Goal: Task Accomplishment & Management: Use online tool/utility

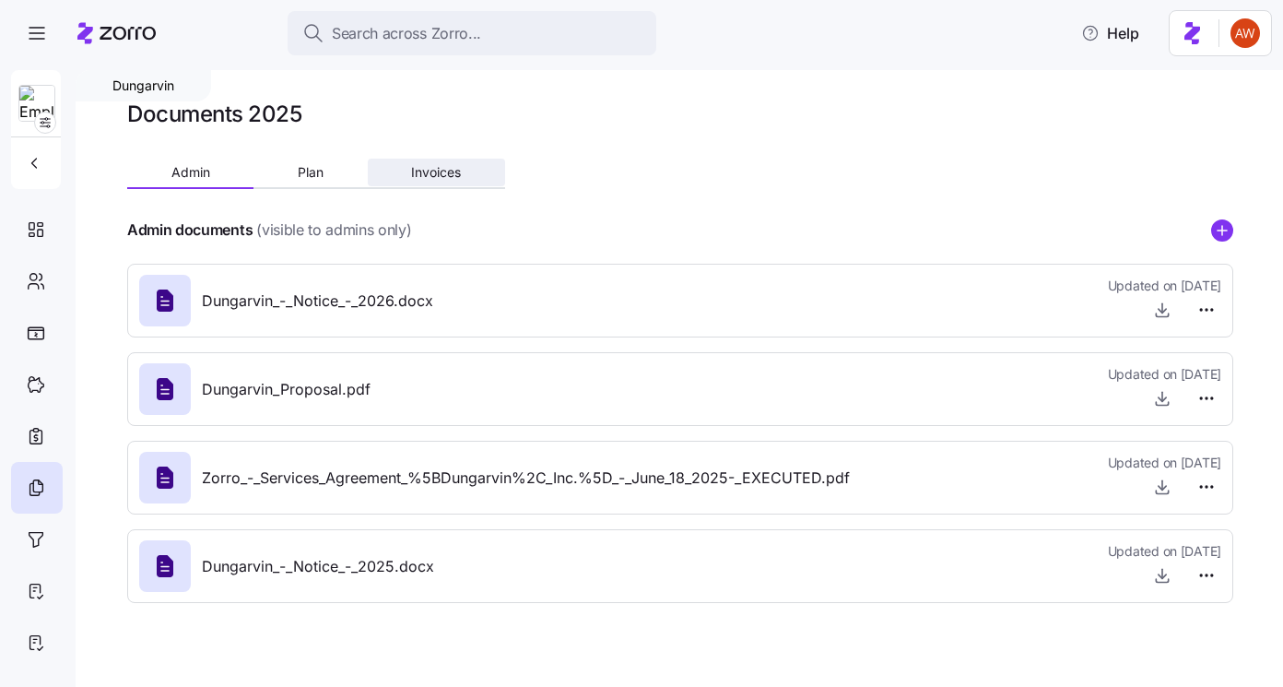
click at [425, 163] on button "Invoices" at bounding box center [436, 173] width 137 height 28
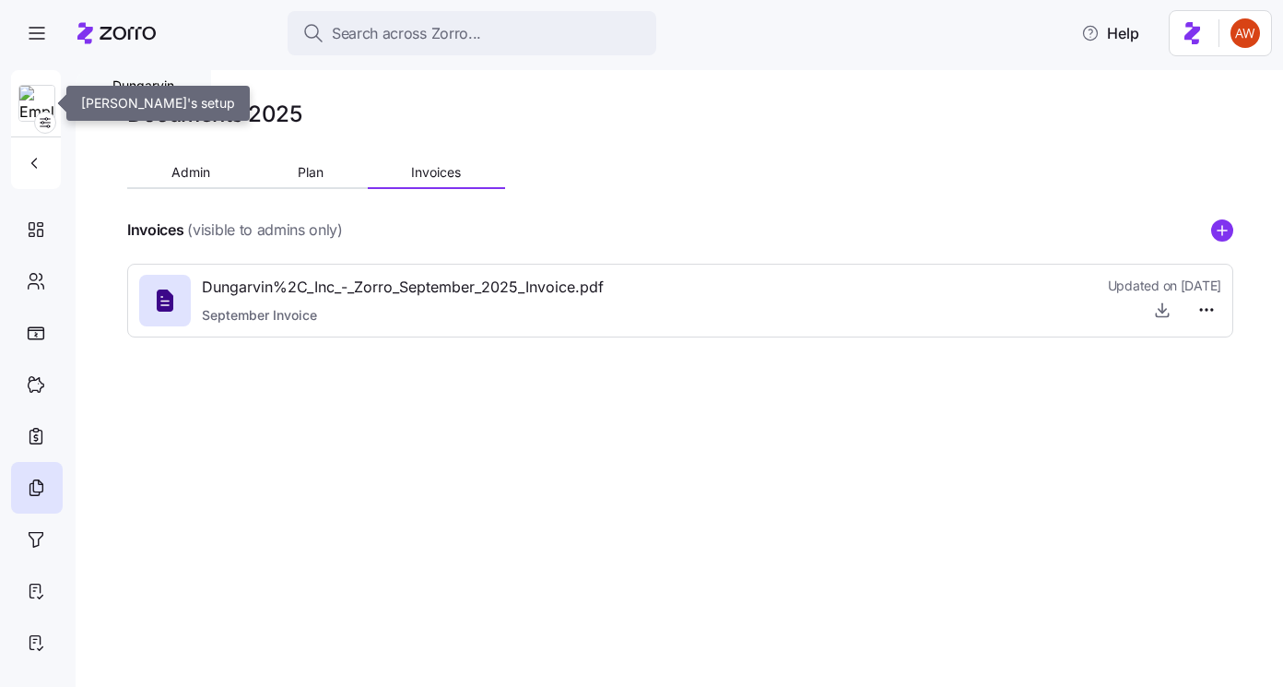
click at [37, 94] on img at bounding box center [36, 104] width 35 height 37
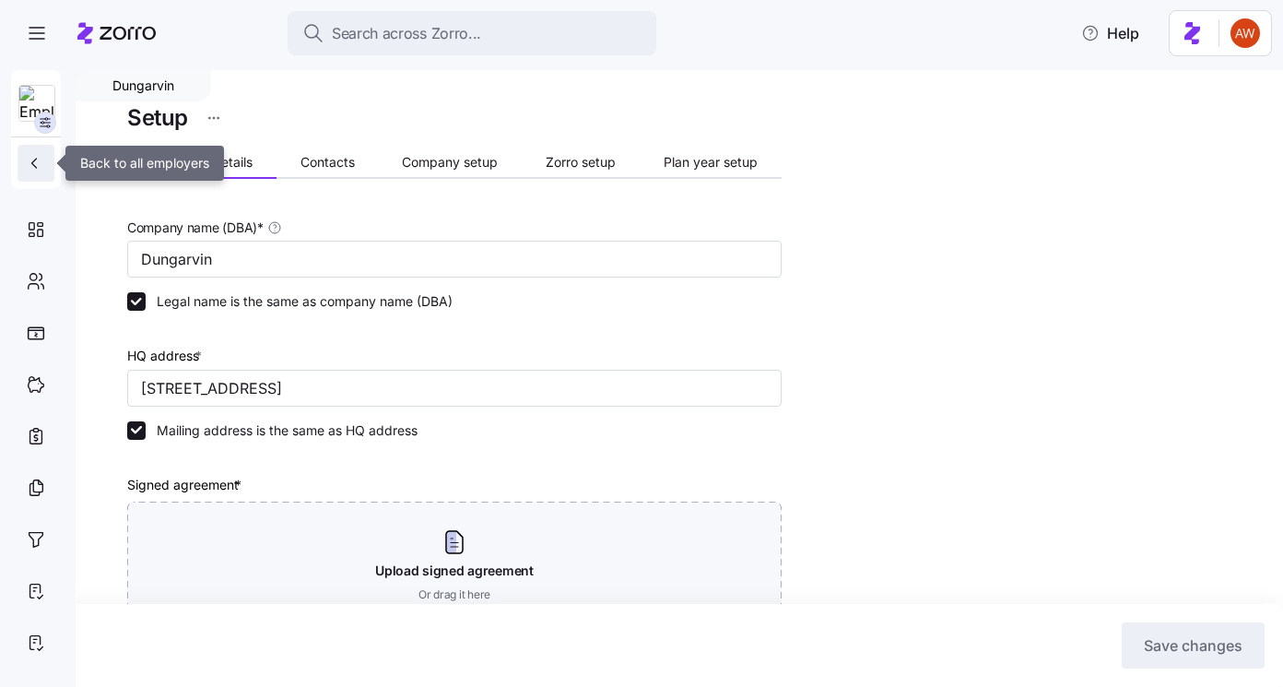
click at [32, 159] on icon "button" at bounding box center [34, 163] width 18 height 18
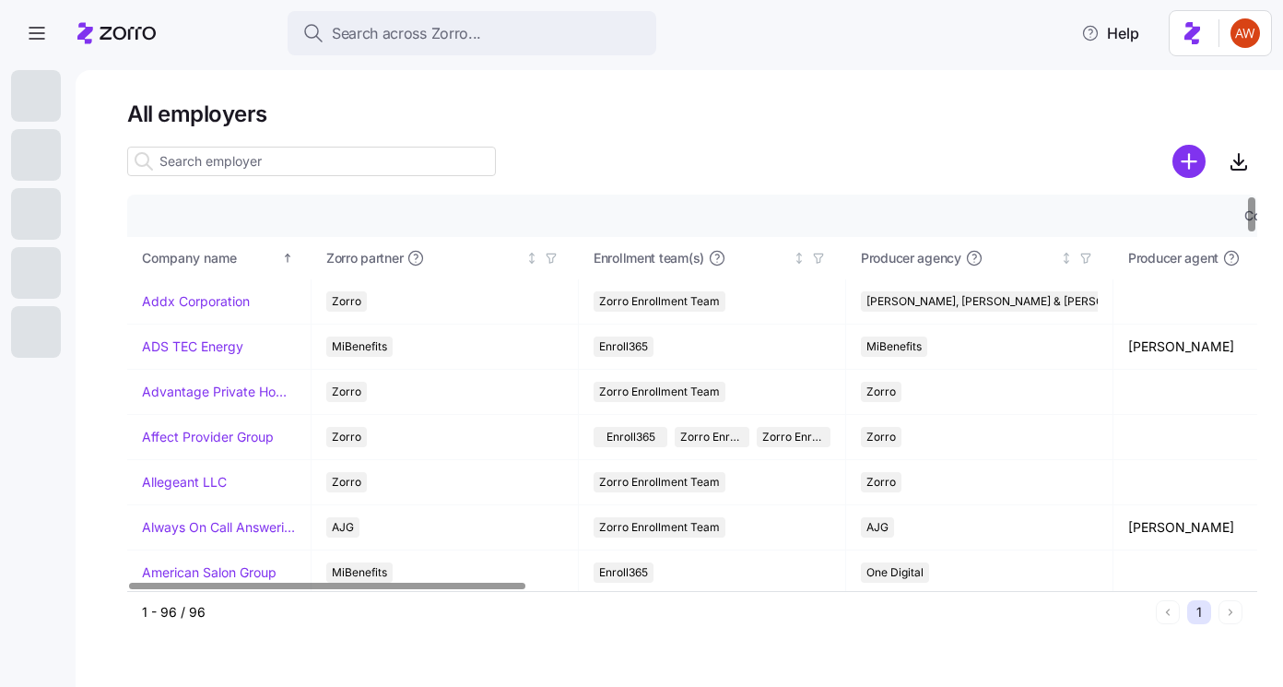
click at [322, 171] on input at bounding box center [311, 161] width 369 height 29
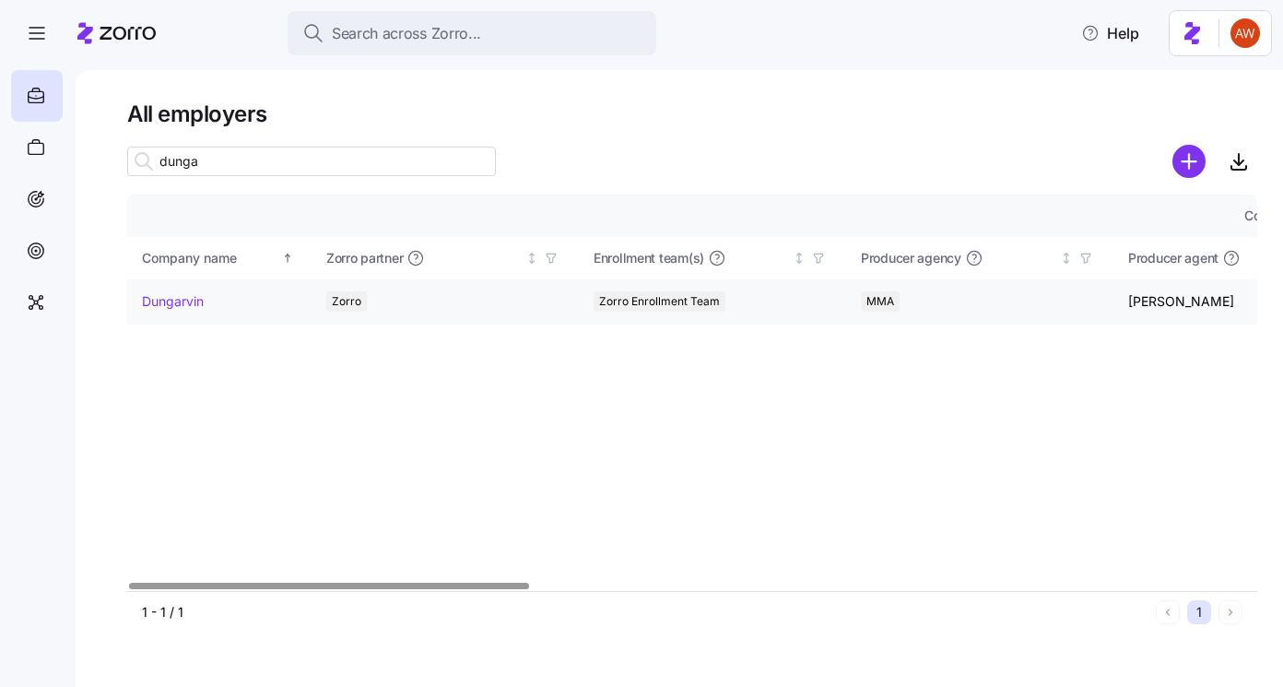
type input "dunga"
click at [158, 305] on link "Dungarvin" at bounding box center [173, 301] width 62 height 18
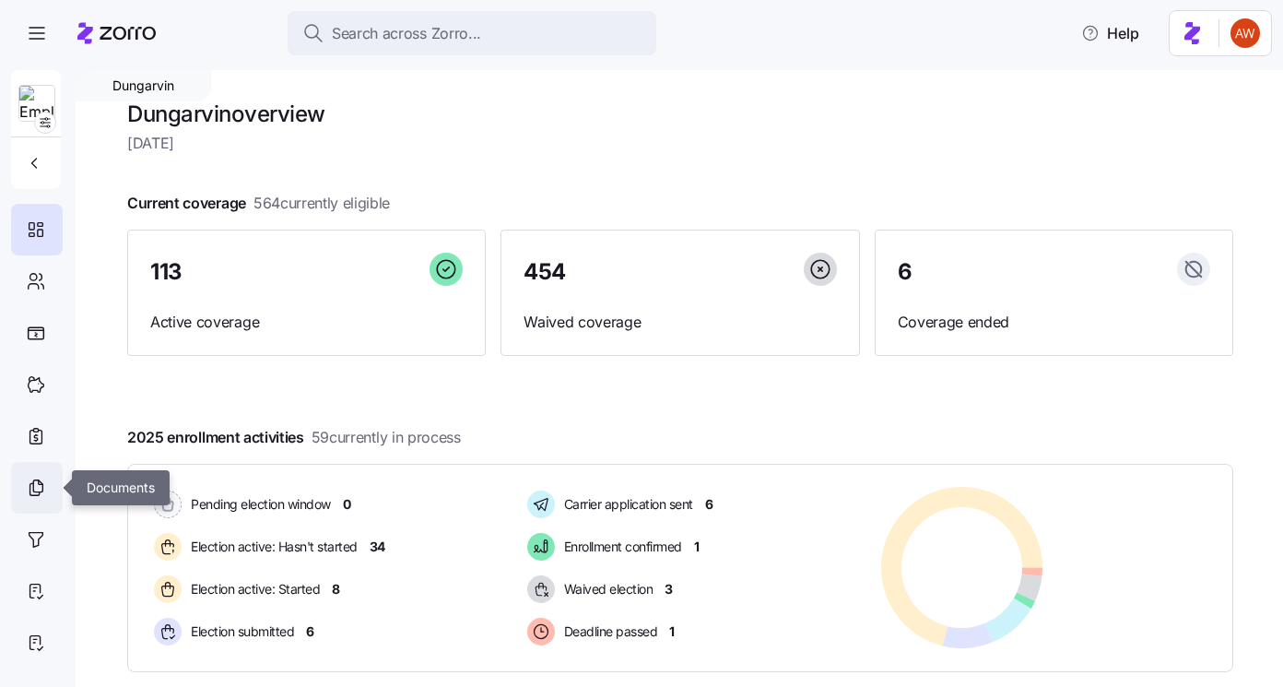
click at [38, 486] on icon at bounding box center [36, 487] width 20 height 22
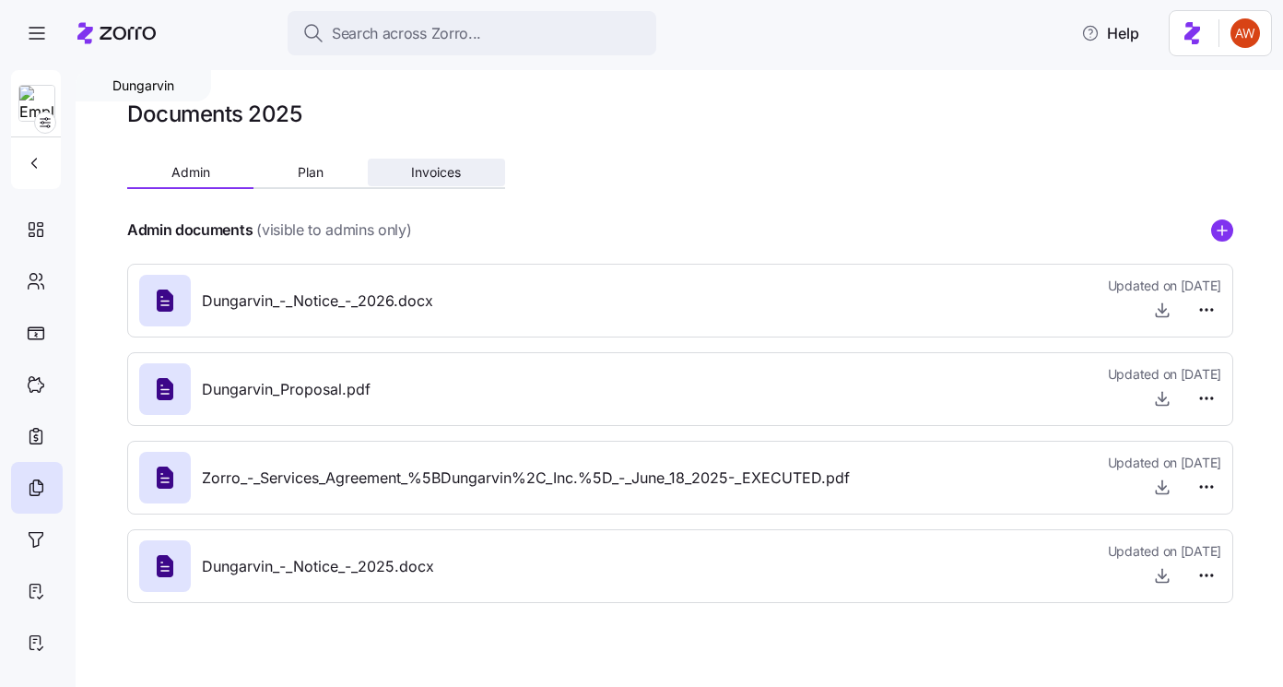
click at [441, 178] on span "Invoices" at bounding box center [436, 172] width 50 height 13
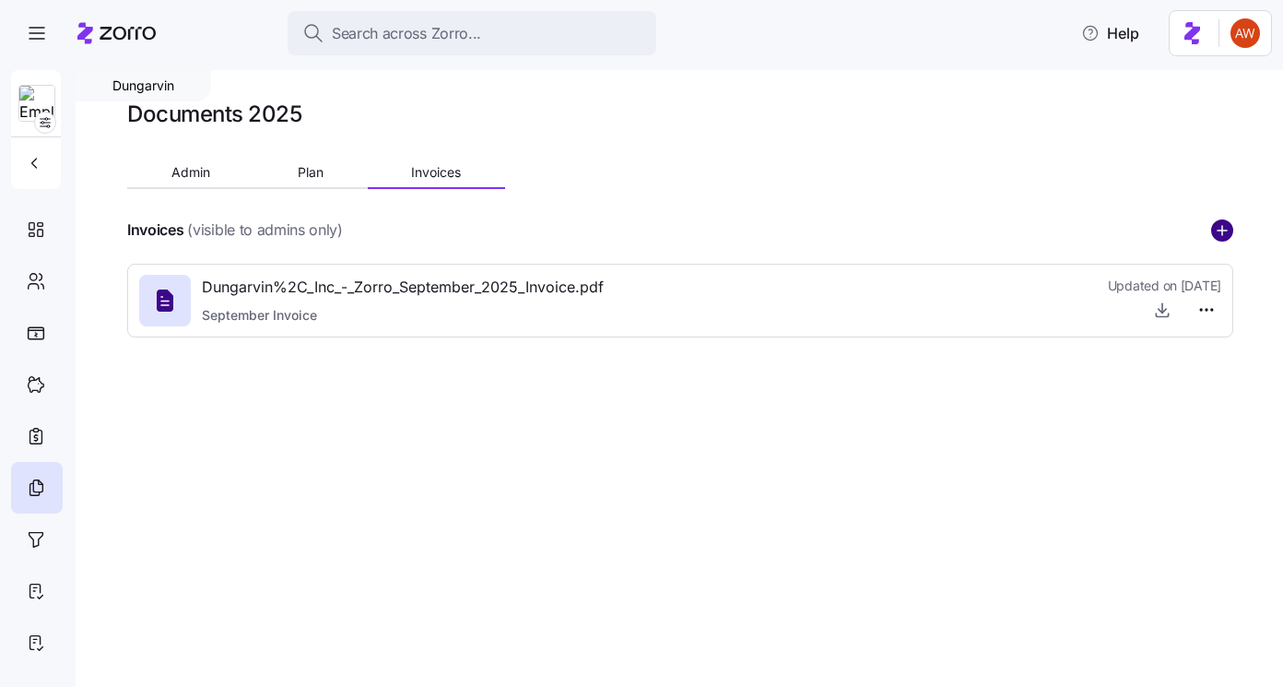
click at [1219, 227] on circle "add icon" at bounding box center [1222, 230] width 20 height 20
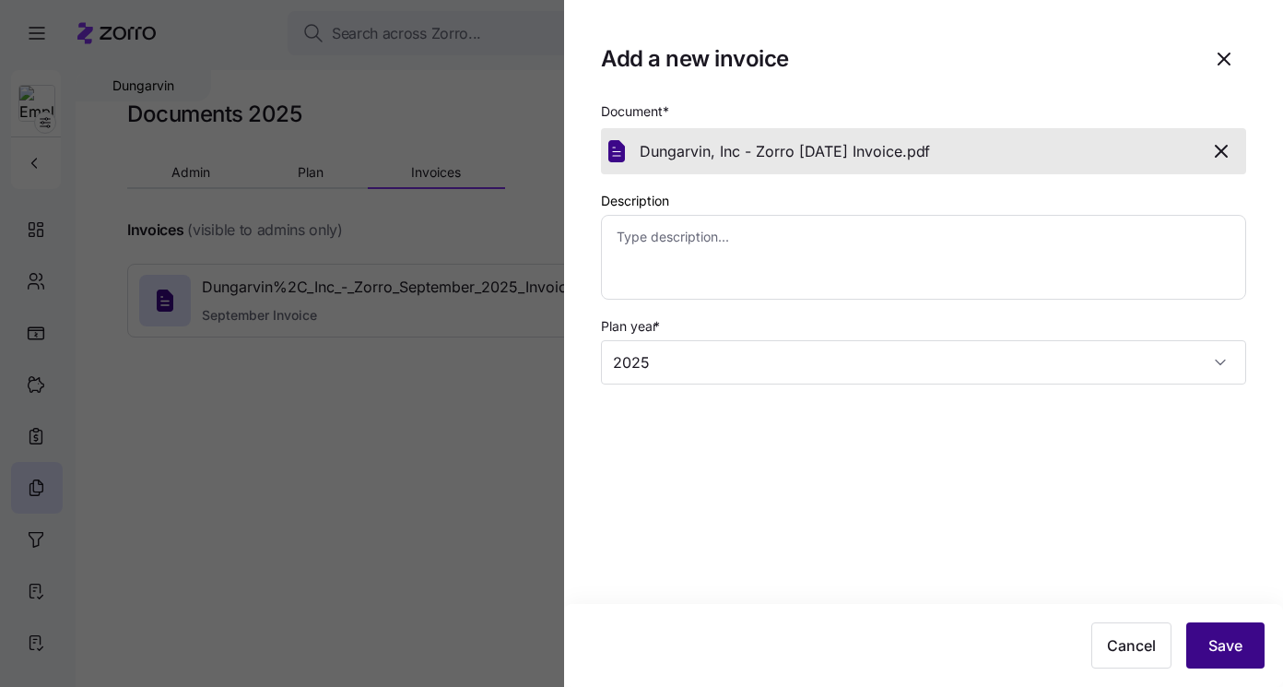
click at [1211, 663] on button "Save" at bounding box center [1225, 645] width 78 height 46
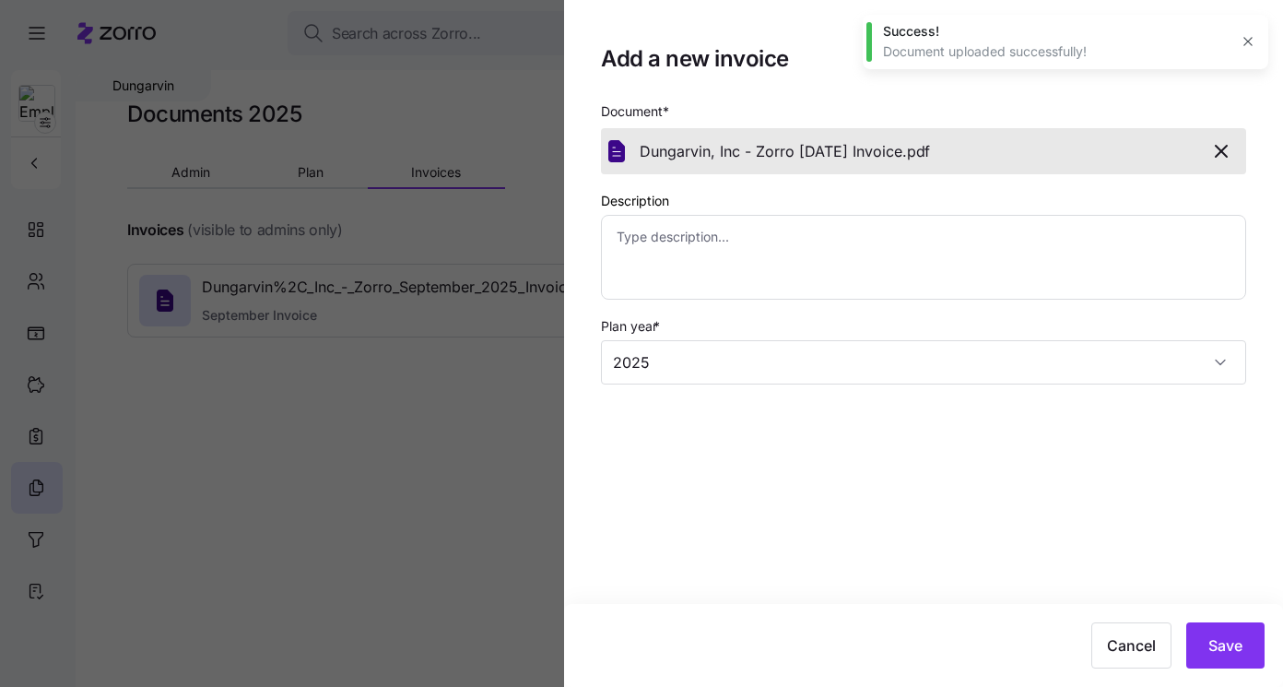
type textarea "x"
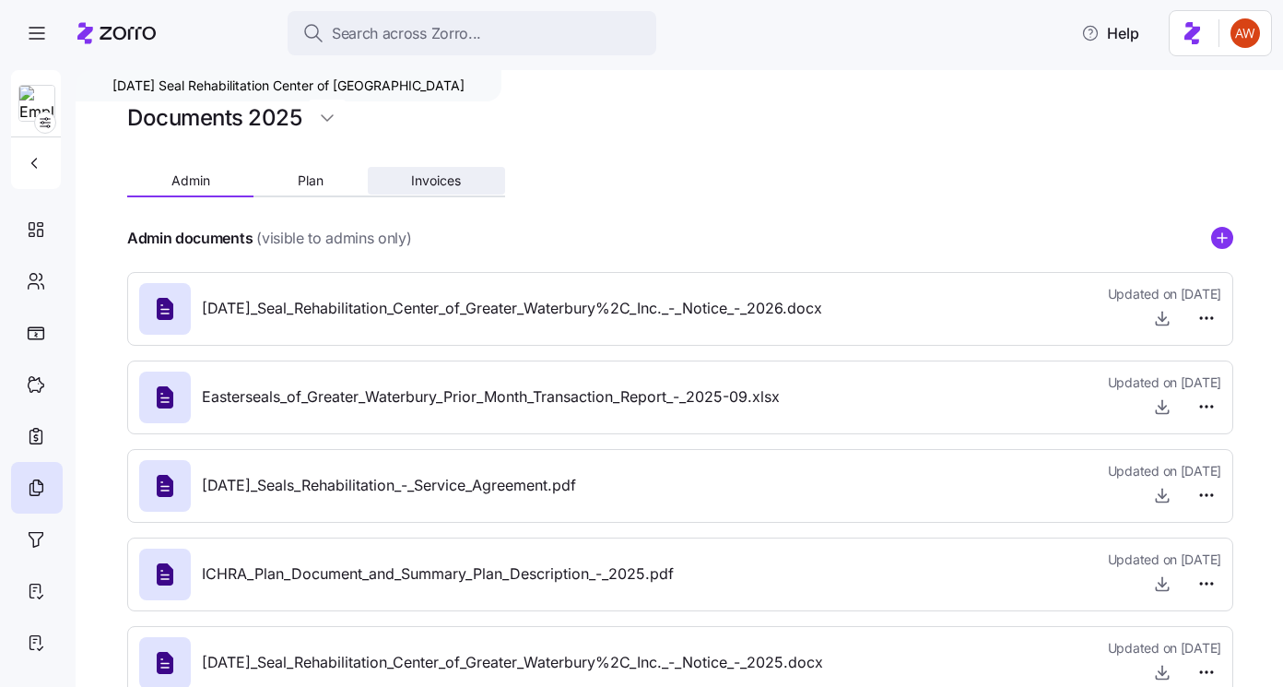
click at [409, 183] on button "Invoices" at bounding box center [436, 181] width 137 height 28
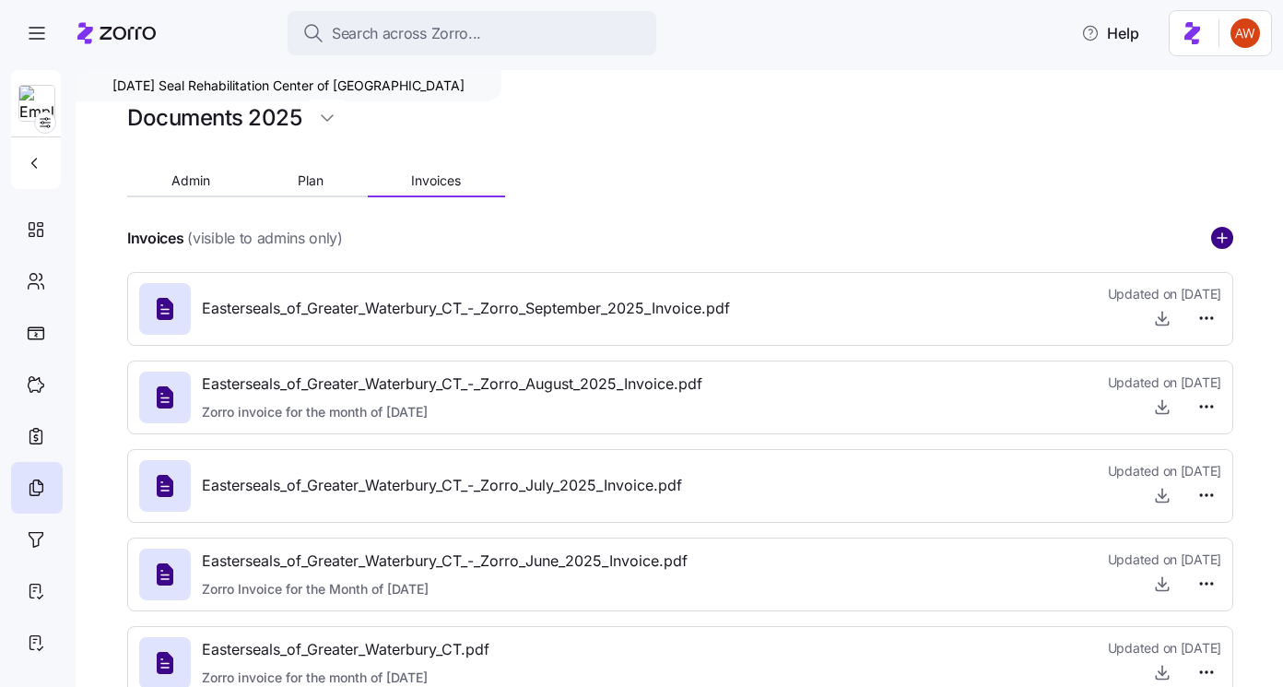
click at [1214, 233] on circle "add icon" at bounding box center [1222, 238] width 20 height 20
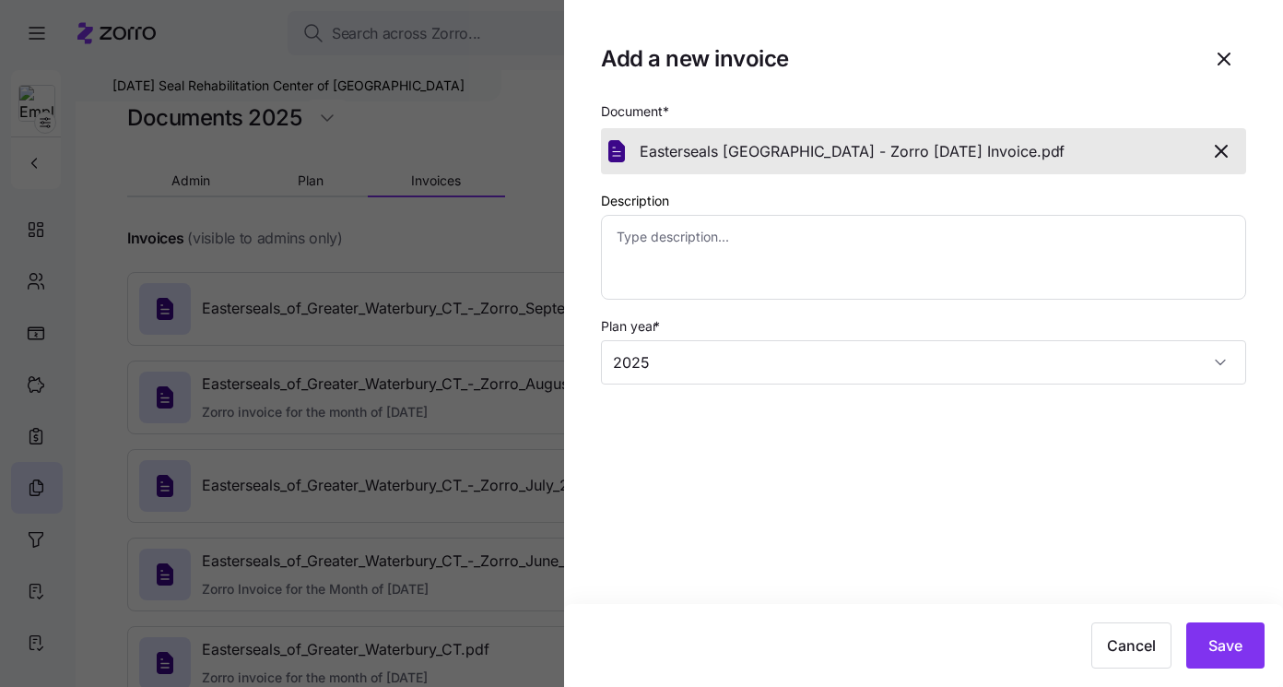
click at [1220, 151] on icon "button" at bounding box center [1221, 151] width 11 height 11
click at [1226, 630] on button "Save" at bounding box center [1225, 645] width 78 height 46
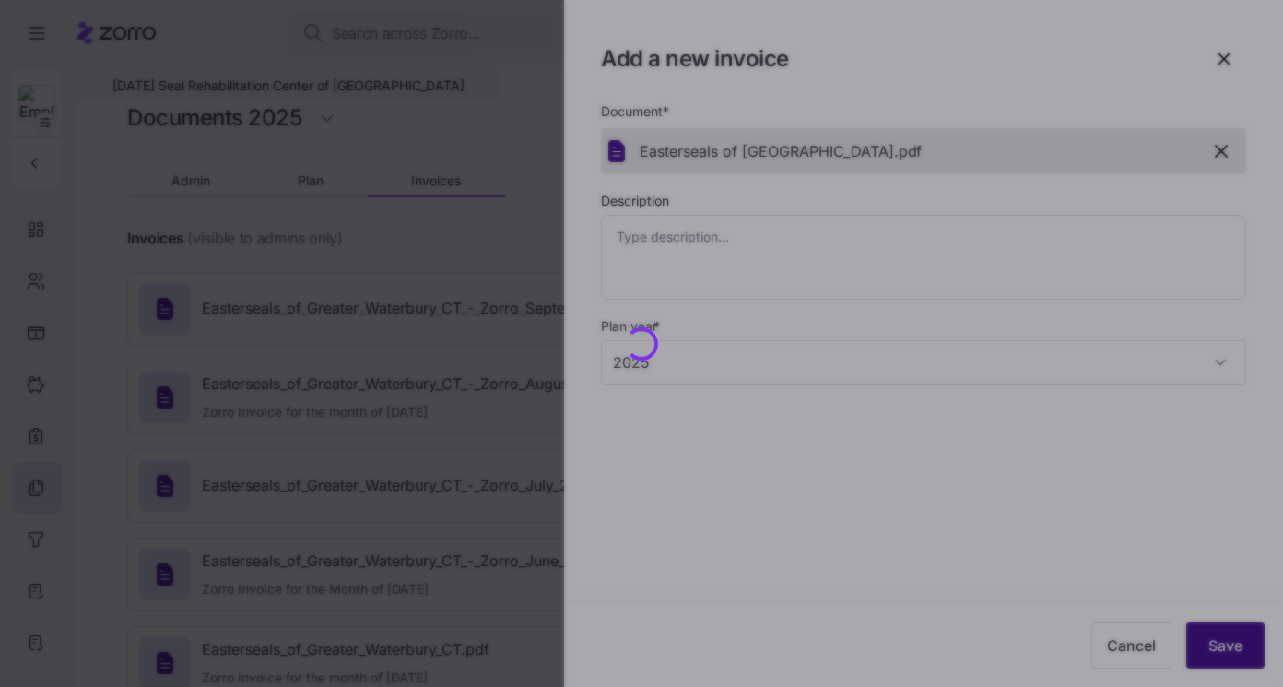
type textarea "x"
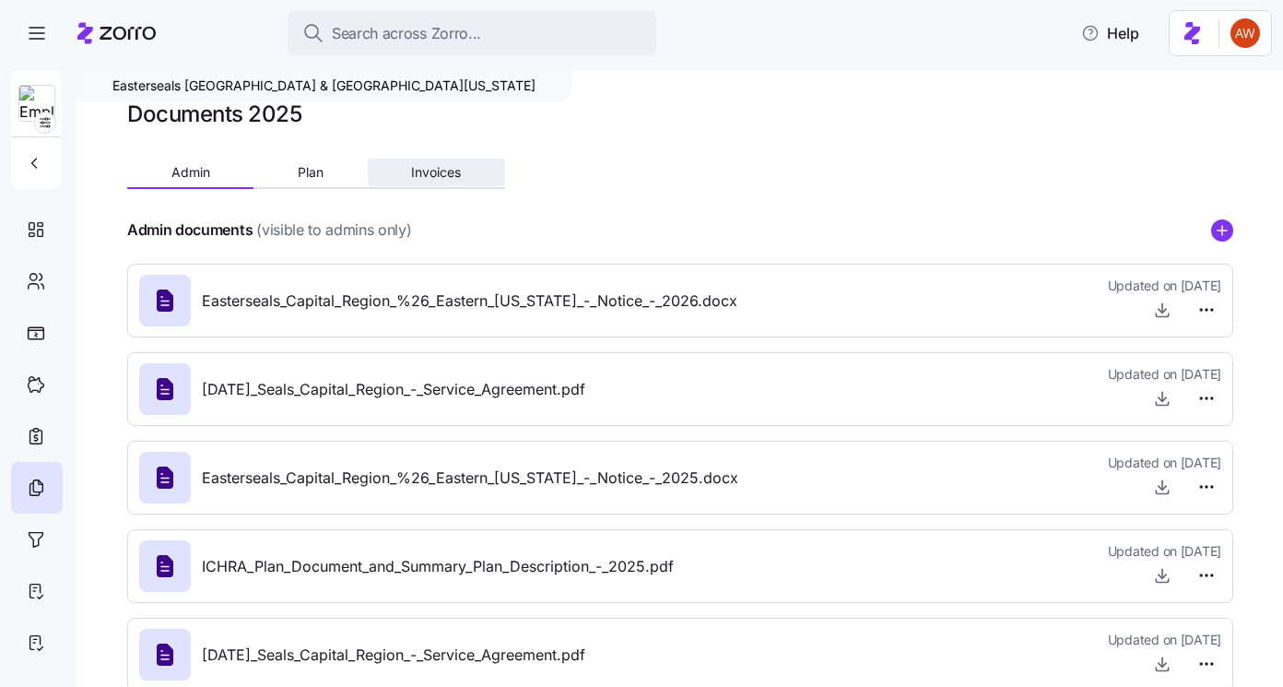
click at [424, 173] on span "Invoices" at bounding box center [436, 172] width 50 height 13
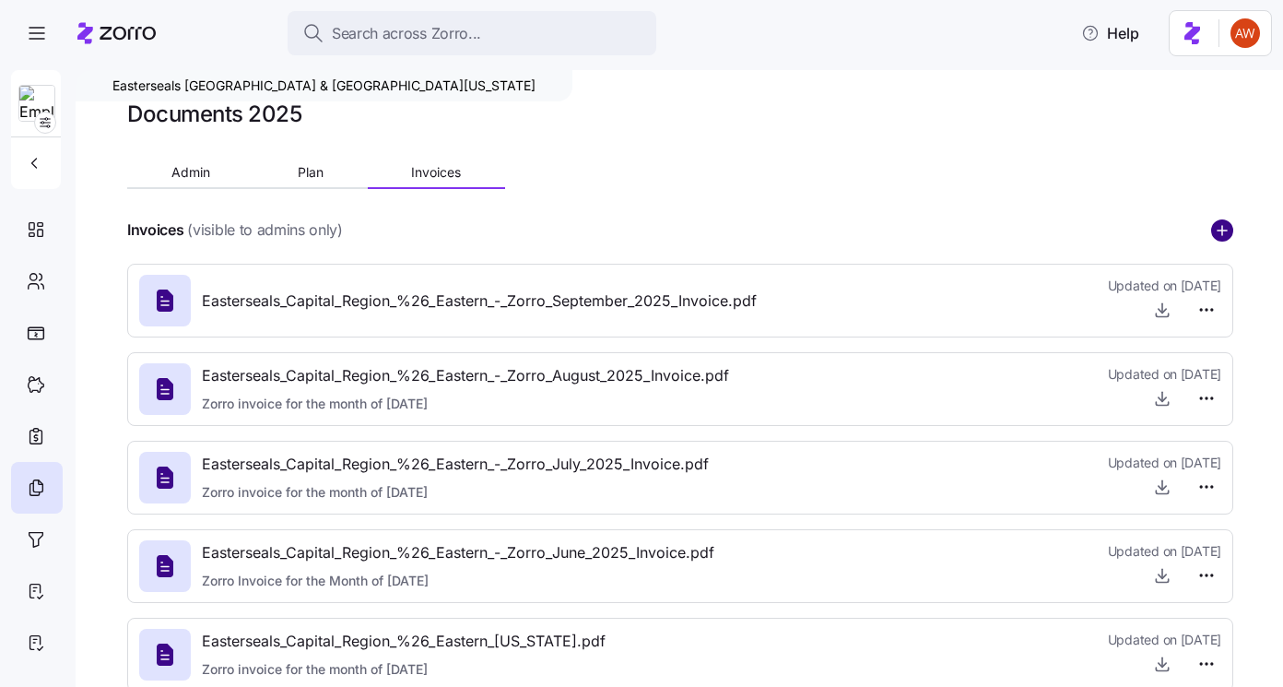
click at [1223, 231] on icon "add icon" at bounding box center [1222, 230] width 22 height 22
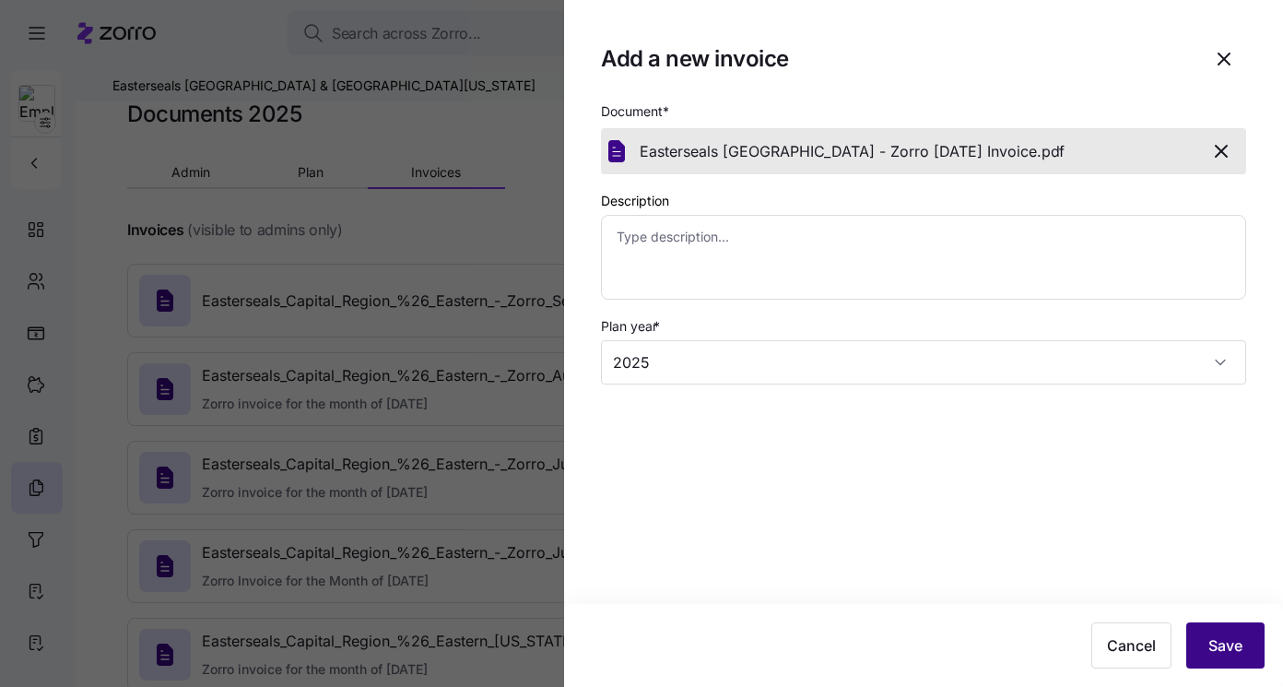
click at [1216, 644] on span "Save" at bounding box center [1225, 645] width 34 height 22
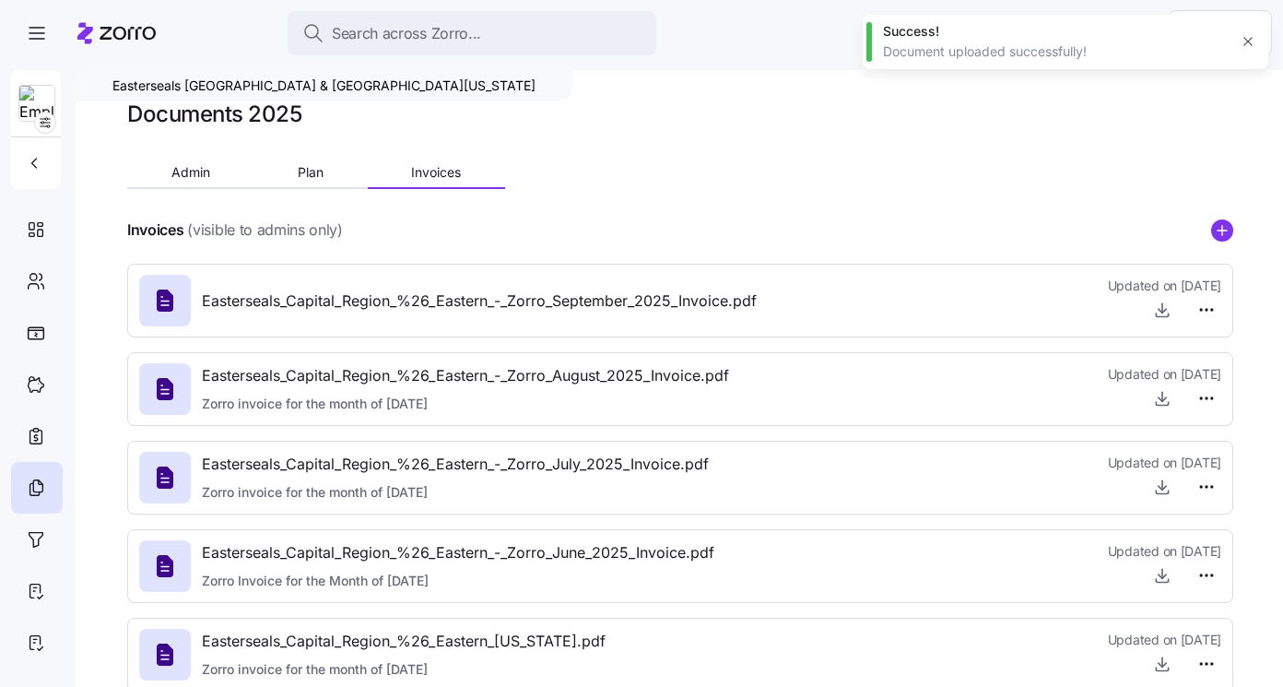
type textarea "x"
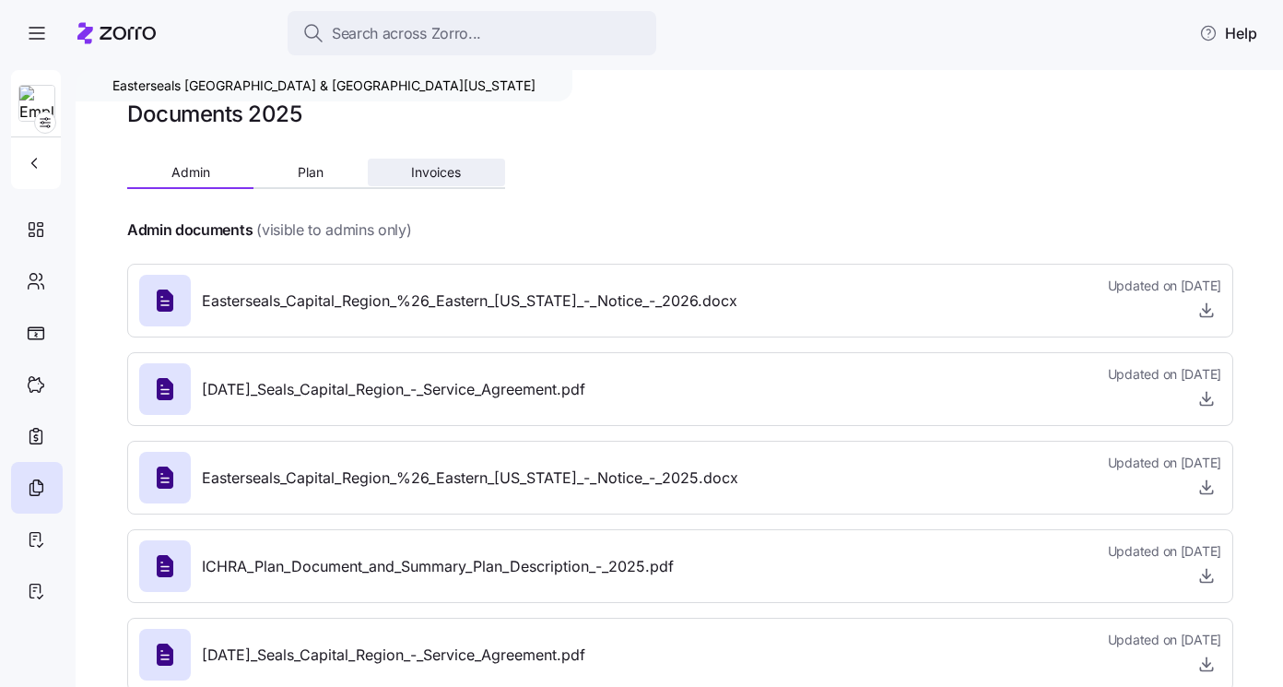
click at [423, 166] on span "Invoices" at bounding box center [436, 172] width 50 height 13
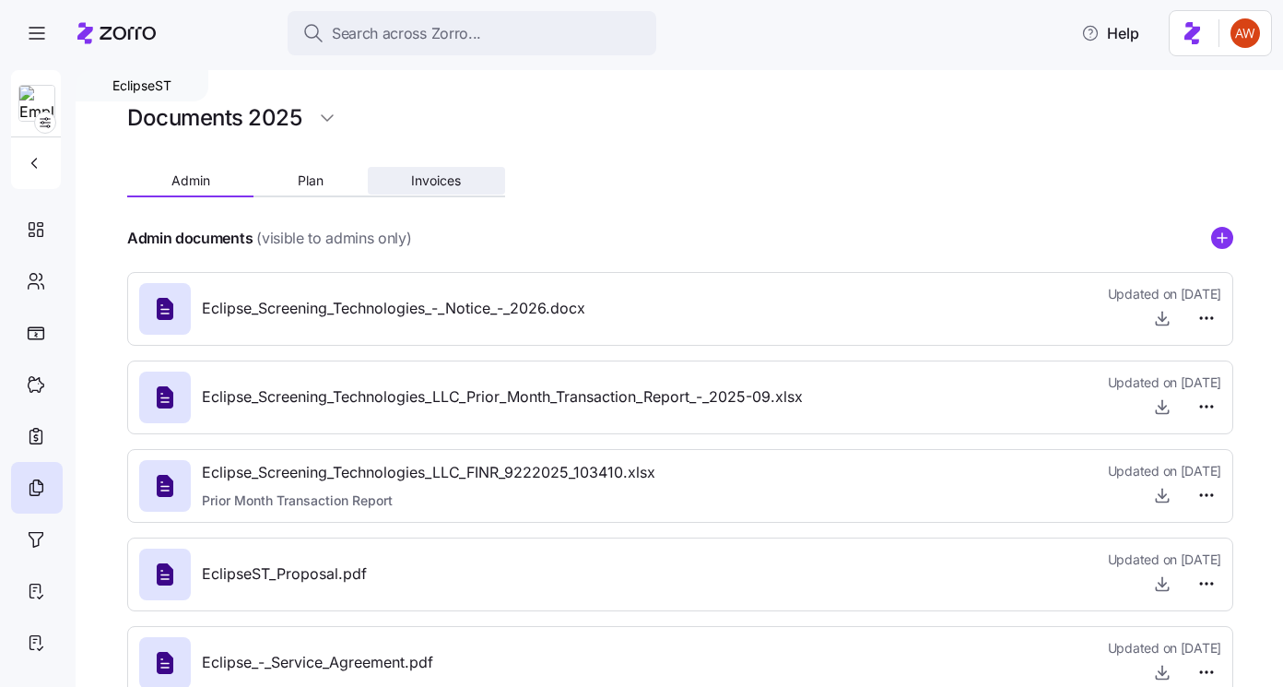
click at [464, 180] on button "Invoices" at bounding box center [436, 181] width 137 height 28
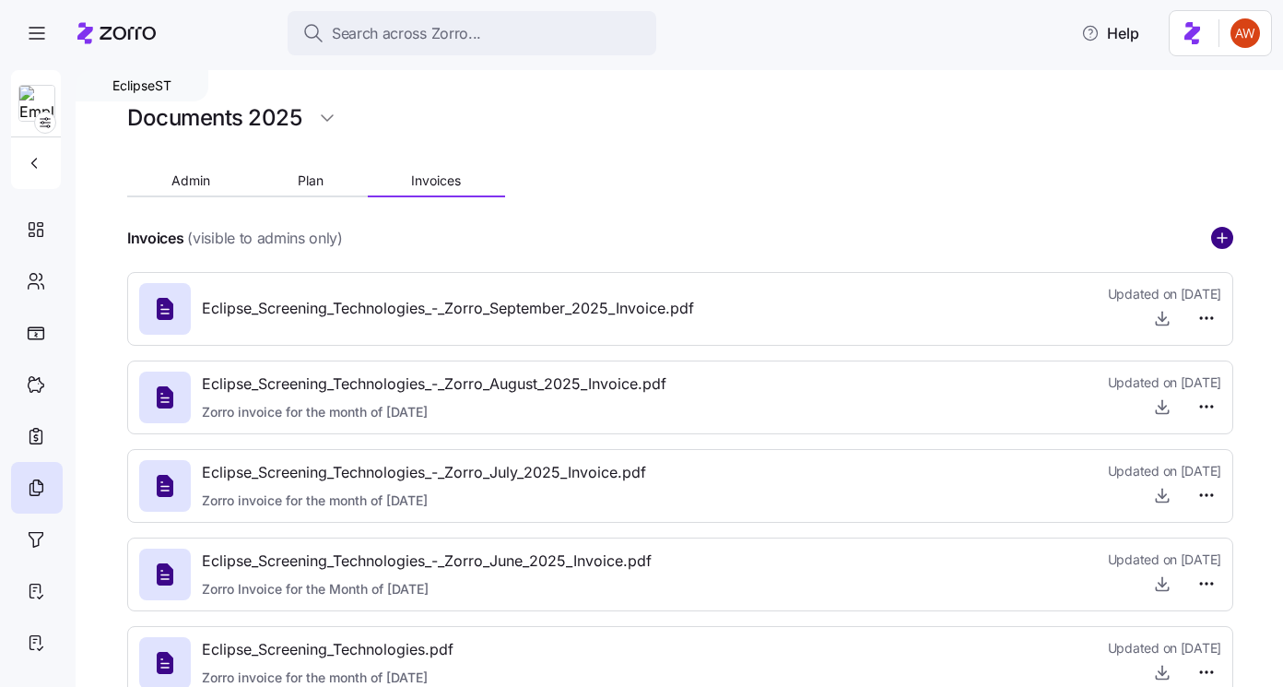
click at [1221, 233] on icon "add icon" at bounding box center [1222, 238] width 22 height 22
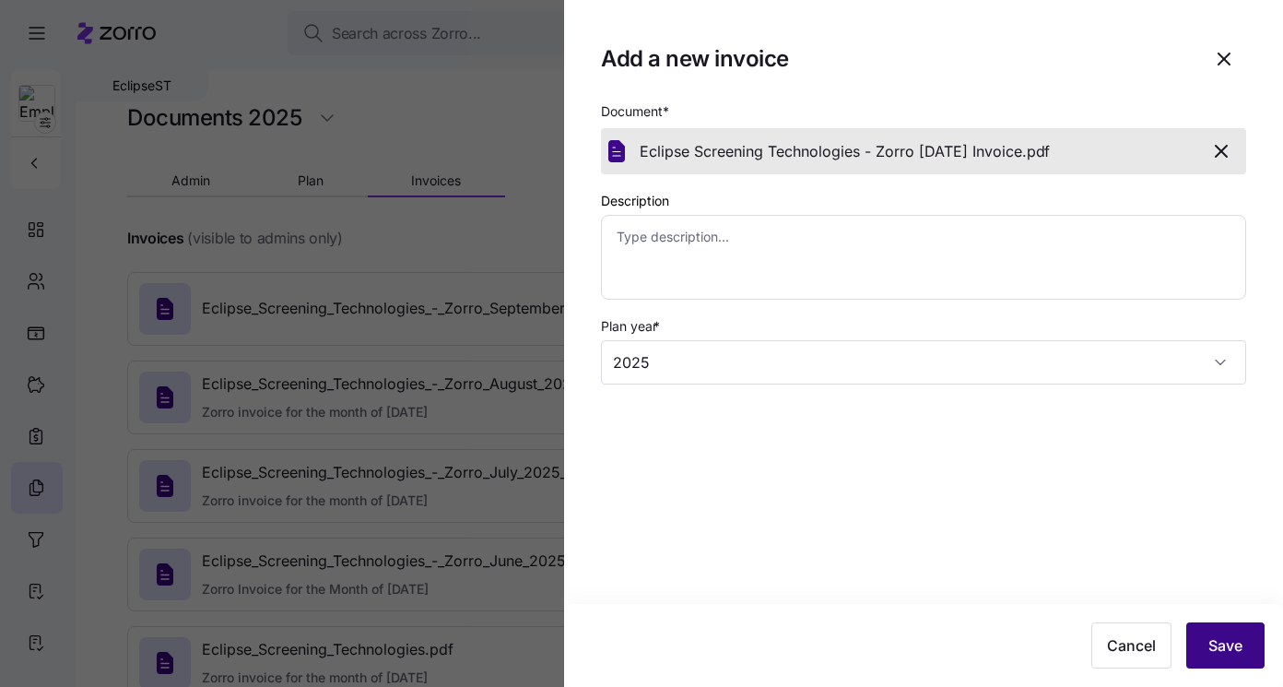
click at [1209, 640] on span "Save" at bounding box center [1225, 645] width 34 height 22
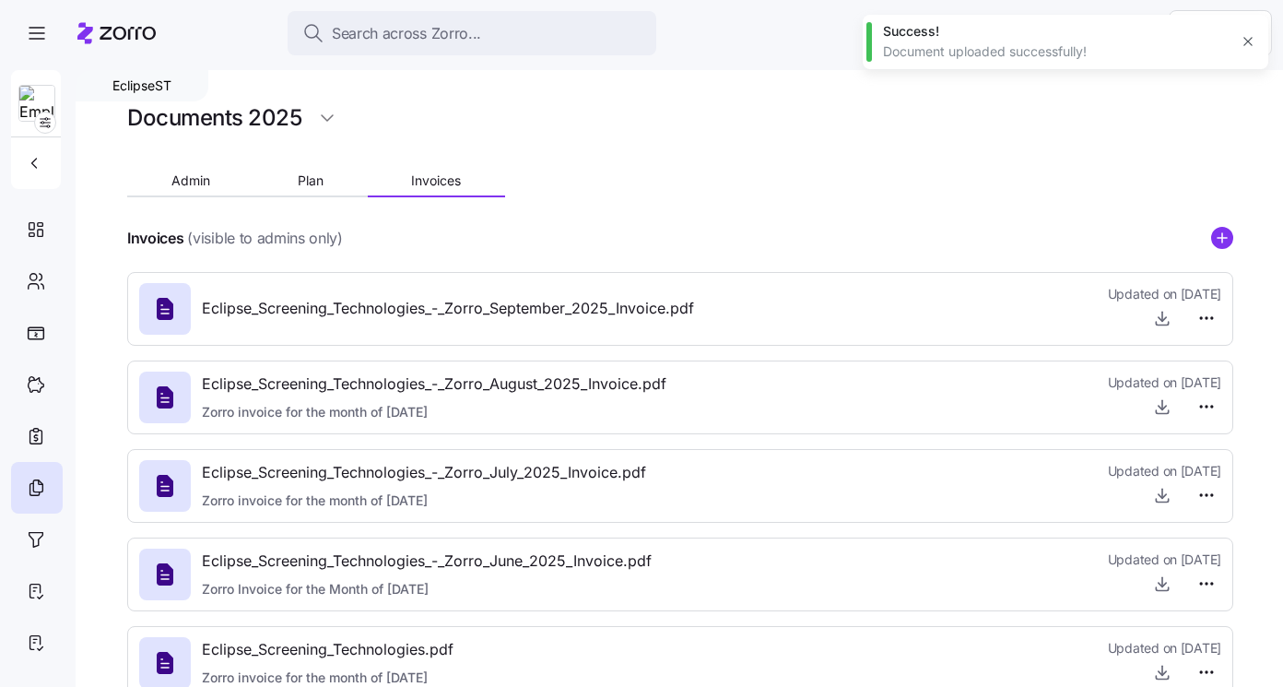
type textarea "x"
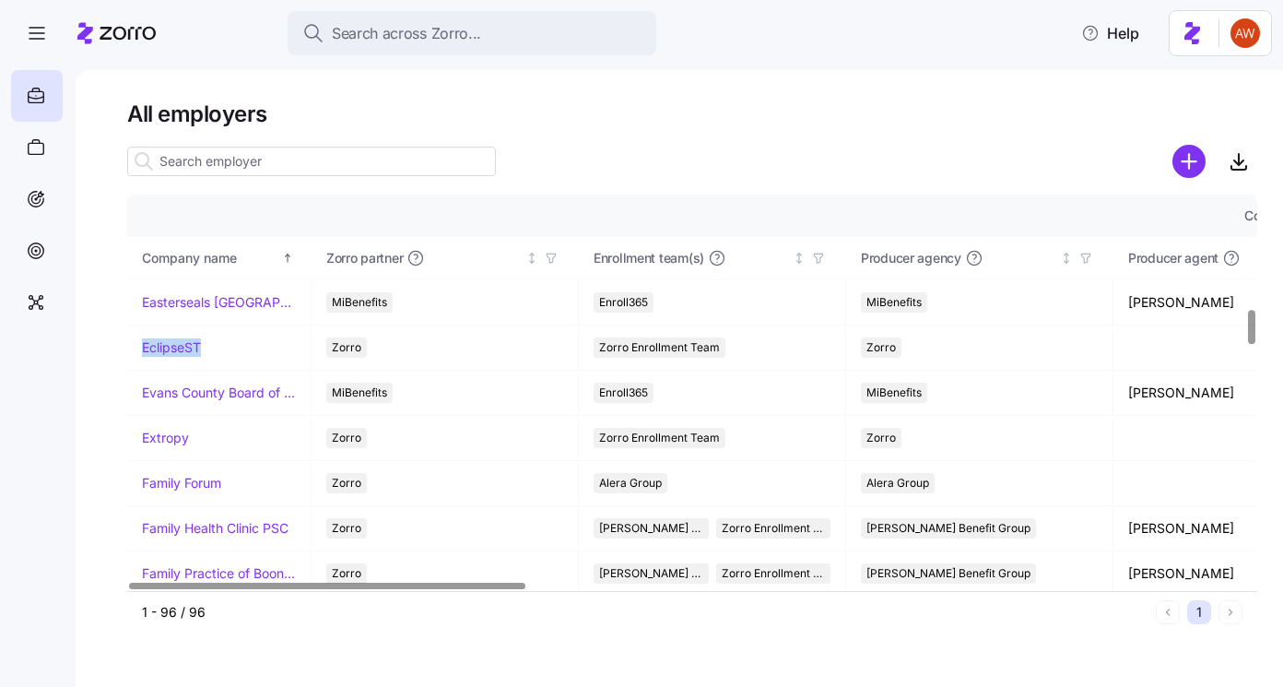
scroll to position [1358, 0]
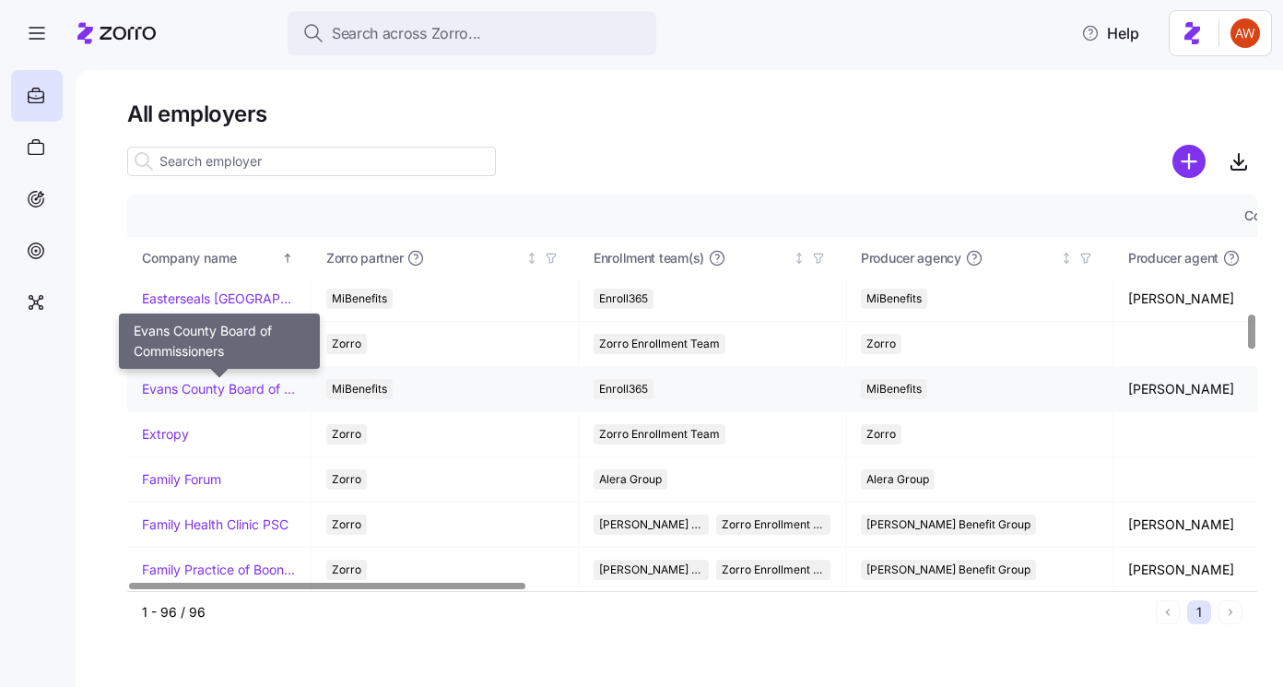
click at [248, 387] on link "Evans County Board of Commissioners" at bounding box center [219, 389] width 154 height 18
click at [215, 387] on link "Evans County Board of Commissioners" at bounding box center [219, 389] width 154 height 18
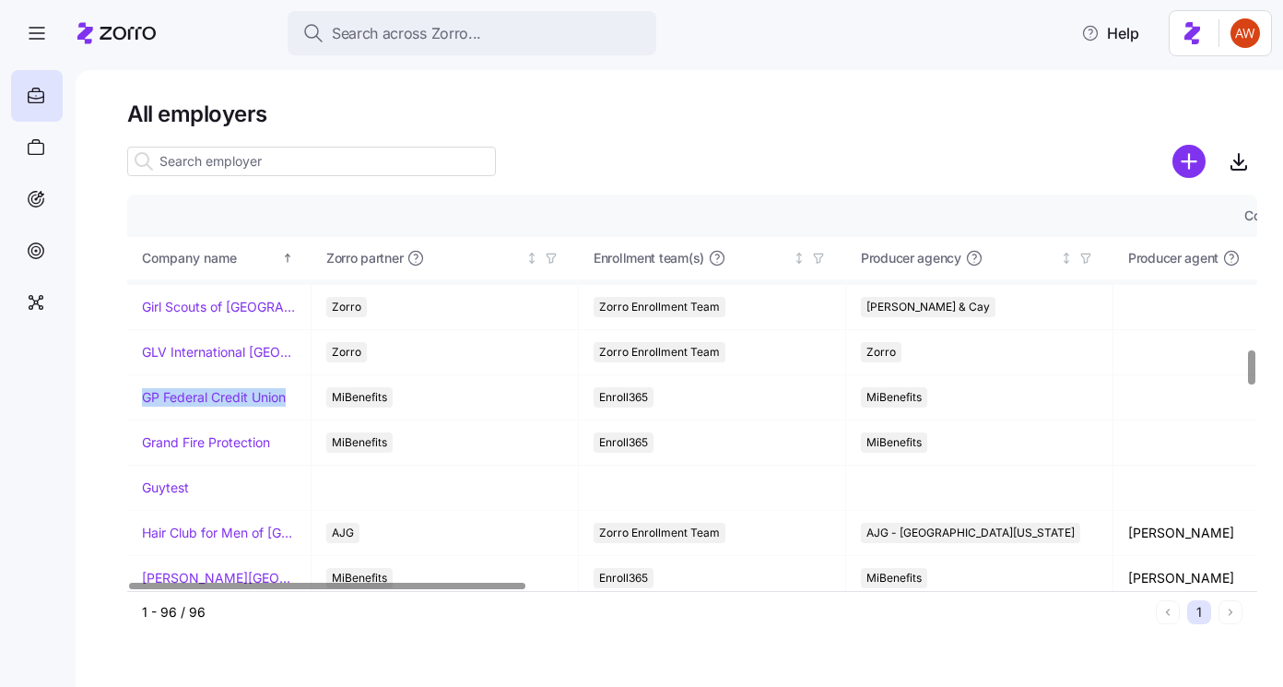
scroll to position [1775, 0]
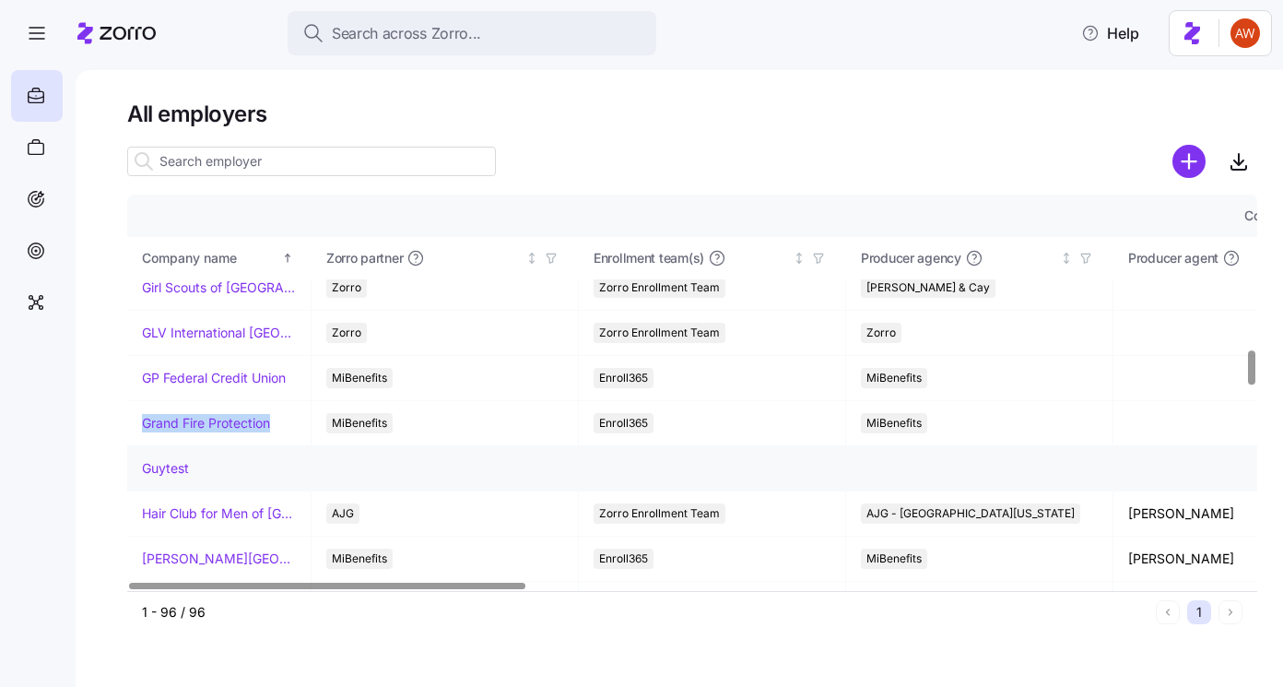
click at [172, 463] on link "Guytest" at bounding box center [165, 468] width 47 height 18
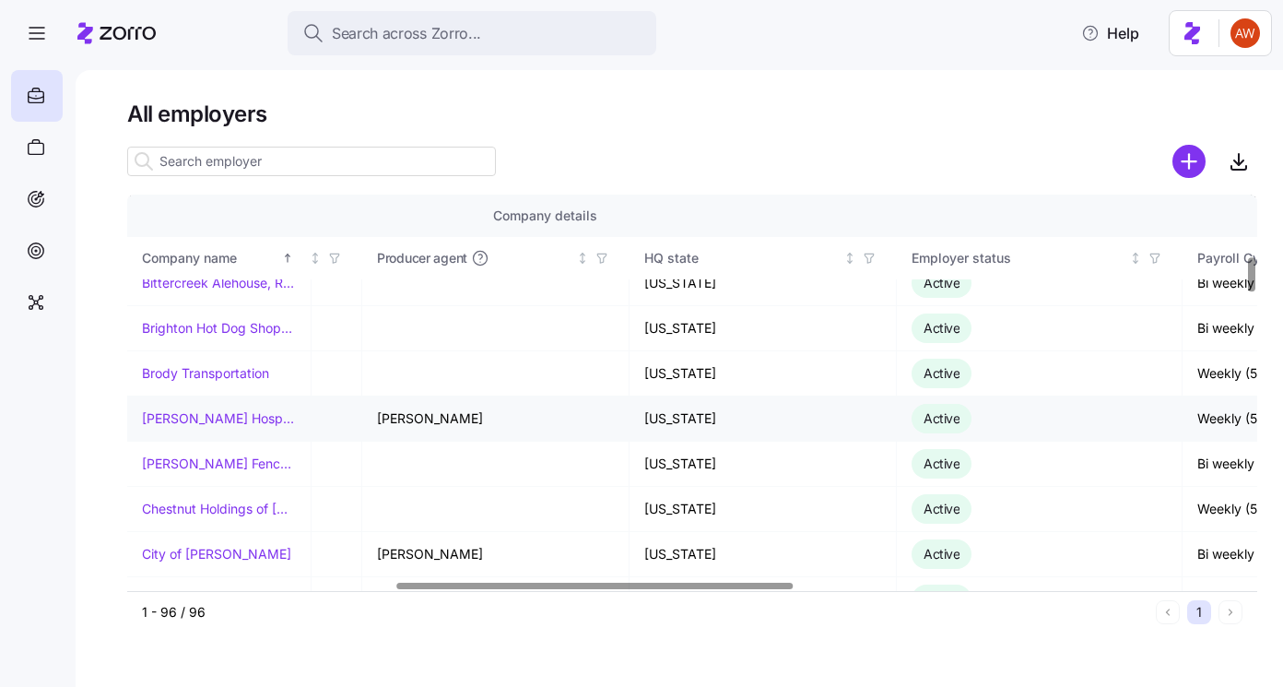
scroll to position [696, 763]
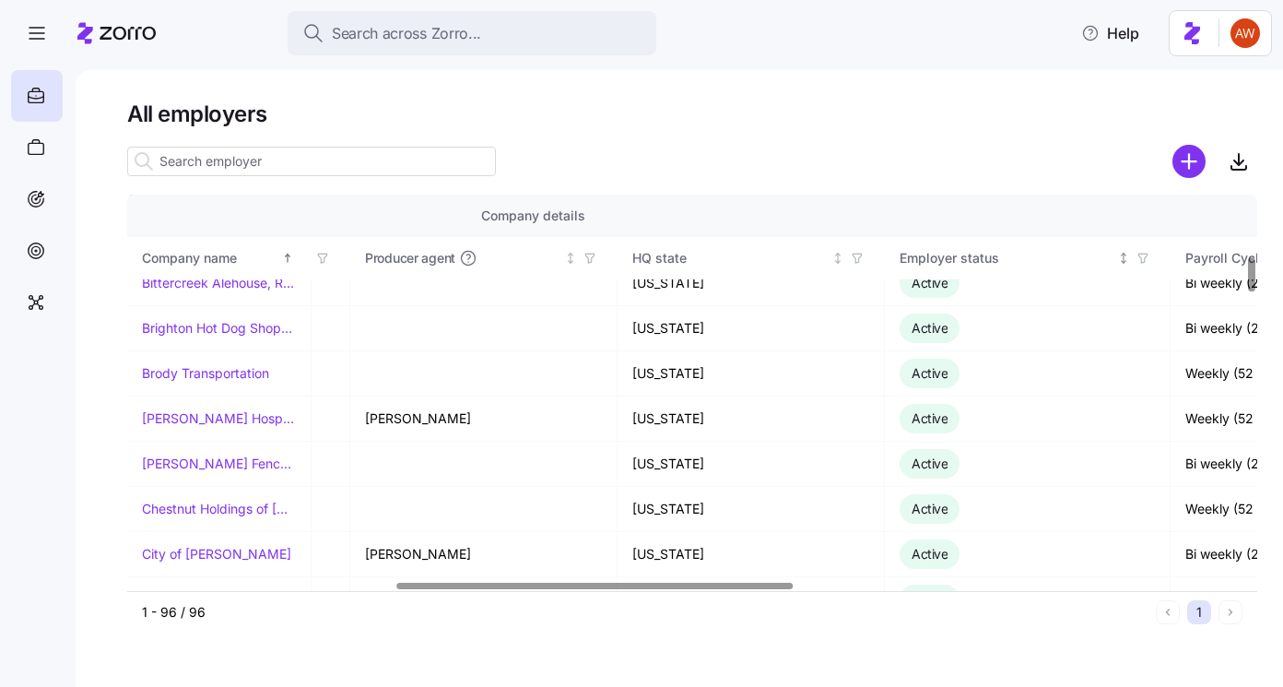
click at [1145, 254] on icon "button" at bounding box center [1142, 258] width 13 height 13
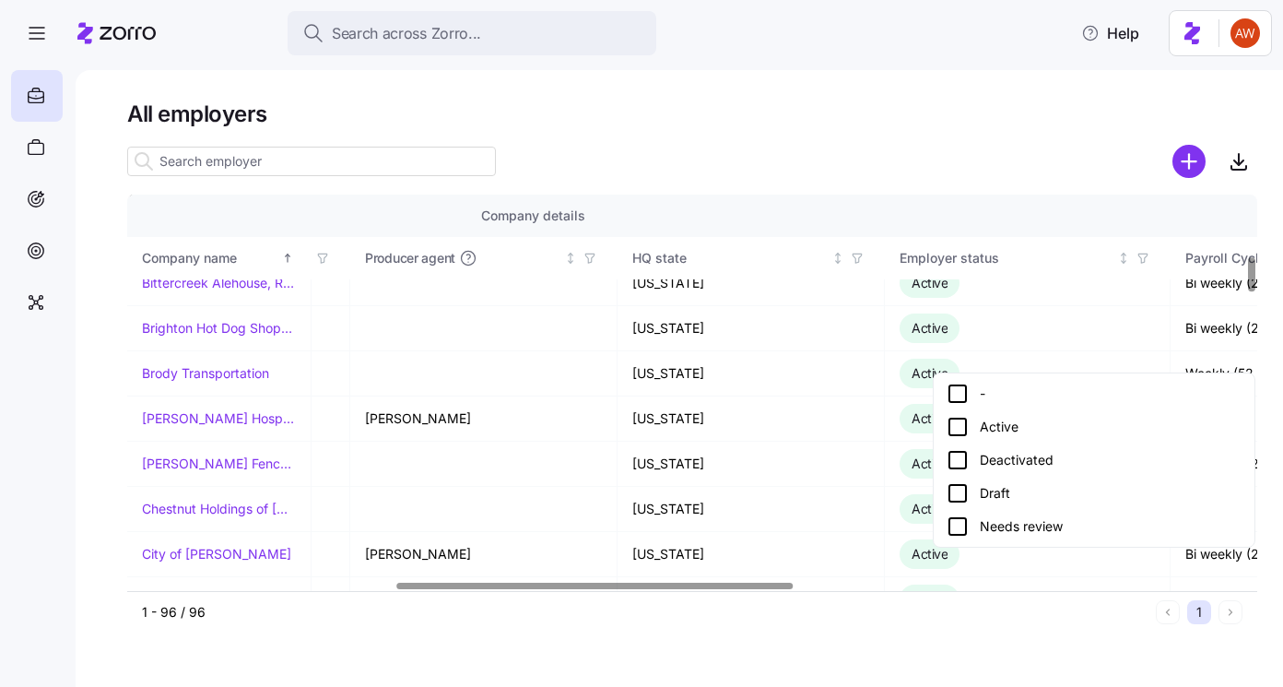
click at [997, 425] on div "Active" at bounding box center [1093, 427] width 295 height 22
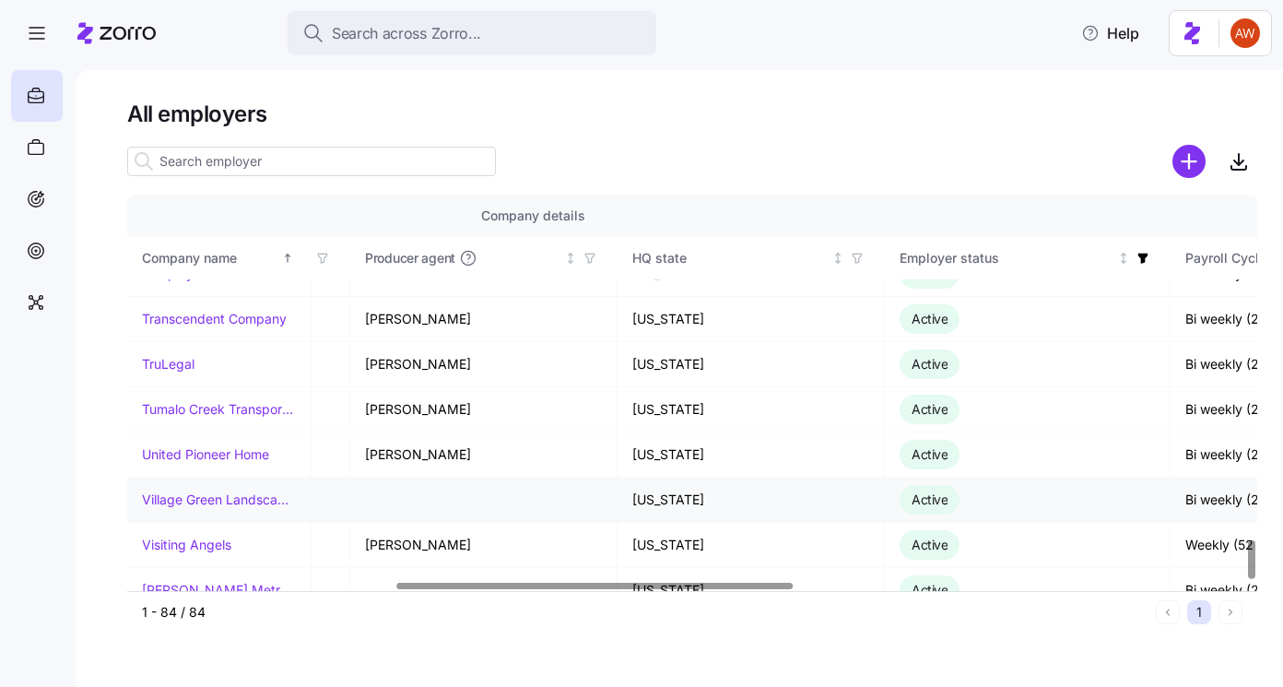
scroll to position [3480, 763]
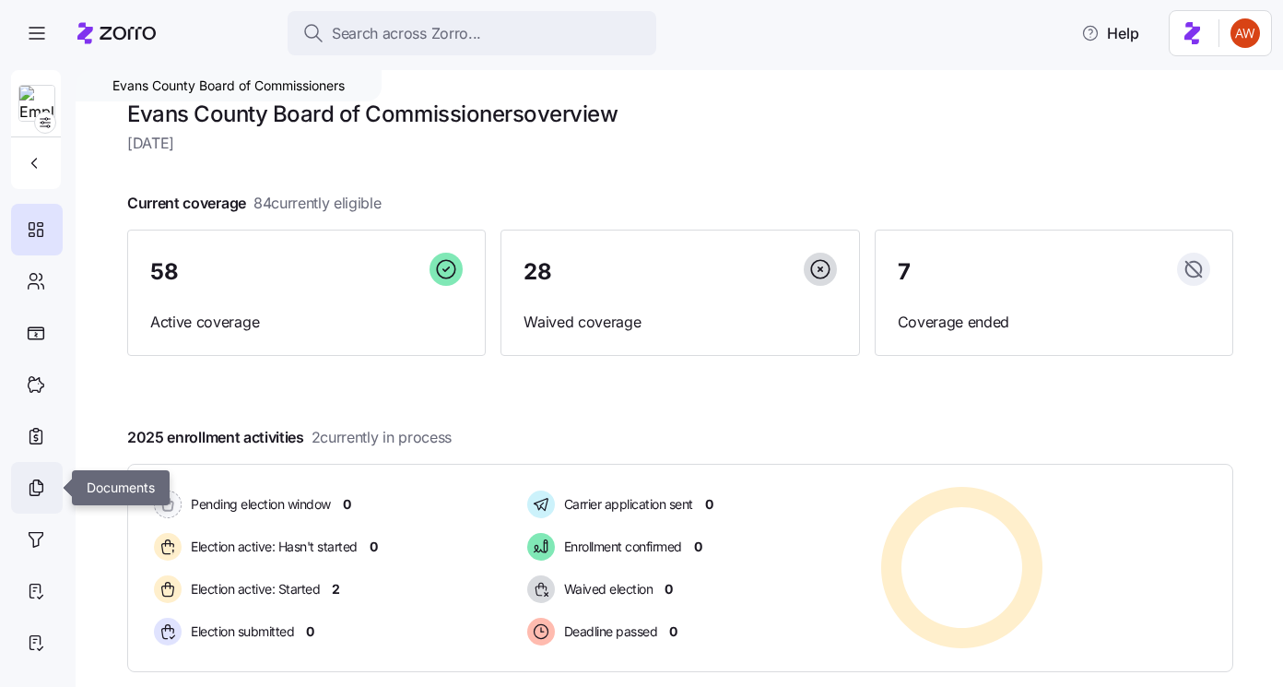
click at [34, 503] on div at bounding box center [37, 488] width 52 height 52
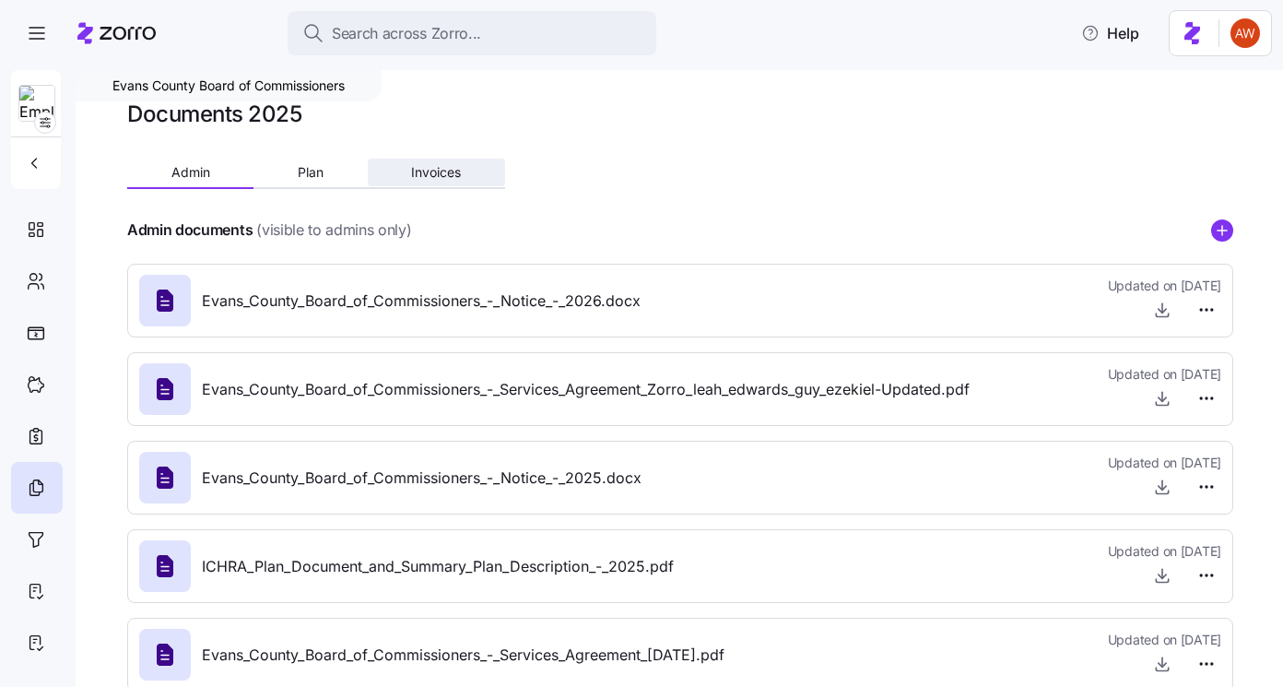
click at [426, 171] on span "Invoices" at bounding box center [436, 172] width 50 height 13
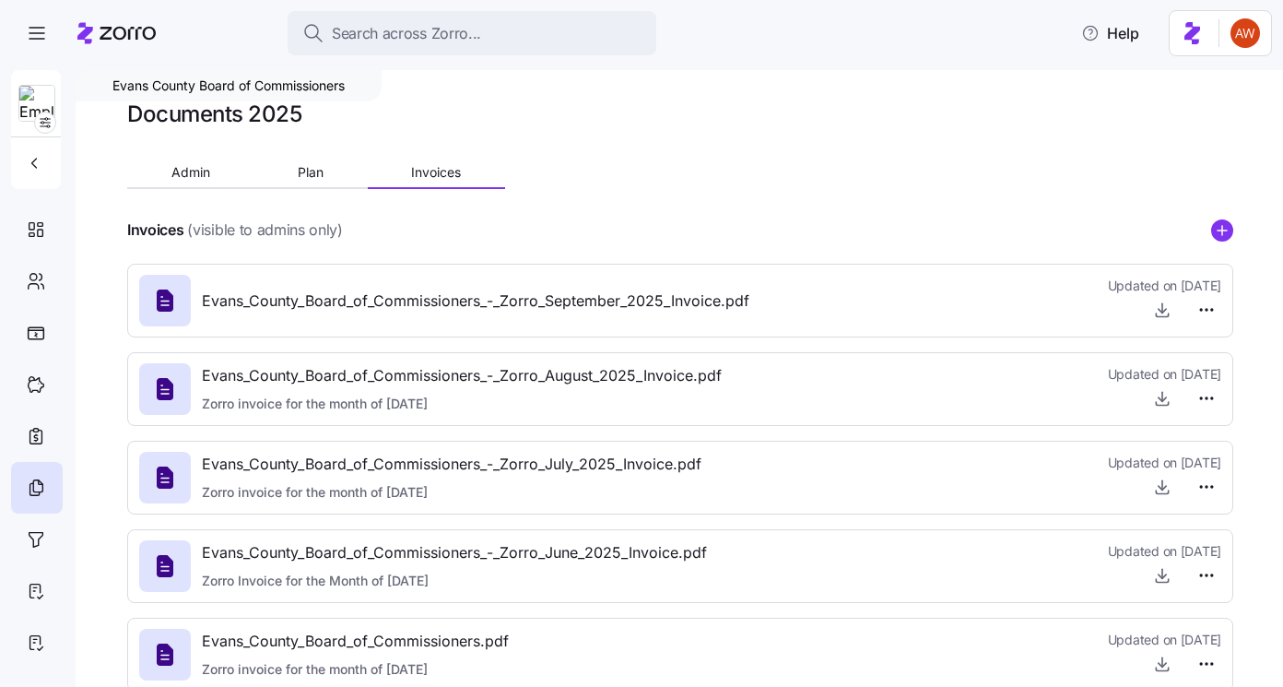
click at [1217, 229] on icon "add icon" at bounding box center [1222, 230] width 22 height 22
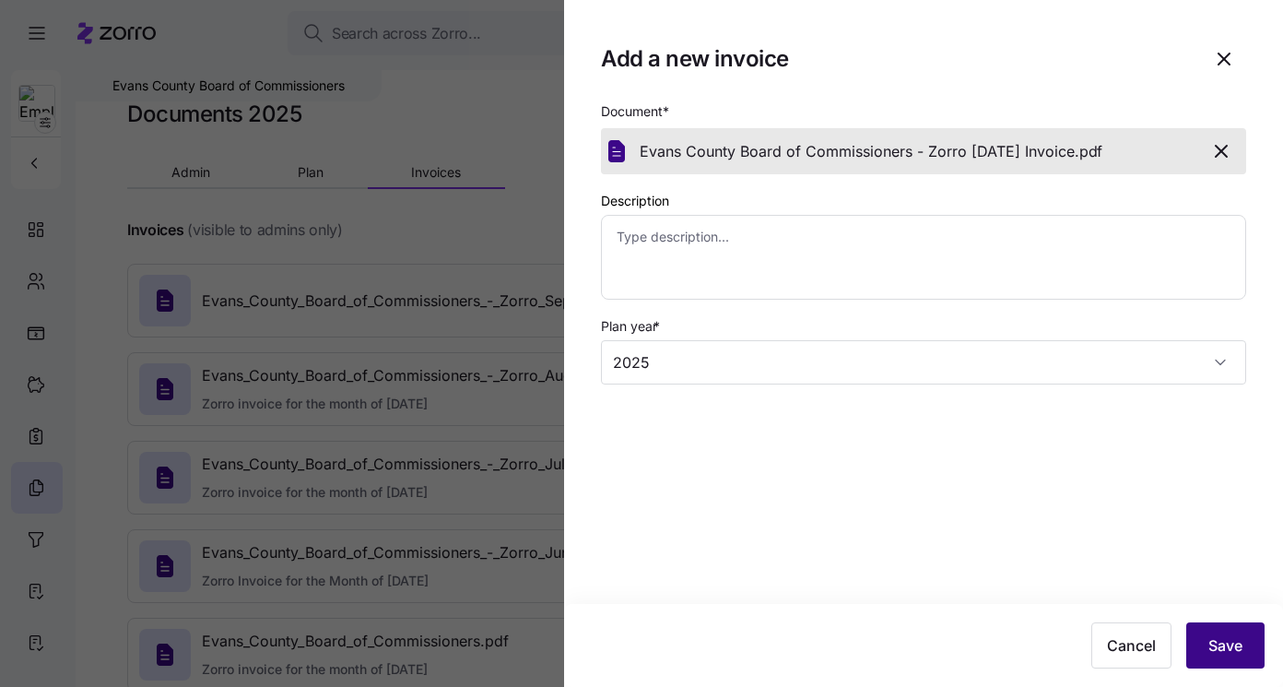
click at [1227, 633] on button "Save" at bounding box center [1225, 645] width 78 height 46
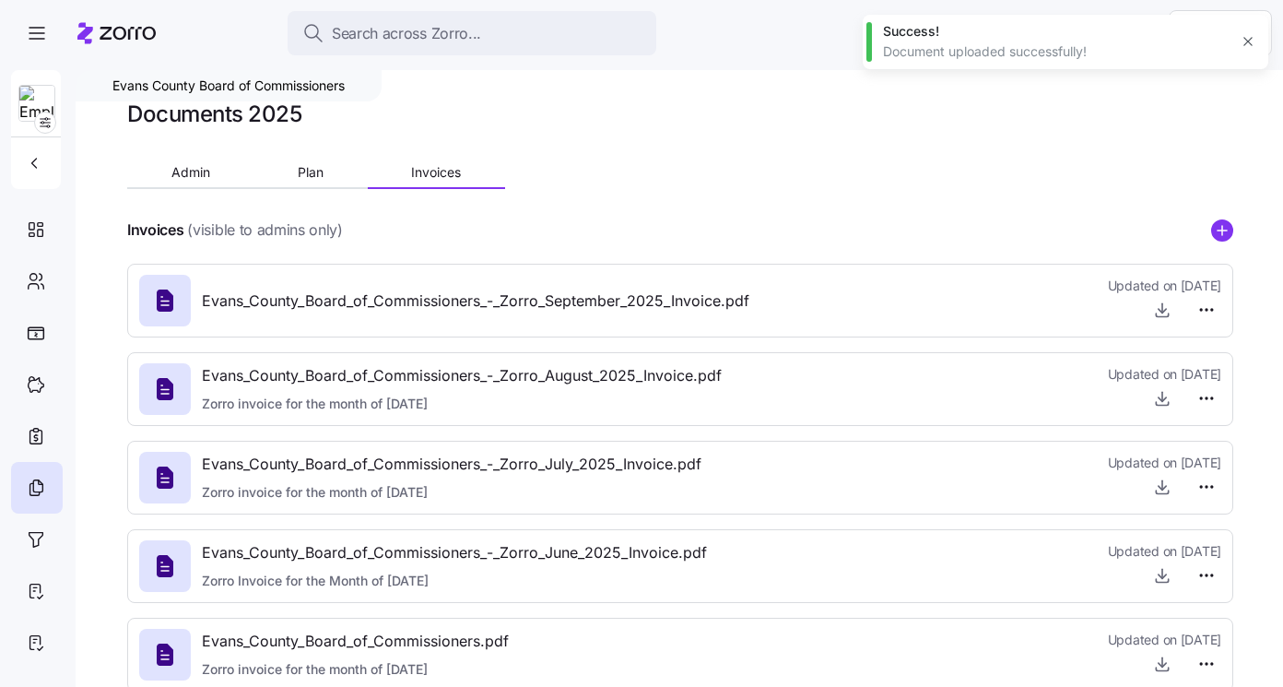
type textarea "x"
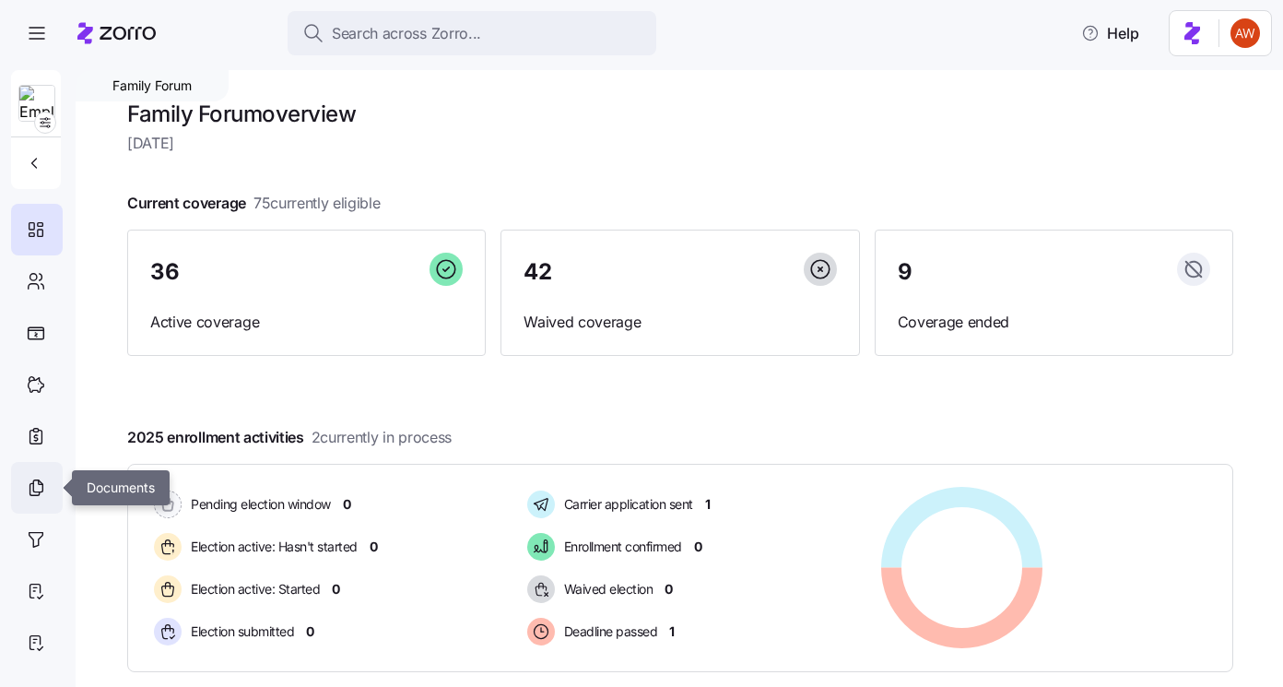
click at [42, 488] on icon at bounding box center [37, 486] width 9 height 12
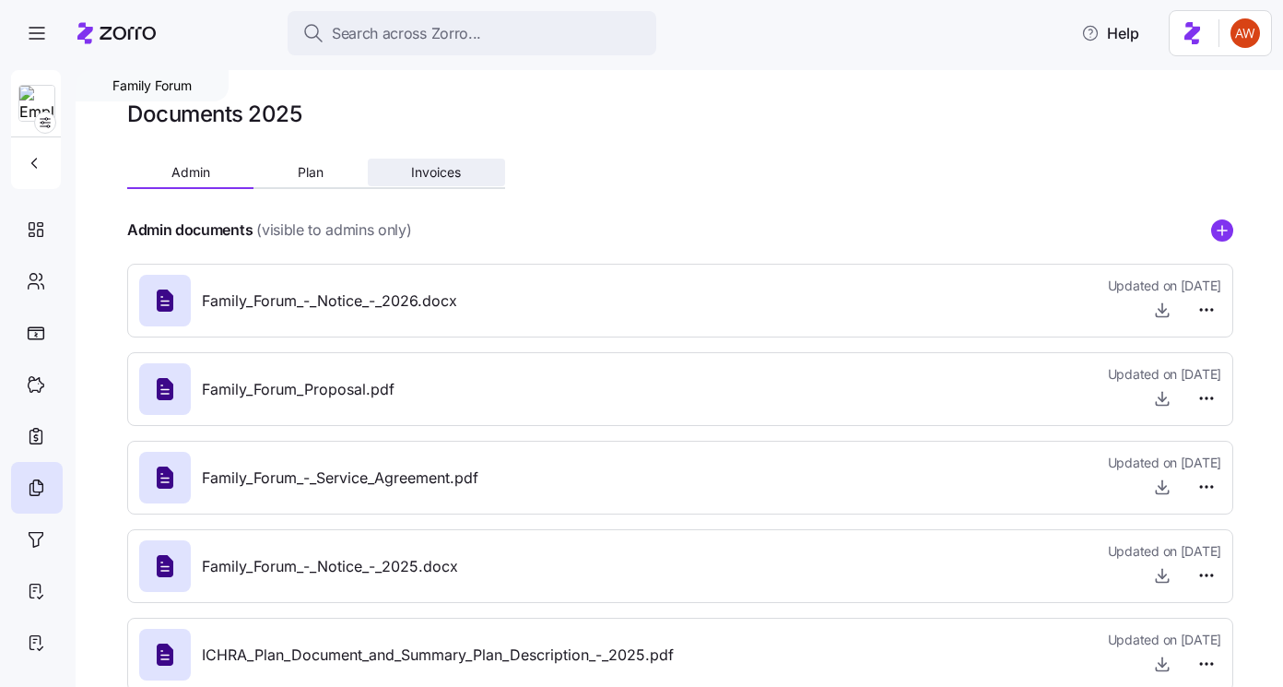
click at [453, 176] on span "Invoices" at bounding box center [436, 172] width 50 height 13
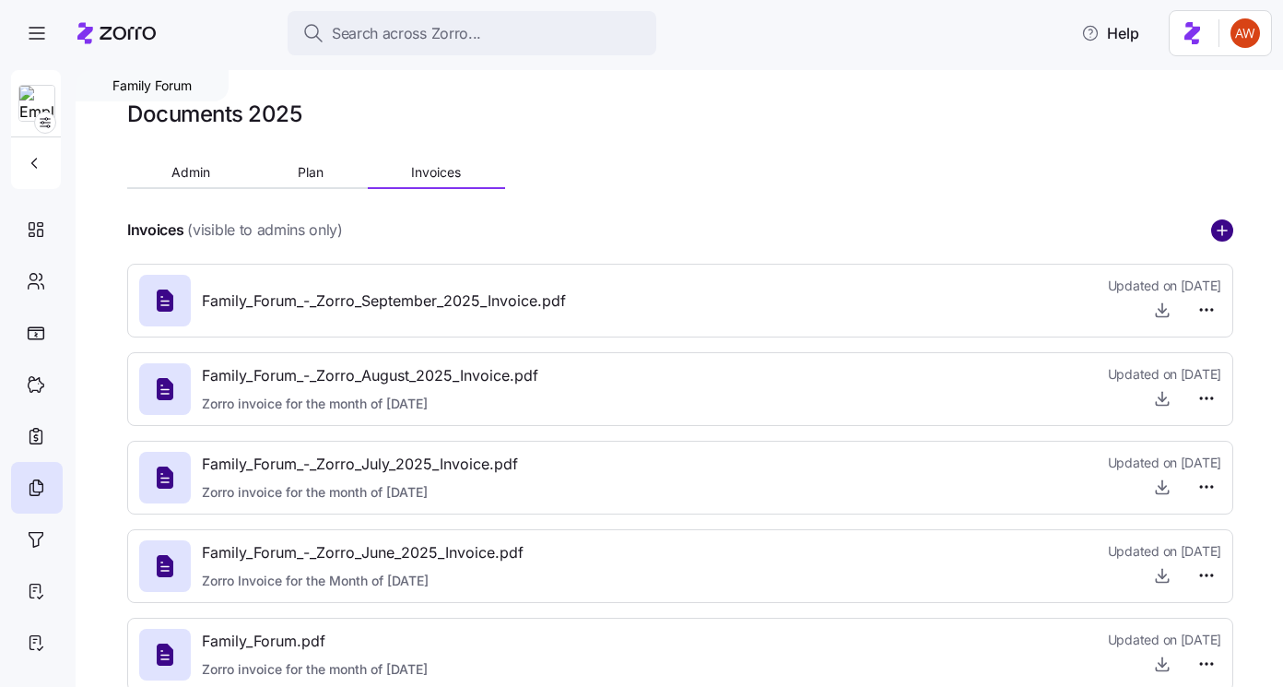
click at [1224, 231] on circle "add icon" at bounding box center [1222, 230] width 20 height 20
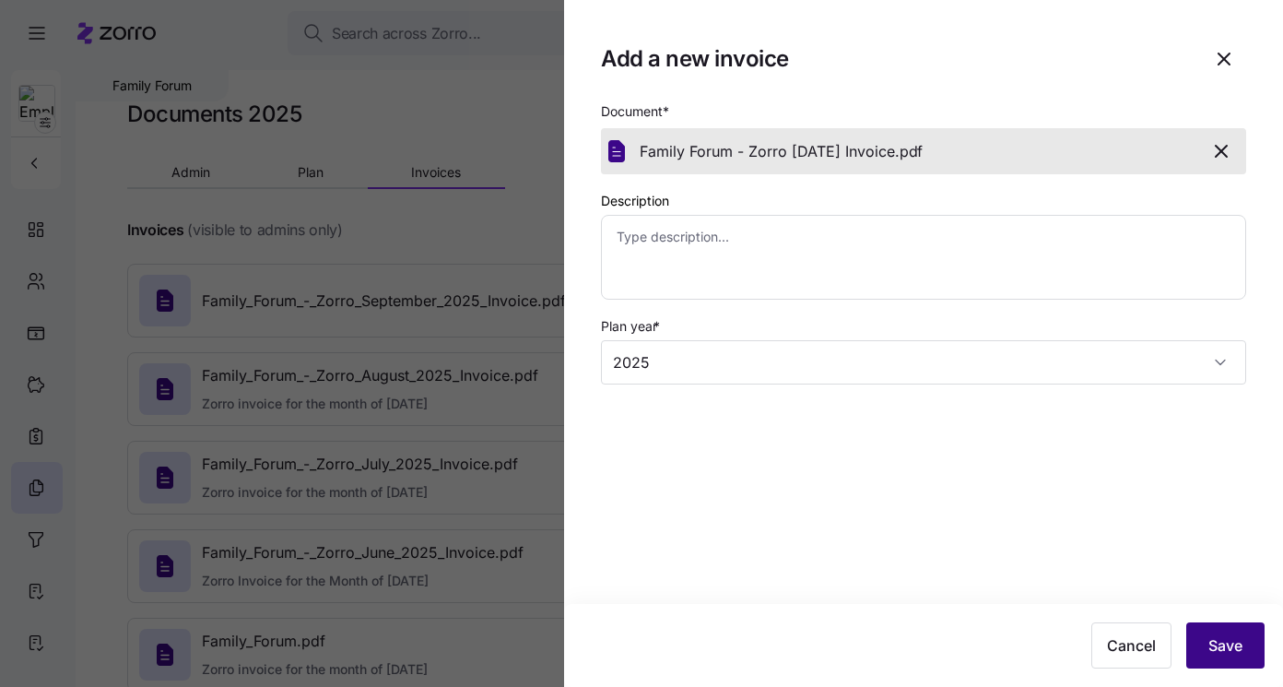
click at [1202, 641] on button "Save" at bounding box center [1225, 645] width 78 height 46
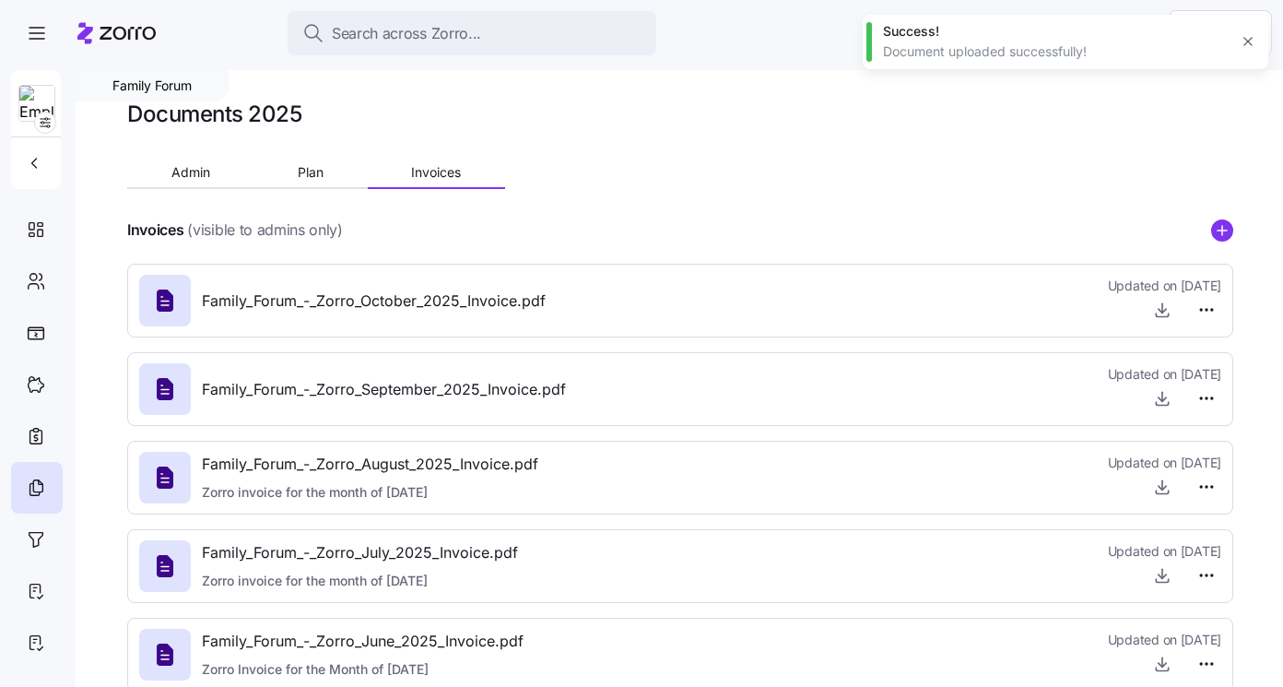
type textarea "x"
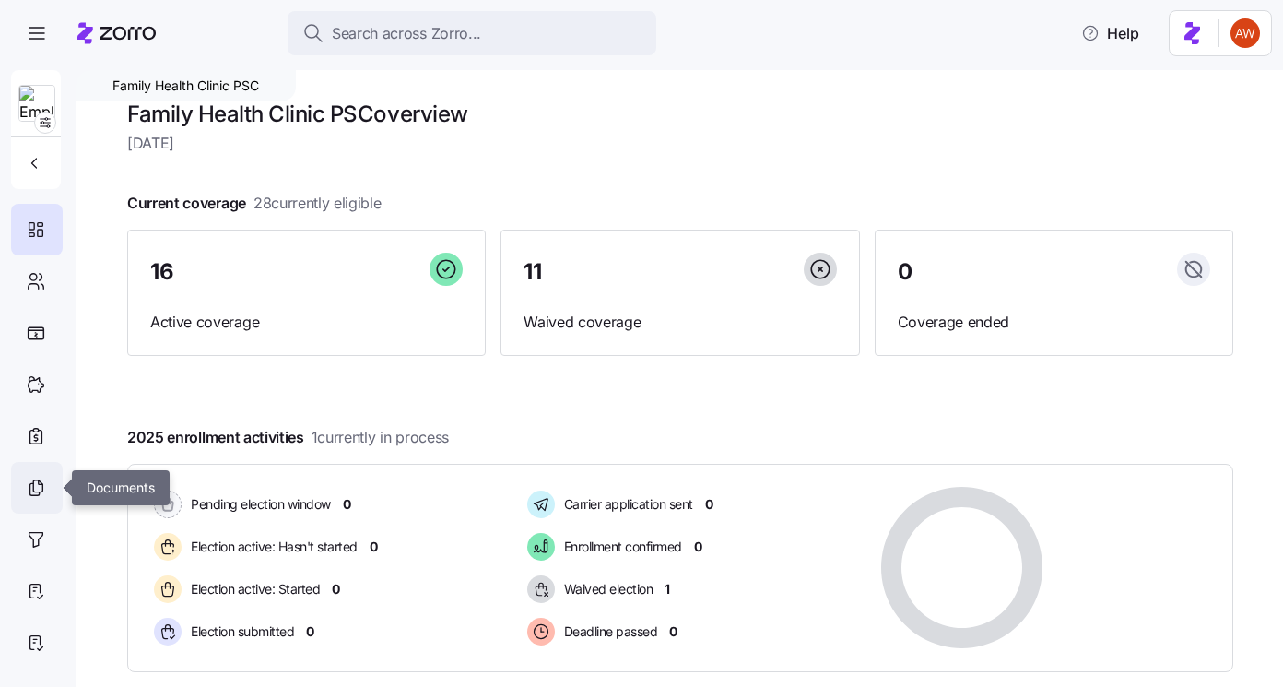
click at [18, 497] on div at bounding box center [37, 488] width 52 height 52
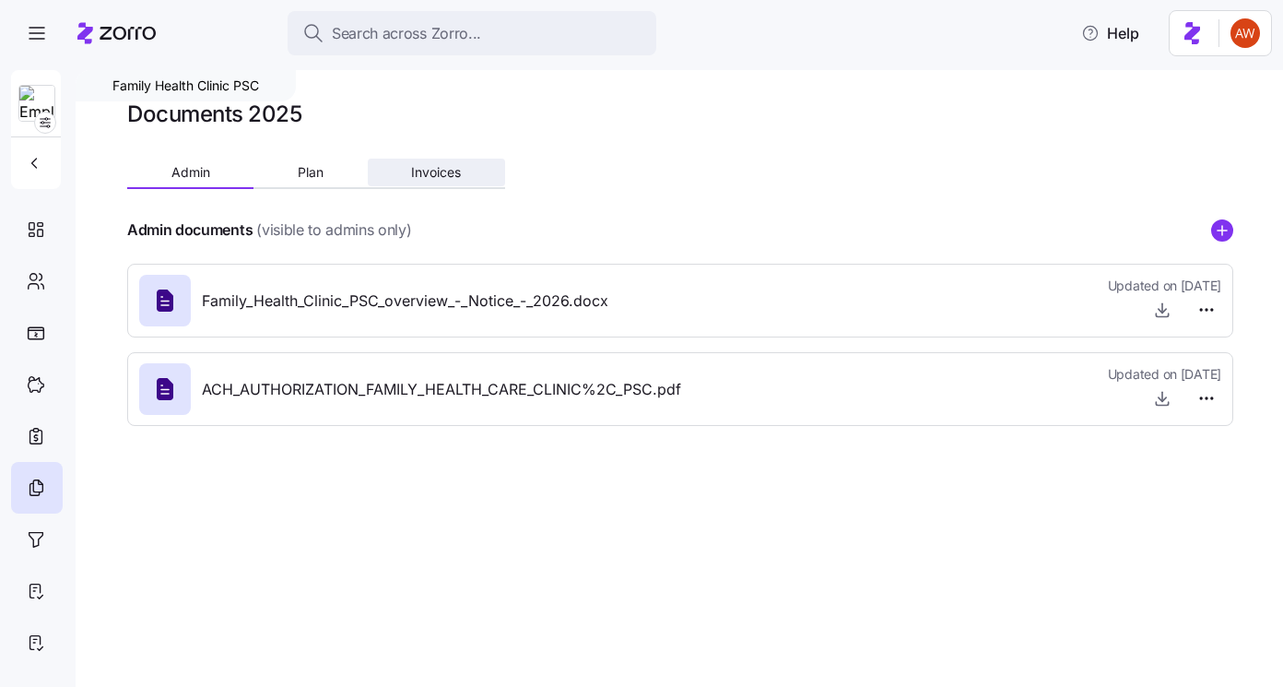
click at [443, 181] on button "Invoices" at bounding box center [436, 173] width 137 height 28
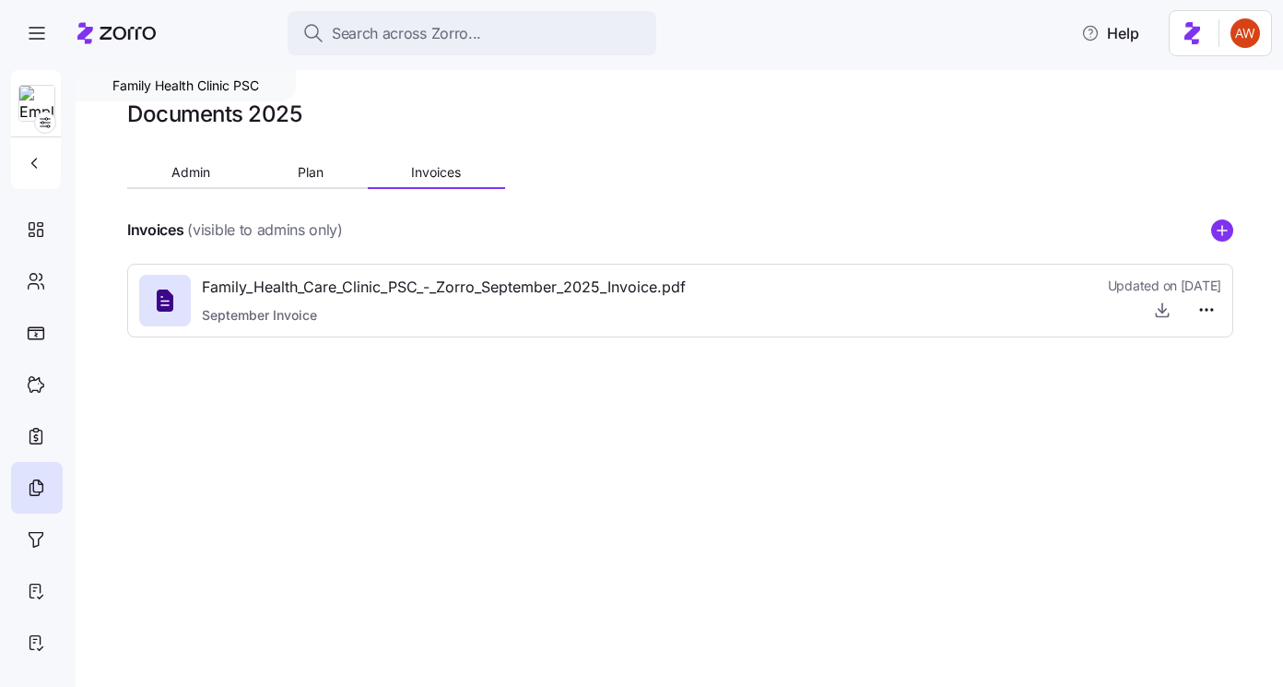
click at [1222, 234] on icon "add icon" at bounding box center [1222, 229] width 0 height 9
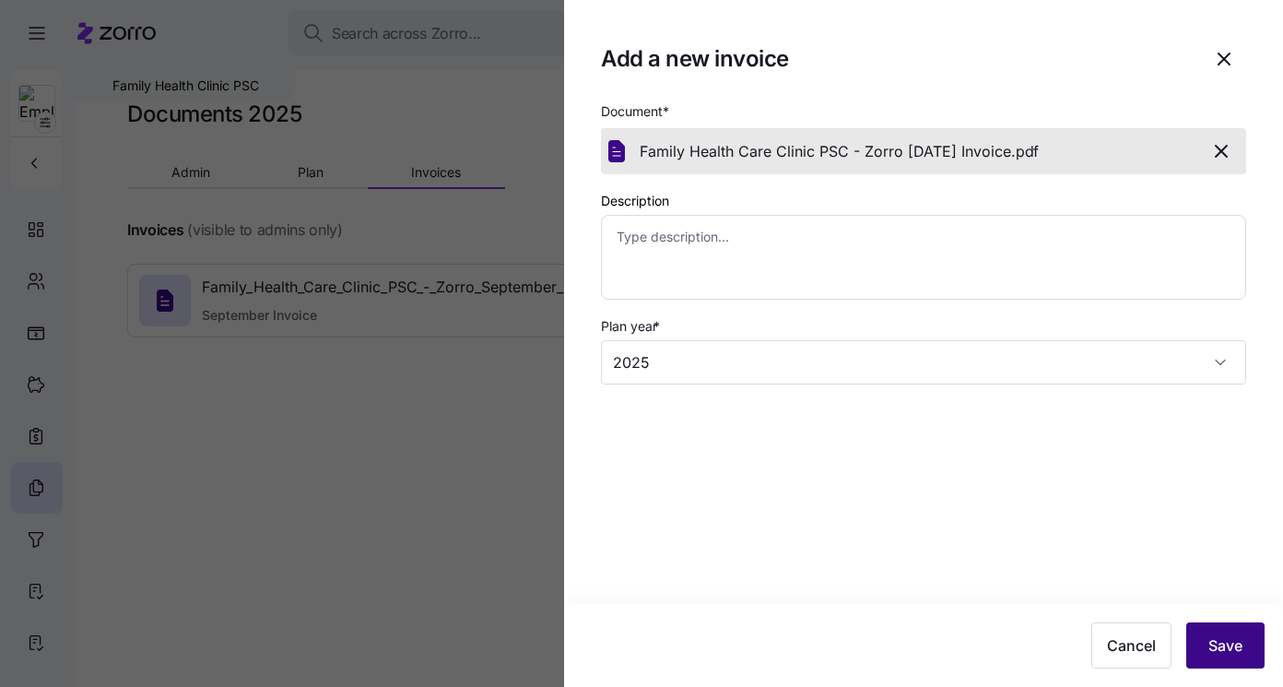
click at [1210, 645] on span "Save" at bounding box center [1225, 645] width 34 height 22
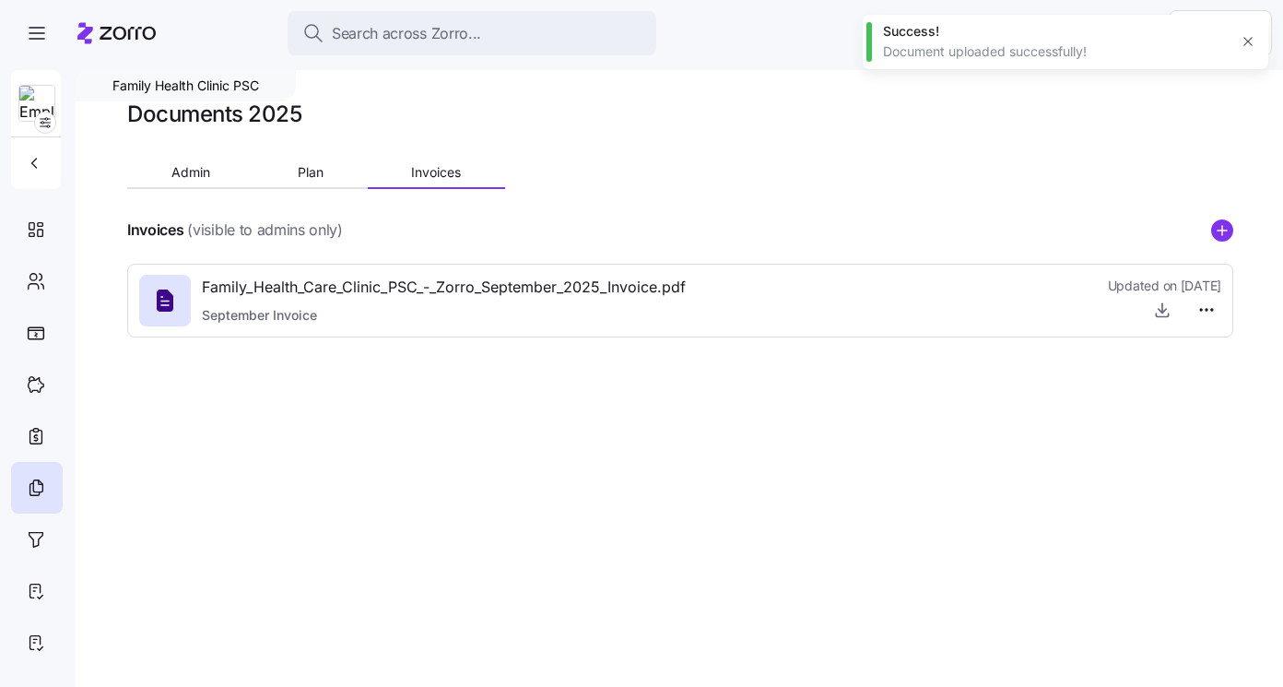
type textarea "x"
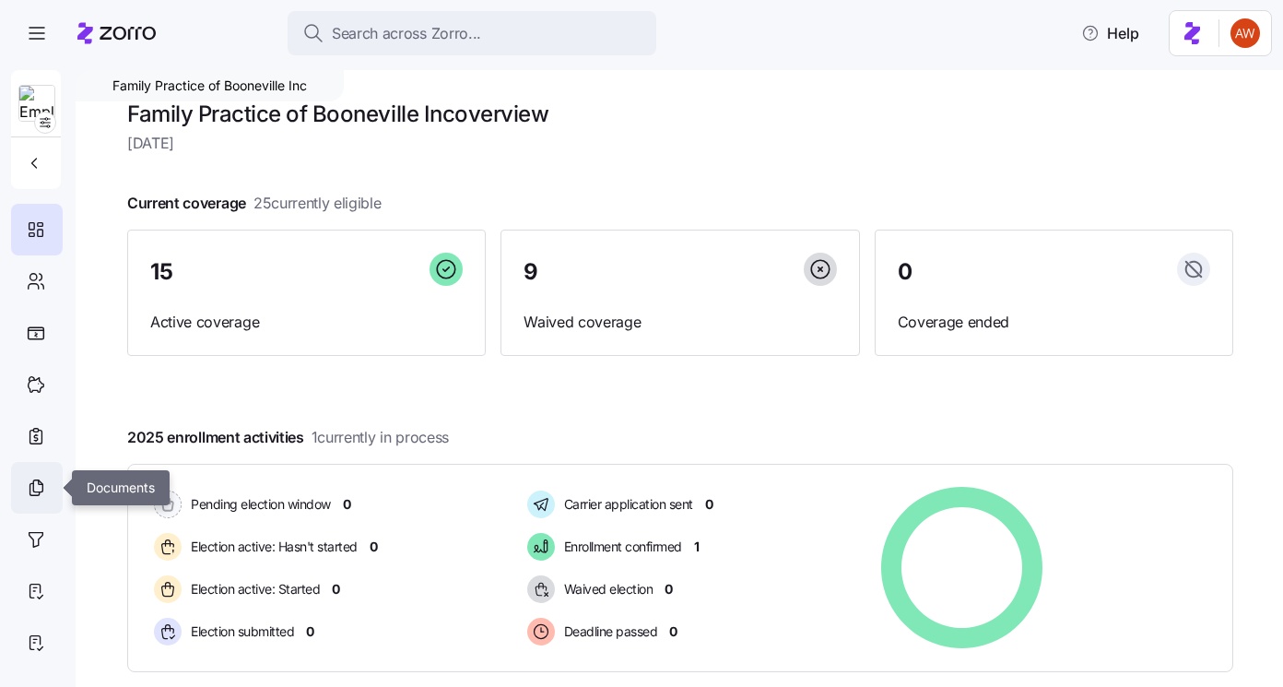
click at [43, 489] on icon at bounding box center [36, 487] width 20 height 22
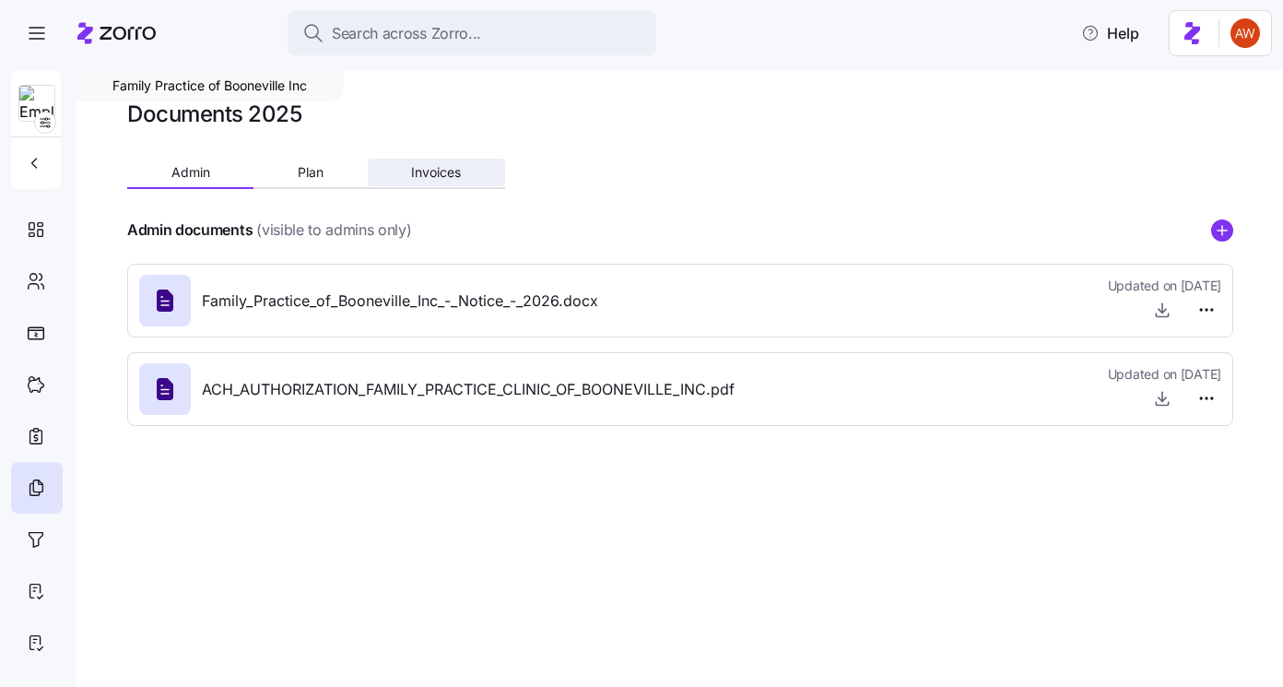
click at [441, 168] on span "Invoices" at bounding box center [436, 172] width 50 height 13
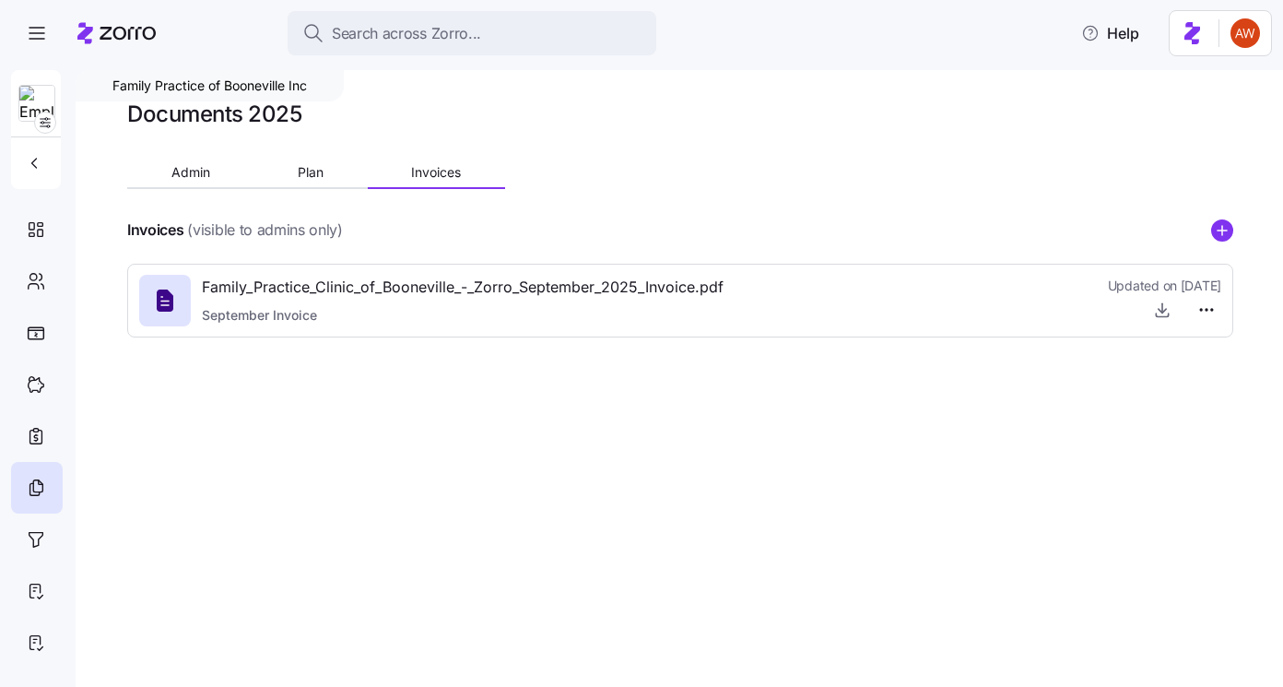
click at [1214, 222] on icon "add icon" at bounding box center [1222, 230] width 22 height 22
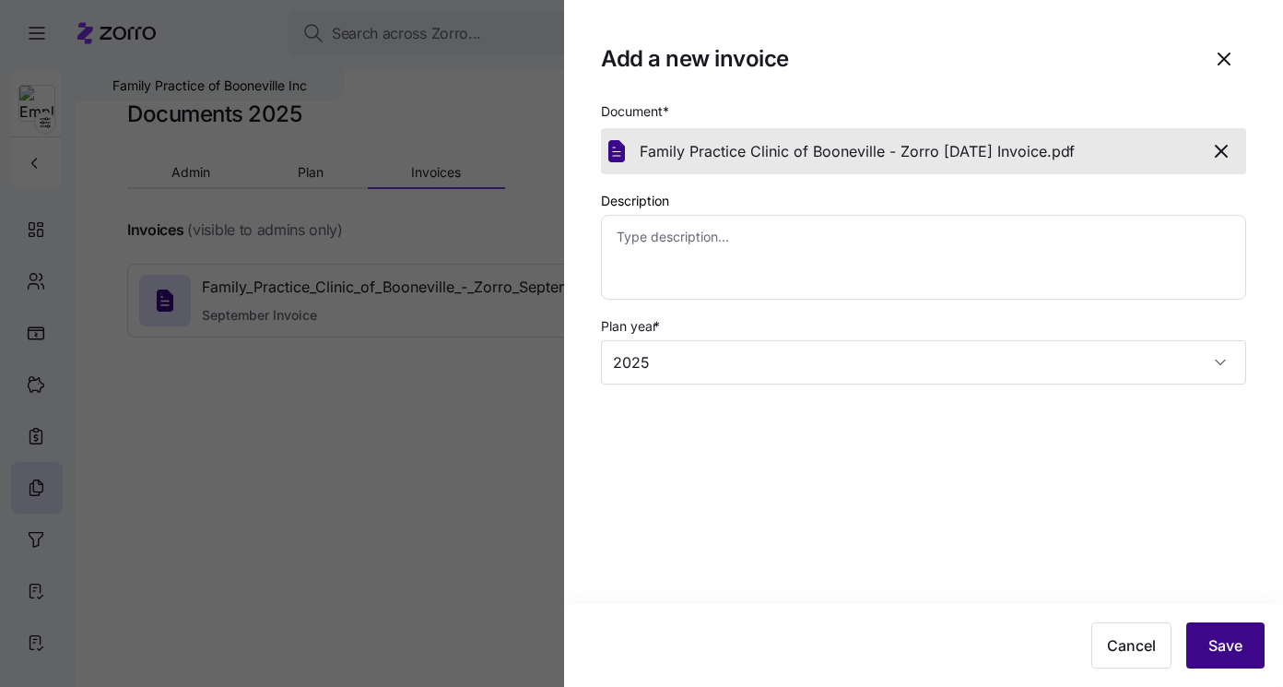
click at [1212, 634] on span "Save" at bounding box center [1225, 645] width 34 height 22
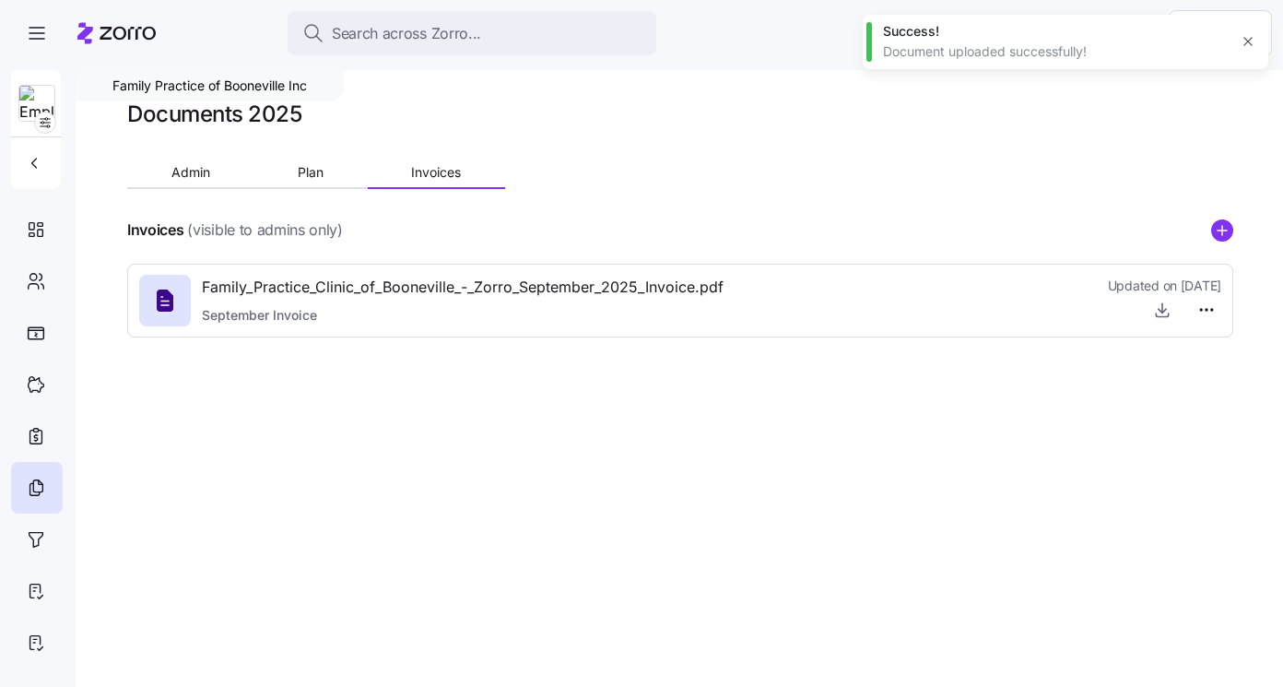
type textarea "x"
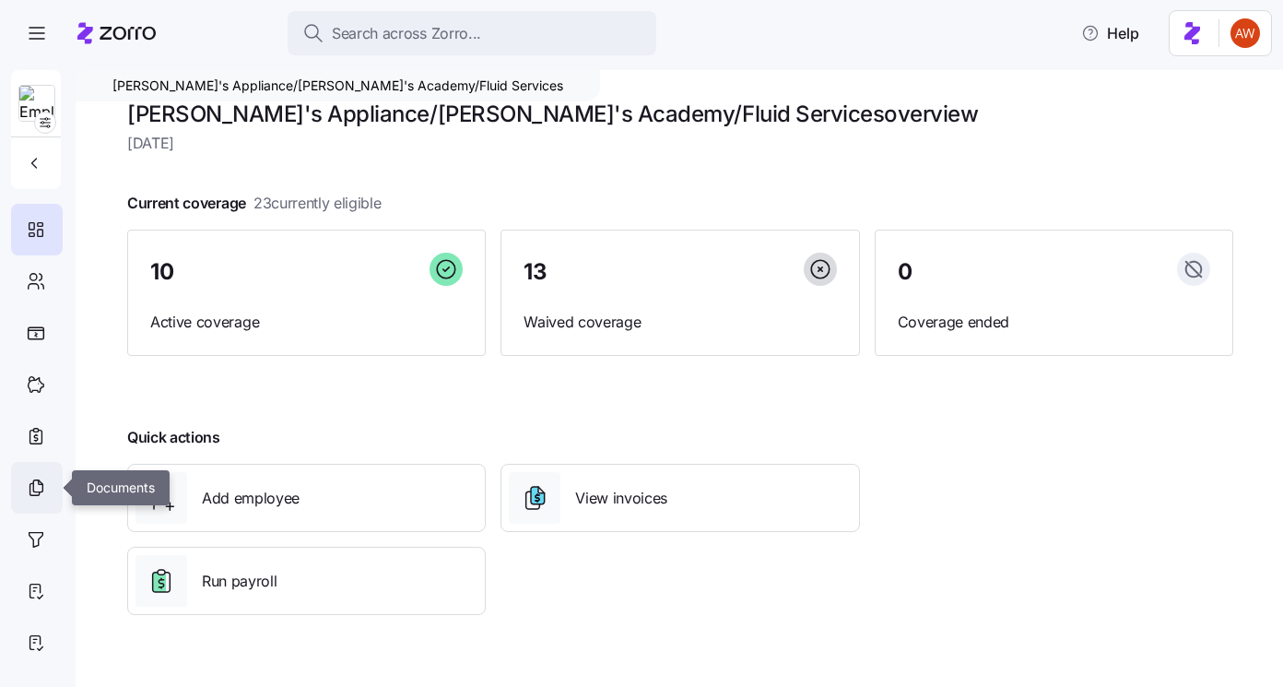
click at [42, 488] on icon at bounding box center [37, 486] width 9 height 12
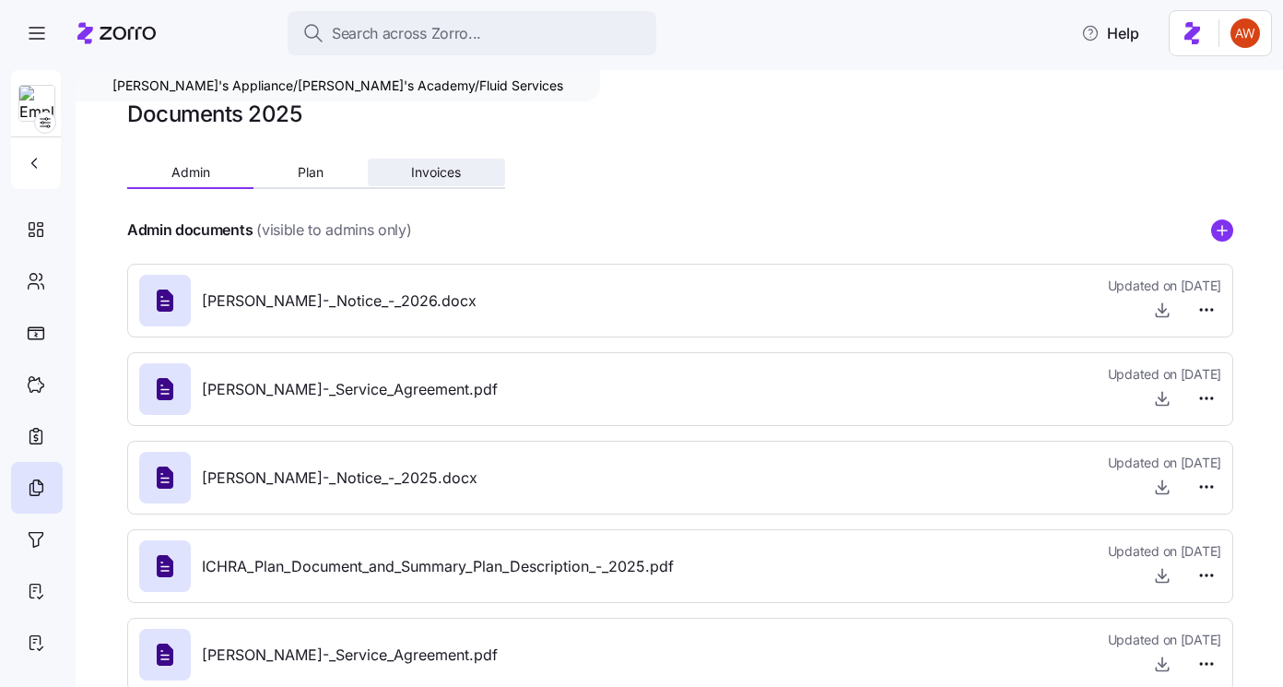
click at [449, 167] on span "Invoices" at bounding box center [436, 172] width 50 height 13
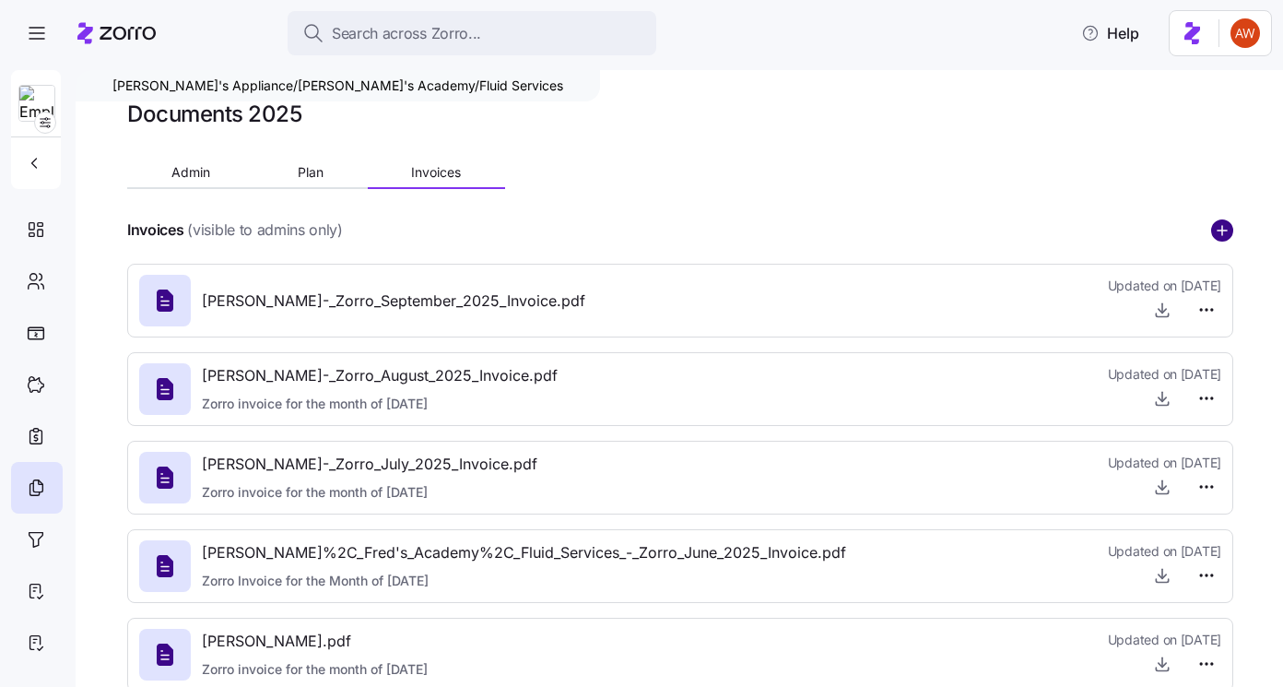
click at [1225, 227] on circle "add icon" at bounding box center [1222, 230] width 20 height 20
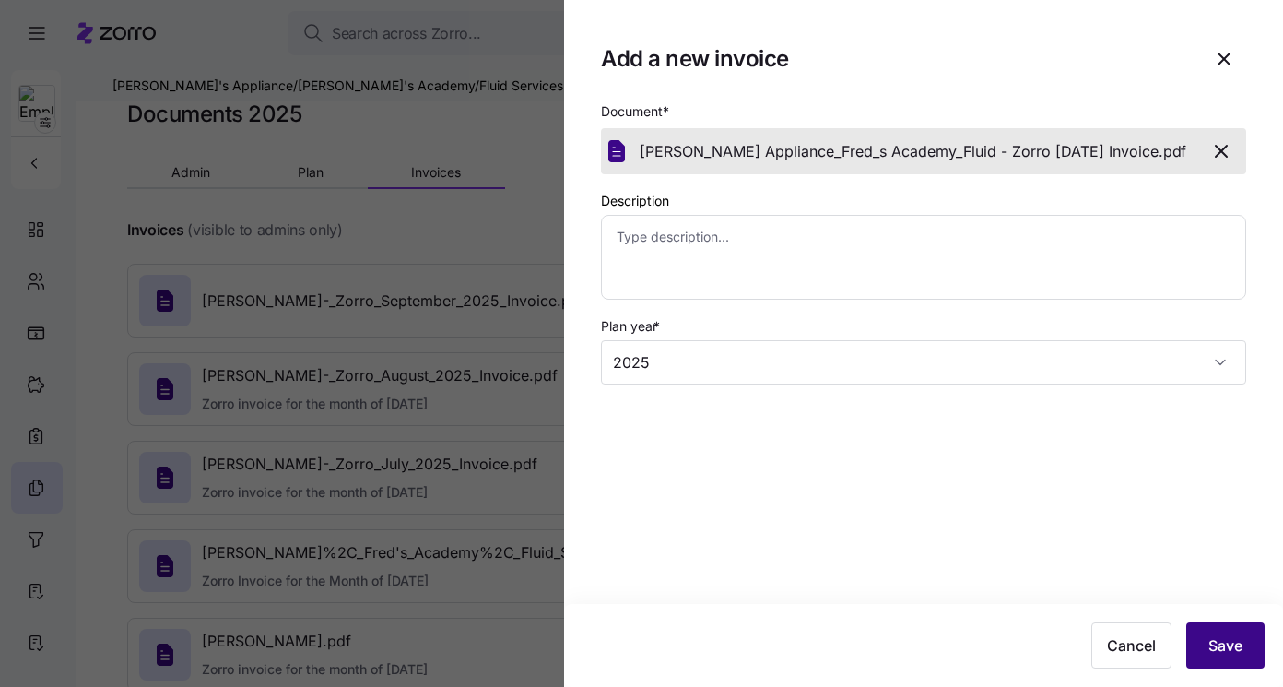
click at [1205, 640] on button "Save" at bounding box center [1225, 645] width 78 height 46
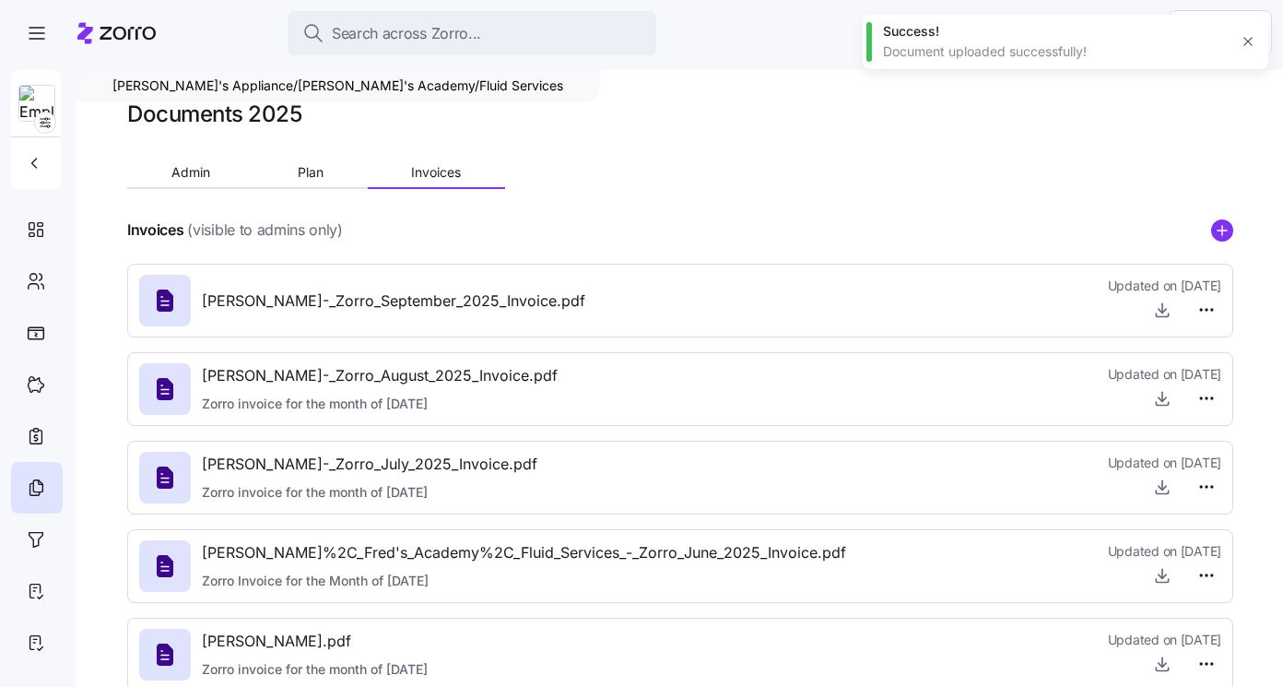
type textarea "x"
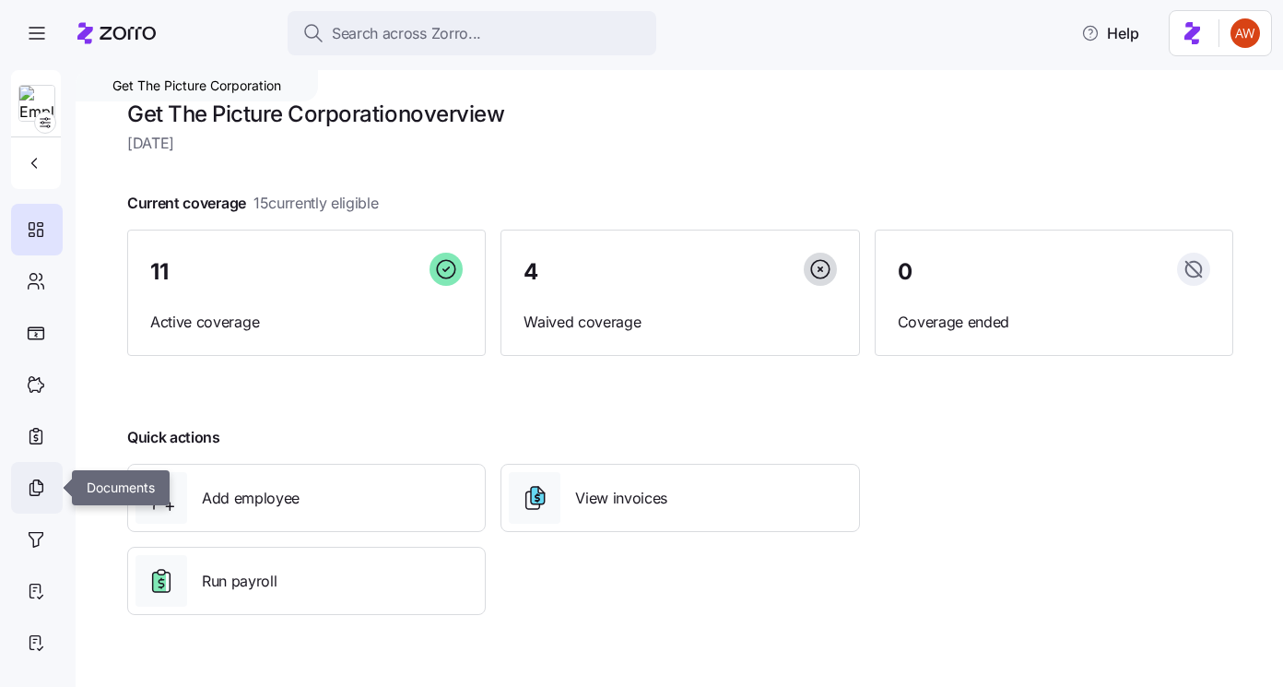
click at [36, 488] on icon at bounding box center [36, 487] width 20 height 22
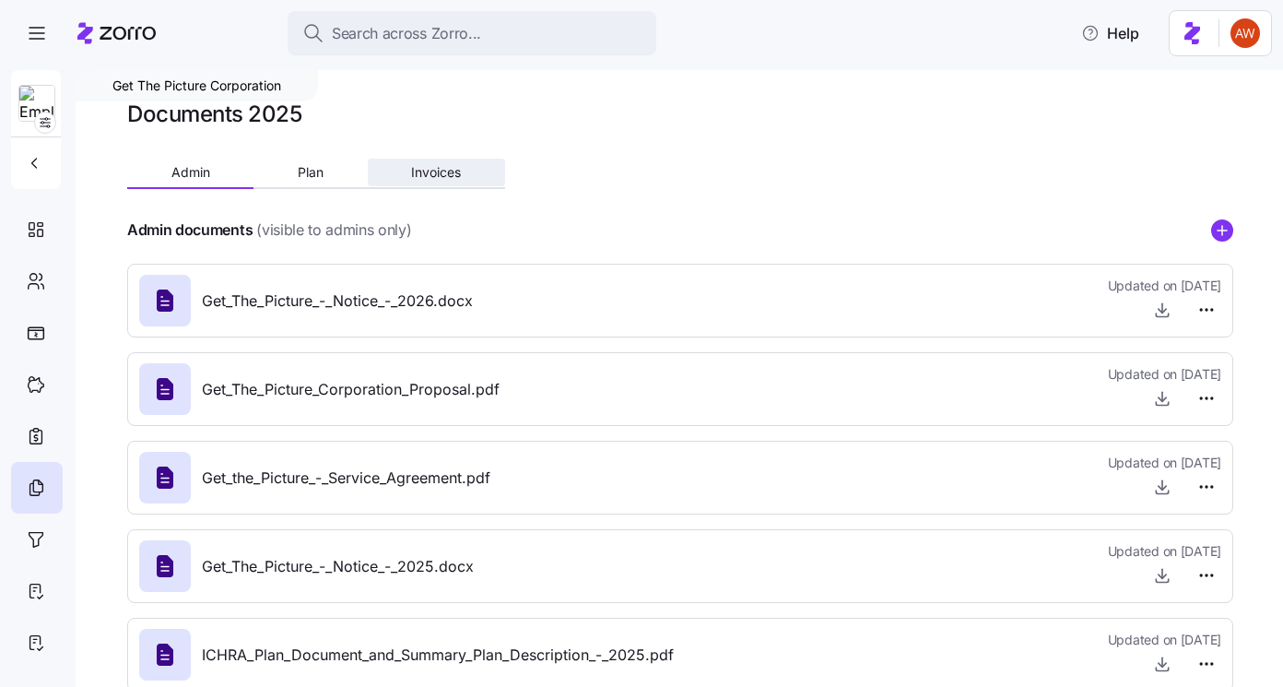
click at [441, 166] on span "Invoices" at bounding box center [436, 172] width 50 height 13
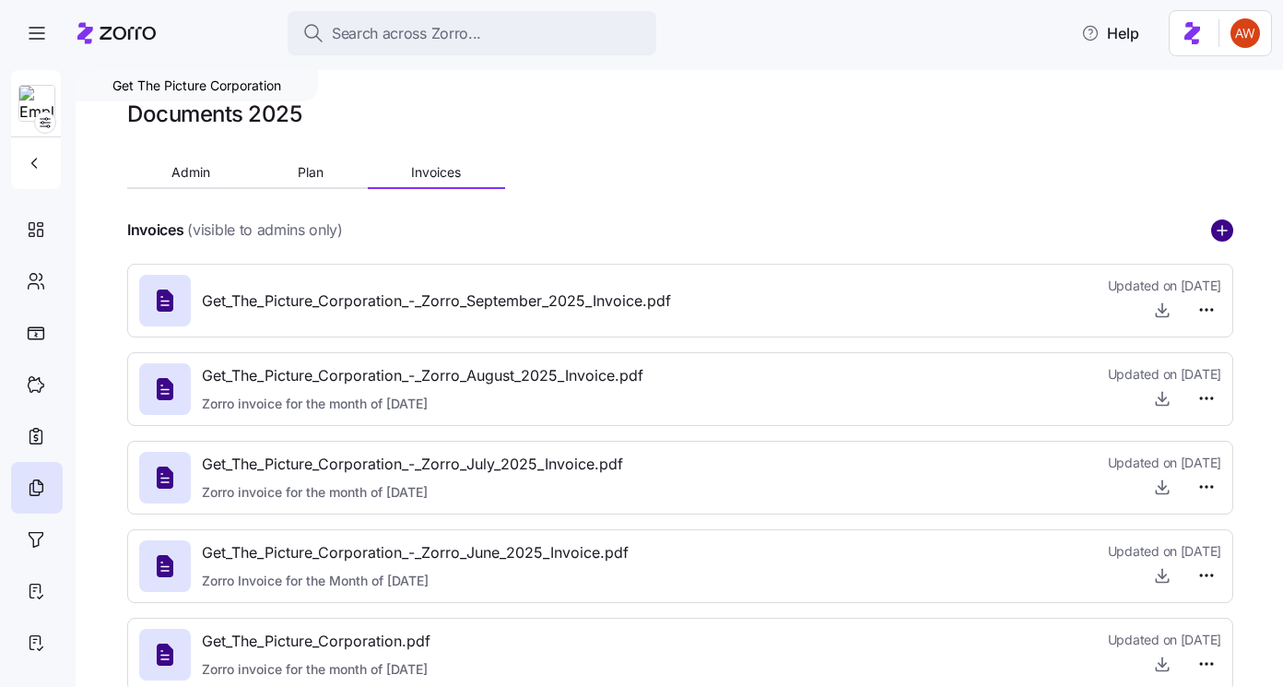
click at [1225, 229] on circle "add icon" at bounding box center [1222, 230] width 20 height 20
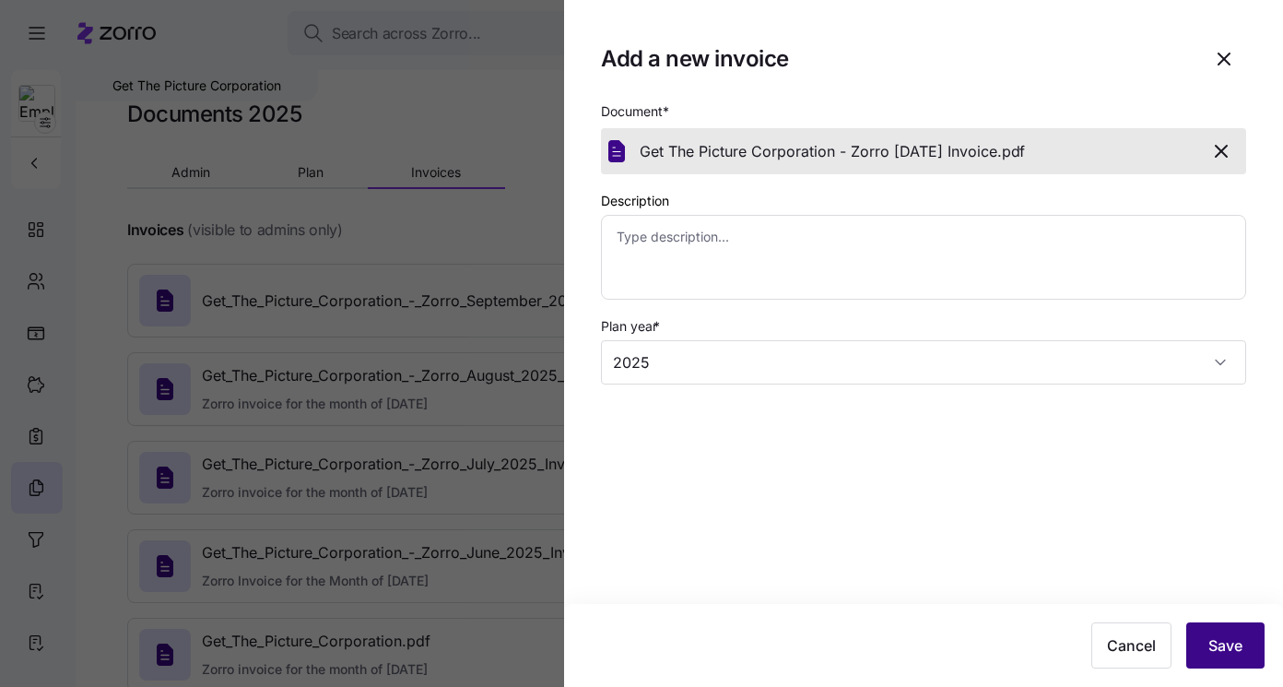
click at [1229, 653] on span "Save" at bounding box center [1225, 645] width 34 height 22
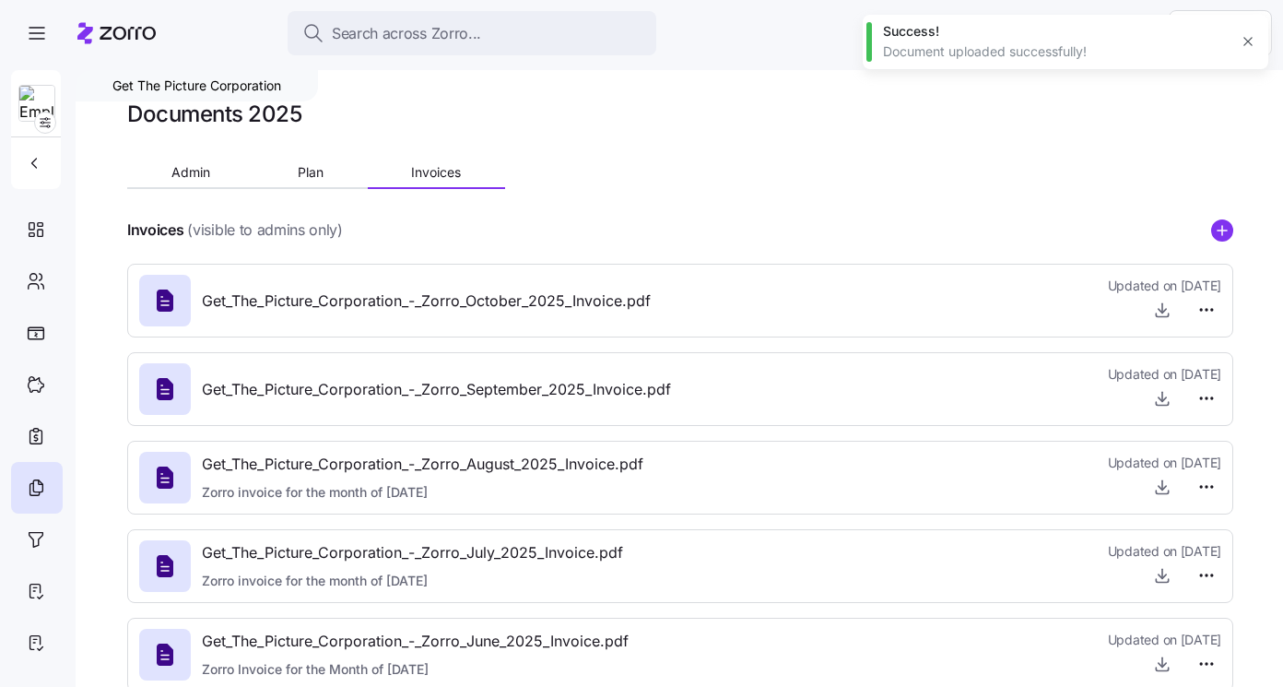
type textarea "x"
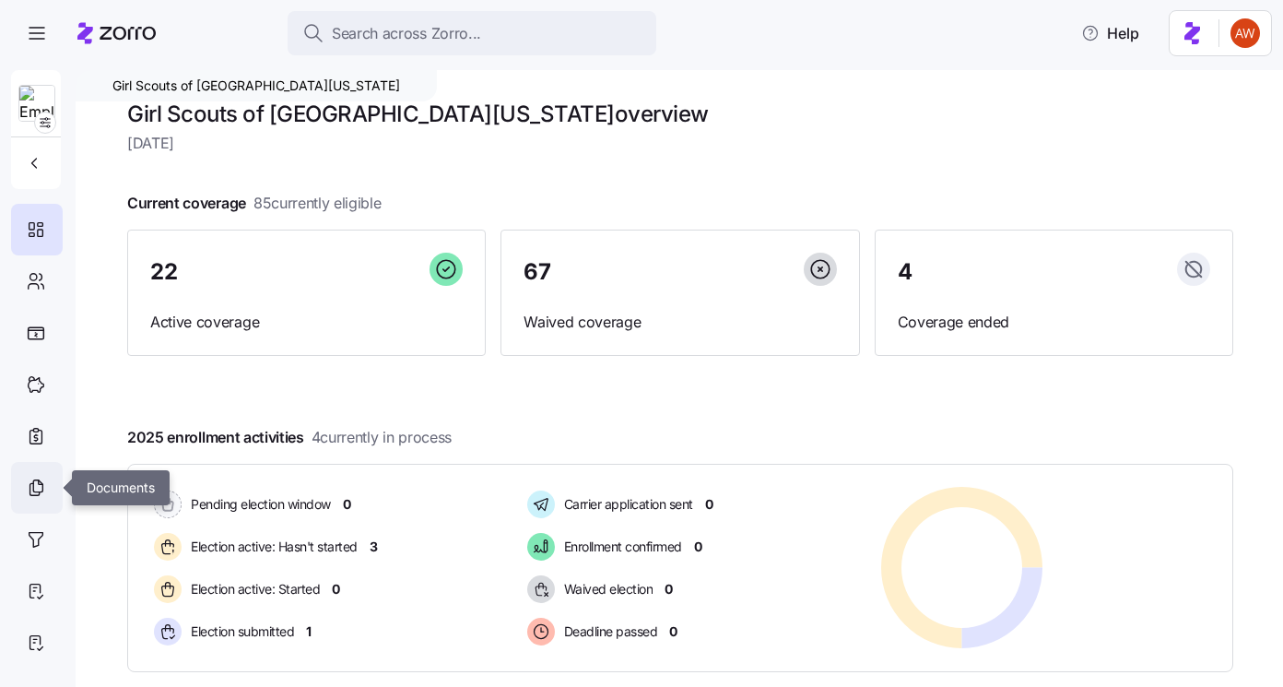
click at [39, 486] on icon at bounding box center [36, 487] width 20 height 22
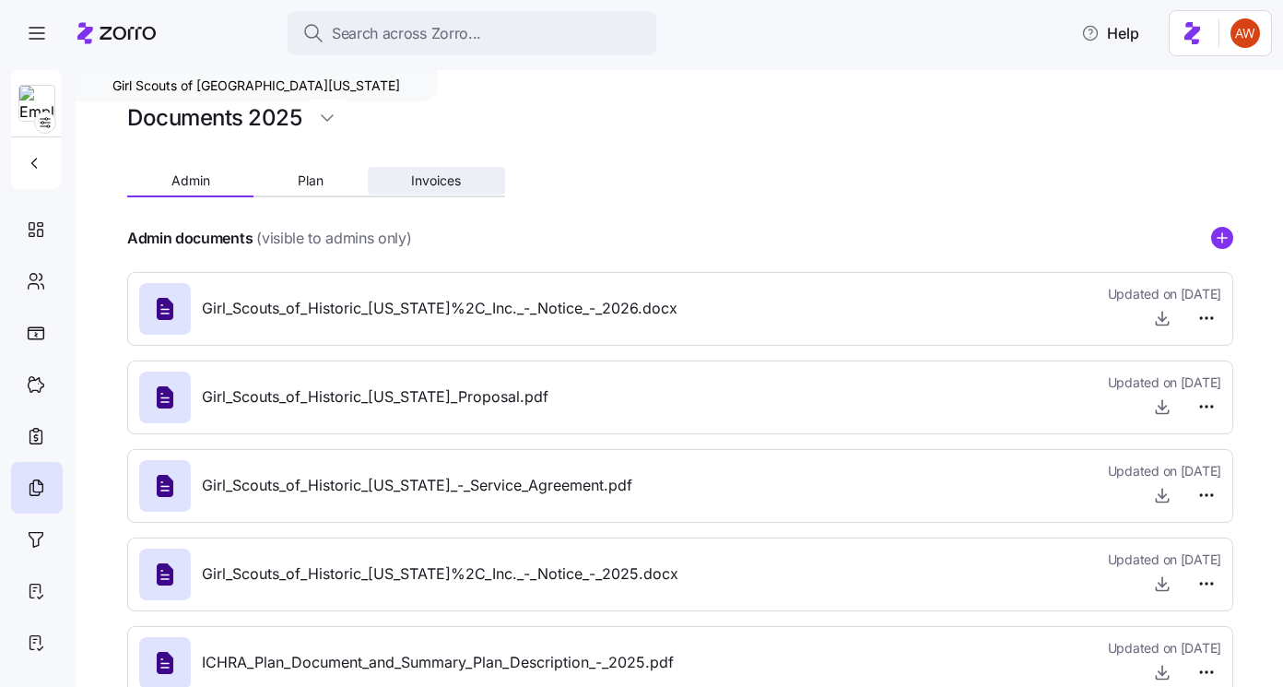
click at [441, 176] on span "Invoices" at bounding box center [436, 180] width 50 height 13
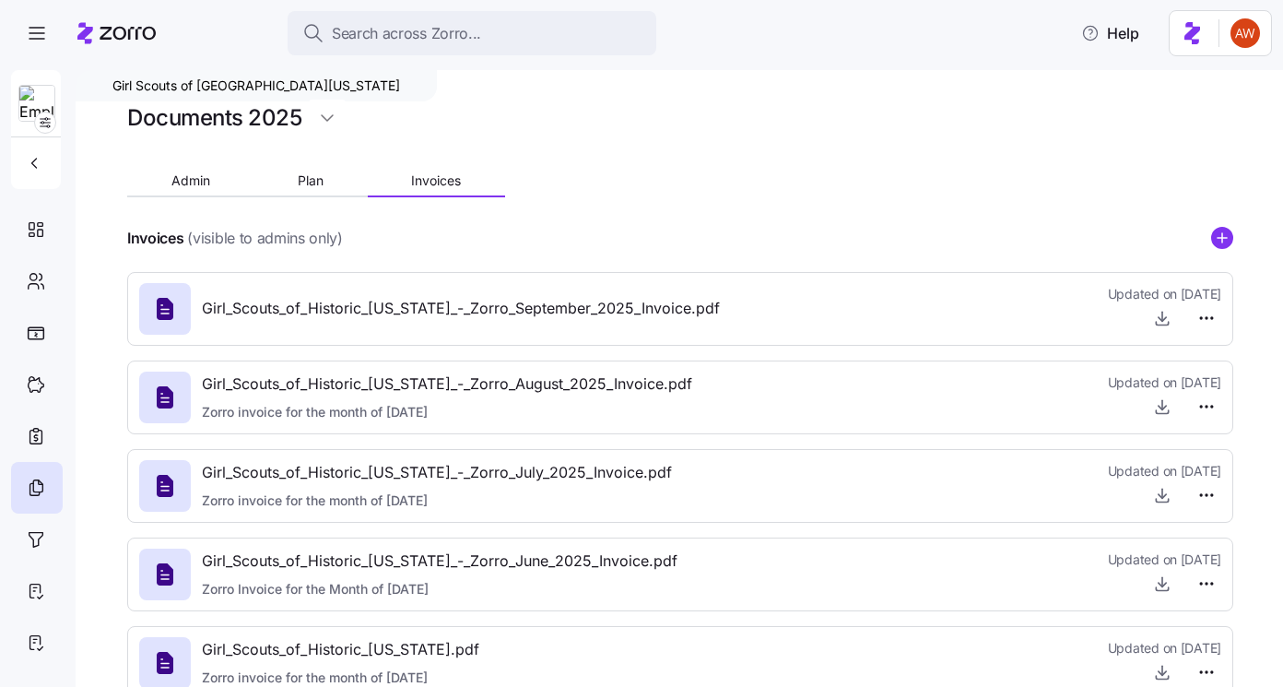
click at [1222, 240] on icon "add icon" at bounding box center [1222, 237] width 0 height 9
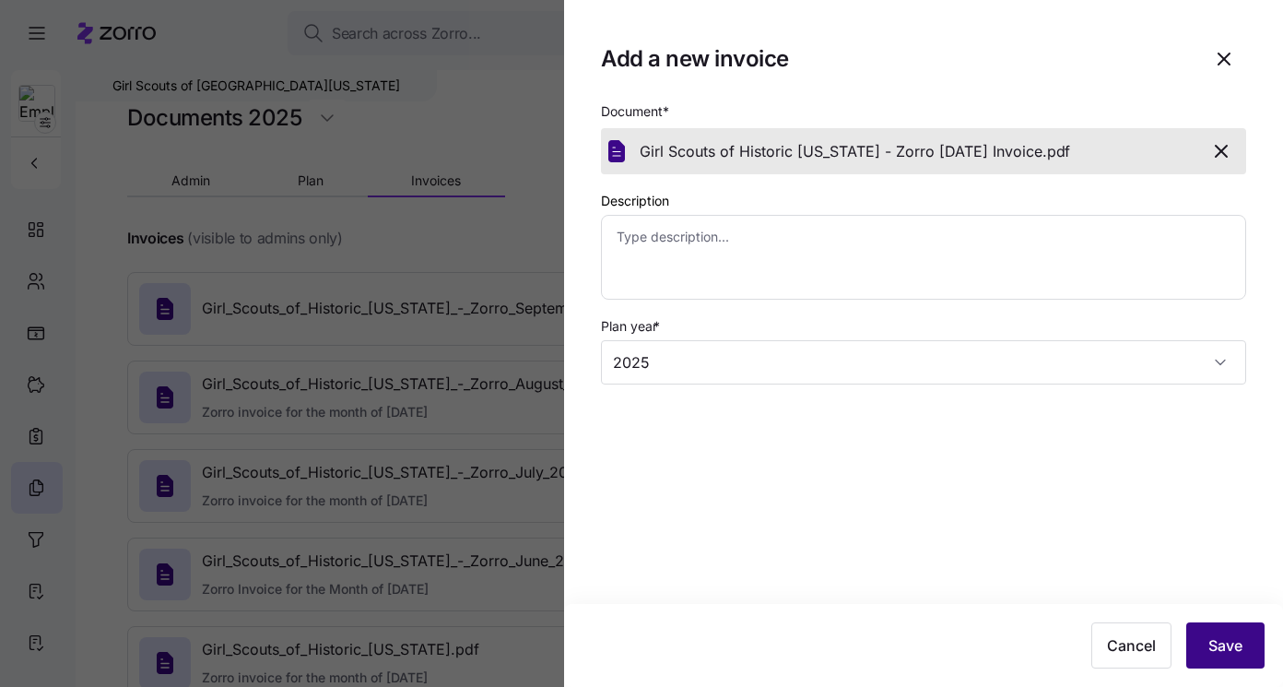
click at [1202, 643] on button "Save" at bounding box center [1225, 645] width 78 height 46
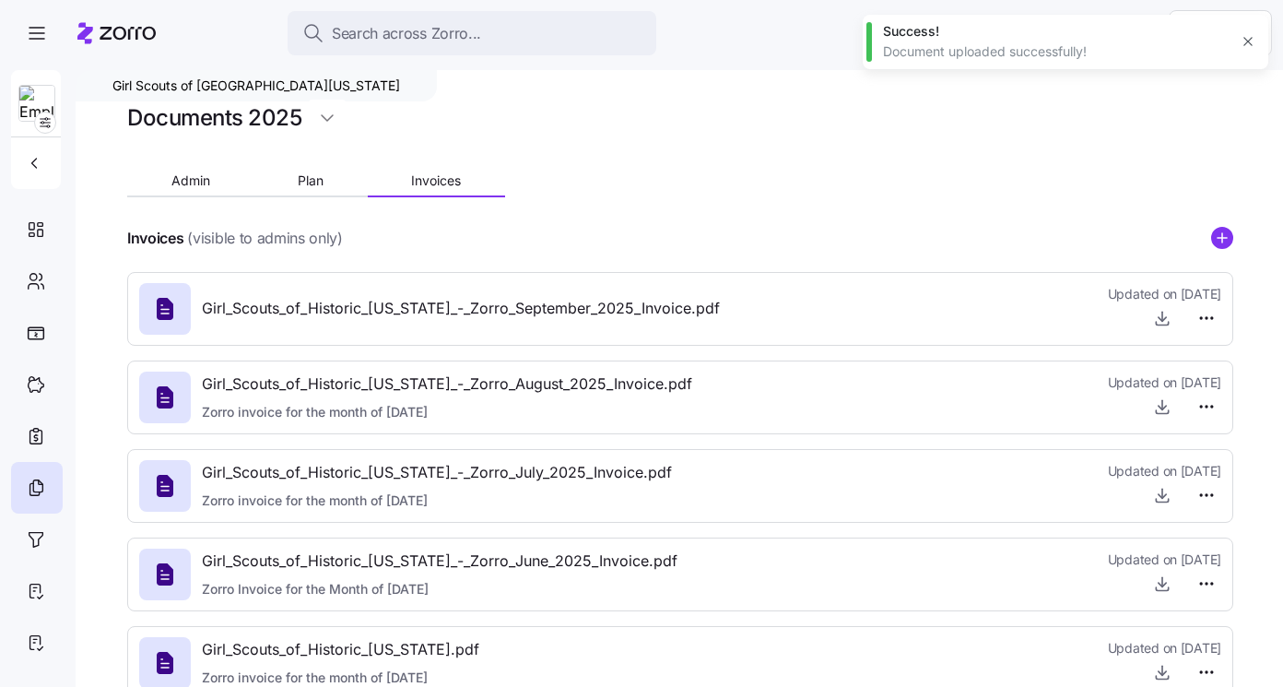
type textarea "x"
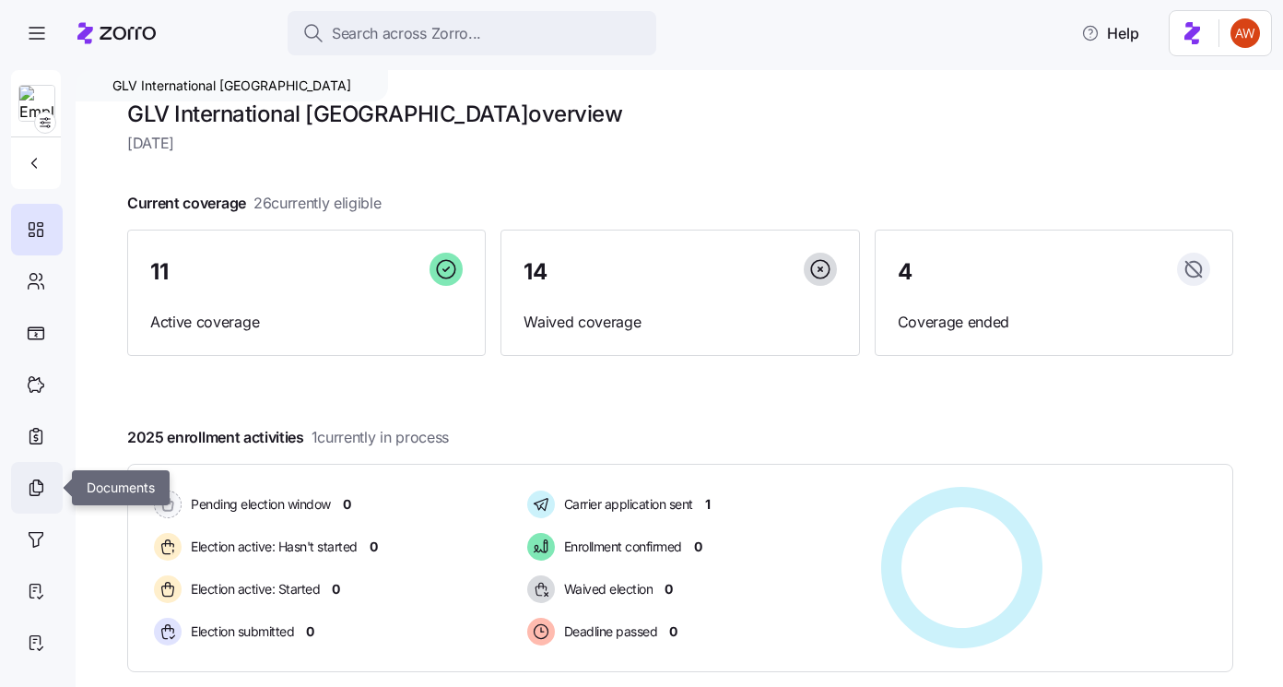
click at [50, 484] on div at bounding box center [37, 488] width 52 height 52
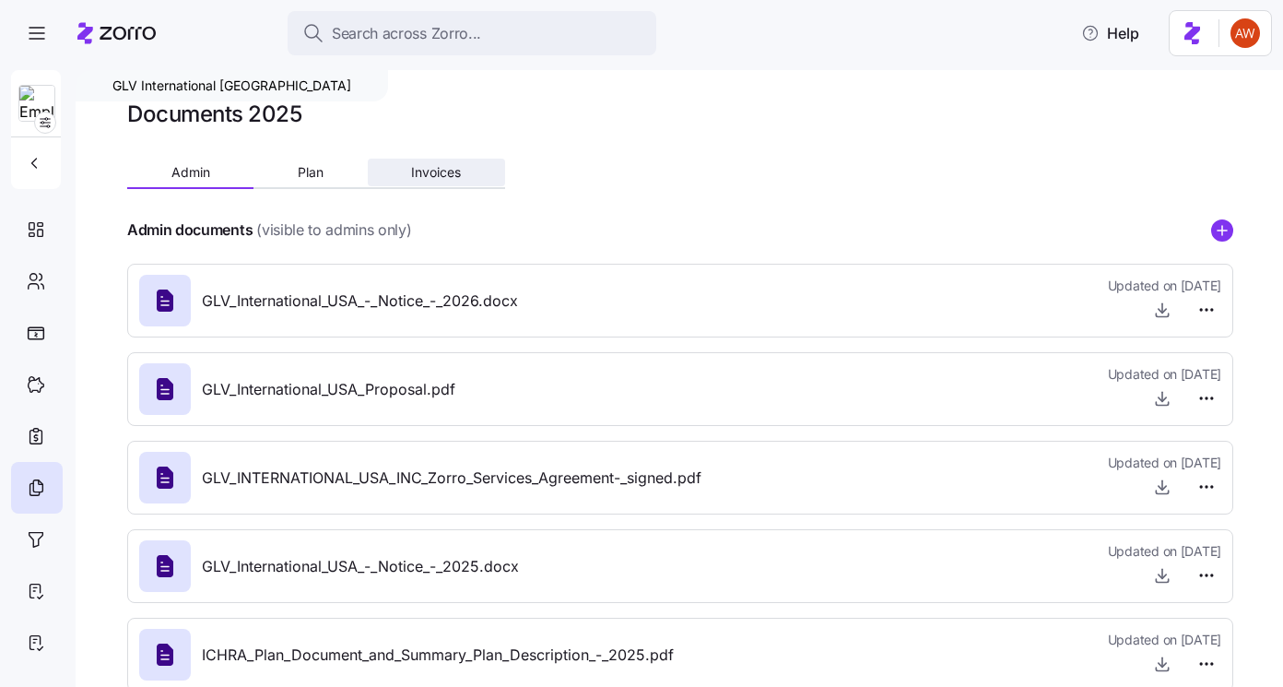
click at [441, 177] on span "Invoices" at bounding box center [436, 172] width 50 height 13
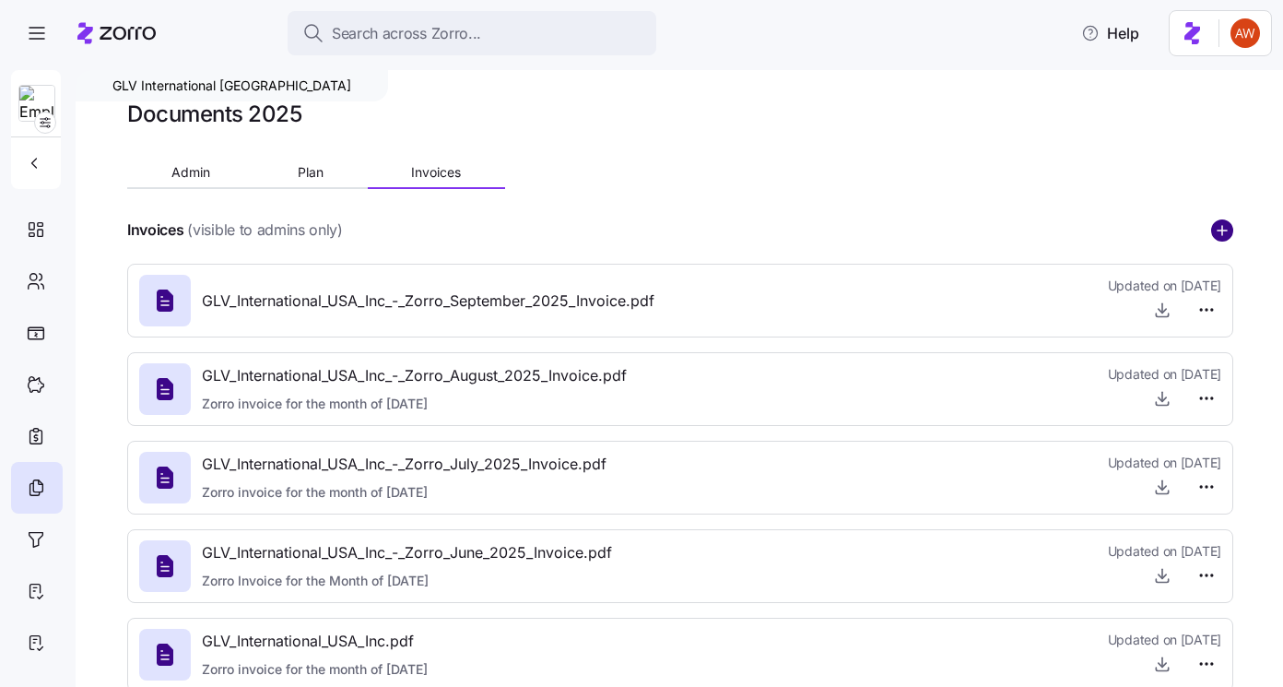
click at [1214, 225] on circle "add icon" at bounding box center [1222, 230] width 20 height 20
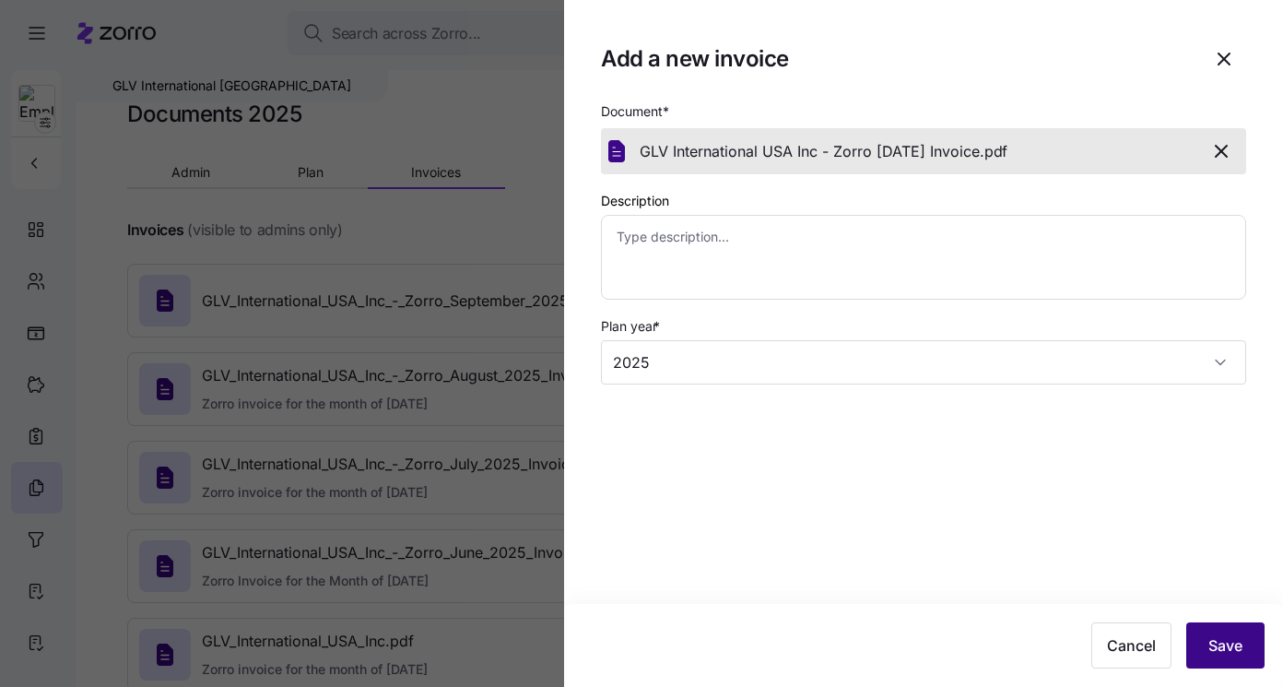
click at [1228, 648] on span "Save" at bounding box center [1225, 645] width 34 height 22
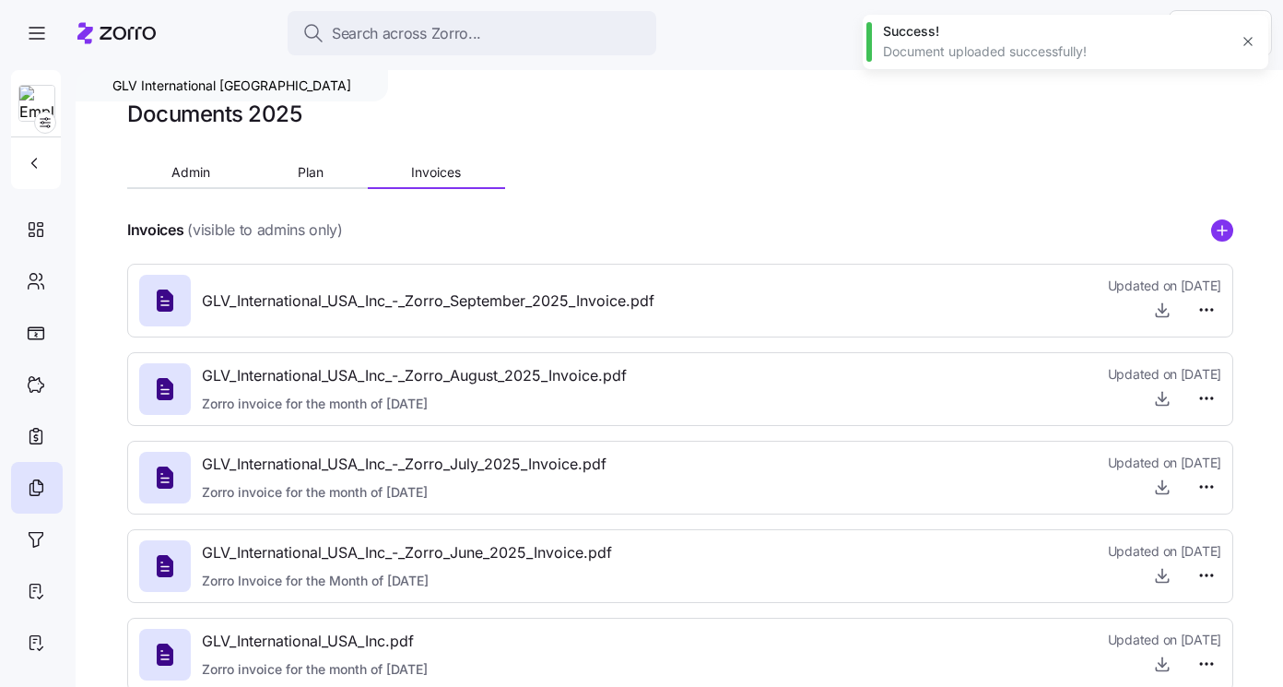
type textarea "x"
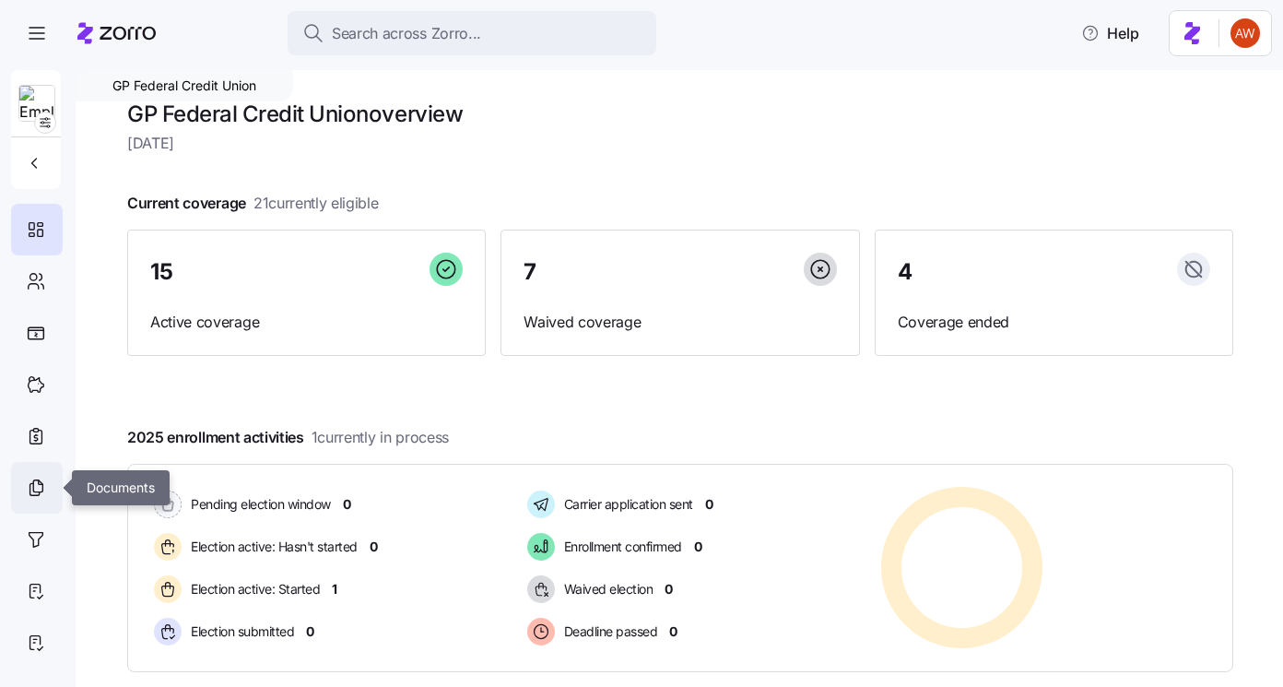
click at [37, 489] on icon at bounding box center [36, 487] width 20 height 22
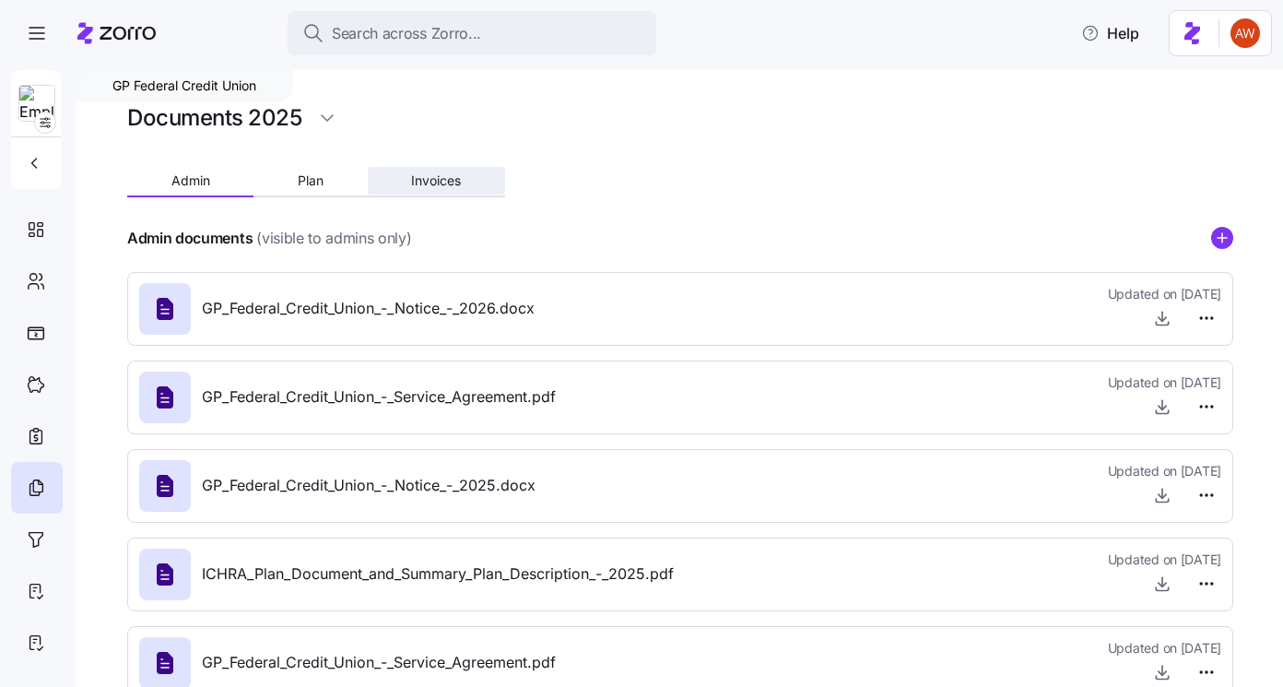
click at [429, 192] on button "Invoices" at bounding box center [436, 181] width 137 height 28
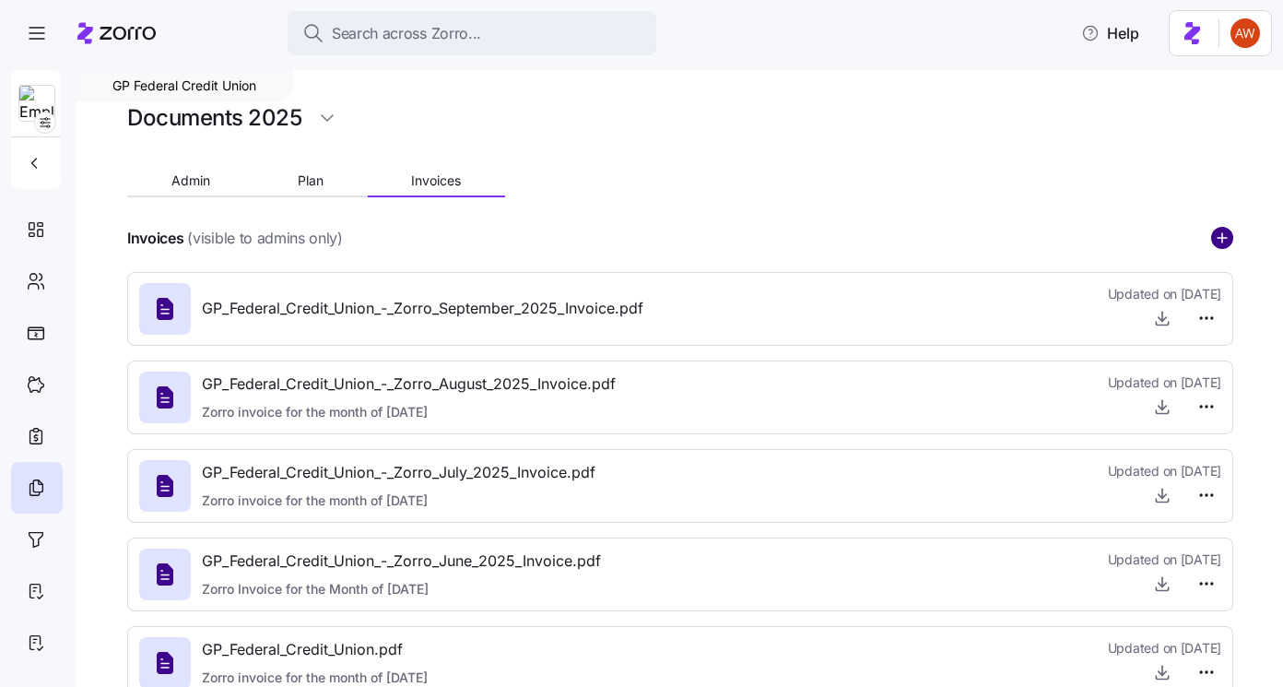
click at [1222, 229] on circle "add icon" at bounding box center [1222, 238] width 20 height 20
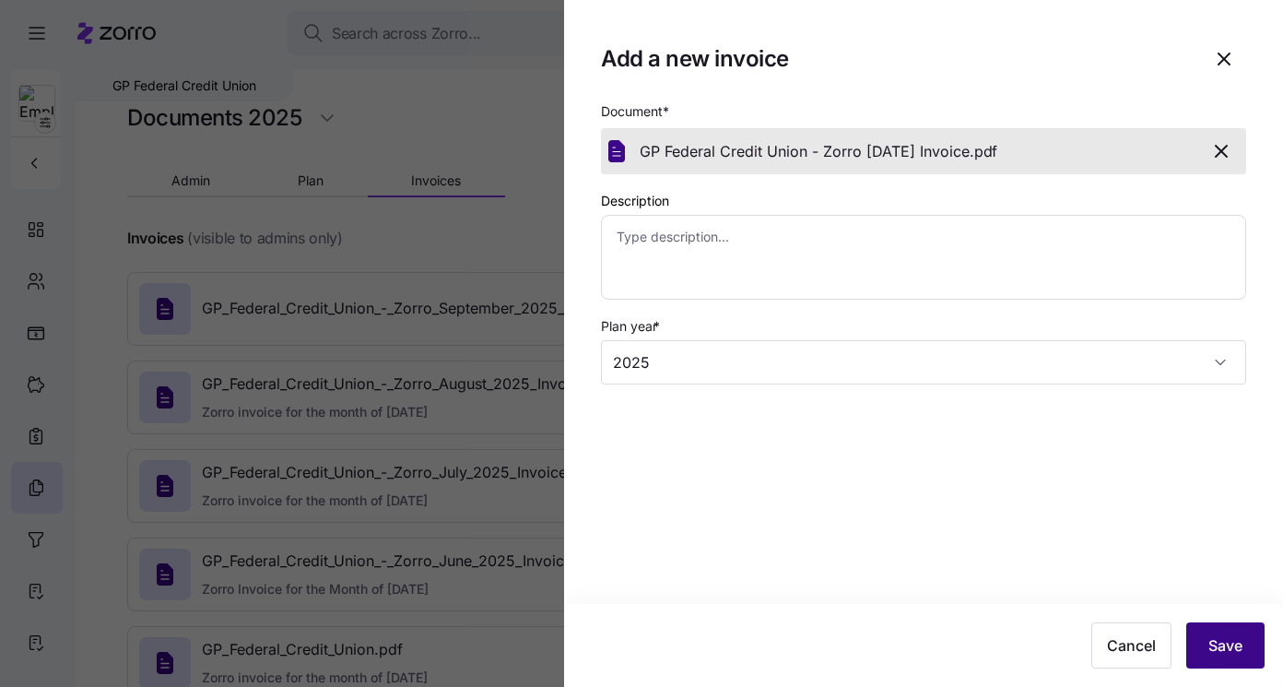
click at [1216, 631] on button "Save" at bounding box center [1225, 645] width 78 height 46
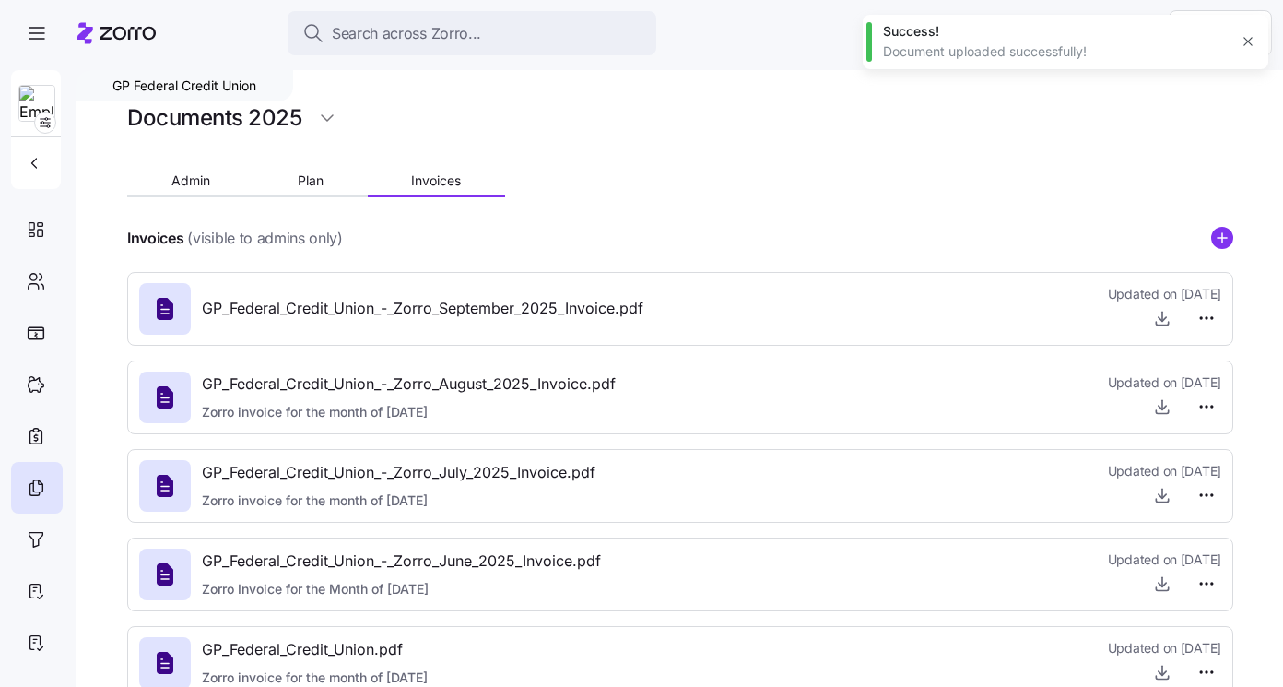
type textarea "x"
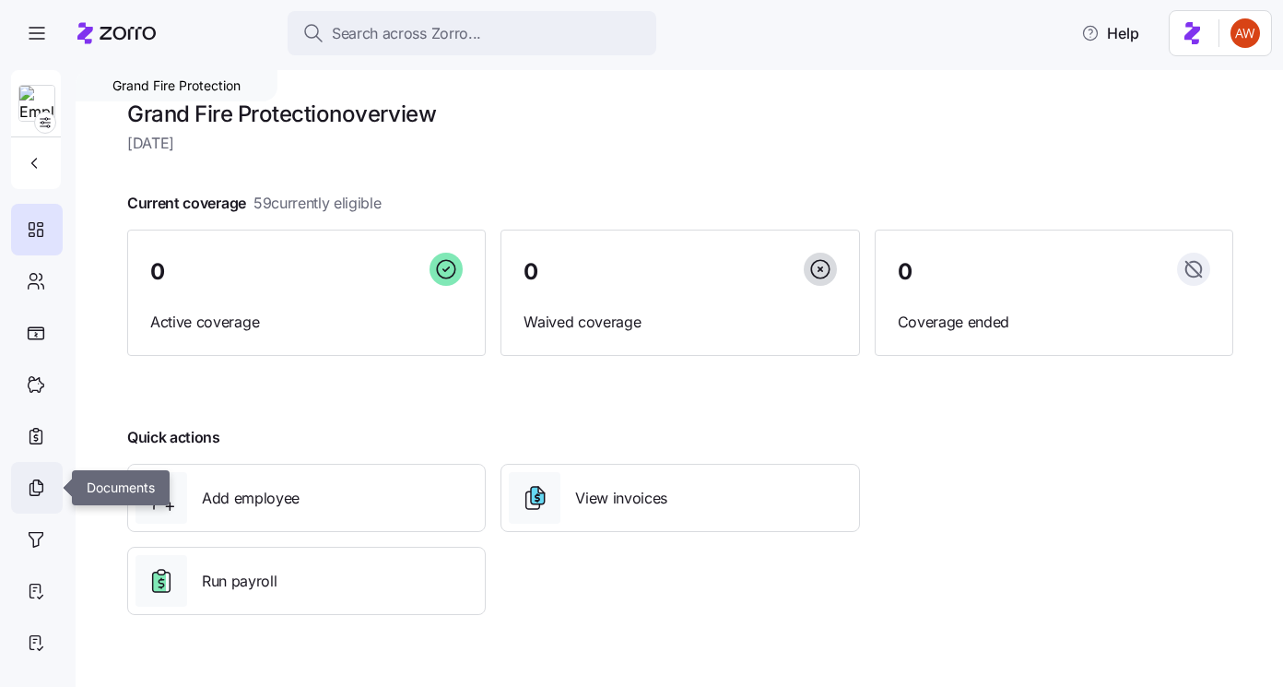
click at [37, 487] on icon at bounding box center [36, 487] width 20 height 22
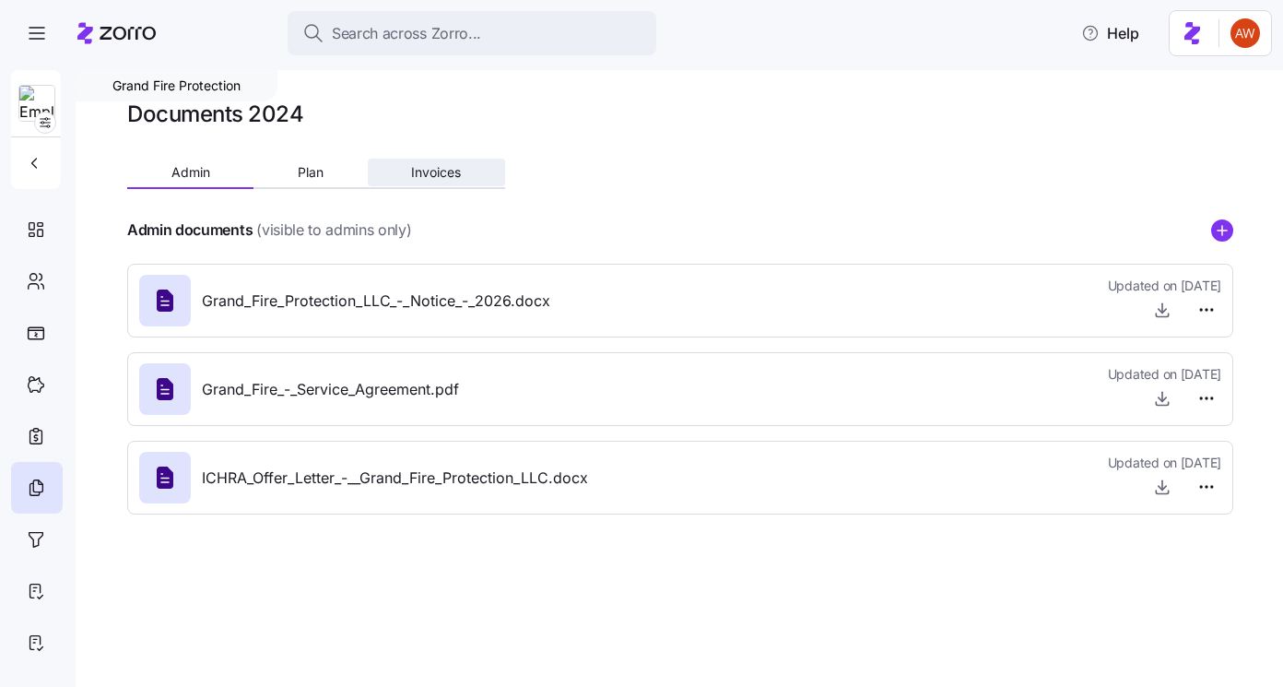
click at [426, 172] on span "Invoices" at bounding box center [436, 172] width 50 height 13
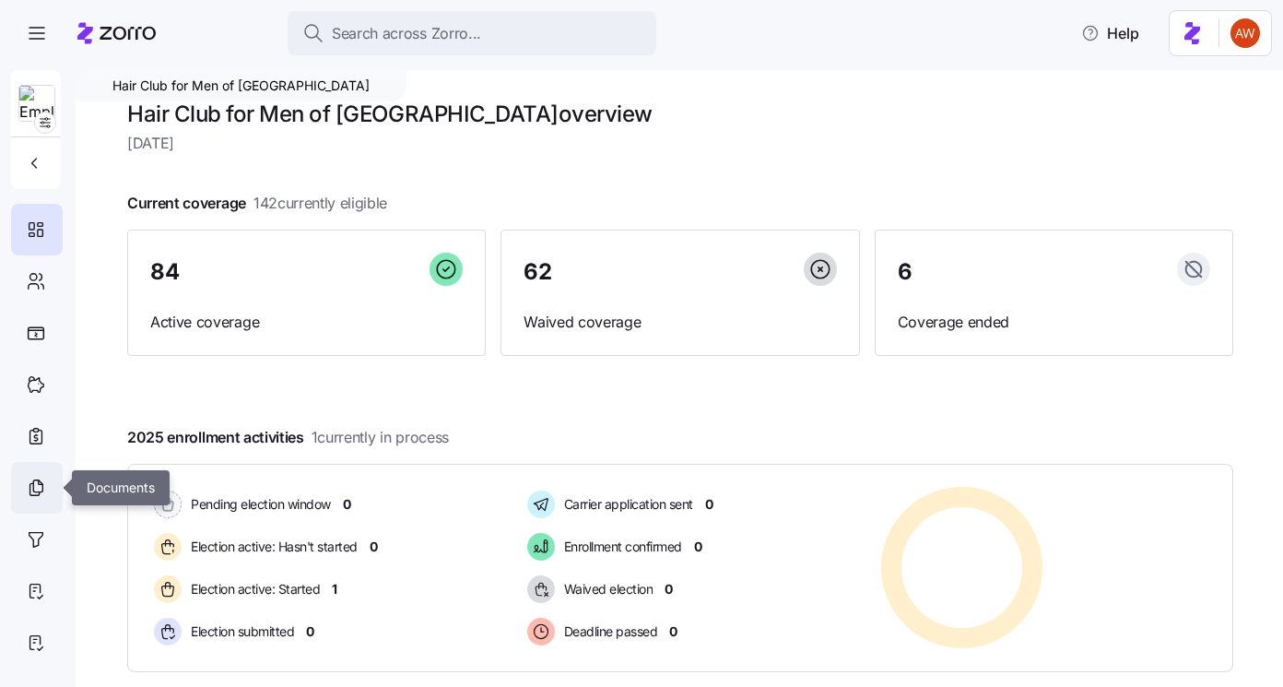
click at [36, 484] on icon at bounding box center [36, 487] width 20 height 22
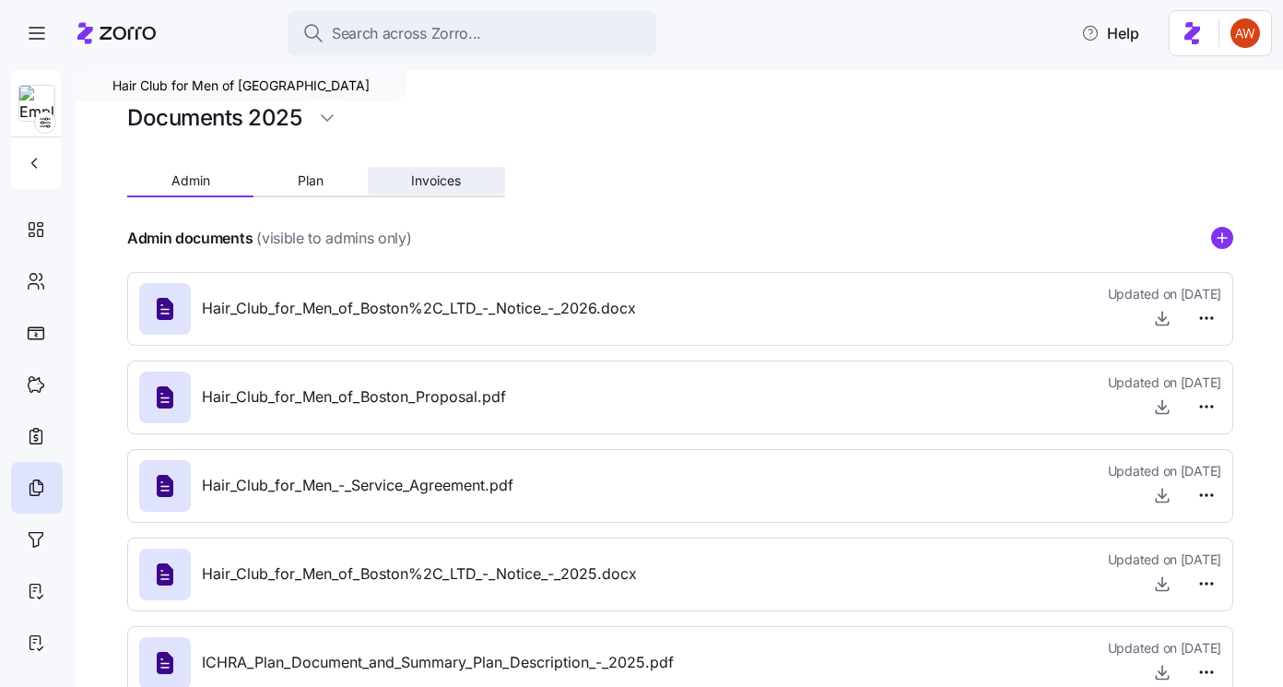
click at [450, 187] on span "Invoices" at bounding box center [436, 180] width 50 height 13
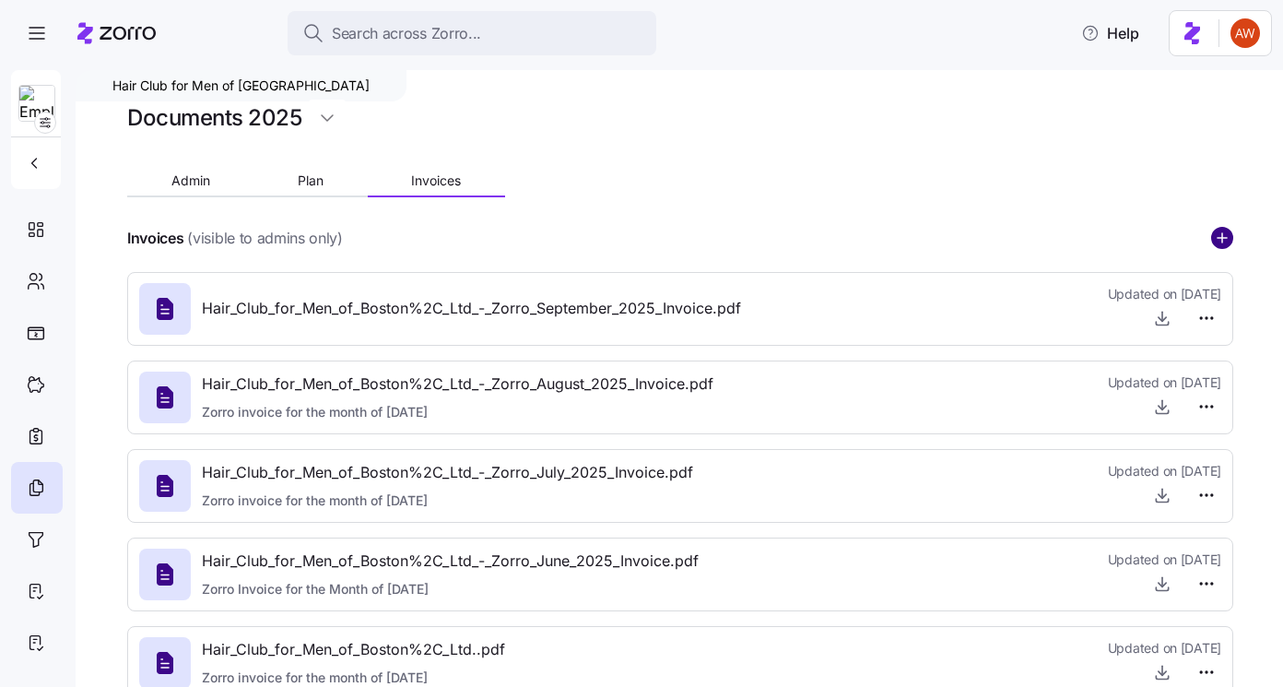
click at [1220, 242] on circle "add icon" at bounding box center [1222, 238] width 20 height 20
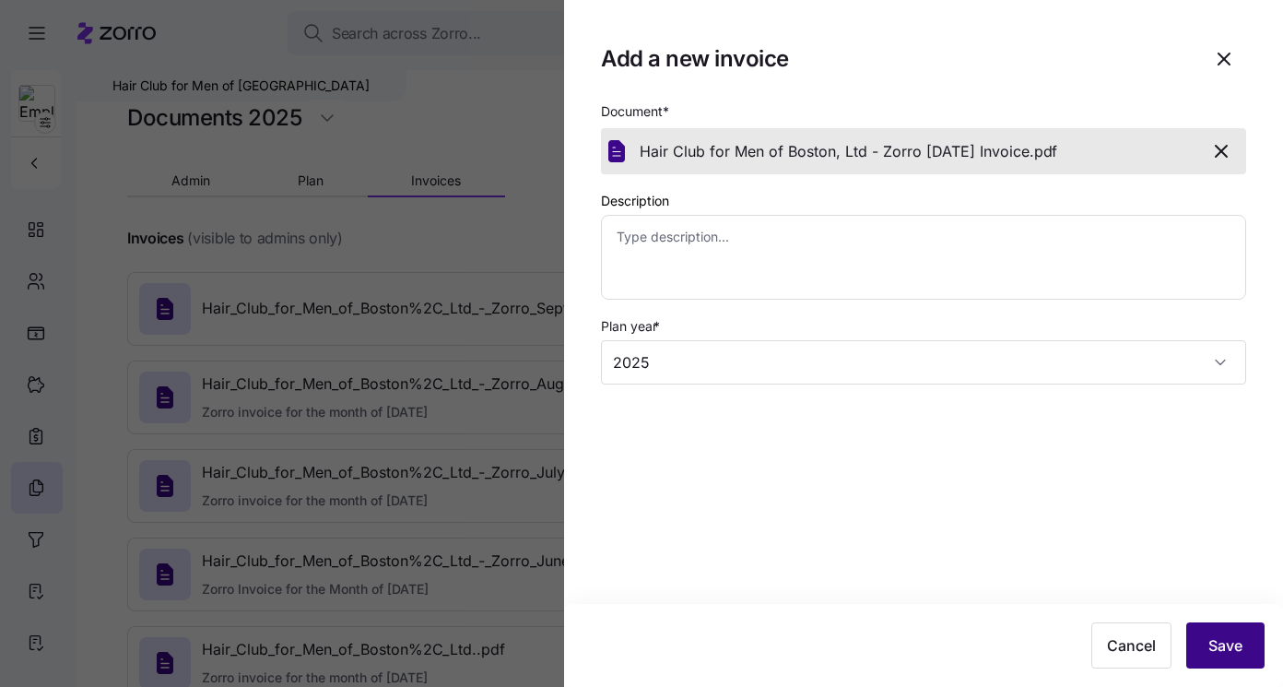
click at [1205, 624] on button "Save" at bounding box center [1225, 645] width 78 height 46
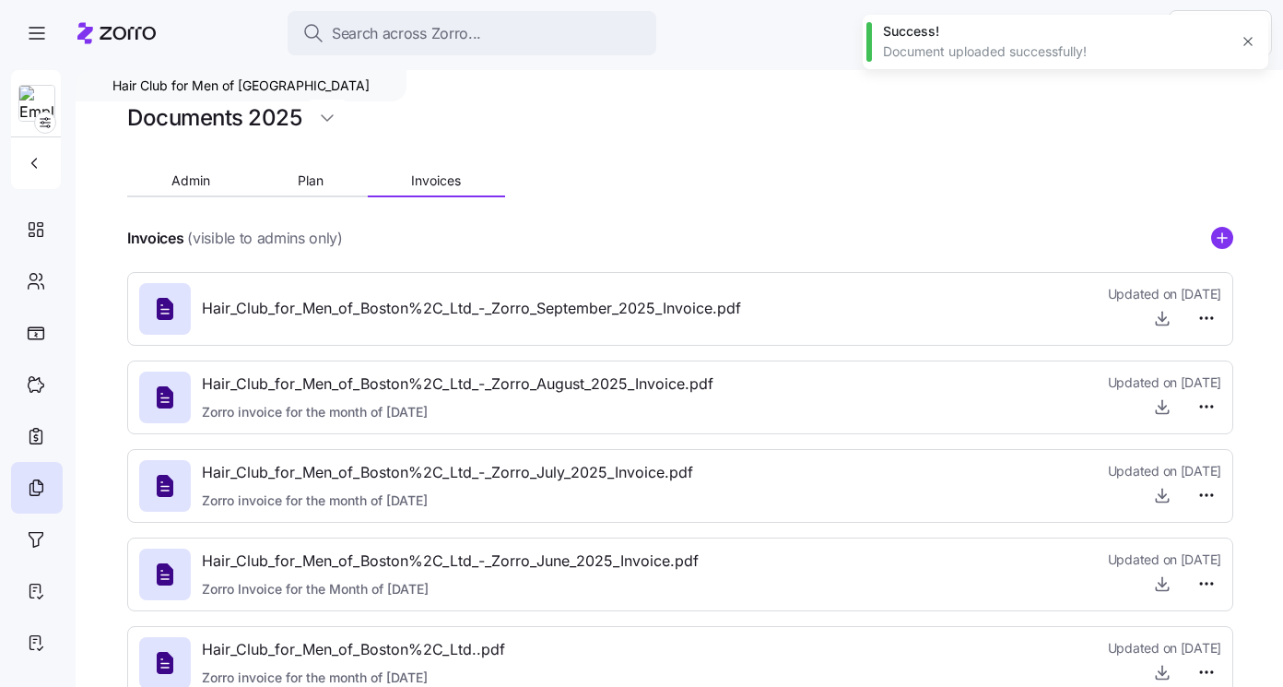
type textarea "x"
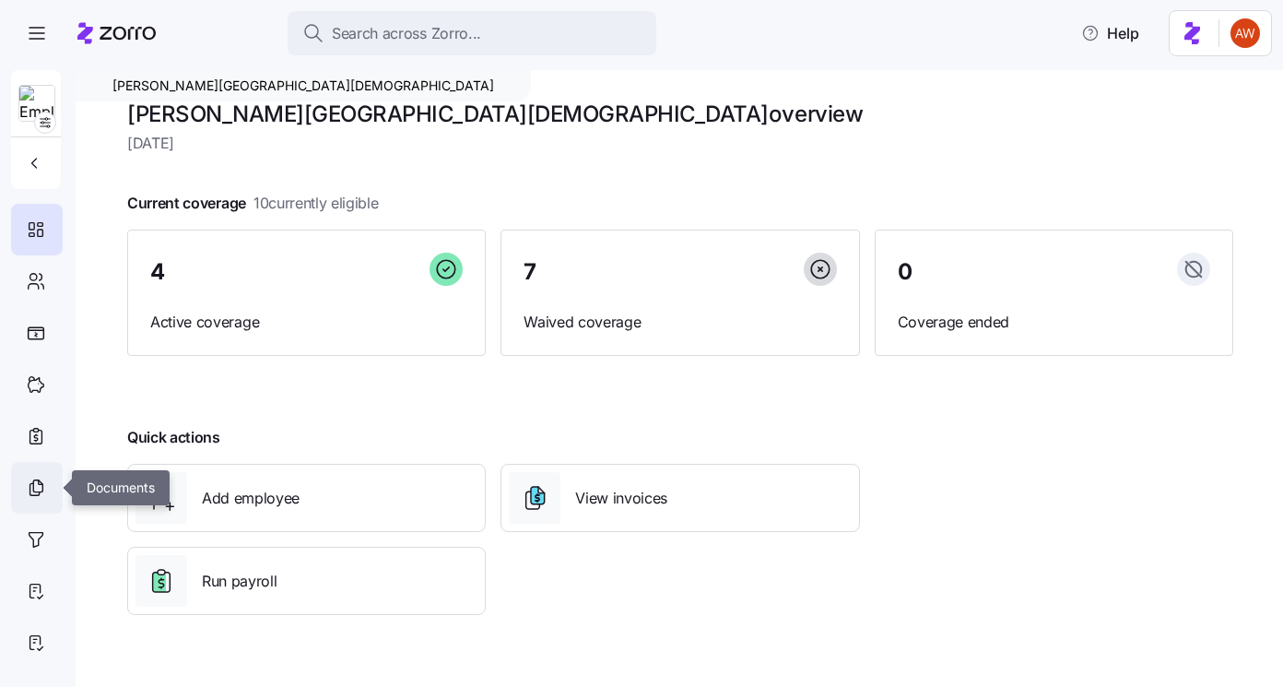
click at [39, 482] on icon at bounding box center [36, 487] width 20 height 22
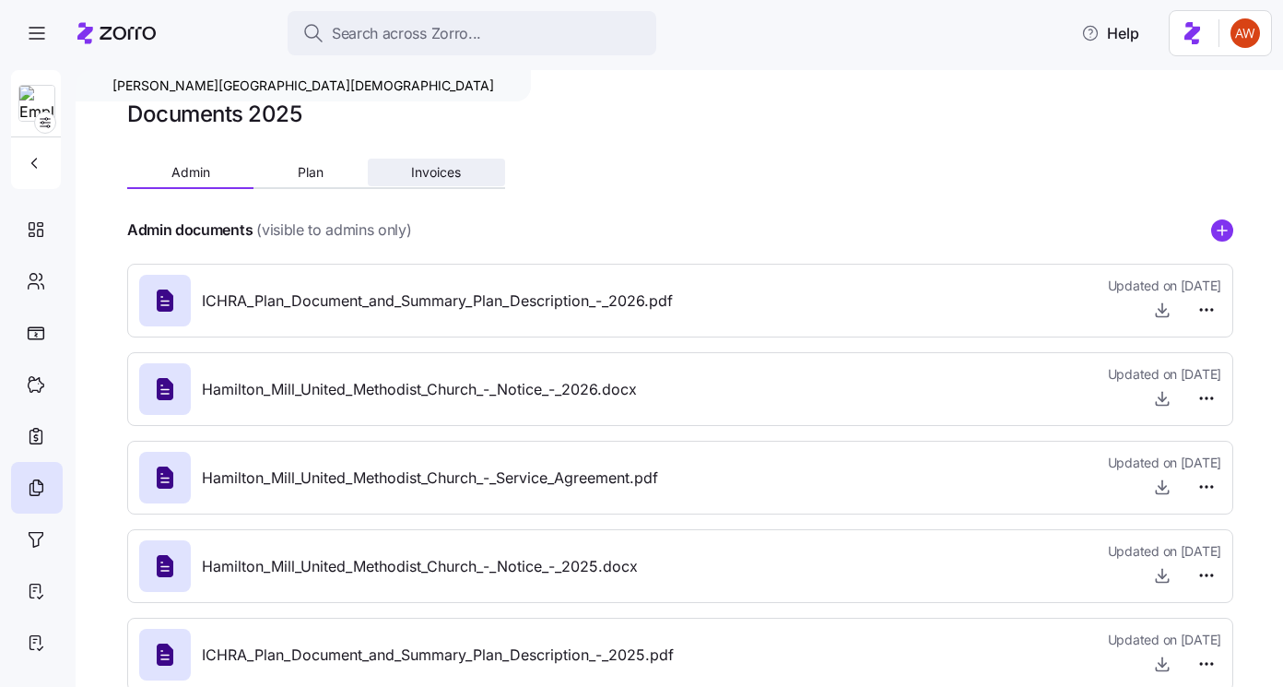
click at [416, 177] on span "Invoices" at bounding box center [436, 172] width 50 height 13
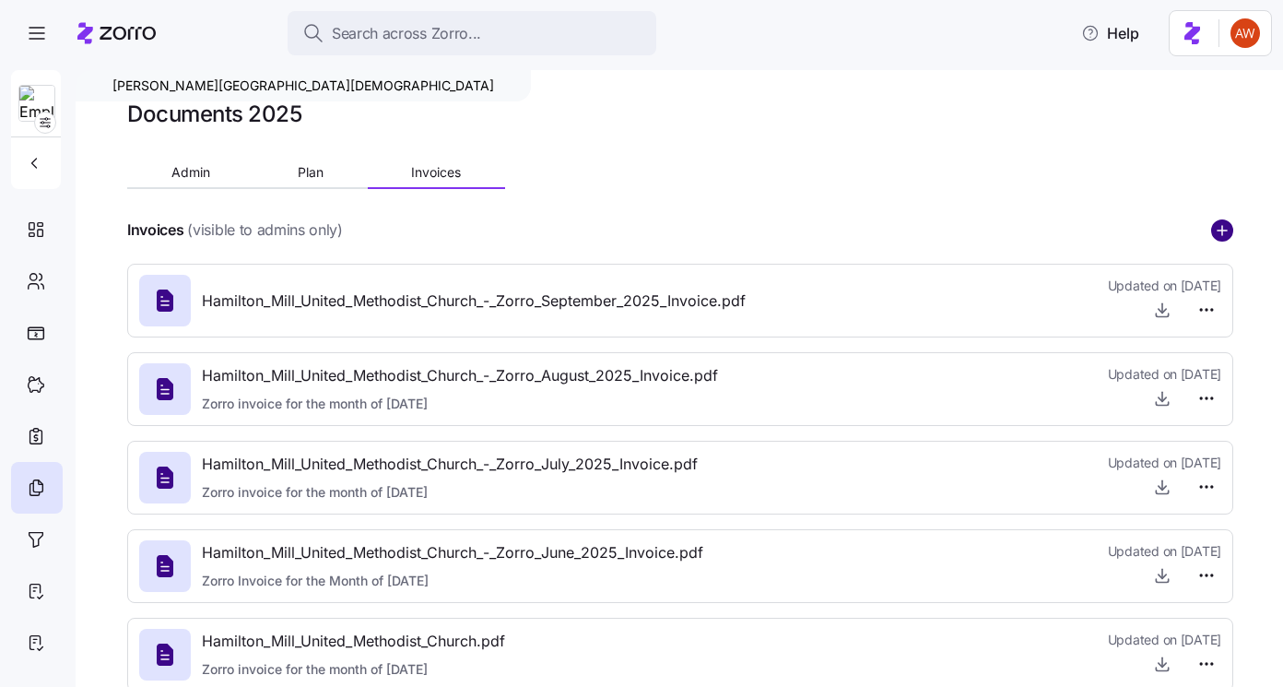
click at [1217, 229] on circle "add icon" at bounding box center [1222, 230] width 20 height 20
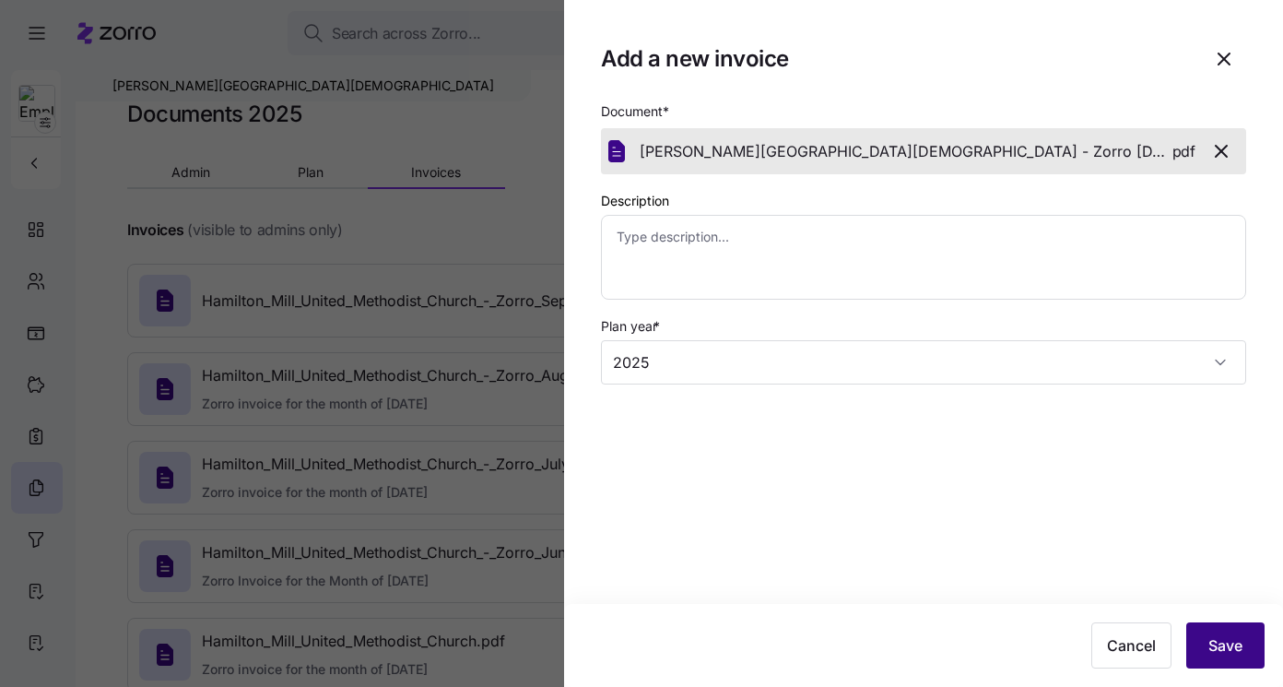
click at [1234, 646] on span "Save" at bounding box center [1225, 645] width 34 height 22
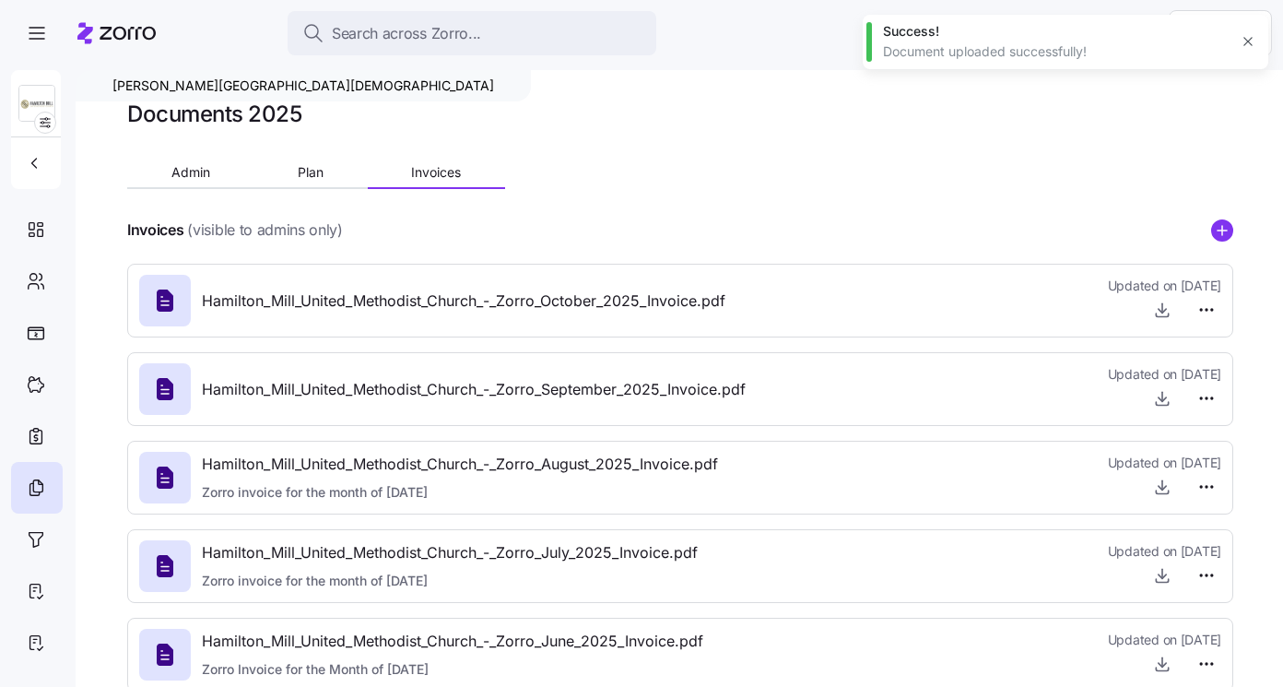
type textarea "x"
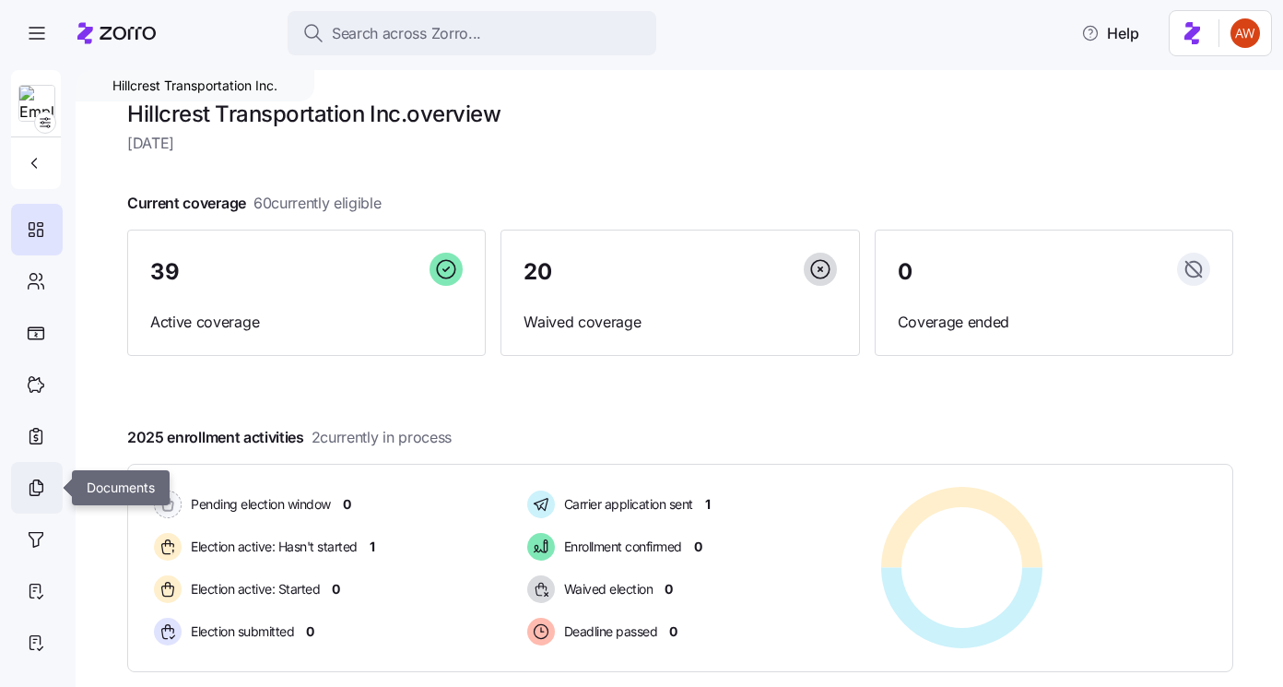
click at [28, 487] on icon at bounding box center [36, 487] width 20 height 22
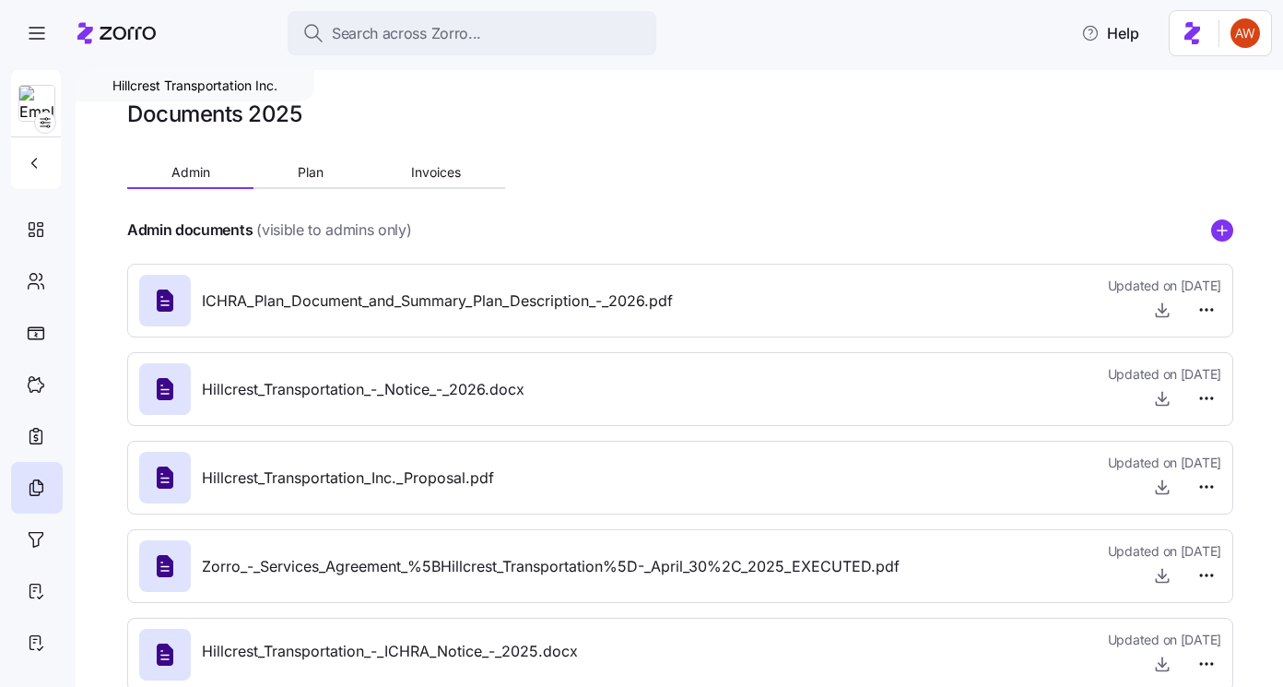
click at [441, 157] on div "Documents 2025 Admin Plan Invoices Admin documents (visible to admins only) ICH…" at bounding box center [680, 403] width 1106 height 606
click at [443, 173] on span "Invoices" at bounding box center [436, 172] width 50 height 13
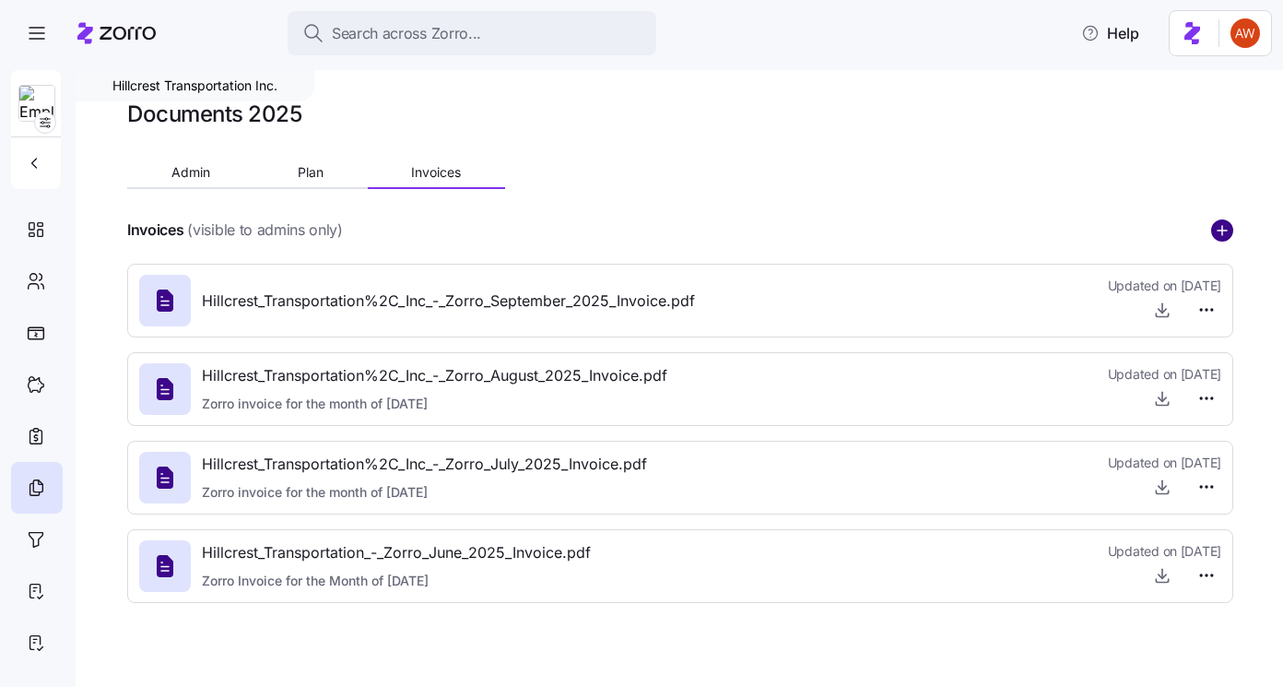
click at [1231, 230] on circle "add icon" at bounding box center [1222, 230] width 20 height 20
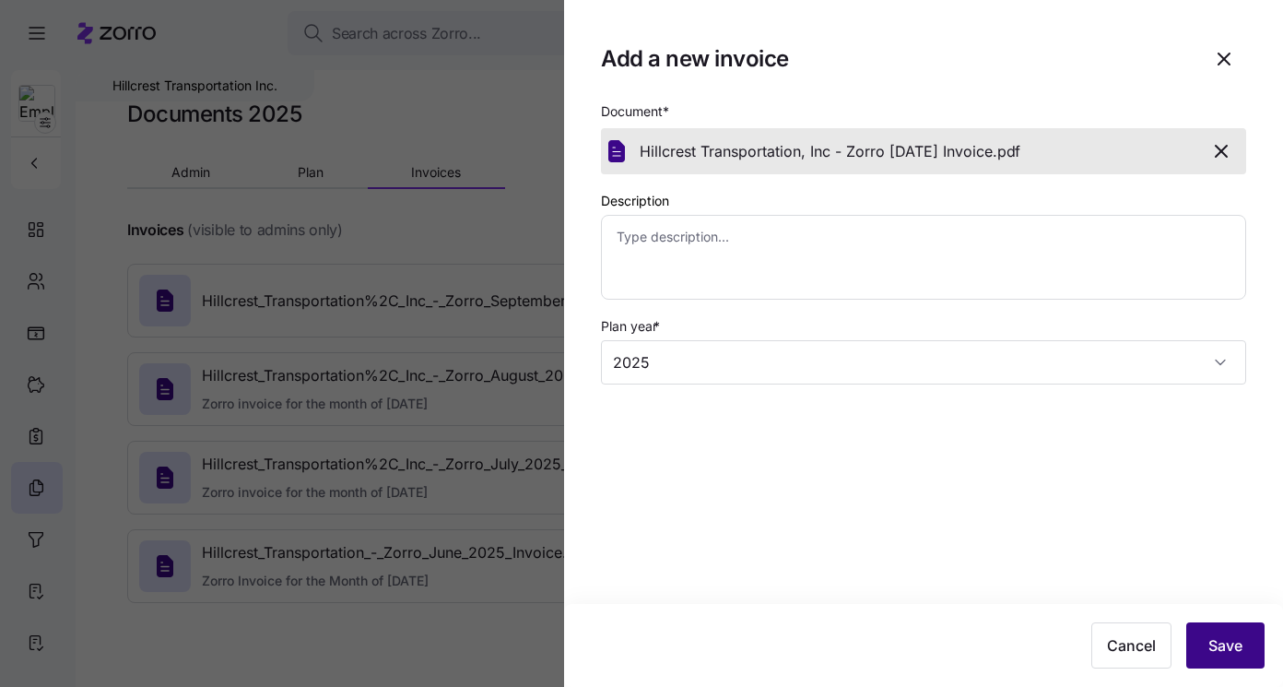
click at [1219, 638] on span "Save" at bounding box center [1225, 645] width 34 height 22
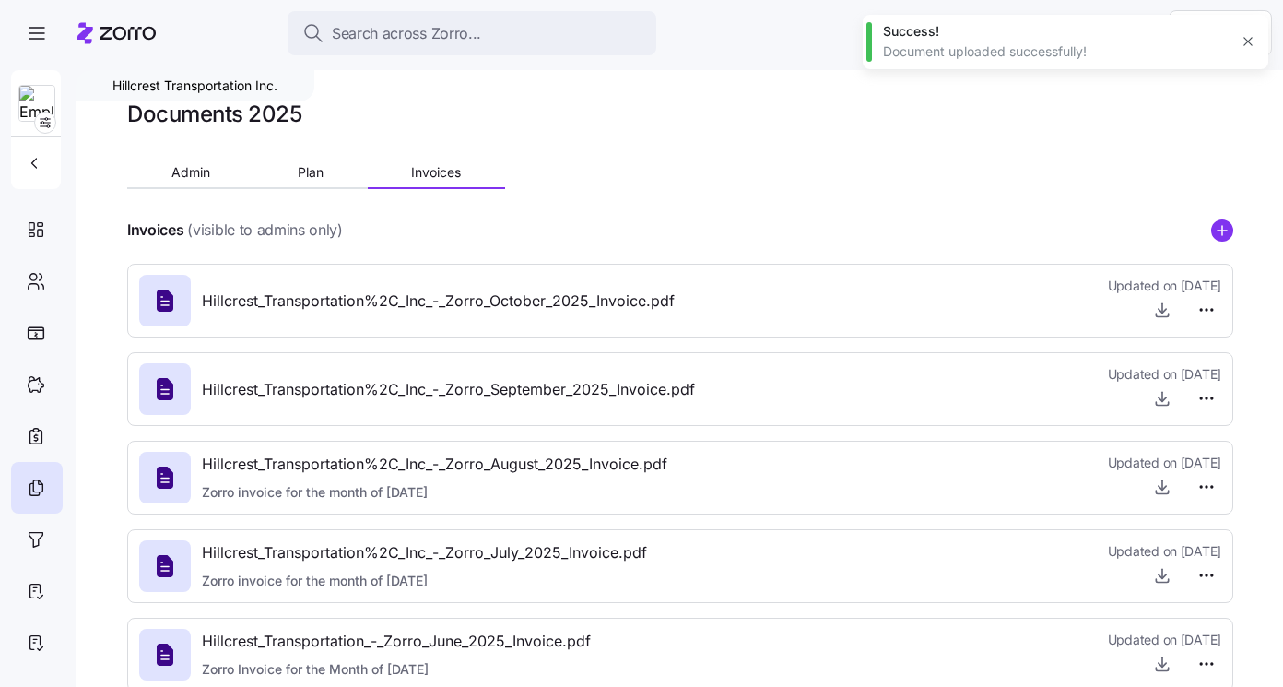
type textarea "x"
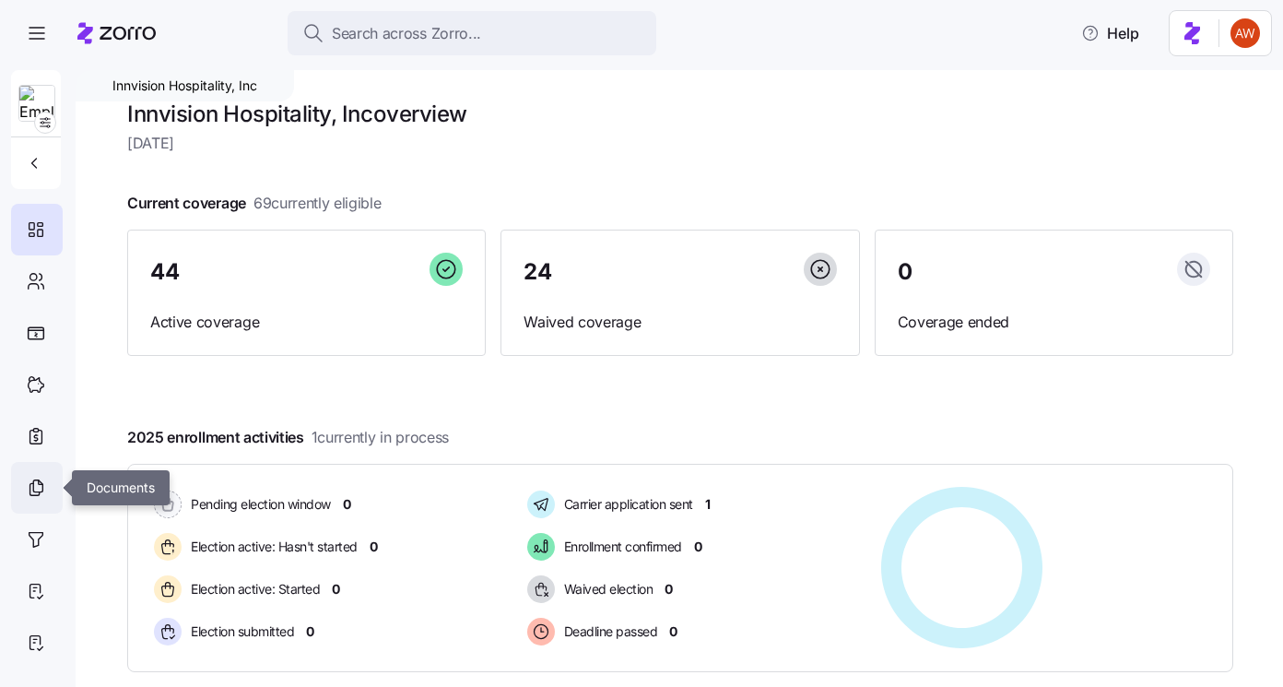
click at [29, 489] on icon at bounding box center [36, 487] width 20 height 22
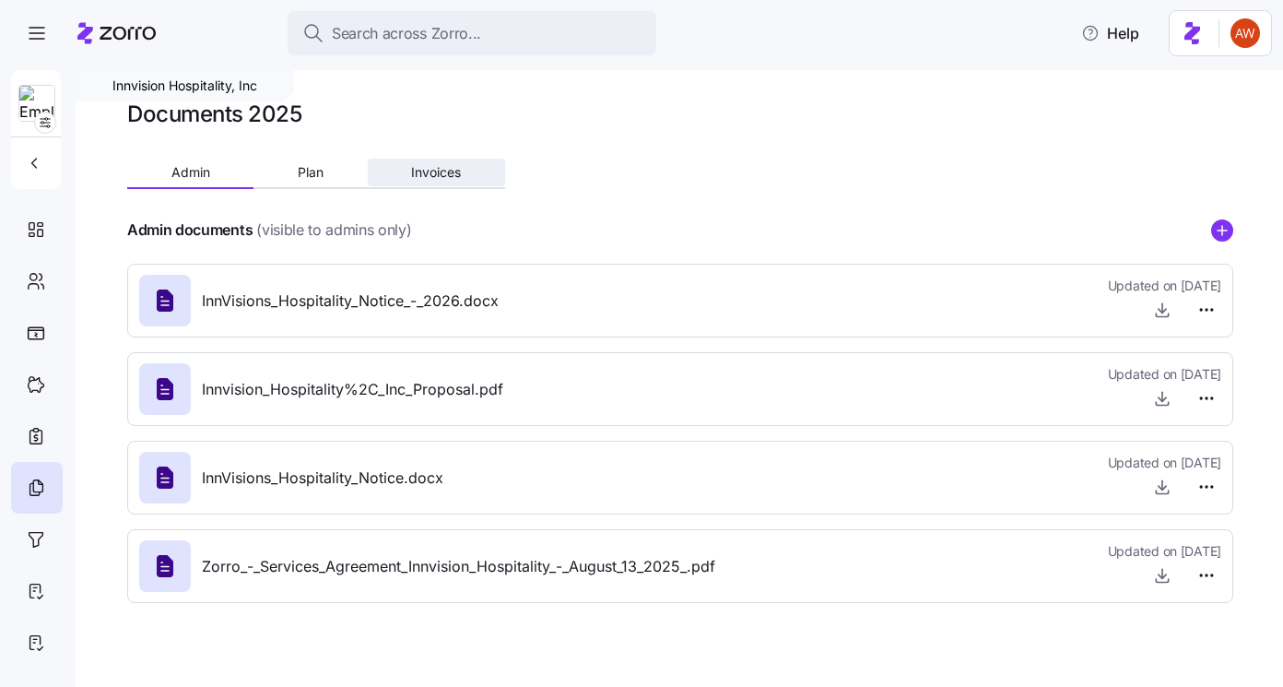
click at [441, 174] on span "Invoices" at bounding box center [436, 172] width 50 height 13
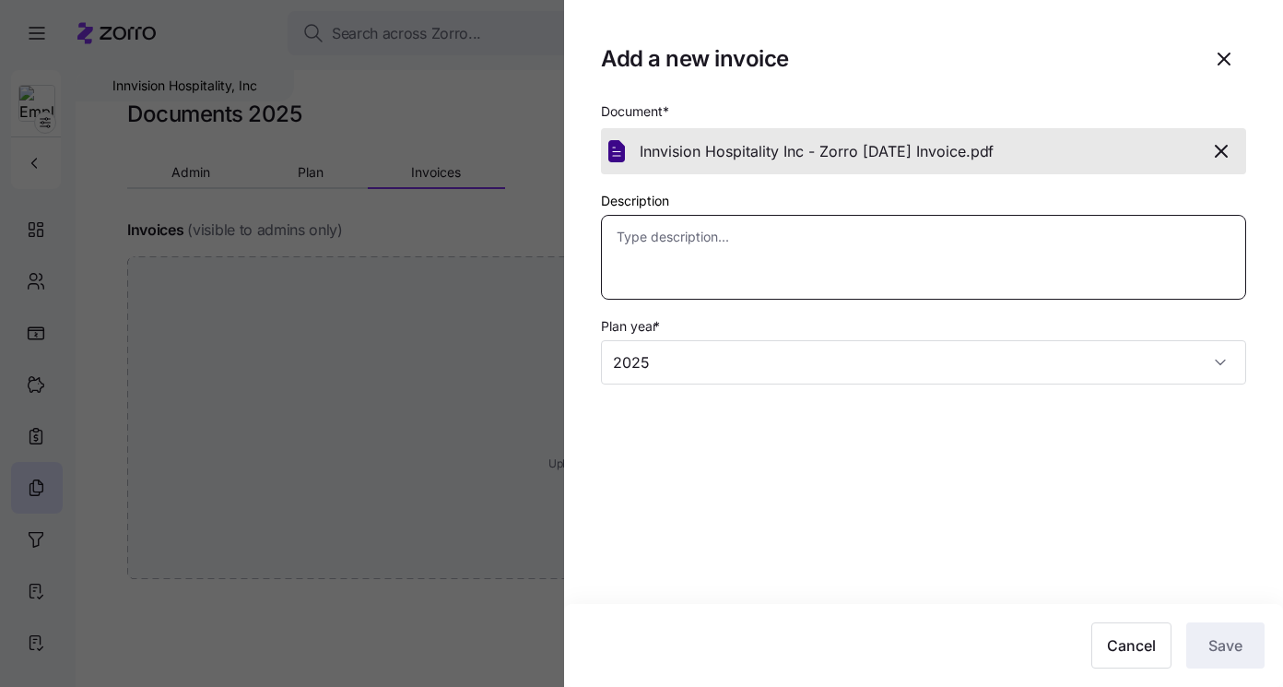
click at [901, 281] on textarea "Description" at bounding box center [923, 257] width 645 height 85
click at [823, 278] on textarea "Description" at bounding box center [923, 257] width 645 height 85
type textarea "x"
type textarea "C"
type textarea "x"
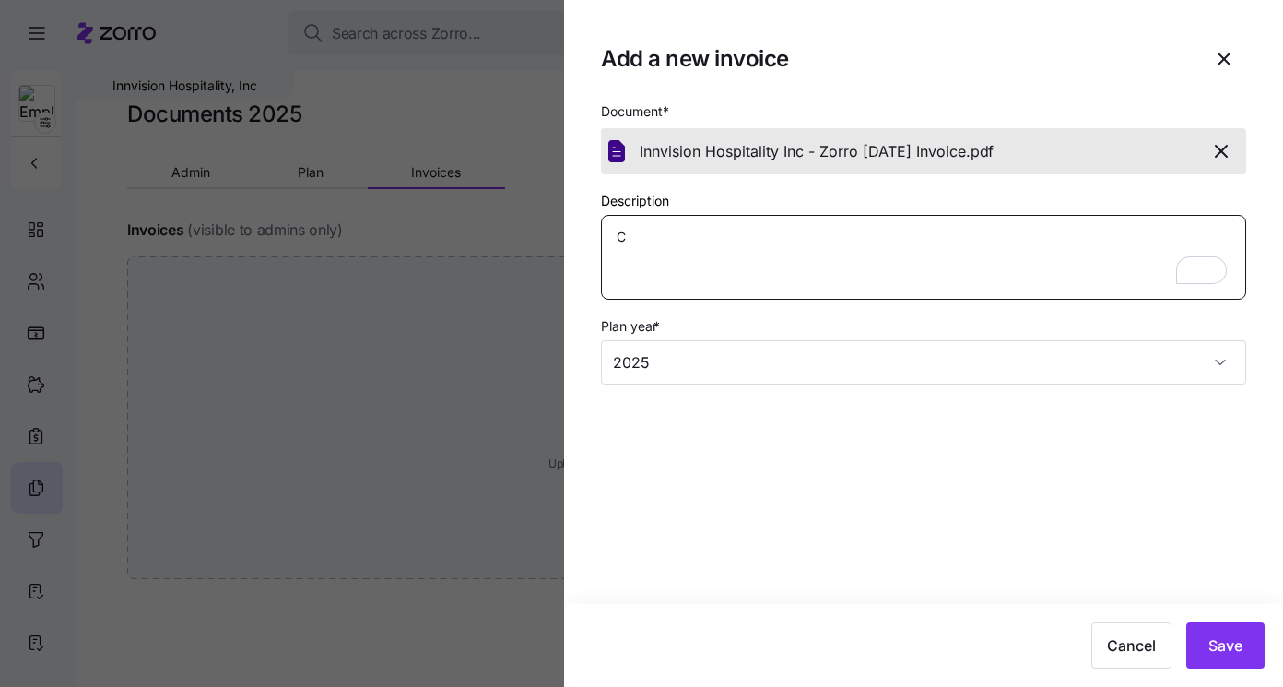
type textarea "Co"
type textarea "x"
type textarea "Cor"
type textarea "x"
type textarea "Co"
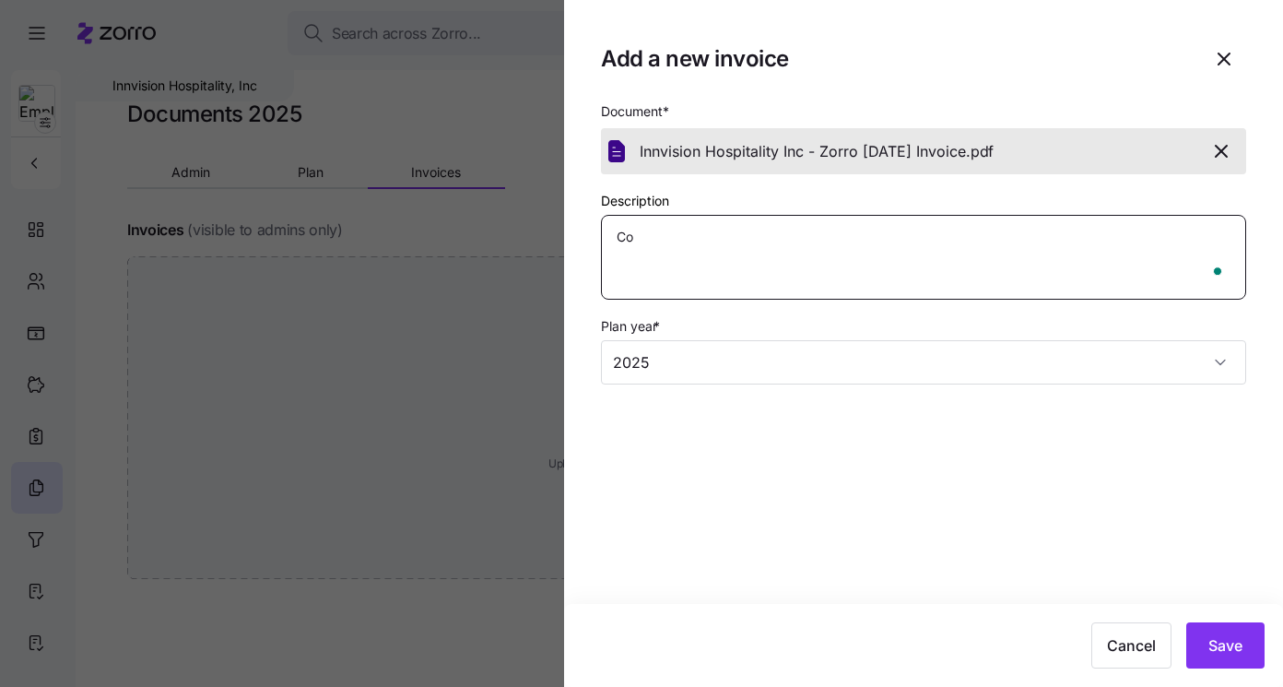
type textarea "x"
type textarea "C"
type textarea "x"
type textarea "O"
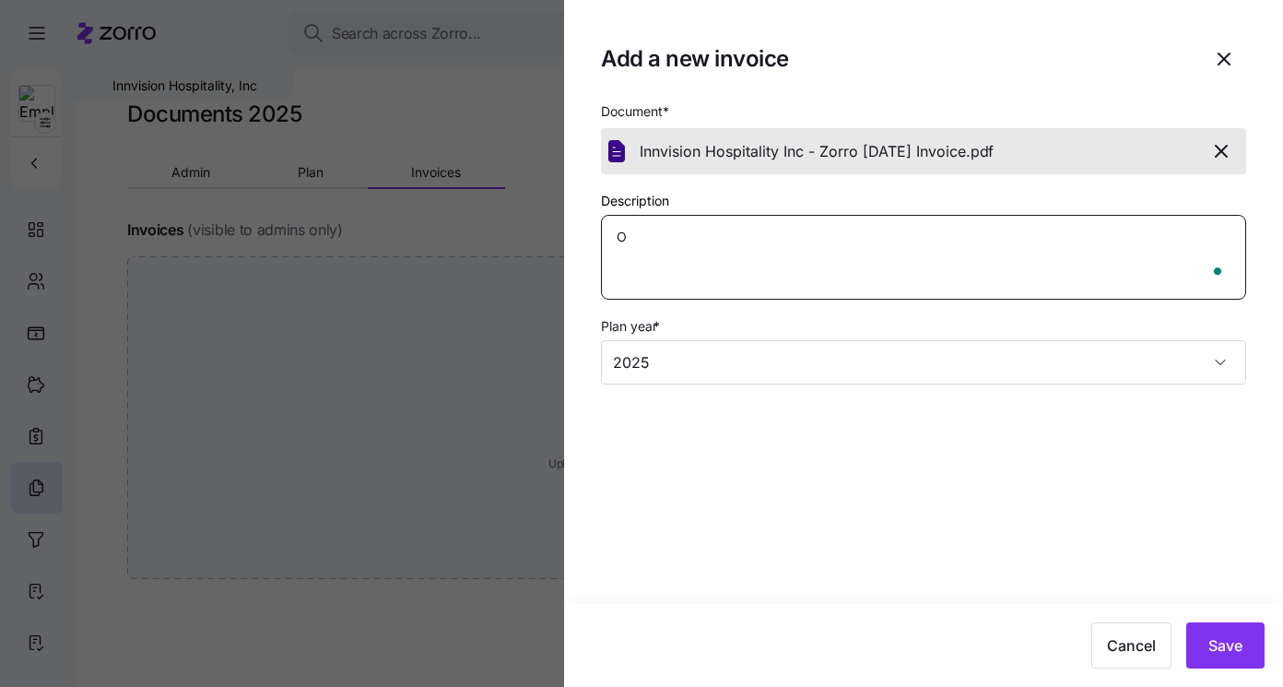
type textarea "x"
type textarea "Oc"
type textarea "x"
type textarea "Oct"
type textarea "x"
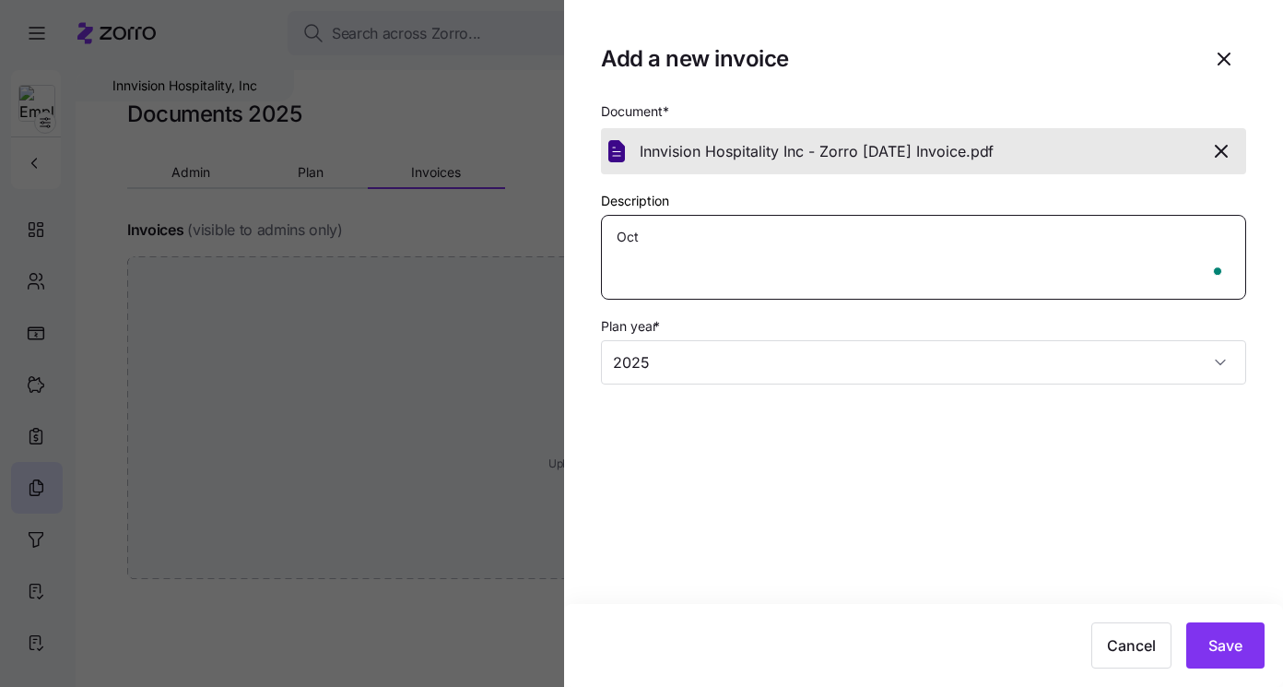
type textarea "Octo"
type textarea "x"
type textarea "Octob"
type textarea "x"
type textarea "Octobe"
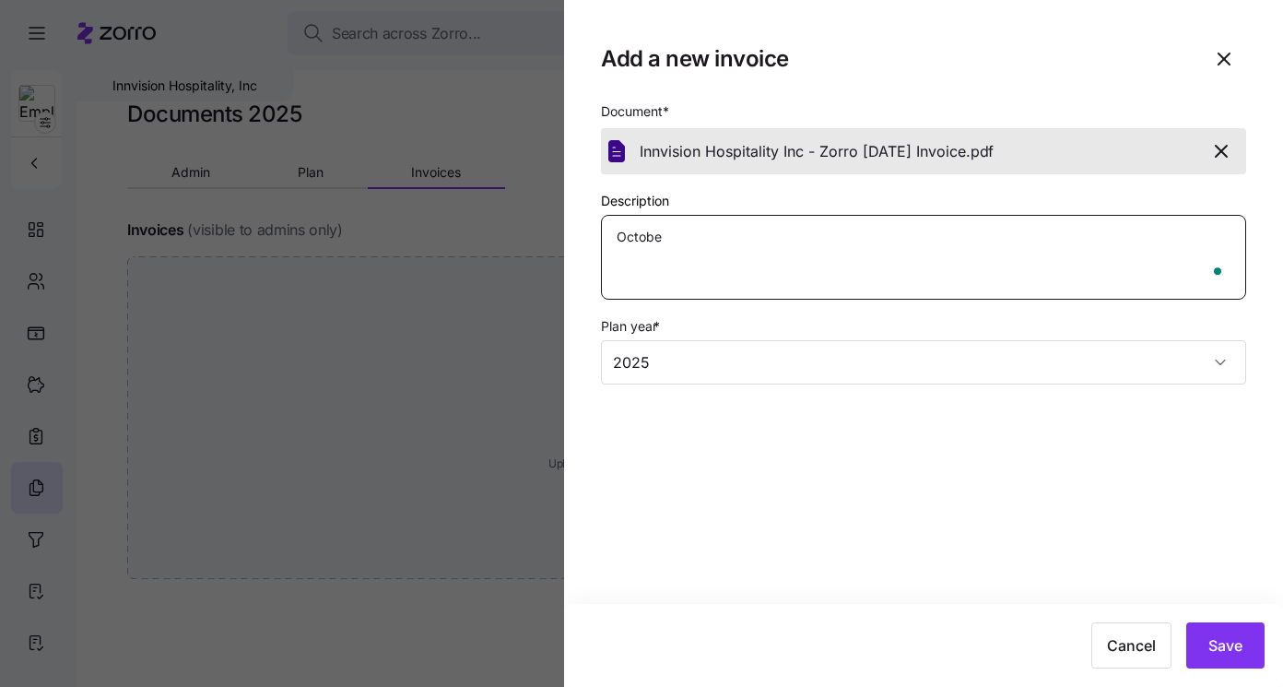
type textarea "x"
type textarea "October"
type textarea "x"
type textarea "October I"
type textarea "x"
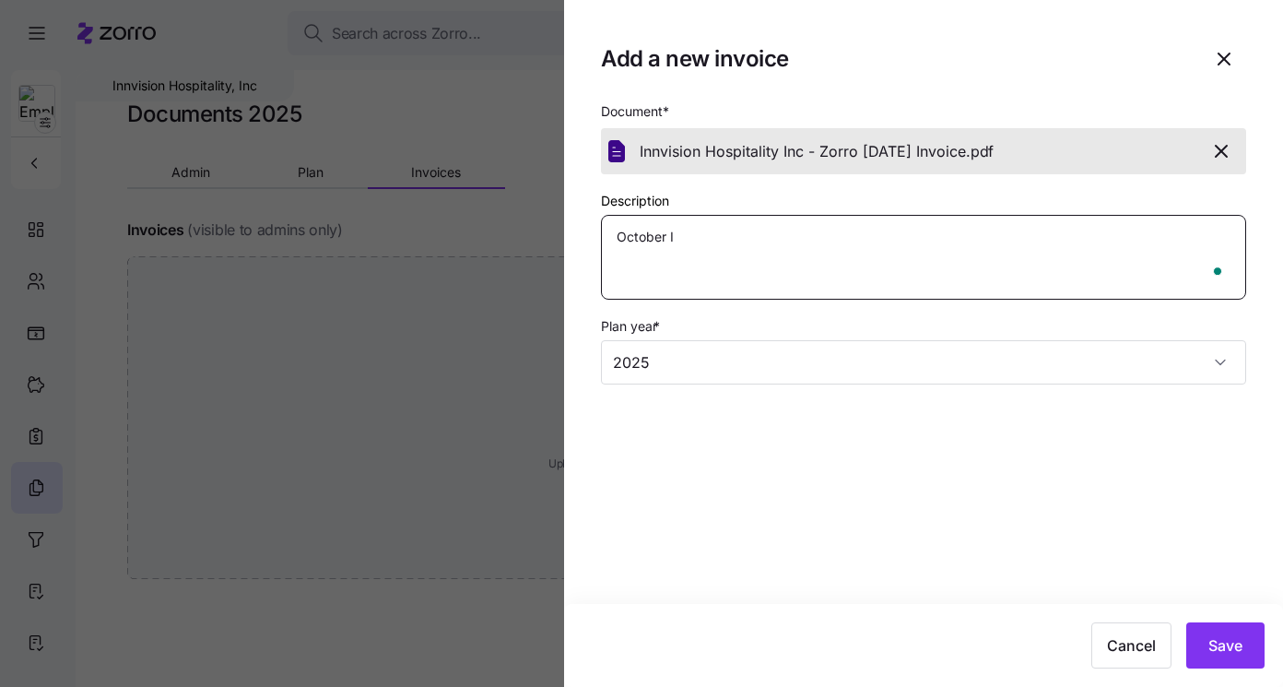
type textarea "October In"
type textarea "x"
type textarea "October Inv"
type textarea "x"
type textarea "October Invo"
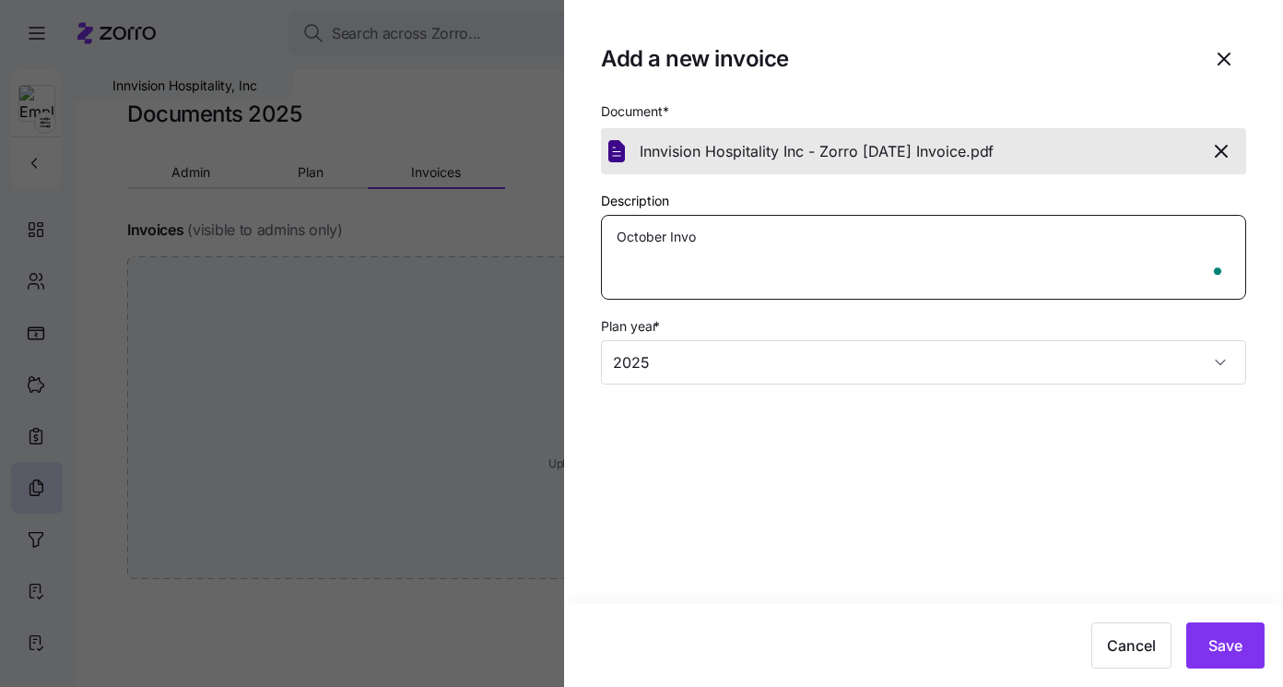
type textarea "x"
type textarea "October Invoi"
type textarea "x"
type textarea "October Invoic"
type textarea "x"
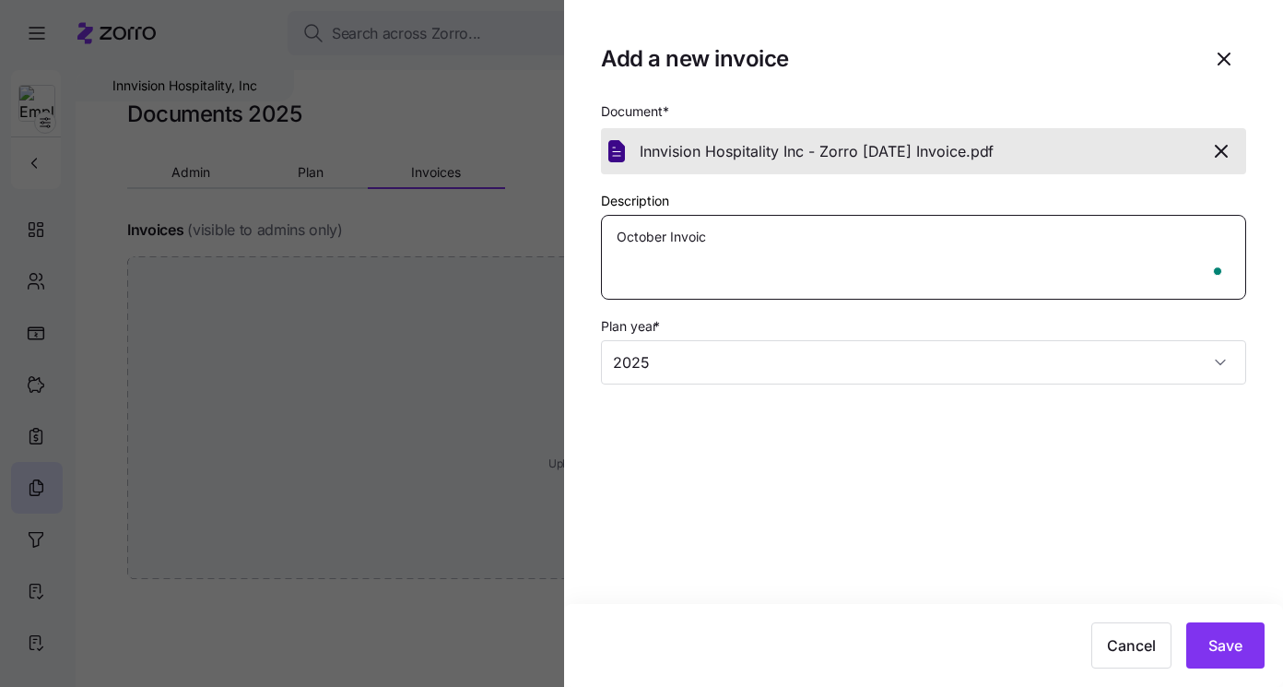
type textarea "October Invoice"
type textarea "x"
type textarea "October Invoice"
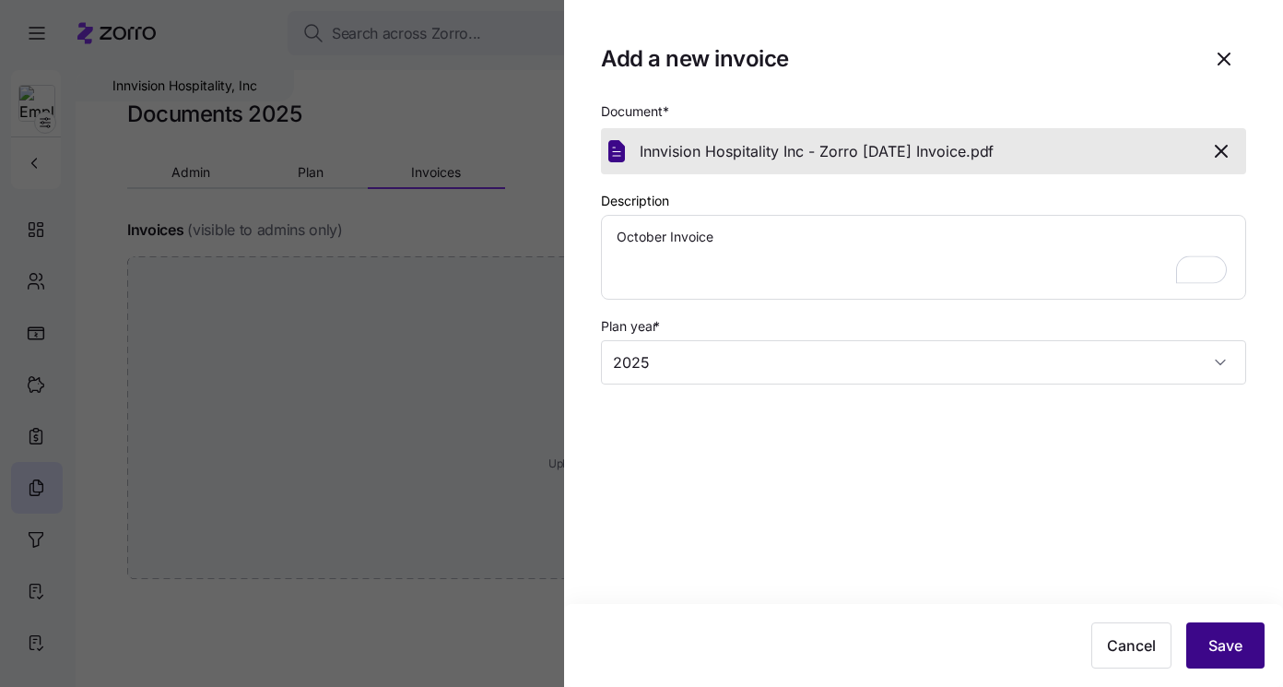
click at [1228, 636] on span "Save" at bounding box center [1225, 645] width 34 height 22
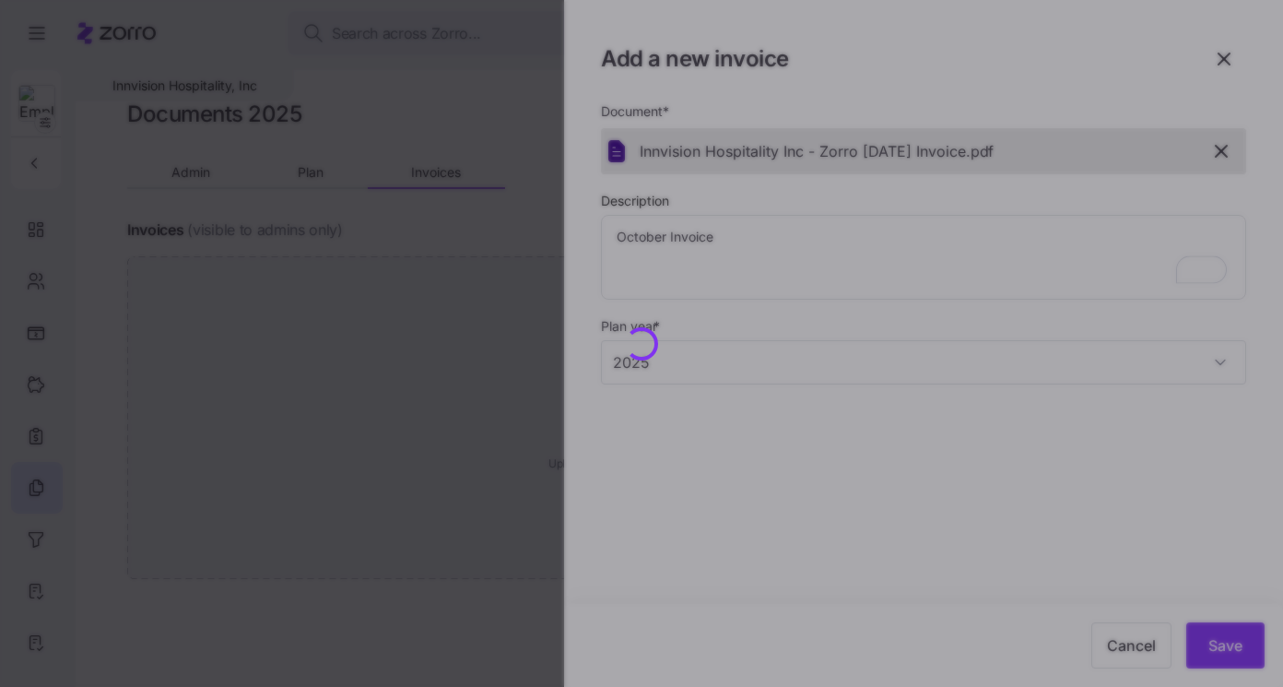
type textarea "x"
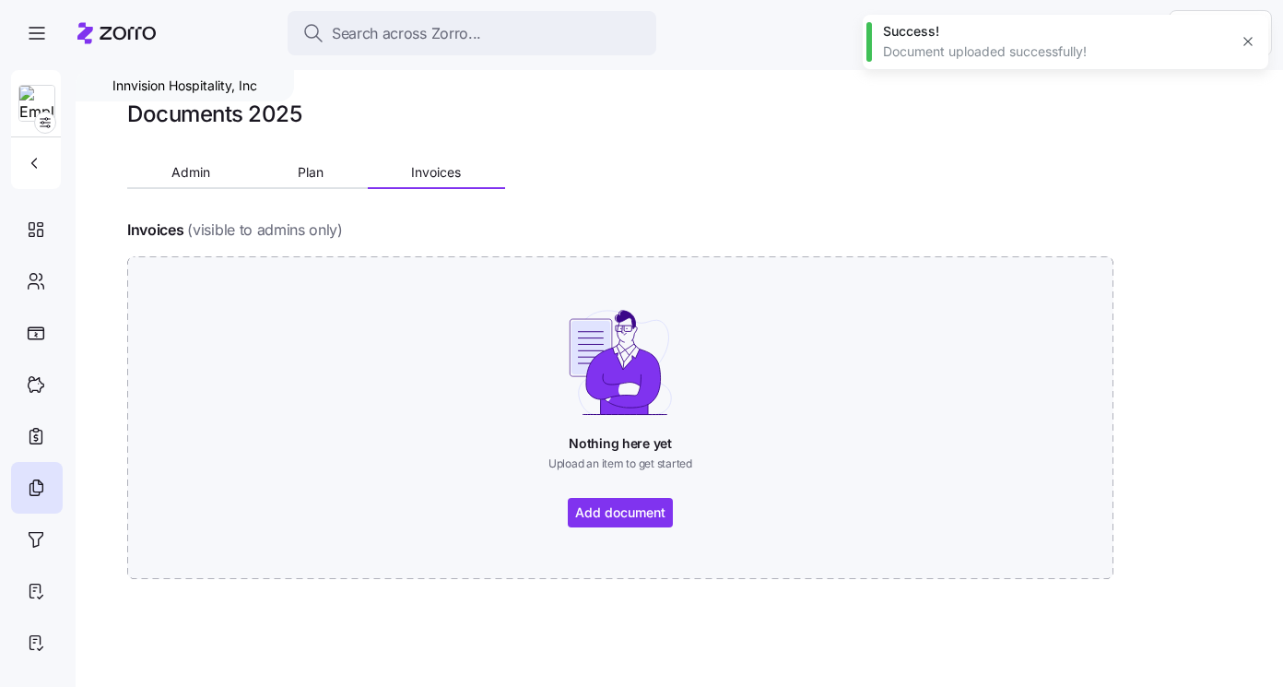
type textarea "x"
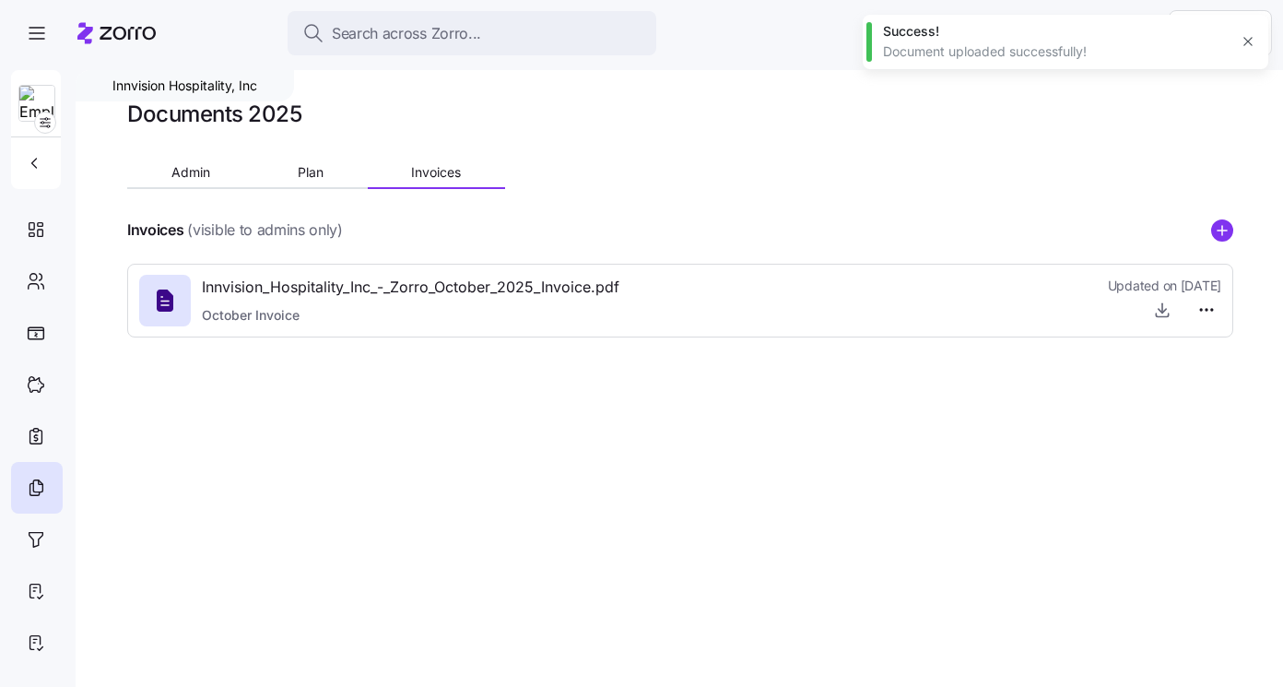
click at [778, 313] on div "Innvision_Hospitality_Inc_-_Zorro_October_2025_Invoice.pdf October Invoice Upda…" at bounding box center [680, 301] width 1082 height 50
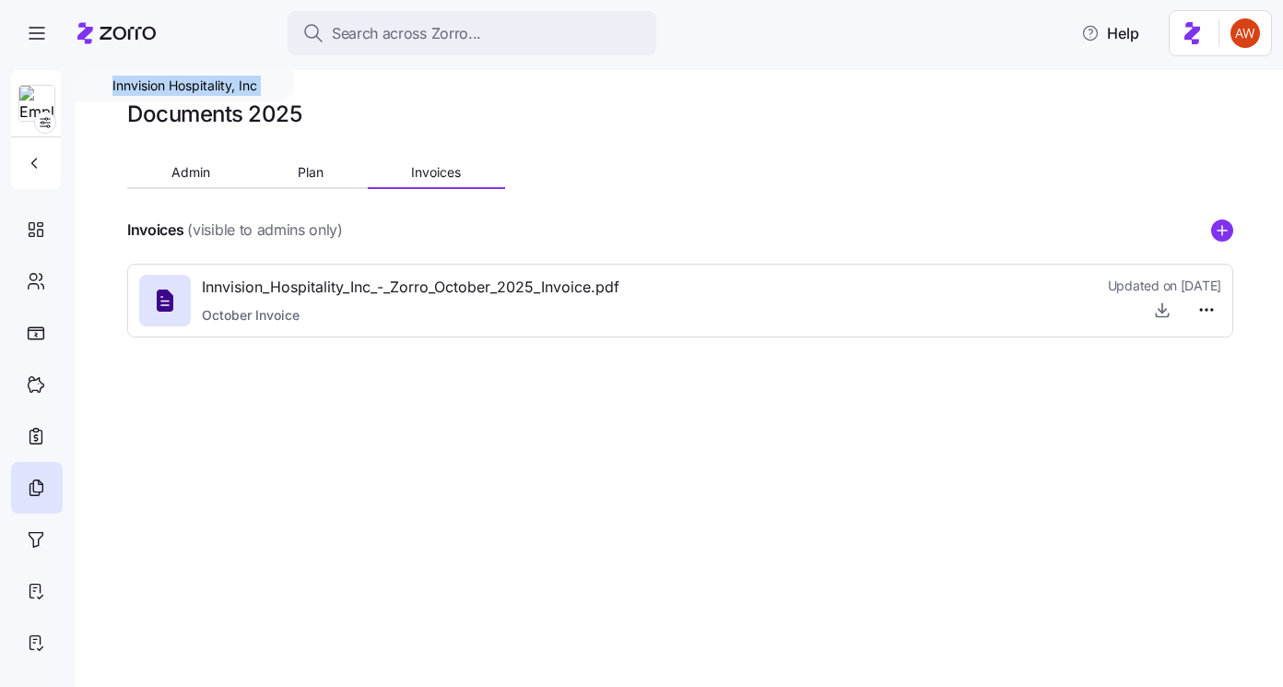
drag, startPoint x: 112, startPoint y: 81, endPoint x: 367, endPoint y: 79, distance: 254.4
click at [368, 79] on div "Innvision Hospitality, Inc Documents 2025 Admin Plan Invoices Invoices (visible…" at bounding box center [679, 378] width 1207 height 617
copy div "Innvision Hospitality, Inc"
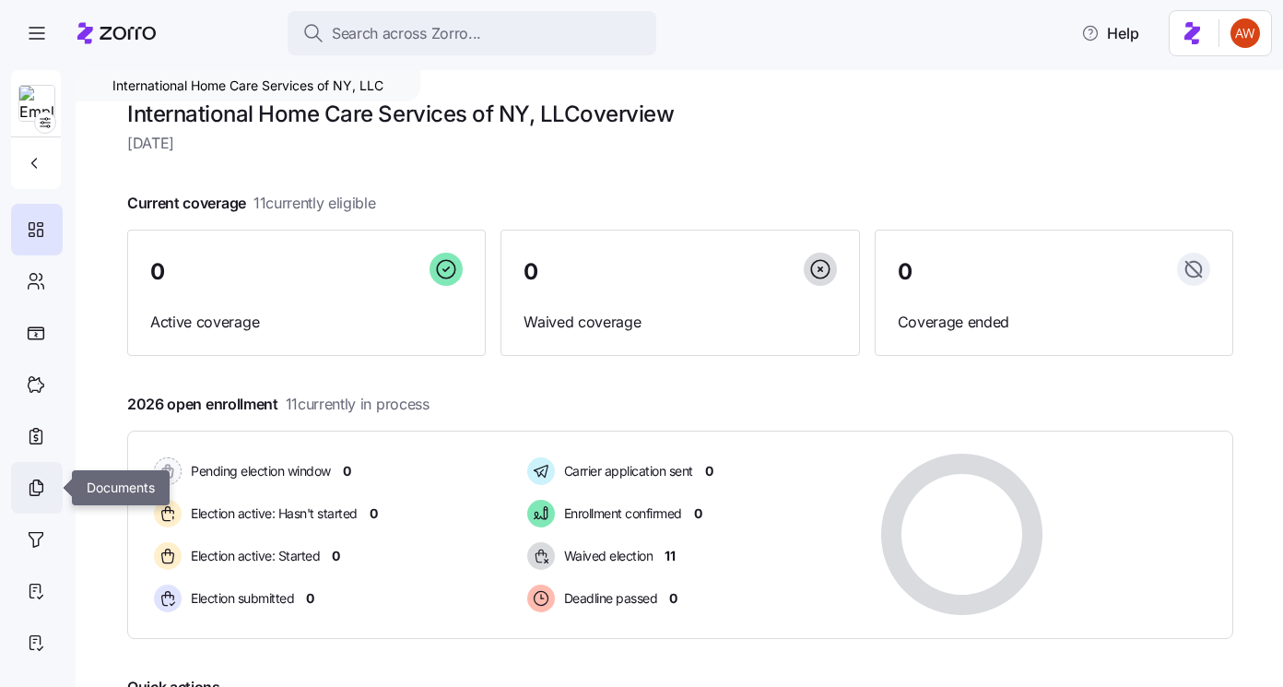
click at [35, 482] on icon at bounding box center [36, 487] width 20 height 22
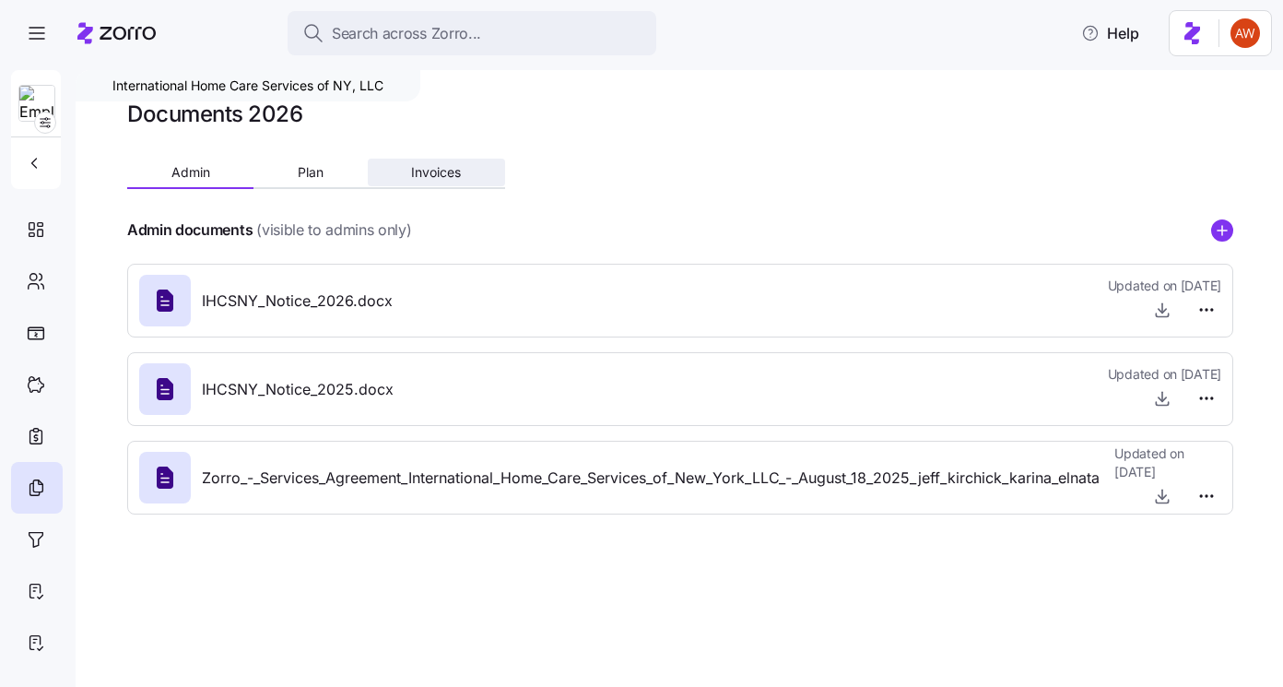
click at [423, 181] on button "Invoices" at bounding box center [436, 173] width 137 height 28
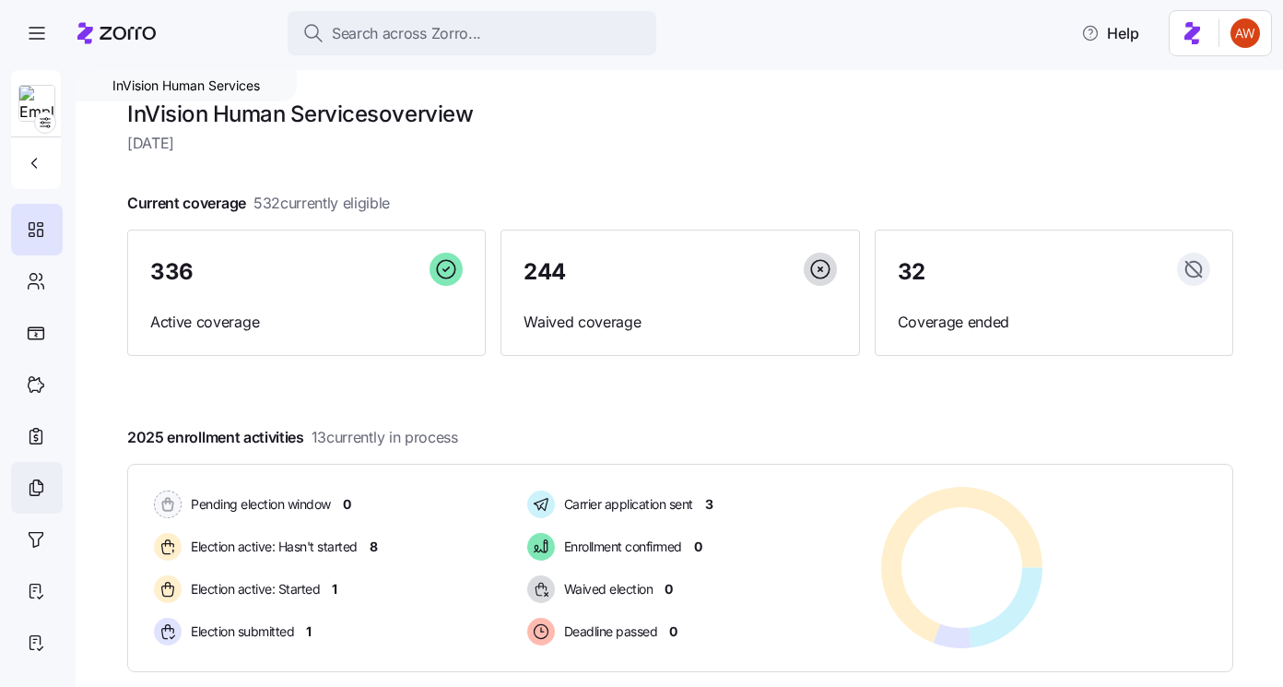
click at [44, 488] on icon at bounding box center [36, 487] width 20 height 22
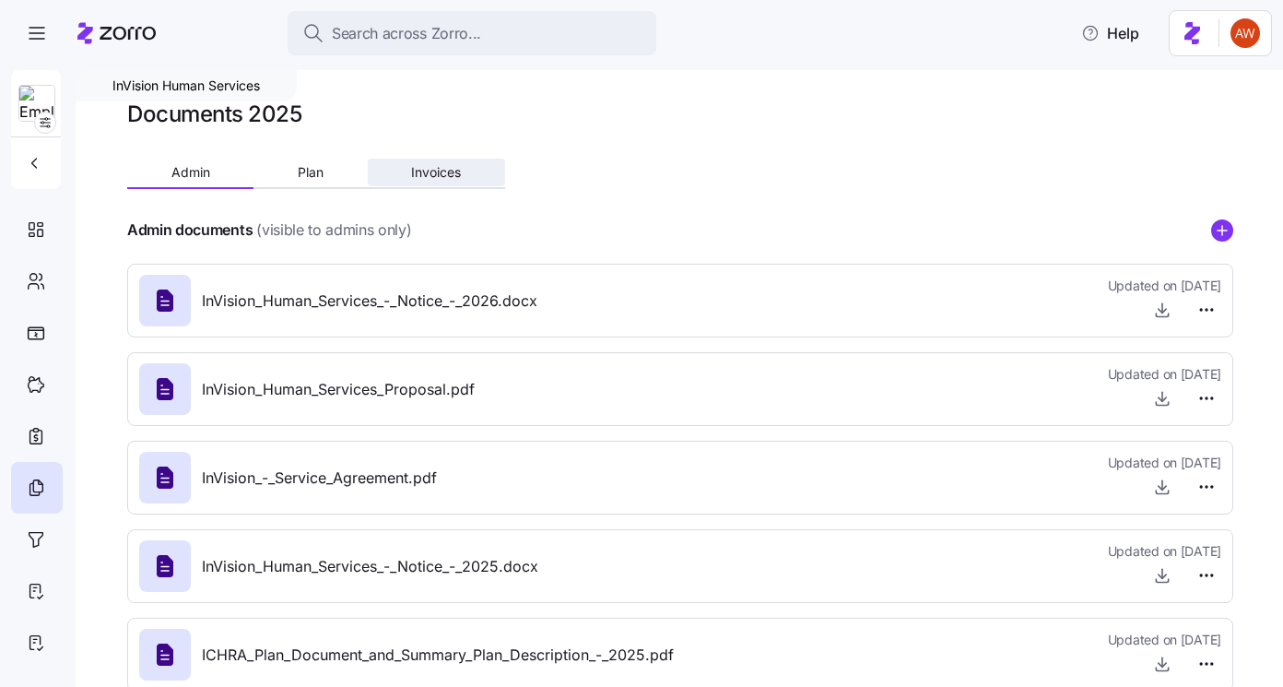
click at [445, 170] on span "Invoices" at bounding box center [436, 172] width 50 height 13
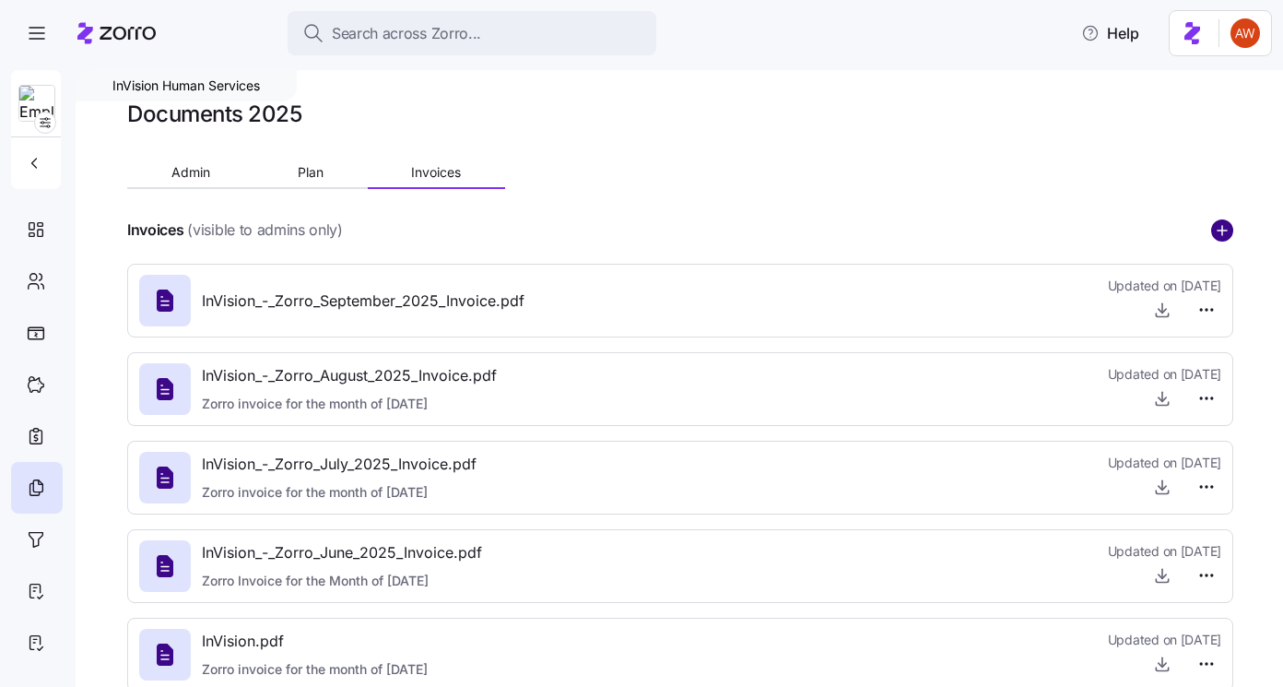
click at [1221, 223] on circle "add icon" at bounding box center [1222, 230] width 20 height 20
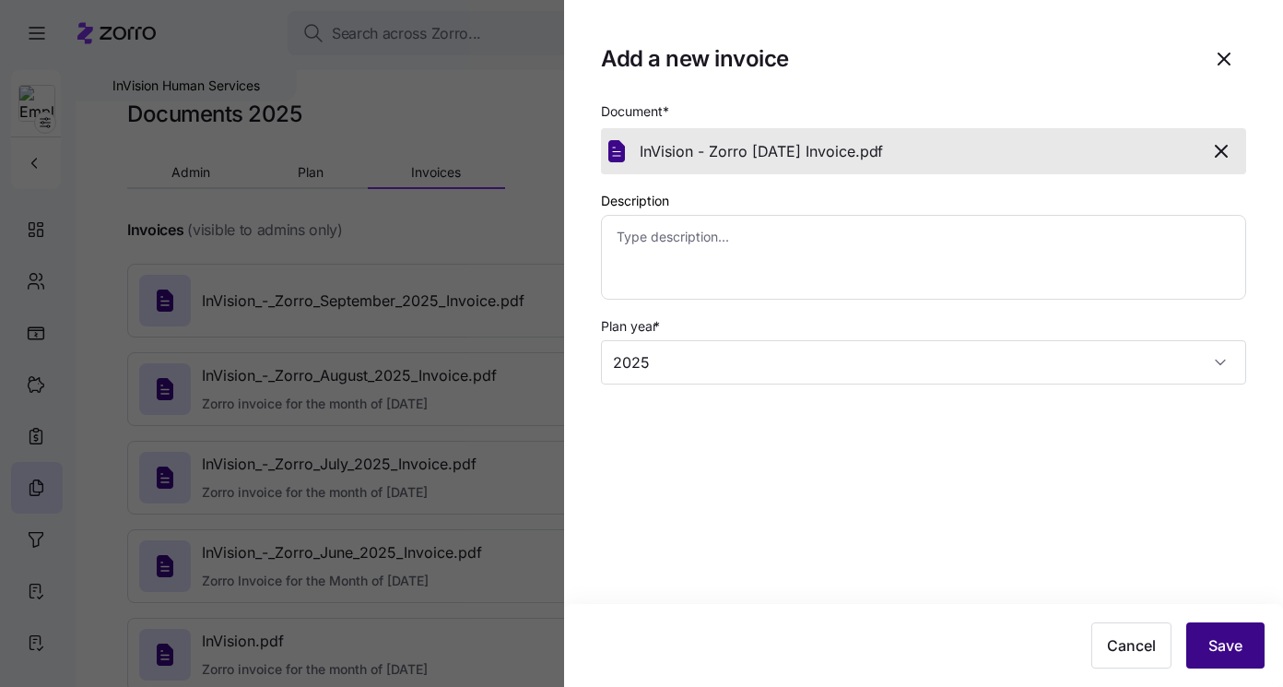
click at [1248, 644] on button "Save" at bounding box center [1225, 645] width 78 height 46
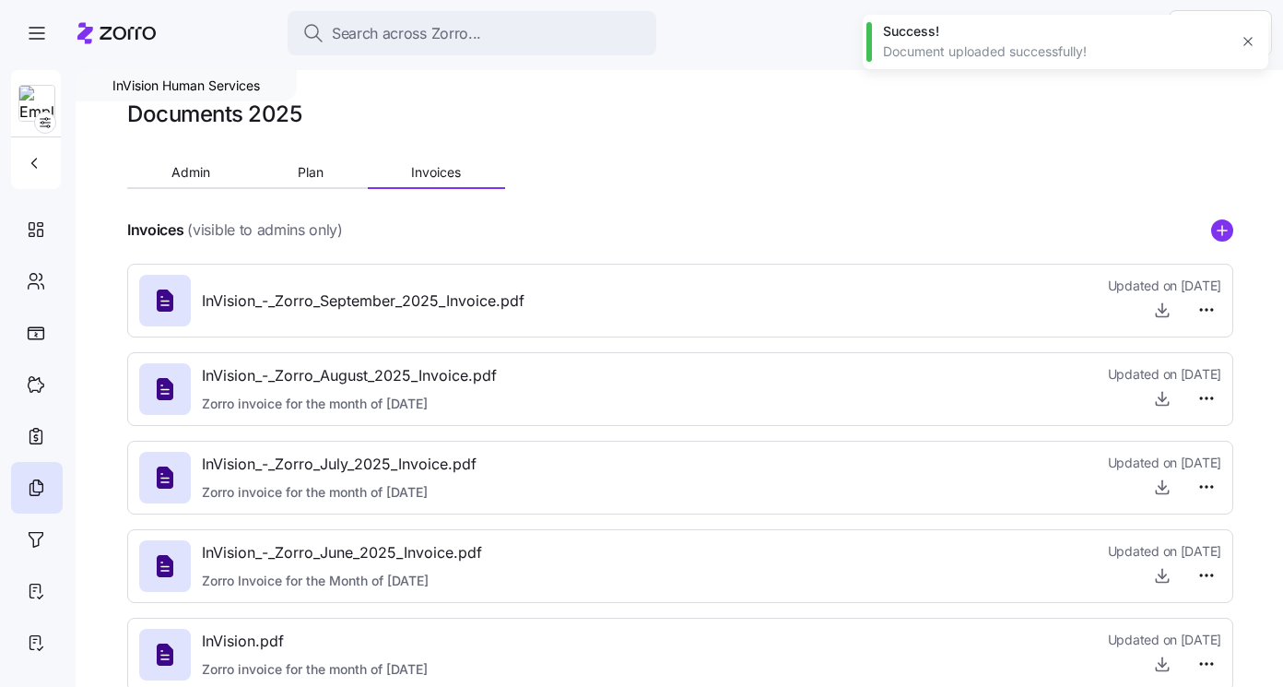
type textarea "x"
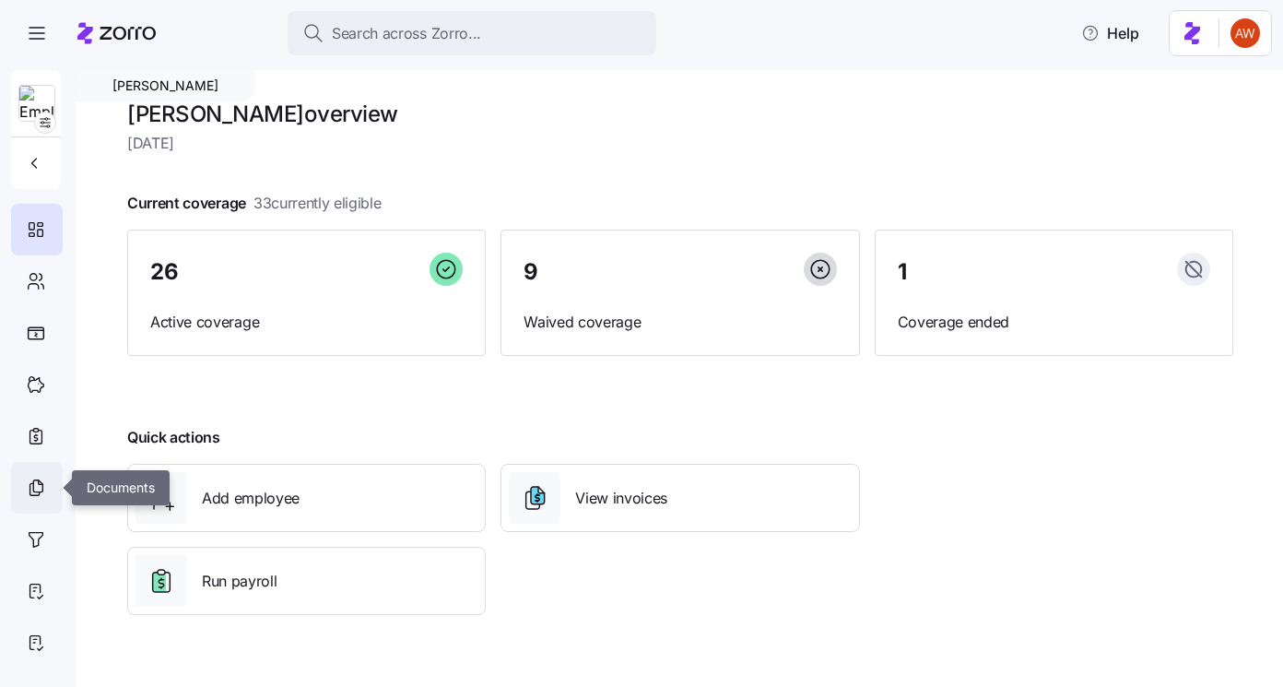
click at [41, 486] on icon at bounding box center [36, 487] width 20 height 22
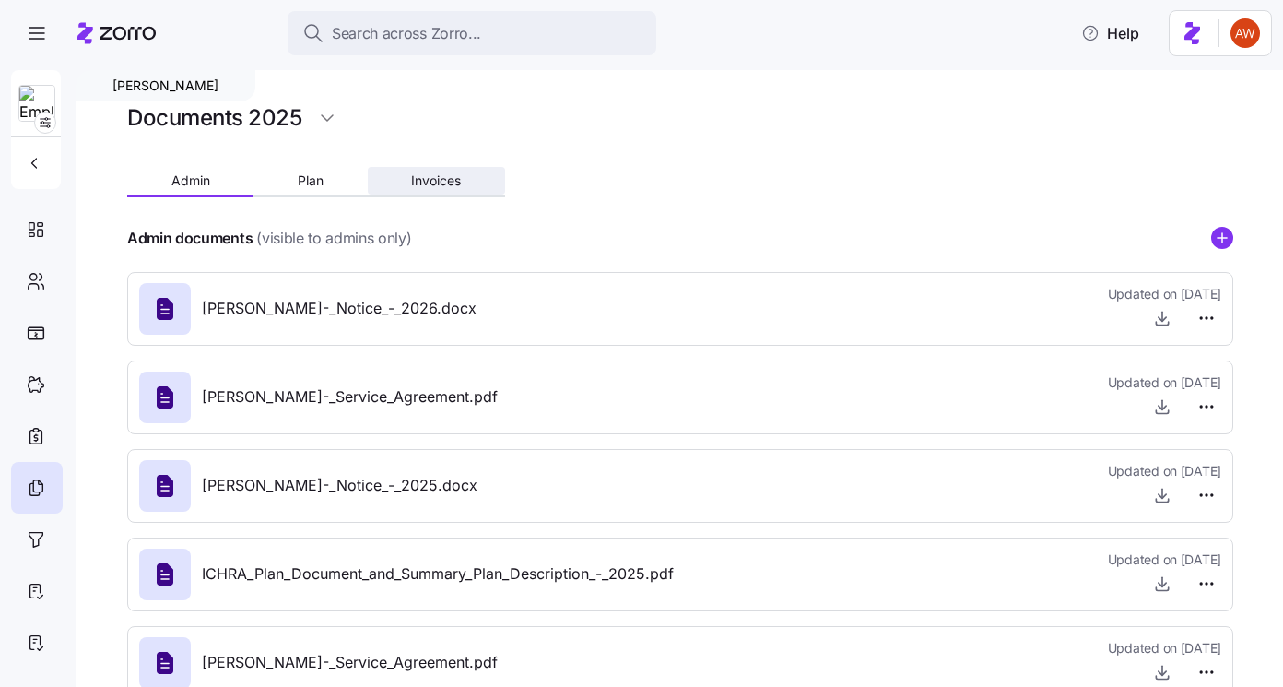
click at [436, 170] on button "Invoices" at bounding box center [436, 181] width 137 height 28
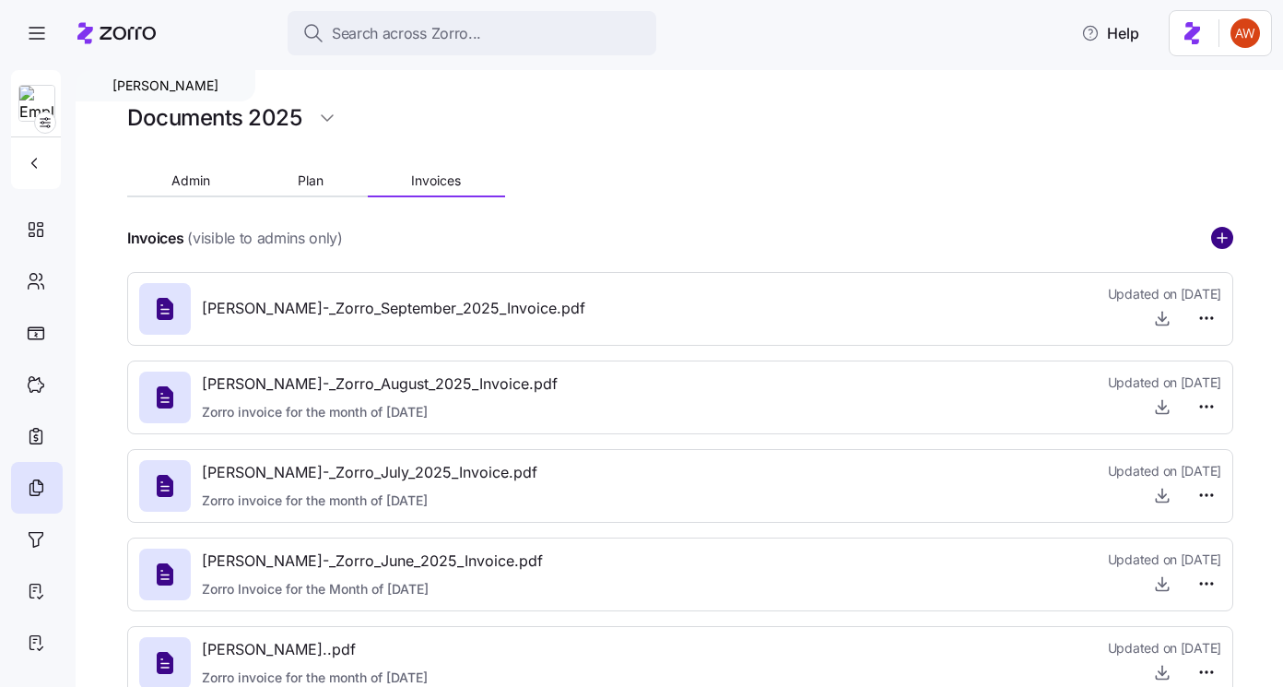
click at [1228, 236] on circle "add icon" at bounding box center [1222, 238] width 20 height 20
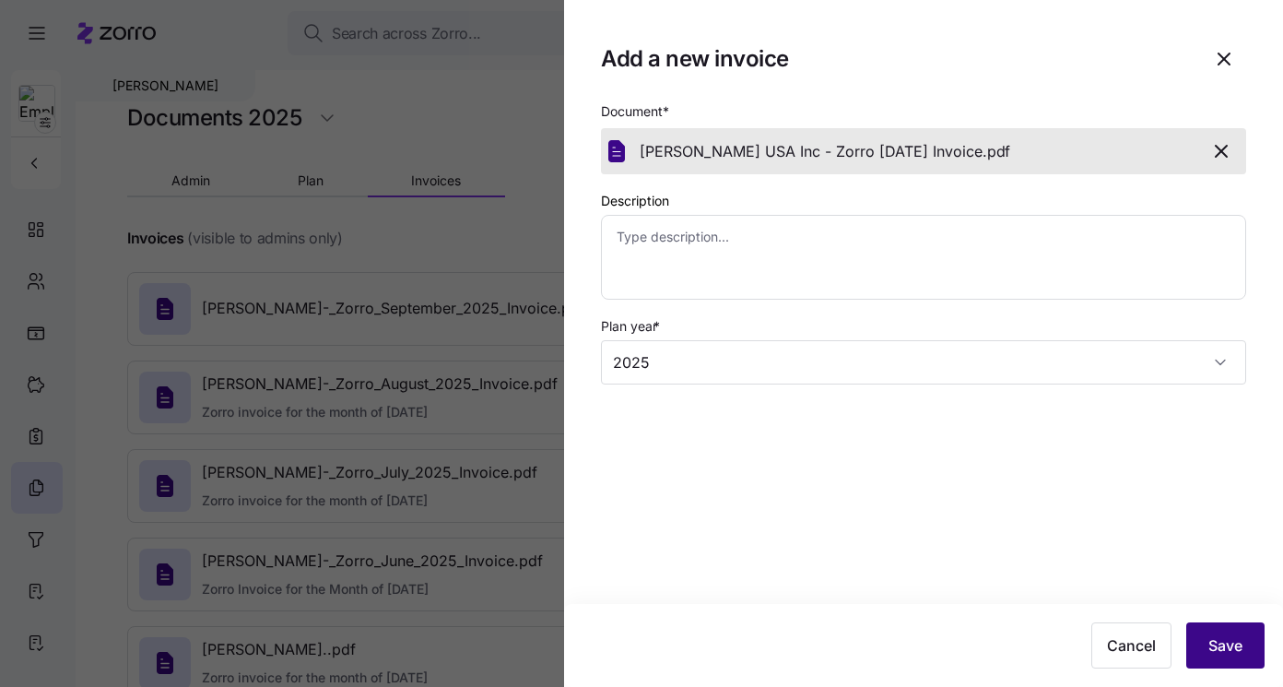
click at [1202, 647] on button "Save" at bounding box center [1225, 645] width 78 height 46
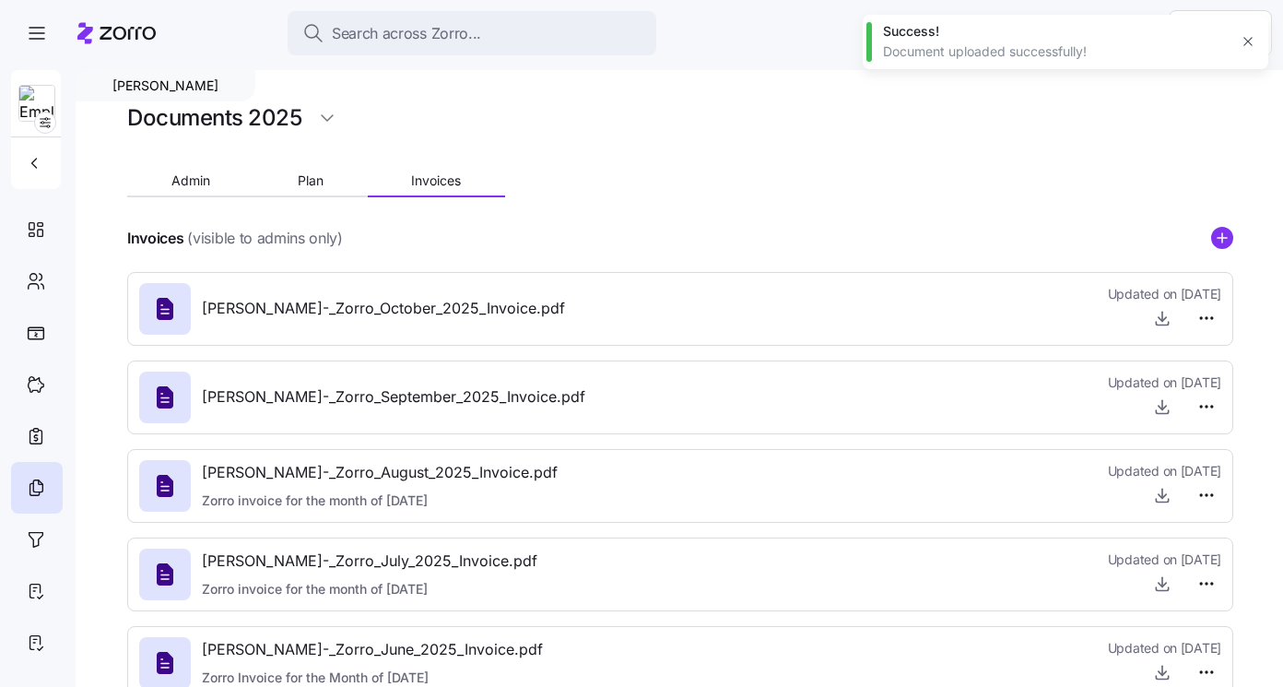
type textarea "x"
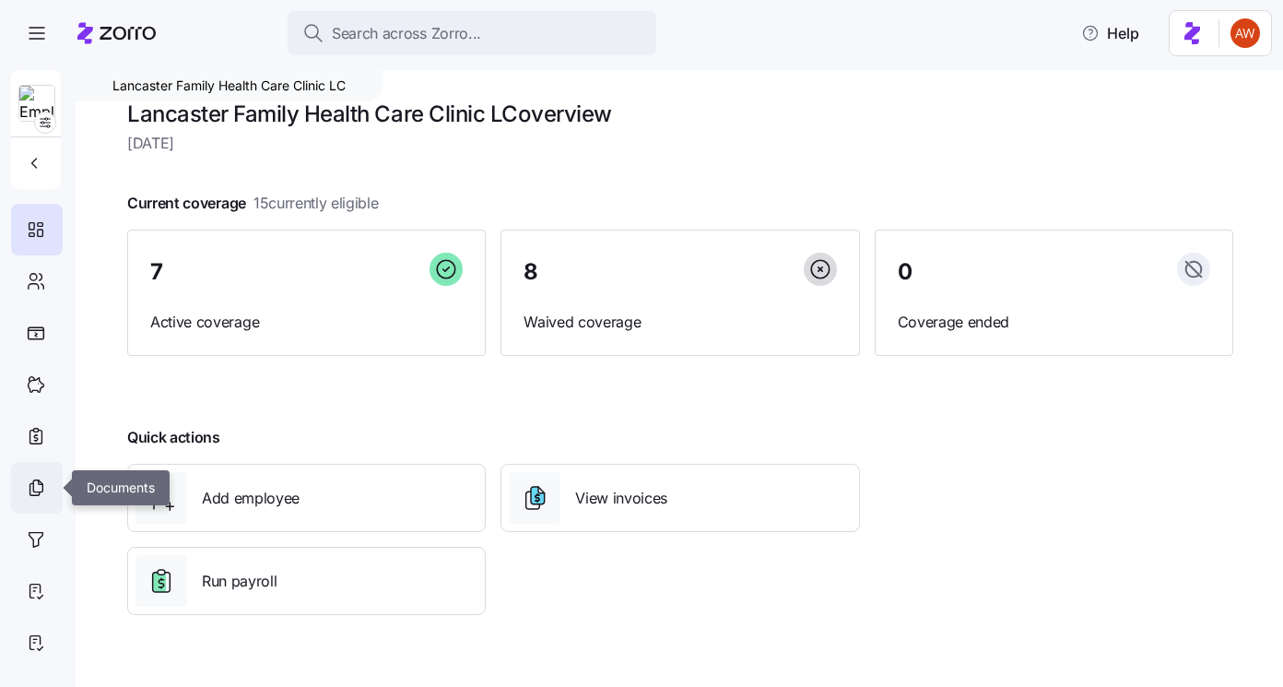
click at [44, 497] on icon at bounding box center [36, 487] width 20 height 22
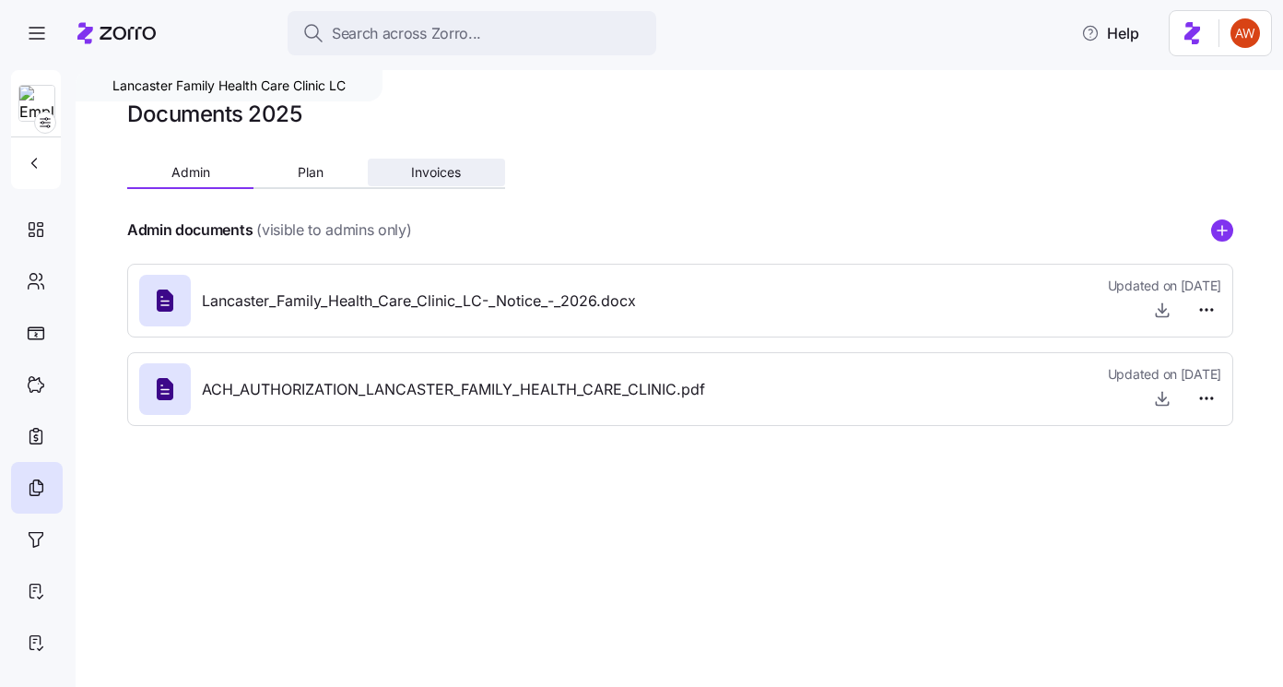
click at [439, 169] on span "Invoices" at bounding box center [436, 172] width 50 height 13
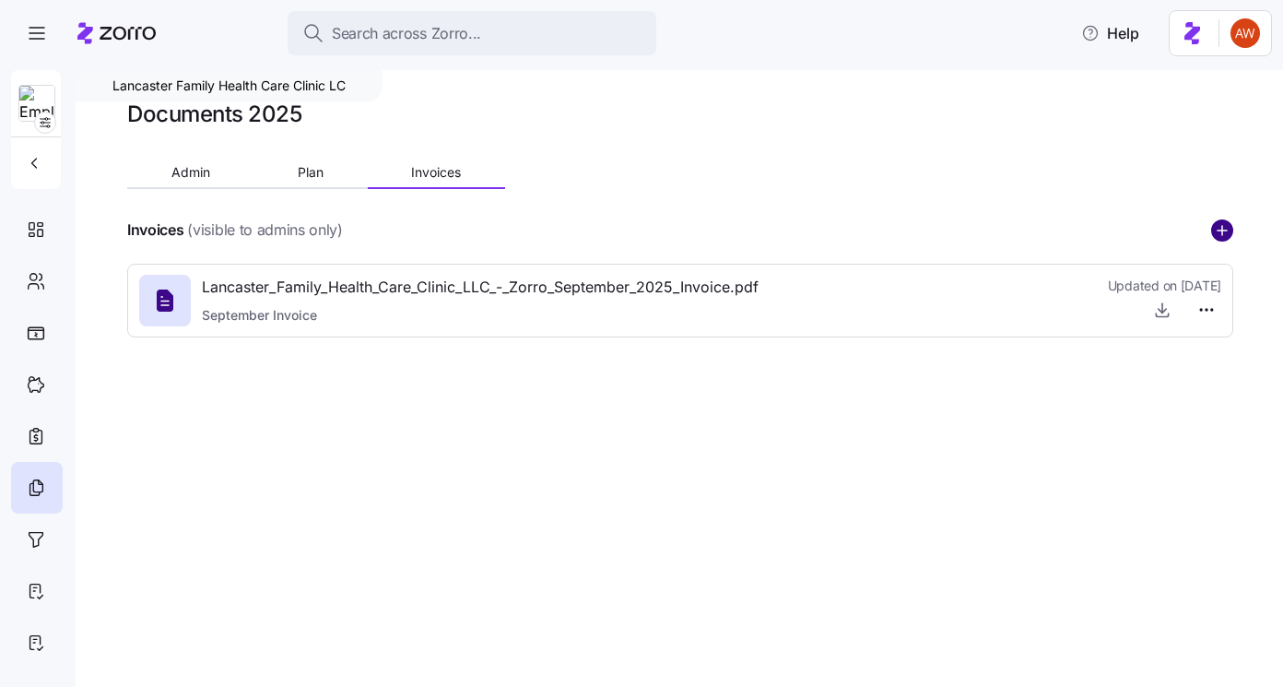
click at [1219, 231] on circle "add icon" at bounding box center [1222, 230] width 20 height 20
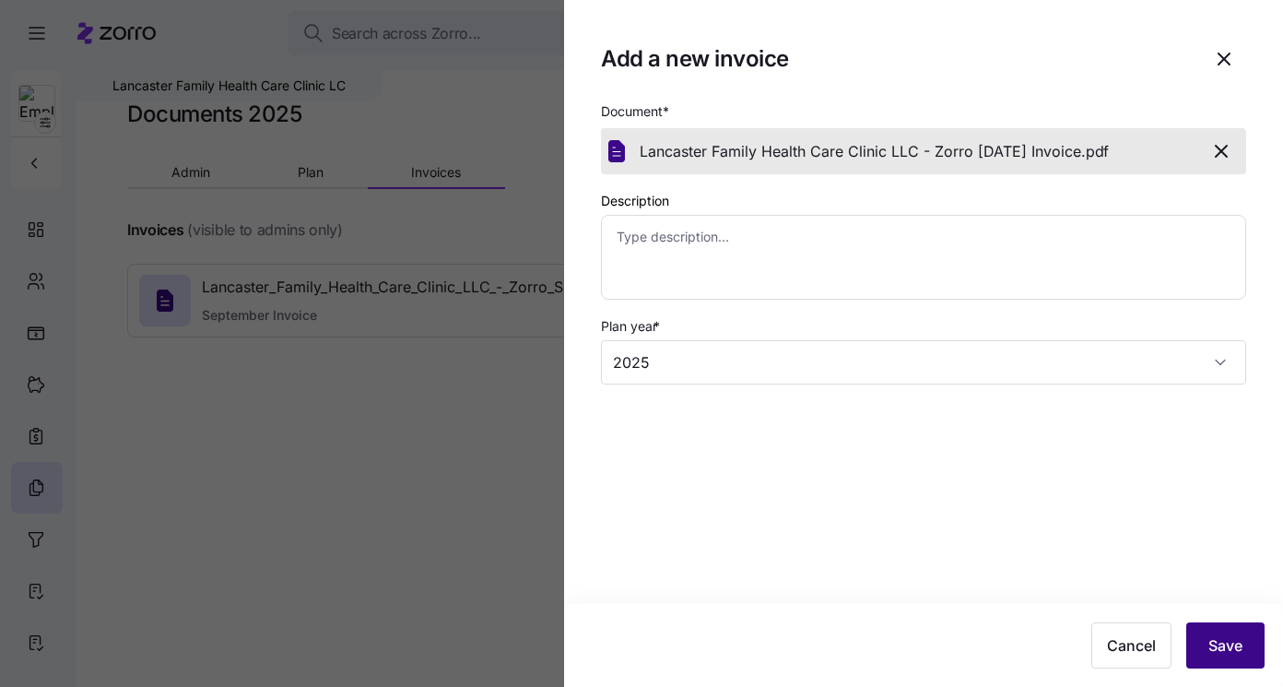
click at [1231, 653] on span "Save" at bounding box center [1225, 645] width 34 height 22
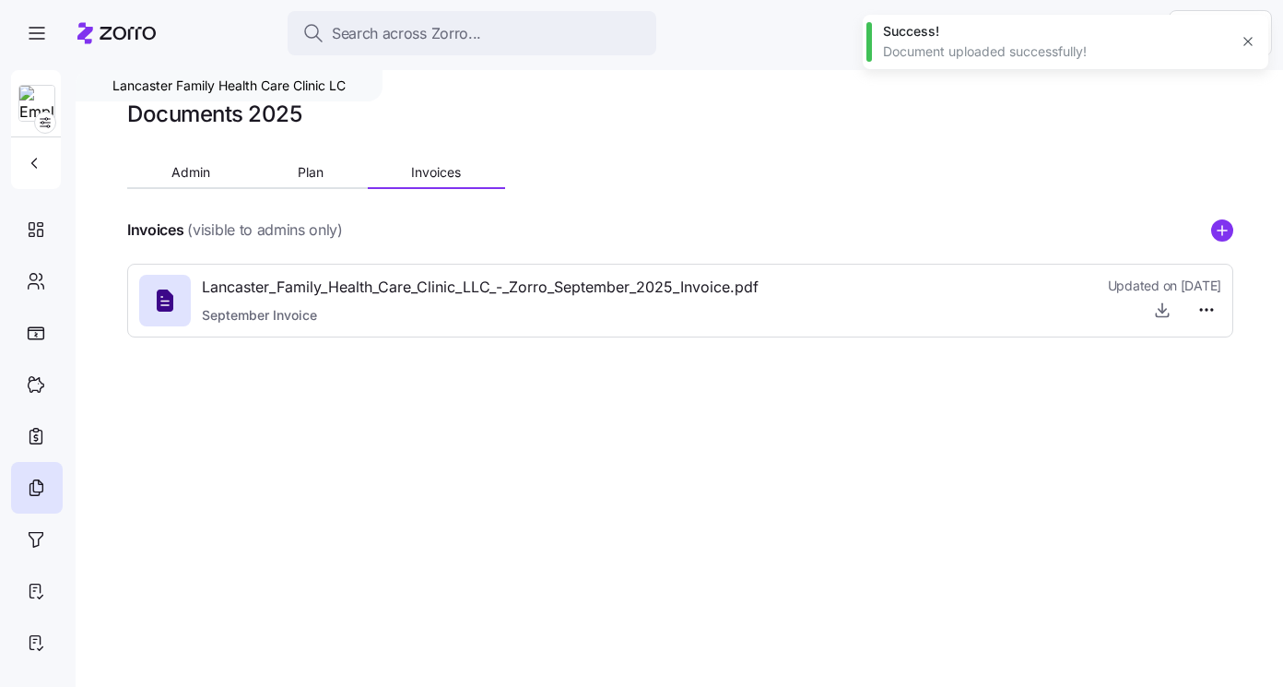
type textarea "x"
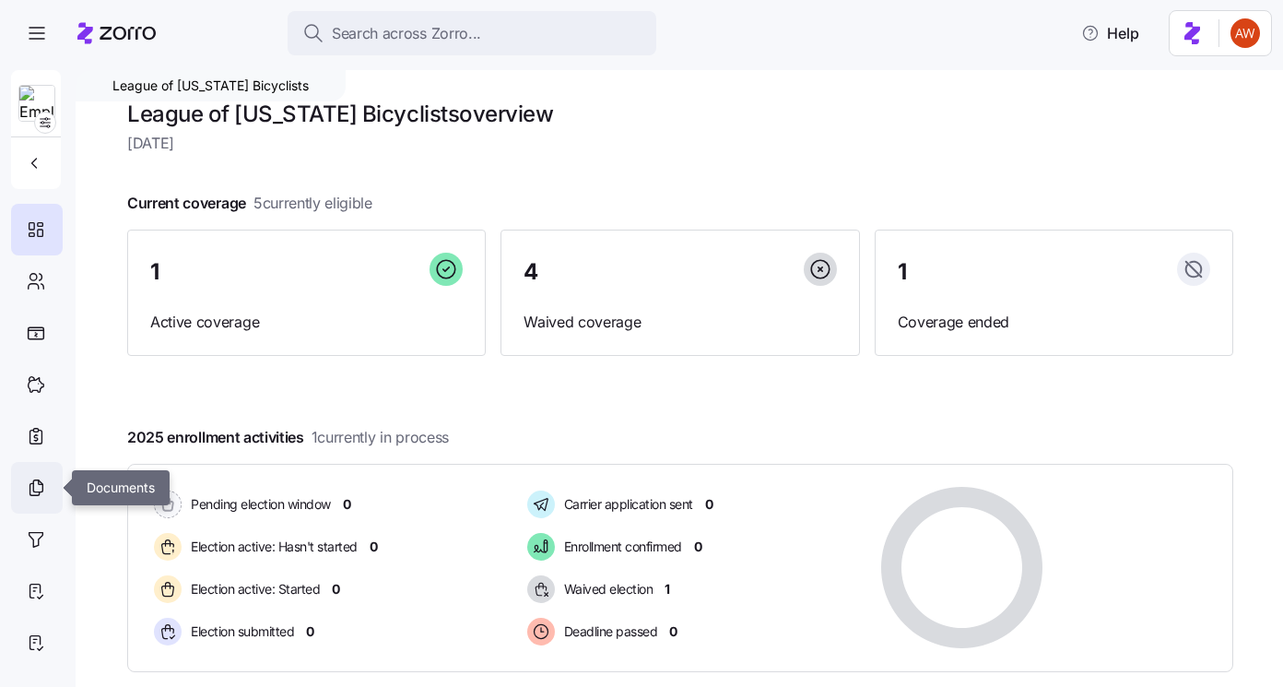
click at [28, 494] on icon at bounding box center [36, 487] width 20 height 22
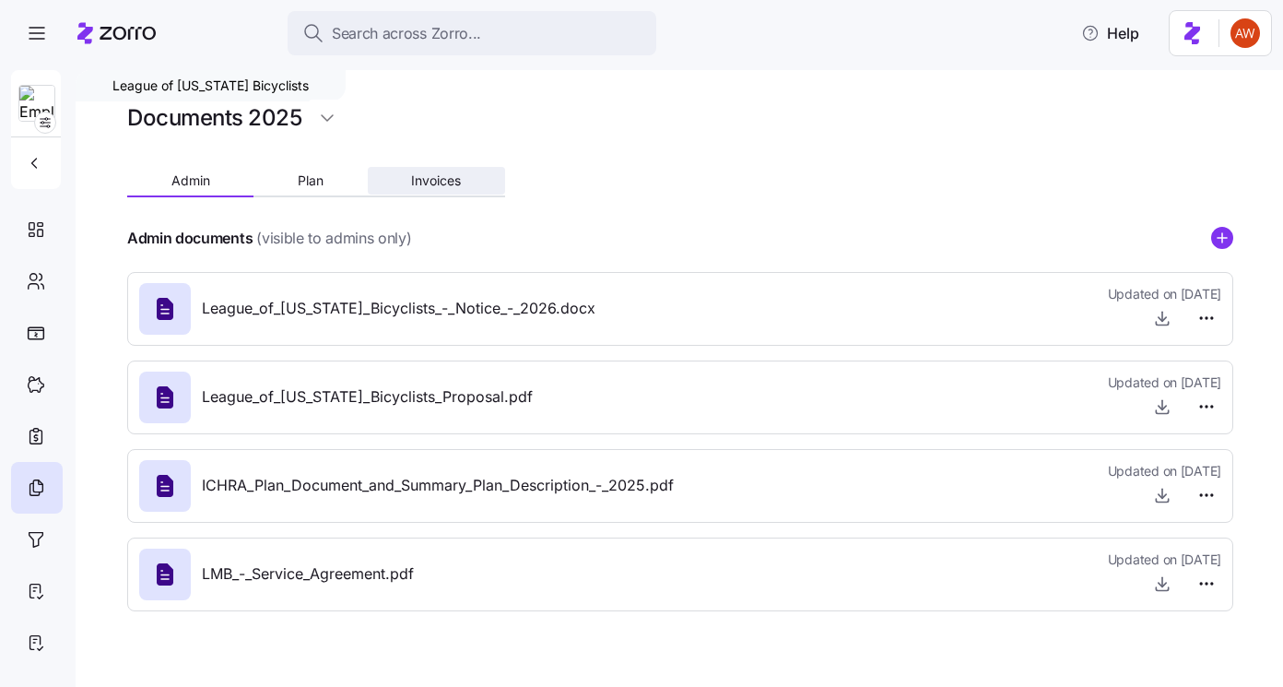
click at [429, 183] on span "Invoices" at bounding box center [436, 180] width 50 height 13
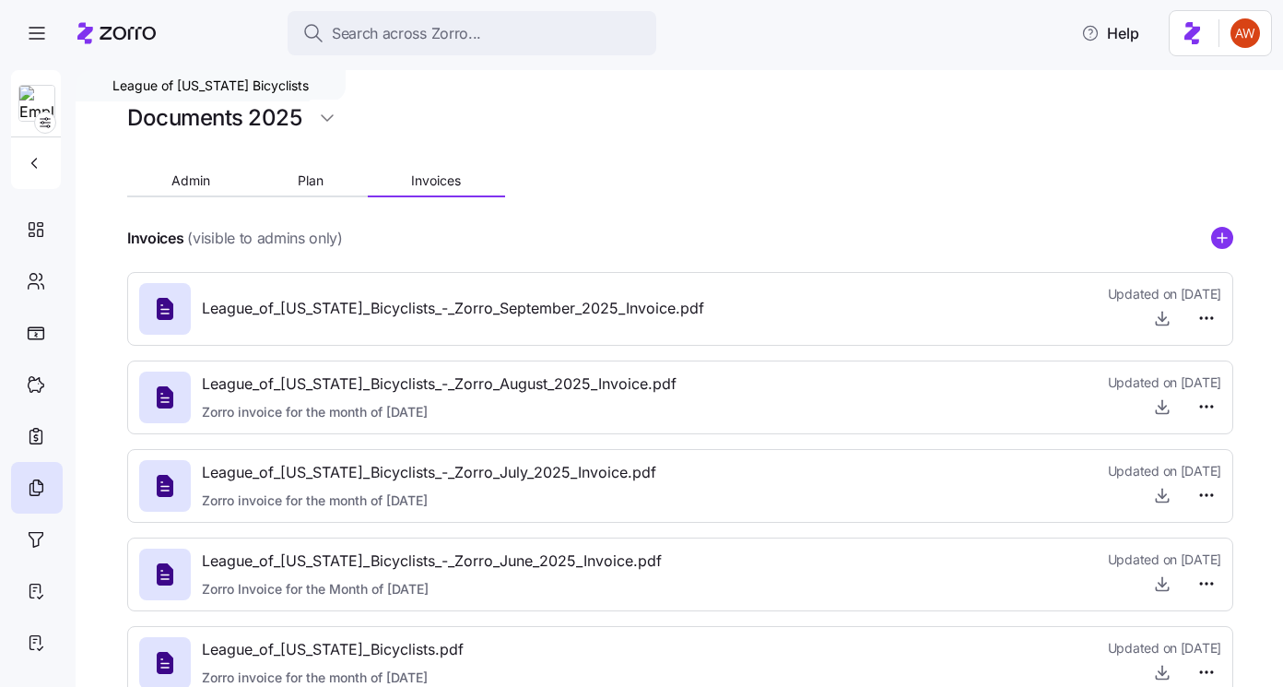
click at [1222, 239] on g "add icon" at bounding box center [1221, 237] width 9 height 9
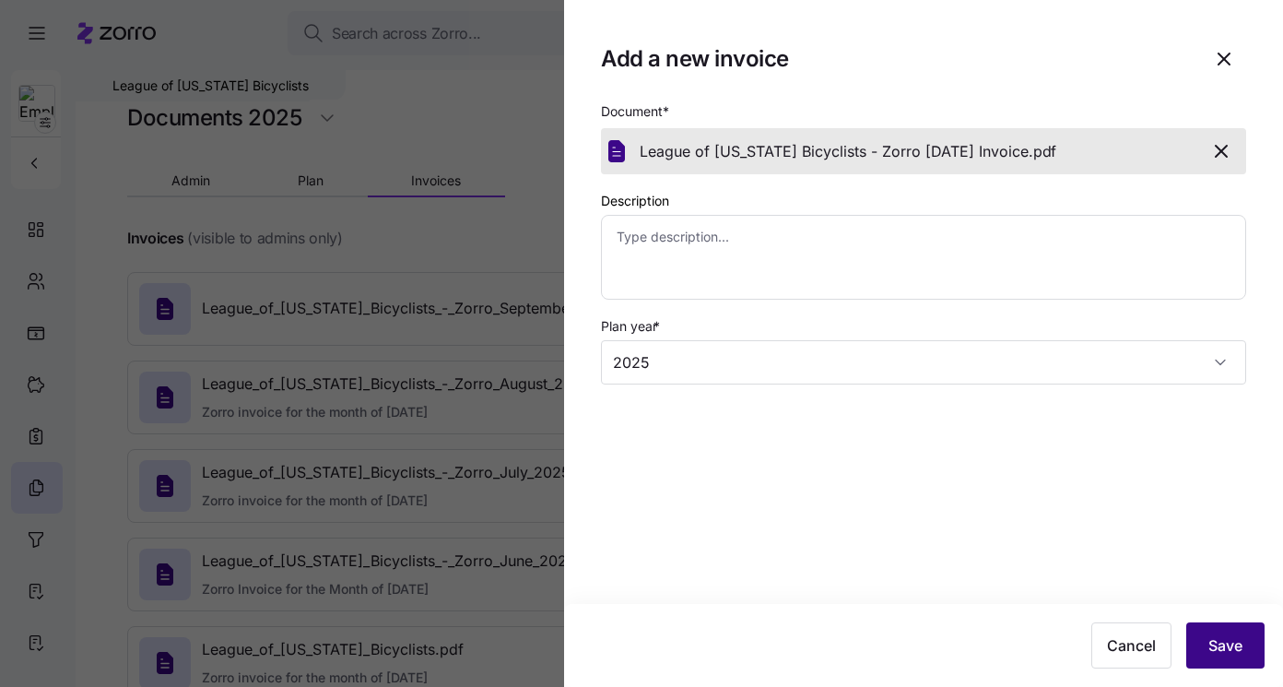
click at [1209, 647] on span "Save" at bounding box center [1225, 645] width 34 height 22
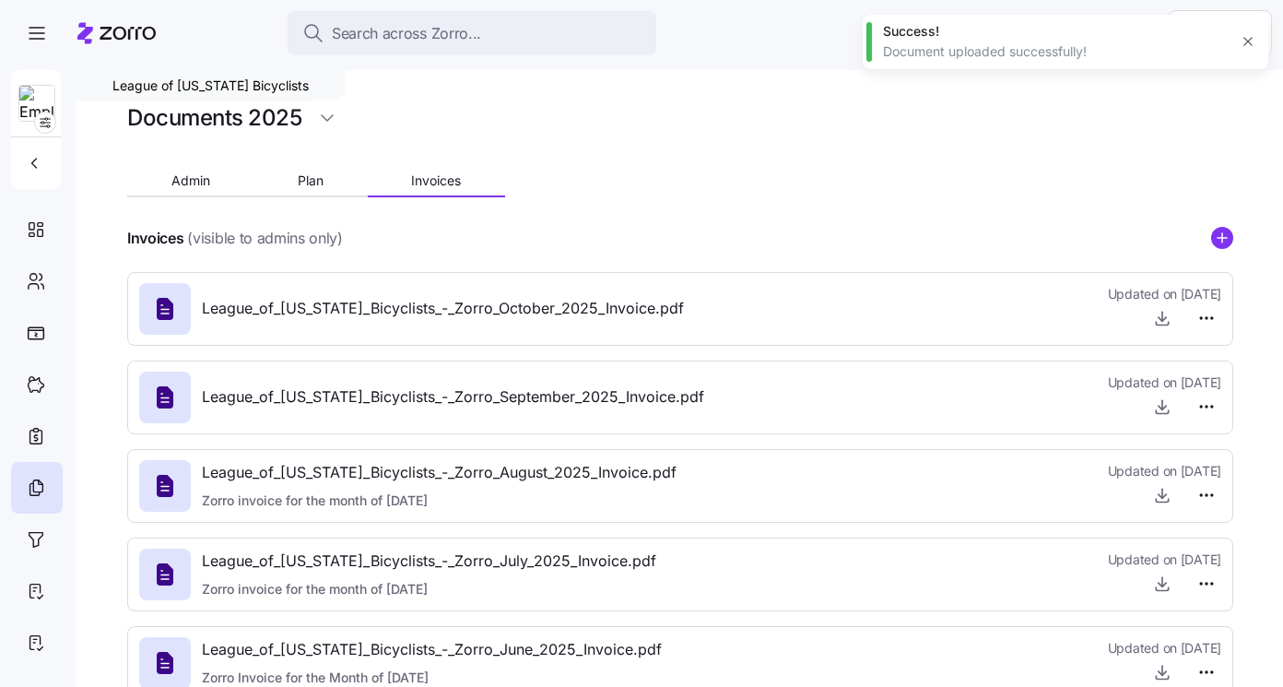
type textarea "x"
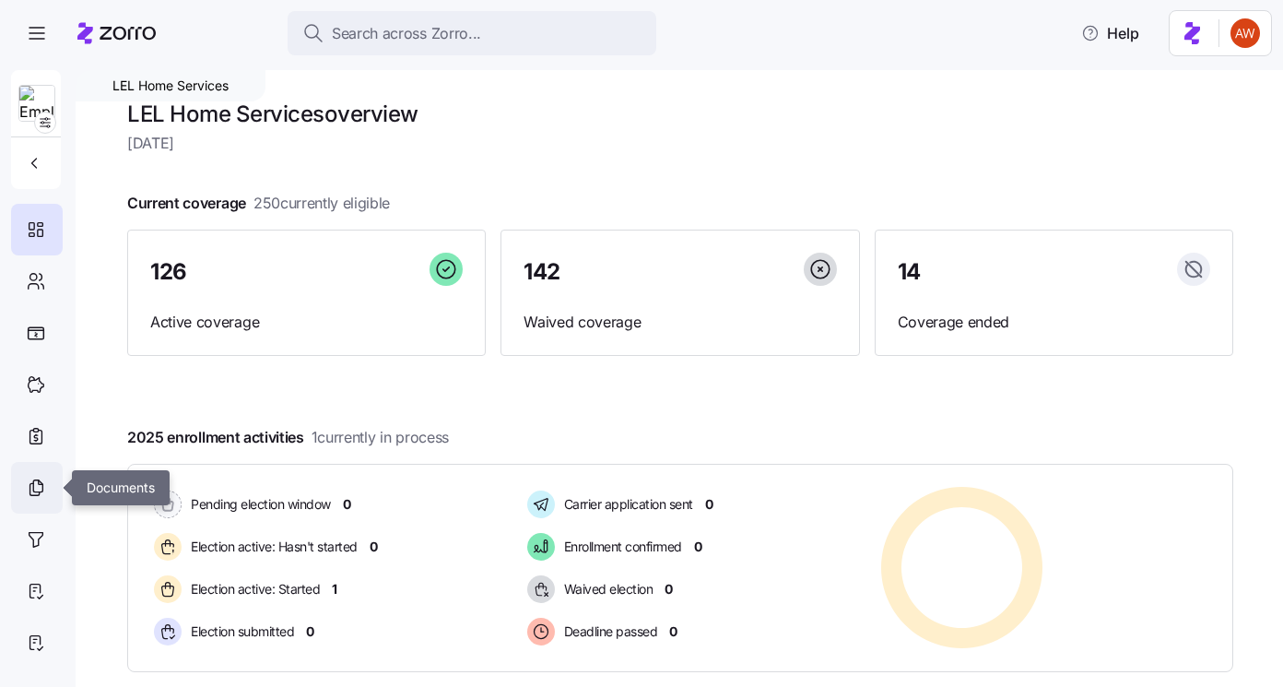
click at [27, 495] on icon at bounding box center [36, 487] width 20 height 22
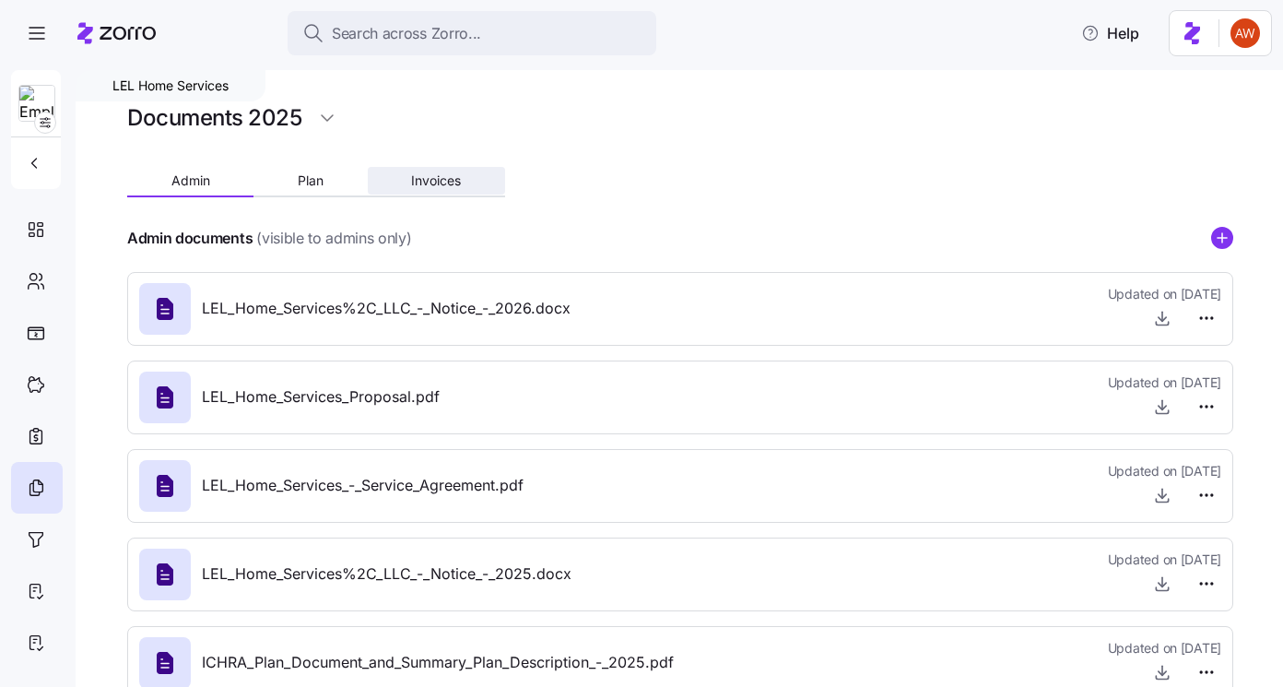
click at [417, 192] on button "Invoices" at bounding box center [436, 181] width 137 height 28
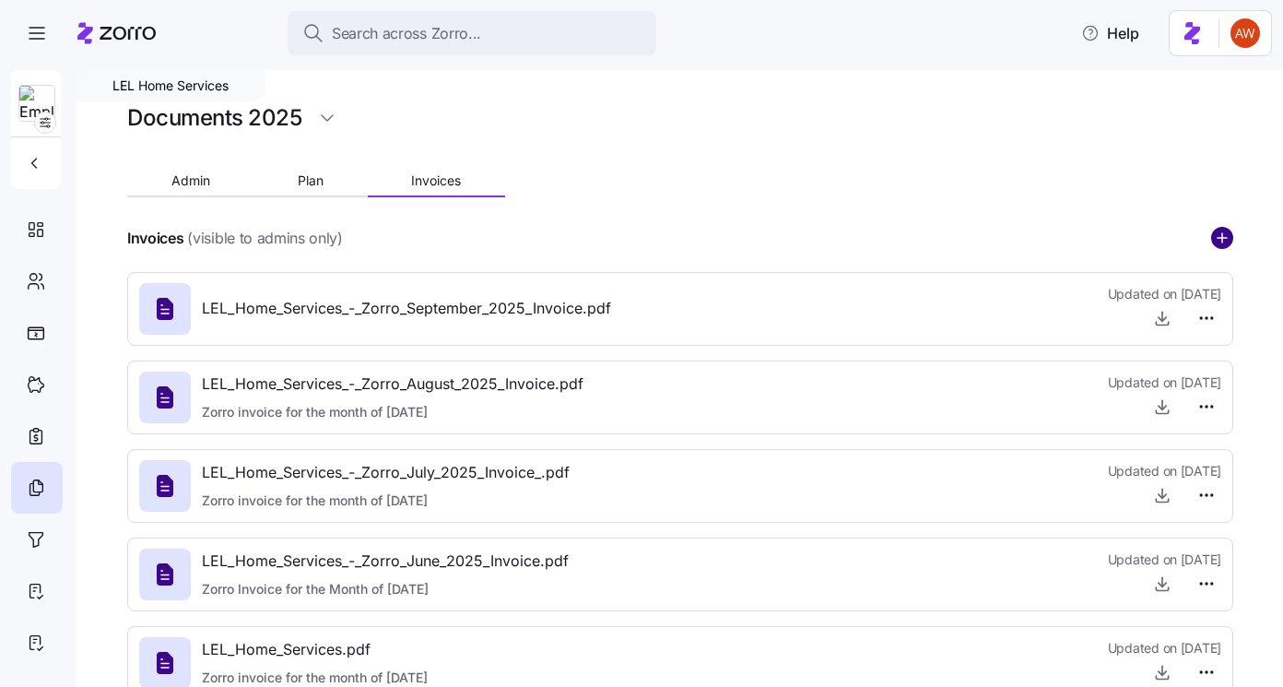
click at [1219, 240] on circle "add icon" at bounding box center [1222, 238] width 20 height 20
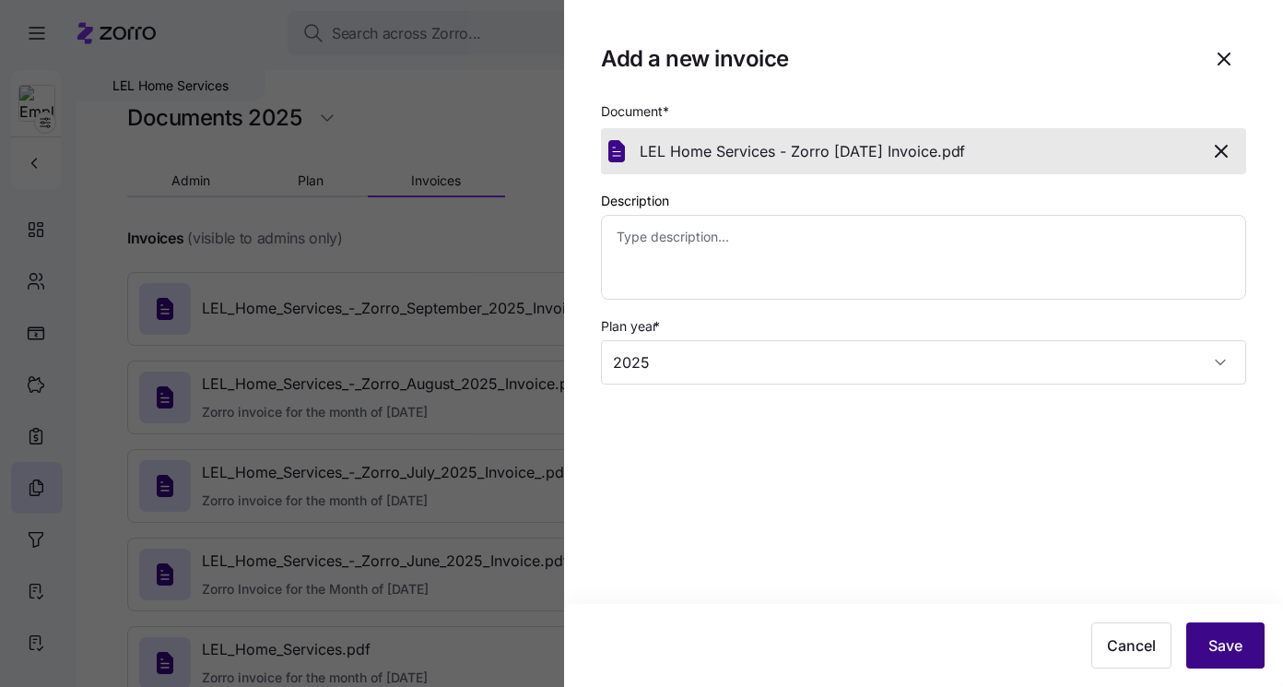
click at [1228, 664] on button "Save" at bounding box center [1225, 645] width 78 height 46
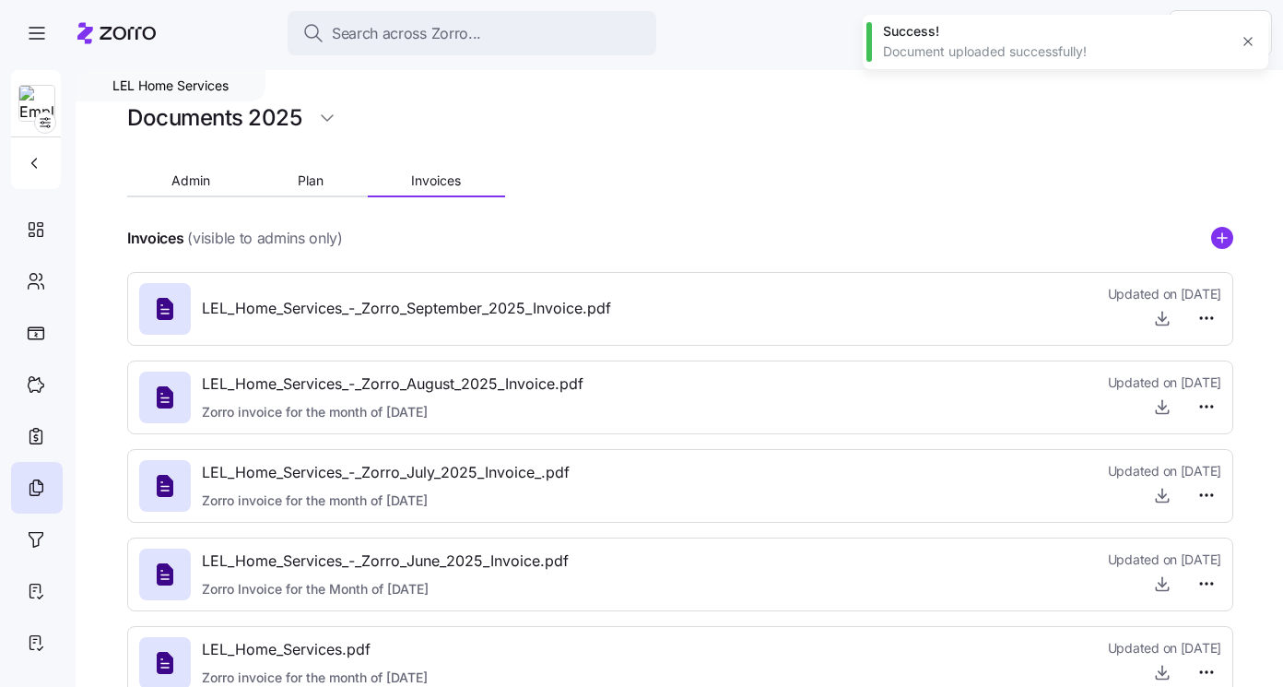
type textarea "x"
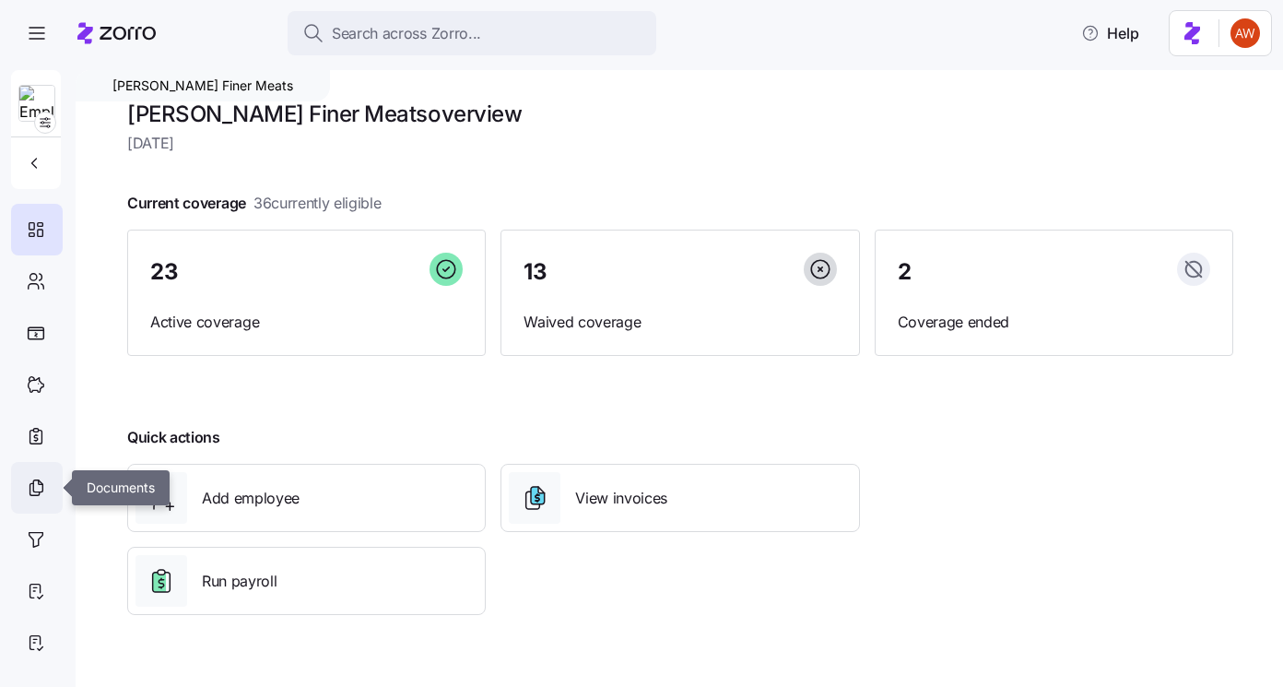
click at [33, 488] on icon at bounding box center [37, 486] width 9 height 12
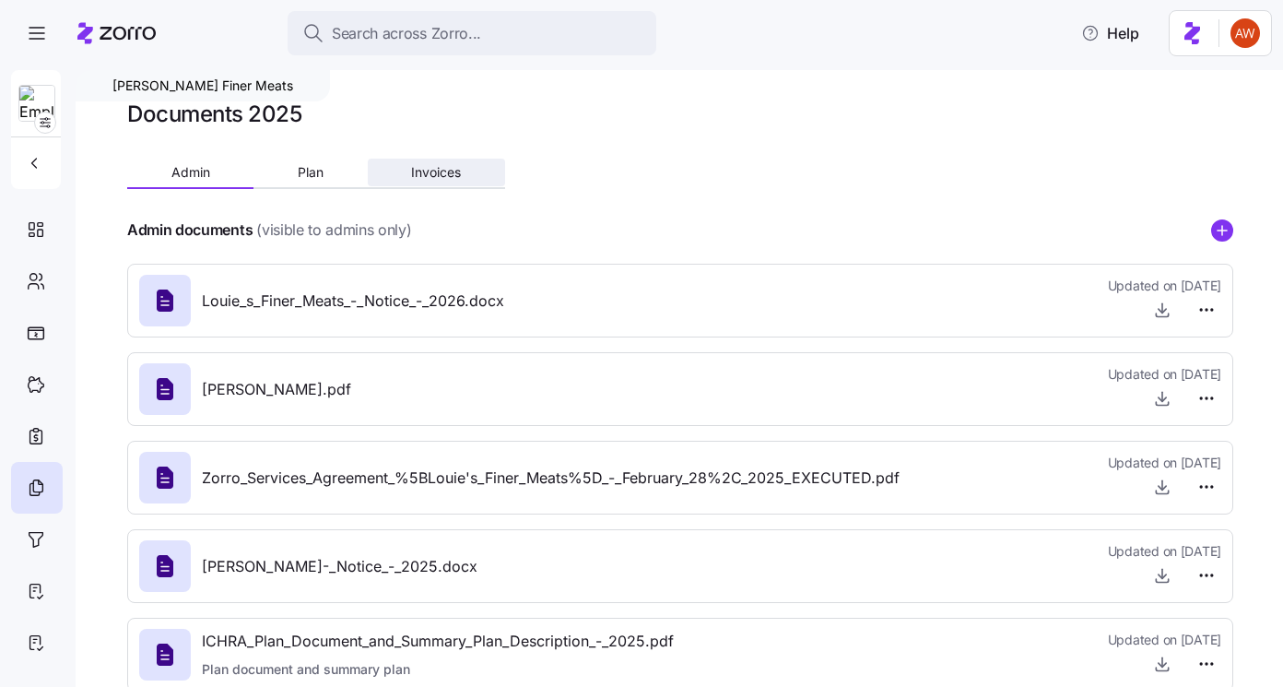
click at [424, 182] on button "Invoices" at bounding box center [436, 173] width 137 height 28
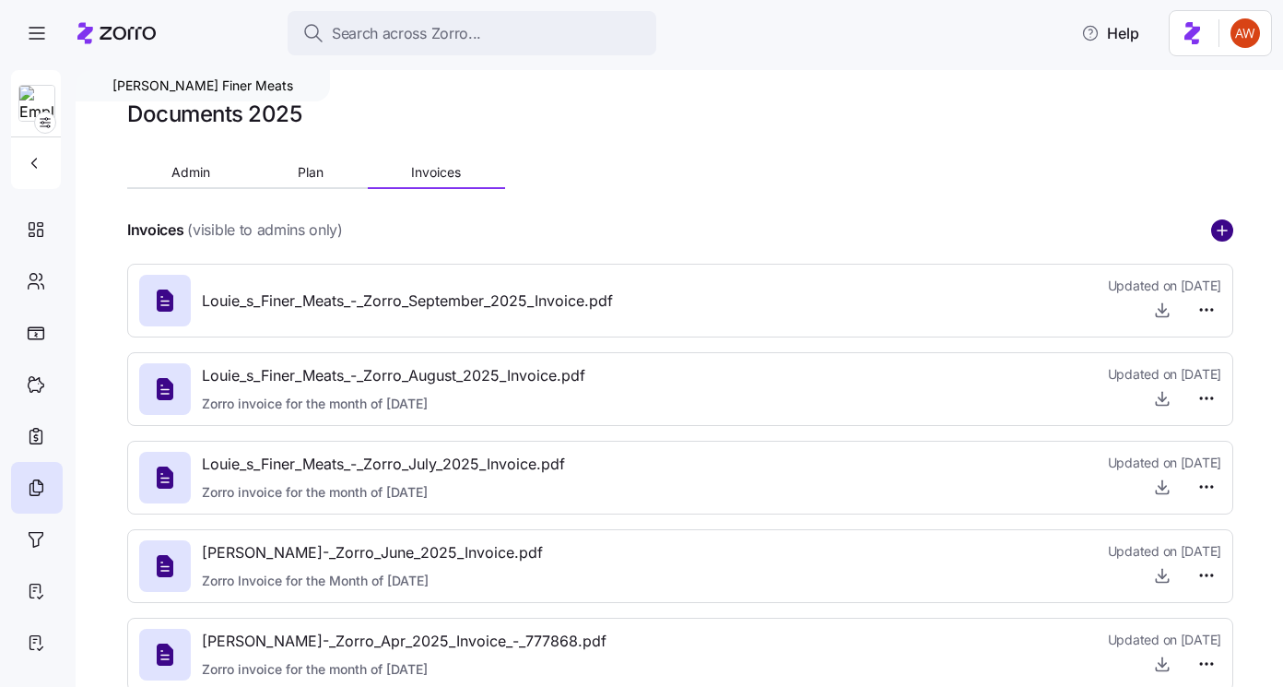
click at [1219, 232] on circle "add icon" at bounding box center [1222, 230] width 20 height 20
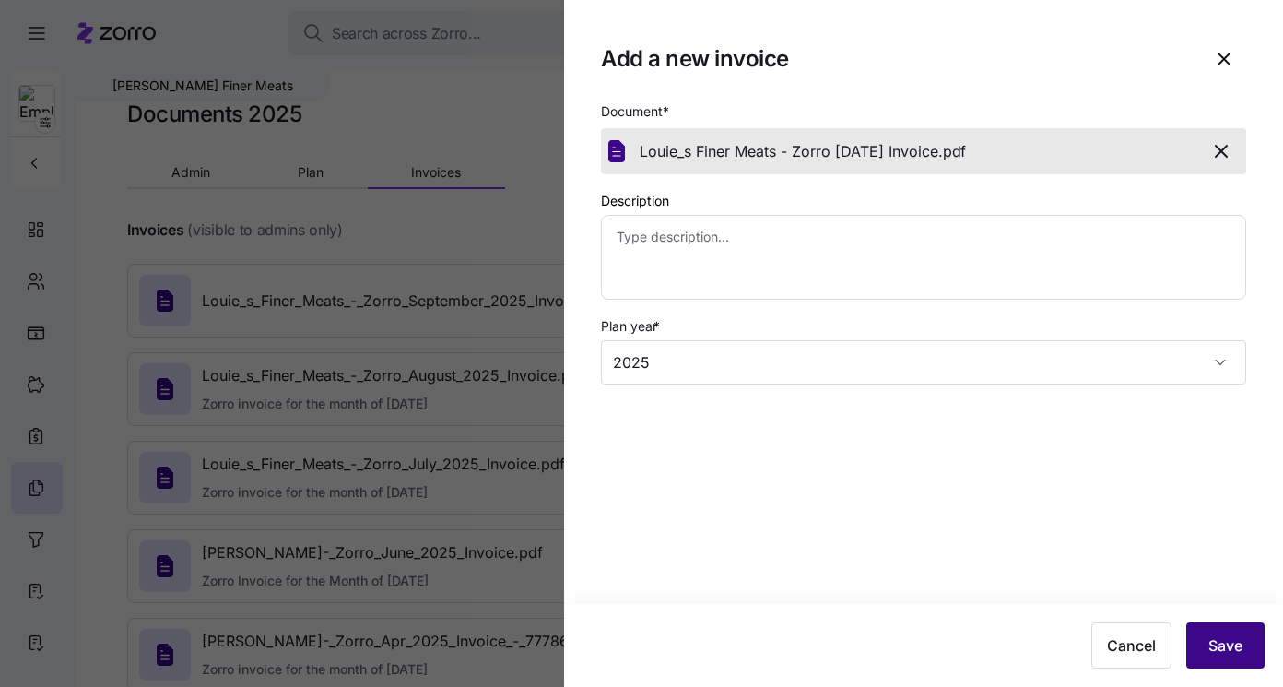
click at [1221, 628] on button "Save" at bounding box center [1225, 645] width 78 height 46
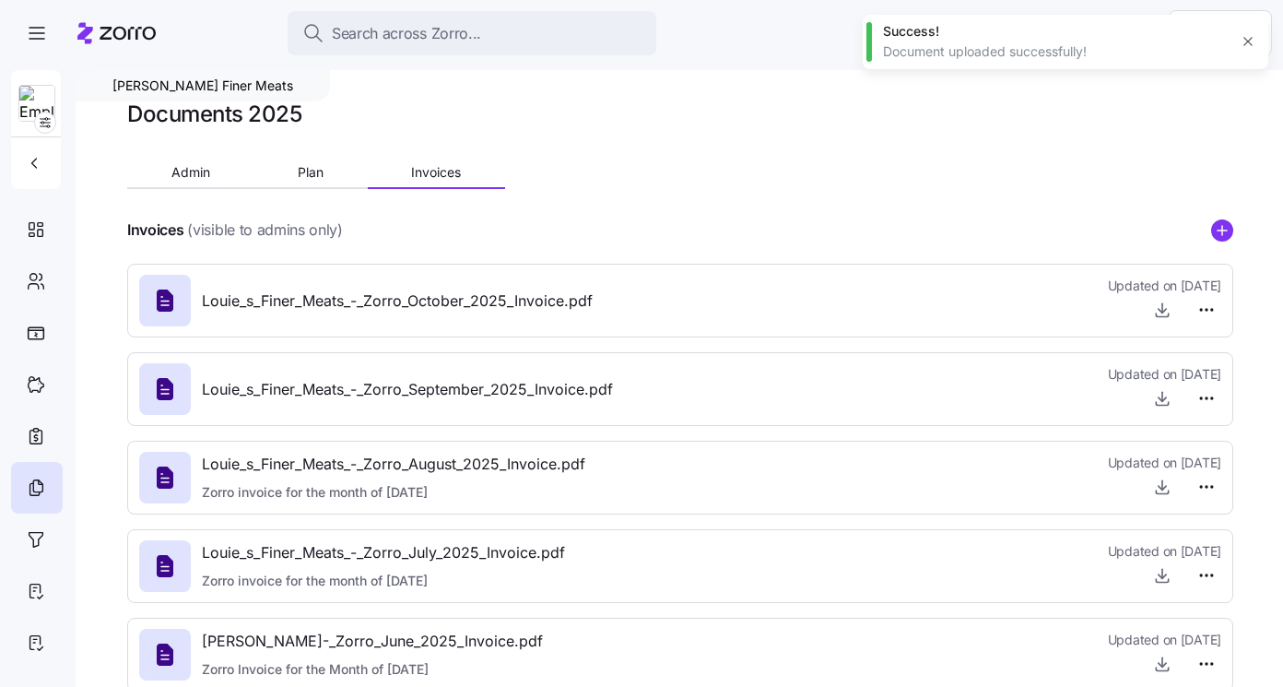
type textarea "x"
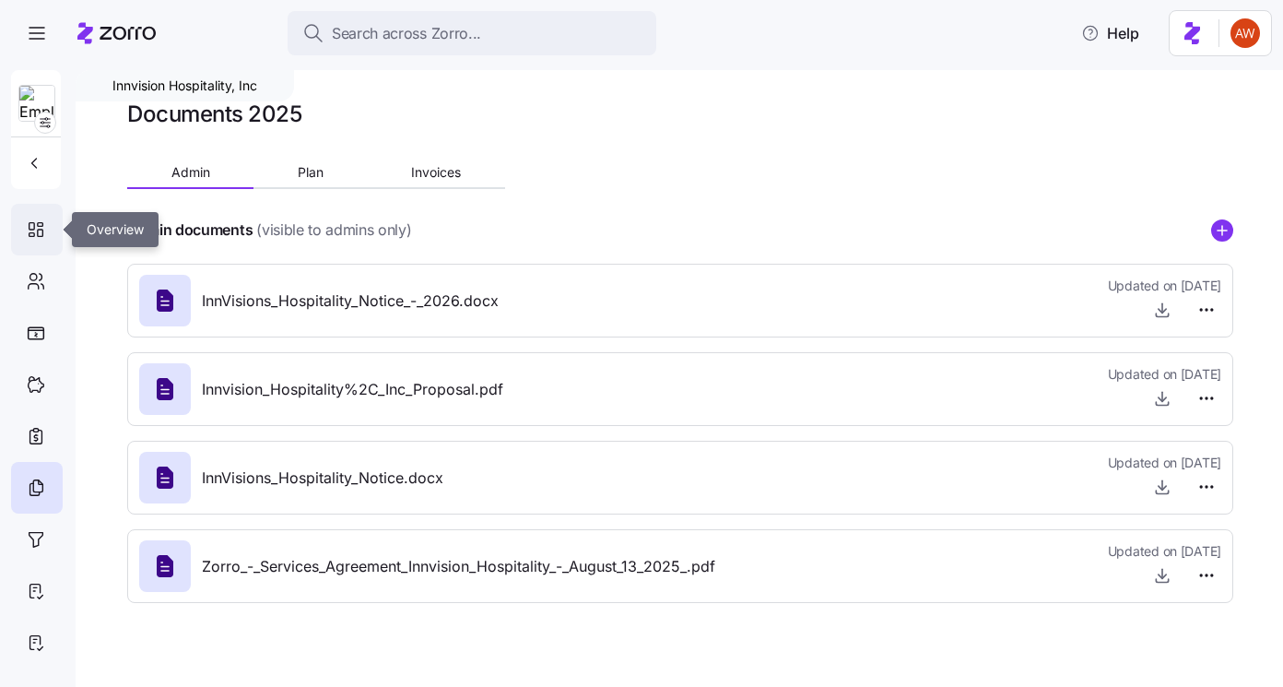
click at [34, 221] on icon at bounding box center [36, 229] width 20 height 22
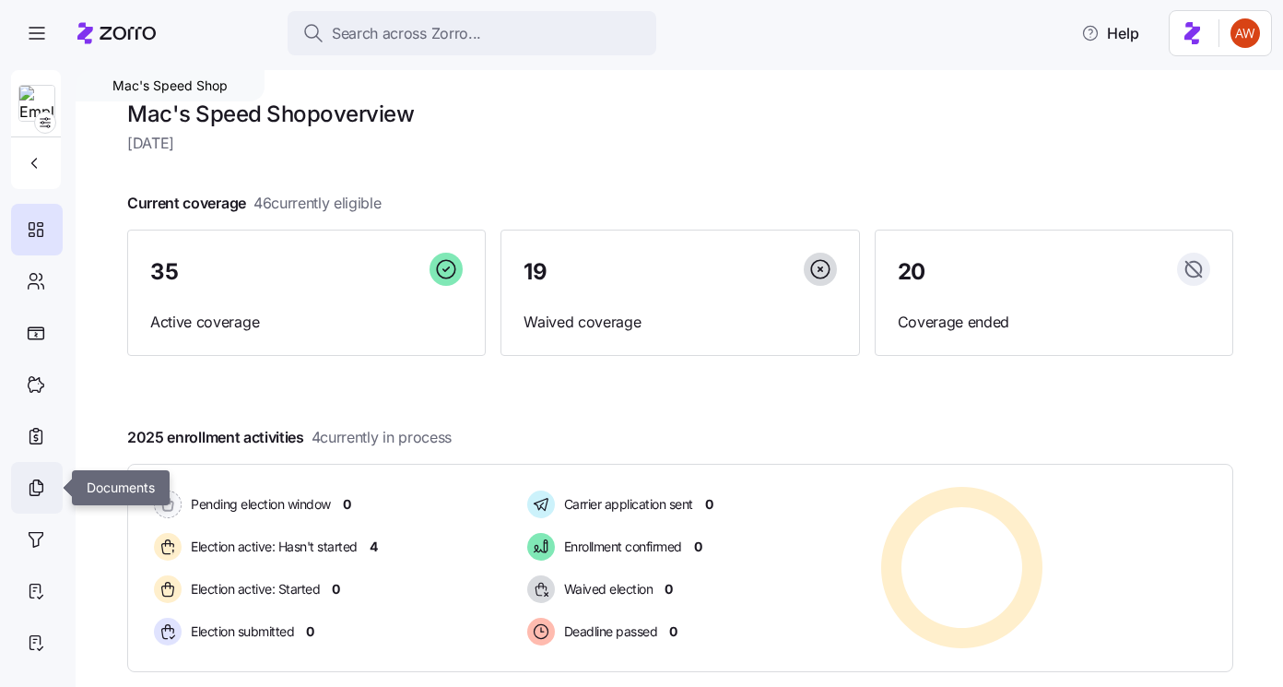
click at [30, 493] on icon at bounding box center [34, 489] width 9 height 12
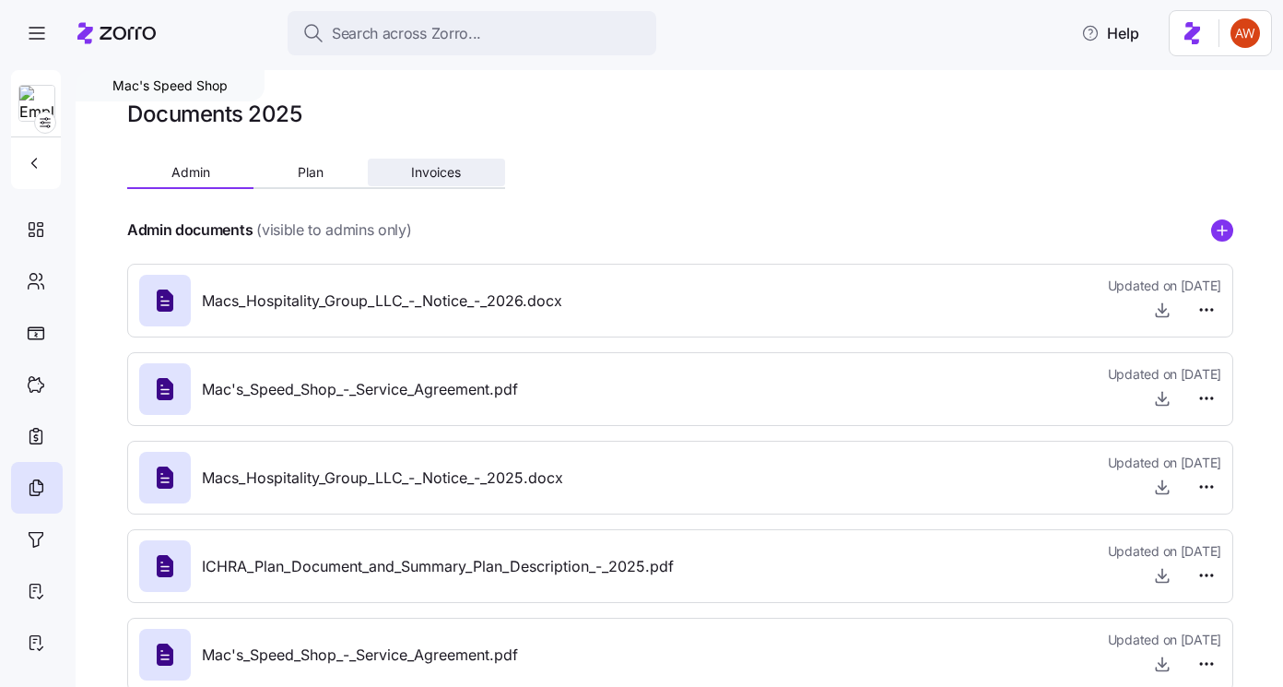
click at [441, 174] on span "Invoices" at bounding box center [436, 172] width 50 height 13
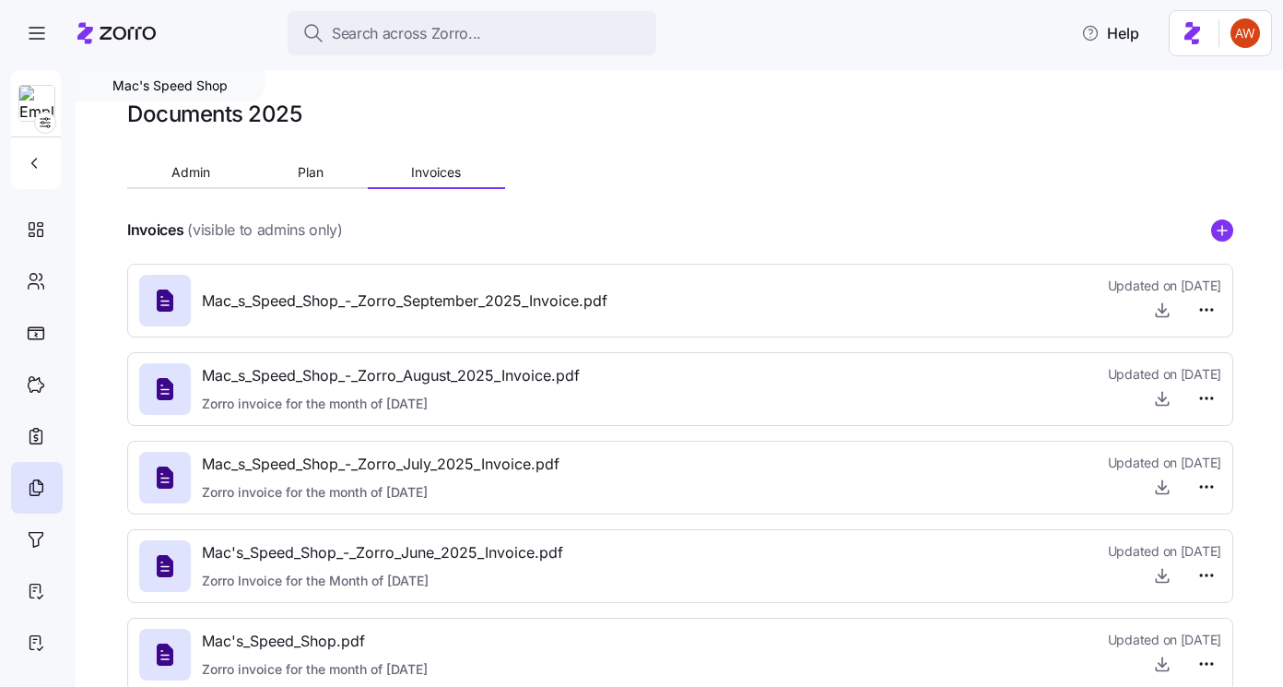
click at [1218, 229] on icon "add icon" at bounding box center [1222, 230] width 22 height 22
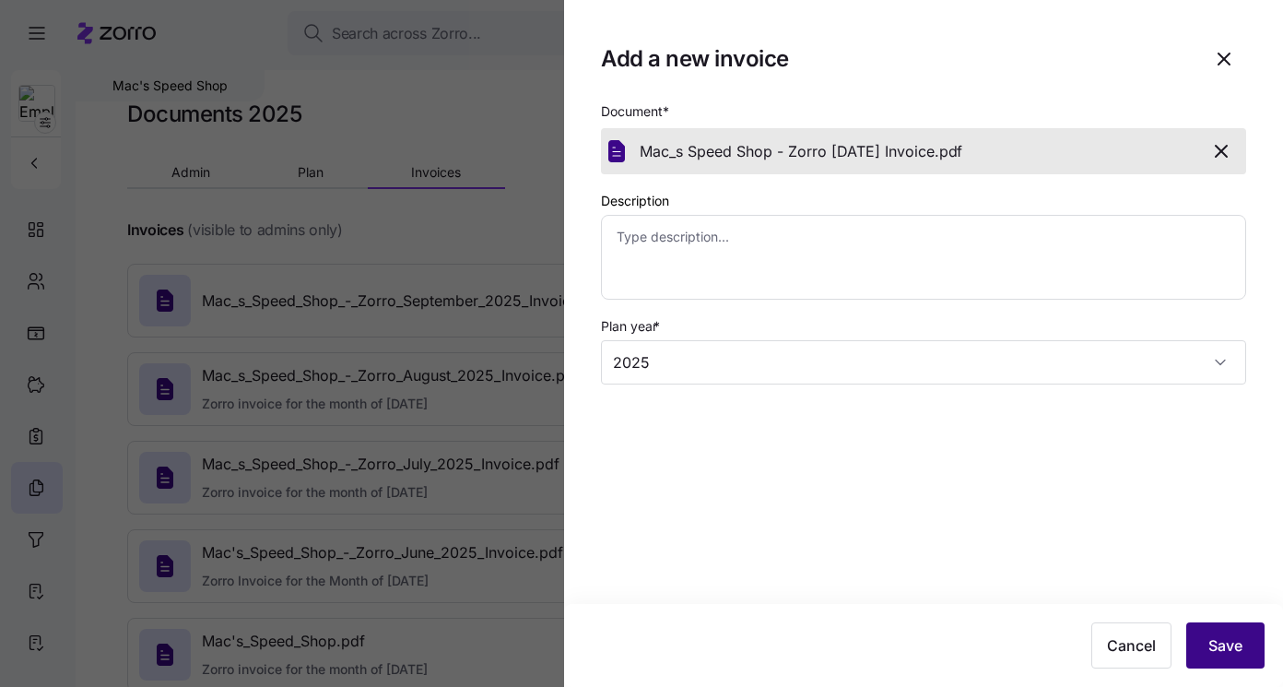
click at [1217, 644] on span "Save" at bounding box center [1225, 645] width 34 height 22
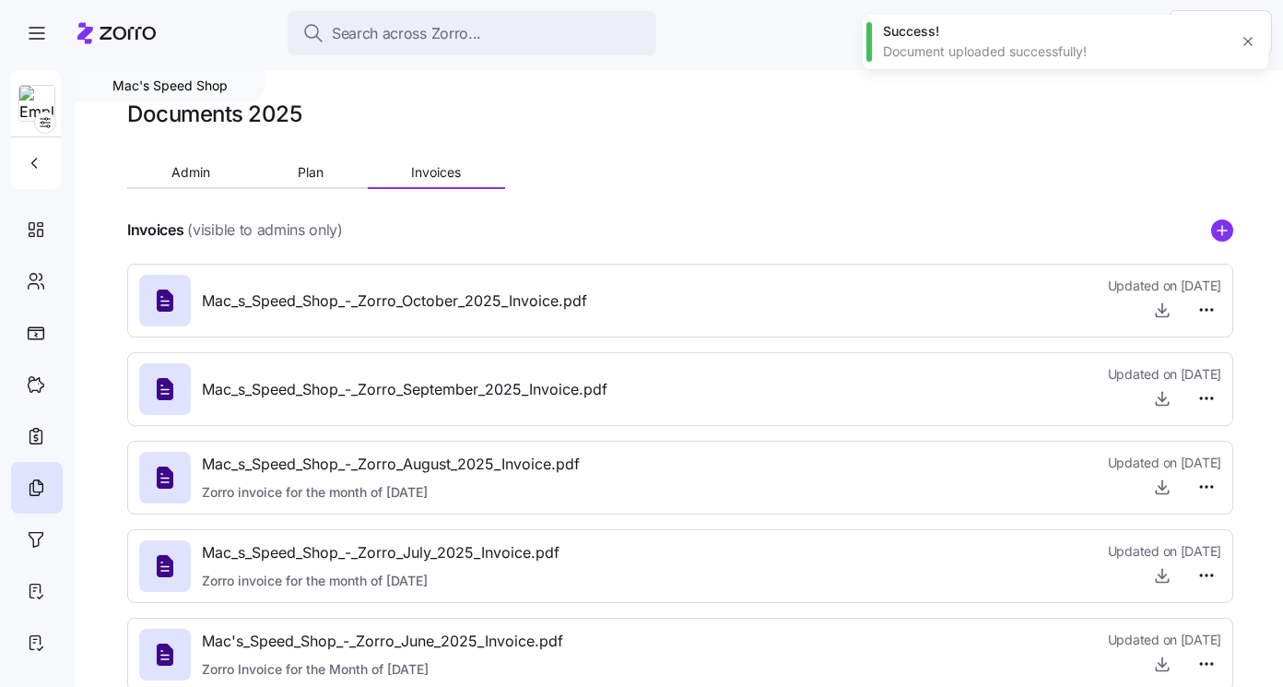
type textarea "x"
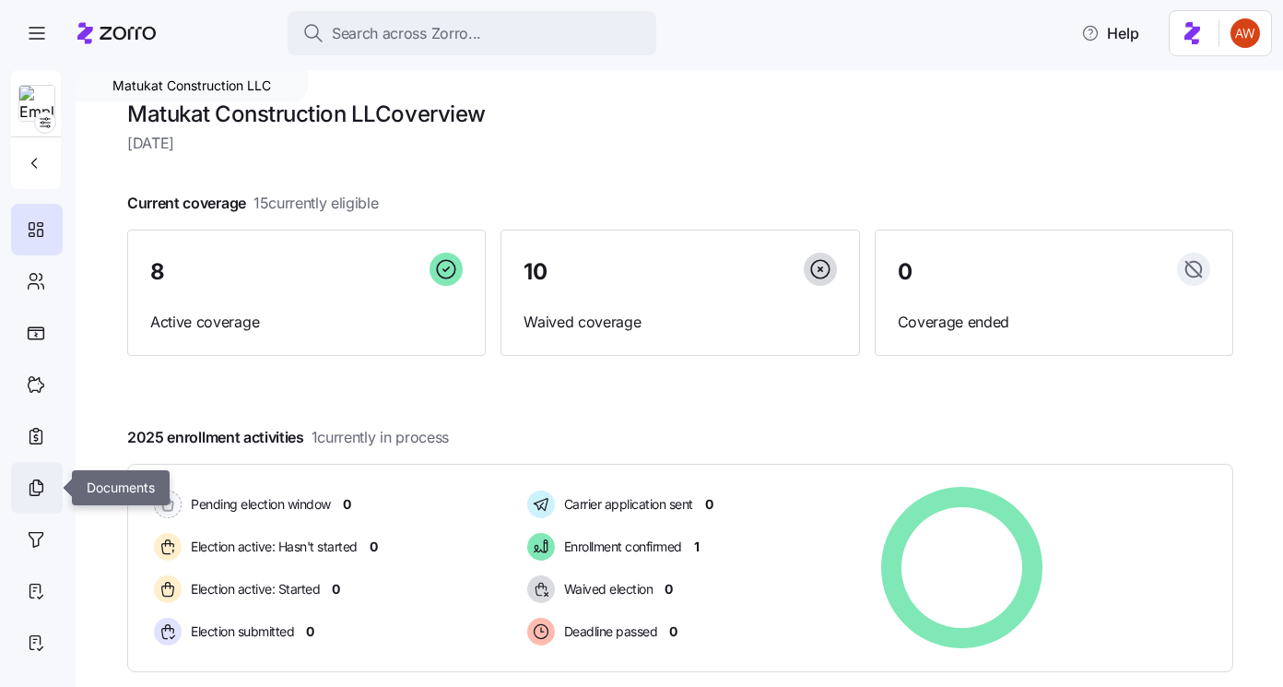
click at [31, 484] on icon at bounding box center [36, 487] width 20 height 22
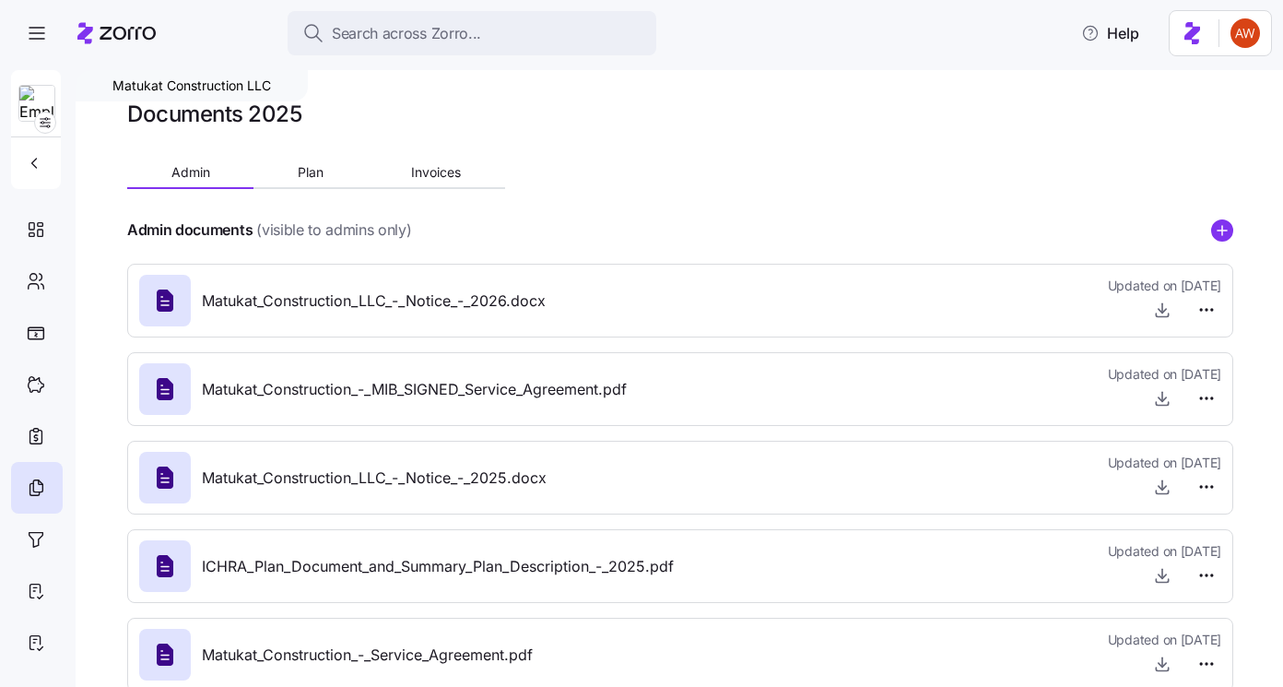
click at [454, 152] on div "Documents 2025 Admin Plan Invoices Admin documents (visible to admins only) Mat…" at bounding box center [680, 403] width 1106 height 606
click at [441, 203] on div at bounding box center [680, 203] width 1106 height 29
click at [436, 184] on button "Invoices" at bounding box center [436, 173] width 137 height 28
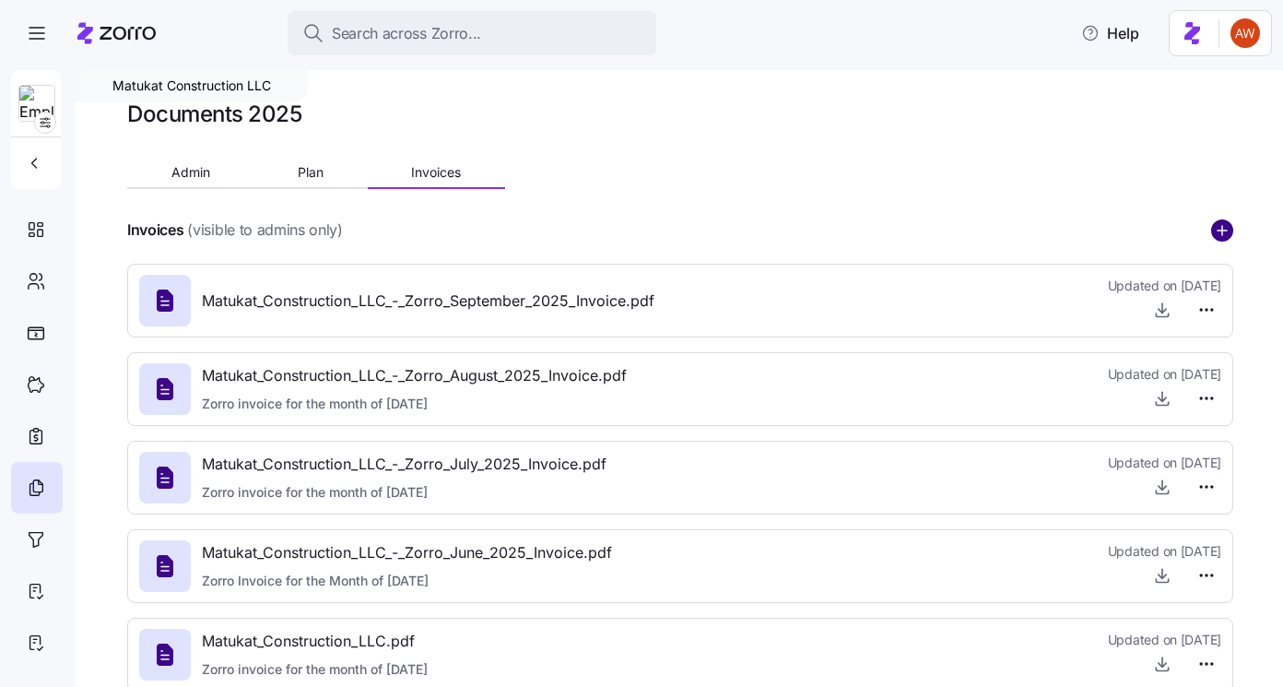
click at [1224, 221] on circle "add icon" at bounding box center [1222, 230] width 20 height 20
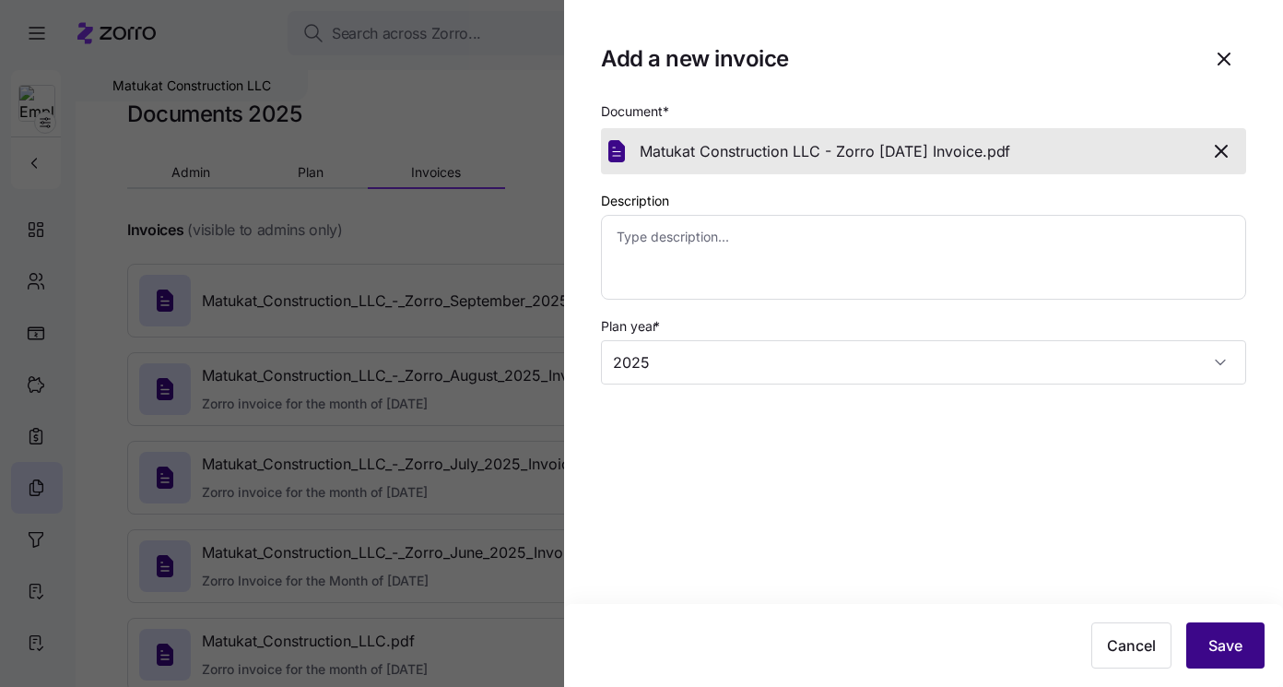
click at [1211, 629] on button "Save" at bounding box center [1225, 645] width 78 height 46
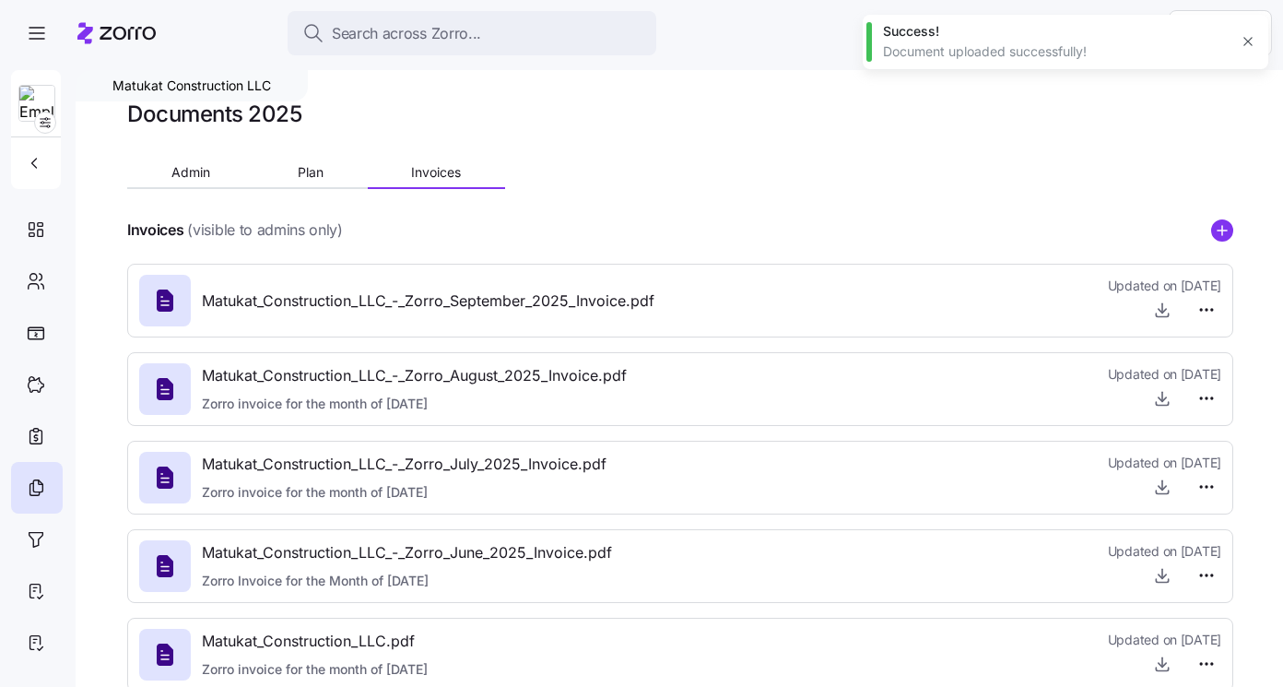
type textarea "x"
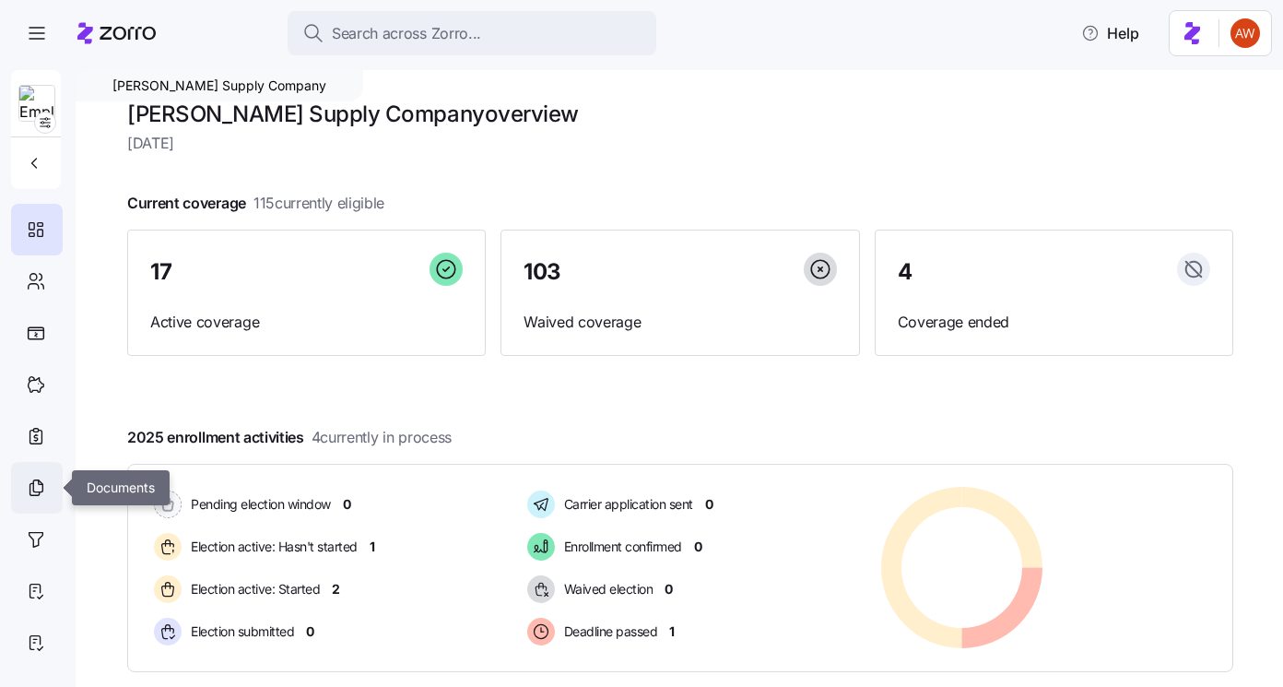
click at [34, 494] on icon at bounding box center [36, 487] width 20 height 22
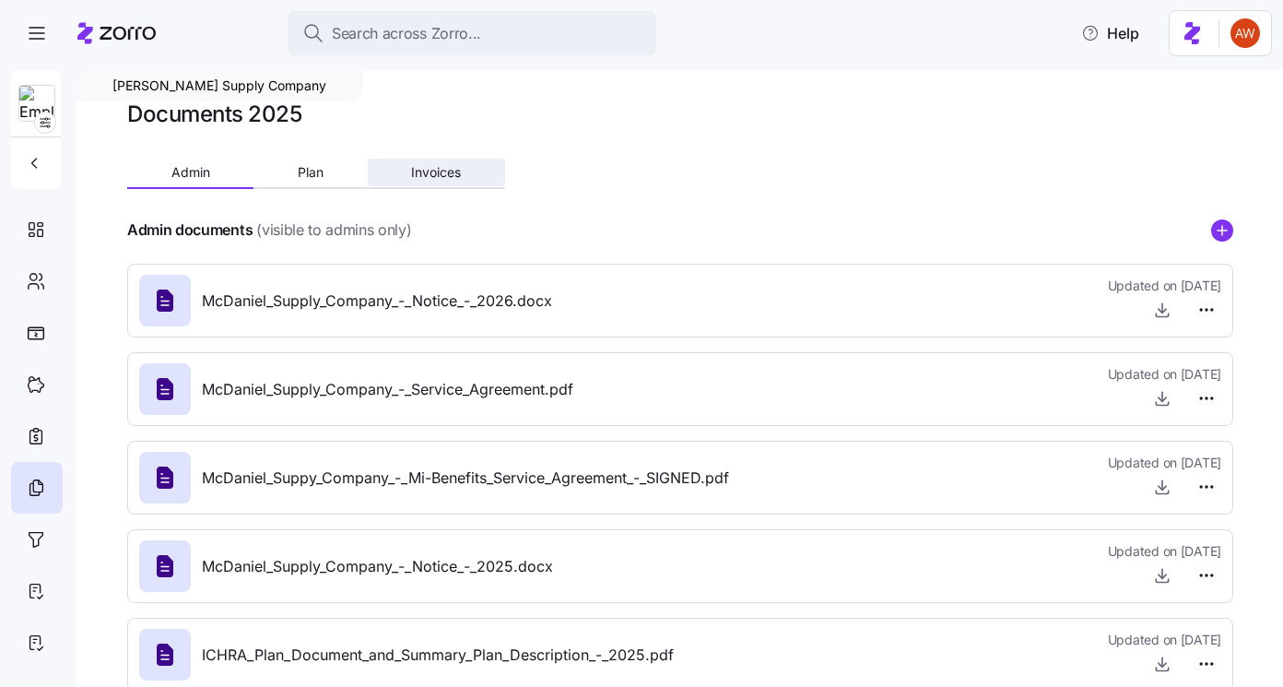
click at [443, 179] on span "Invoices" at bounding box center [436, 172] width 50 height 13
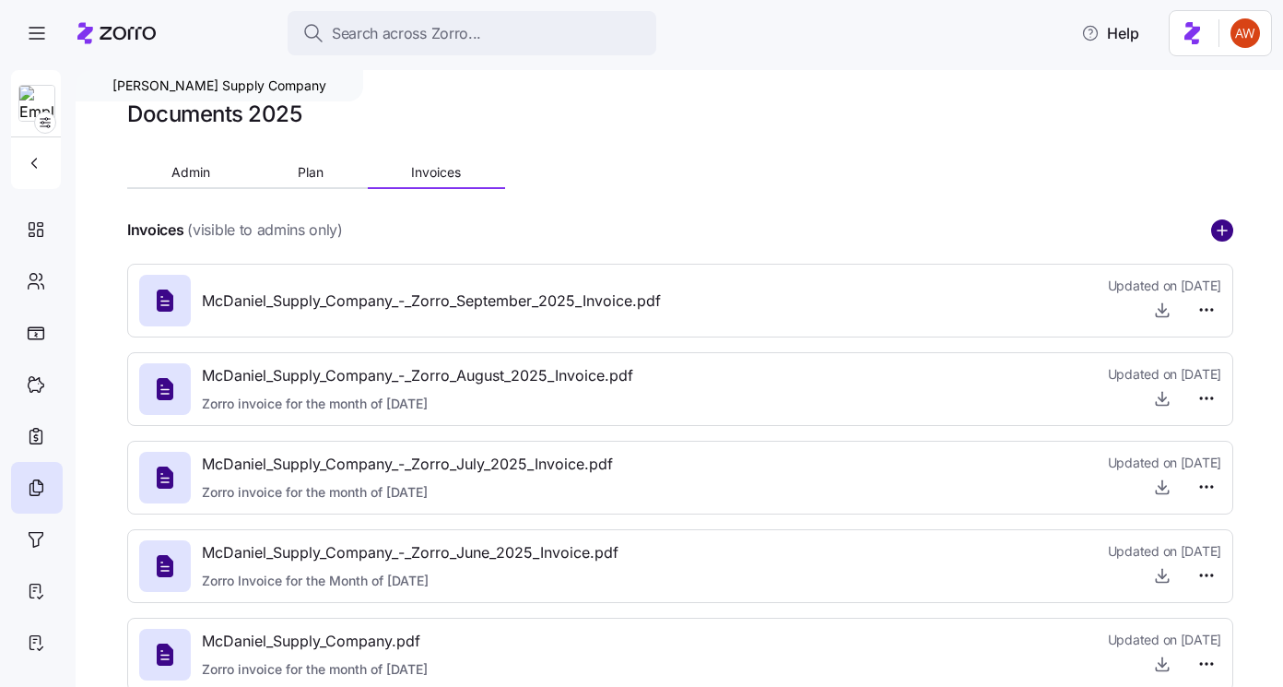
click at [1217, 226] on circle "add icon" at bounding box center [1222, 230] width 20 height 20
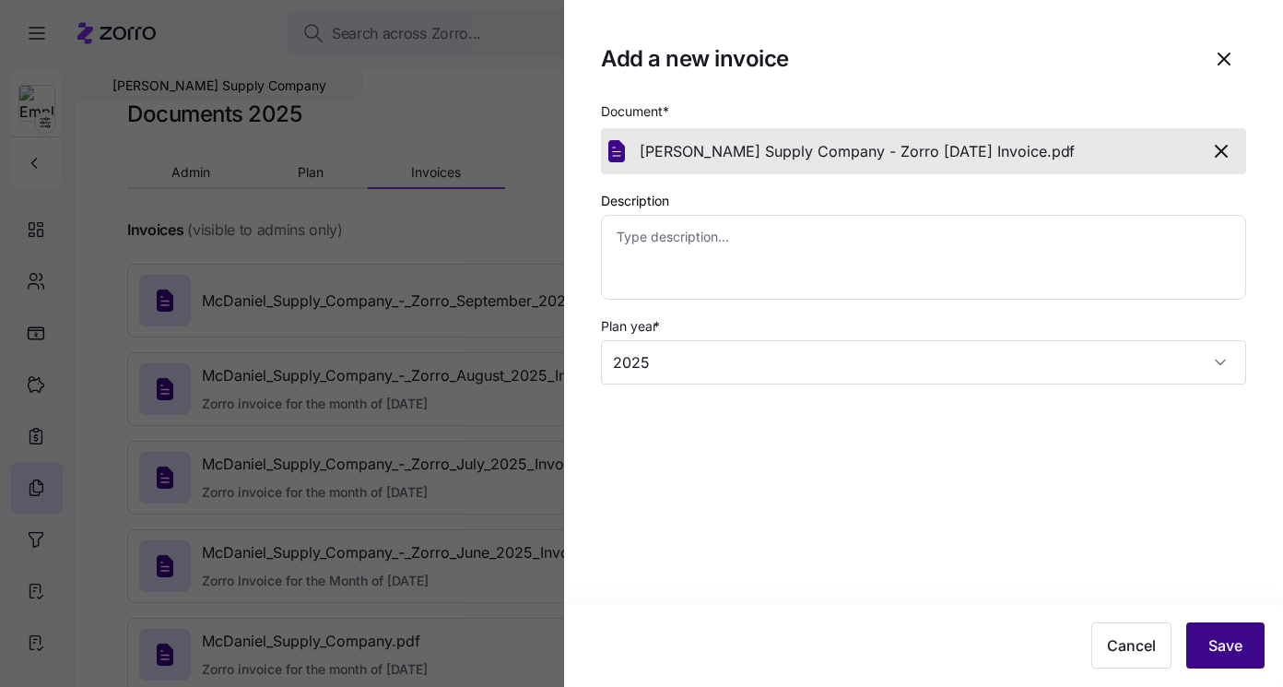
click at [1231, 665] on button "Save" at bounding box center [1225, 645] width 78 height 46
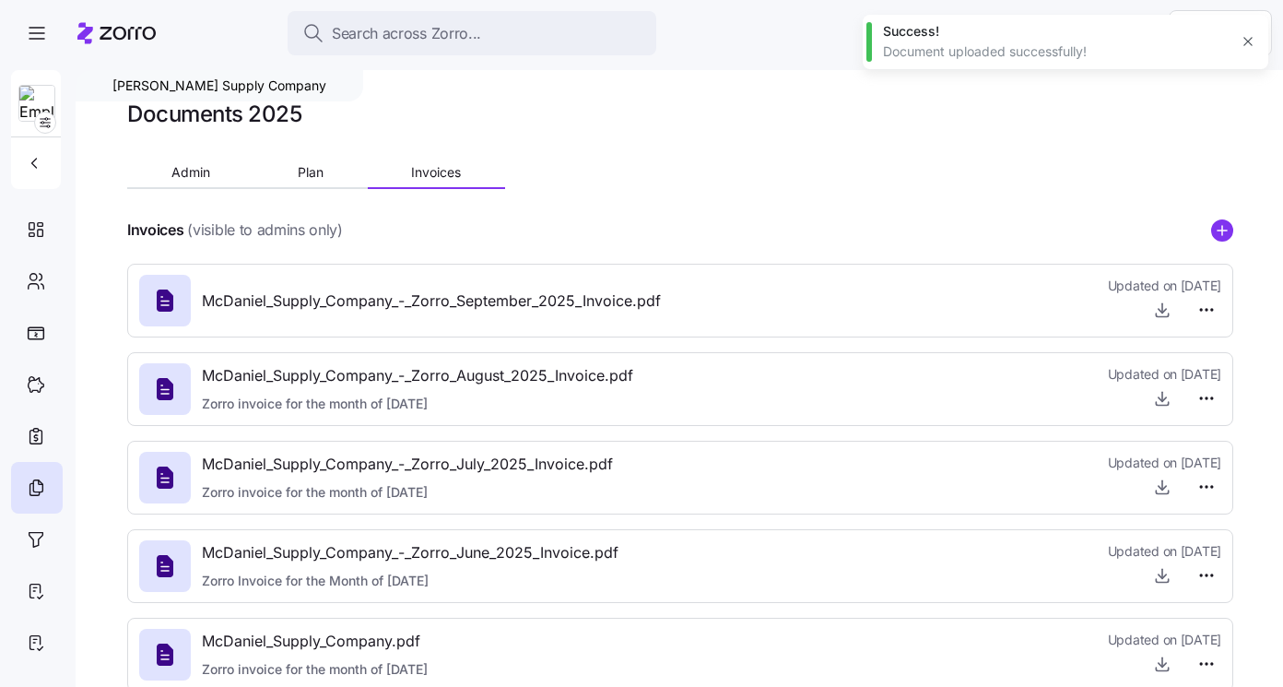
type textarea "x"
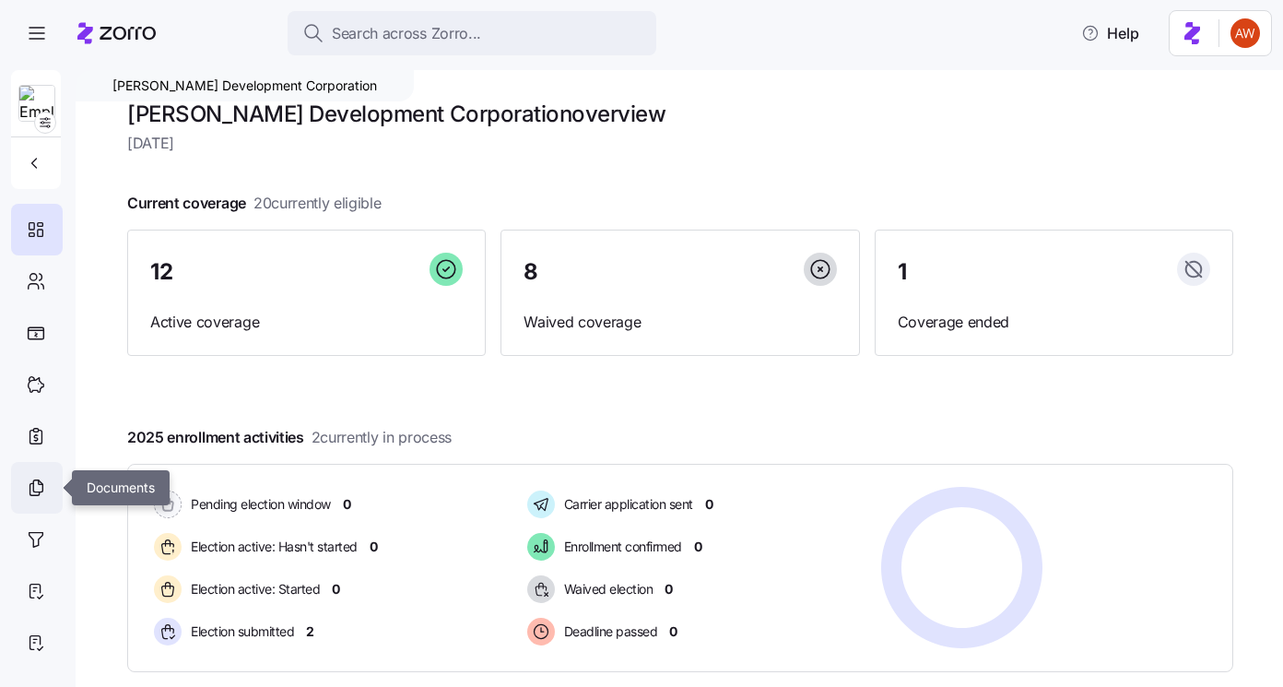
click at [23, 491] on div at bounding box center [37, 488] width 52 height 52
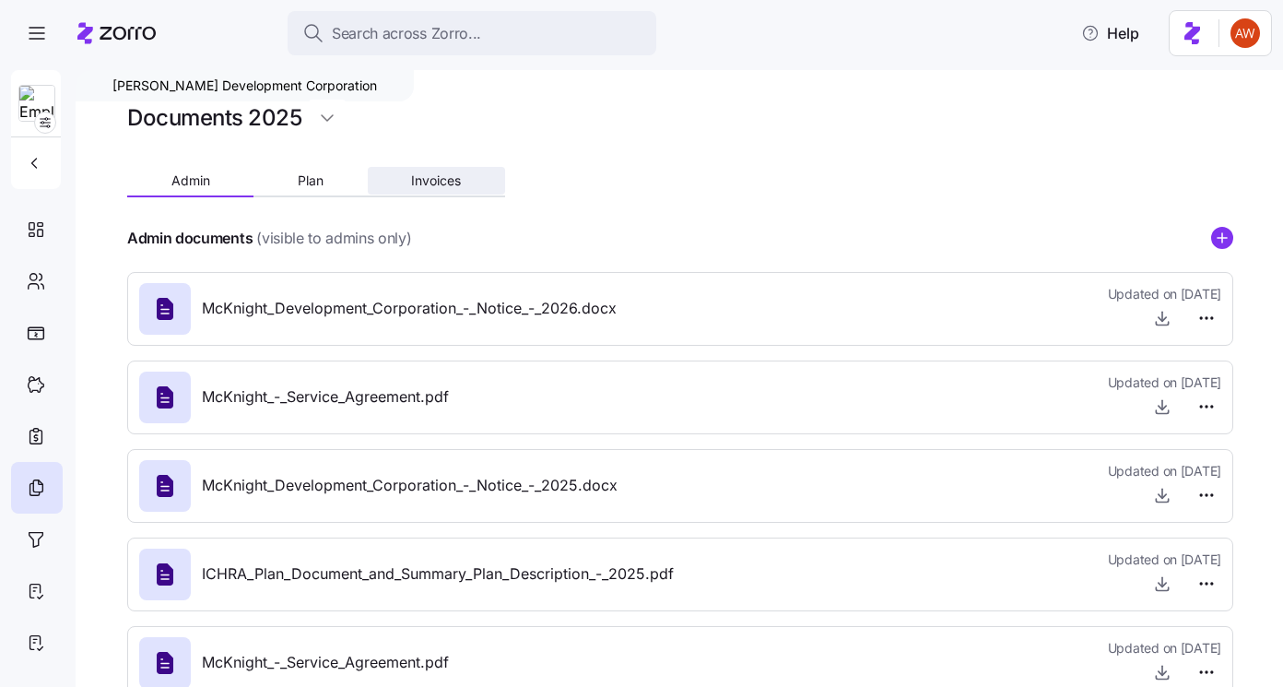
click at [425, 193] on button "Invoices" at bounding box center [436, 181] width 137 height 28
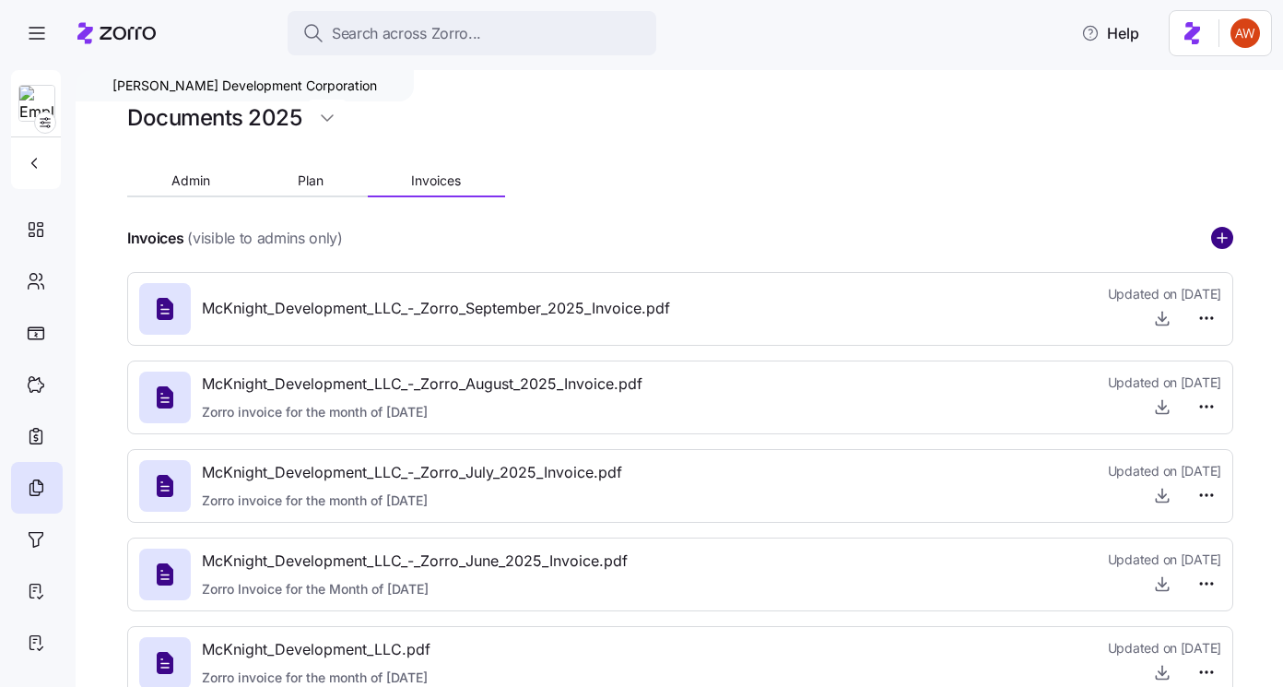
click at [1218, 236] on circle "add icon" at bounding box center [1222, 238] width 20 height 20
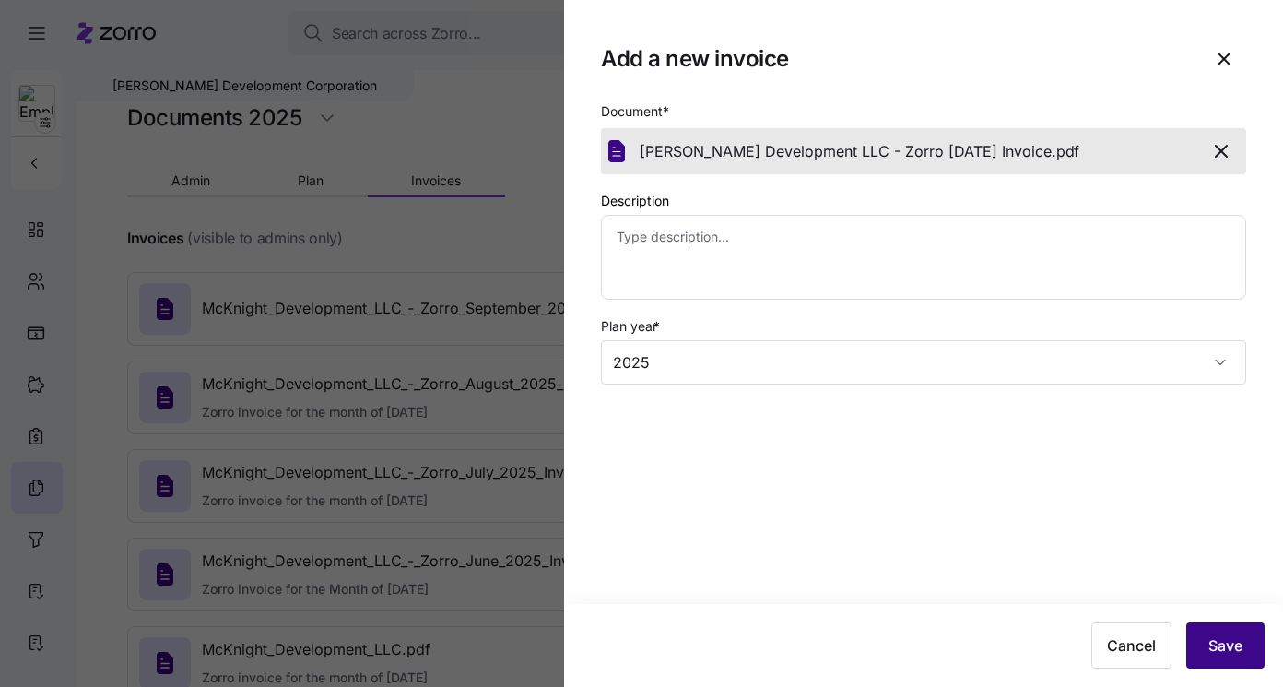
click at [1257, 651] on button "Save" at bounding box center [1225, 645] width 78 height 46
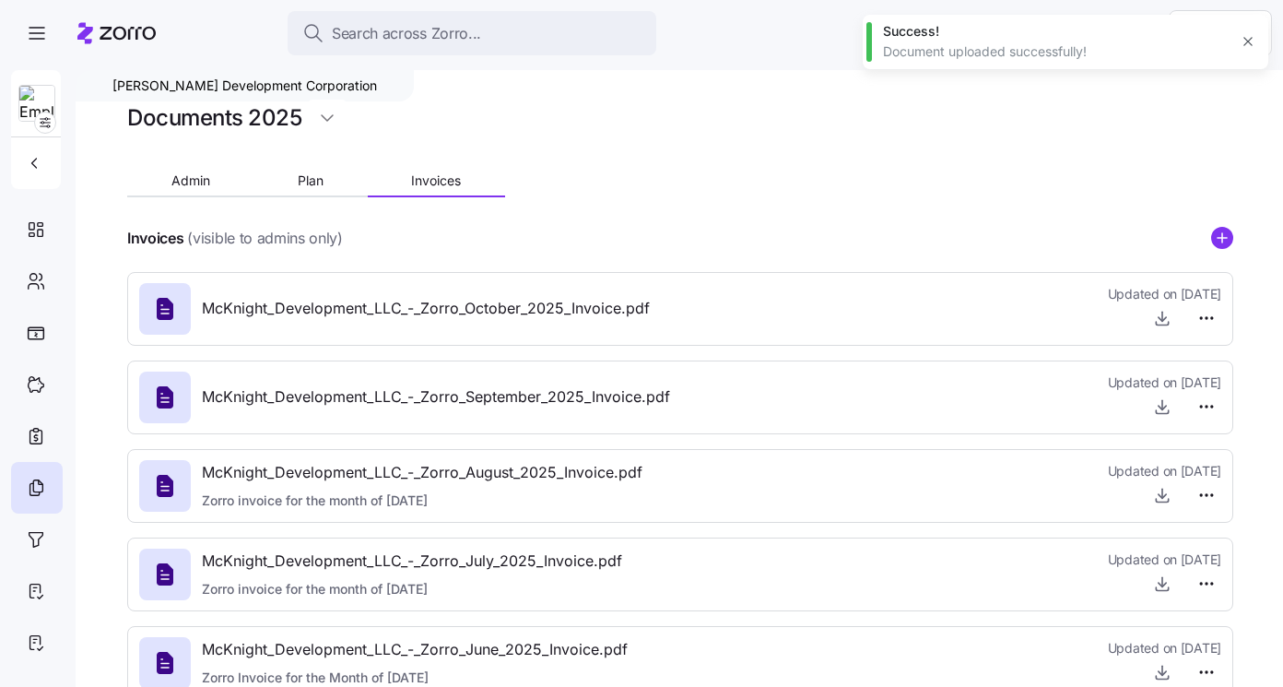
type textarea "x"
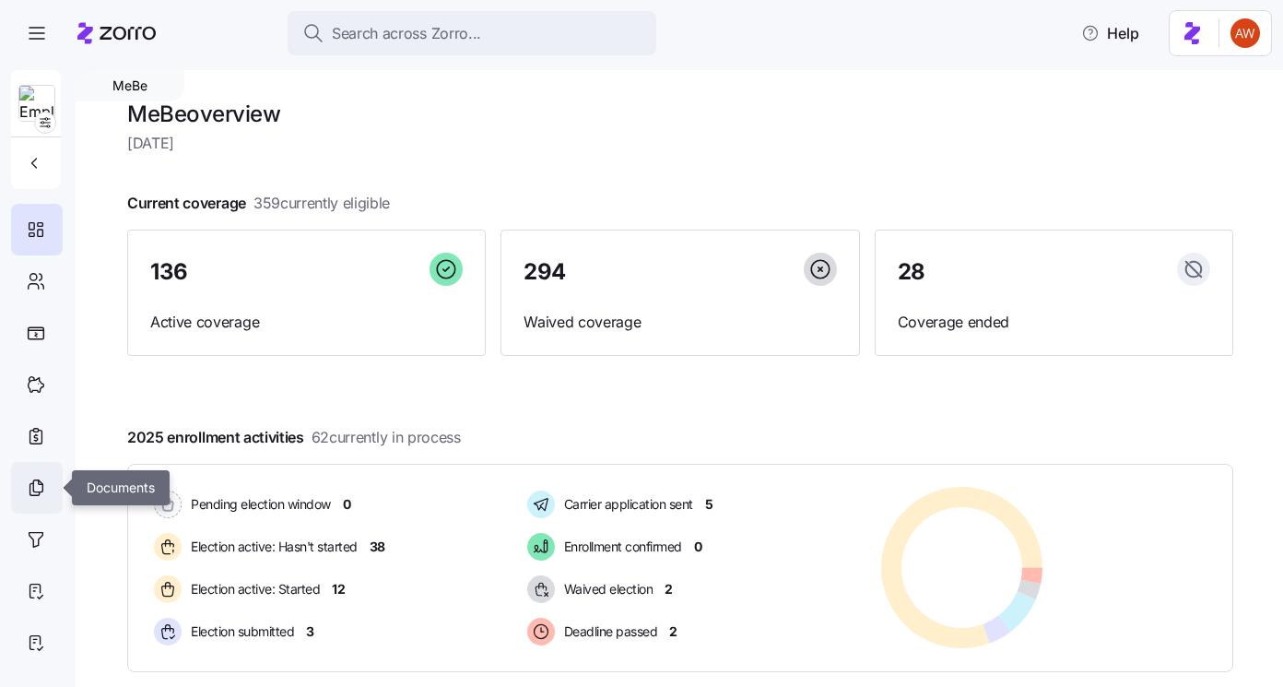
click at [26, 483] on icon at bounding box center [36, 487] width 20 height 22
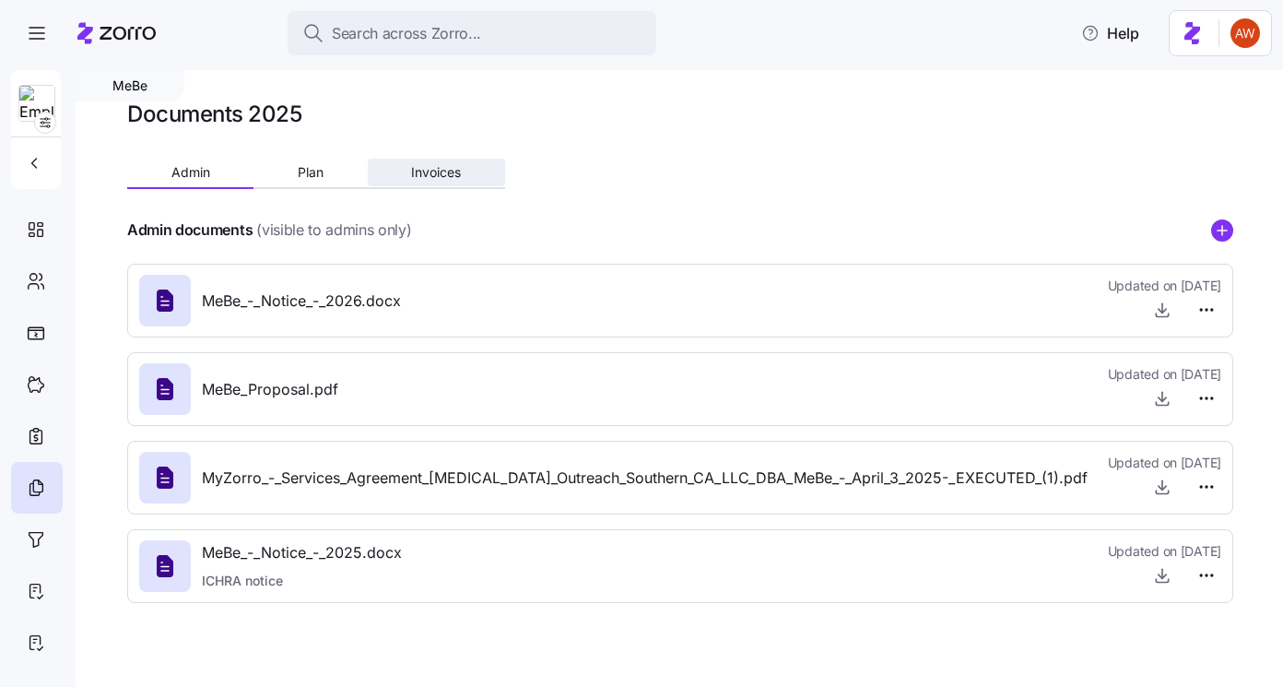
click at [466, 173] on button "Invoices" at bounding box center [436, 173] width 137 height 28
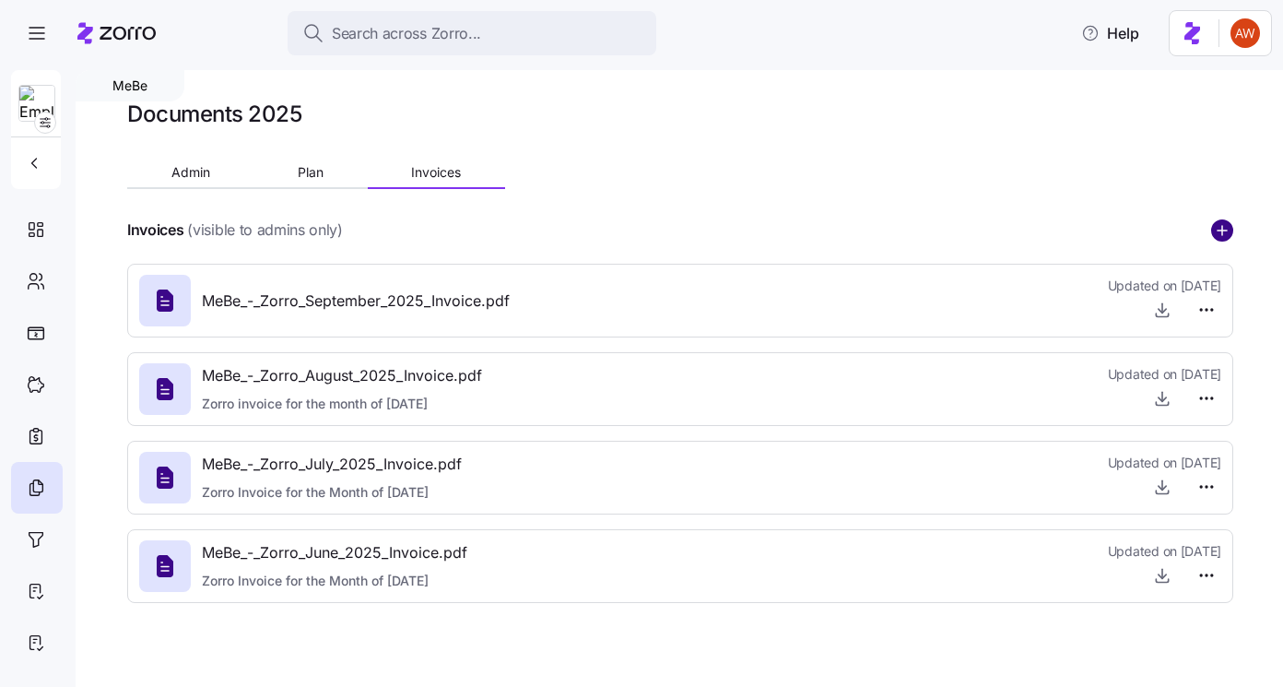
click at [1217, 228] on circle "add icon" at bounding box center [1222, 230] width 20 height 20
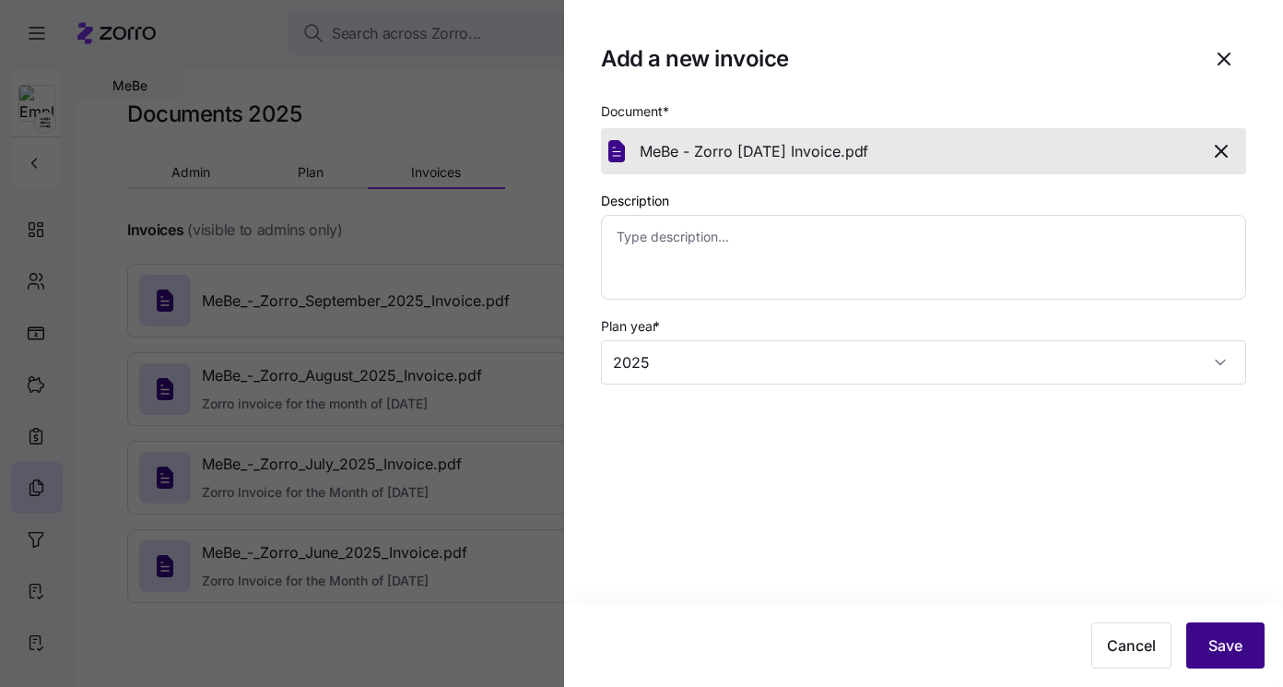
click at [1228, 647] on span "Save" at bounding box center [1225, 645] width 34 height 22
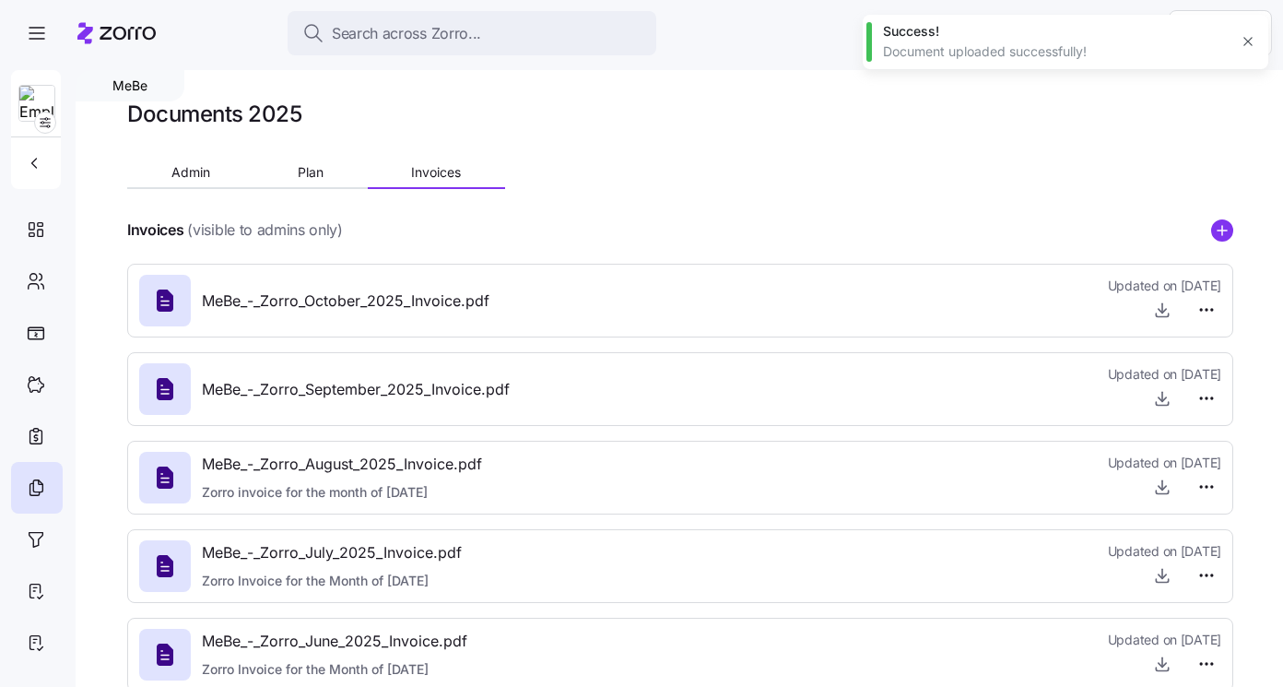
type textarea "x"
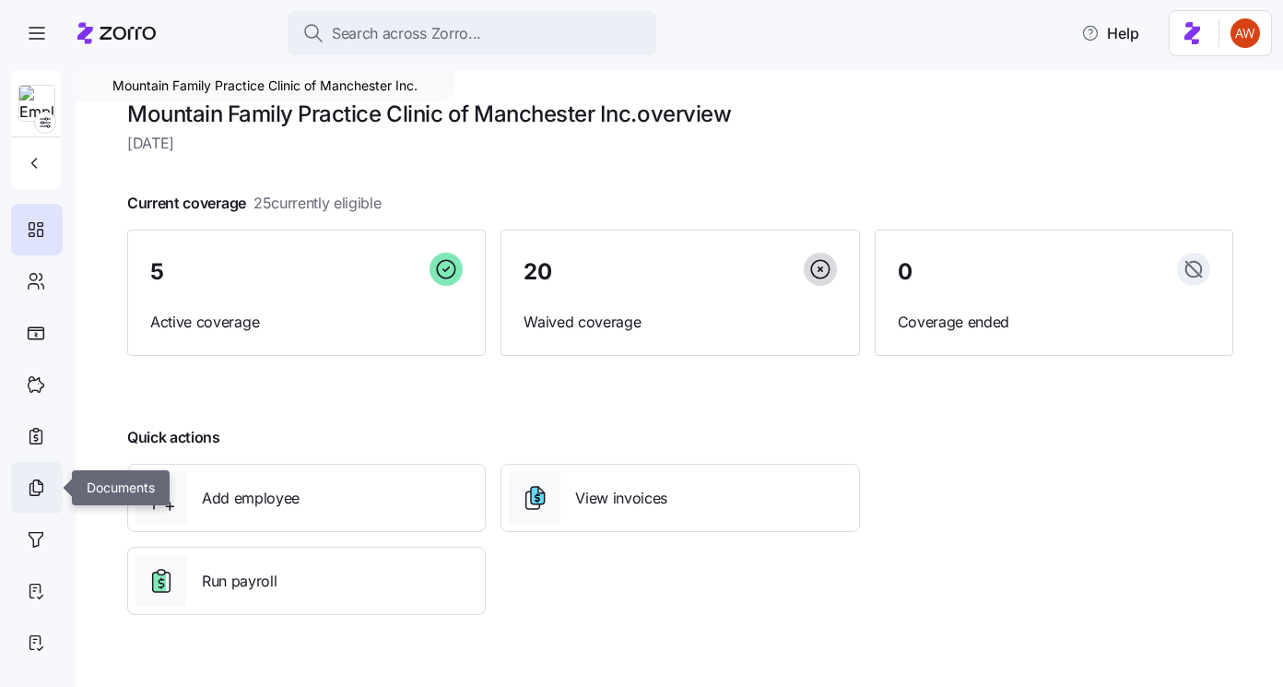
click at [39, 504] on div at bounding box center [37, 488] width 52 height 52
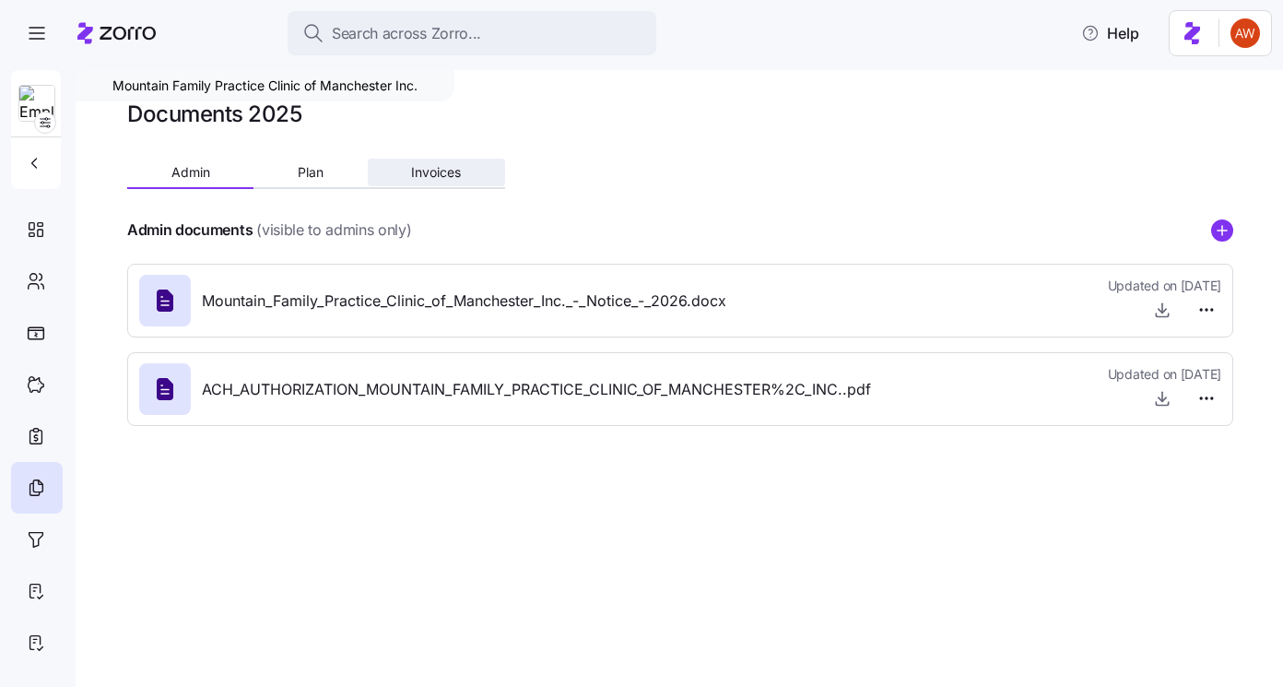
click at [421, 173] on span "Invoices" at bounding box center [436, 172] width 50 height 13
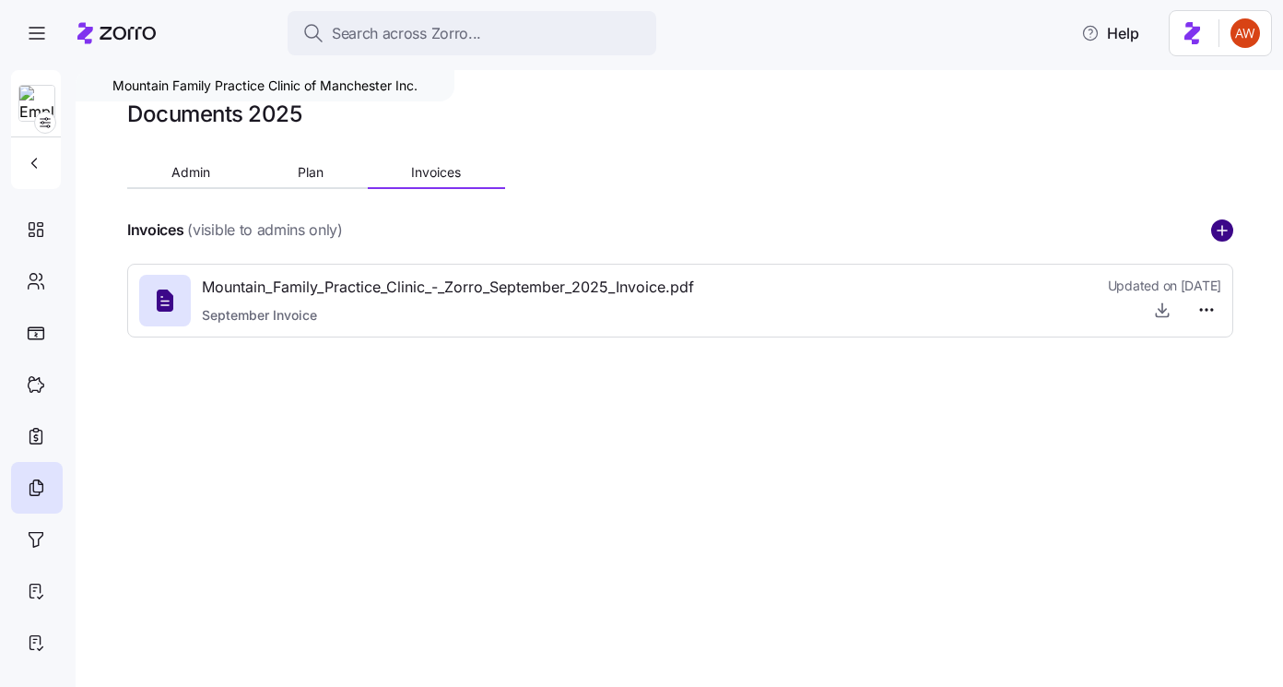
click at [1221, 224] on circle "add icon" at bounding box center [1222, 230] width 20 height 20
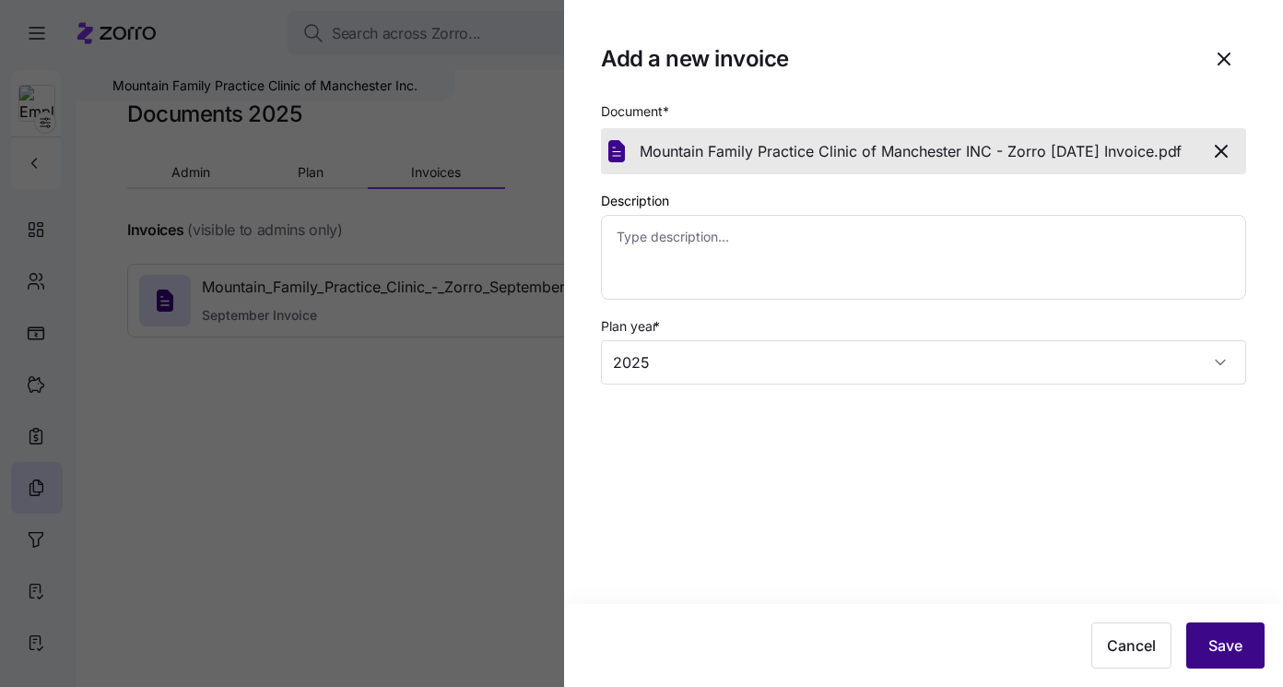
click at [1229, 641] on span "Save" at bounding box center [1225, 645] width 34 height 22
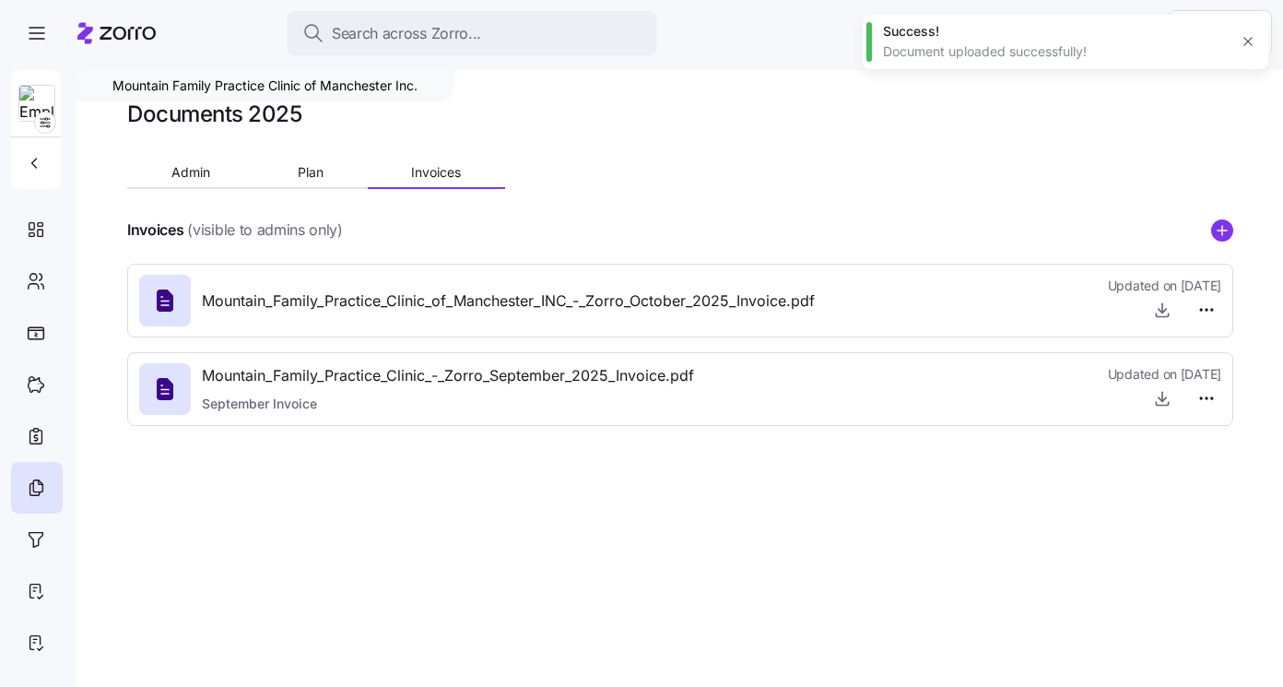
type textarea "x"
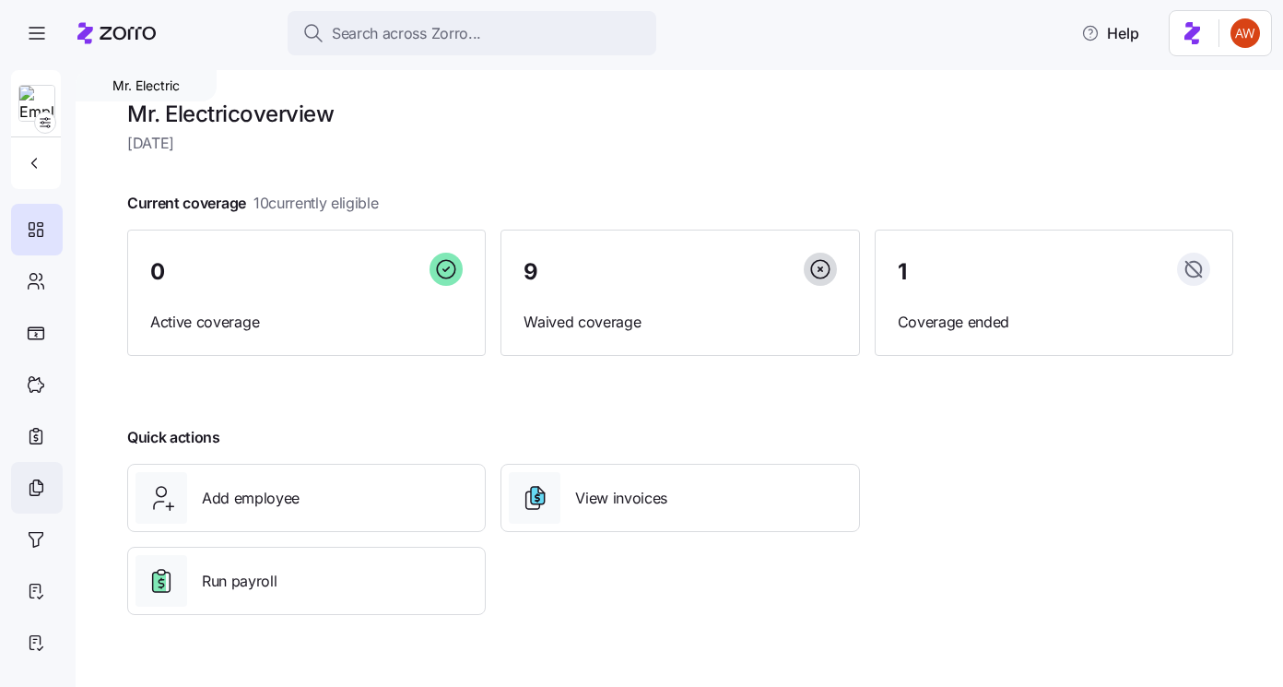
click at [31, 483] on icon at bounding box center [34, 489] width 9 height 12
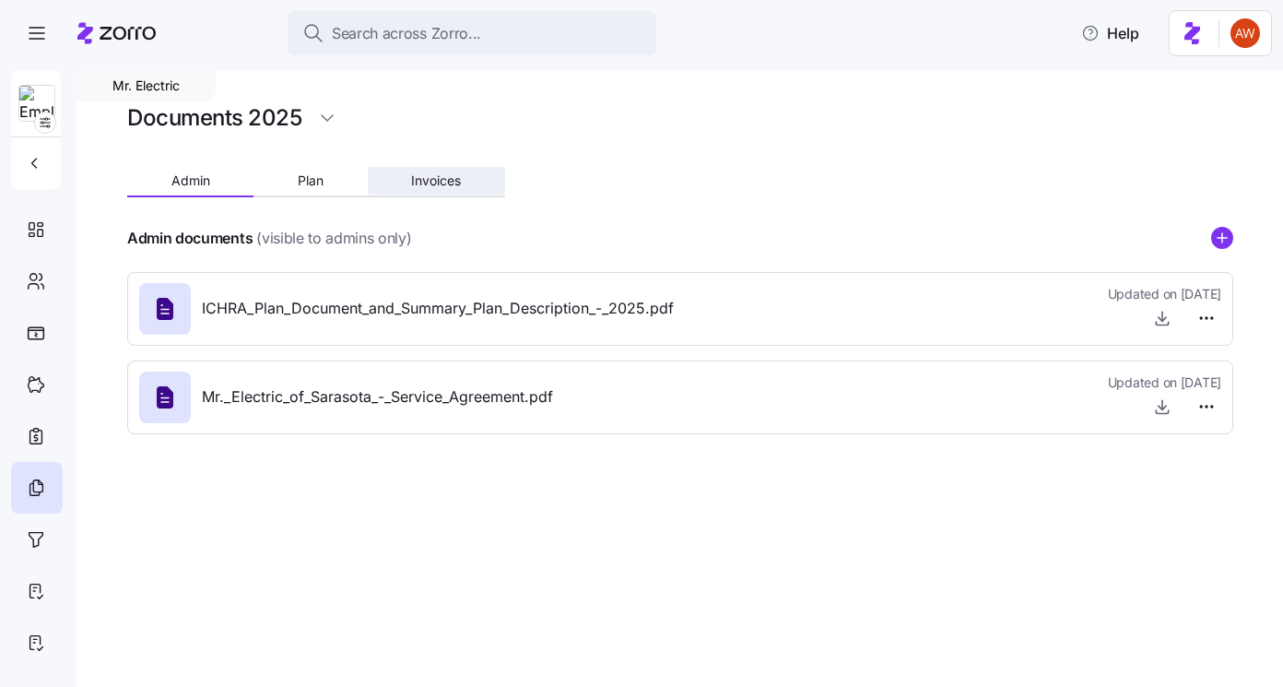
click at [434, 182] on span "Invoices" at bounding box center [436, 180] width 50 height 13
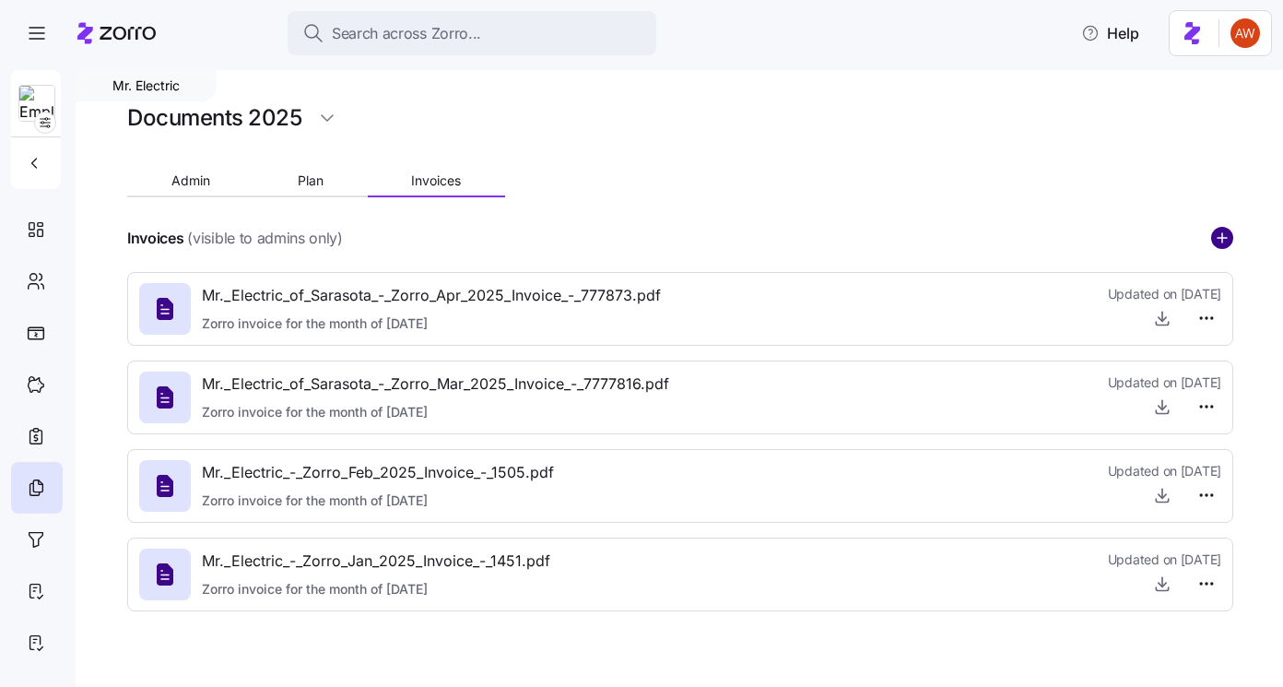
click at [1212, 239] on circle "add icon" at bounding box center [1222, 238] width 20 height 20
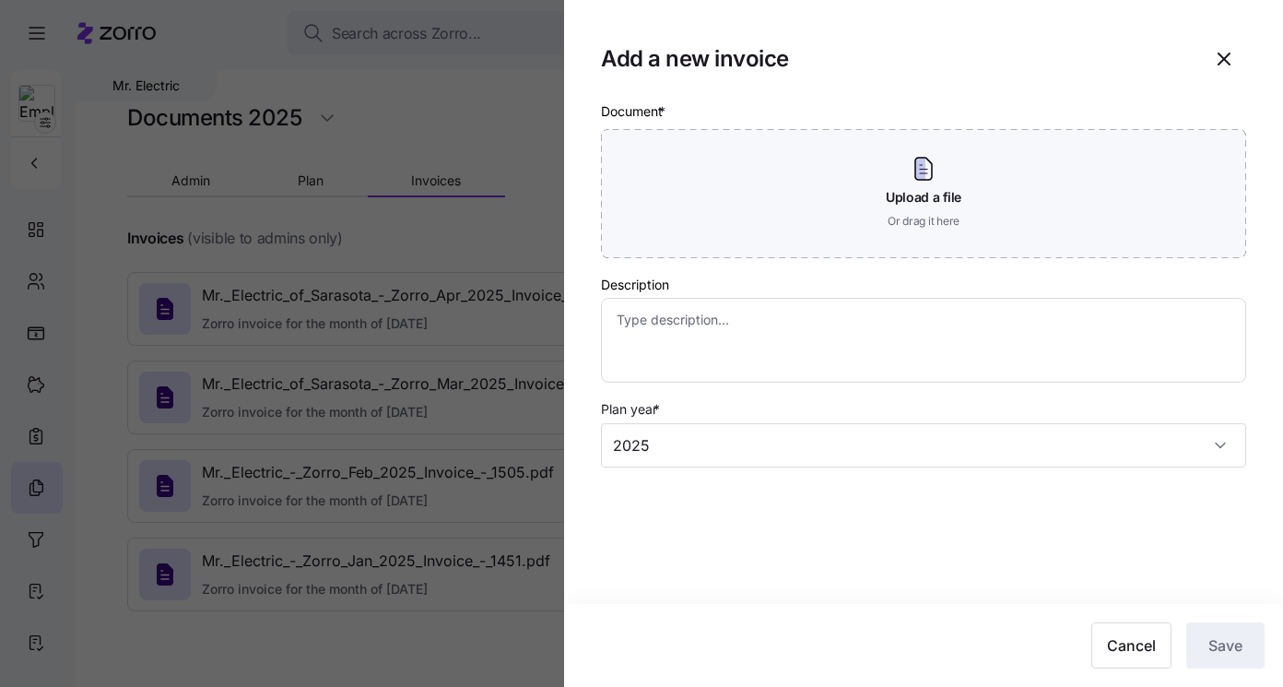
click at [500, 253] on div at bounding box center [641, 343] width 1283 height 687
type textarea "x"
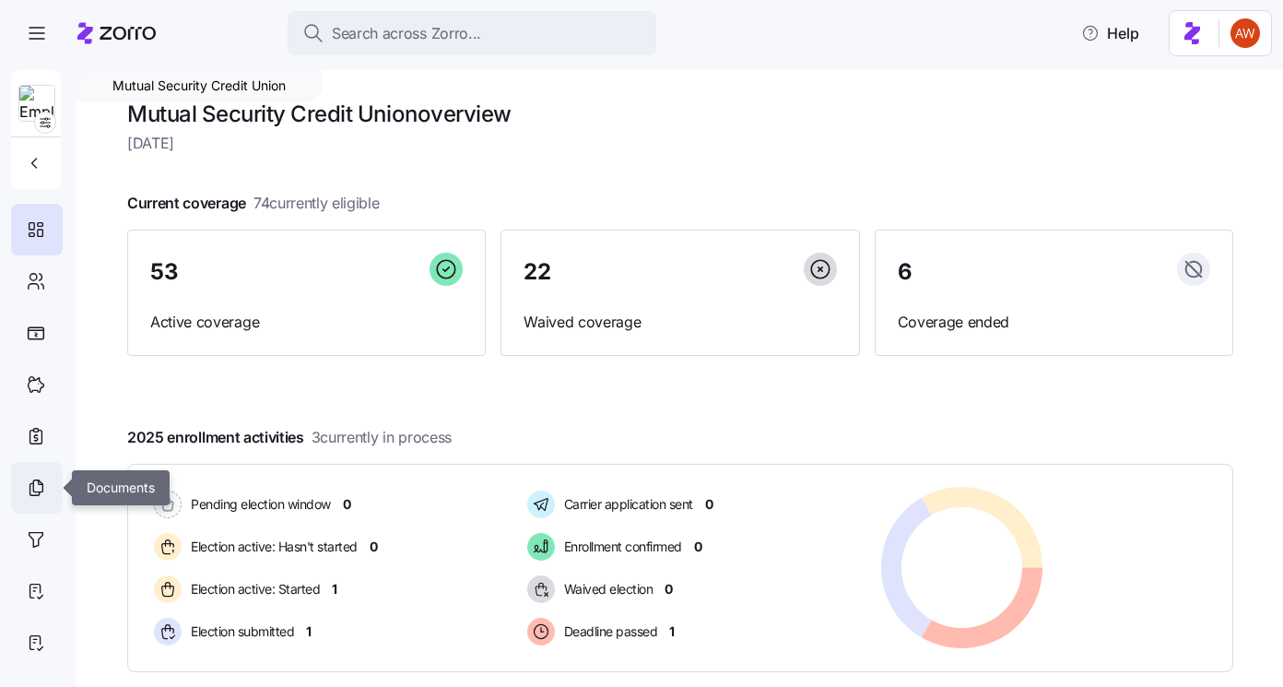
click at [27, 496] on icon at bounding box center [36, 487] width 20 height 22
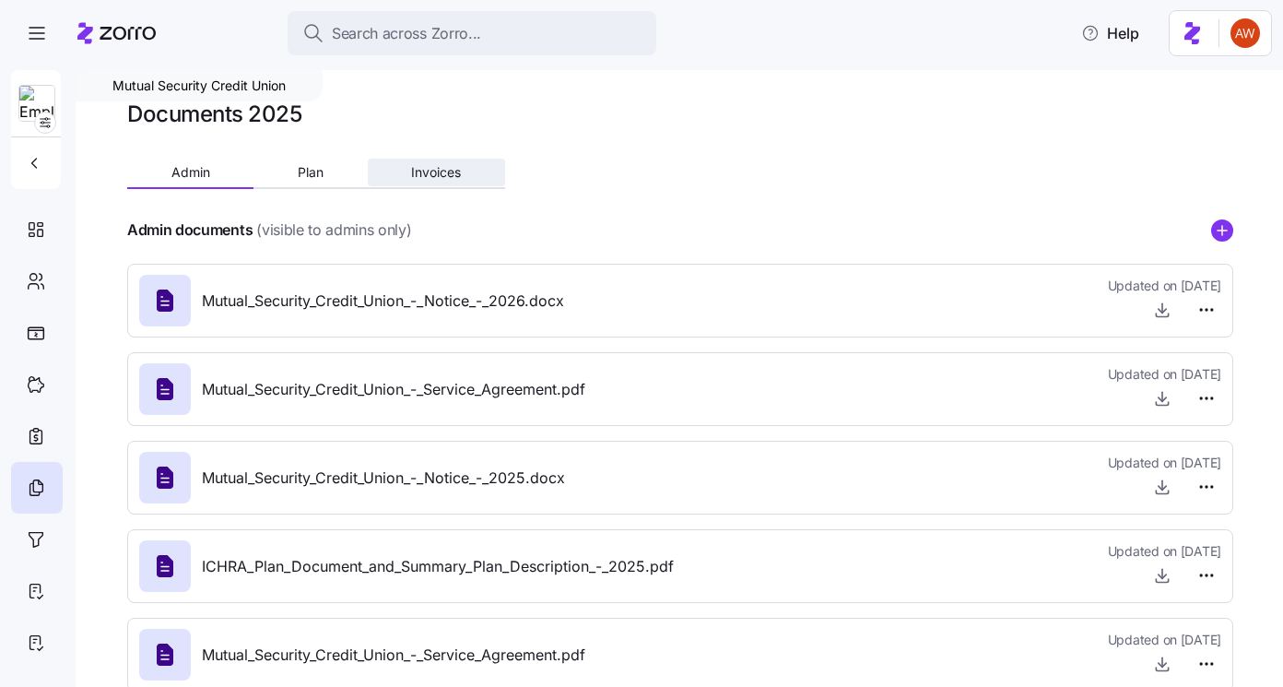
click at [440, 166] on span "Invoices" at bounding box center [436, 172] width 50 height 13
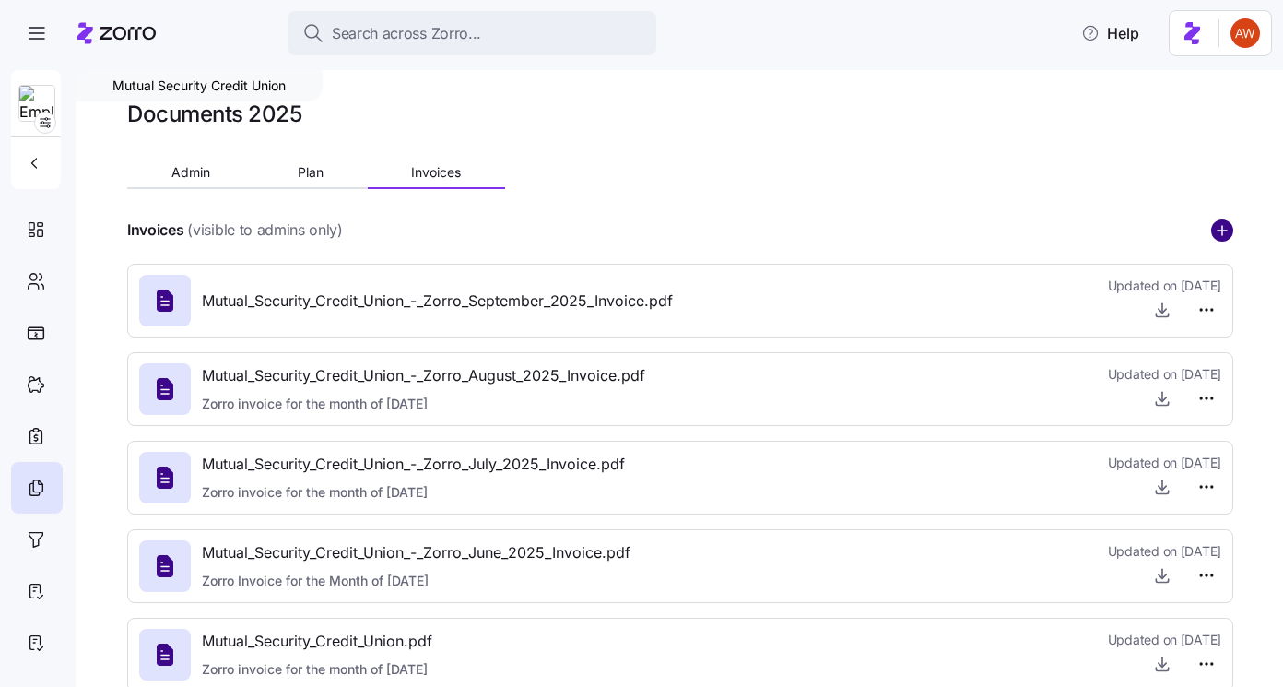
click at [1226, 231] on circle "add icon" at bounding box center [1222, 230] width 20 height 20
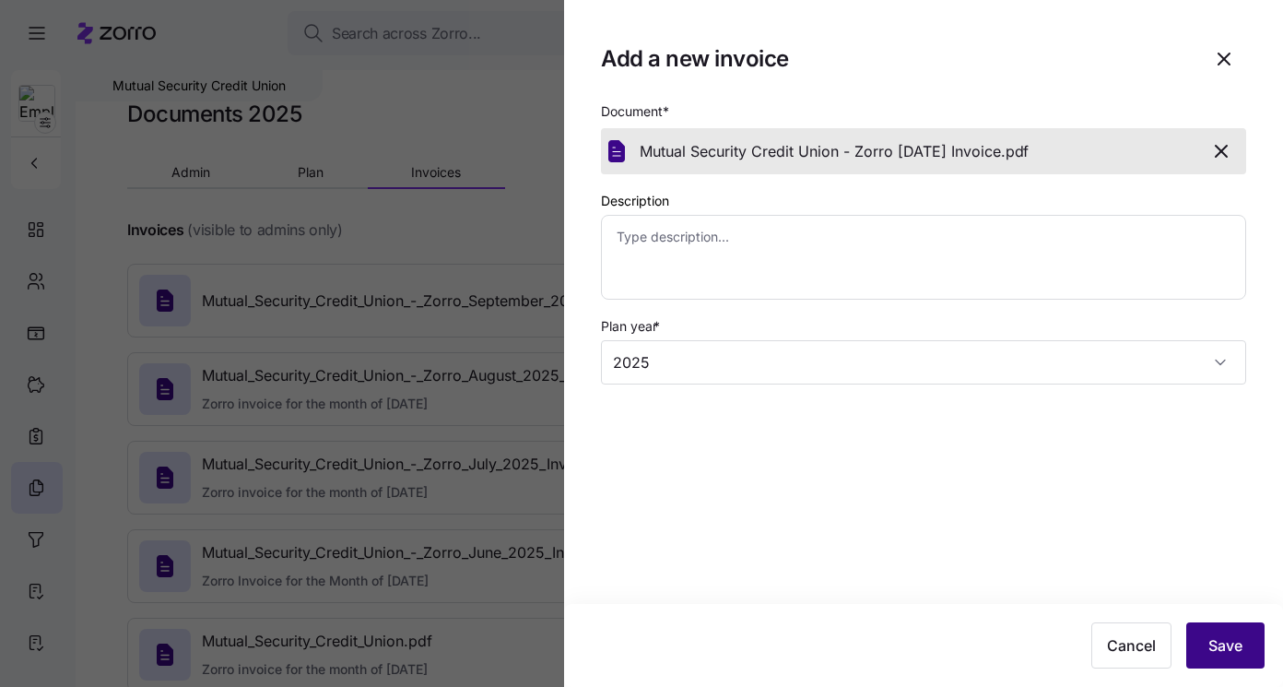
click at [1224, 640] on span "Save" at bounding box center [1225, 645] width 34 height 22
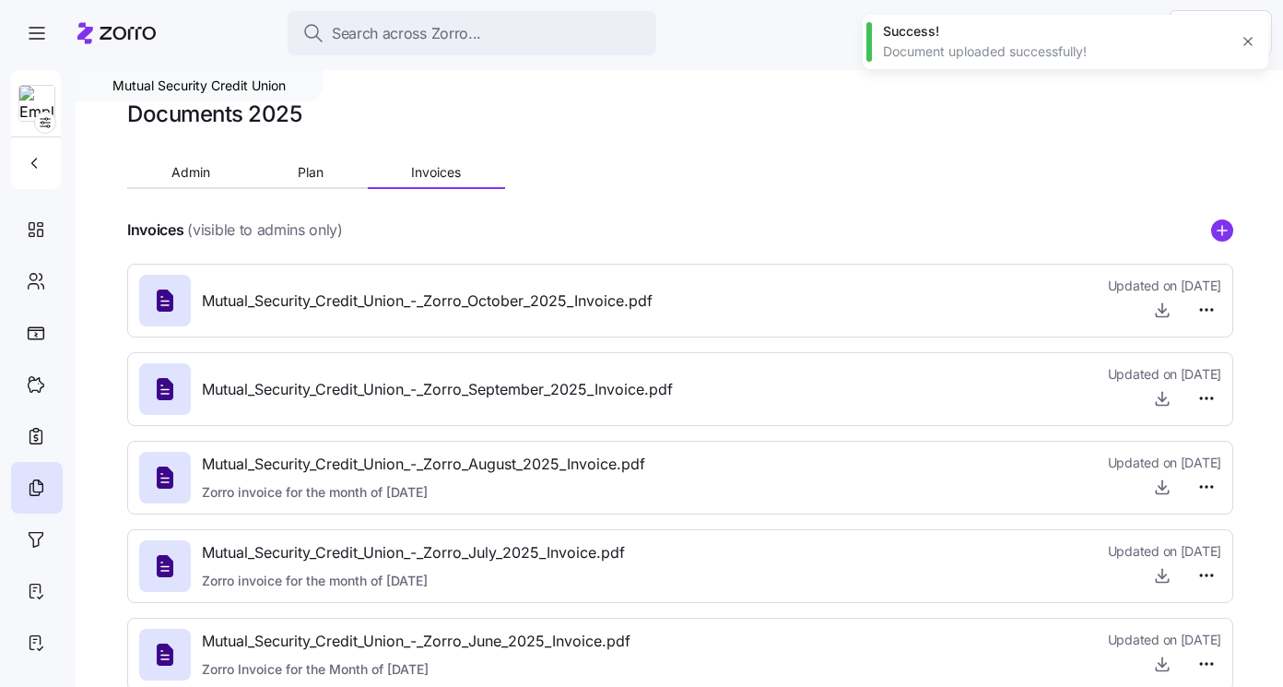
type textarea "x"
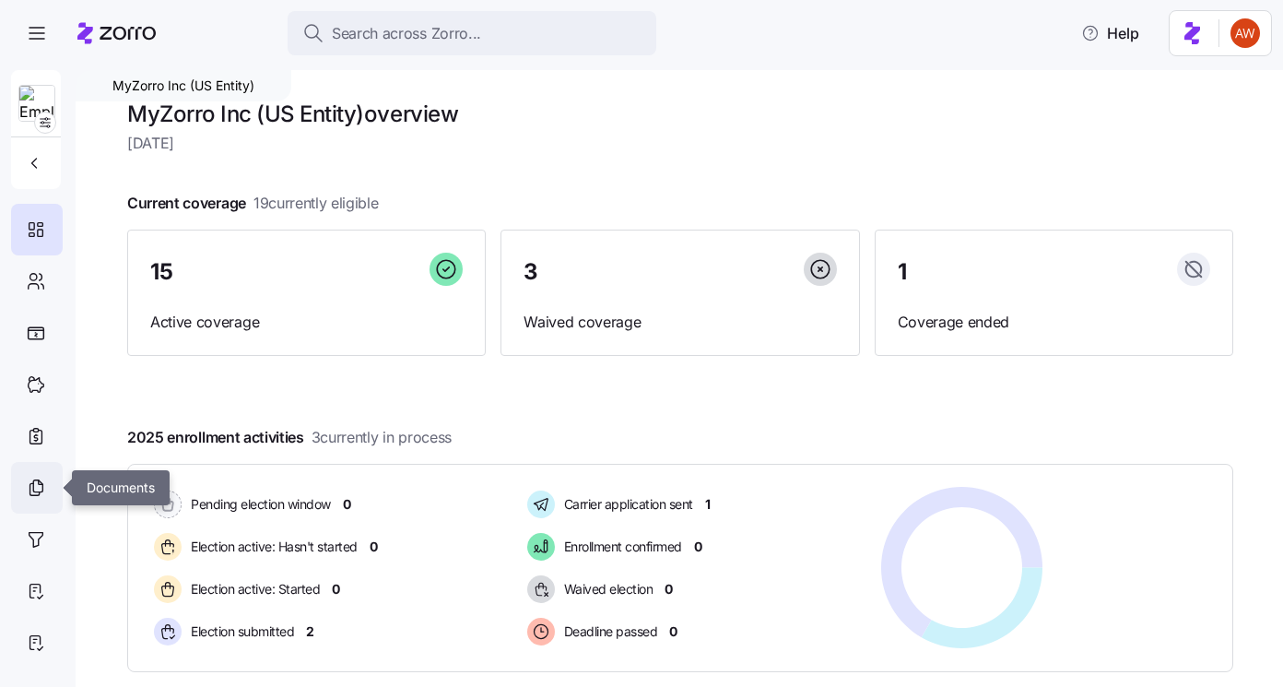
click at [31, 492] on icon at bounding box center [36, 487] width 20 height 22
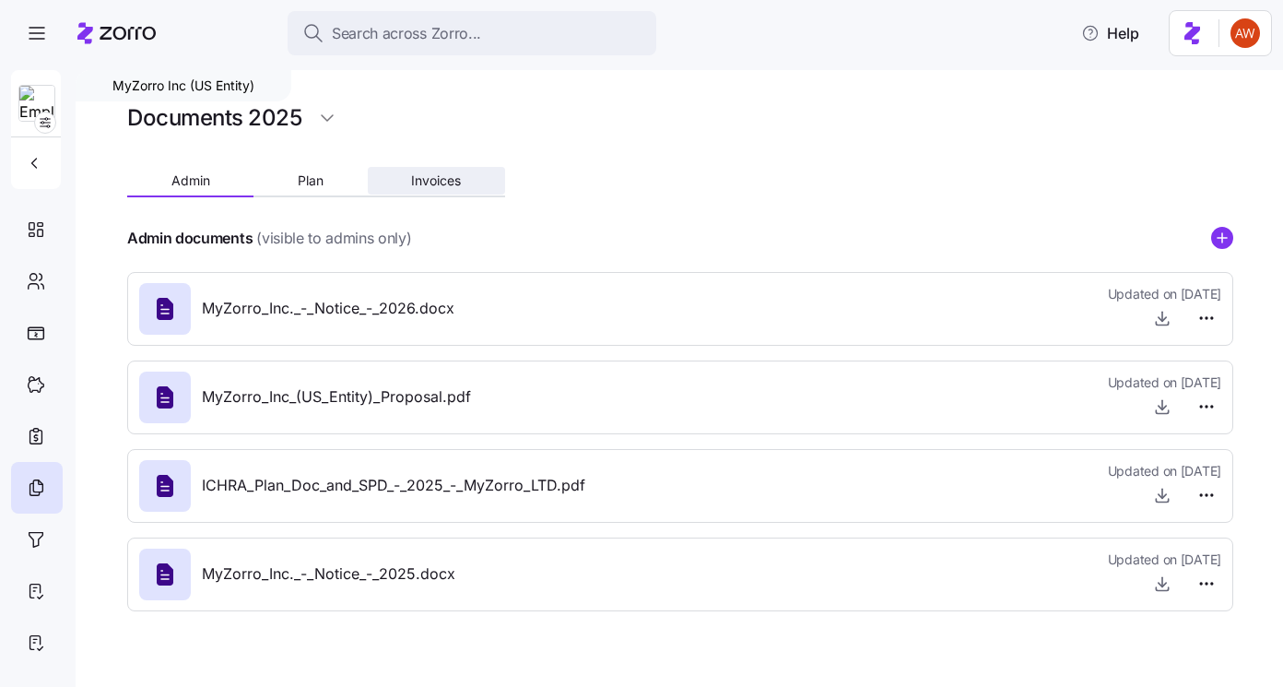
click at [458, 179] on span "Invoices" at bounding box center [436, 180] width 50 height 13
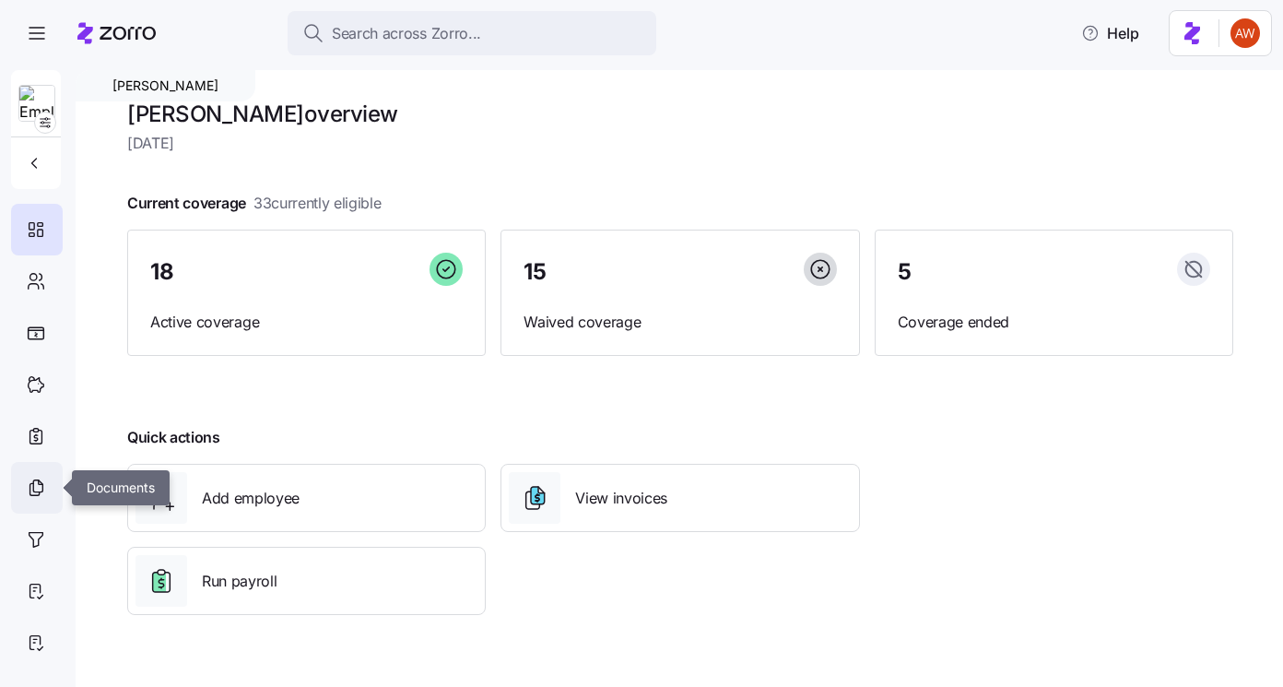
click at [37, 497] on icon at bounding box center [36, 487] width 20 height 22
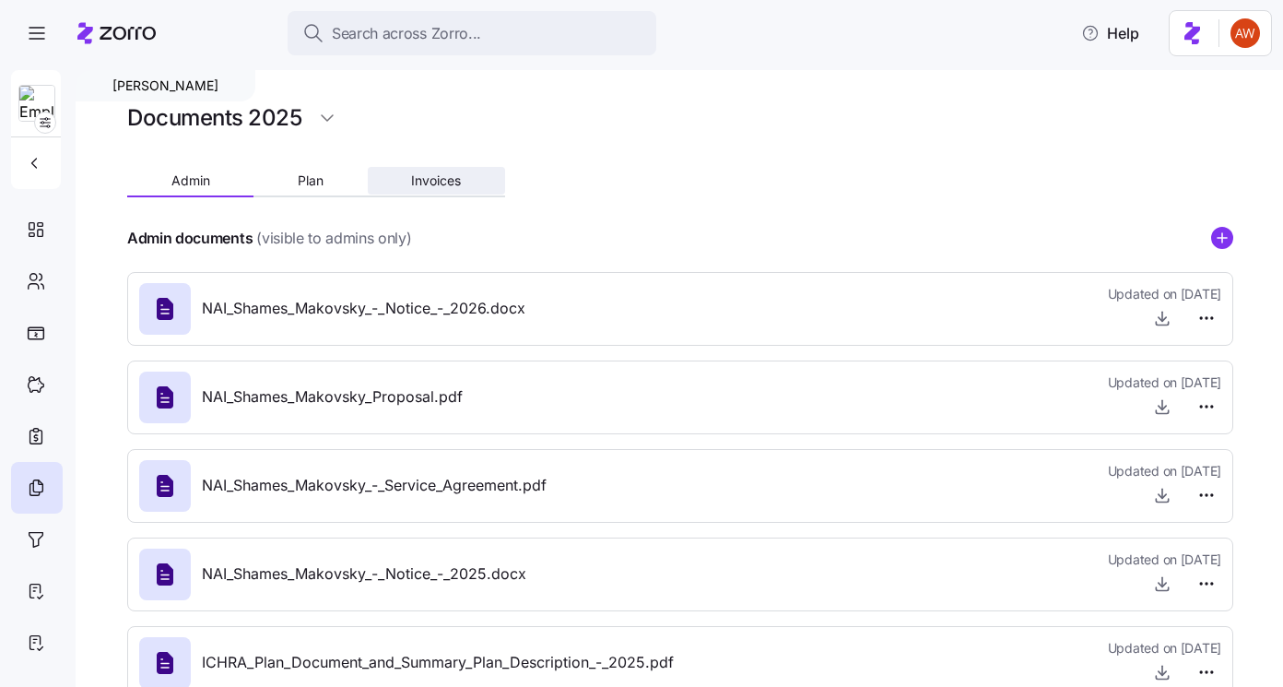
click at [446, 174] on span "Invoices" at bounding box center [436, 180] width 50 height 13
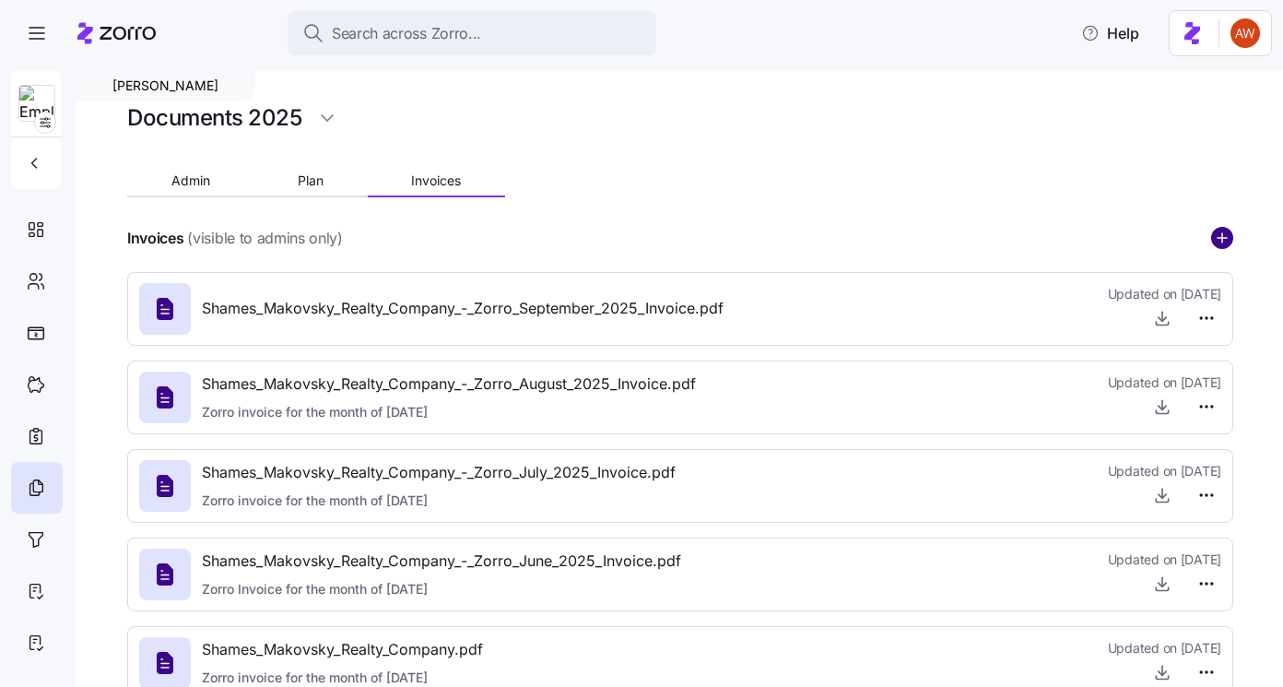
click at [1226, 236] on circle "add icon" at bounding box center [1222, 238] width 20 height 20
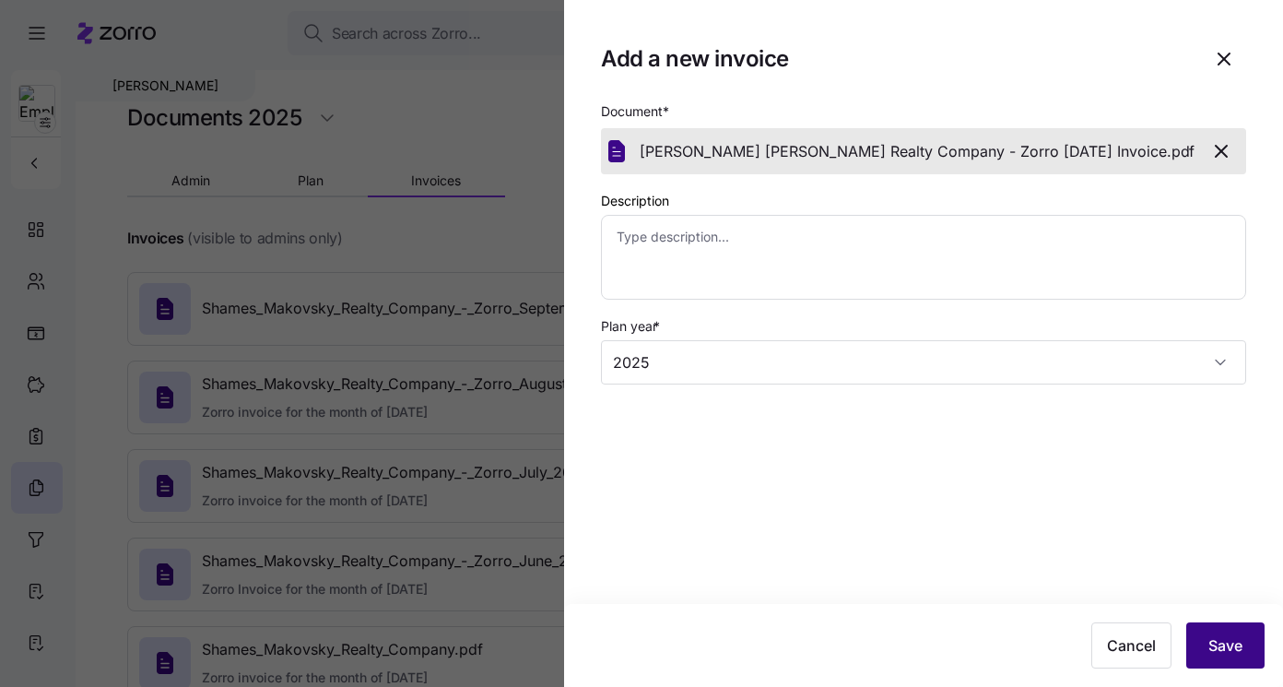
click at [1223, 661] on button "Save" at bounding box center [1225, 645] width 78 height 46
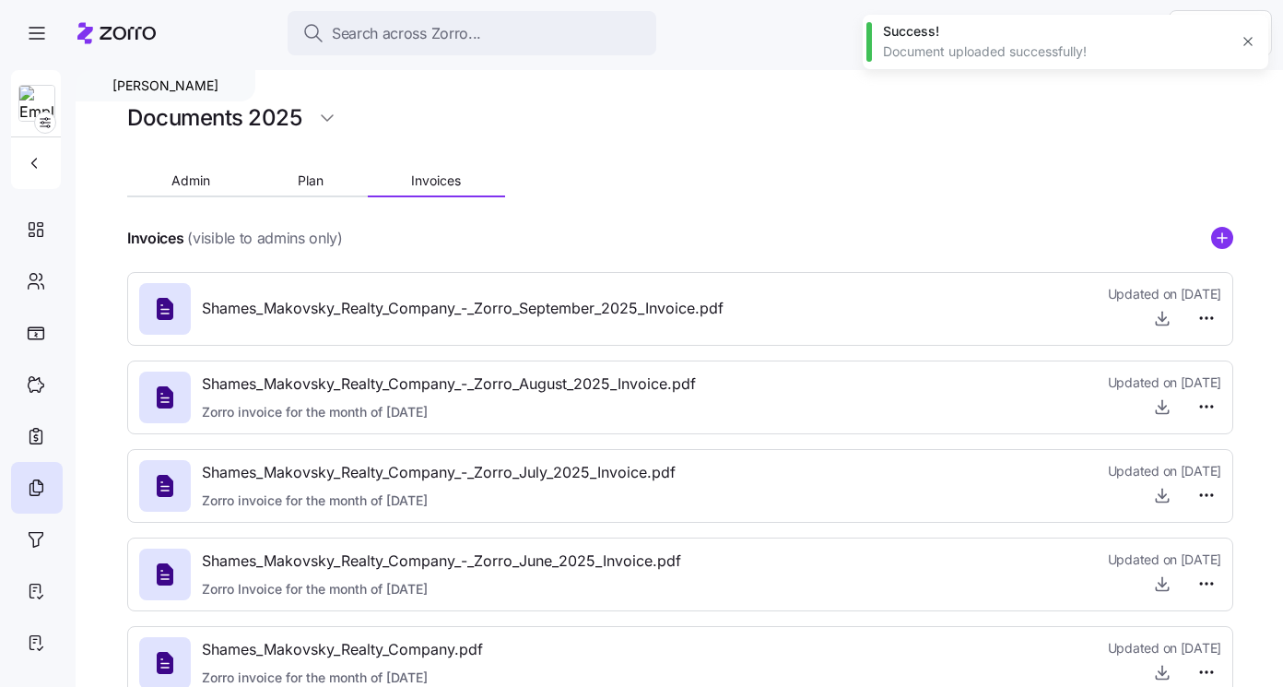
type textarea "x"
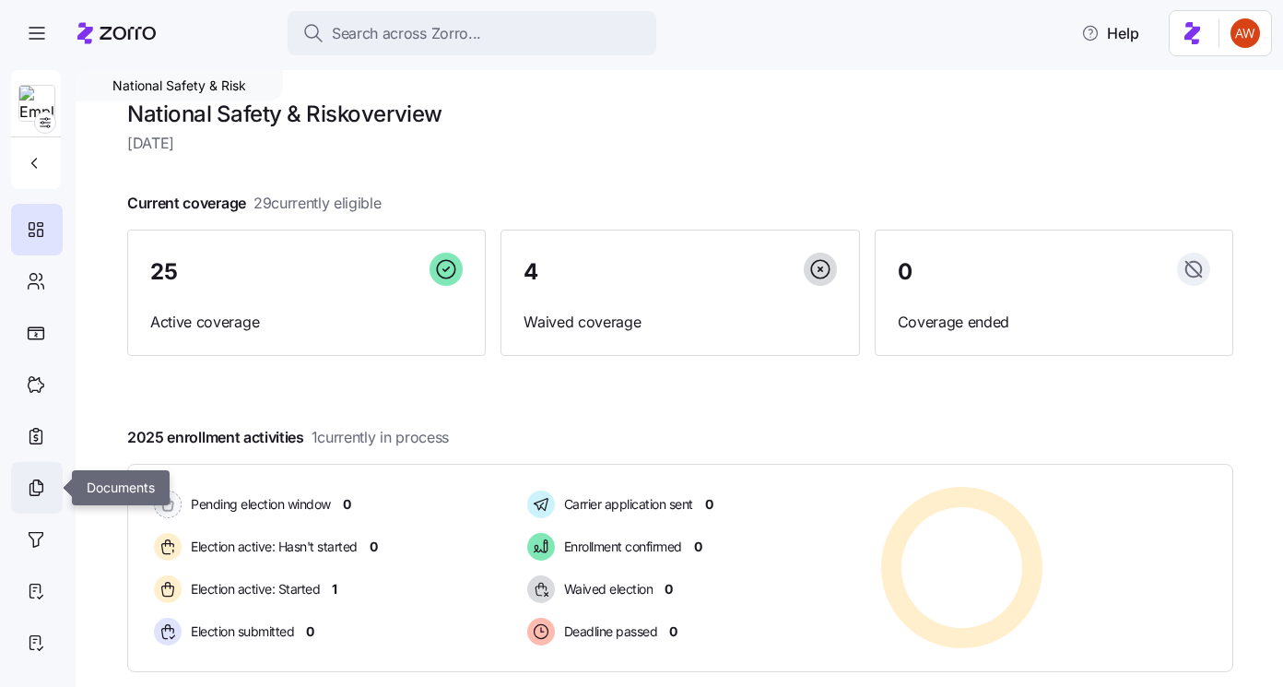
click at [42, 493] on icon at bounding box center [36, 487] width 20 height 22
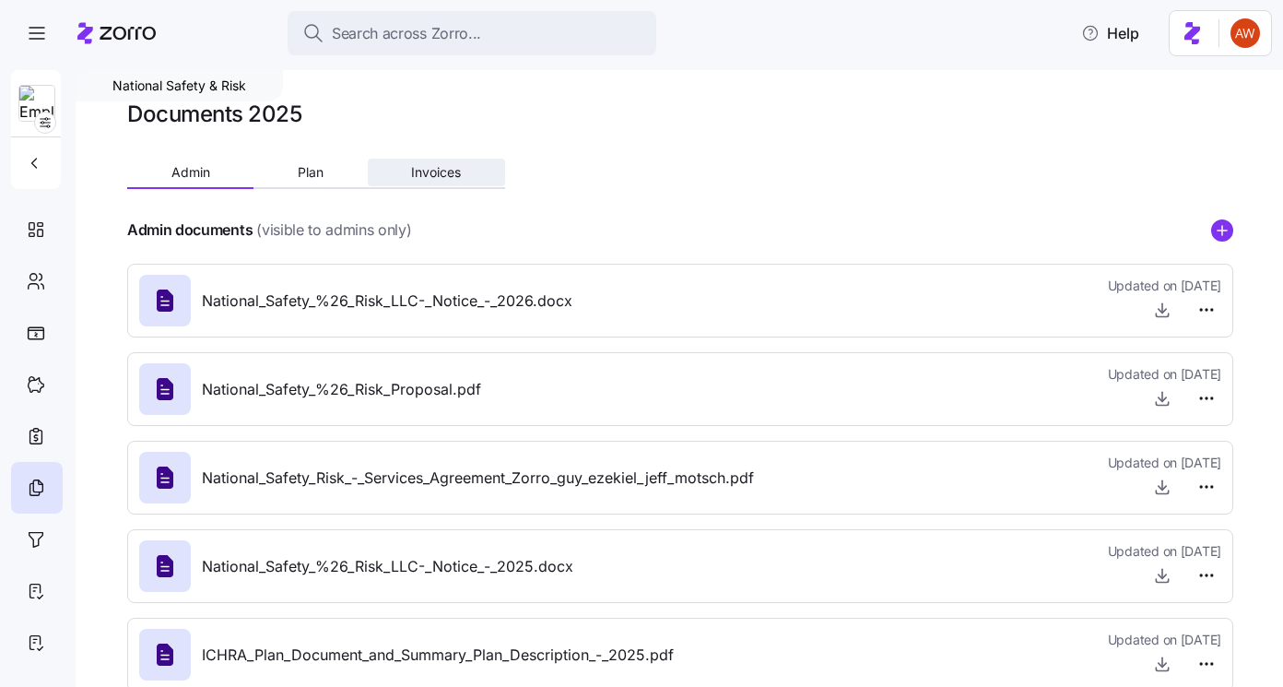
click at [464, 180] on button "Invoices" at bounding box center [436, 173] width 137 height 28
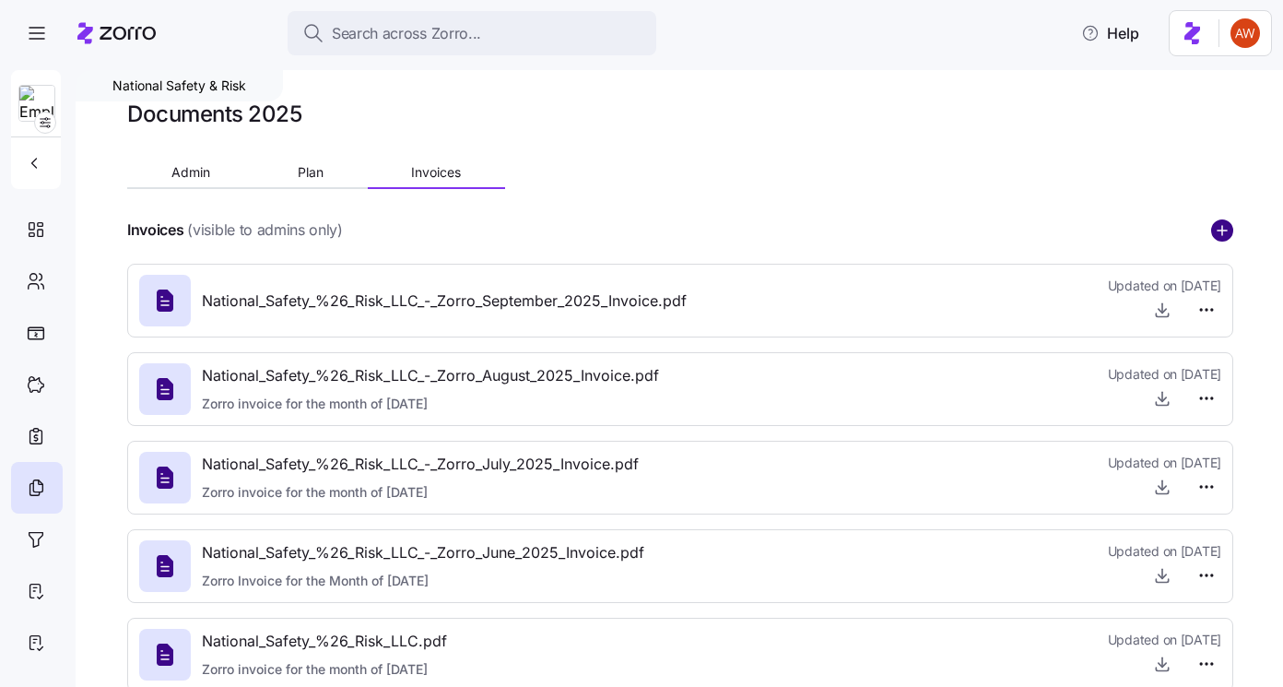
click at [1215, 238] on circle "add icon" at bounding box center [1222, 230] width 20 height 20
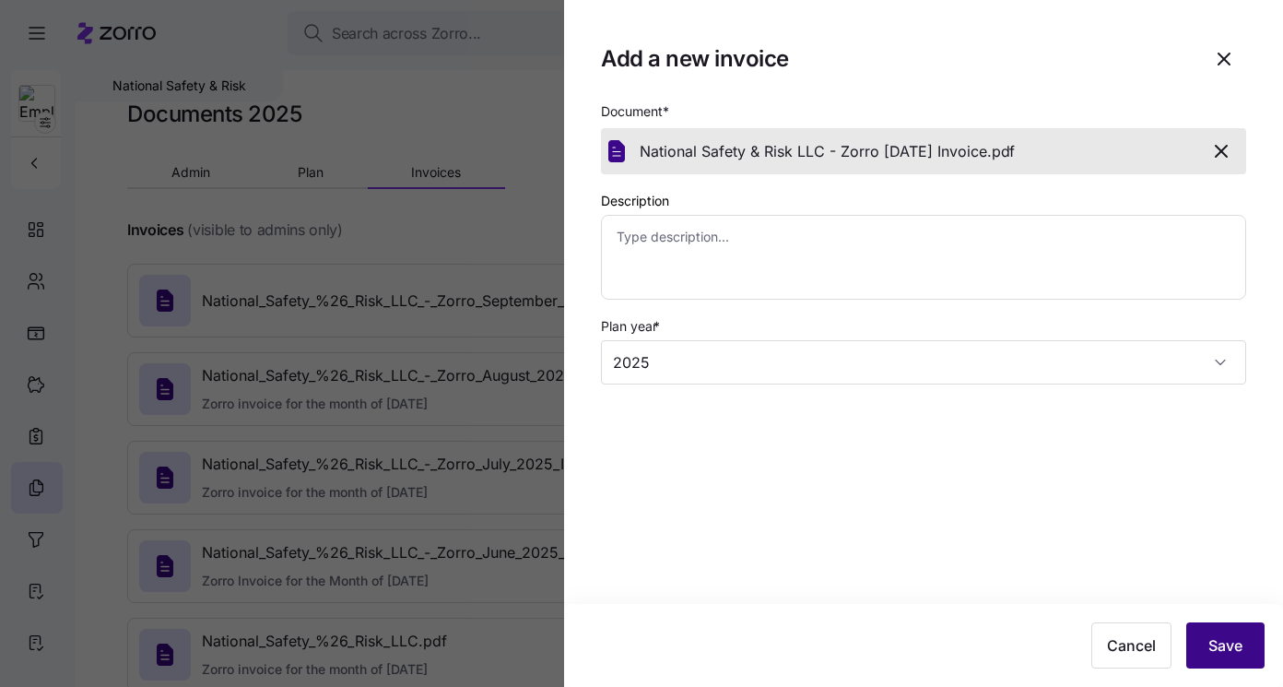
click at [1215, 638] on span "Save" at bounding box center [1225, 645] width 34 height 22
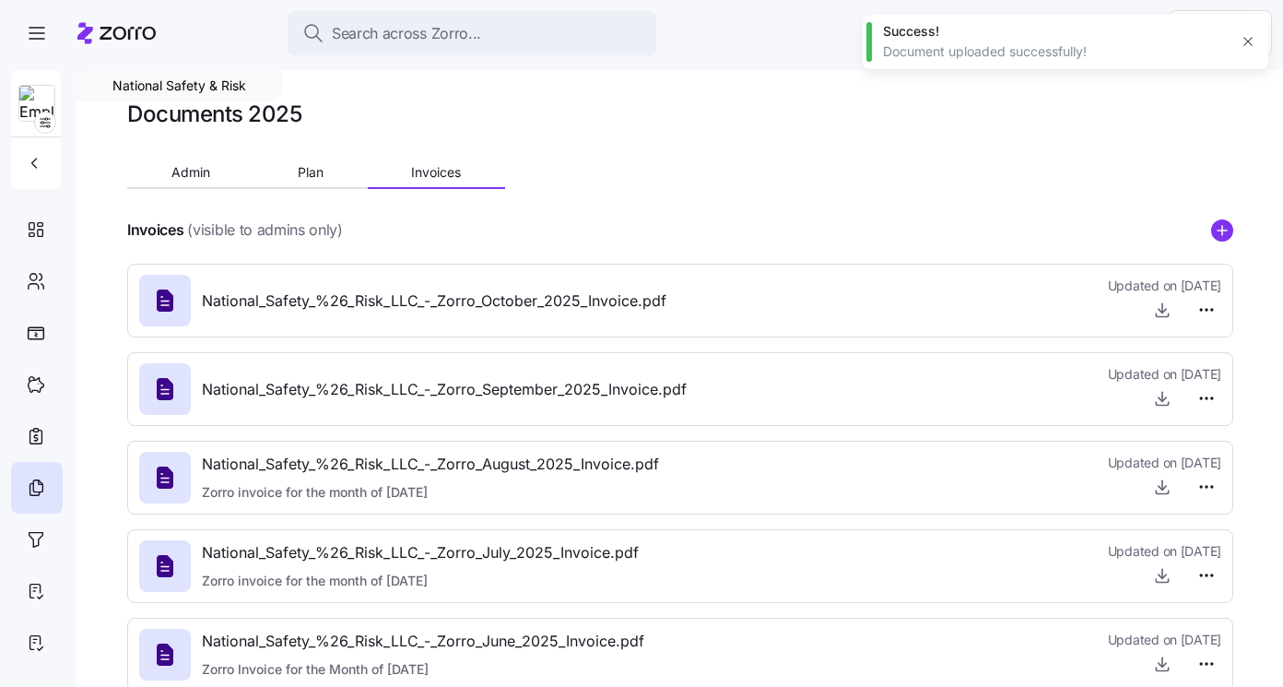
type textarea "x"
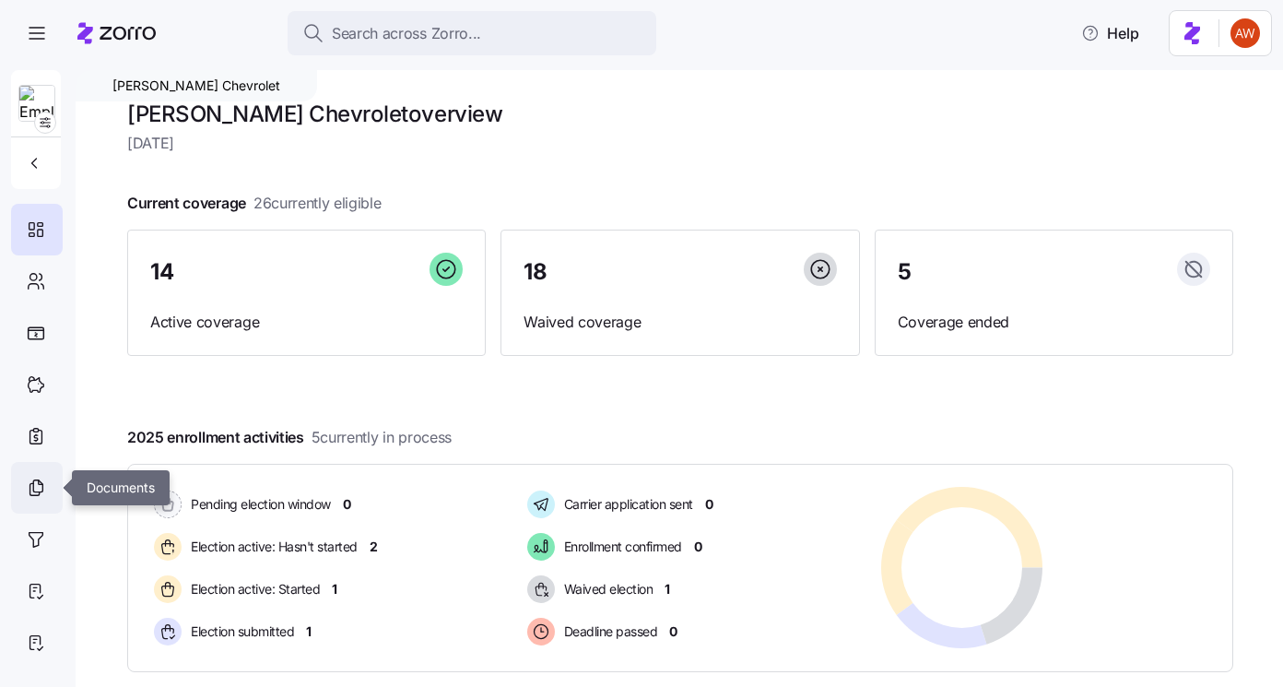
click at [51, 494] on div at bounding box center [37, 488] width 52 height 52
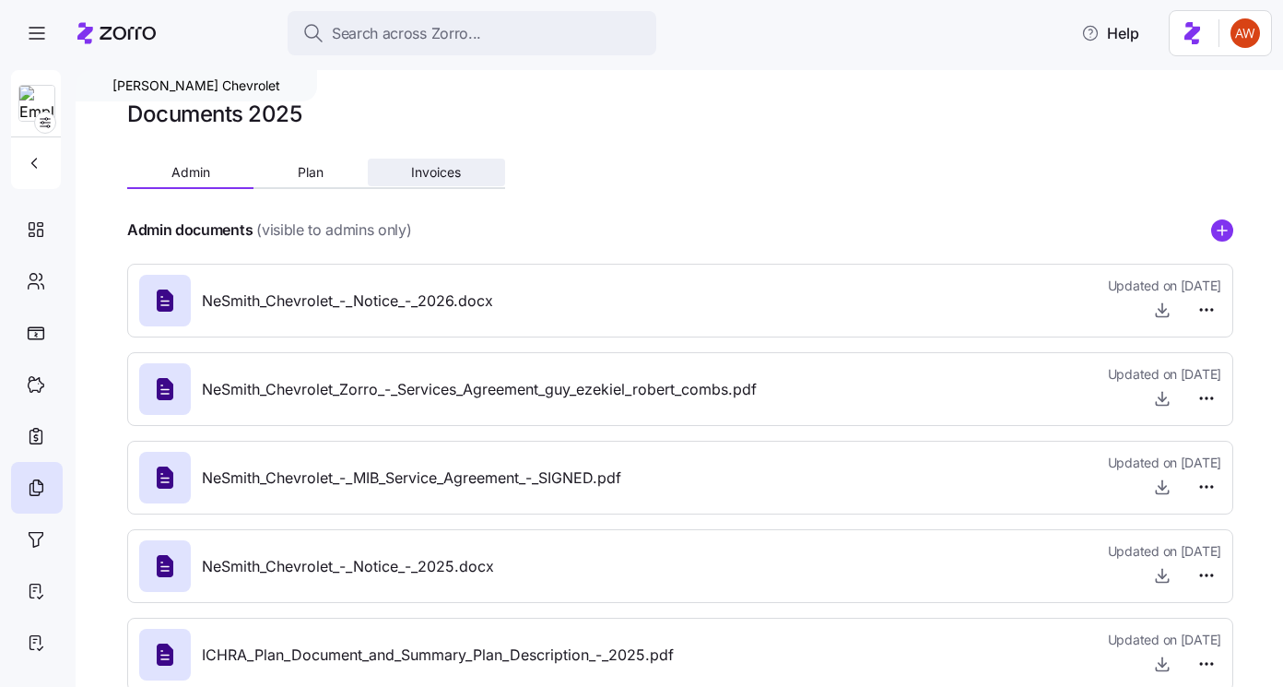
click at [432, 173] on span "Invoices" at bounding box center [436, 172] width 50 height 13
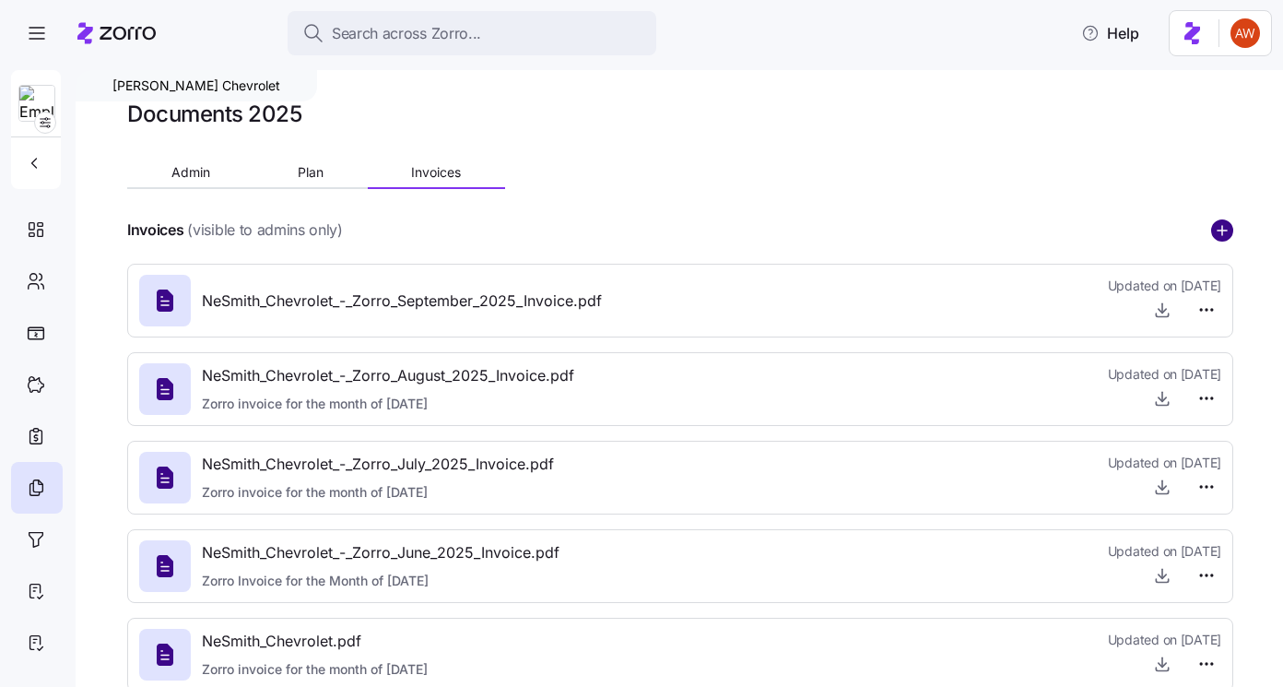
click at [1229, 229] on circle "add icon" at bounding box center [1222, 230] width 20 height 20
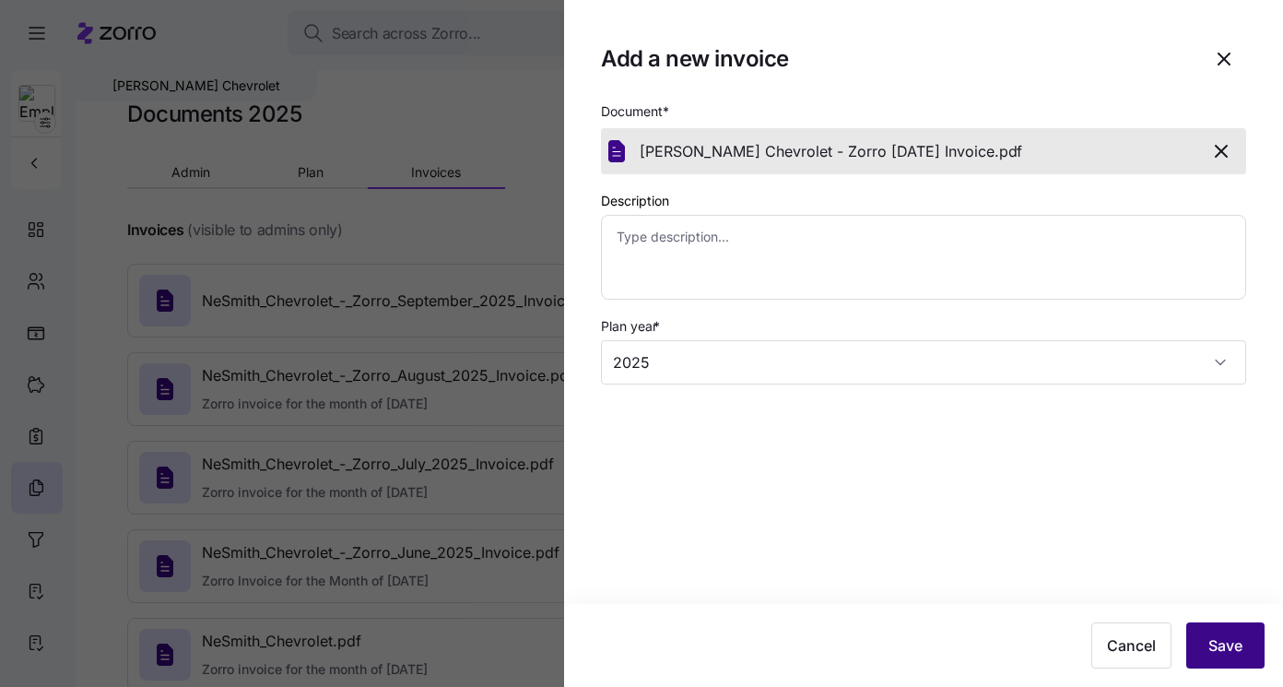
click at [1216, 629] on button "Save" at bounding box center [1225, 645] width 78 height 46
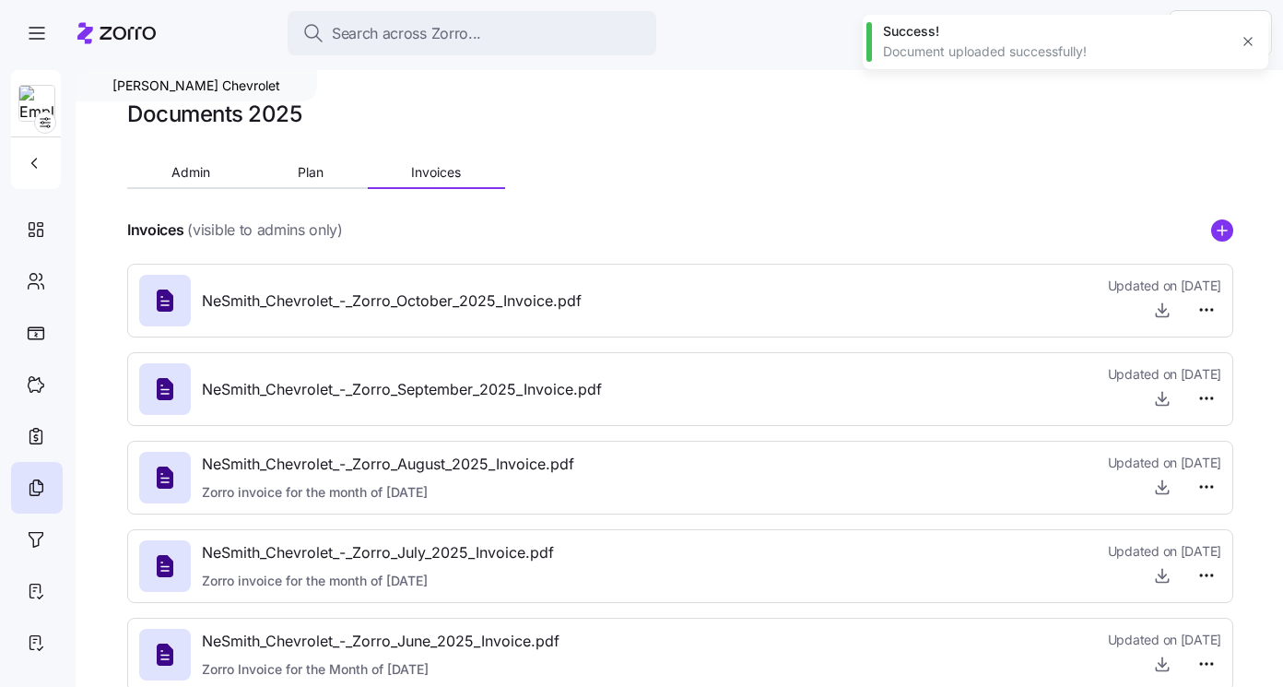
type textarea "x"
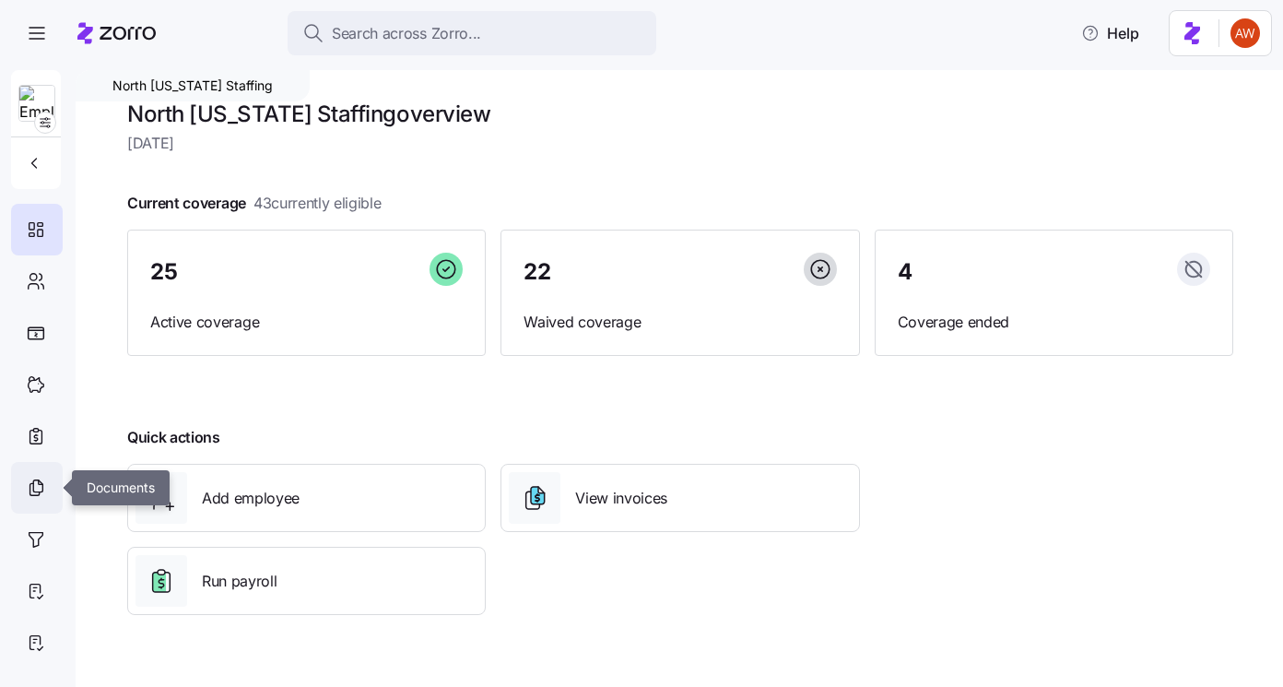
click at [38, 469] on div at bounding box center [37, 488] width 52 height 52
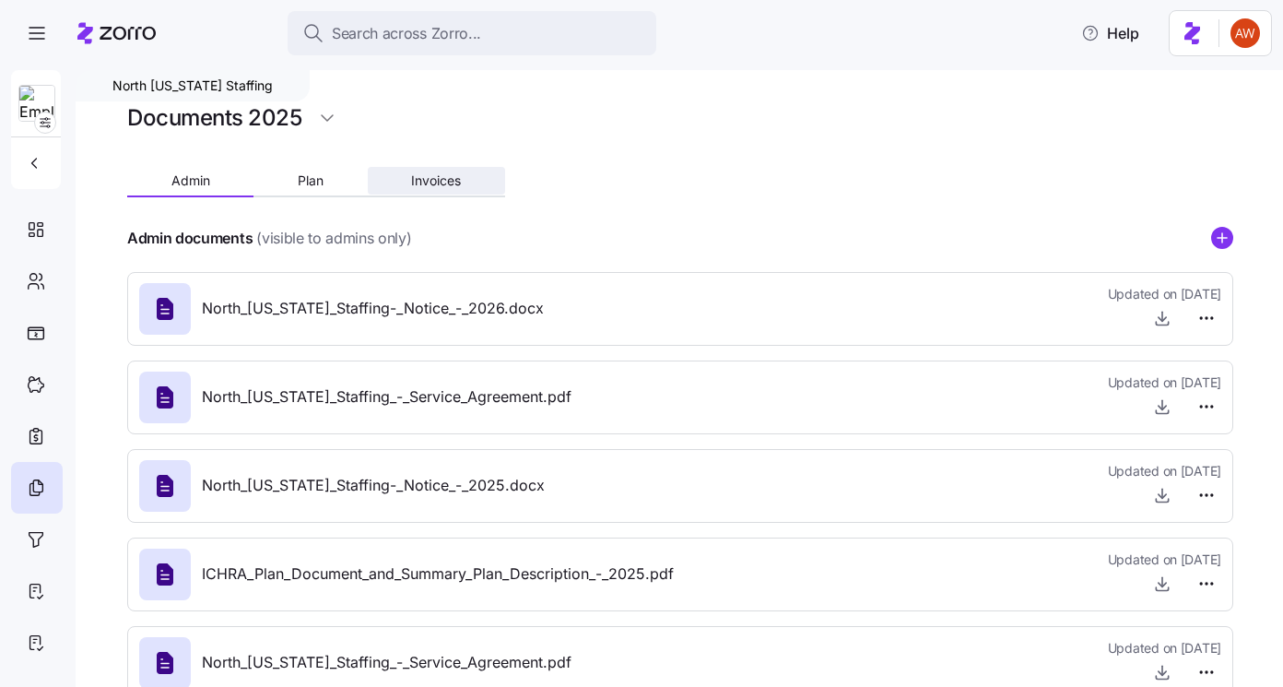
click at [437, 183] on span "Invoices" at bounding box center [436, 180] width 50 height 13
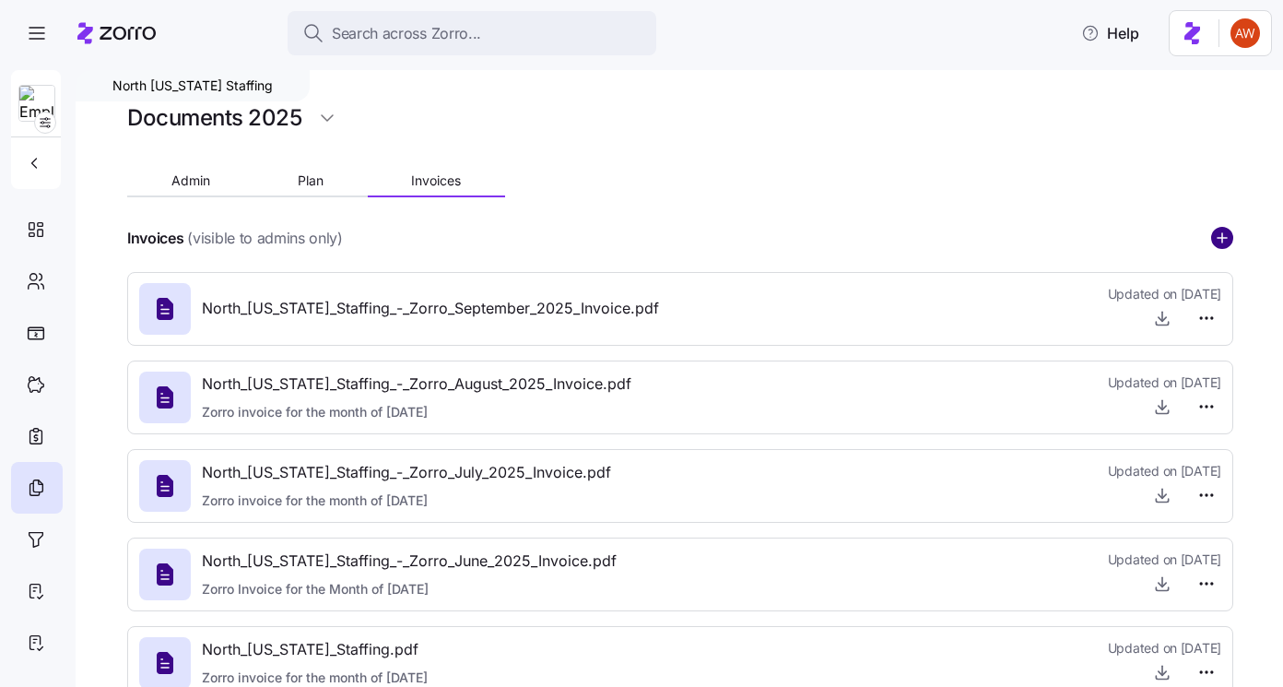
click at [1220, 237] on circle "add icon" at bounding box center [1222, 238] width 20 height 20
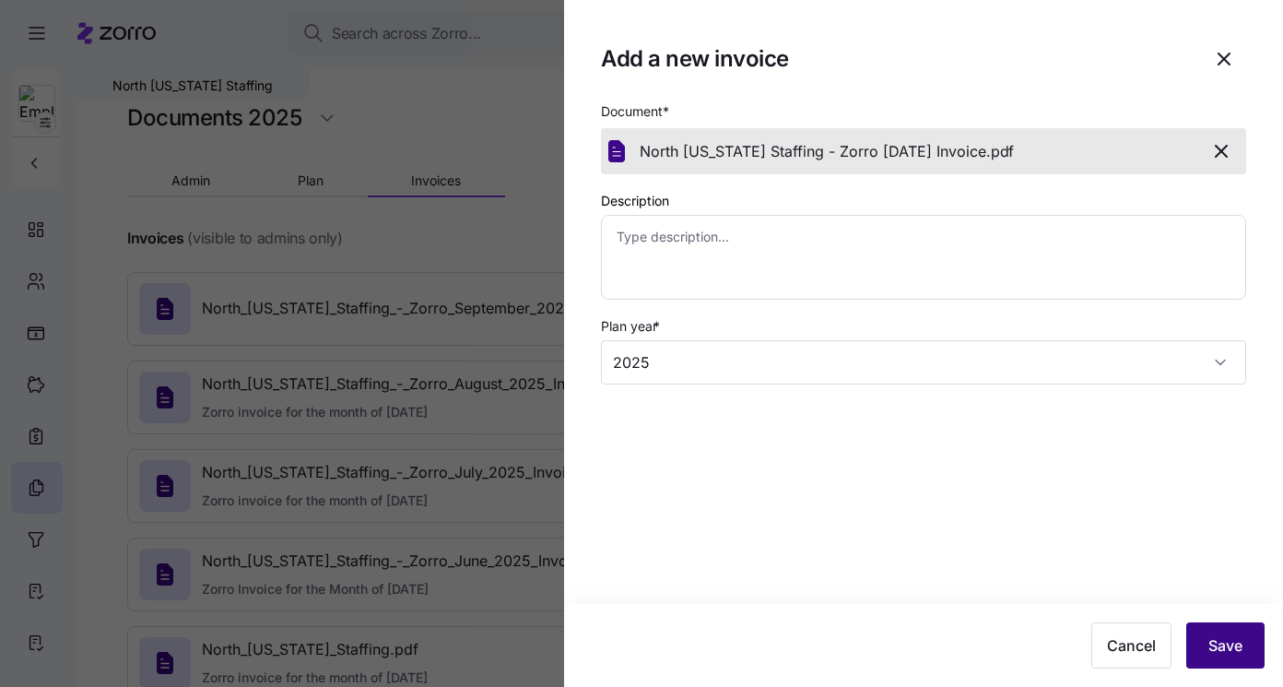
click at [1220, 644] on span "Save" at bounding box center [1225, 645] width 34 height 22
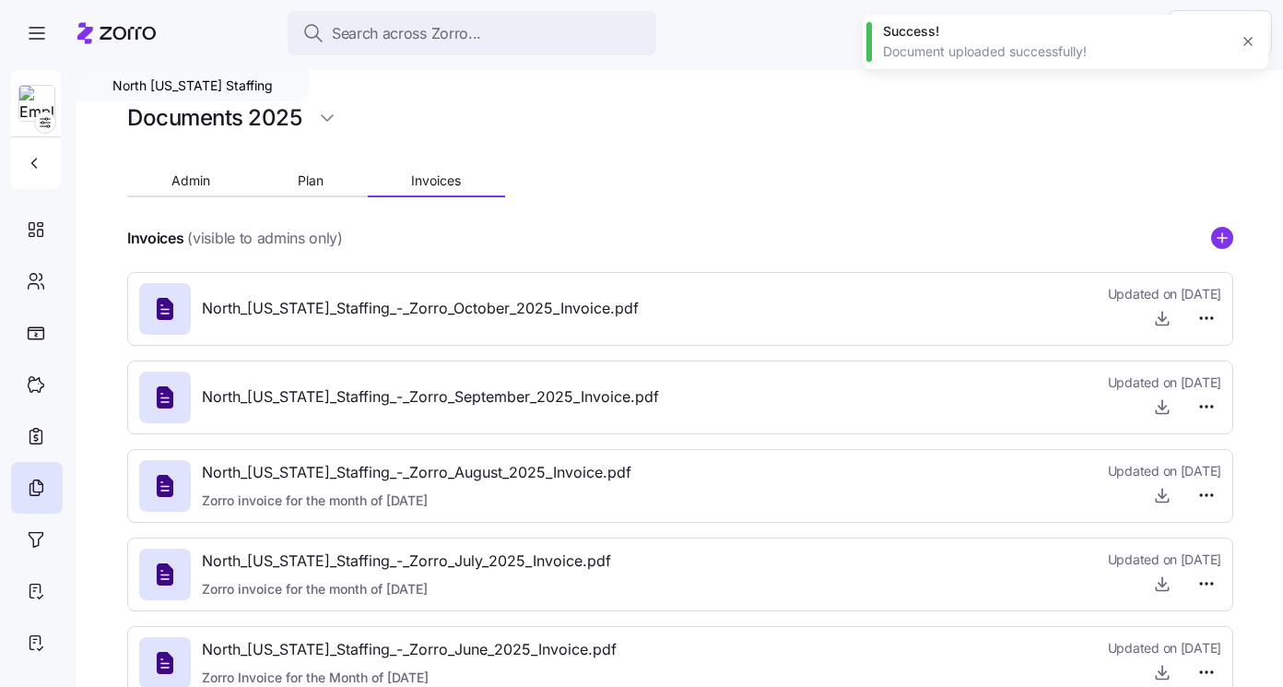
type textarea "x"
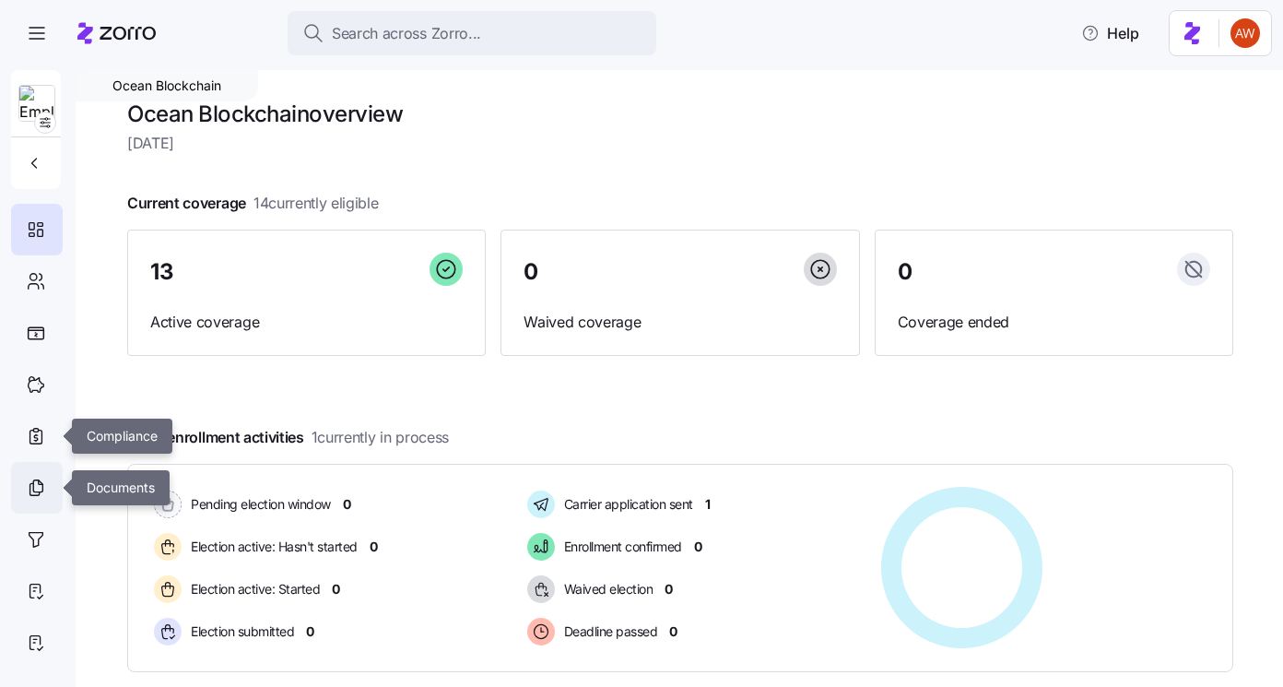
click at [22, 497] on div at bounding box center [37, 488] width 52 height 52
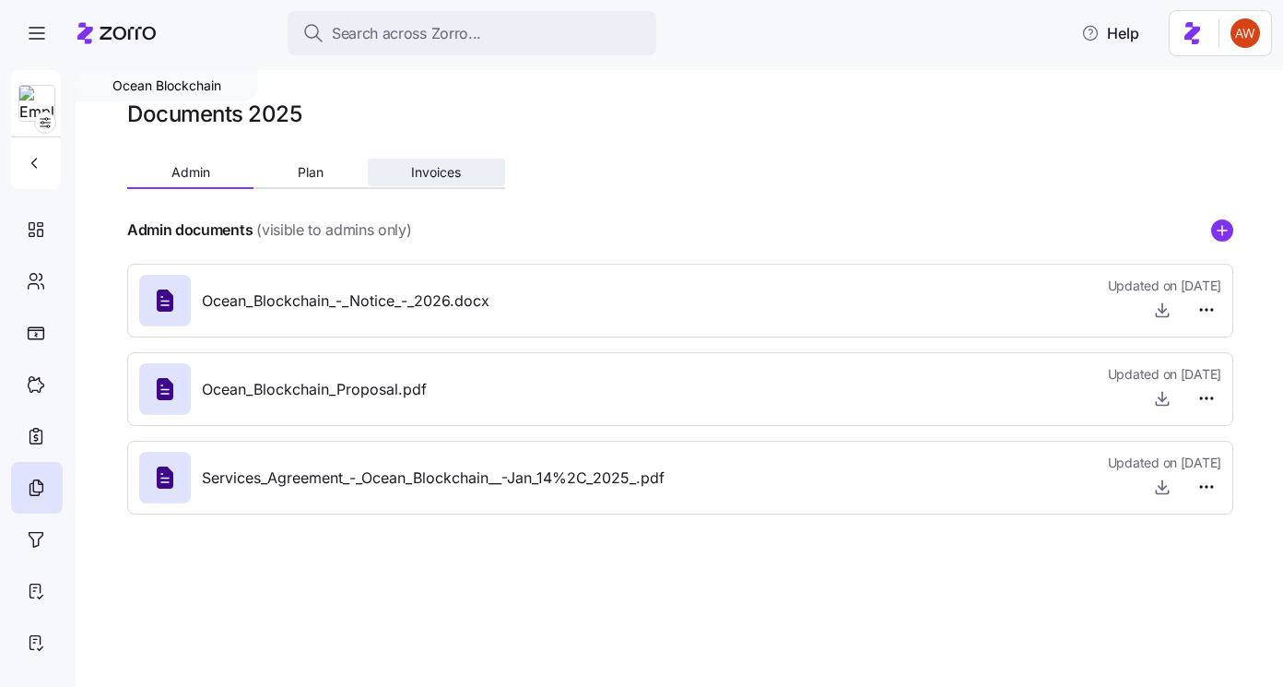
click at [441, 177] on span "Invoices" at bounding box center [436, 172] width 50 height 13
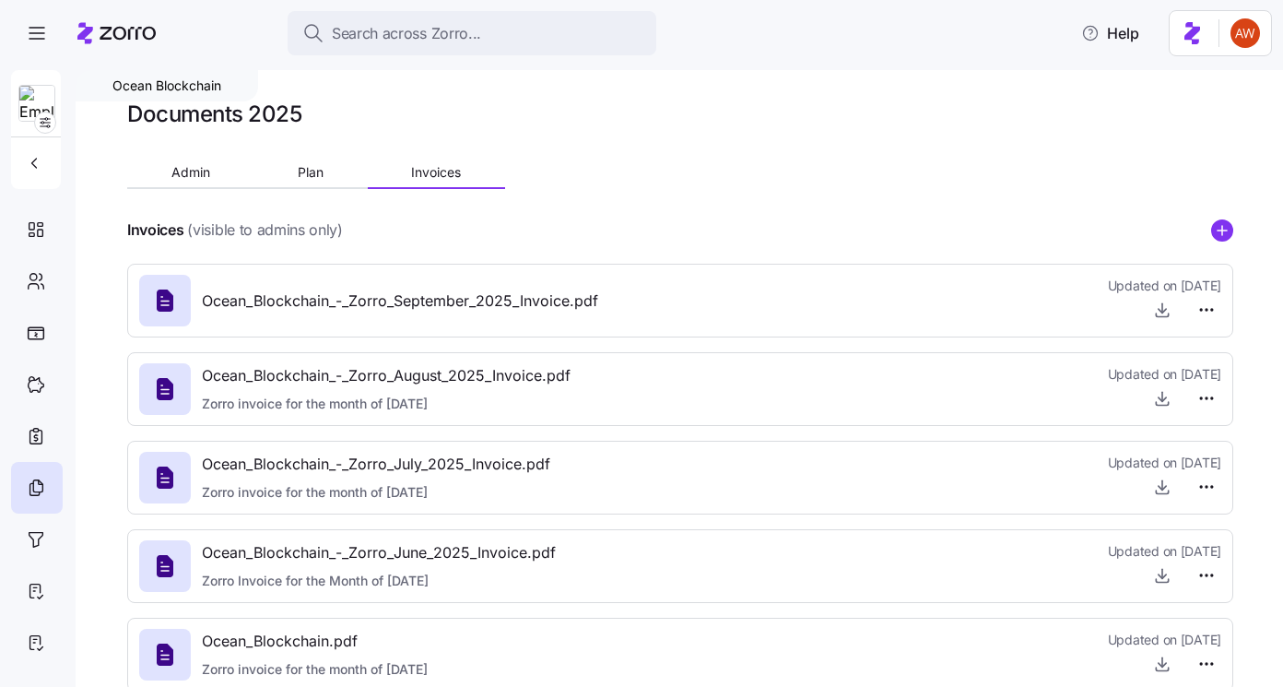
click at [1217, 229] on icon "add icon" at bounding box center [1222, 230] width 22 height 22
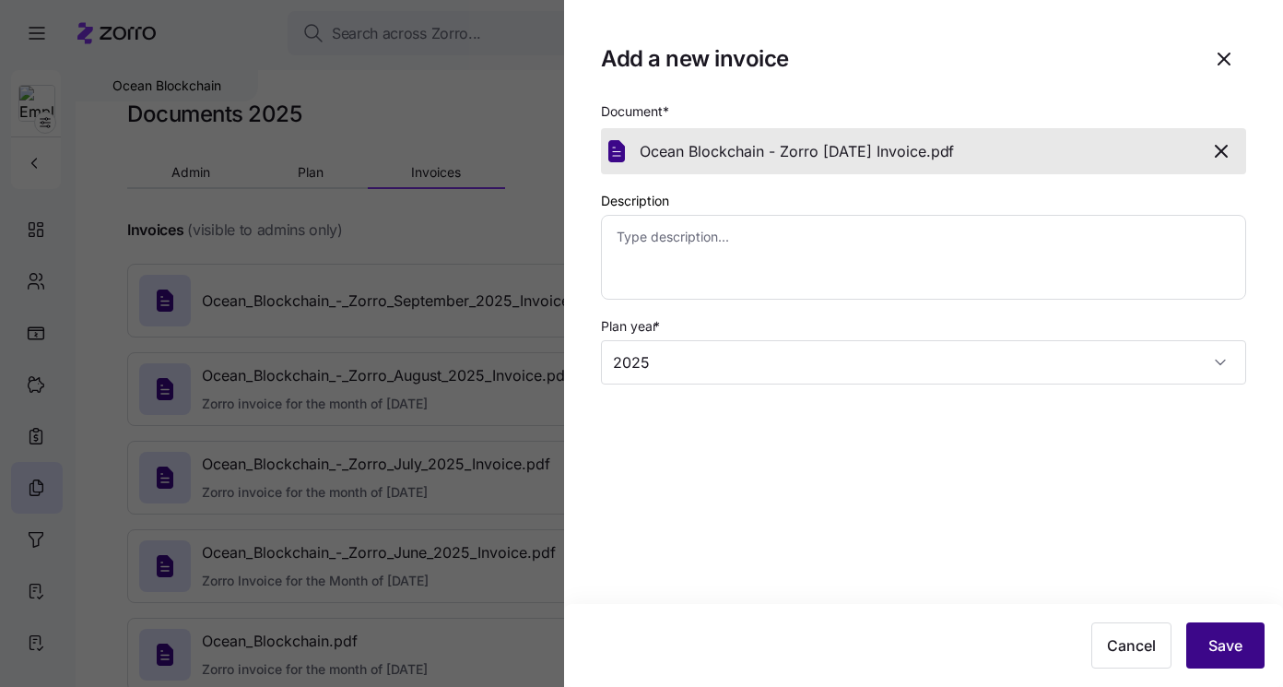
click at [1230, 645] on span "Save" at bounding box center [1225, 645] width 34 height 22
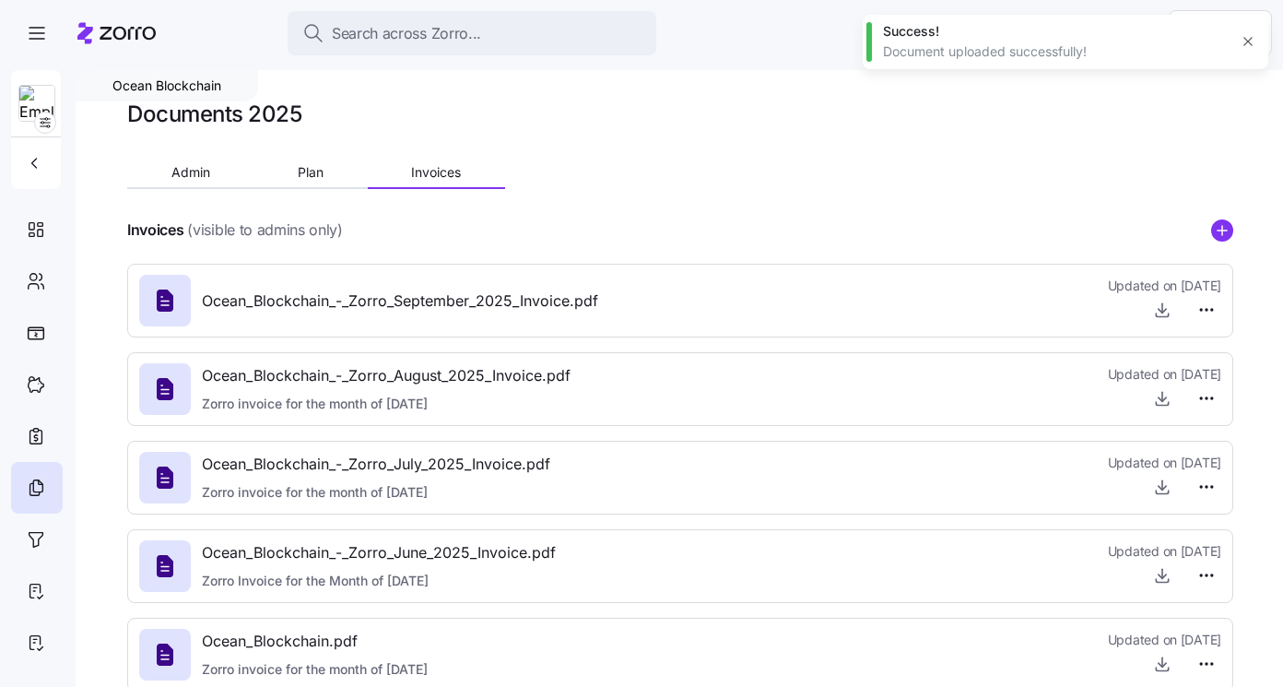
type textarea "x"
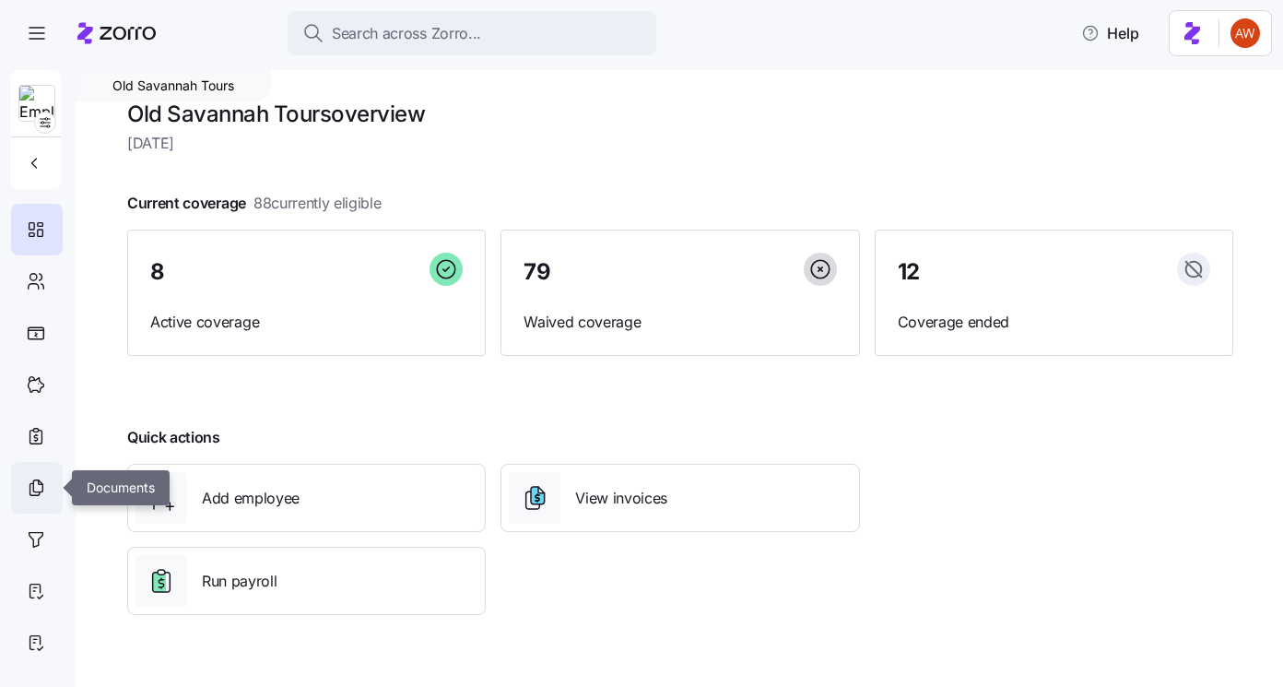
click at [32, 488] on icon at bounding box center [36, 487] width 20 height 22
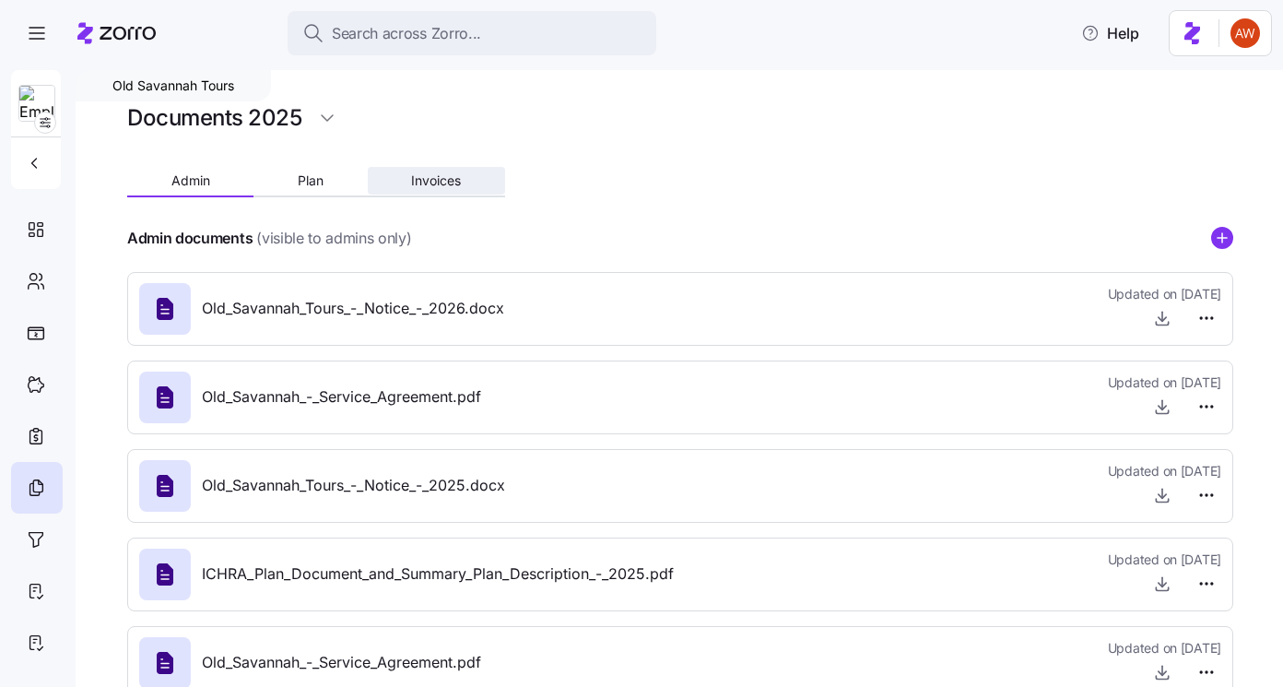
click at [421, 170] on button "Invoices" at bounding box center [436, 181] width 137 height 28
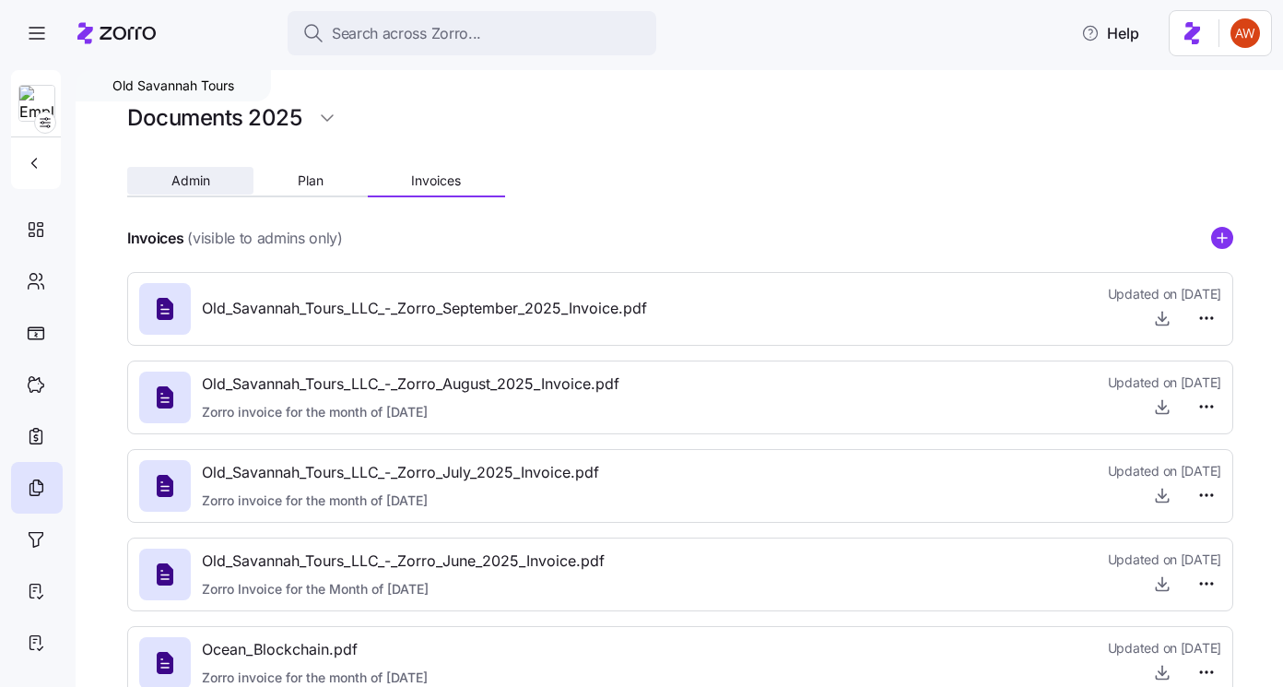
click at [171, 169] on button "Admin" at bounding box center [190, 181] width 126 height 28
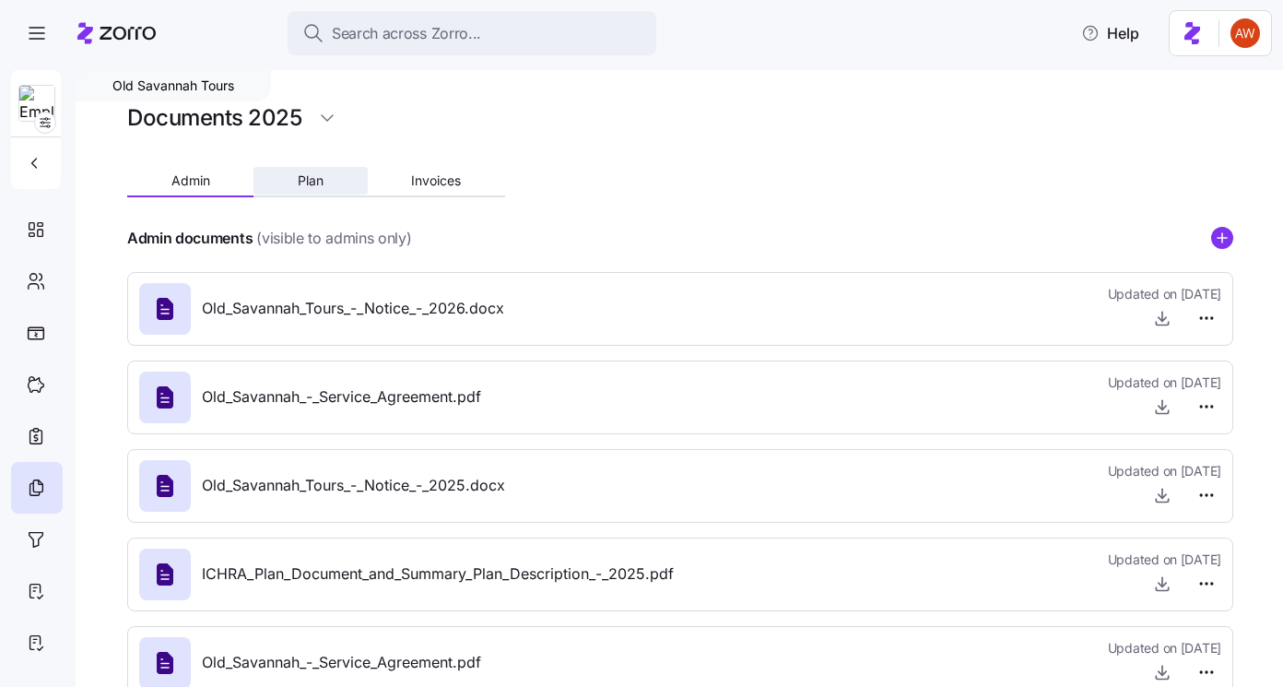
click at [323, 178] on span "Plan" at bounding box center [311, 180] width 26 height 13
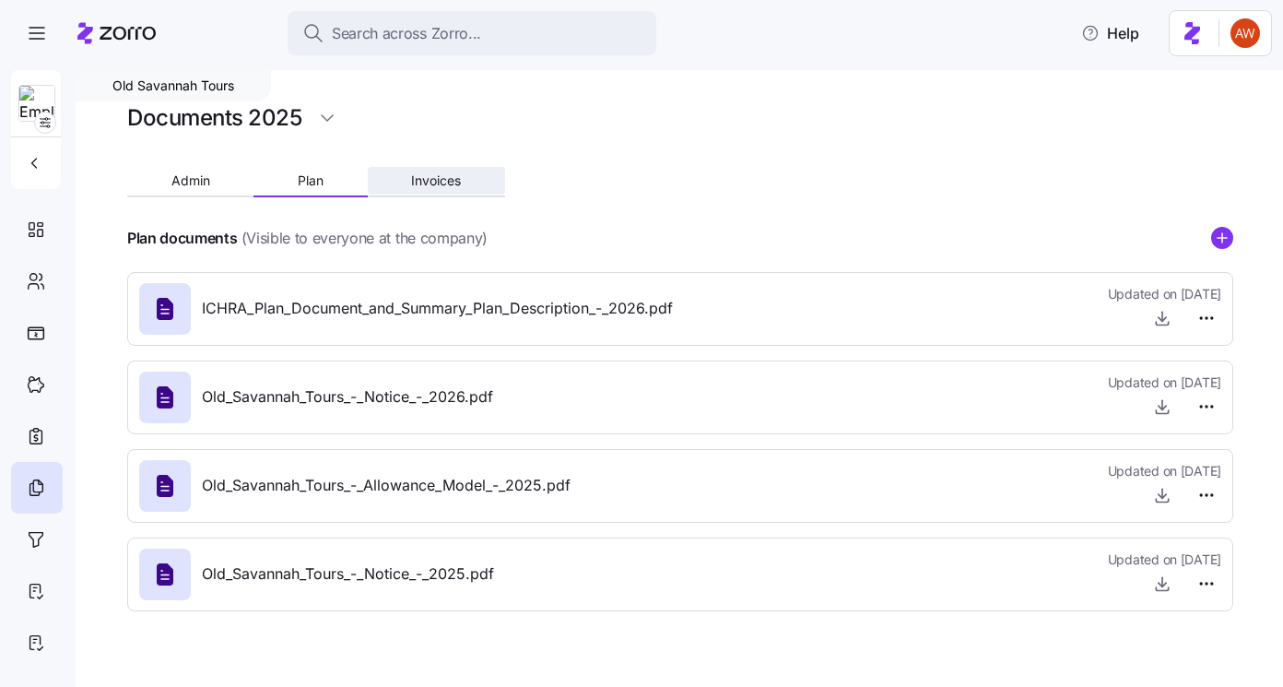
click at [437, 170] on button "Invoices" at bounding box center [436, 181] width 137 height 28
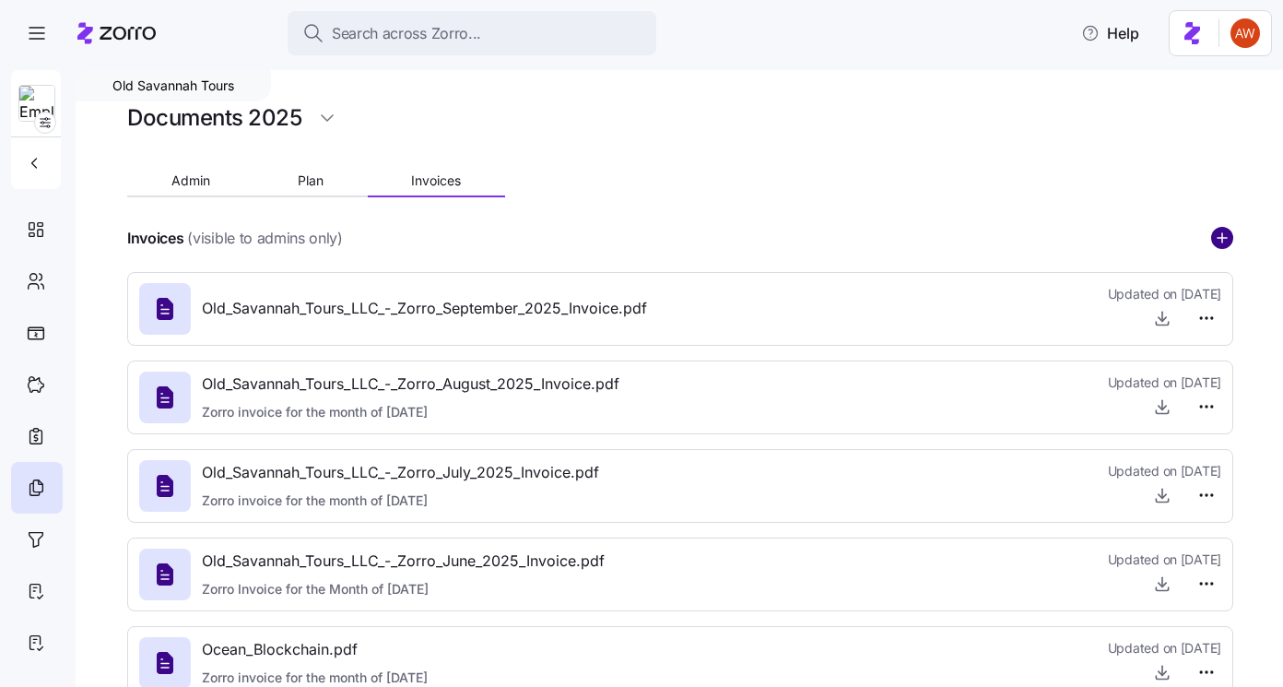
click at [1228, 238] on circle "add icon" at bounding box center [1222, 238] width 20 height 20
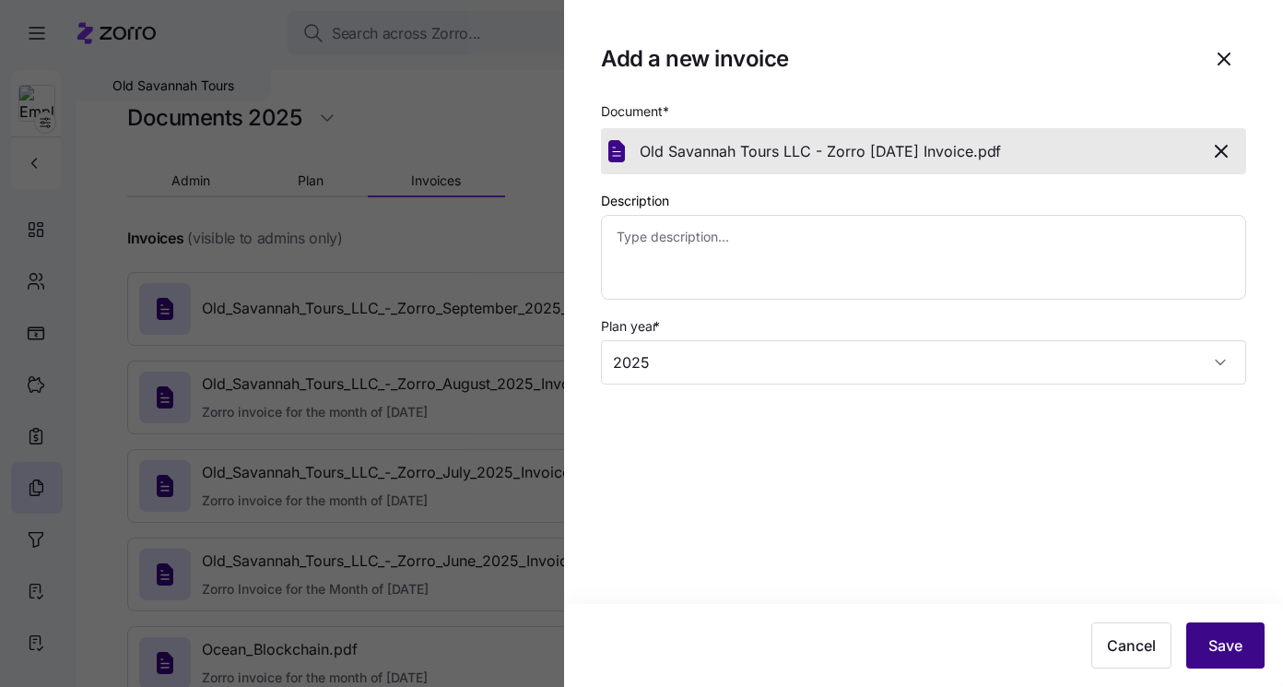
click at [1229, 645] on span "Save" at bounding box center [1225, 645] width 34 height 22
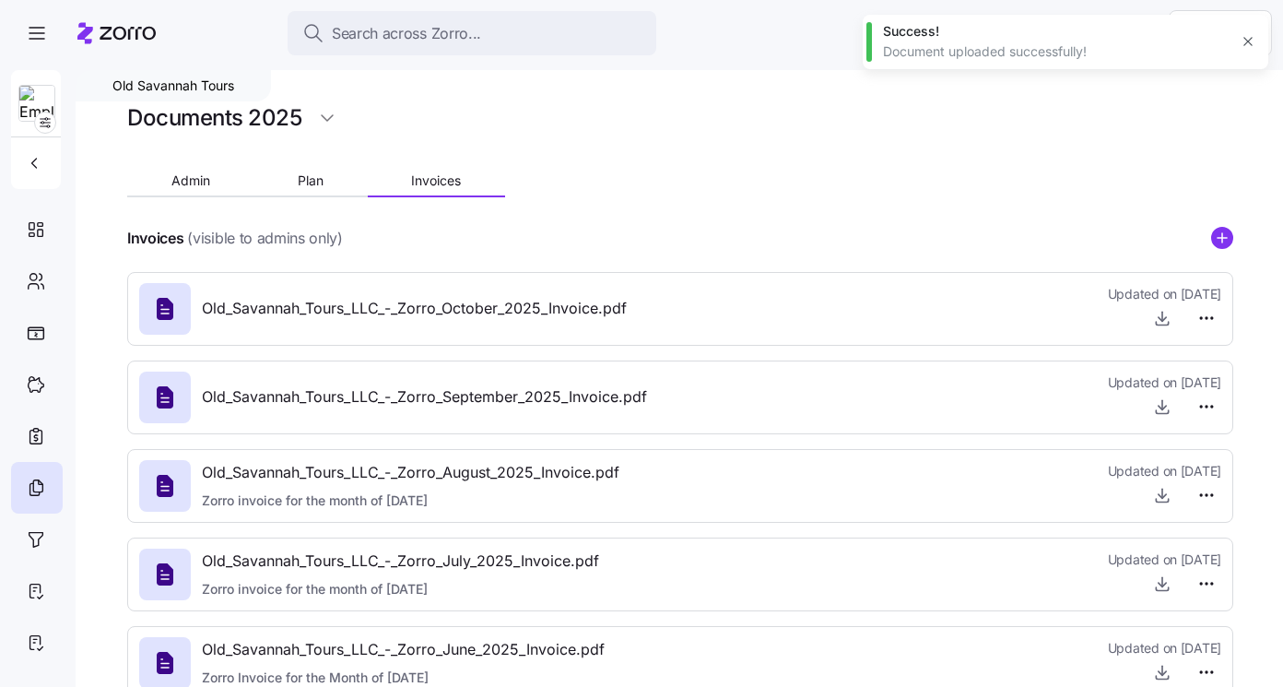
type textarea "x"
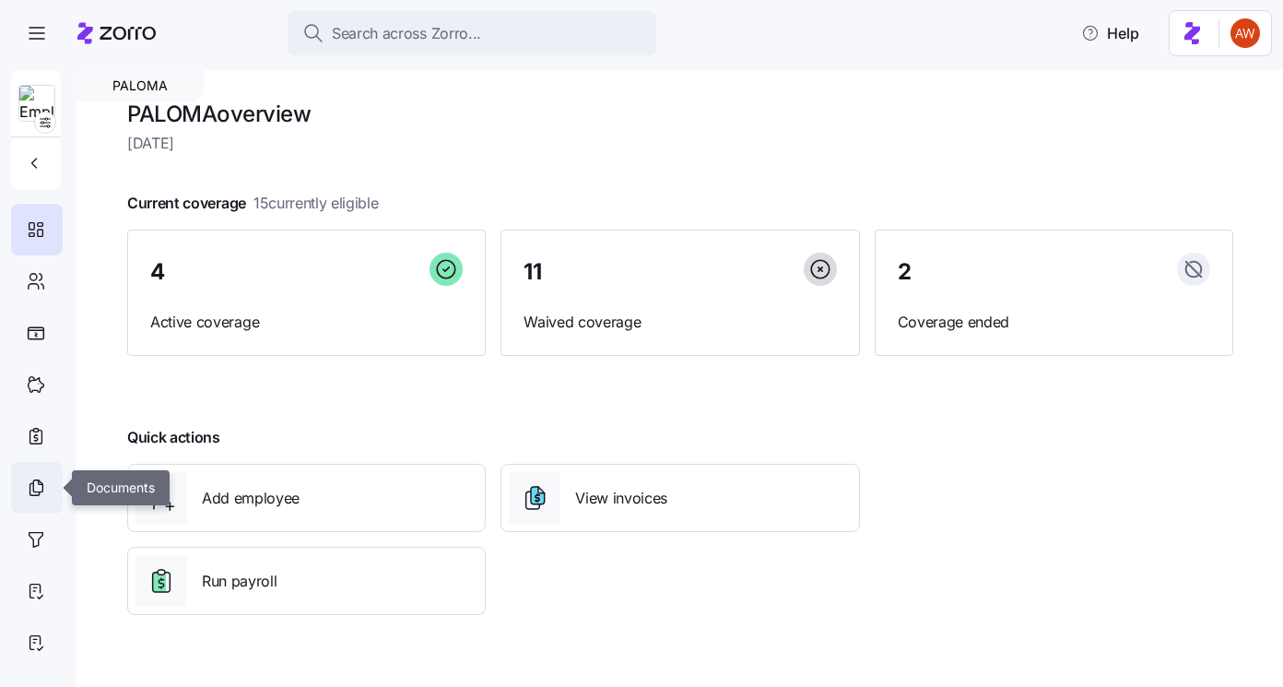
click at [29, 496] on icon at bounding box center [36, 487] width 20 height 22
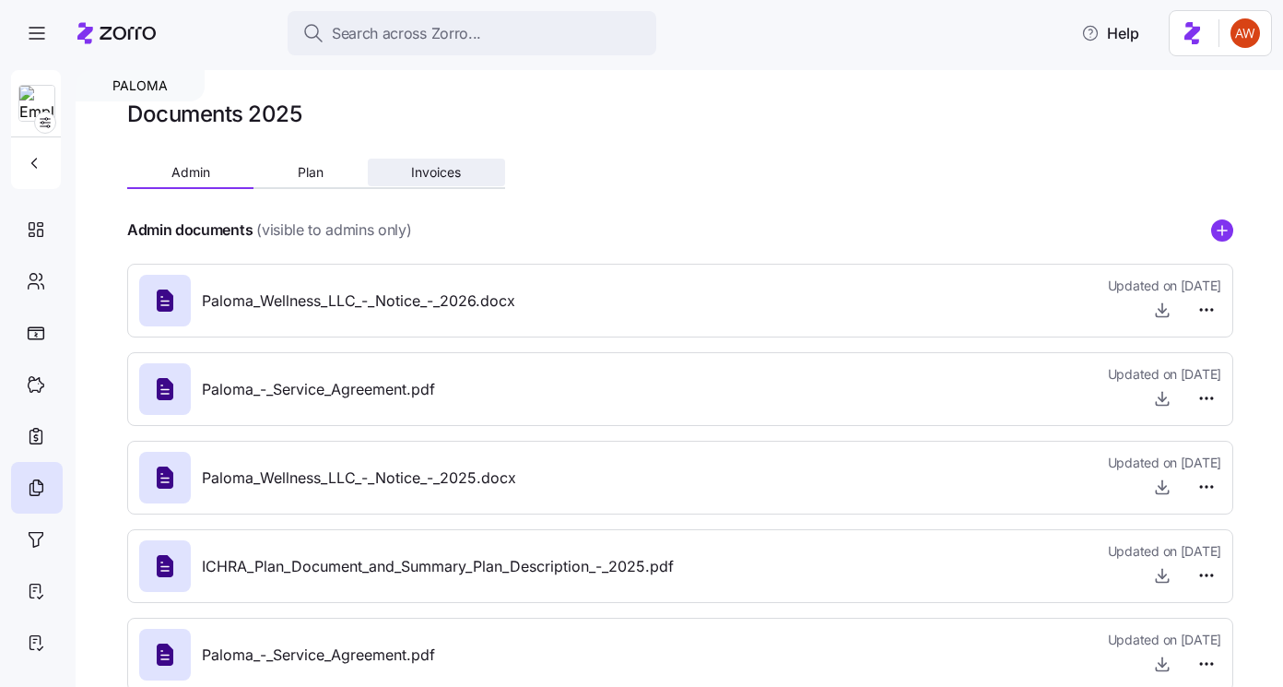
click at [434, 179] on span "Invoices" at bounding box center [436, 172] width 50 height 13
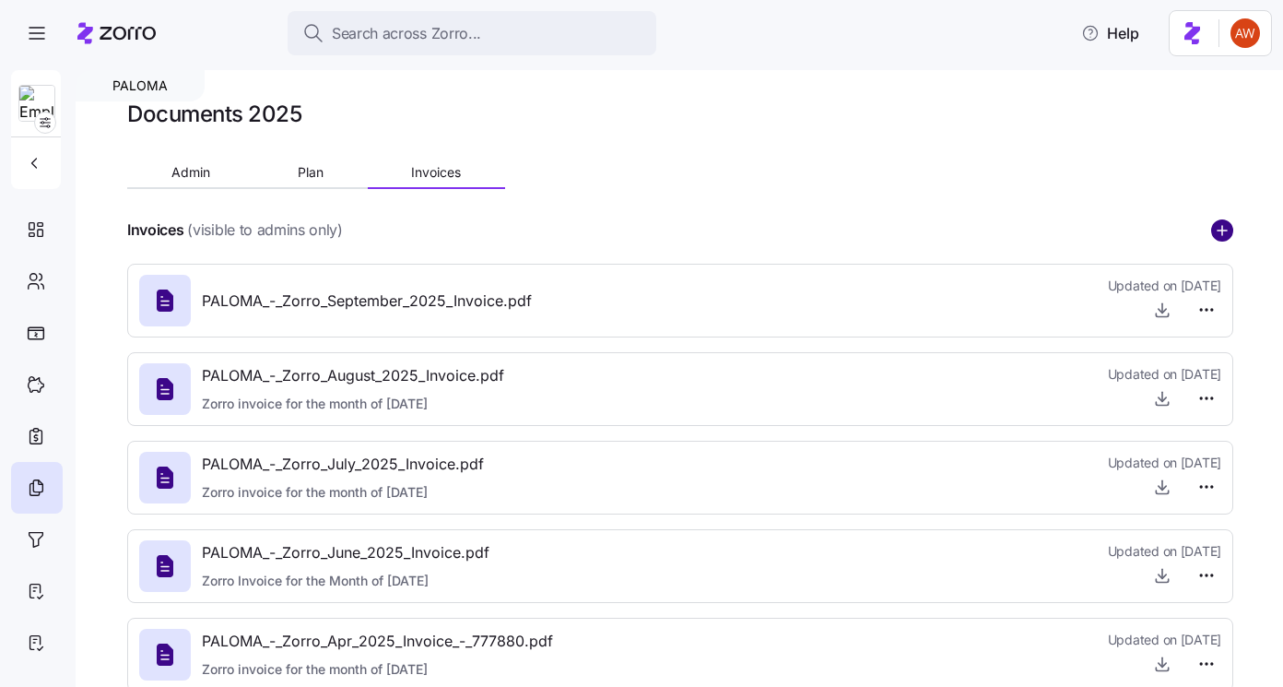
click at [1215, 225] on circle "add icon" at bounding box center [1222, 230] width 20 height 20
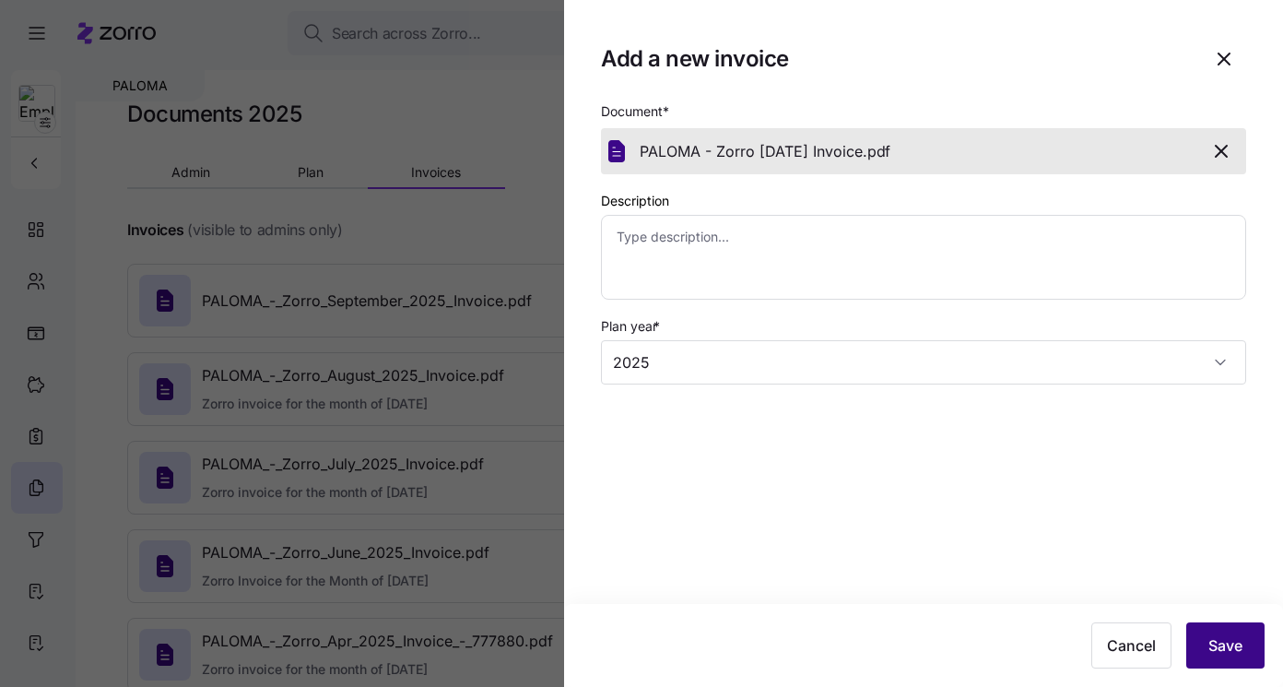
click at [1234, 657] on button "Save" at bounding box center [1225, 645] width 78 height 46
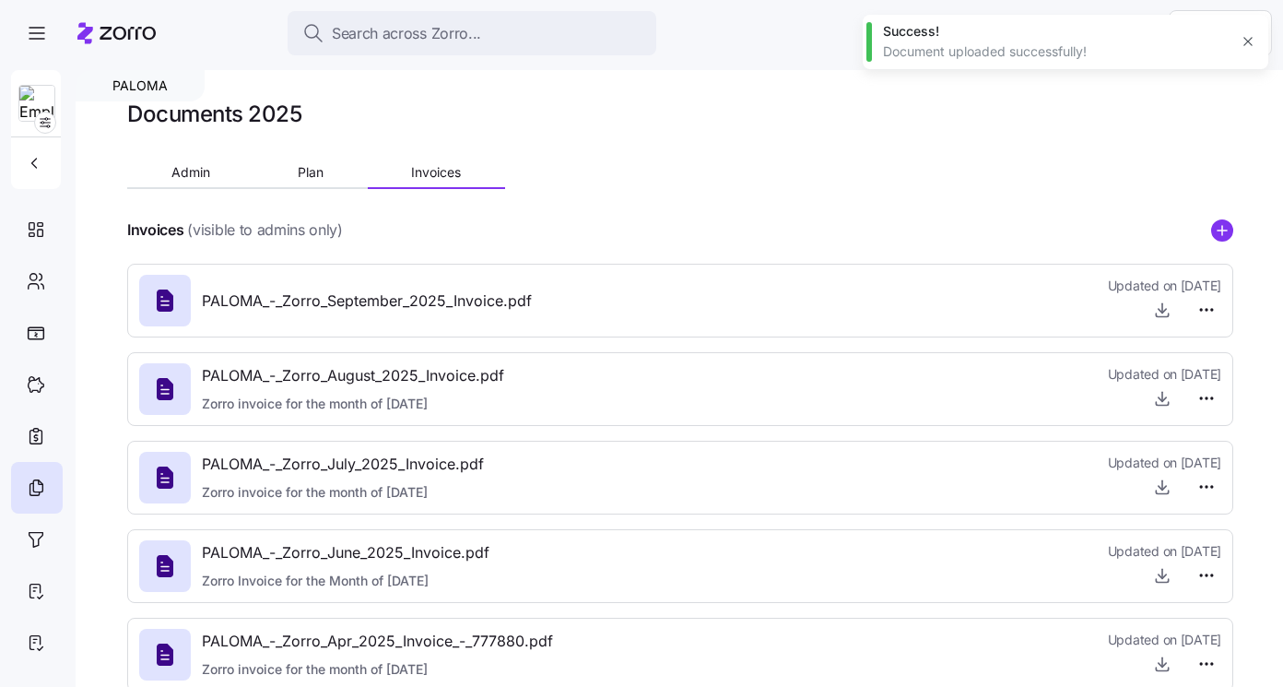
type textarea "x"
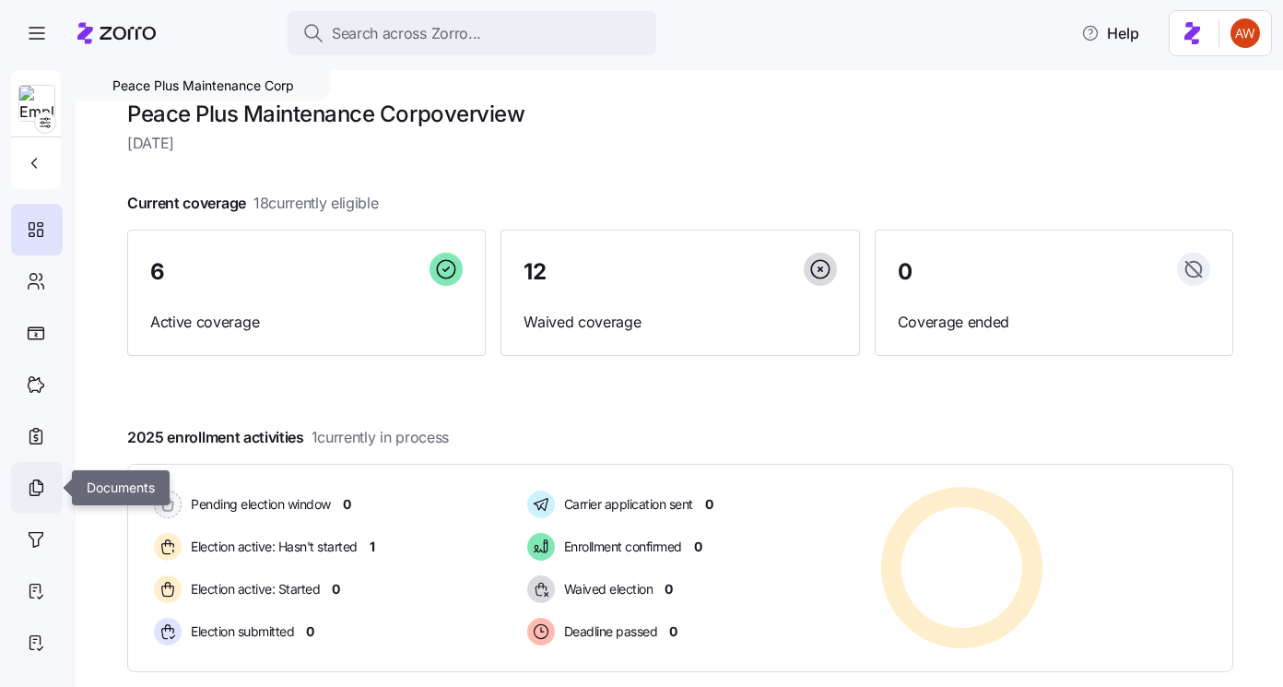
click at [34, 489] on icon at bounding box center [36, 487] width 20 height 22
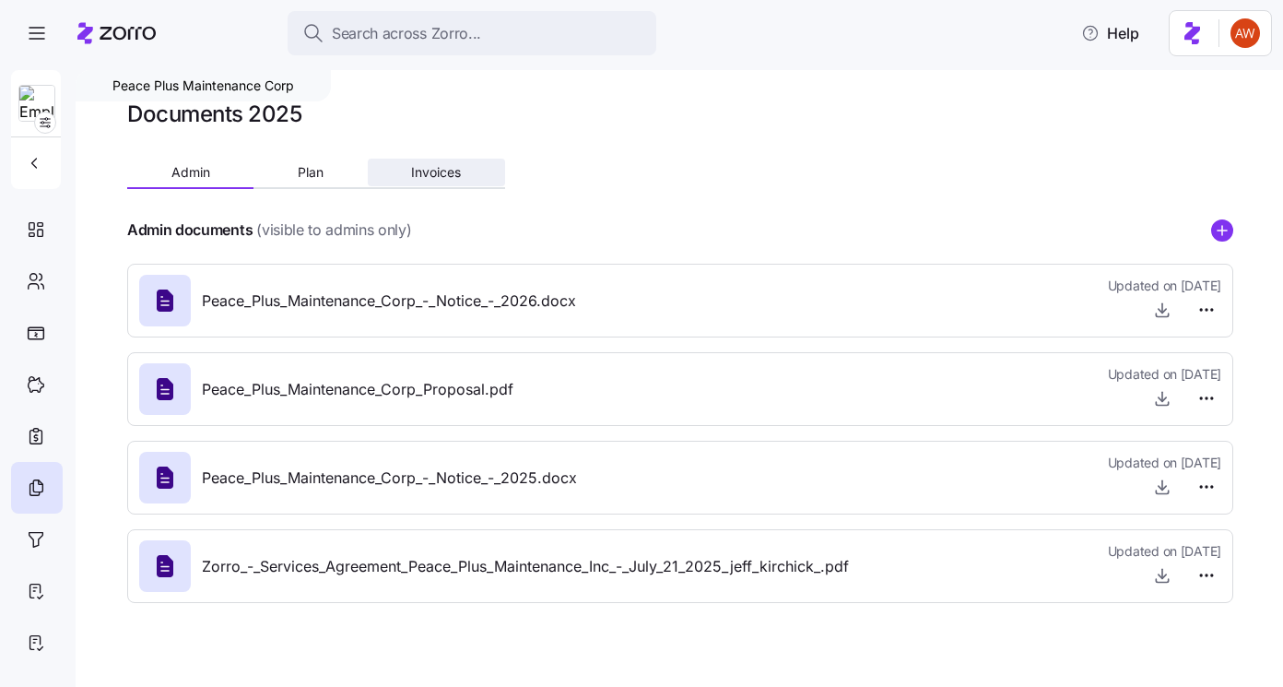
click at [422, 174] on span "Invoices" at bounding box center [436, 172] width 50 height 13
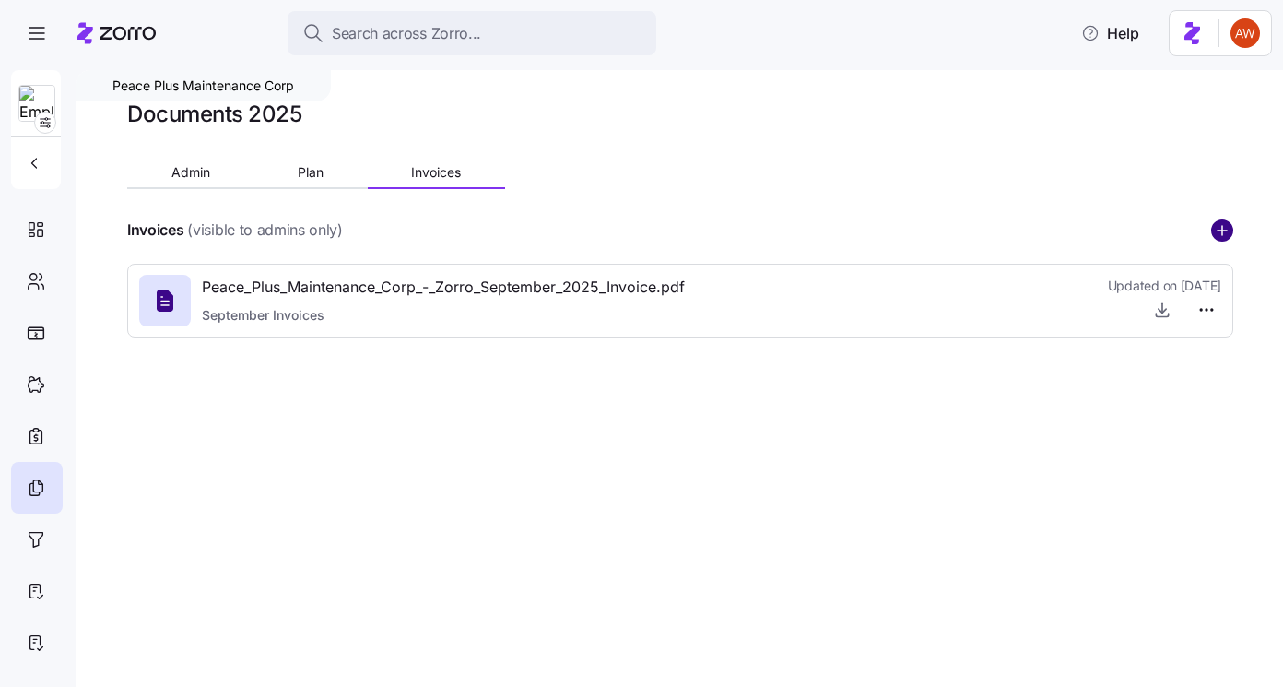
click at [1218, 228] on circle "add icon" at bounding box center [1222, 230] width 20 height 20
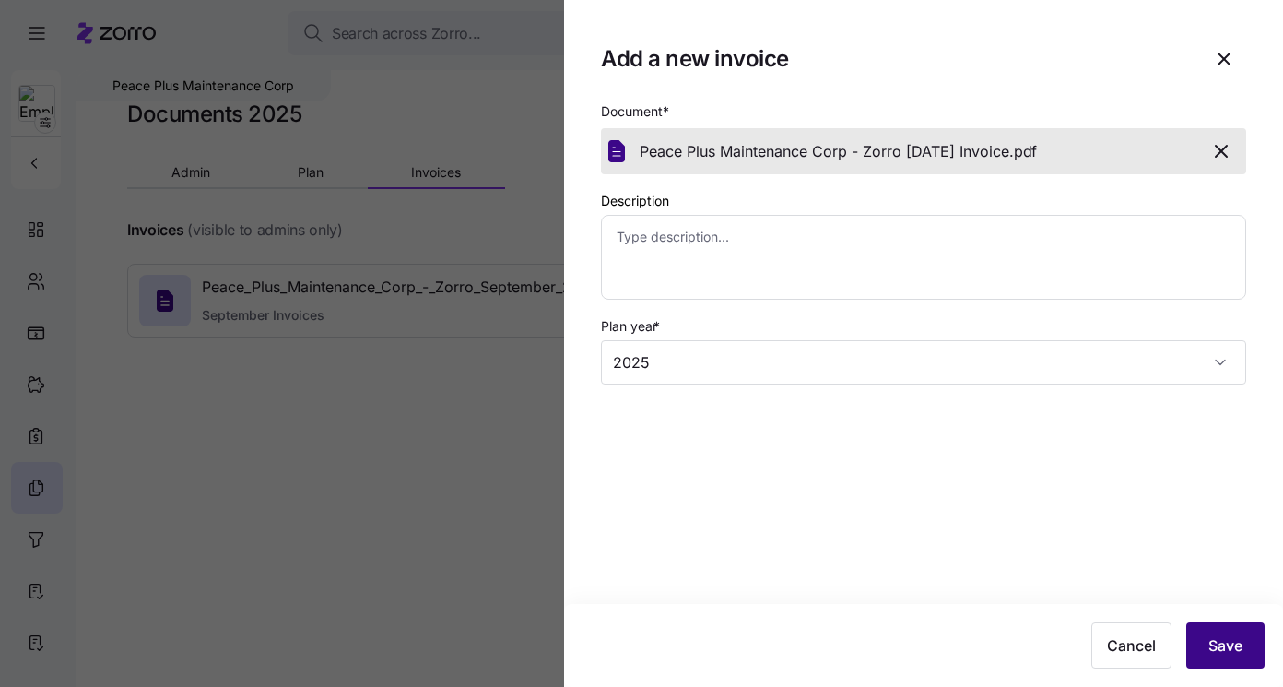
click at [1237, 649] on span "Save" at bounding box center [1225, 645] width 34 height 22
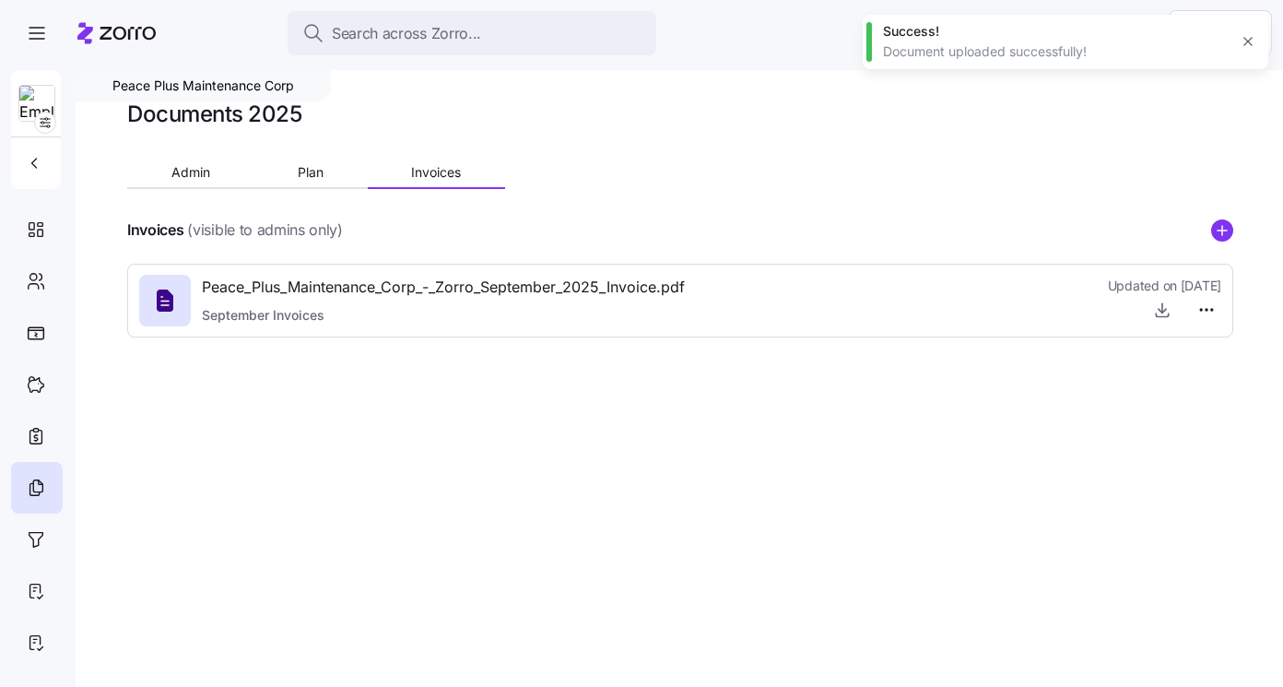
type textarea "x"
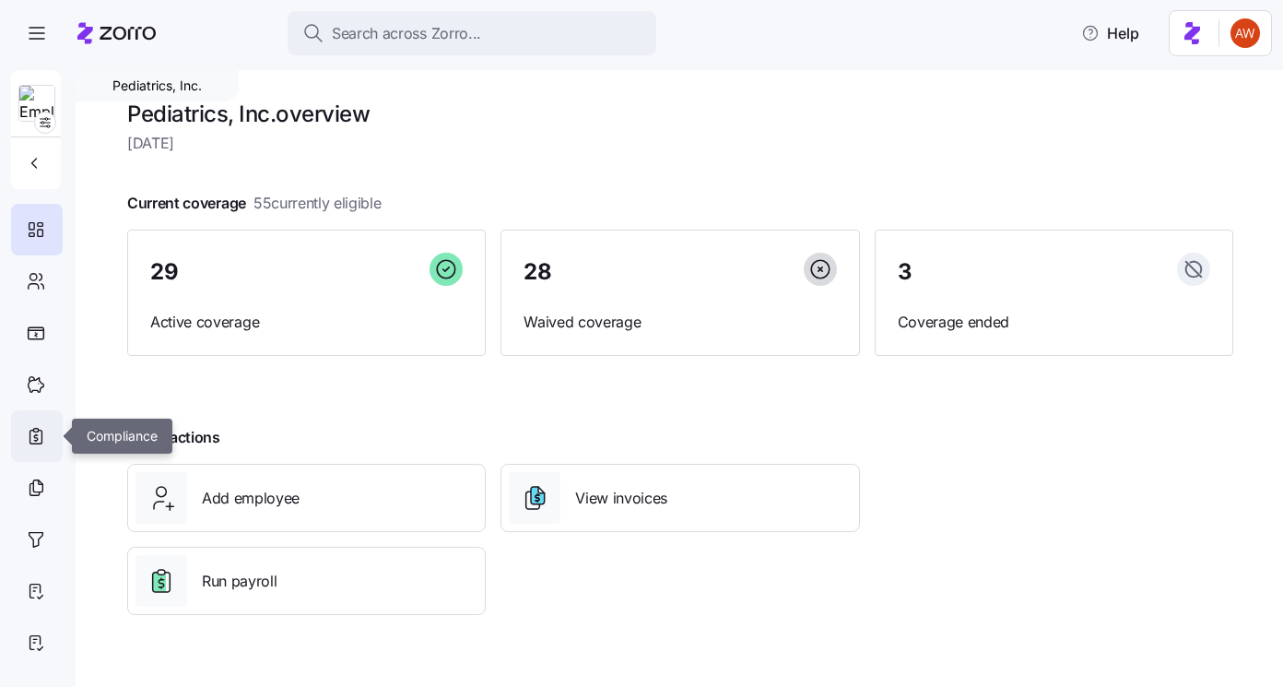
click at [32, 461] on div at bounding box center [37, 436] width 52 height 52
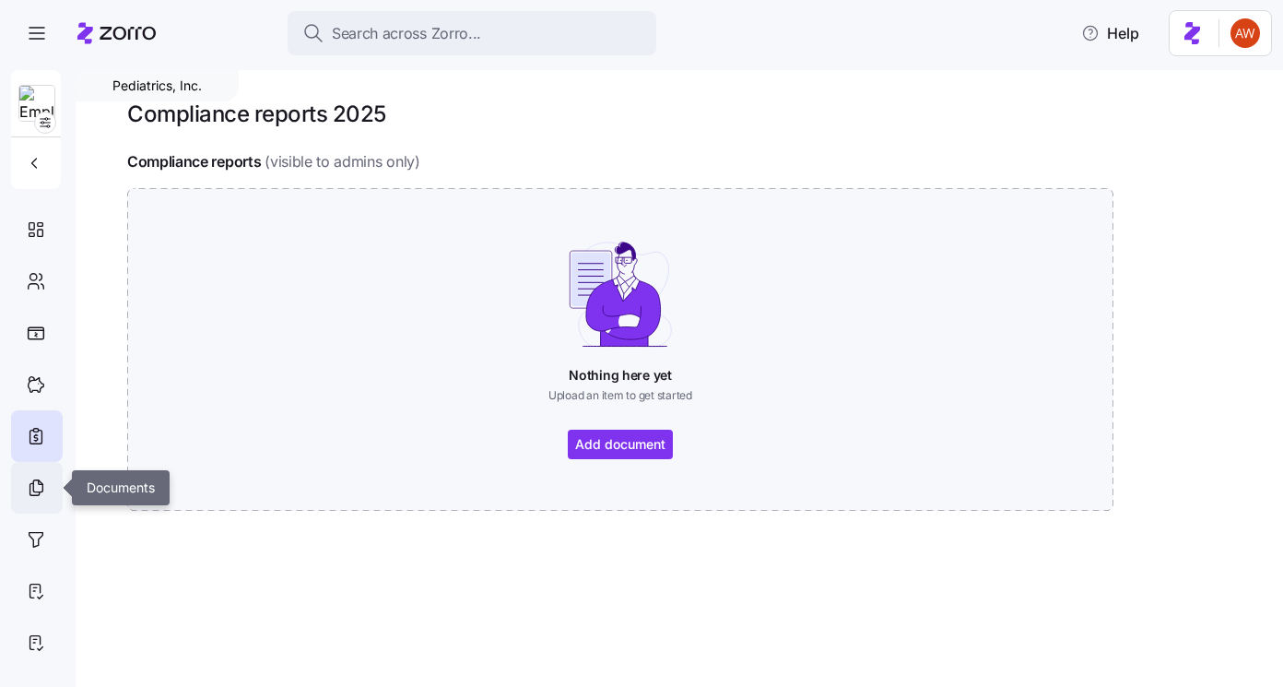
click at [32, 480] on icon at bounding box center [36, 487] width 20 height 22
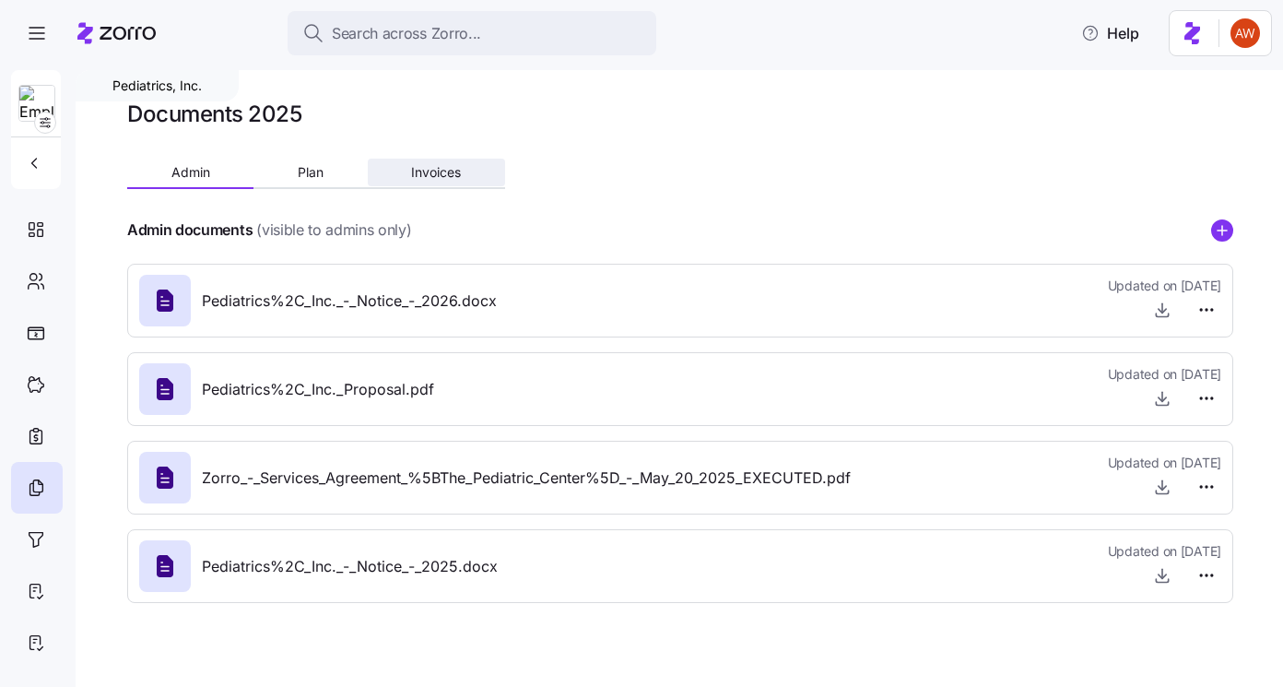
click at [414, 177] on span "Invoices" at bounding box center [436, 172] width 50 height 13
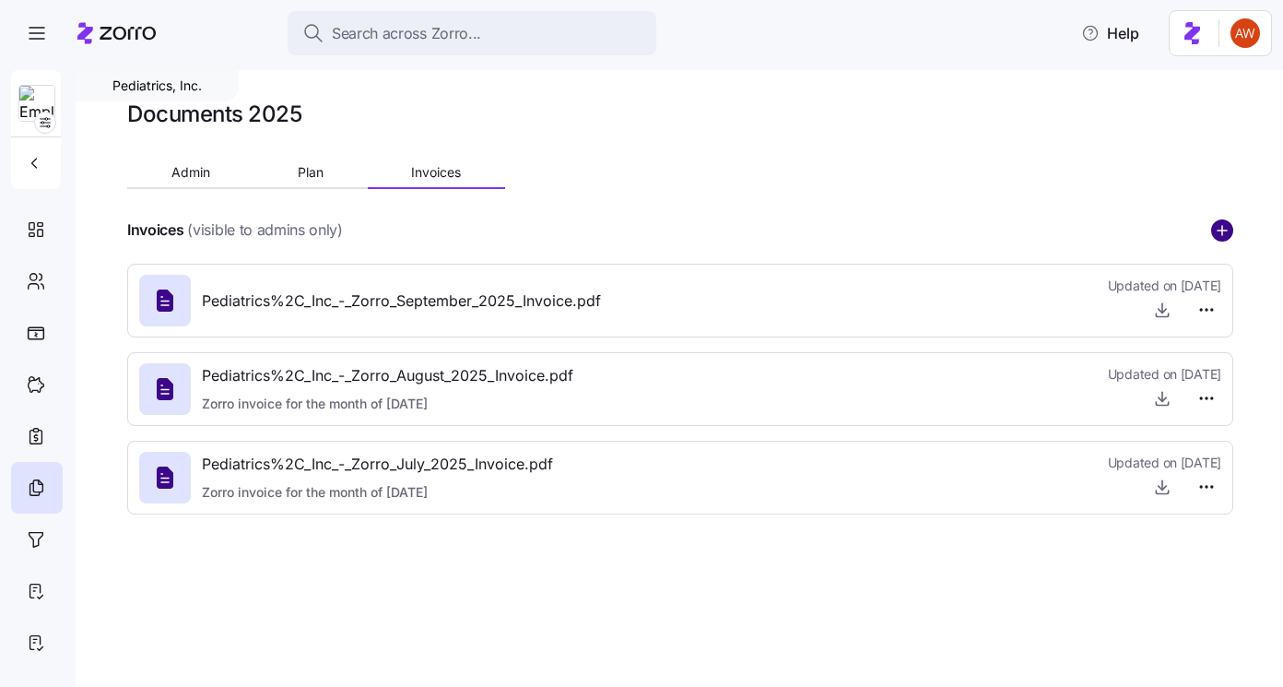
click at [1227, 228] on circle "add icon" at bounding box center [1222, 230] width 20 height 20
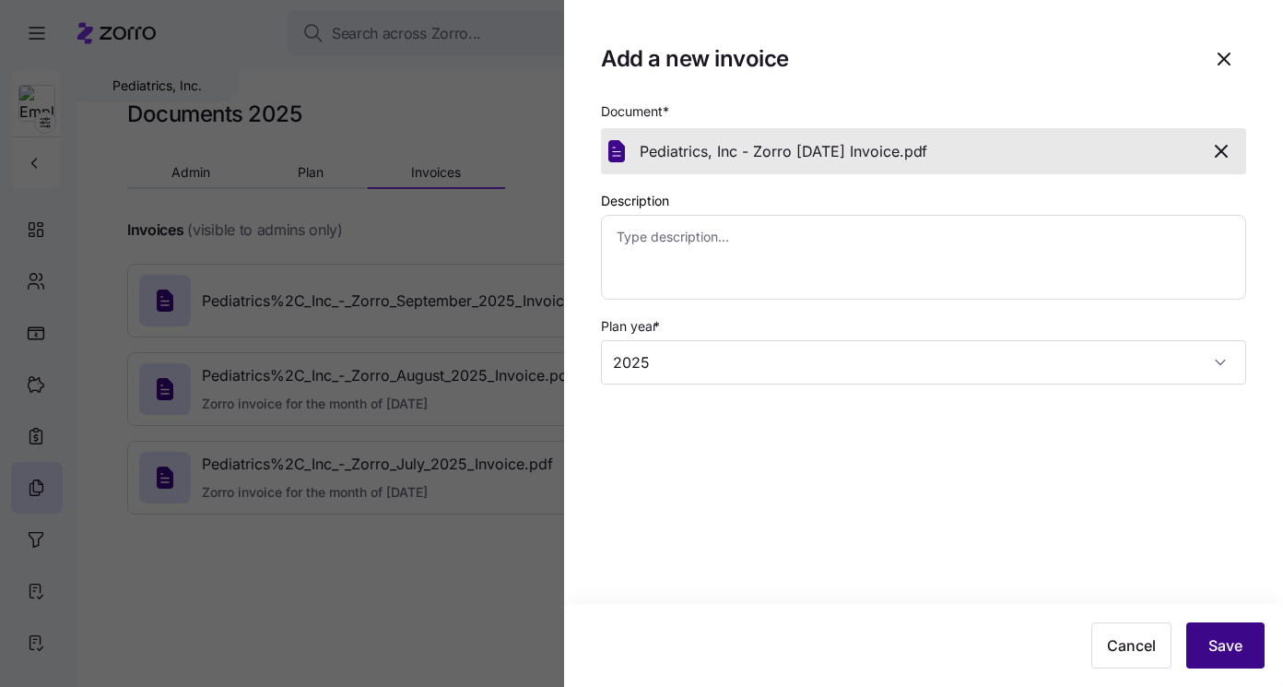
click at [1217, 638] on span "Save" at bounding box center [1225, 645] width 34 height 22
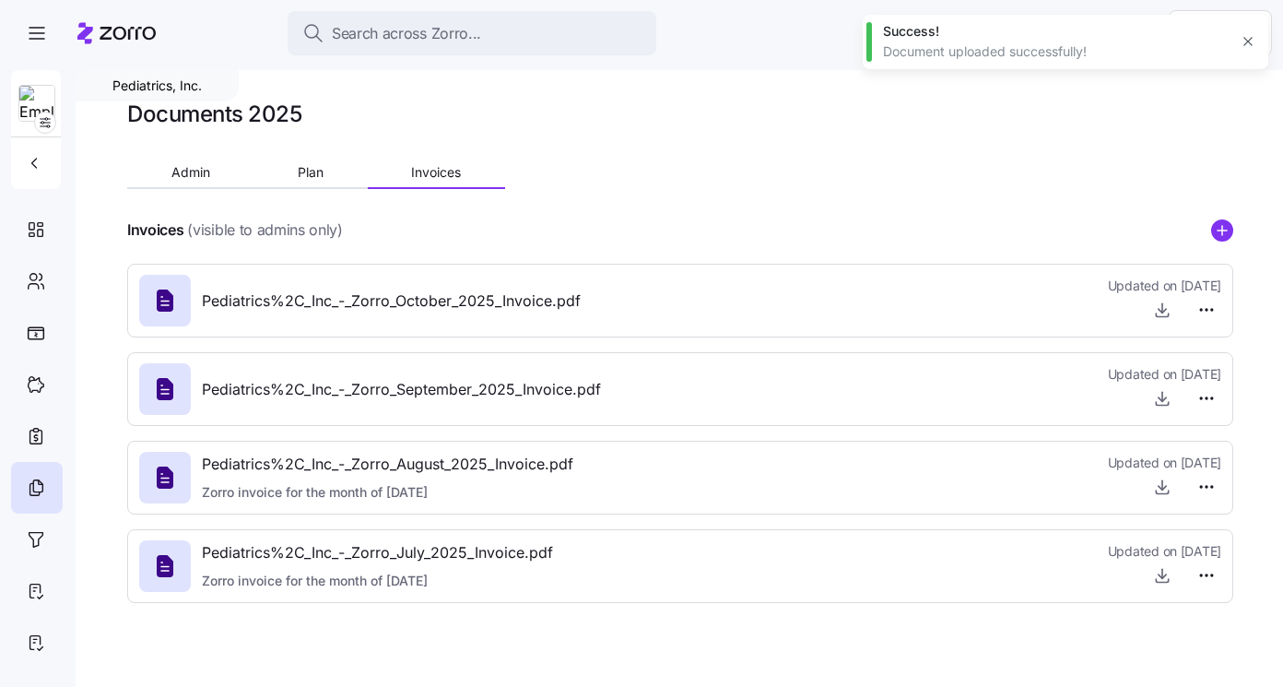
type textarea "x"
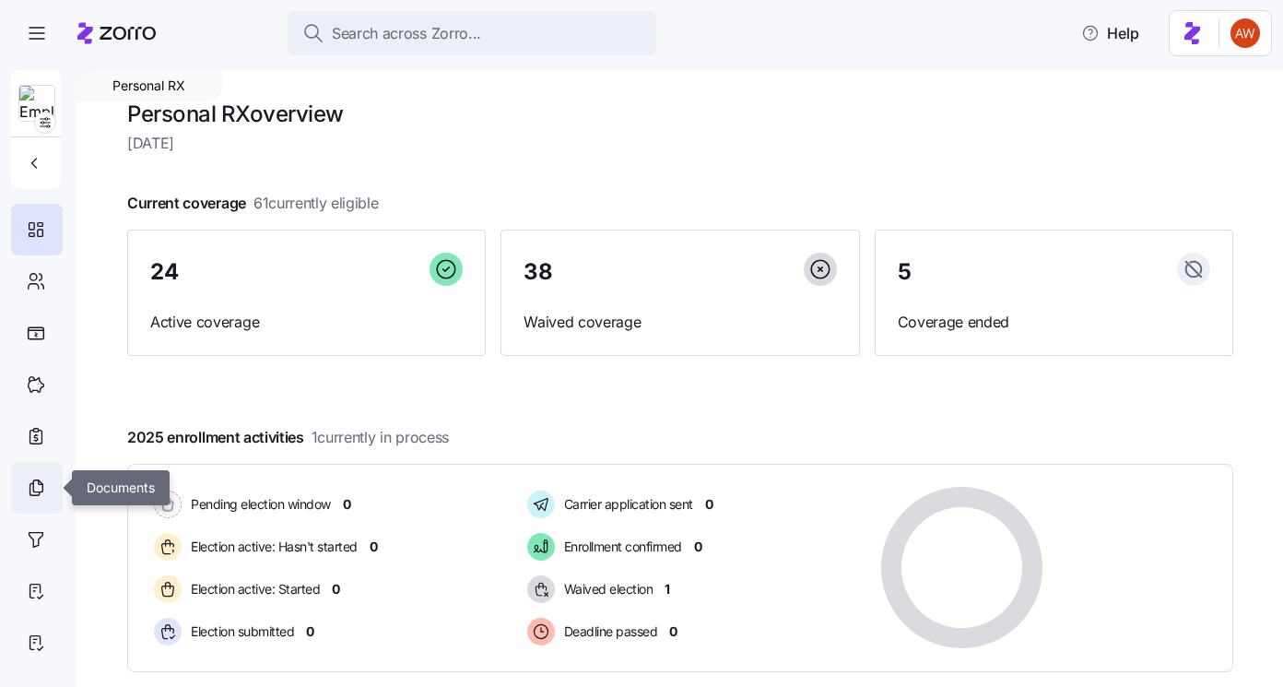
click at [47, 488] on div at bounding box center [37, 488] width 52 height 52
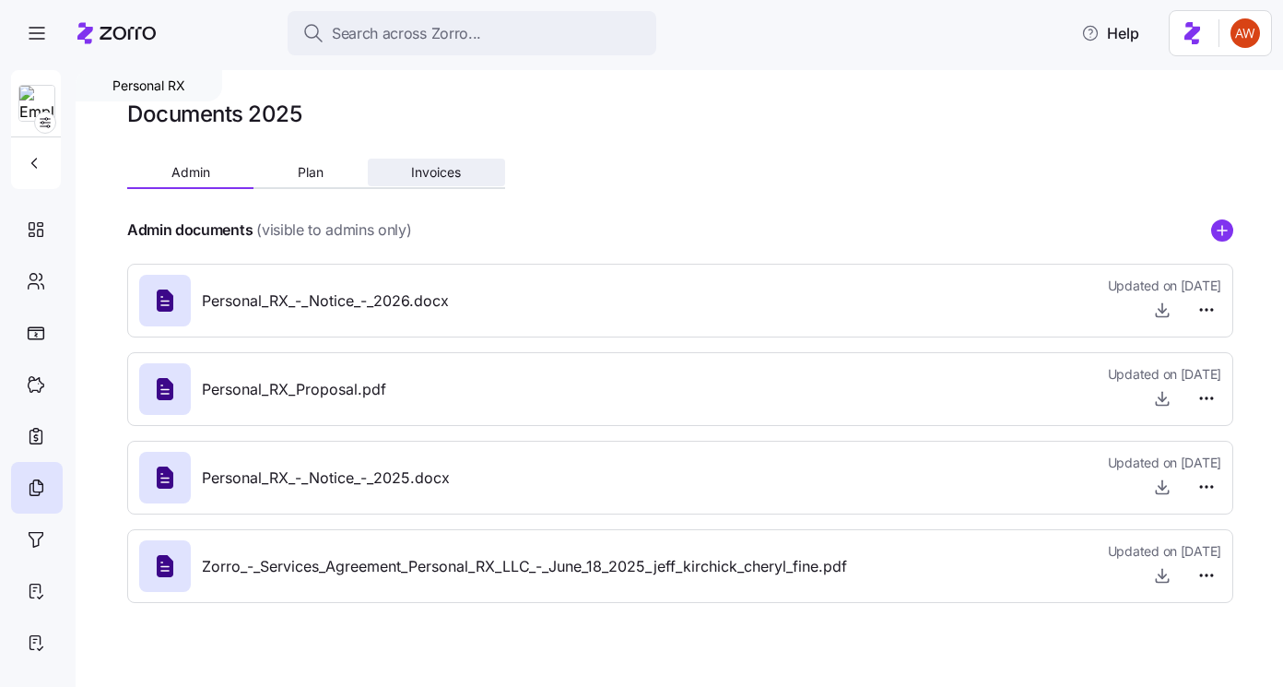
click at [452, 167] on span "Invoices" at bounding box center [436, 172] width 50 height 13
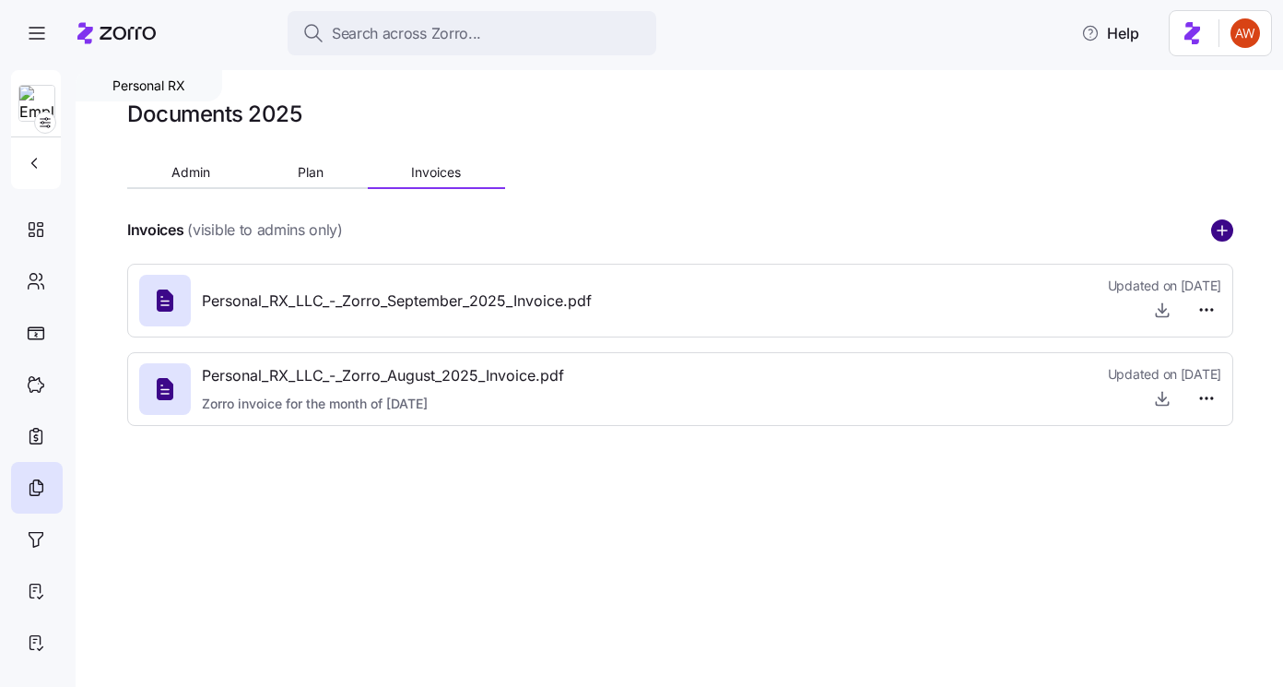
click at [1217, 226] on circle "add icon" at bounding box center [1222, 230] width 20 height 20
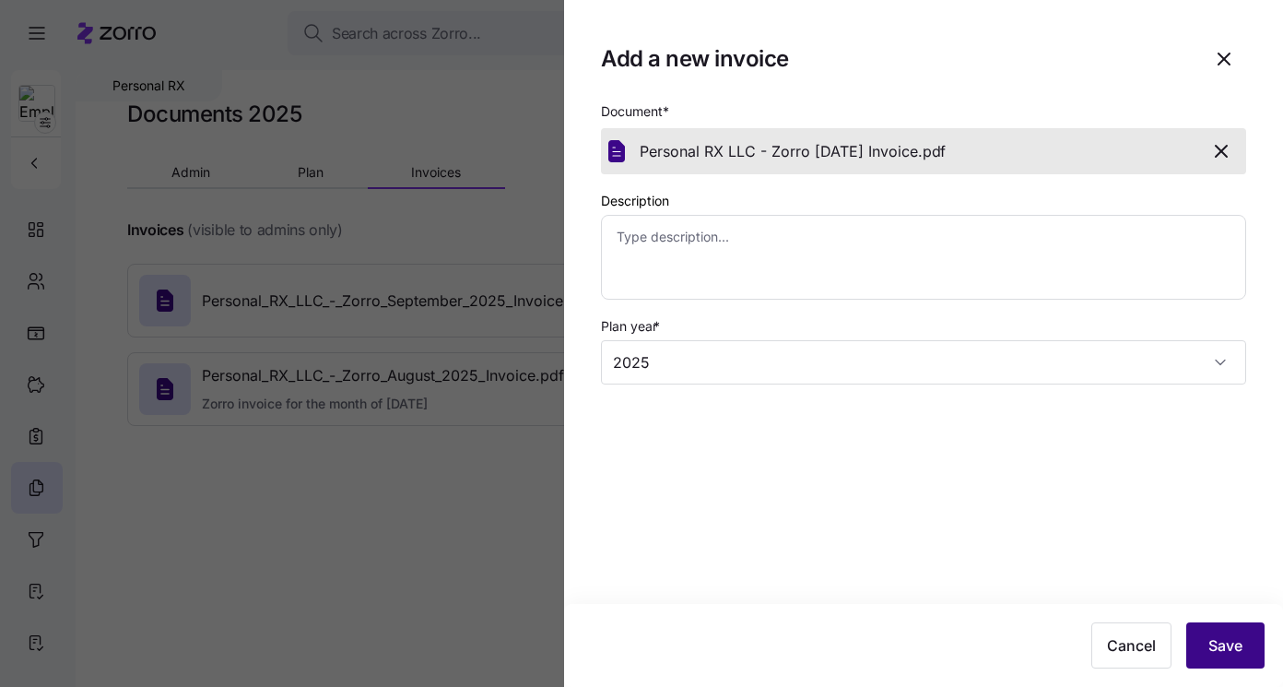
click at [1214, 645] on span "Save" at bounding box center [1225, 645] width 34 height 22
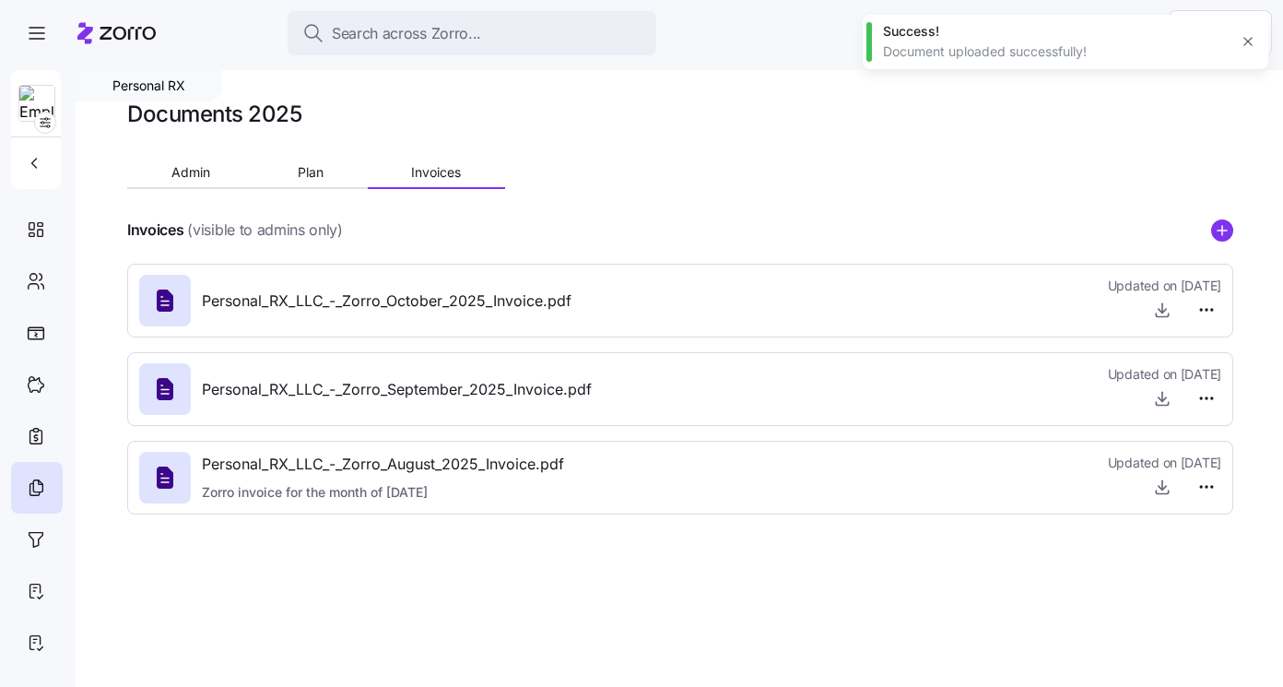
type textarea "x"
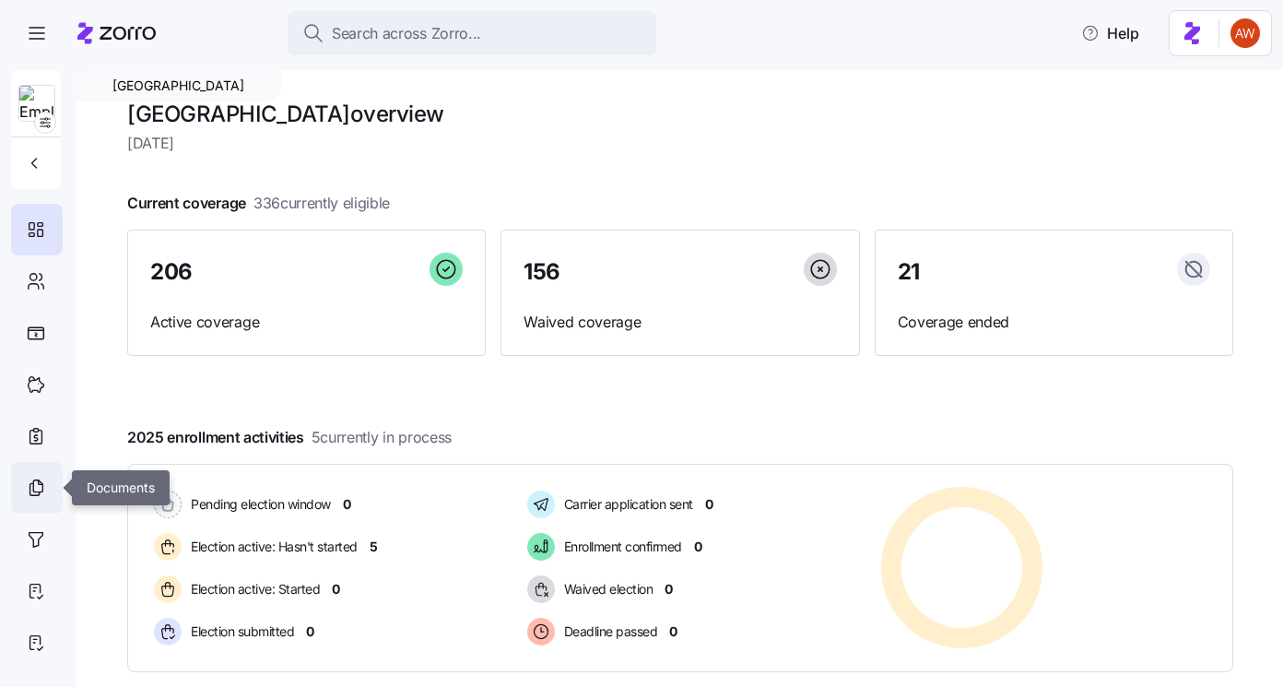
click at [26, 479] on icon at bounding box center [36, 487] width 20 height 22
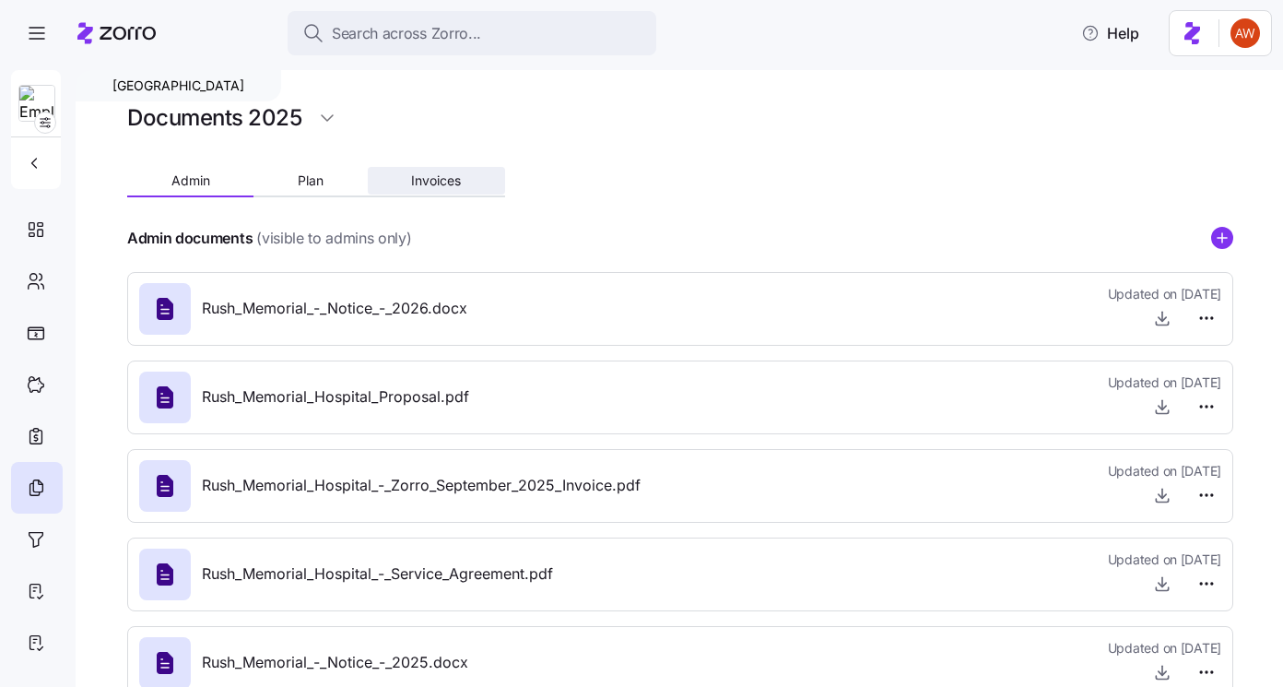
click at [434, 171] on button "Invoices" at bounding box center [436, 181] width 137 height 28
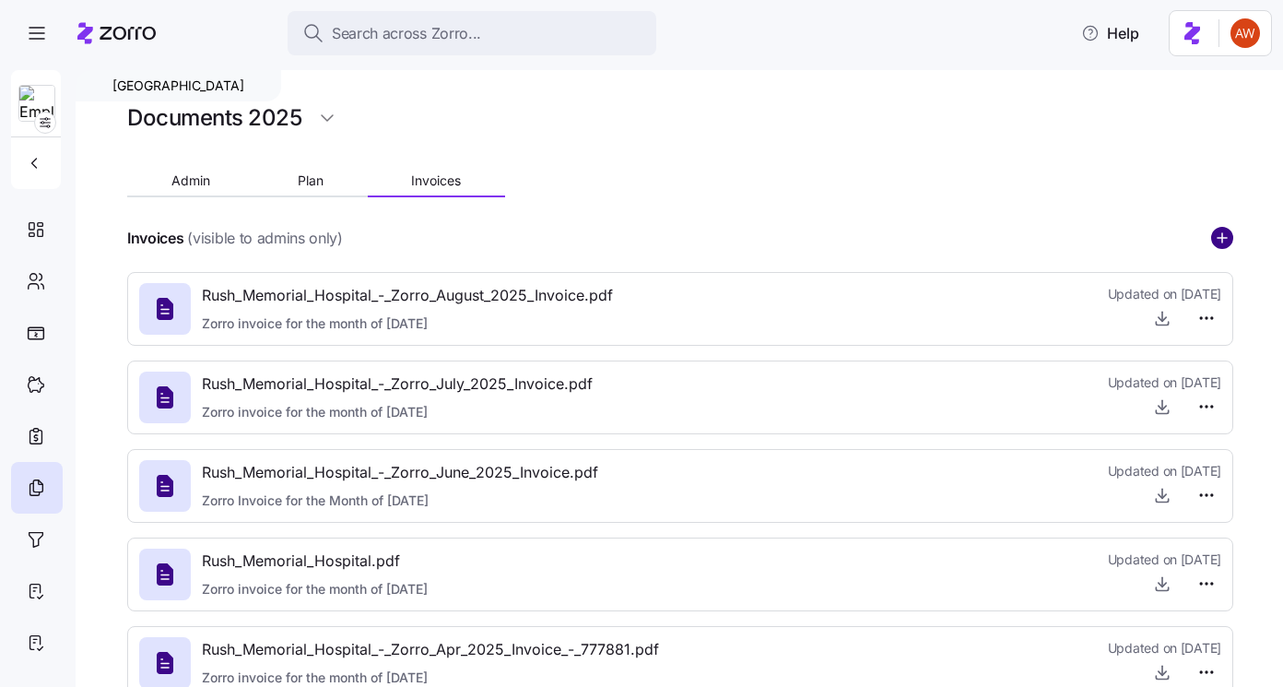
click at [1217, 240] on circle "add icon" at bounding box center [1222, 238] width 20 height 20
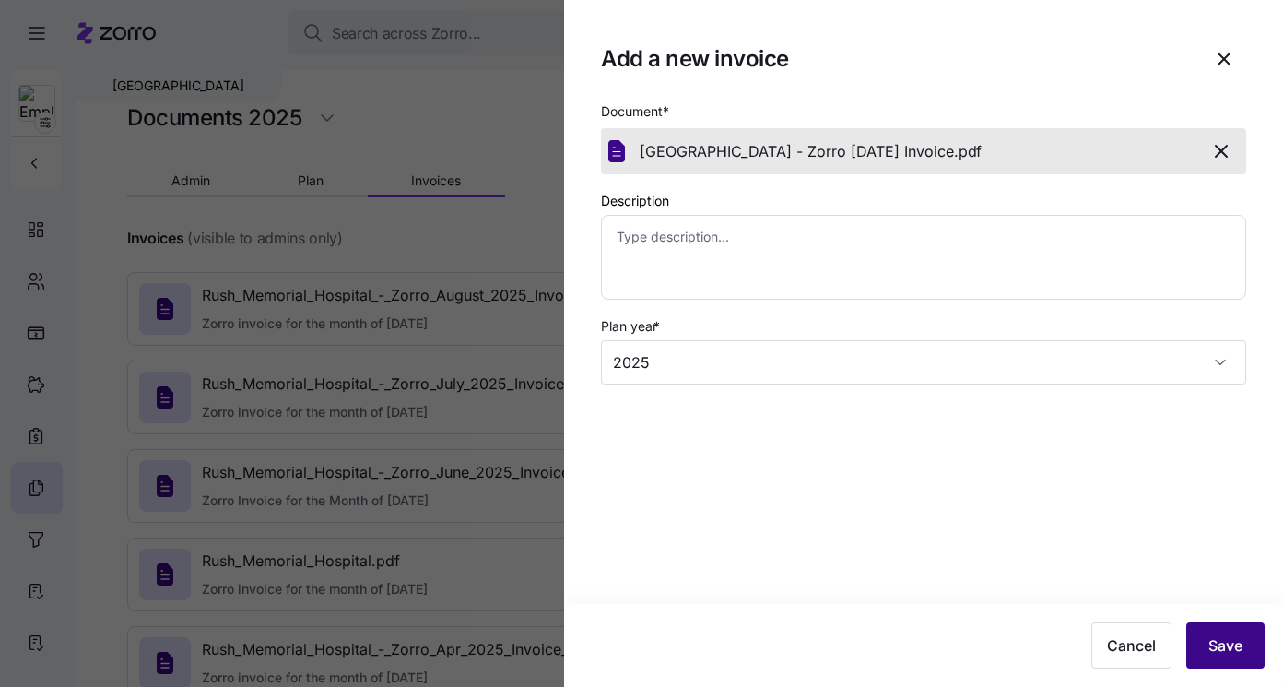
click at [1241, 631] on button "Save" at bounding box center [1225, 645] width 78 height 46
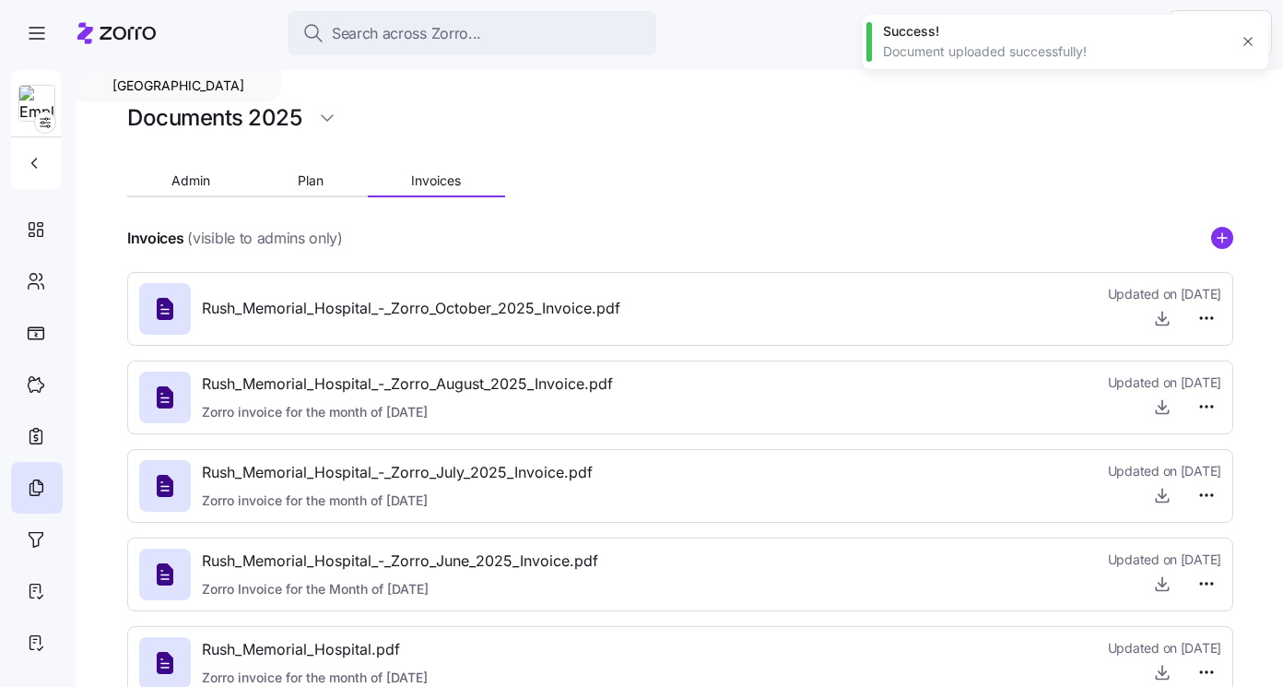
type textarea "x"
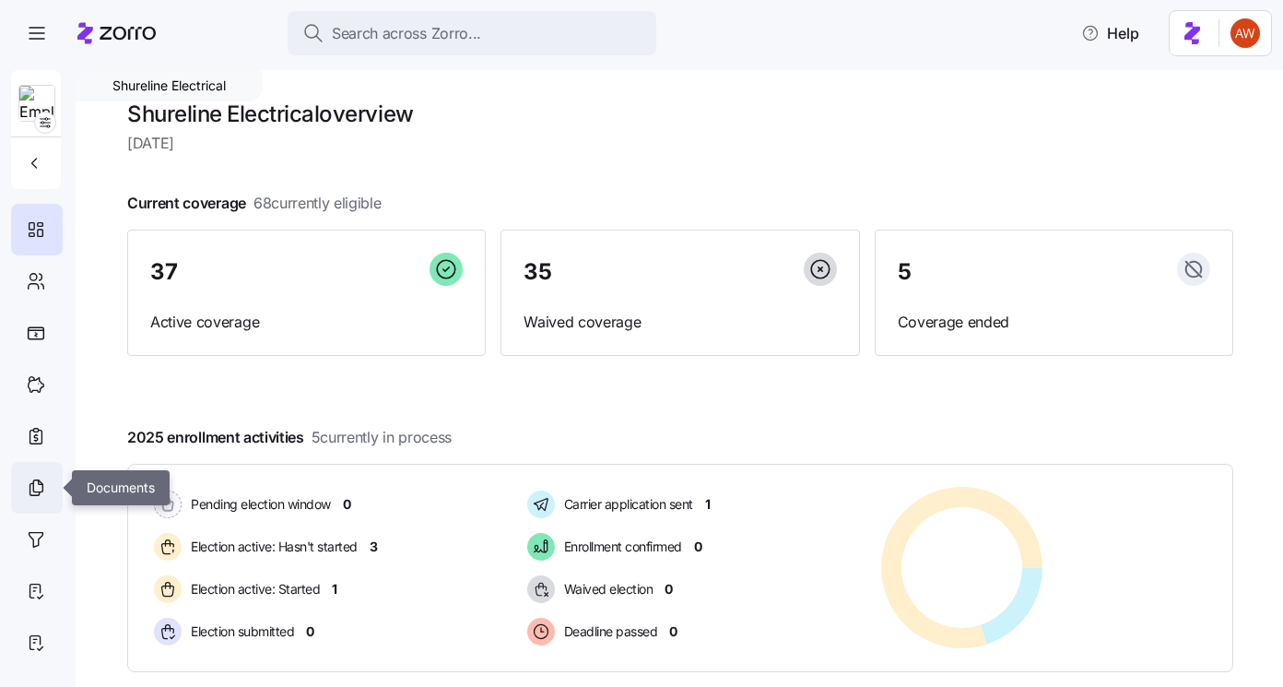
click at [30, 483] on icon at bounding box center [34, 489] width 9 height 12
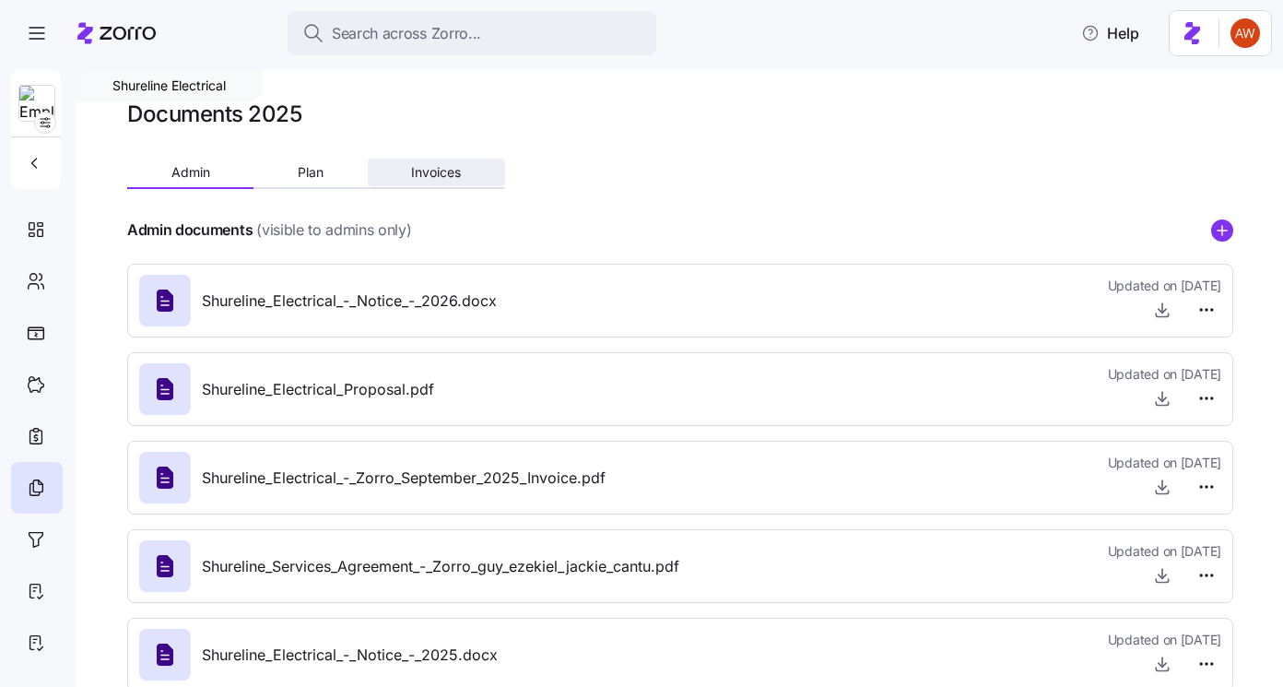
click at [449, 173] on span "Invoices" at bounding box center [436, 172] width 50 height 13
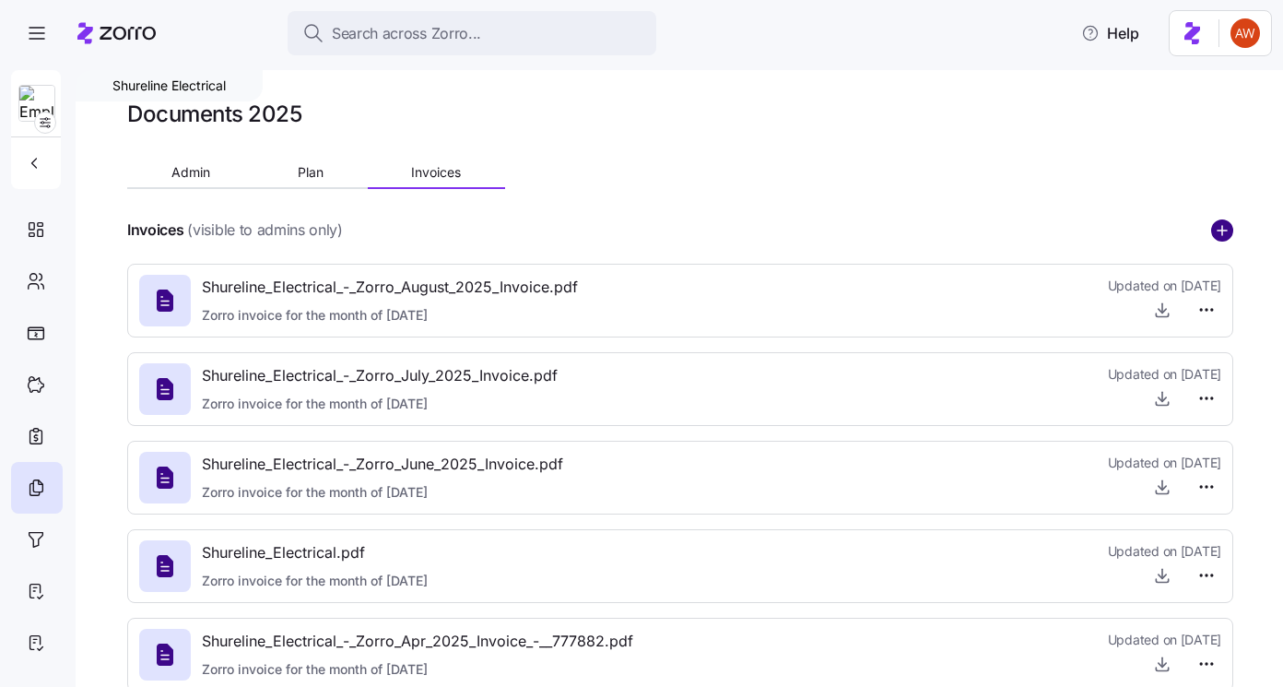
click at [1216, 230] on circle "add icon" at bounding box center [1222, 230] width 20 height 20
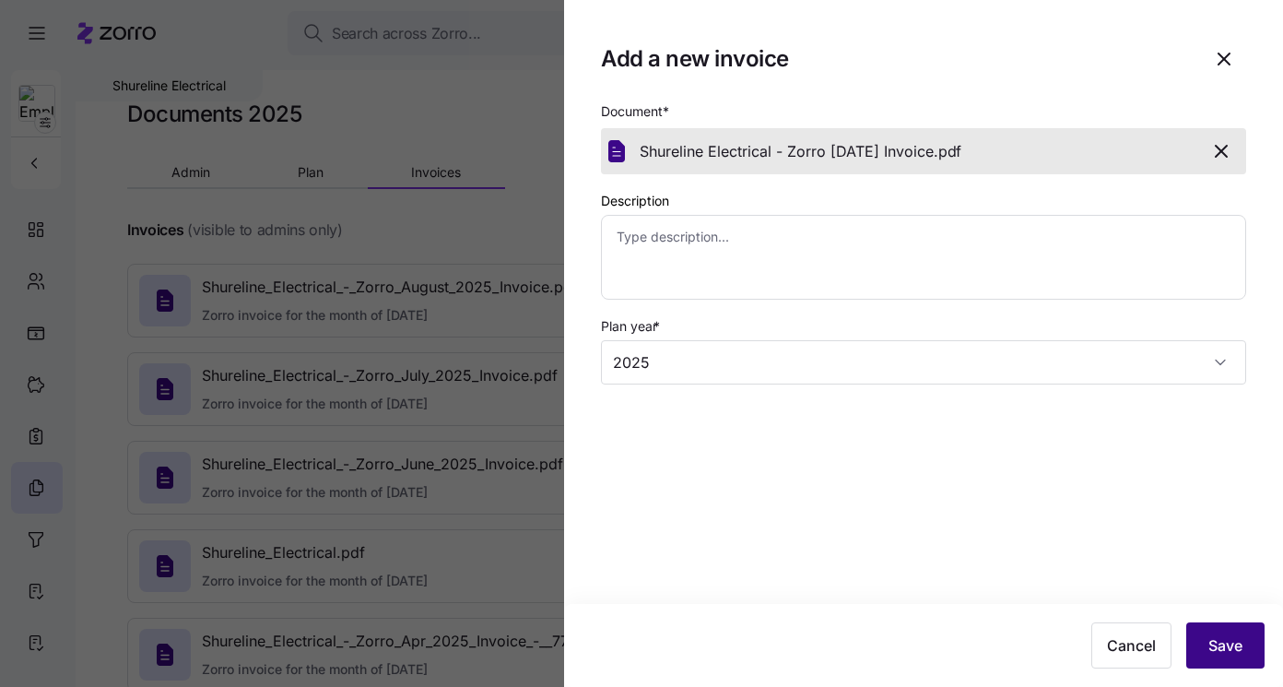
click at [1196, 631] on button "Save" at bounding box center [1225, 645] width 78 height 46
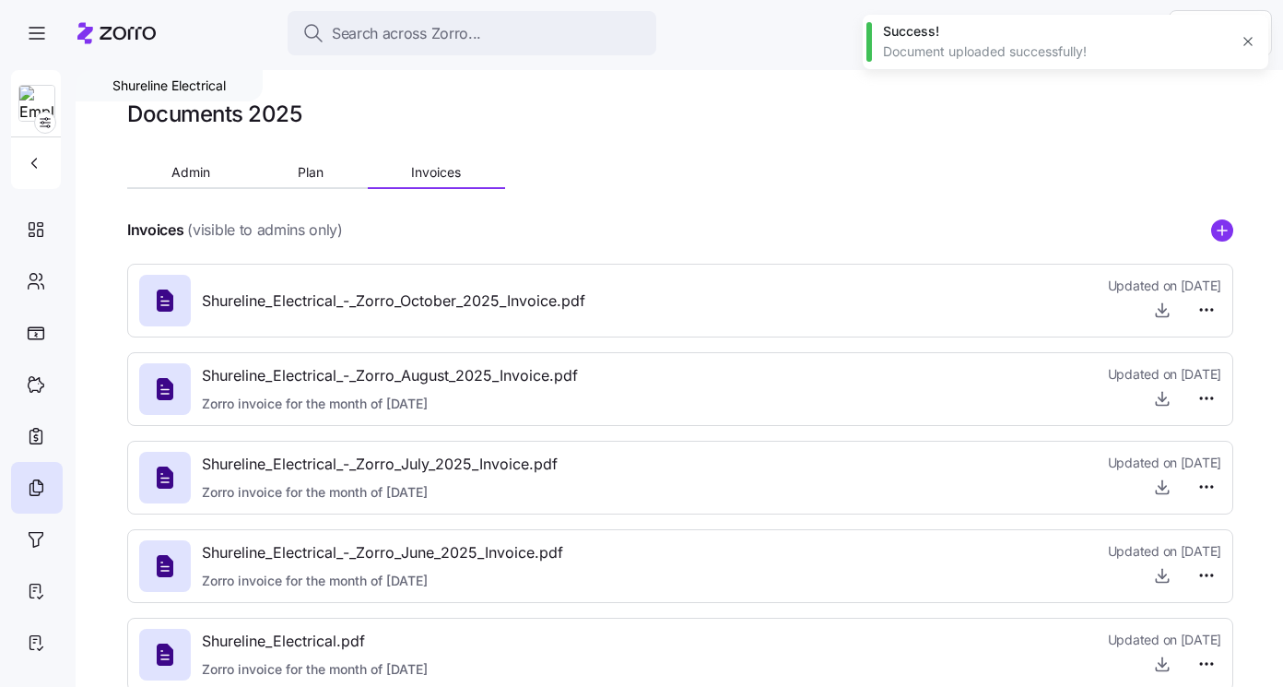
type textarea "x"
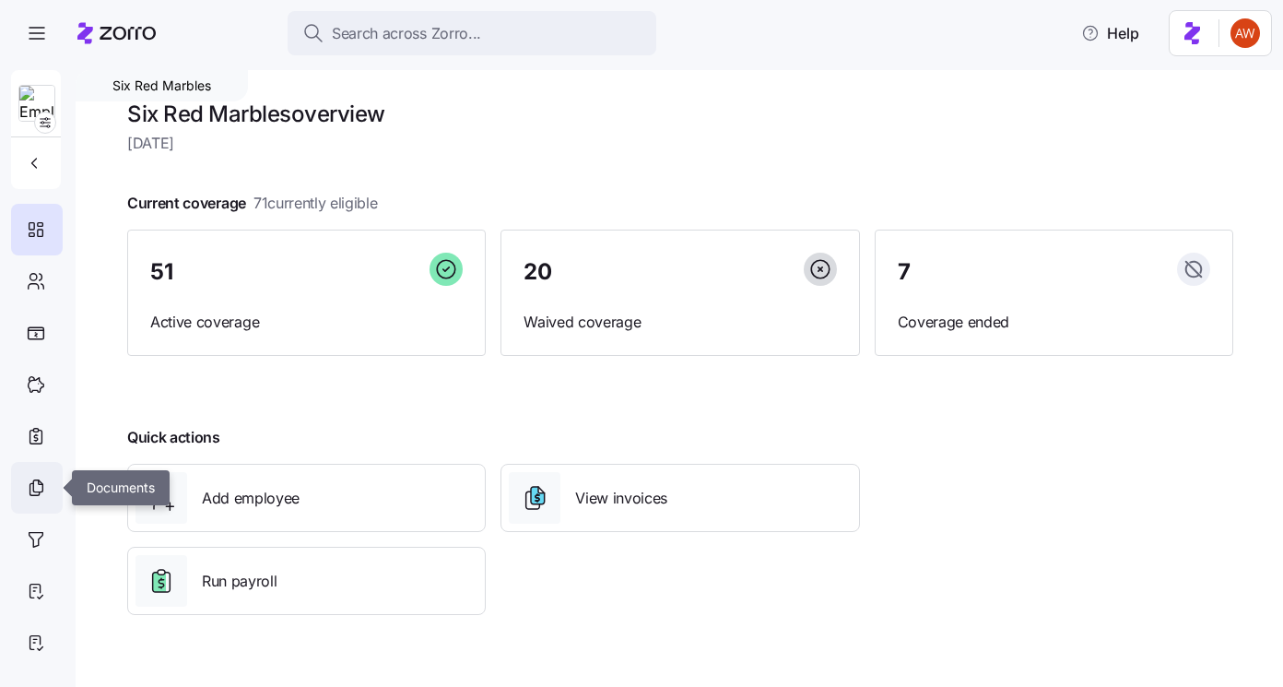
click at [26, 488] on icon at bounding box center [36, 487] width 20 height 22
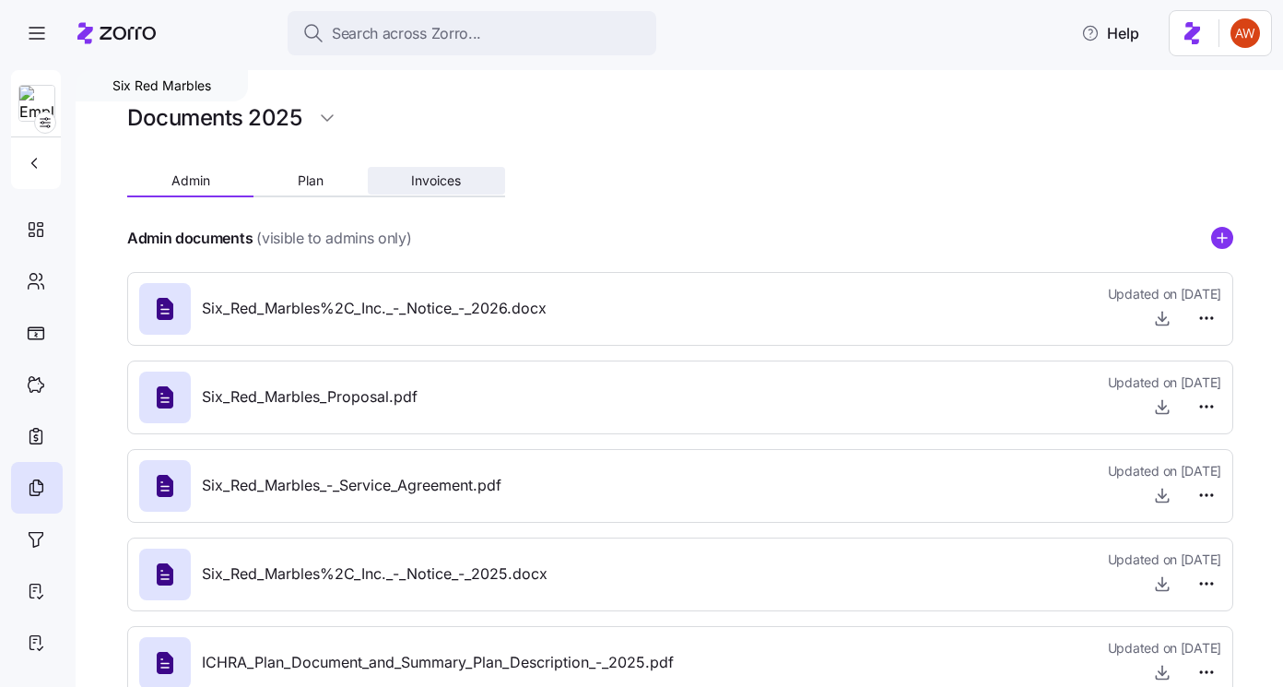
click at [463, 182] on button "Invoices" at bounding box center [436, 181] width 137 height 28
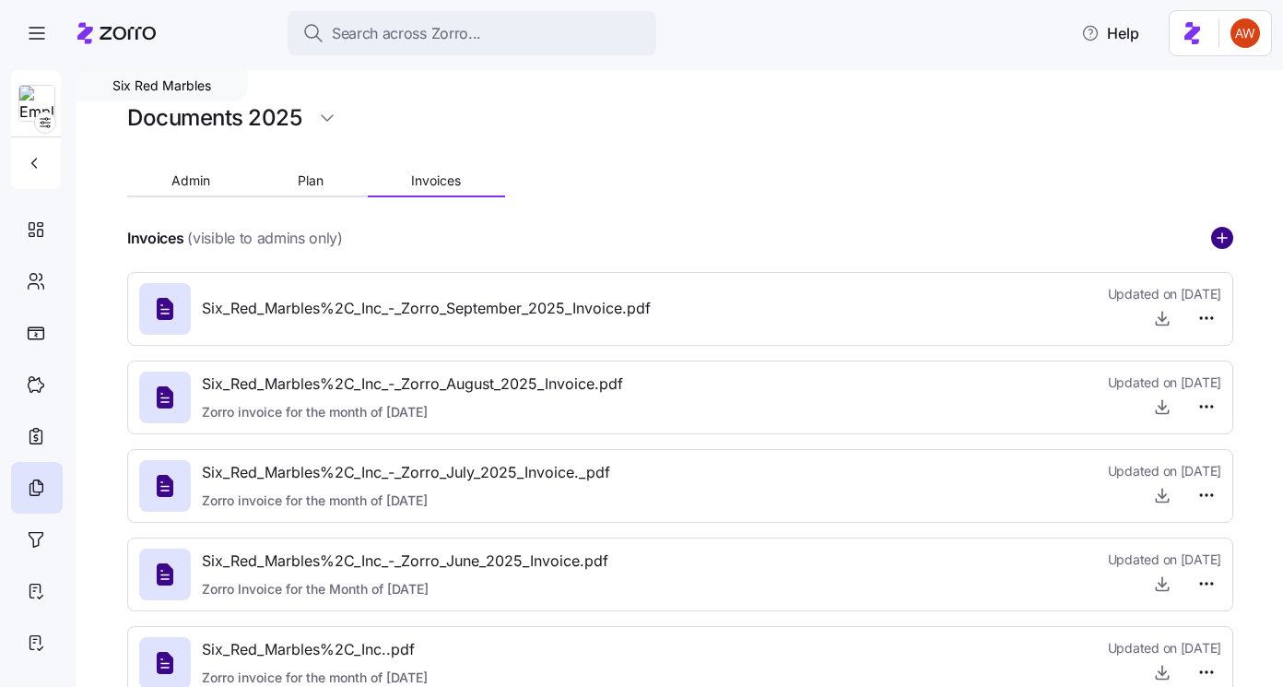
click at [1218, 229] on circle "add icon" at bounding box center [1222, 238] width 20 height 20
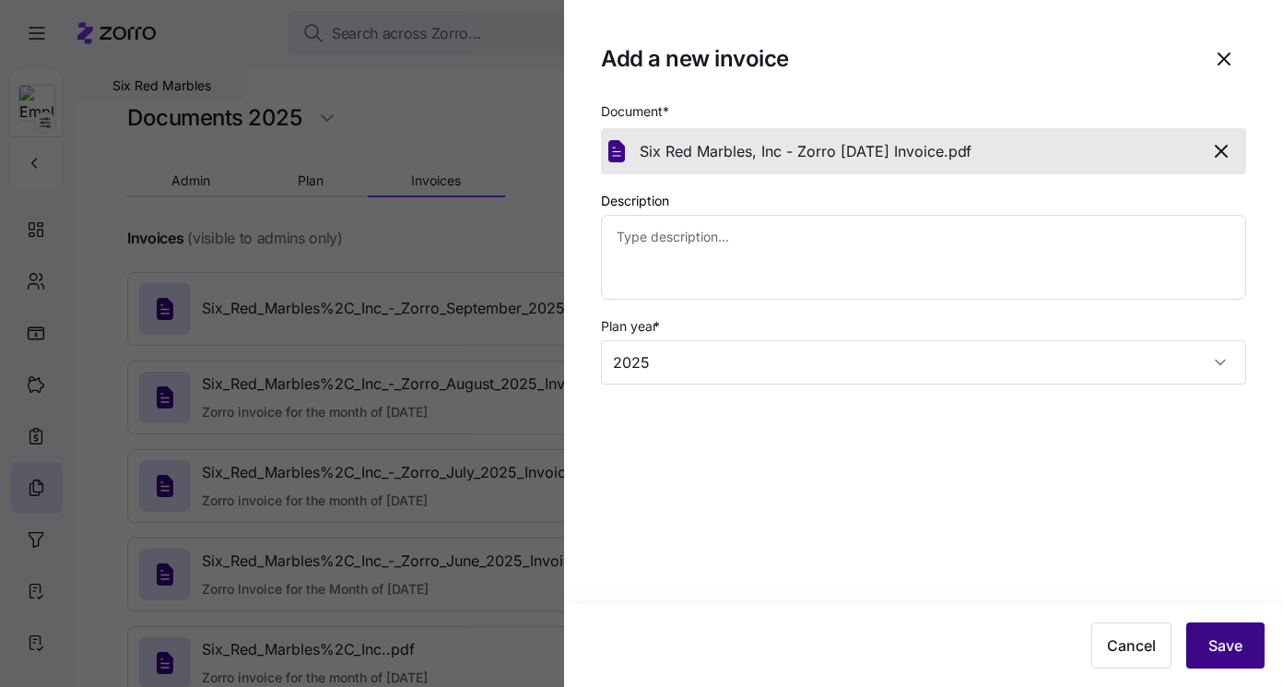
click at [1217, 629] on button "Save" at bounding box center [1225, 645] width 78 height 46
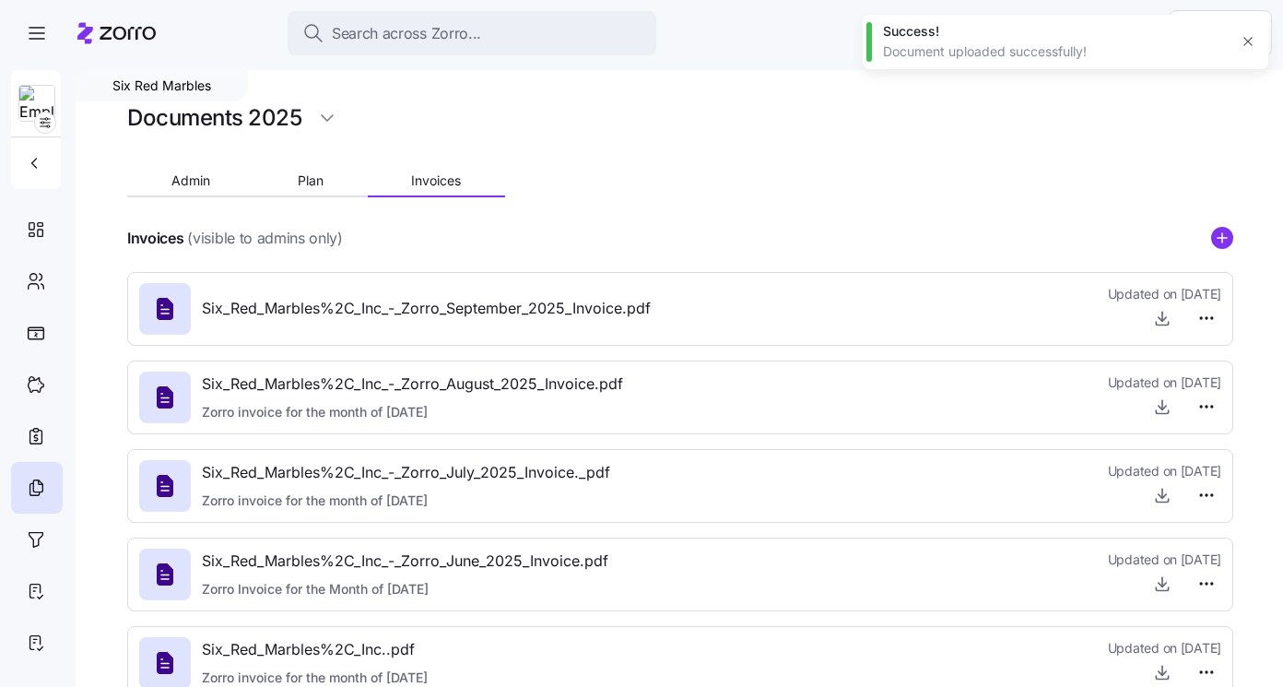
type textarea "x"
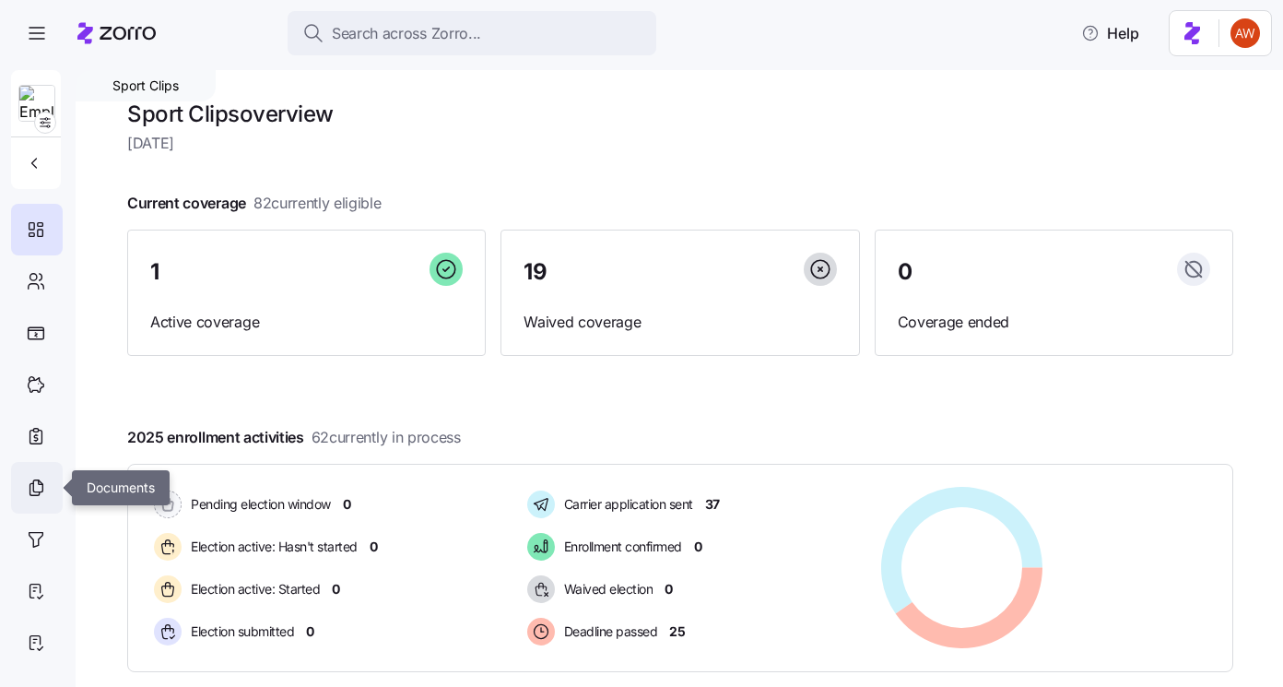
click at [36, 477] on icon at bounding box center [36, 487] width 20 height 22
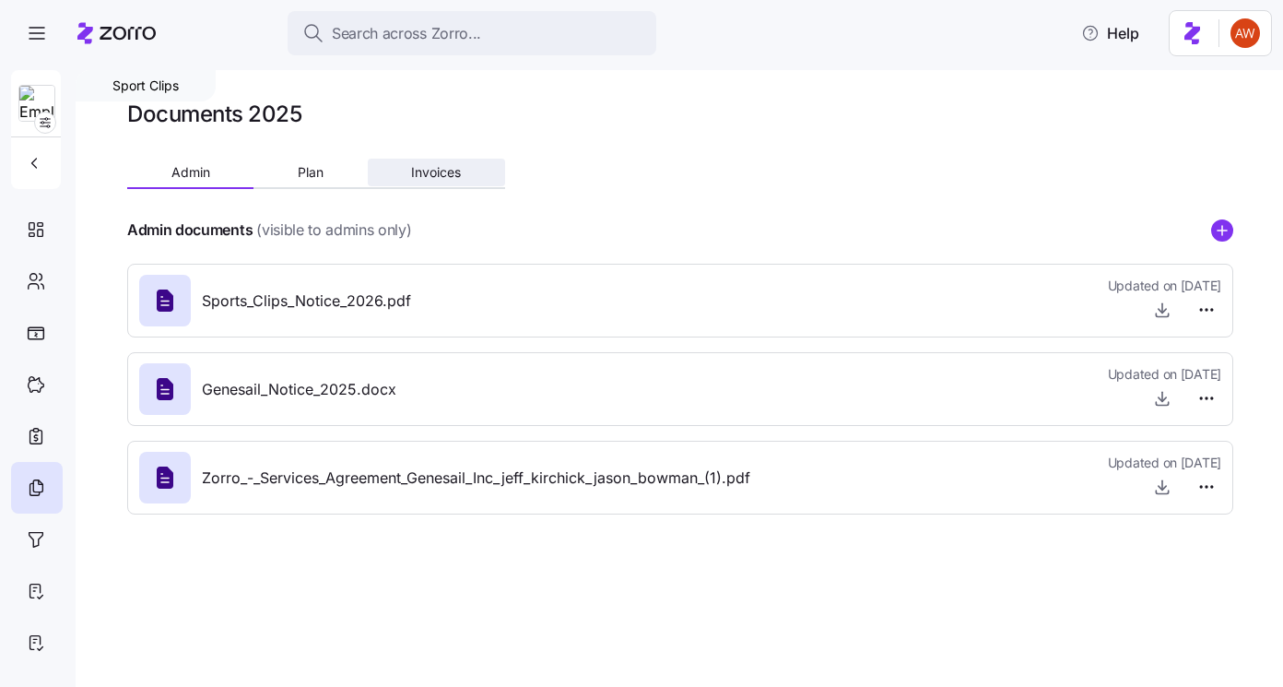
click at [417, 178] on span "Invoices" at bounding box center [436, 172] width 50 height 13
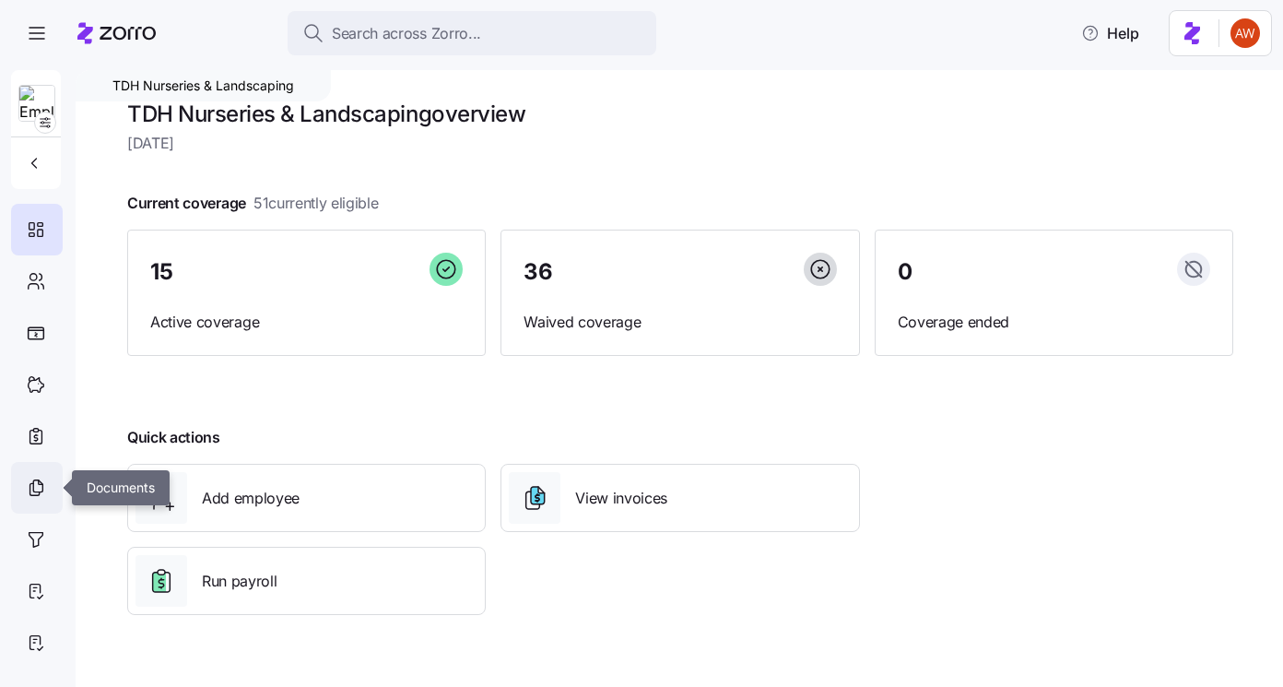
click at [32, 487] on icon at bounding box center [36, 487] width 20 height 22
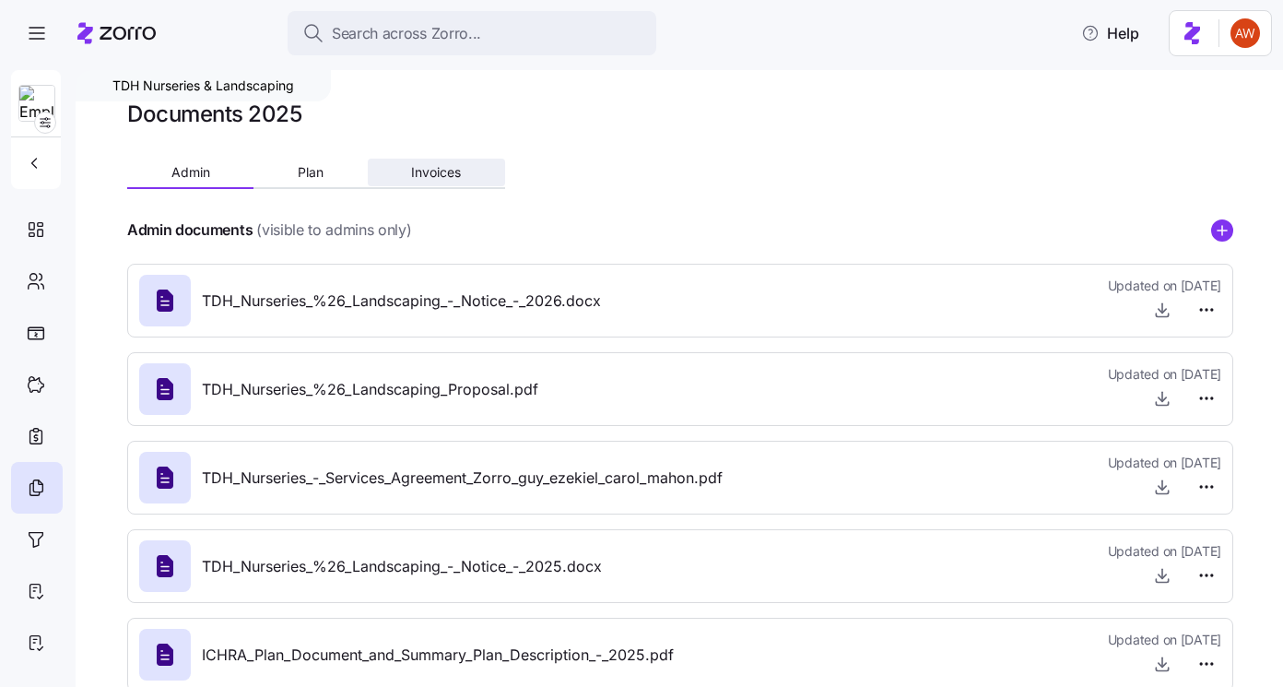
click at [436, 179] on span "Invoices" at bounding box center [436, 172] width 50 height 13
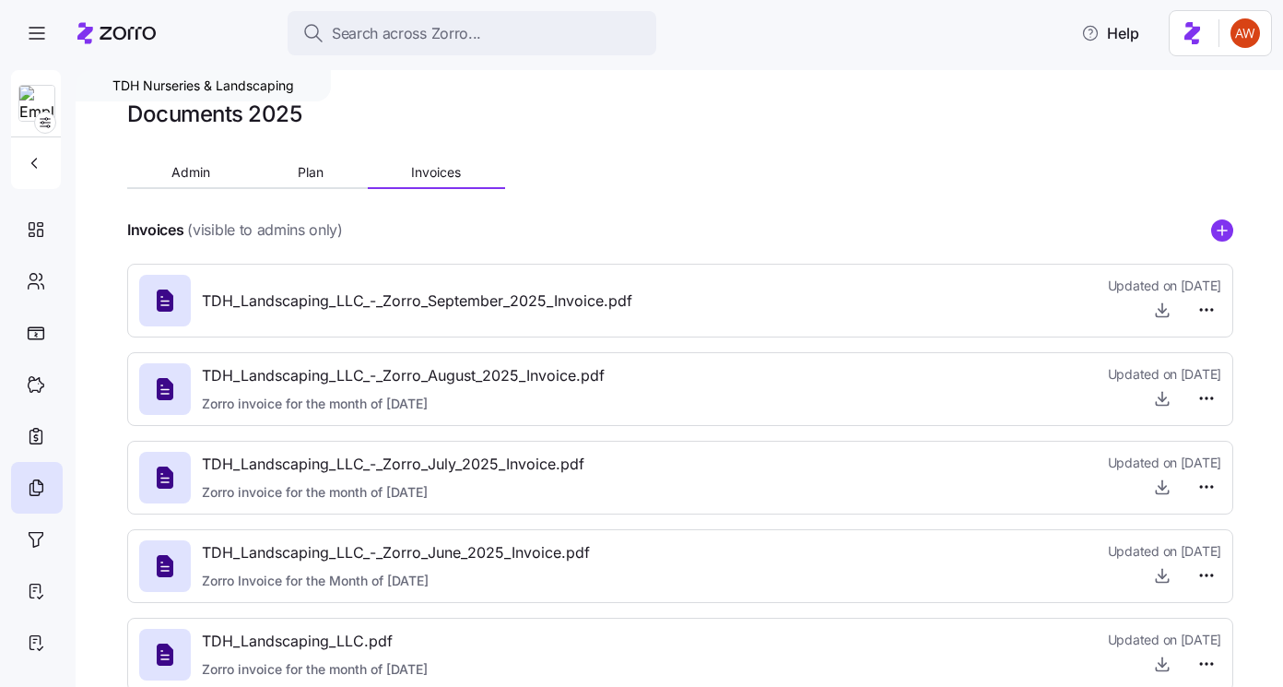
click at [1223, 218] on div "Invoices (visible to admins only)" at bounding box center [680, 229] width 1106 height 23
click at [1221, 230] on icon "add icon" at bounding box center [1221, 230] width 9 height 0
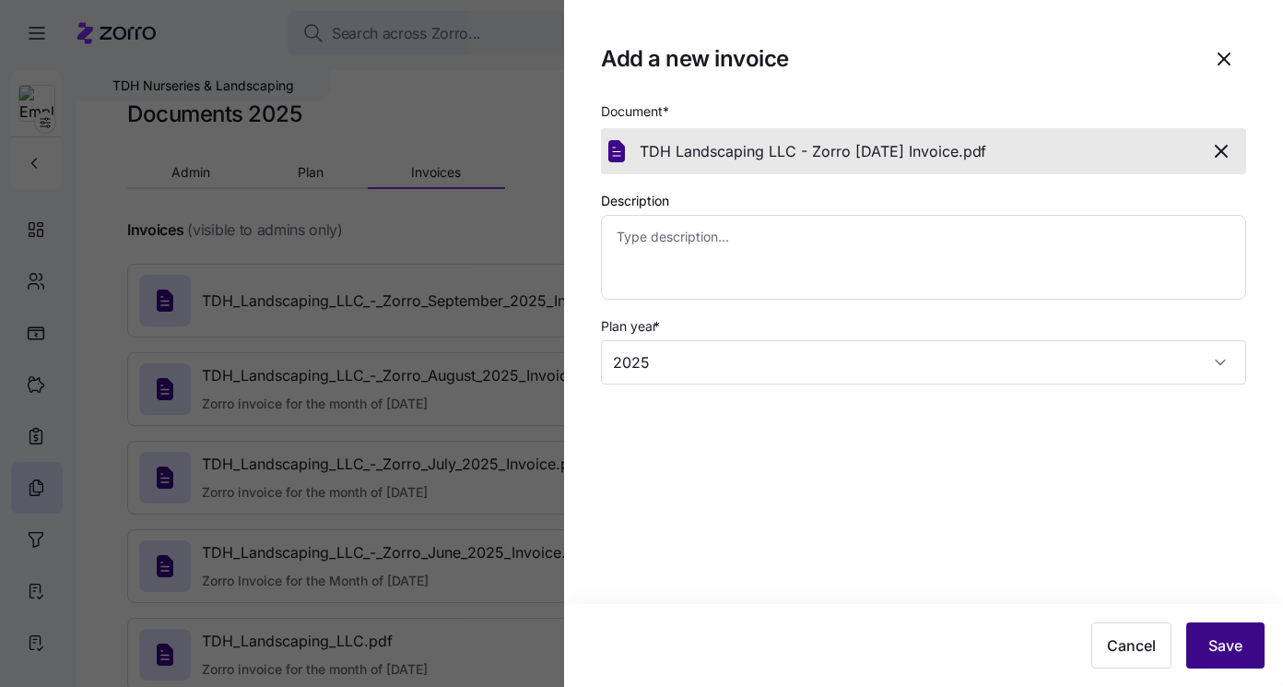
click at [1221, 652] on span "Save" at bounding box center [1225, 645] width 34 height 22
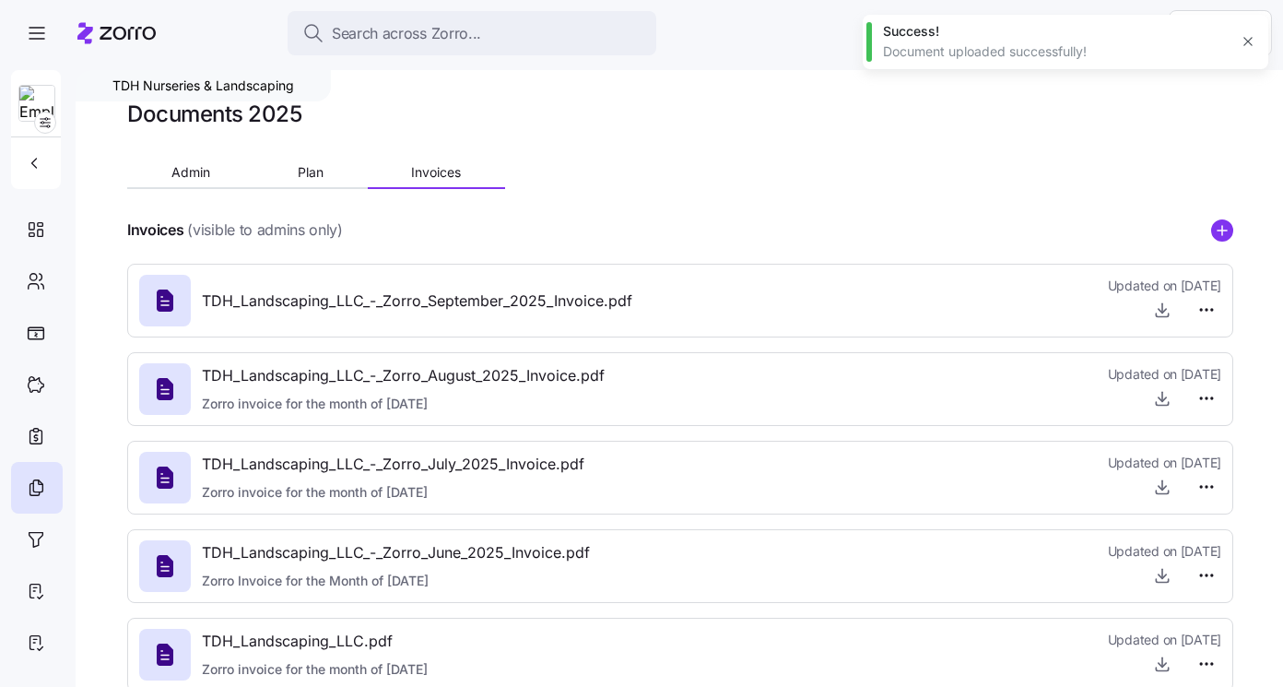
type textarea "x"
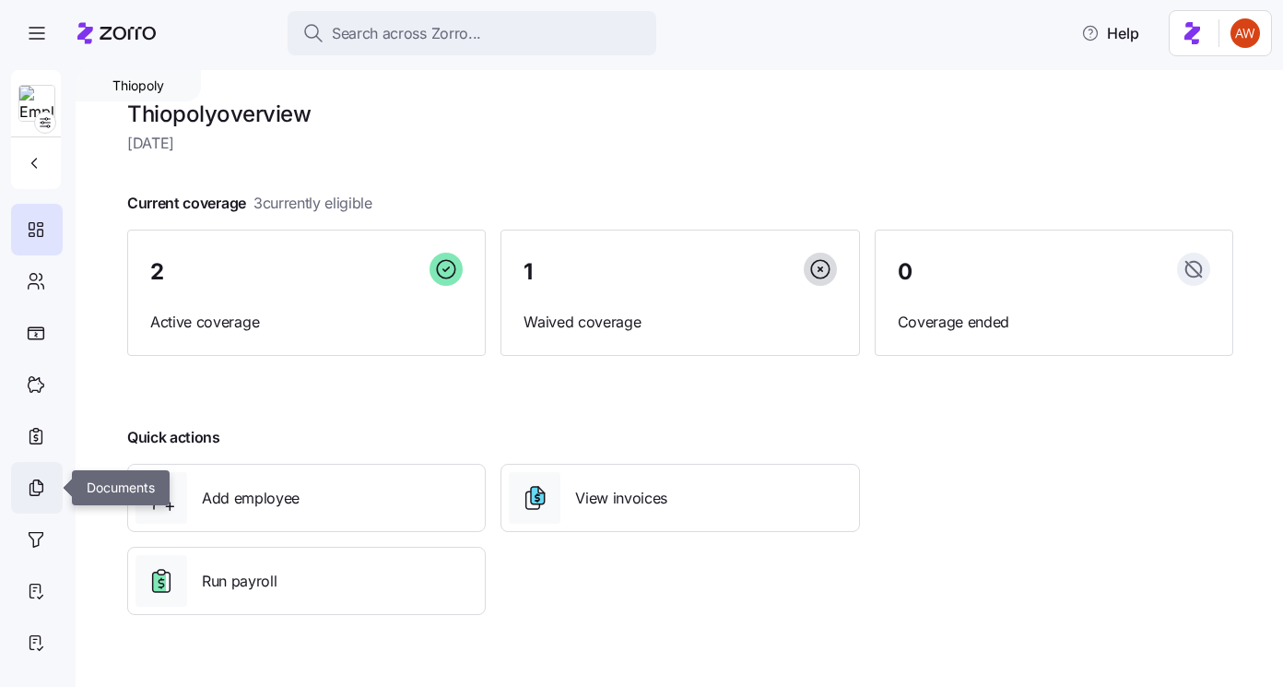
click at [44, 489] on icon at bounding box center [36, 487] width 20 height 22
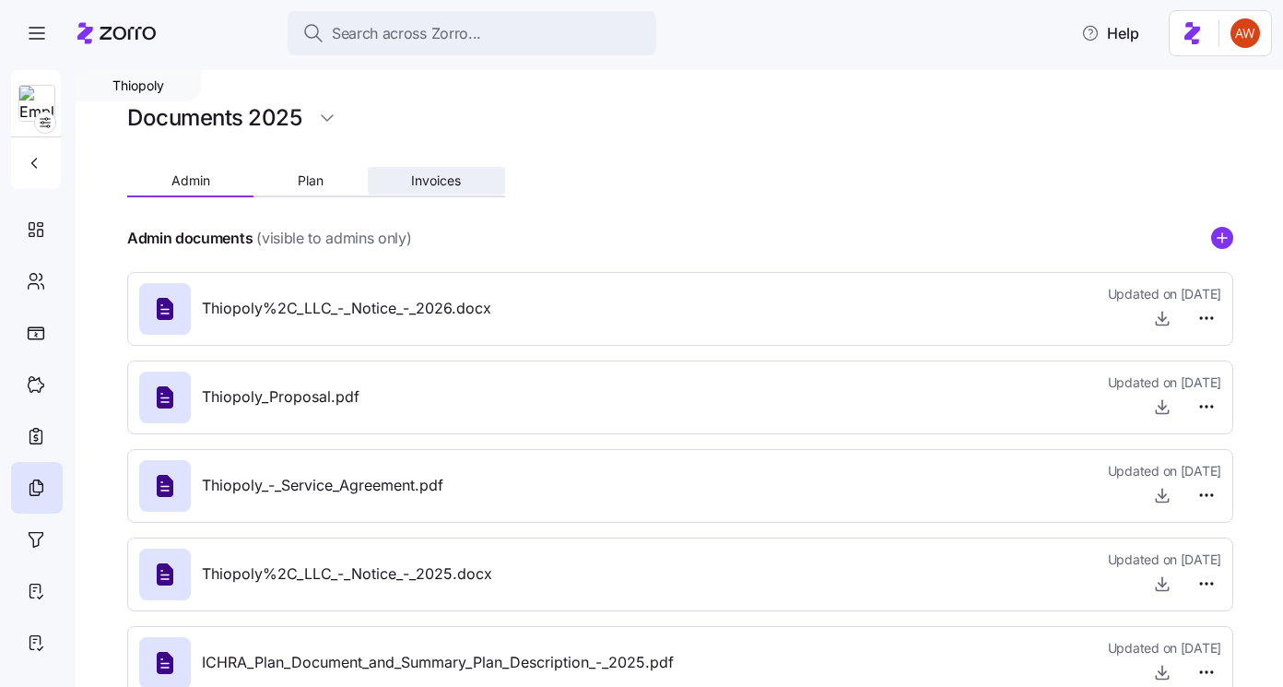
click at [421, 184] on span "Invoices" at bounding box center [436, 180] width 50 height 13
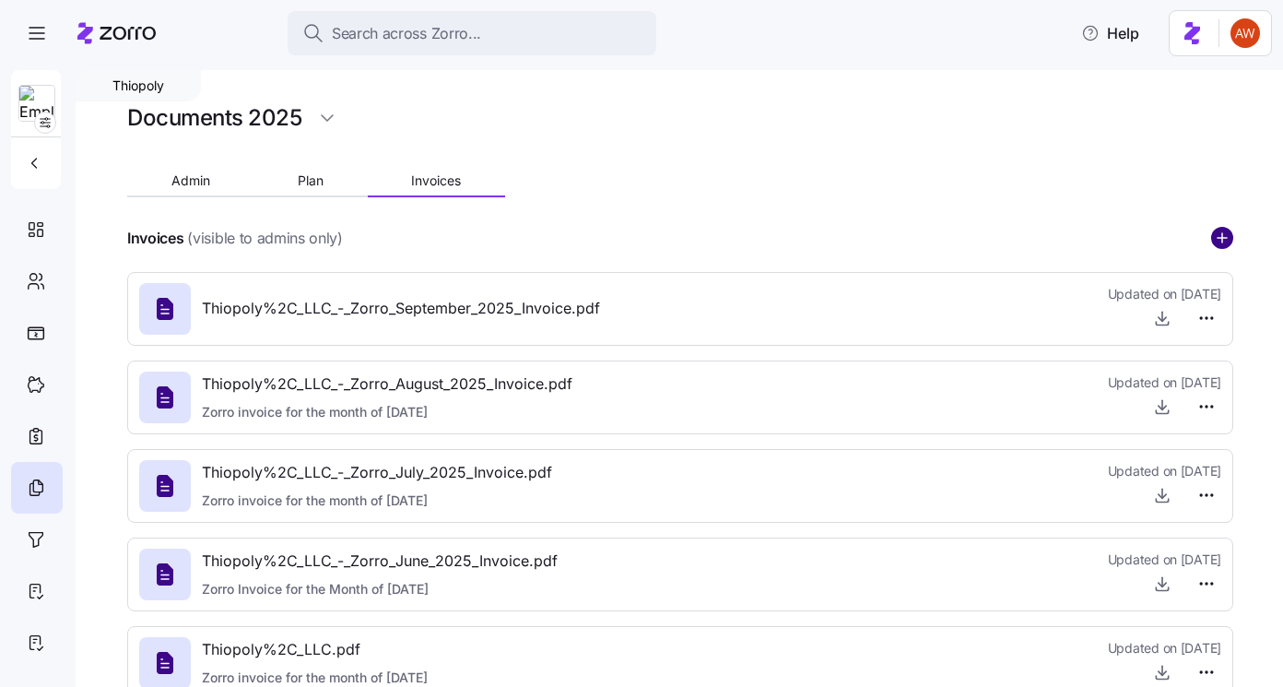
click at [1226, 240] on circle "add icon" at bounding box center [1222, 238] width 20 height 20
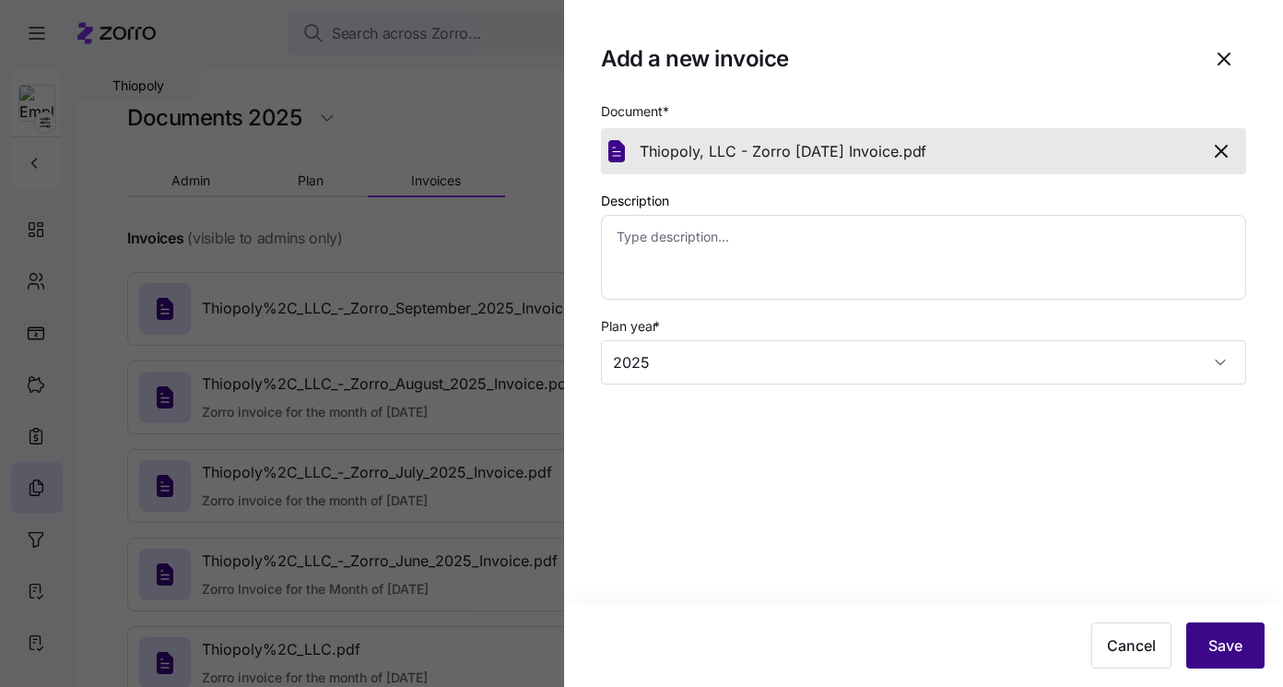
click at [1227, 653] on span "Save" at bounding box center [1225, 645] width 34 height 22
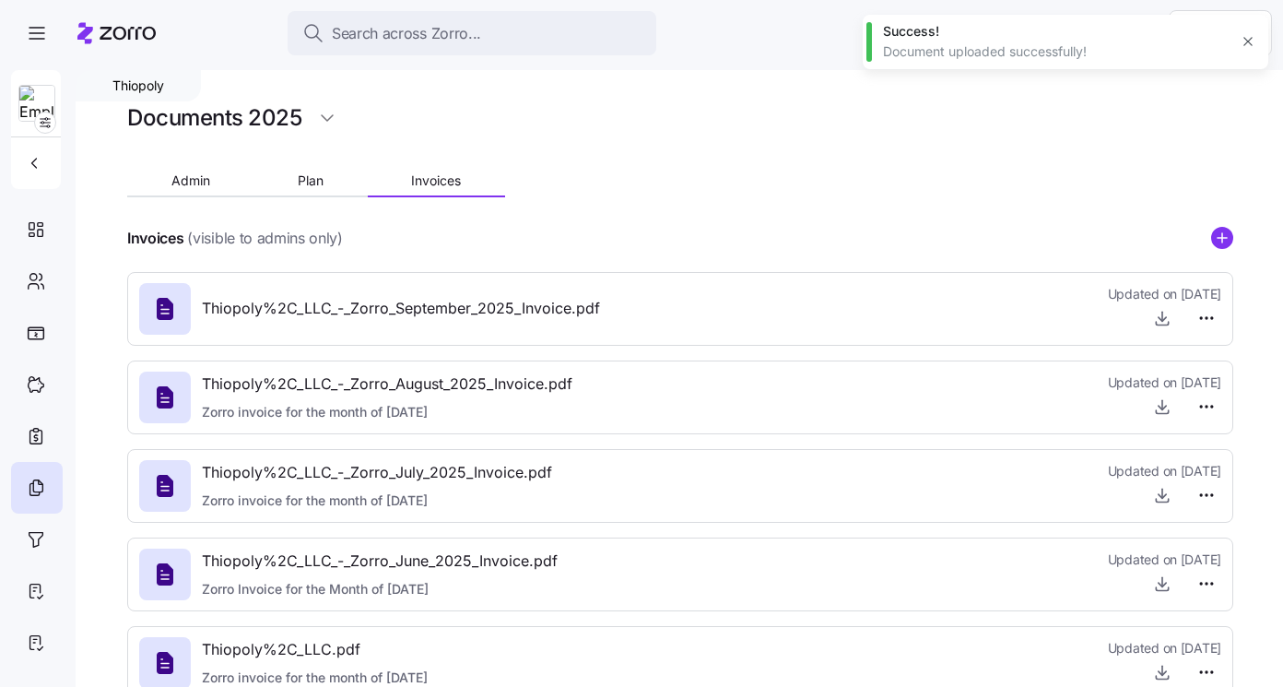
type textarea "x"
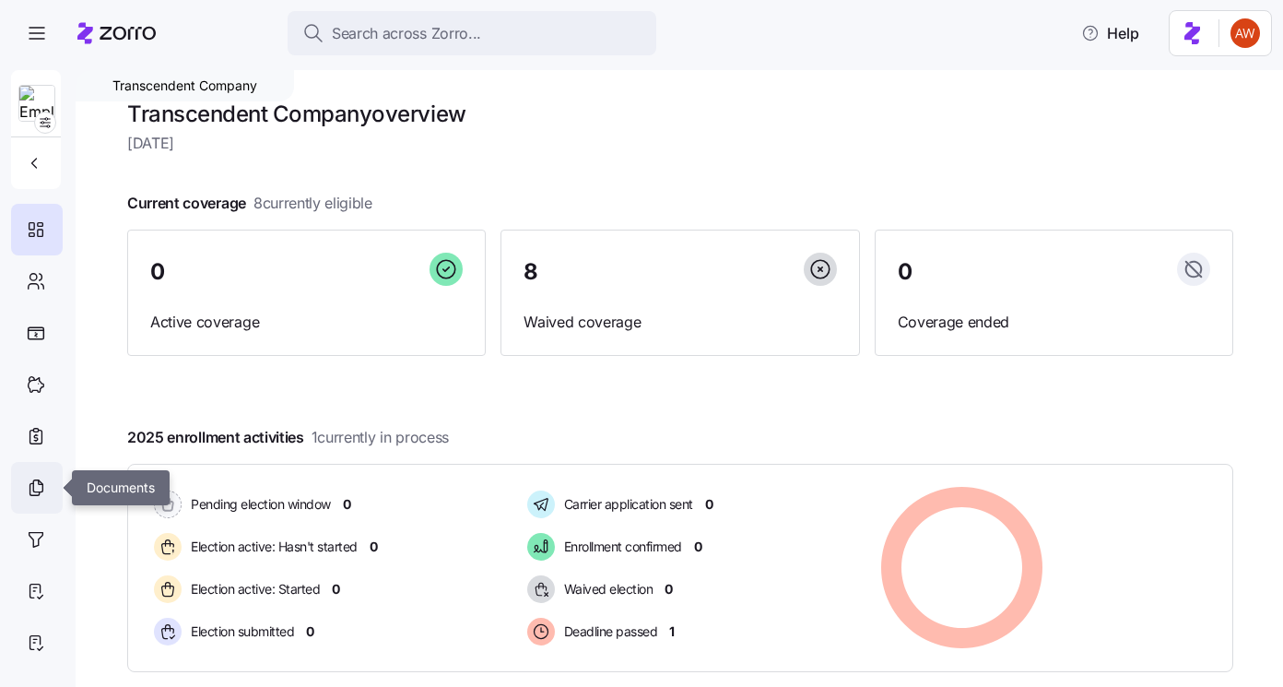
click at [52, 488] on div at bounding box center [37, 488] width 52 height 52
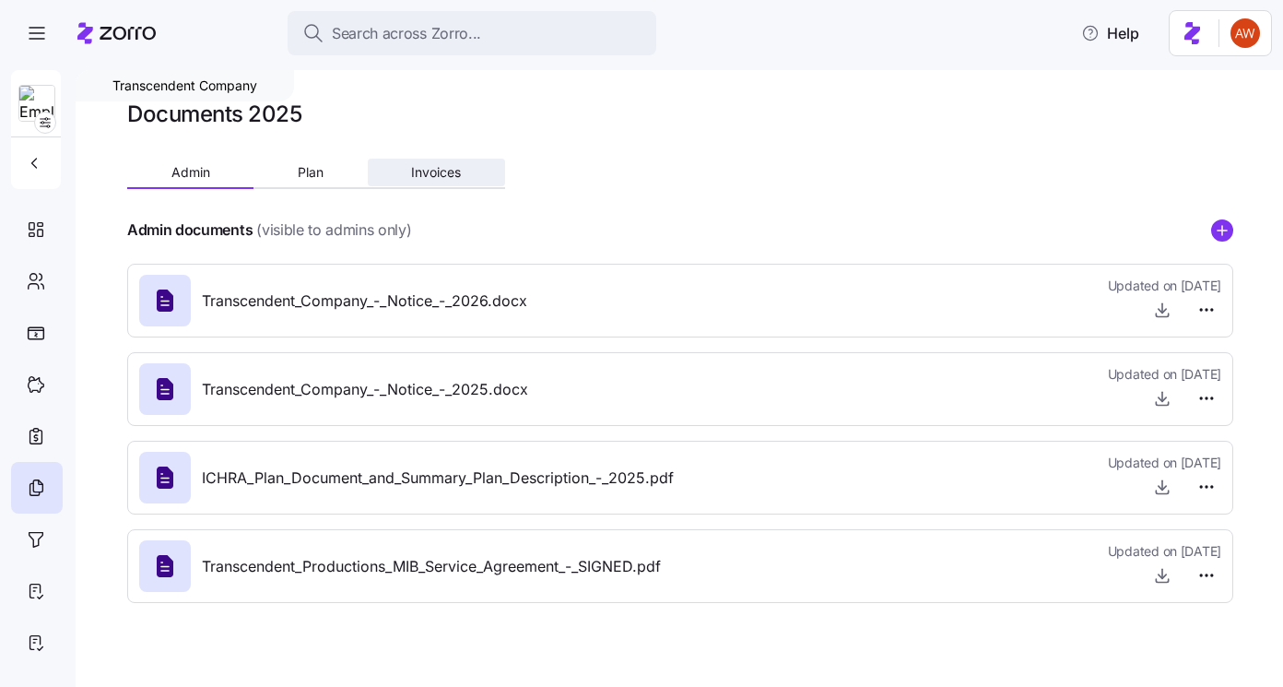
click at [414, 164] on button "Invoices" at bounding box center [436, 173] width 137 height 28
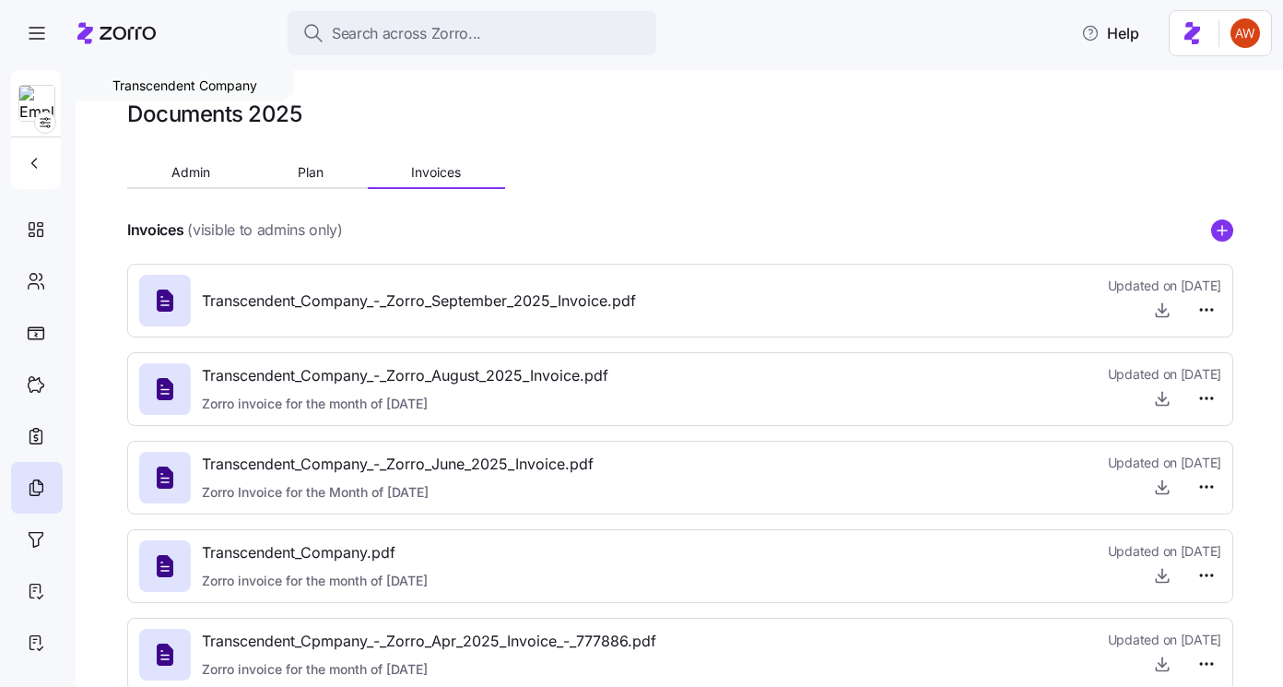
click at [1222, 232] on icon "add icon" at bounding box center [1222, 229] width 0 height 9
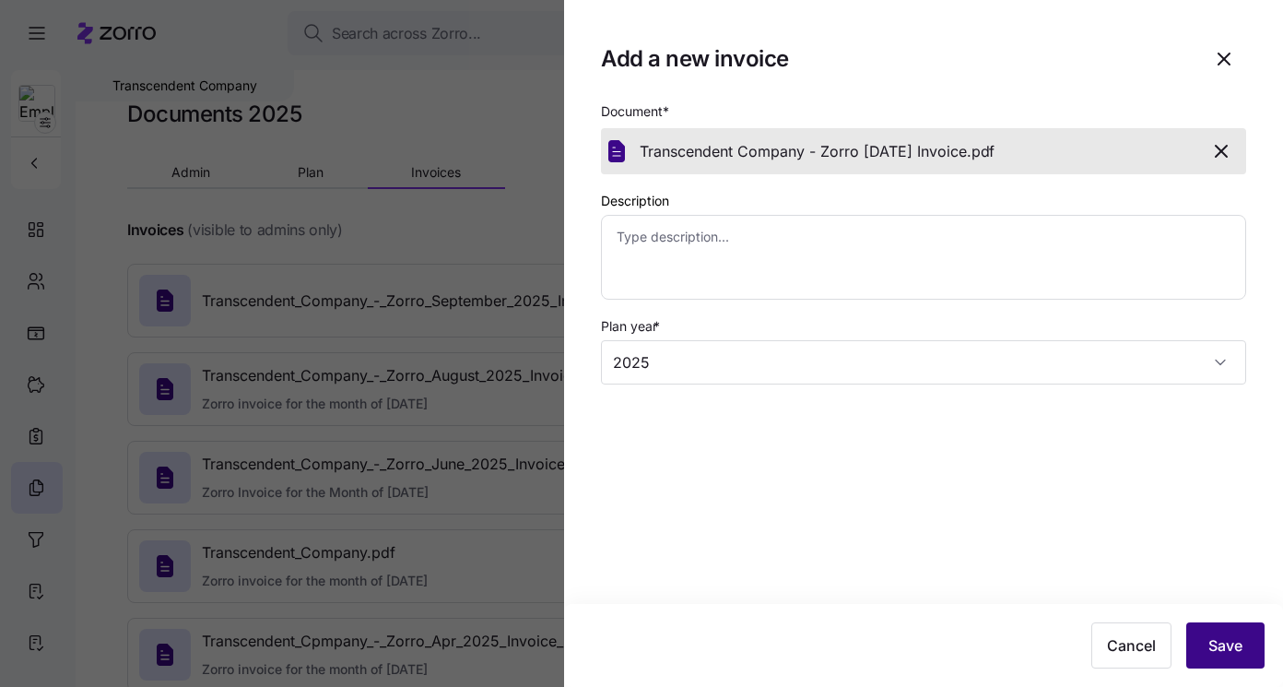
click at [1206, 640] on button "Save" at bounding box center [1225, 645] width 78 height 46
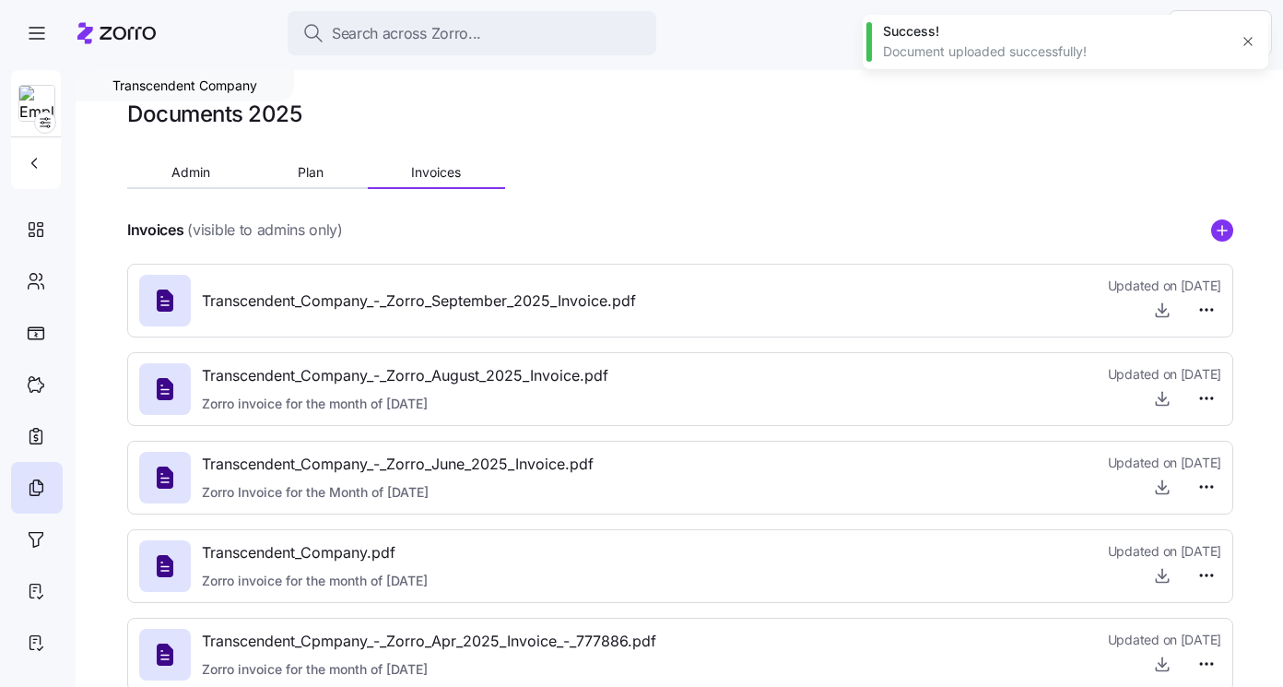
type textarea "x"
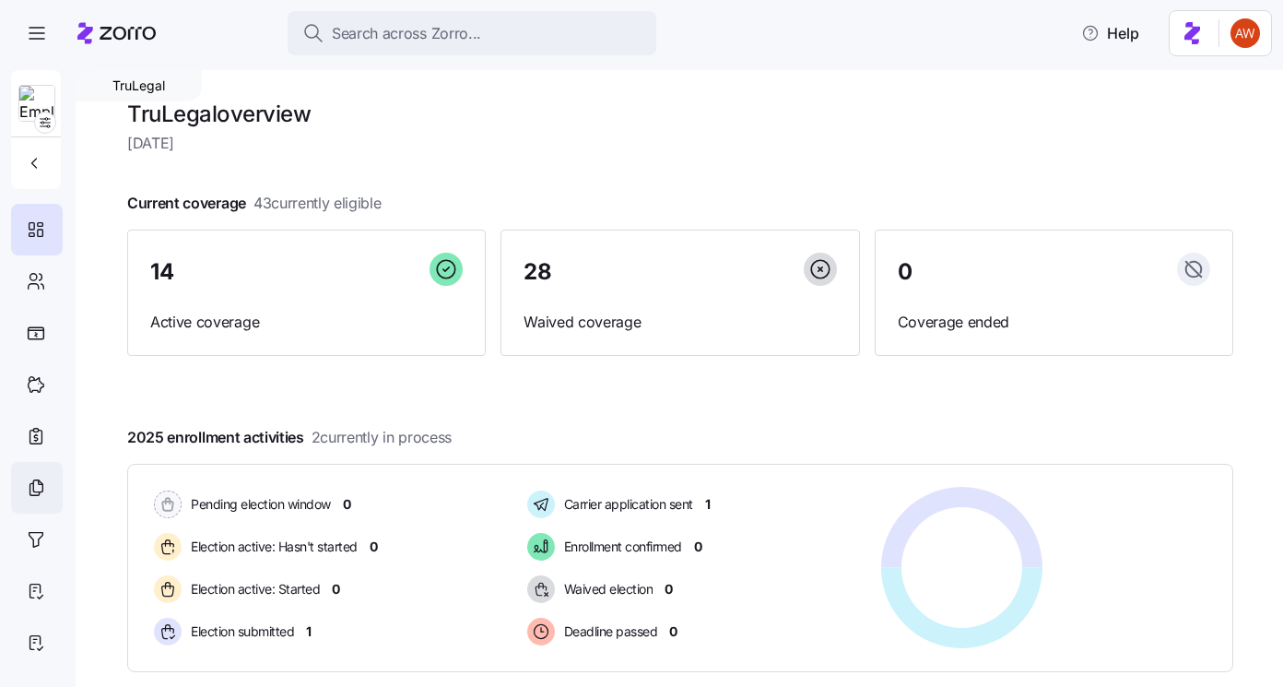
click at [41, 499] on div at bounding box center [37, 488] width 52 height 52
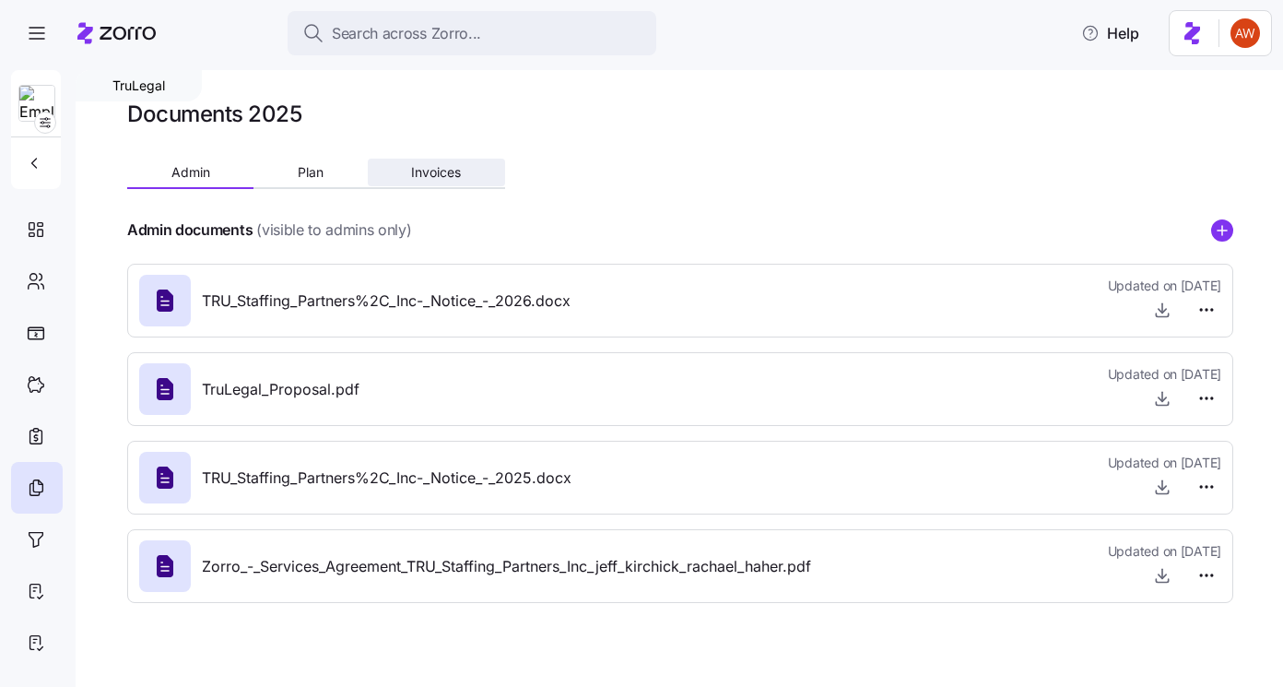
click at [450, 168] on span "Invoices" at bounding box center [436, 172] width 50 height 13
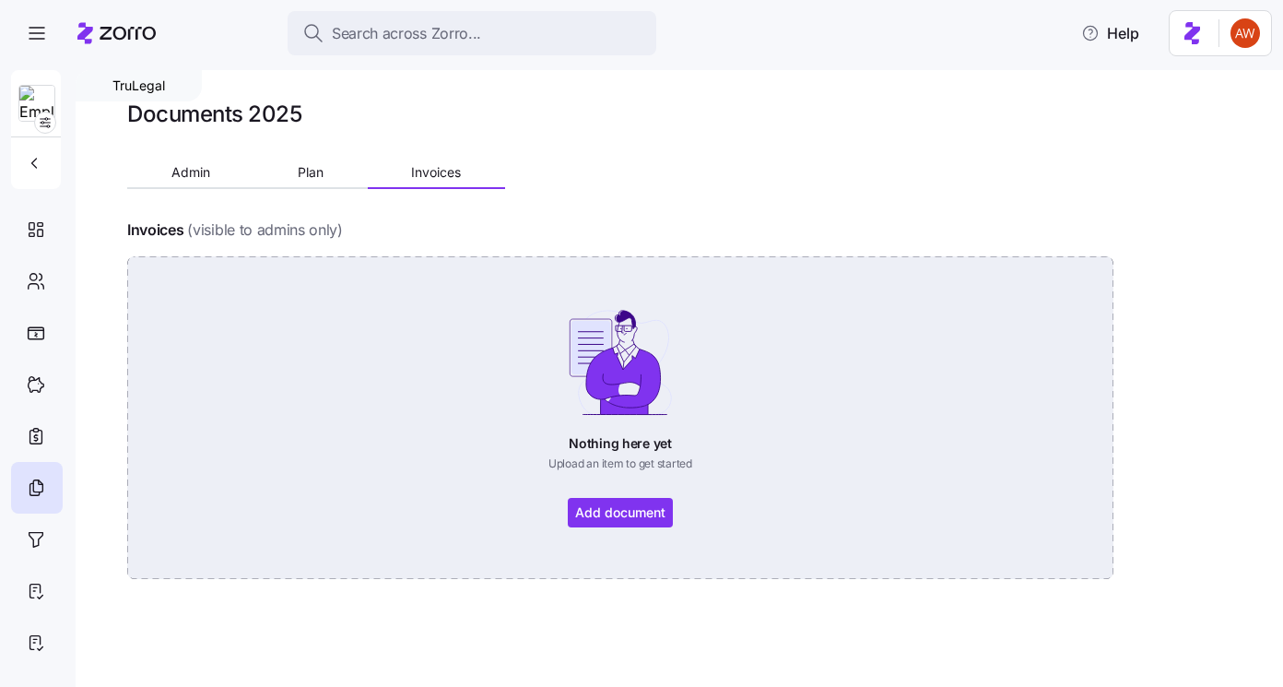
click at [565, 509] on div "Nothing here yet Upload an item to get started Add document" at bounding box center [620, 417] width 883 height 219
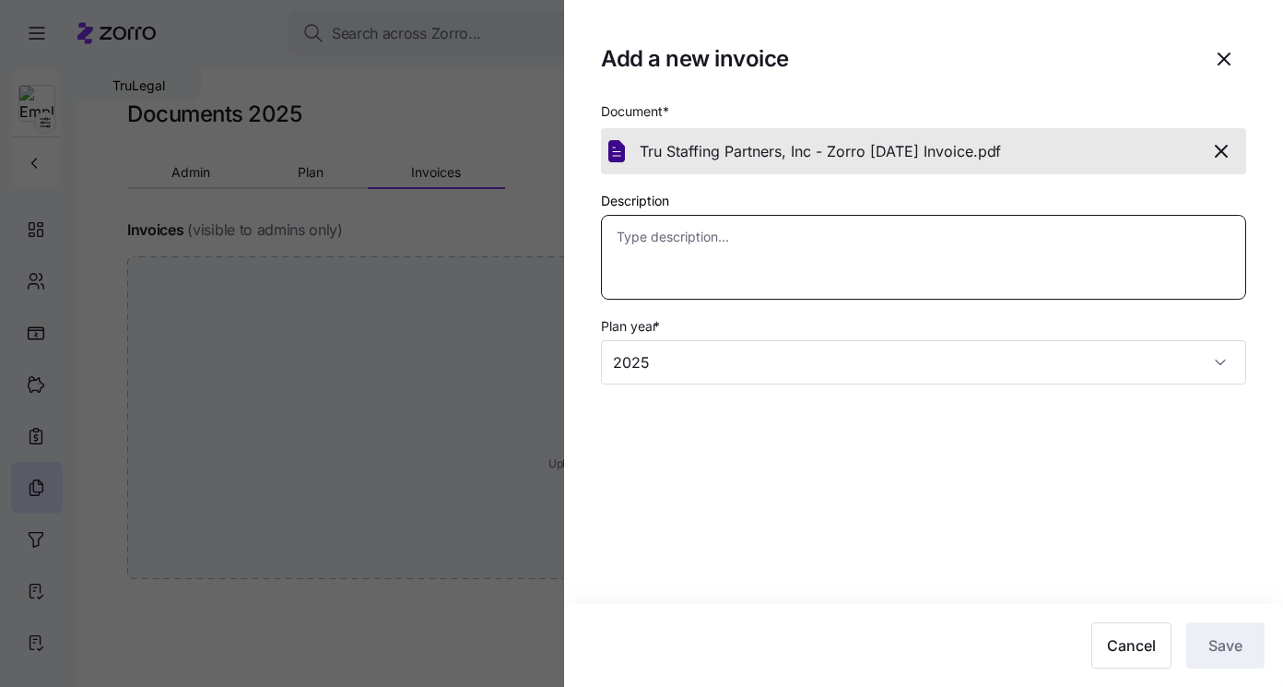
click at [894, 276] on textarea "Description" at bounding box center [923, 257] width 645 height 85
type textarea "x"
type textarea "Z"
type textarea "x"
type textarea "Zo"
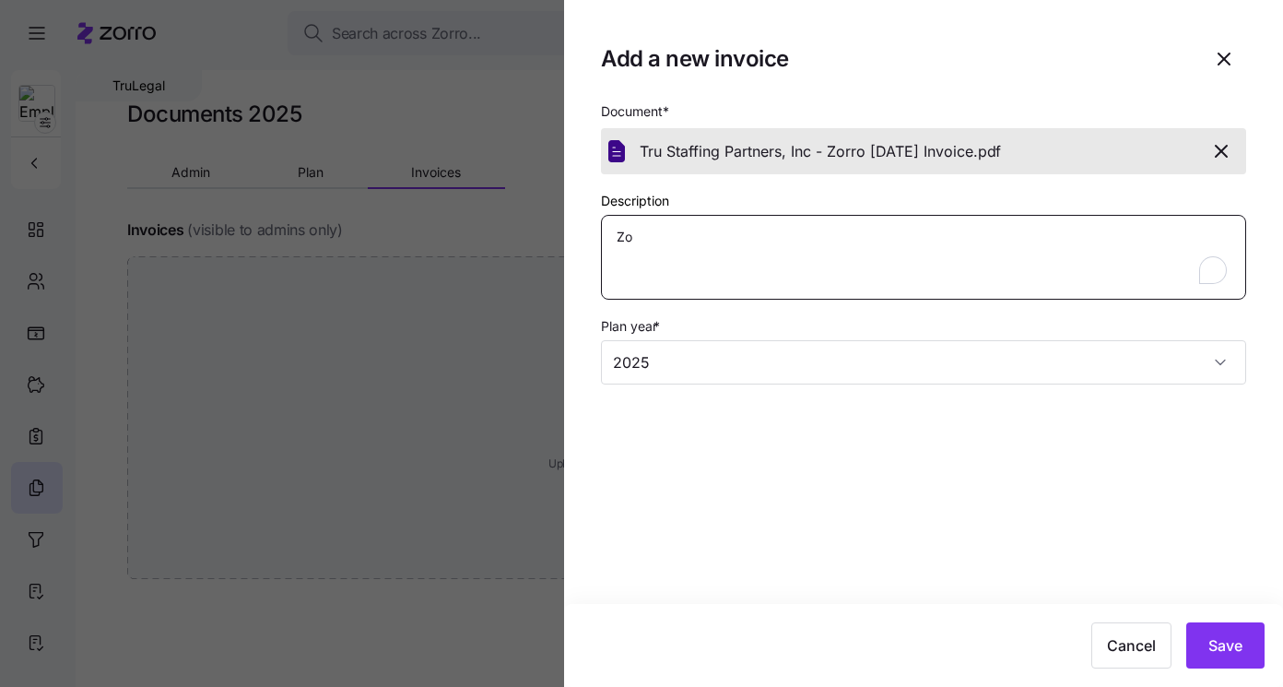
type textarea "x"
type textarea "Zor"
type textarea "x"
type textarea "Zorr"
type textarea "x"
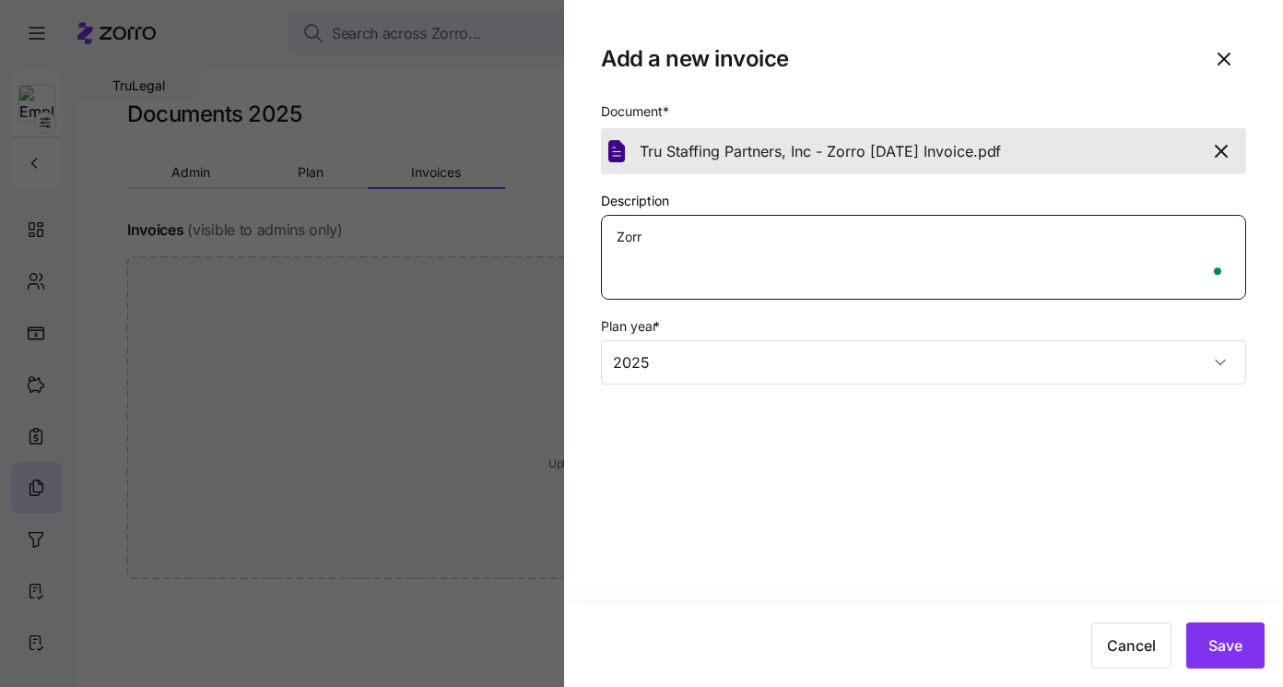
type textarea "Zorro"
type textarea "x"
type textarea "Zorro I"
type textarea "x"
type textarea "Zorro In"
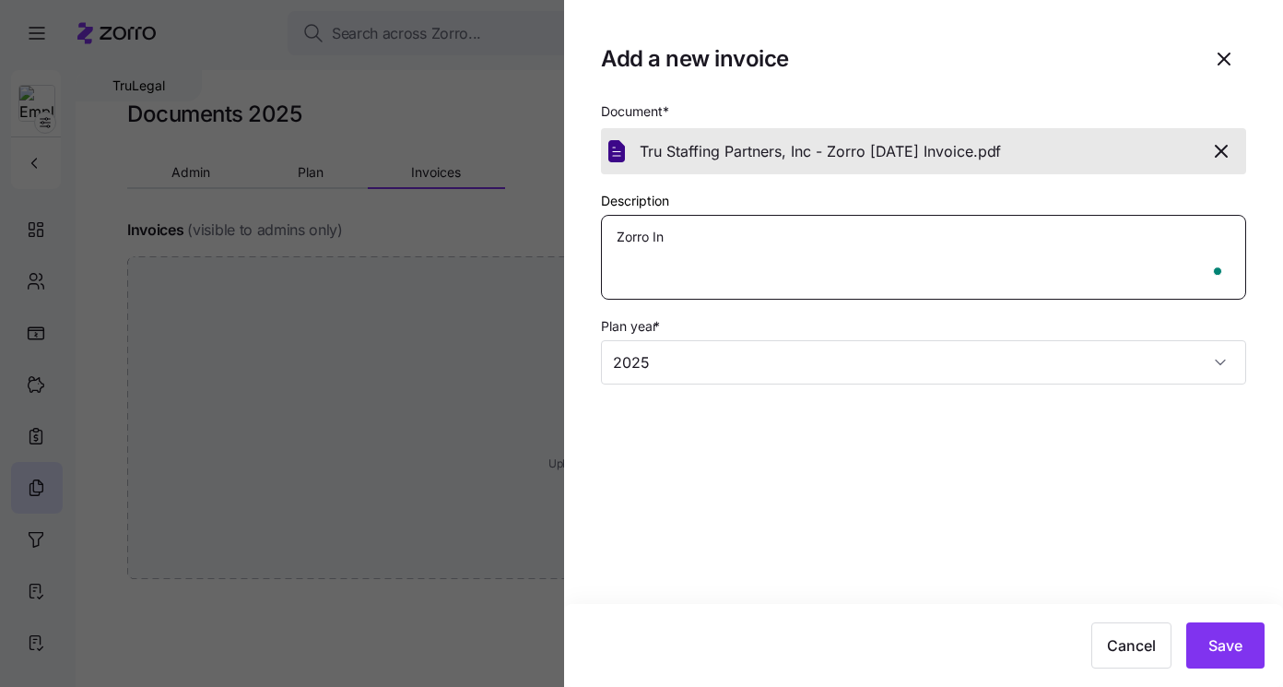
type textarea "x"
type textarea "Zorro Inv"
type textarea "x"
type textarea "Zorro Invo"
type textarea "x"
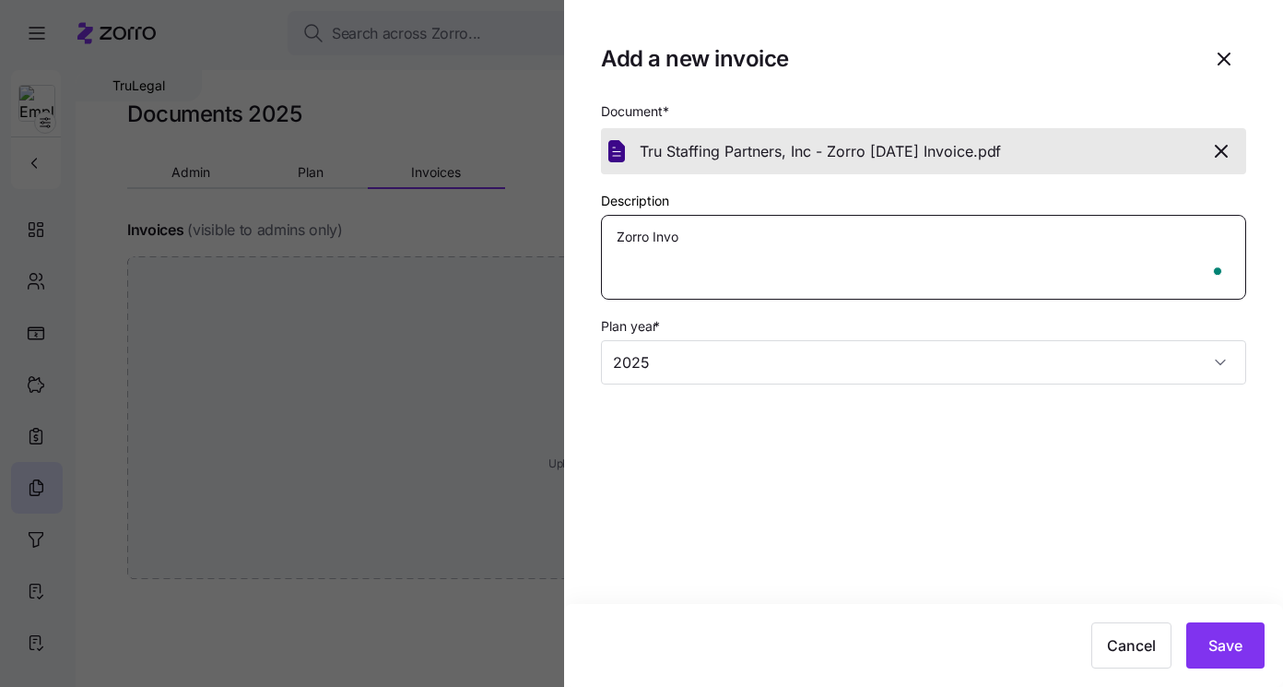
type textarea "Zorro Invoi"
type textarea "x"
type textarea "Zorro Invoic"
type textarea "x"
type textarea "Zorro Invoice"
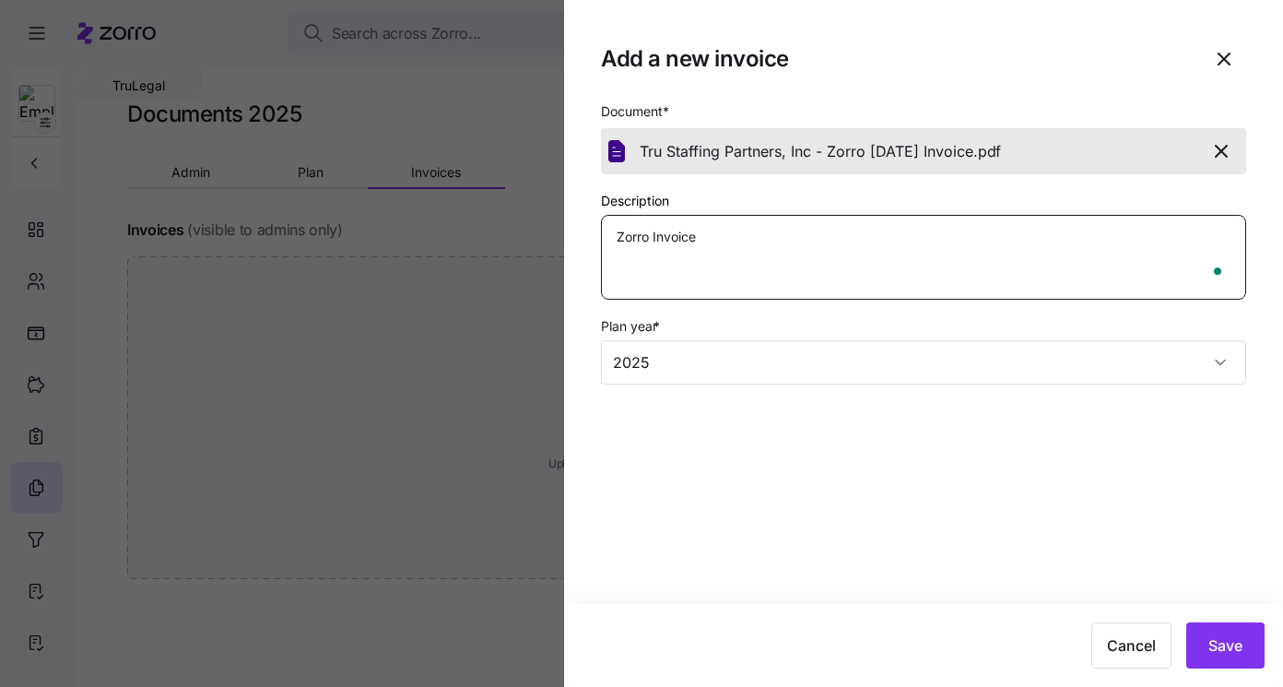
type textarea "x"
type textarea "Zorro Invoice"
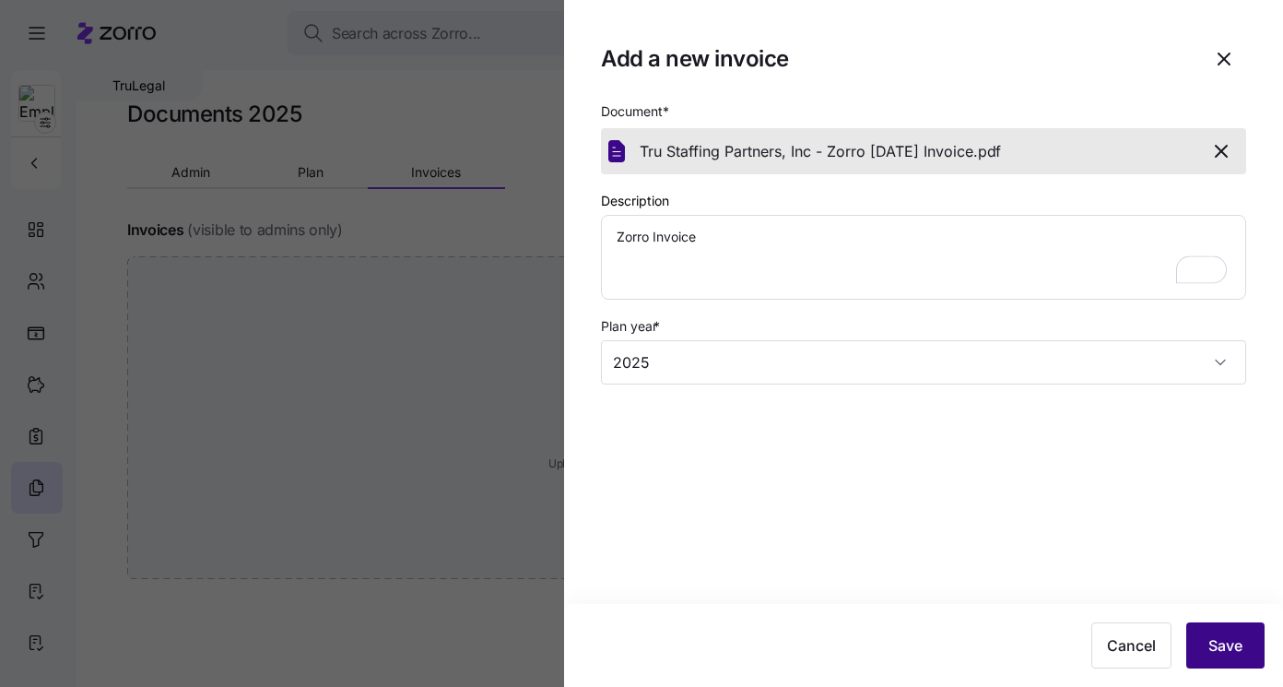
click at [1215, 631] on button "Save" at bounding box center [1225, 645] width 78 height 46
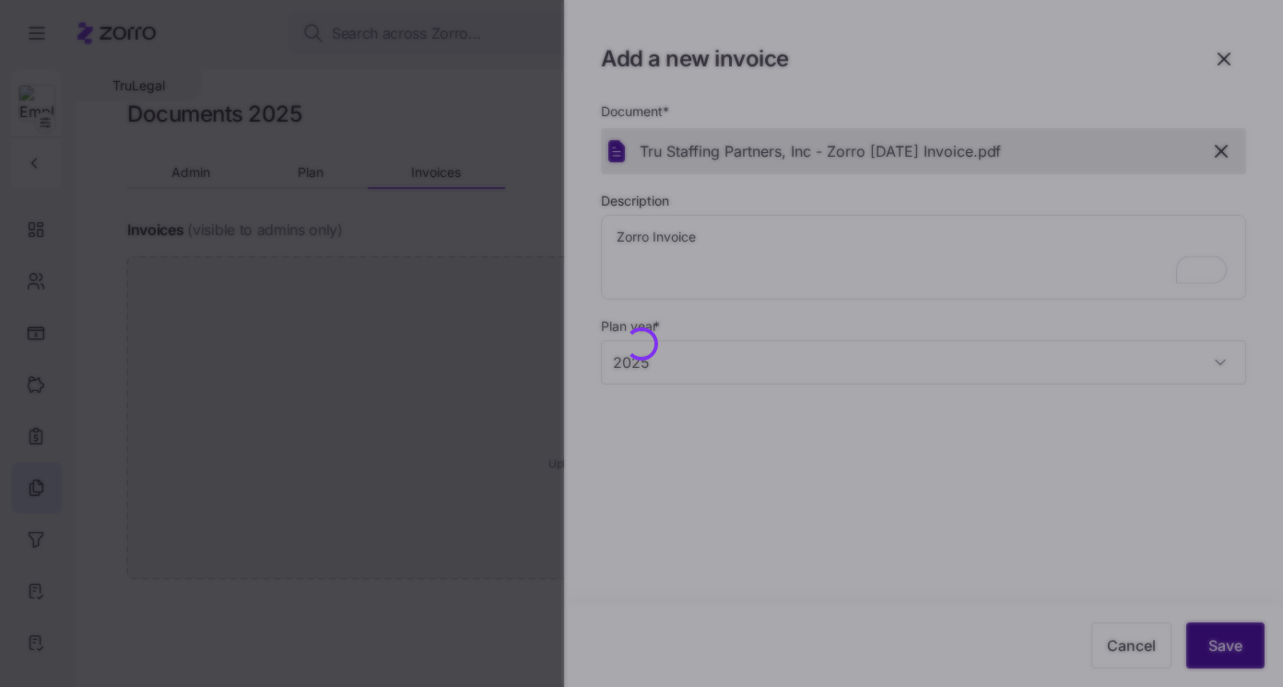
type textarea "x"
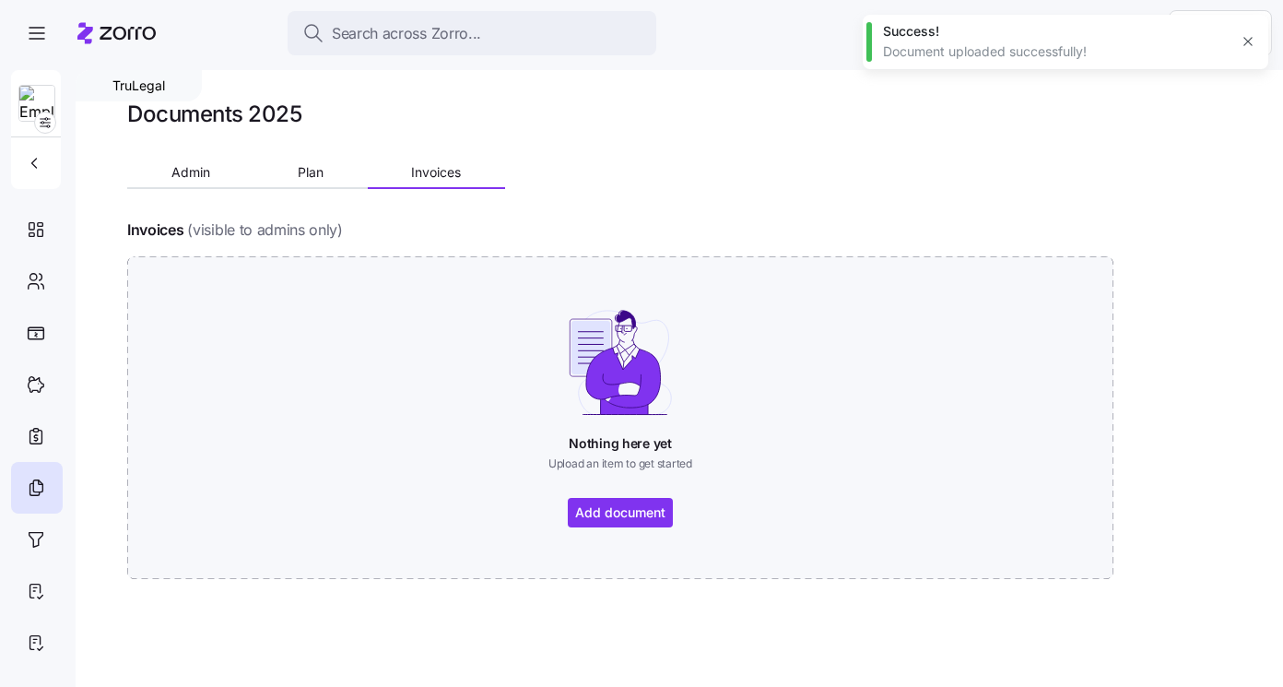
type textarea "x"
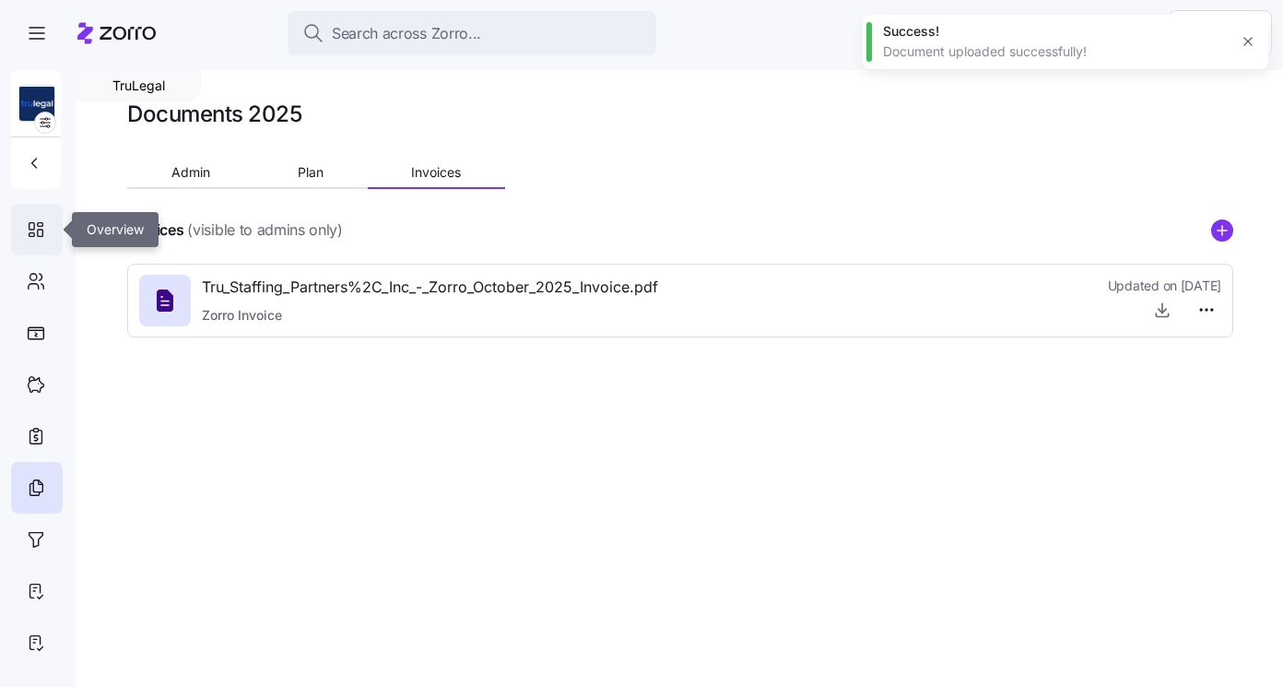
click at [38, 229] on icon at bounding box center [41, 232] width 6 height 6
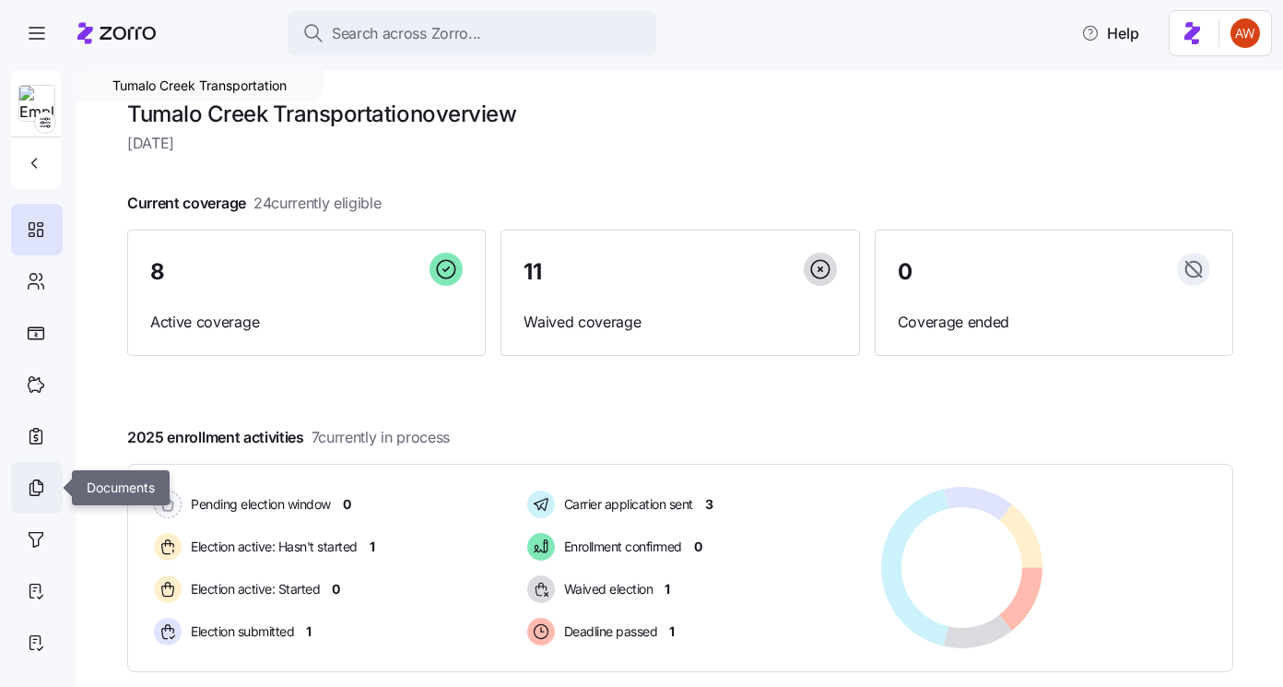
click at [51, 486] on div at bounding box center [37, 488] width 52 height 52
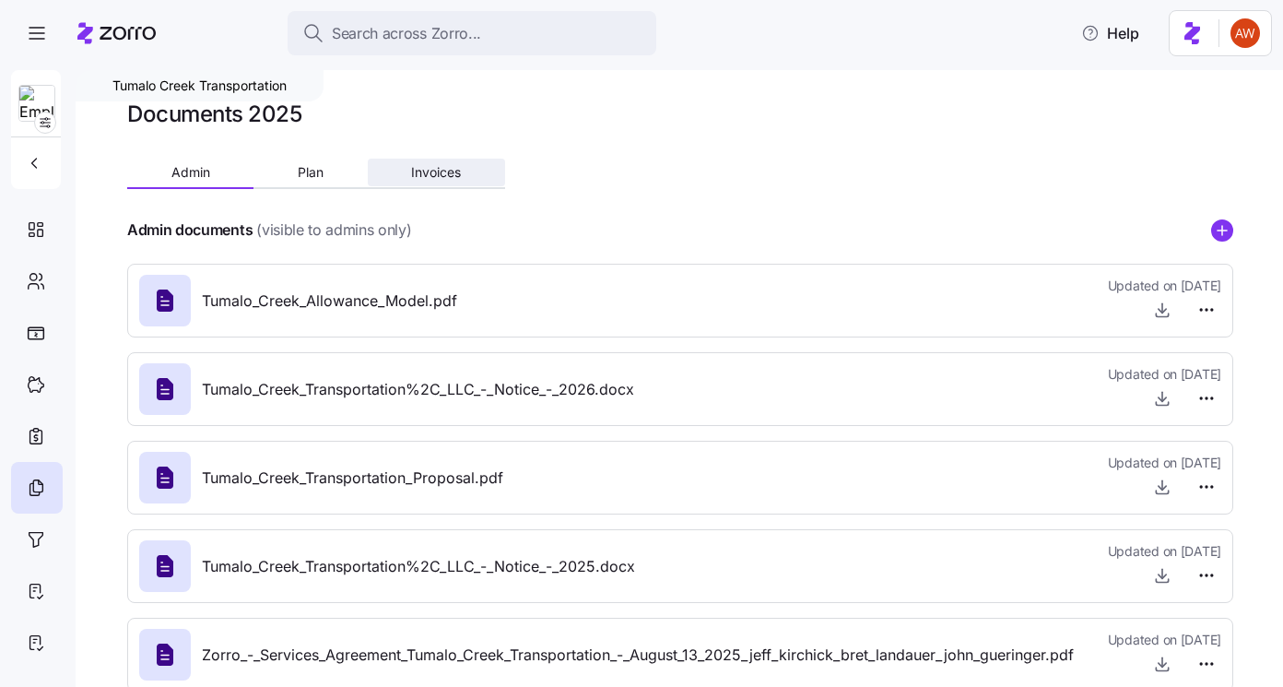
click at [453, 175] on span "Invoices" at bounding box center [436, 172] width 50 height 13
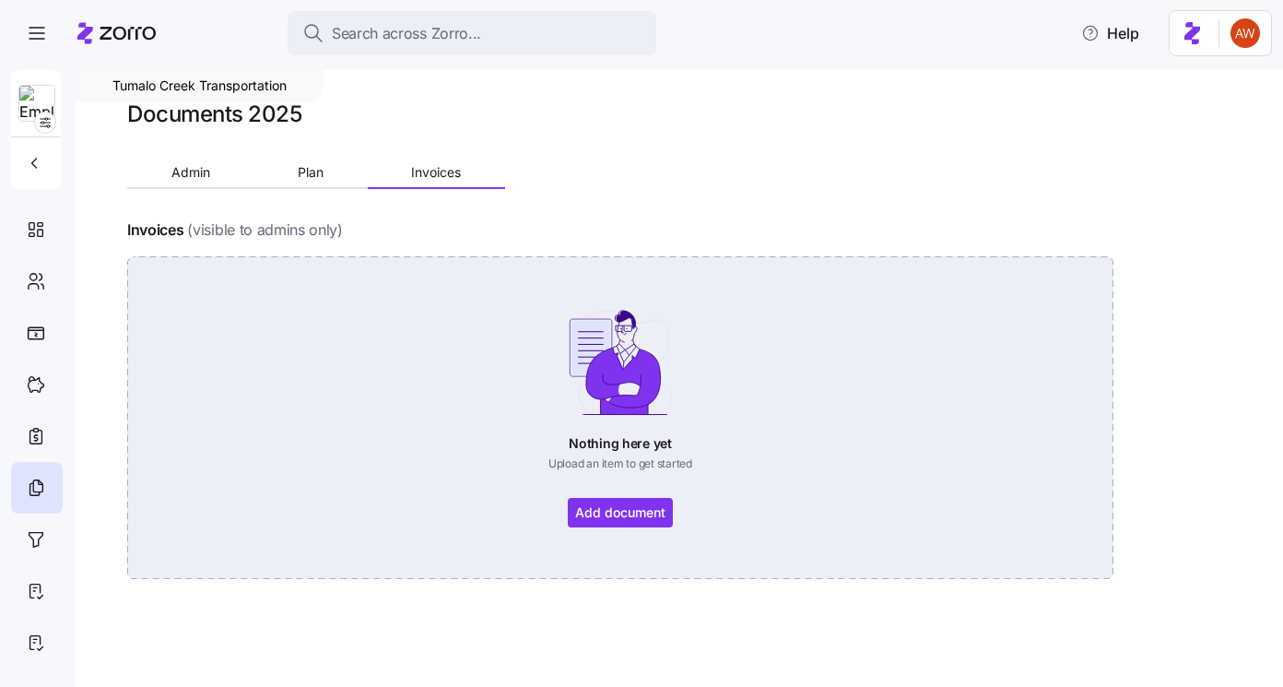
click at [427, 447] on div "Nothing here yet Upload an item to get started Add document" at bounding box center [620, 417] width 883 height 219
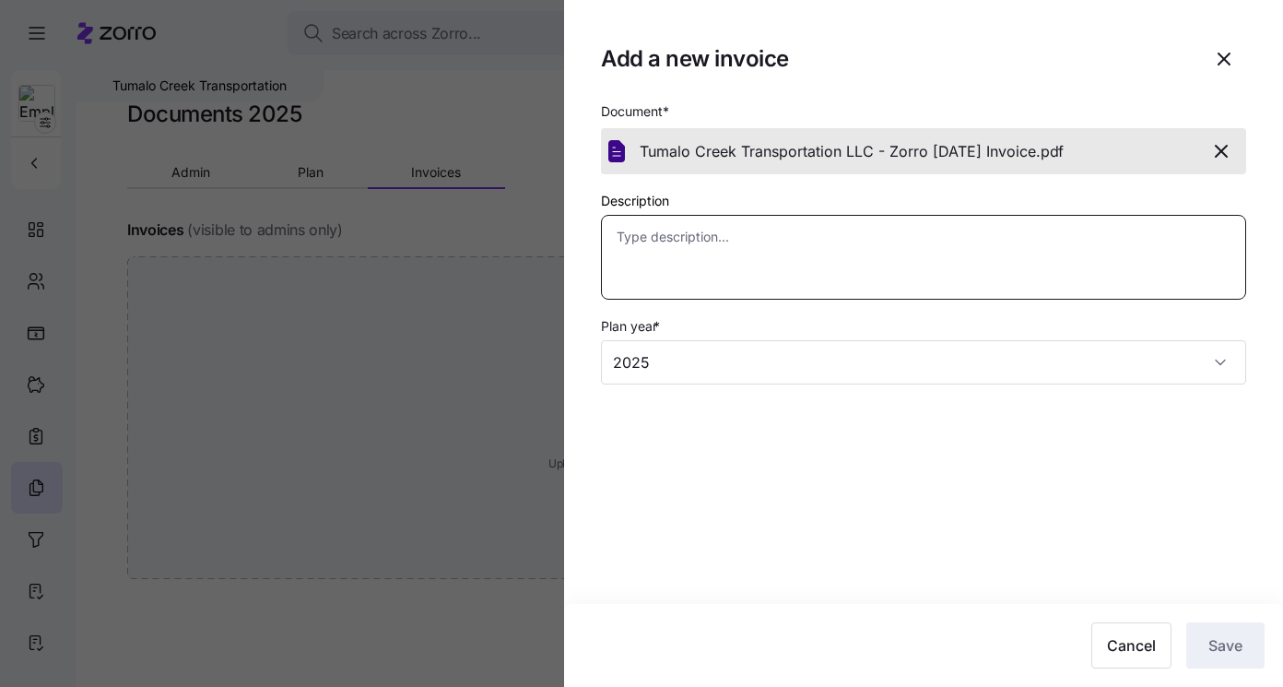
click at [983, 238] on textarea "Description" at bounding box center [923, 257] width 645 height 85
type textarea "x"
type textarea "Z"
type textarea "x"
type textarea "Zo"
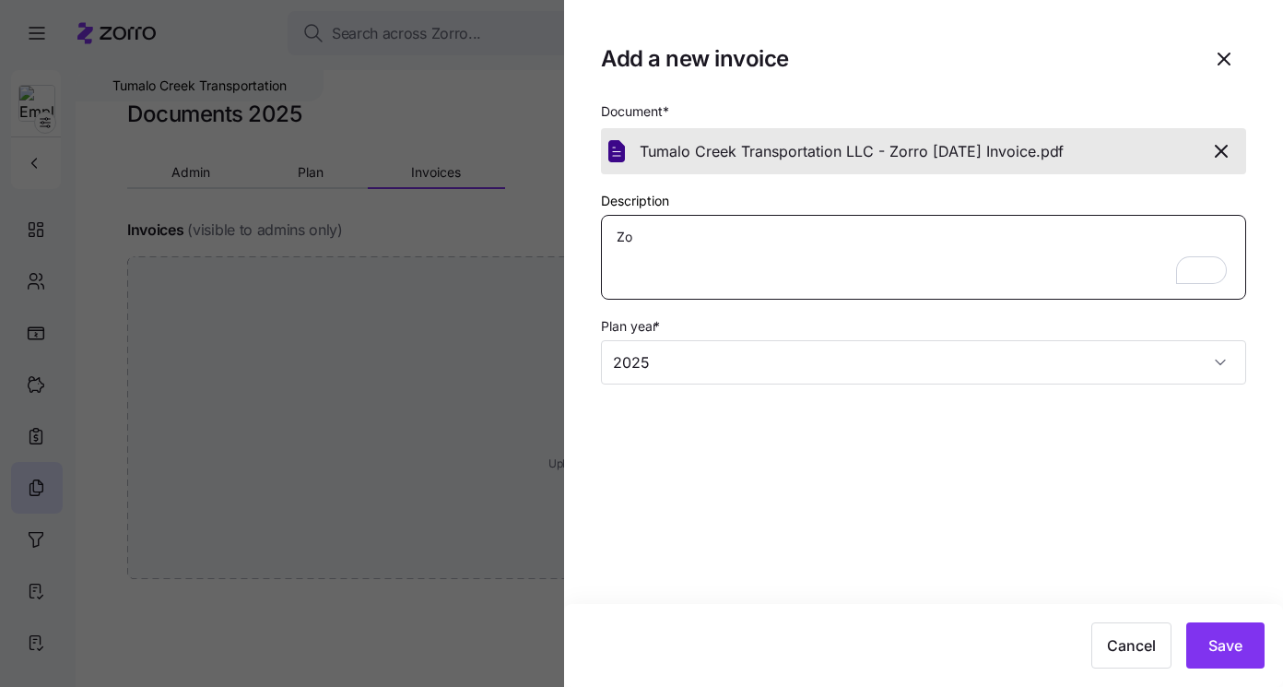
type textarea "x"
type textarea "Zor"
type textarea "x"
type textarea "Zorr"
type textarea "x"
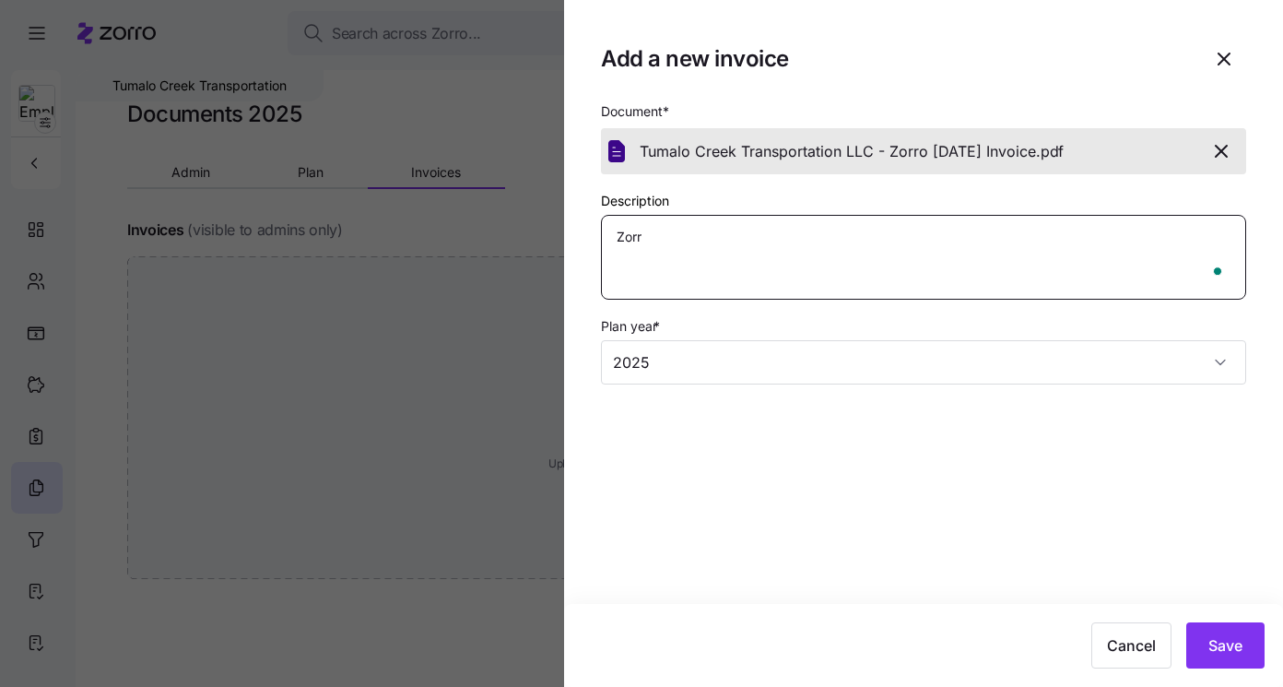
type textarea "Zorro"
type textarea "x"
type textarea "Zorro"
type textarea "x"
type textarea "Zorro I"
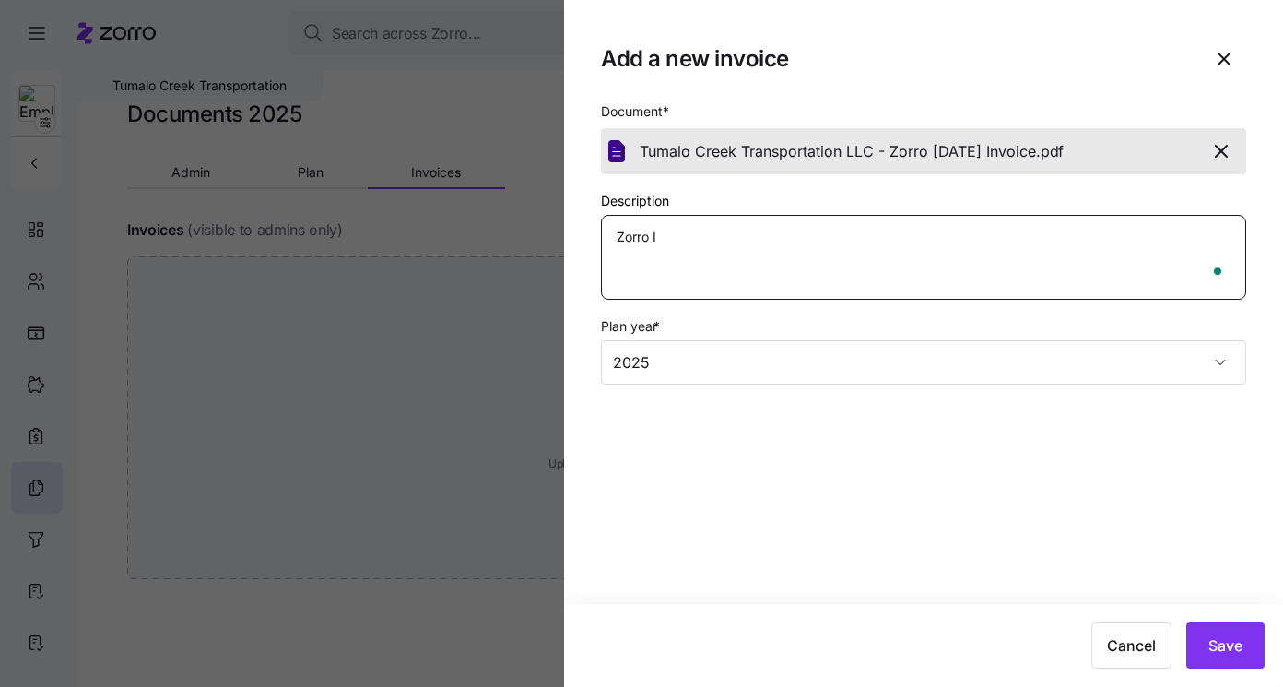
type textarea "x"
type textarea "Zorro In"
type textarea "x"
type textarea "Zorro Inv"
type textarea "x"
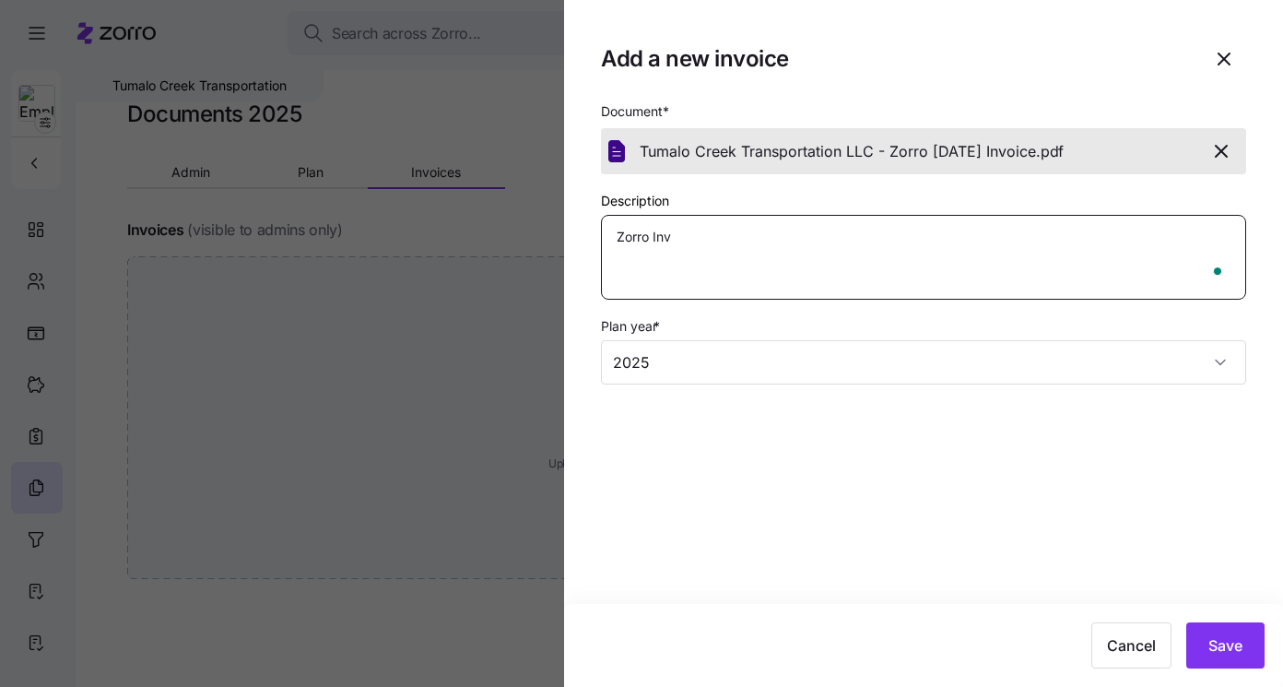
type textarea "Zorro Invo"
type textarea "x"
type textarea "Zorro Invoi"
type textarea "x"
type textarea "Zorro Invoic"
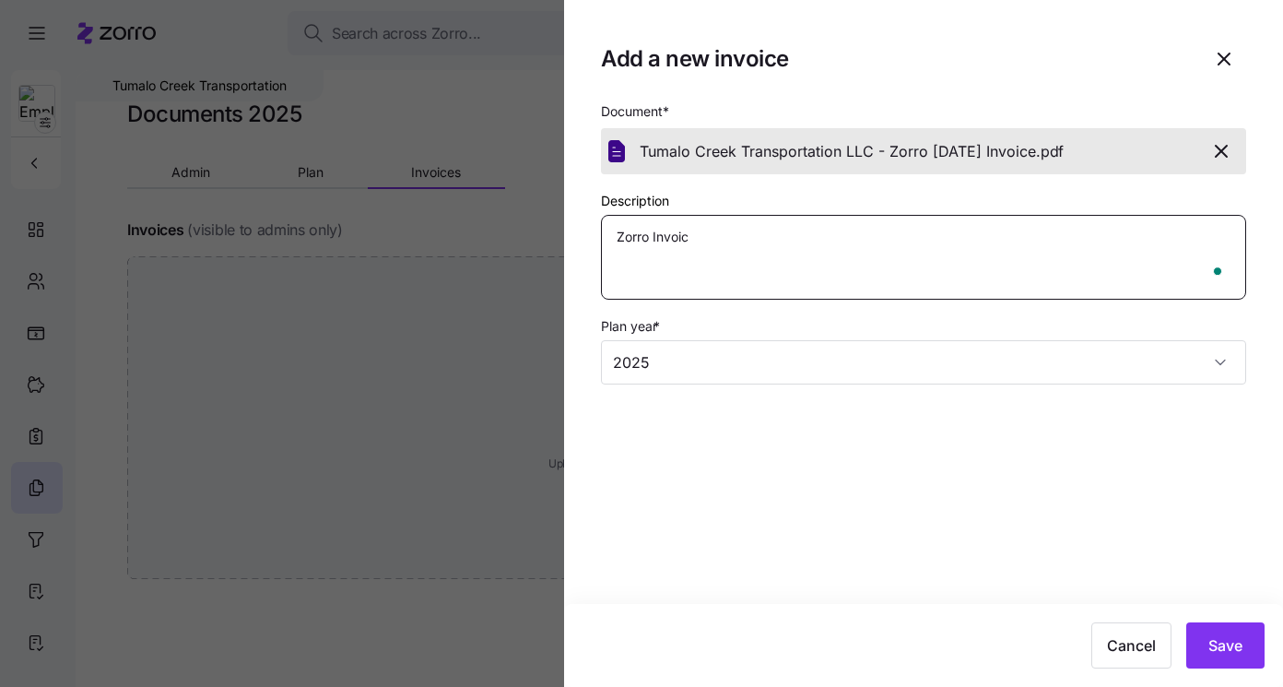
type textarea "x"
type textarea "Zorro Invoice"
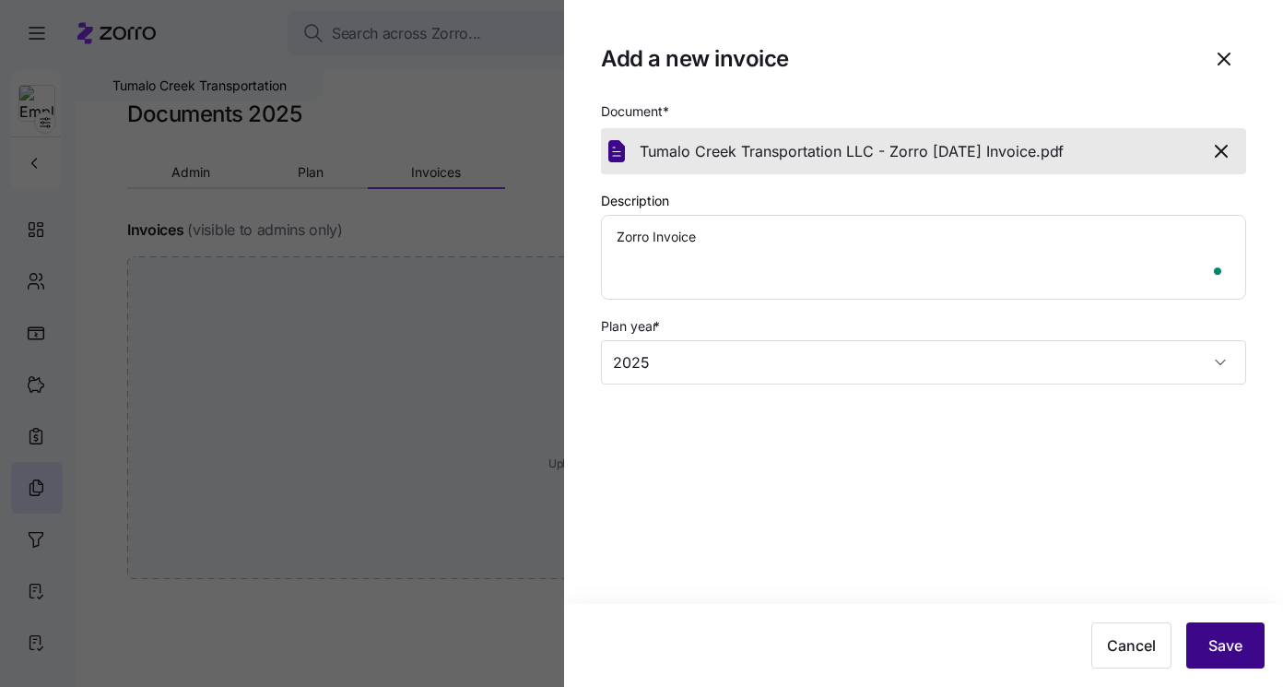
click at [1221, 648] on span "Save" at bounding box center [1225, 645] width 34 height 22
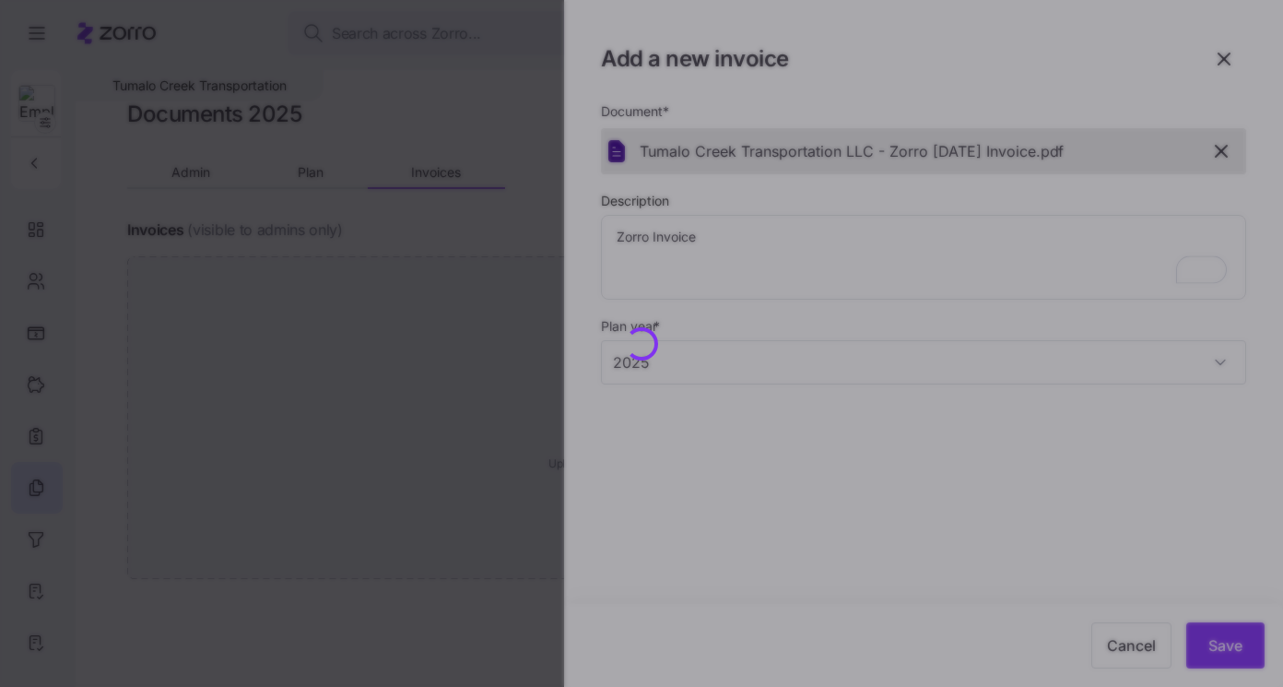
type textarea "x"
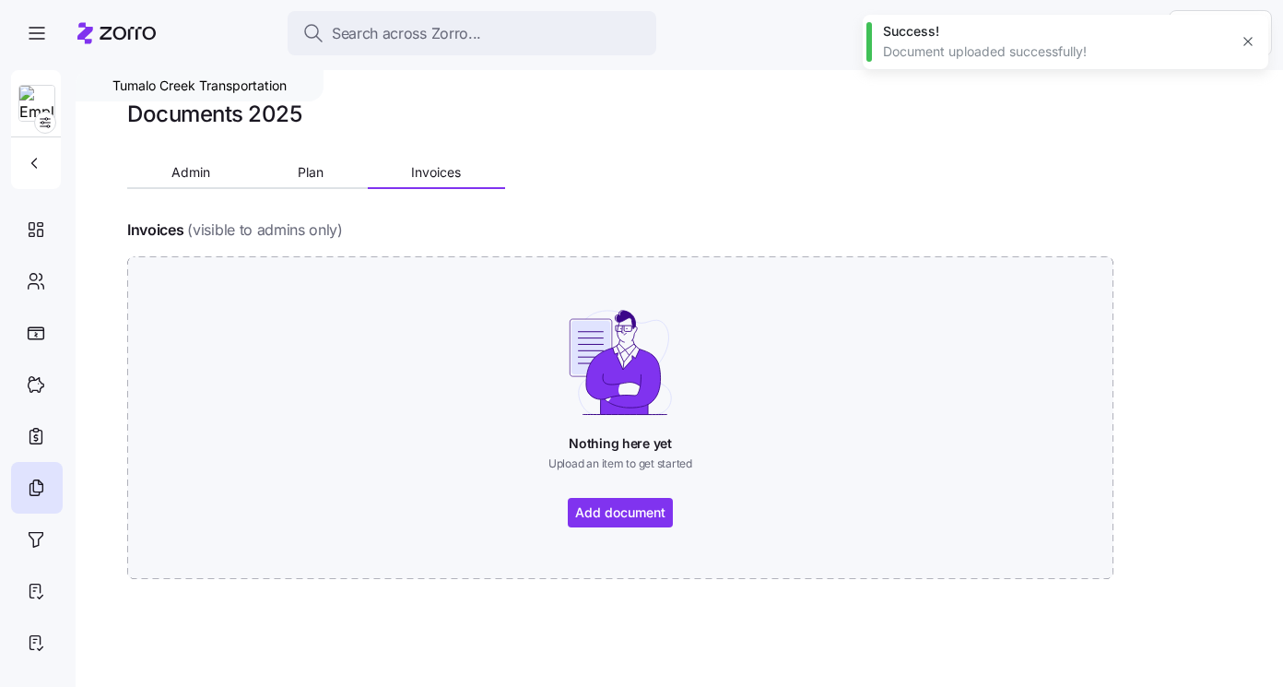
type textarea "x"
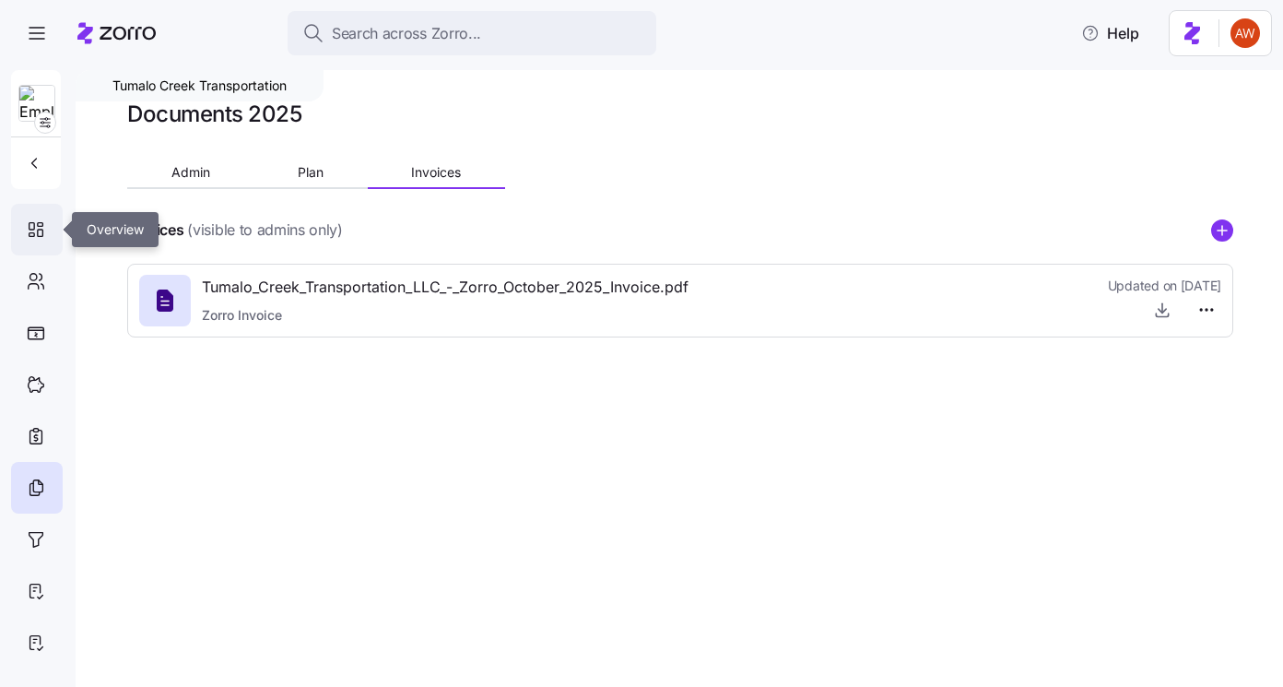
click at [39, 228] on icon at bounding box center [36, 229] width 20 height 22
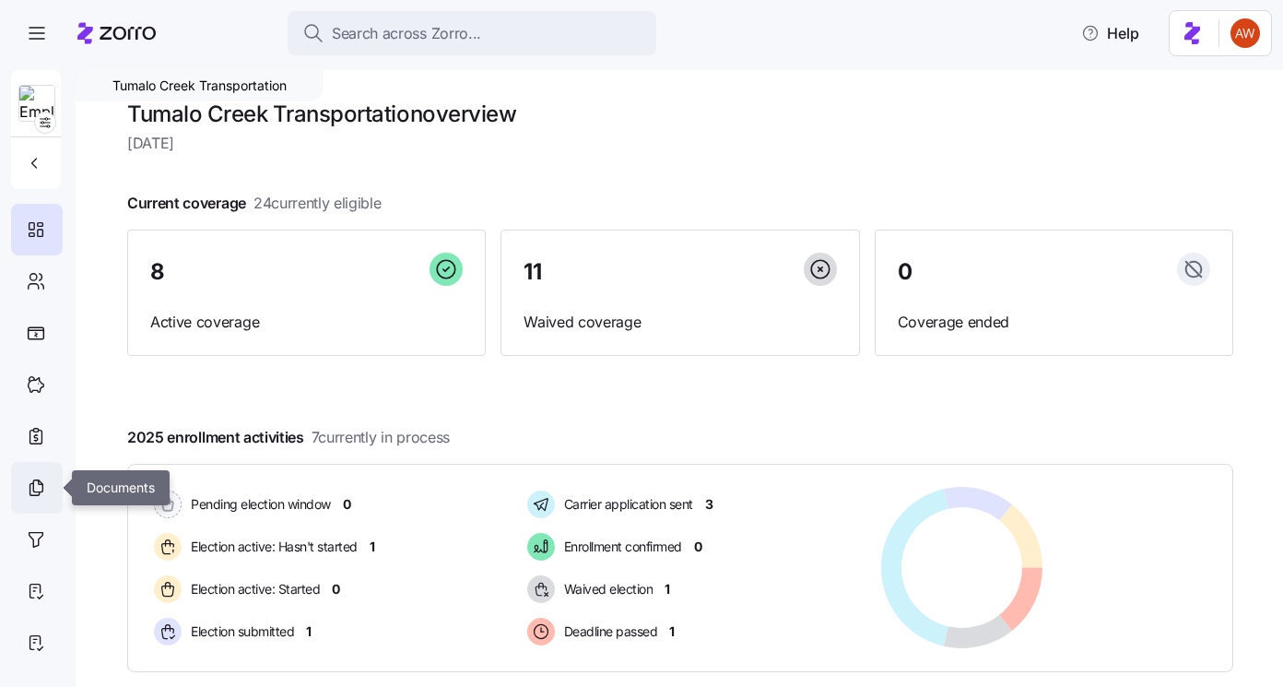
click at [33, 479] on icon at bounding box center [36, 487] width 20 height 22
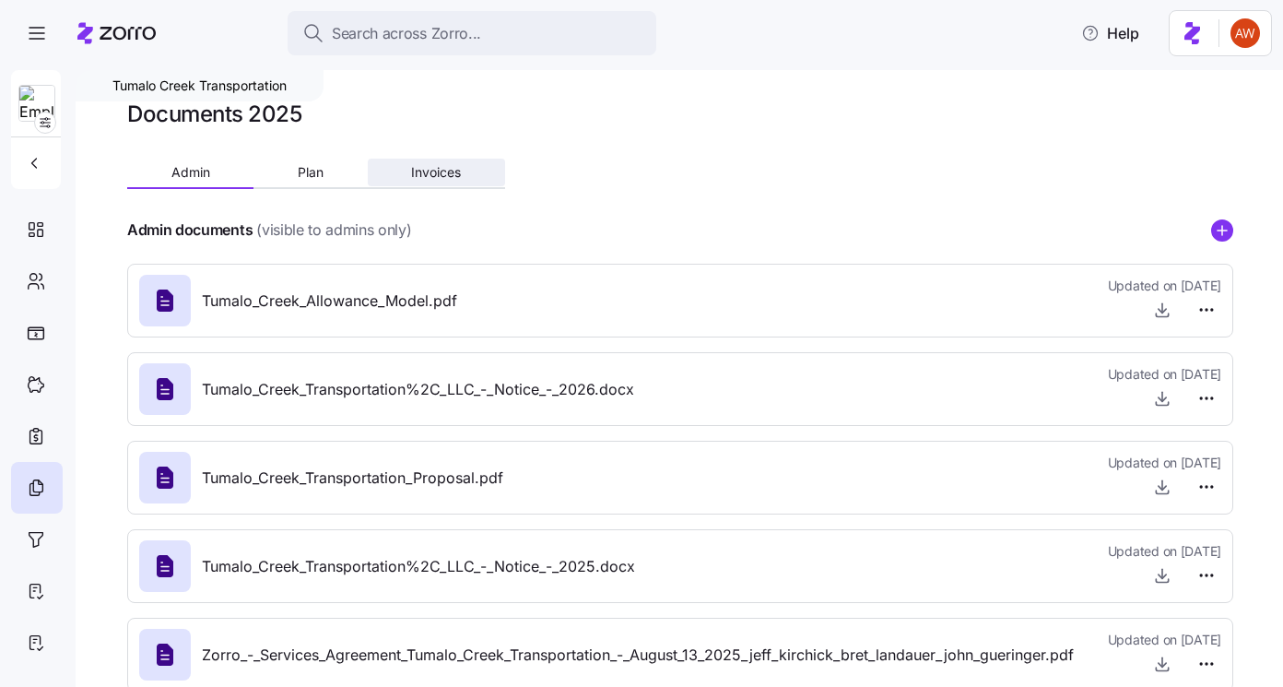
click at [418, 181] on button "Invoices" at bounding box center [436, 173] width 137 height 28
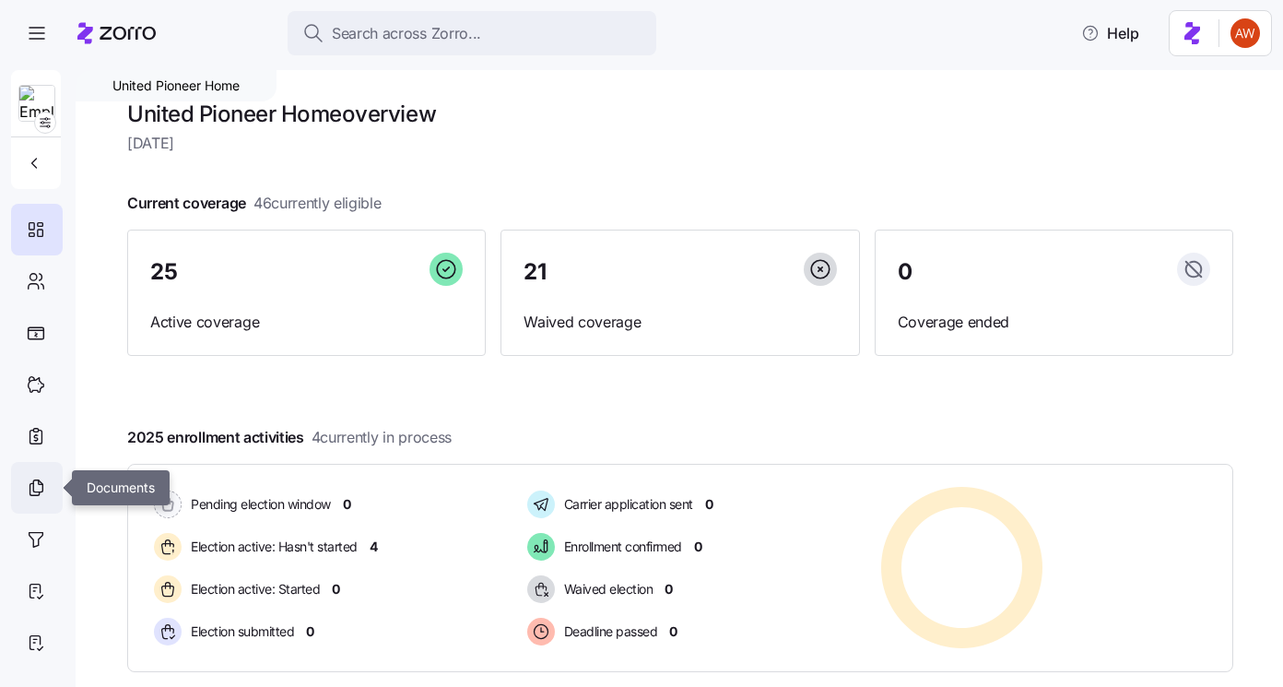
click at [34, 495] on icon at bounding box center [34, 489] width 9 height 12
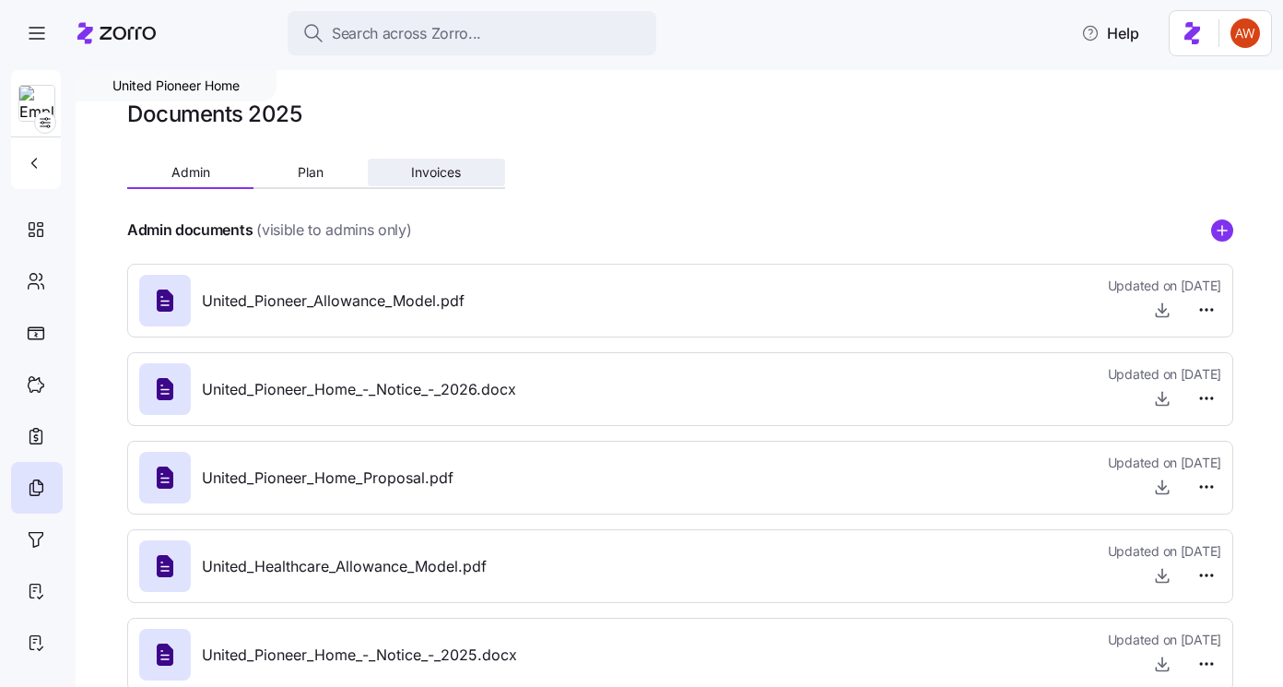
click at [435, 166] on span "Invoices" at bounding box center [436, 172] width 50 height 13
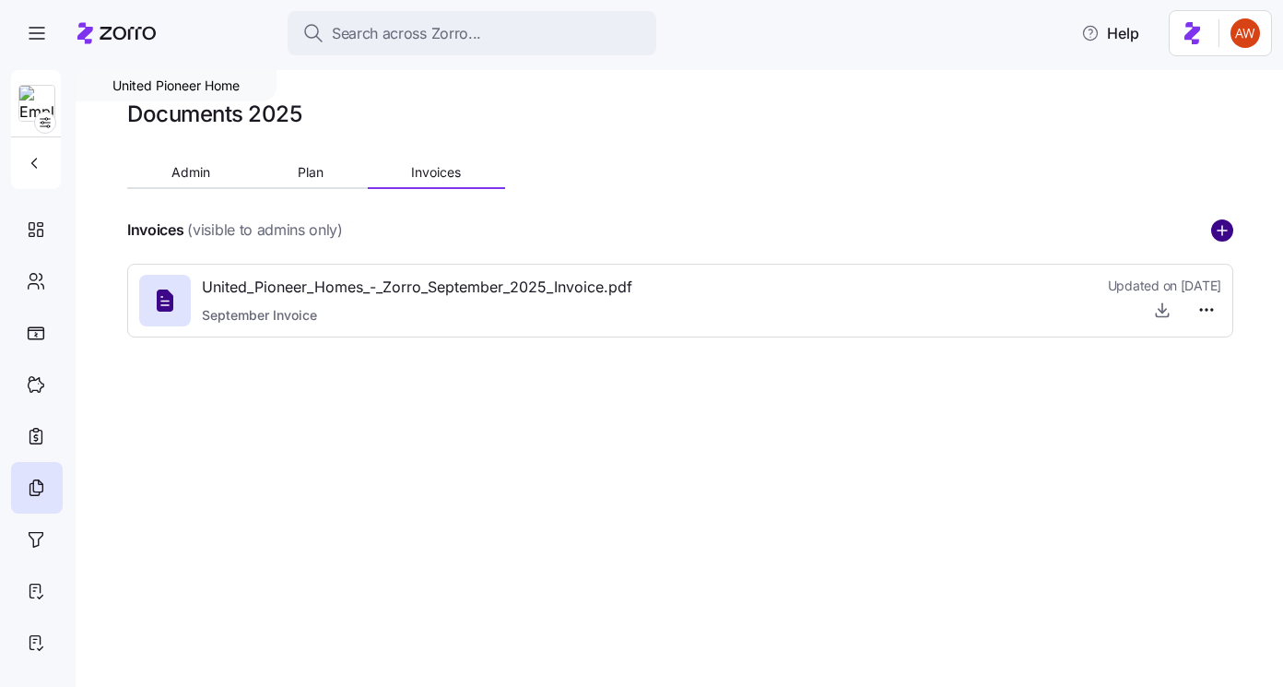
click at [1224, 232] on circle "add icon" at bounding box center [1222, 230] width 20 height 20
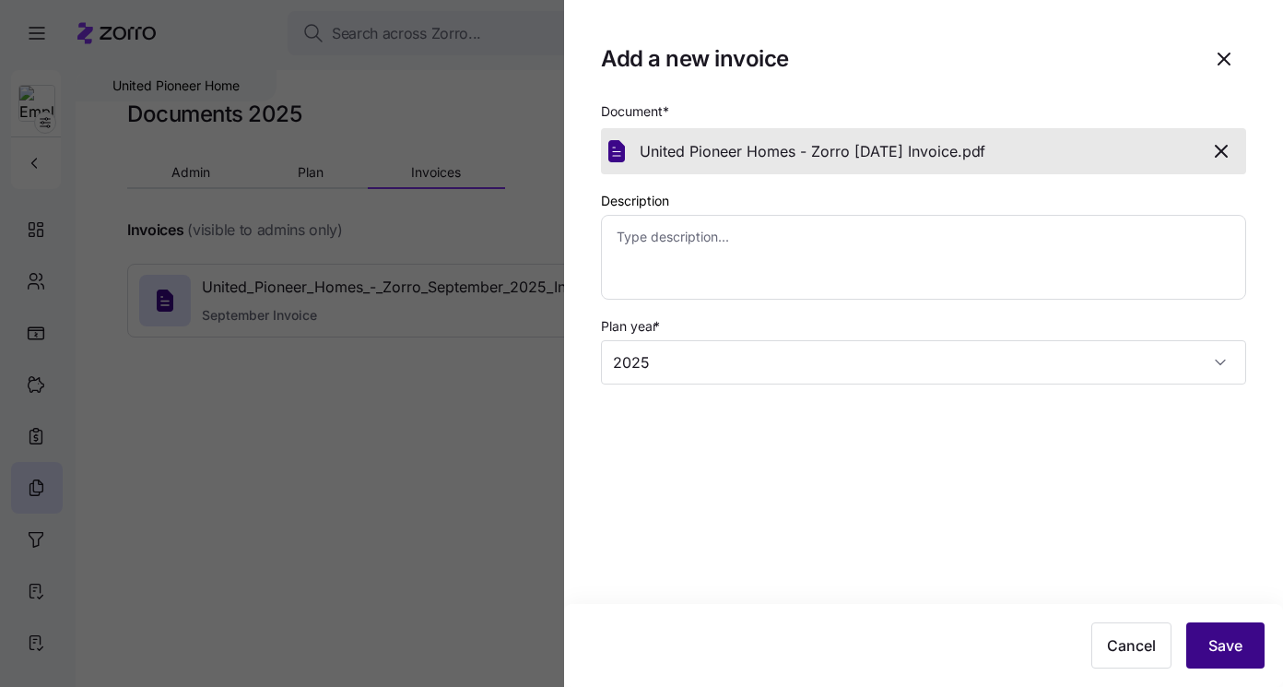
click at [1210, 642] on span "Save" at bounding box center [1225, 645] width 34 height 22
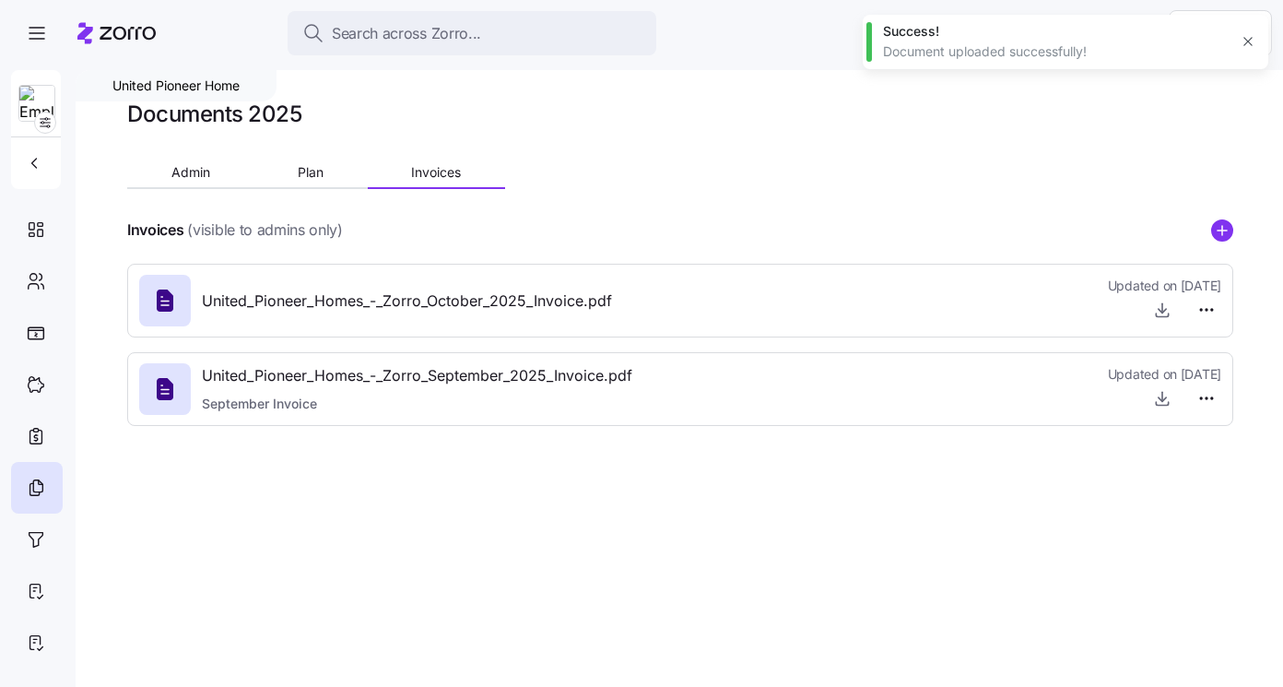
type textarea "x"
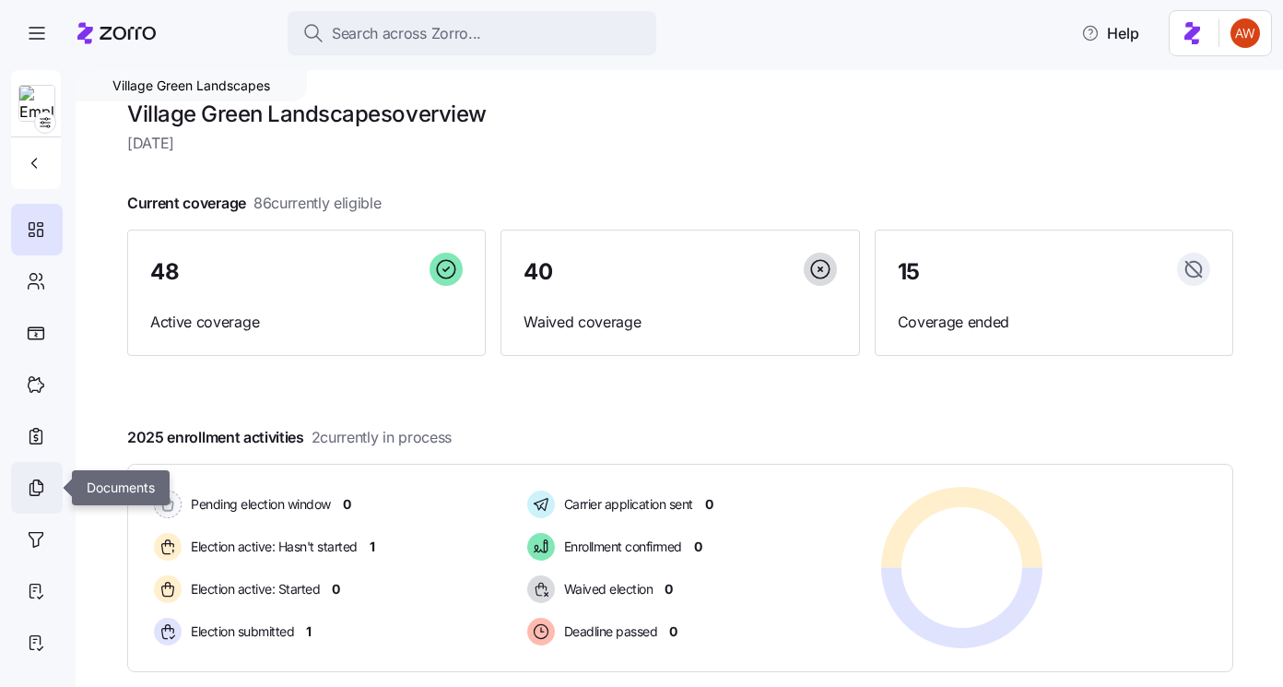
click at [40, 491] on icon at bounding box center [37, 486] width 9 height 12
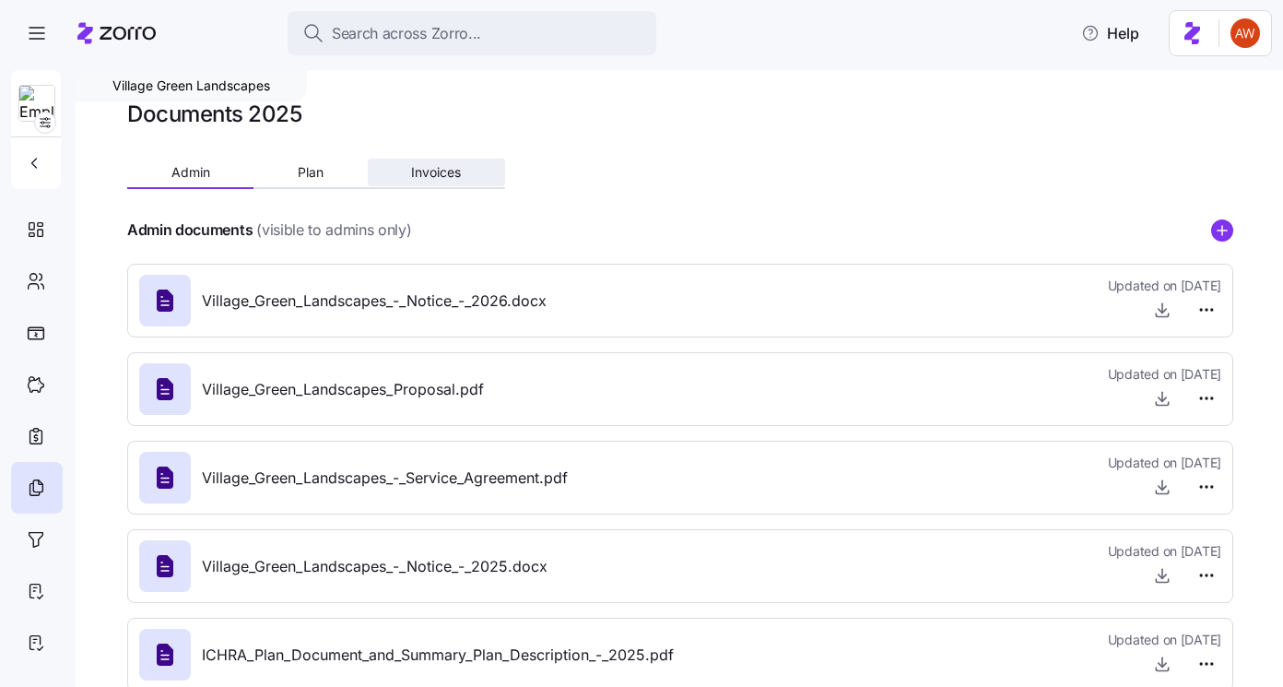
click at [433, 171] on span "Invoices" at bounding box center [436, 172] width 50 height 13
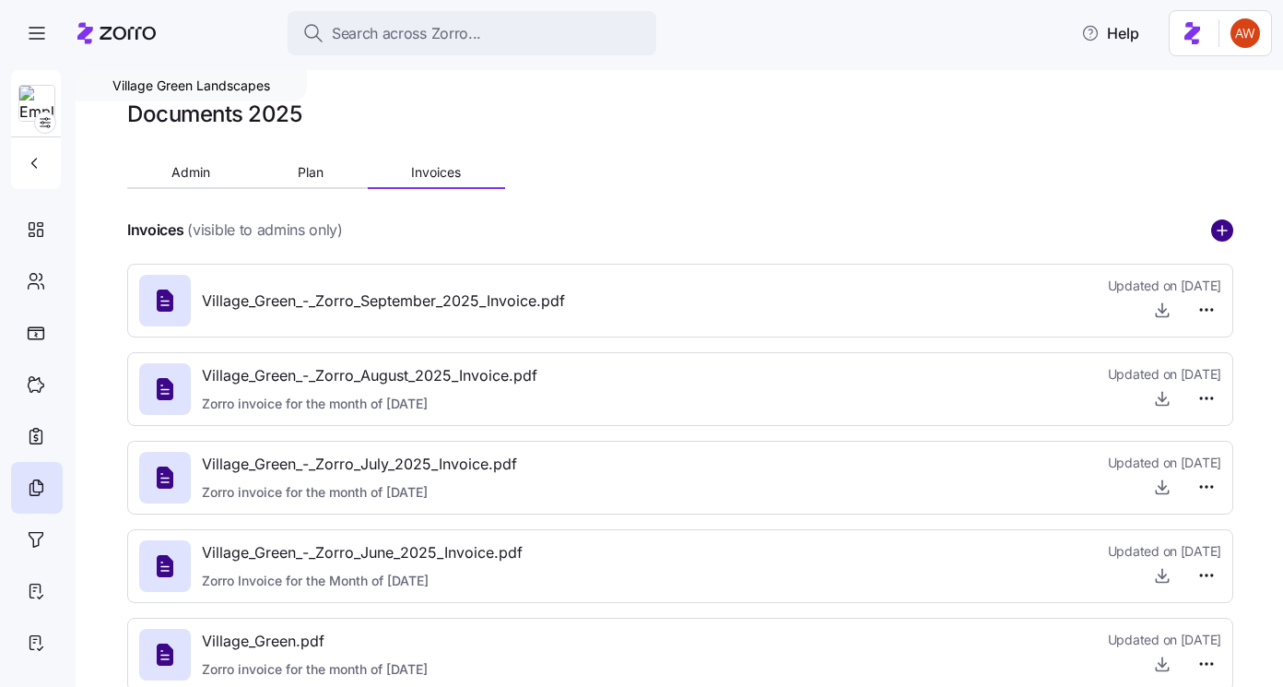
click at [1218, 230] on icon "add icon" at bounding box center [1222, 230] width 22 height 22
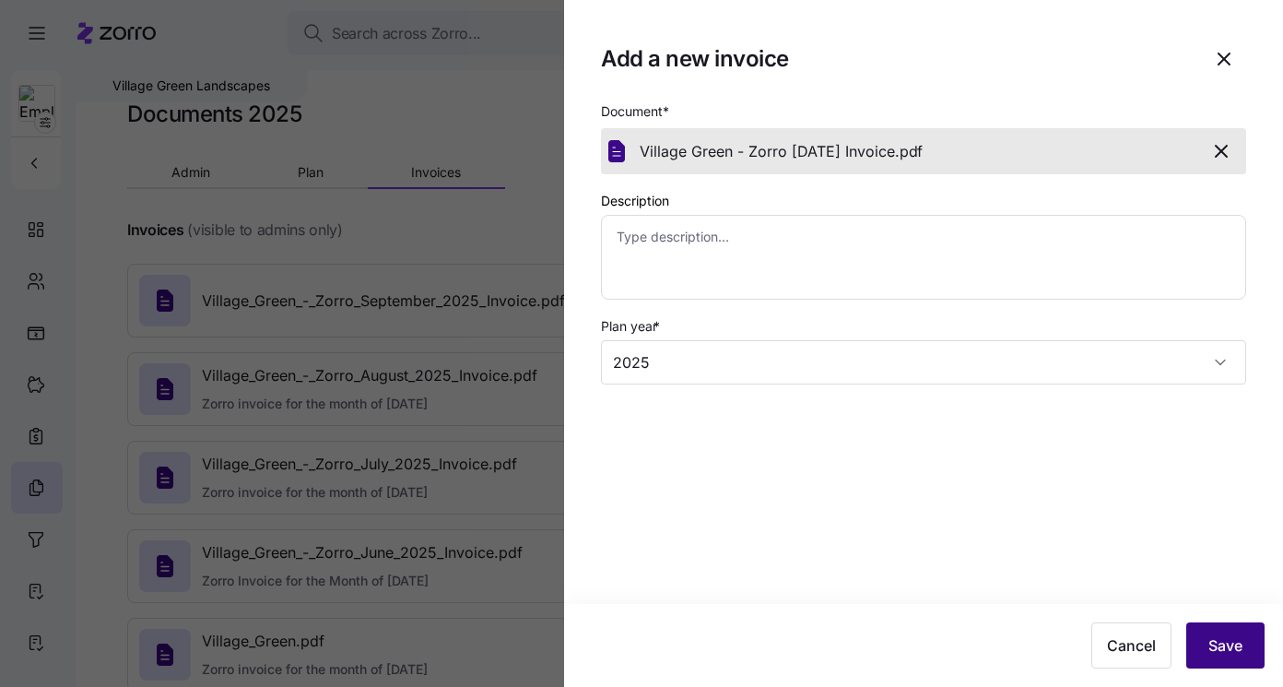
click at [1226, 664] on button "Save" at bounding box center [1225, 645] width 78 height 46
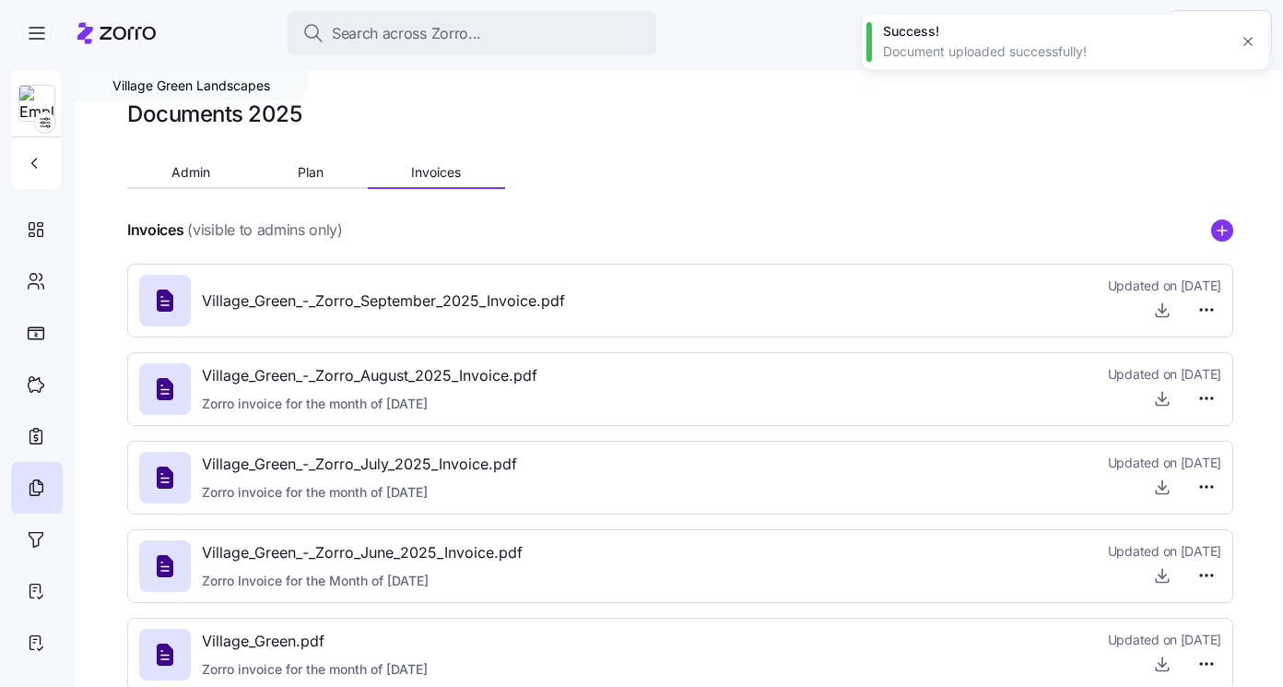
type textarea "x"
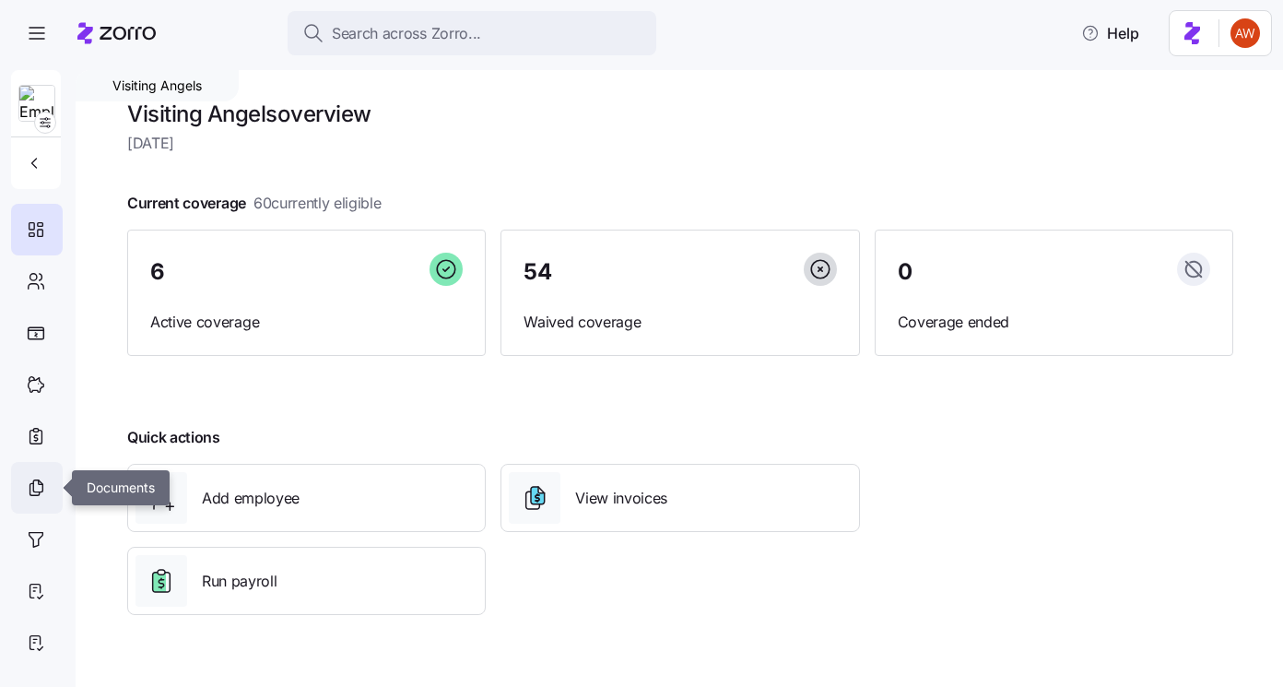
click at [28, 495] on icon at bounding box center [36, 487] width 20 height 22
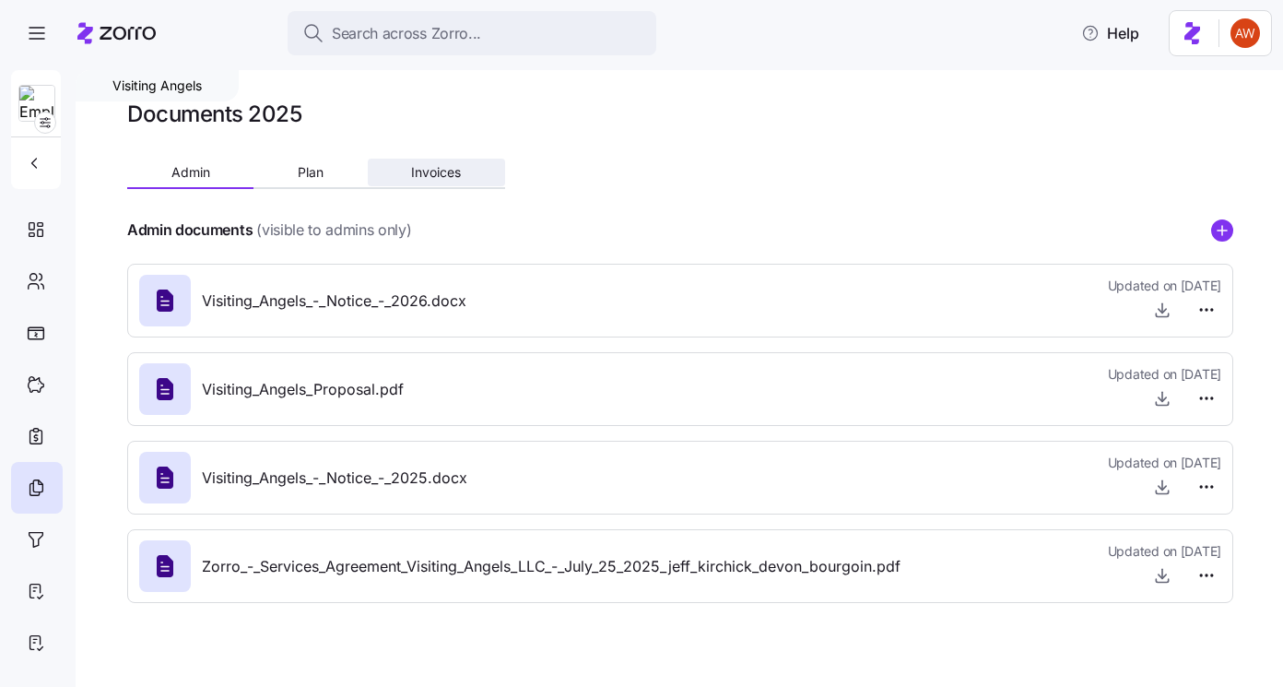
click at [453, 166] on span "Invoices" at bounding box center [436, 172] width 50 height 13
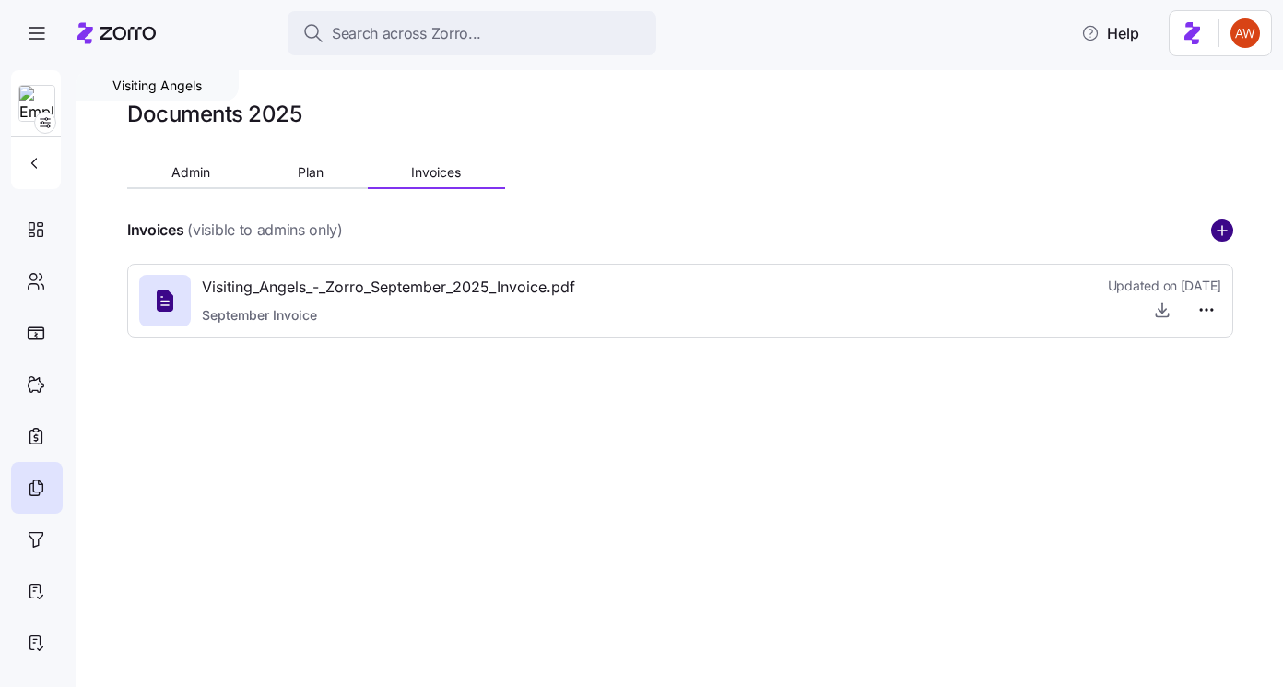
click at [1229, 227] on circle "add icon" at bounding box center [1222, 230] width 20 height 20
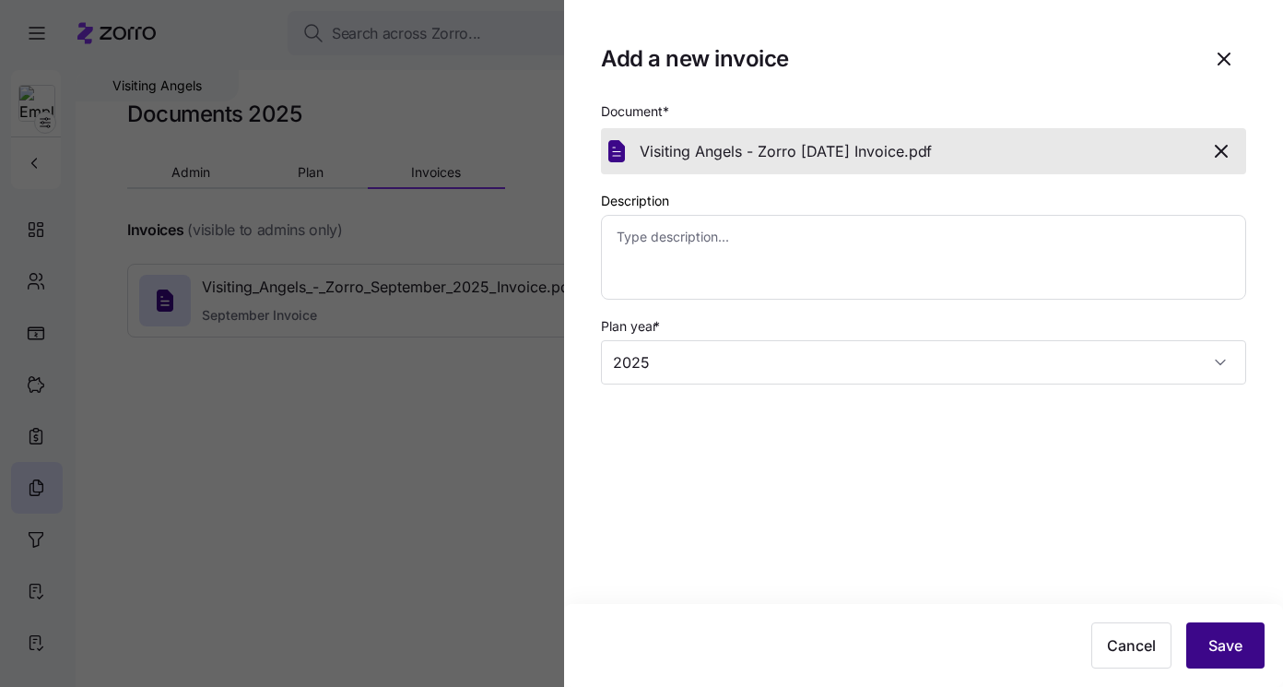
click at [1232, 638] on span "Save" at bounding box center [1225, 645] width 34 height 22
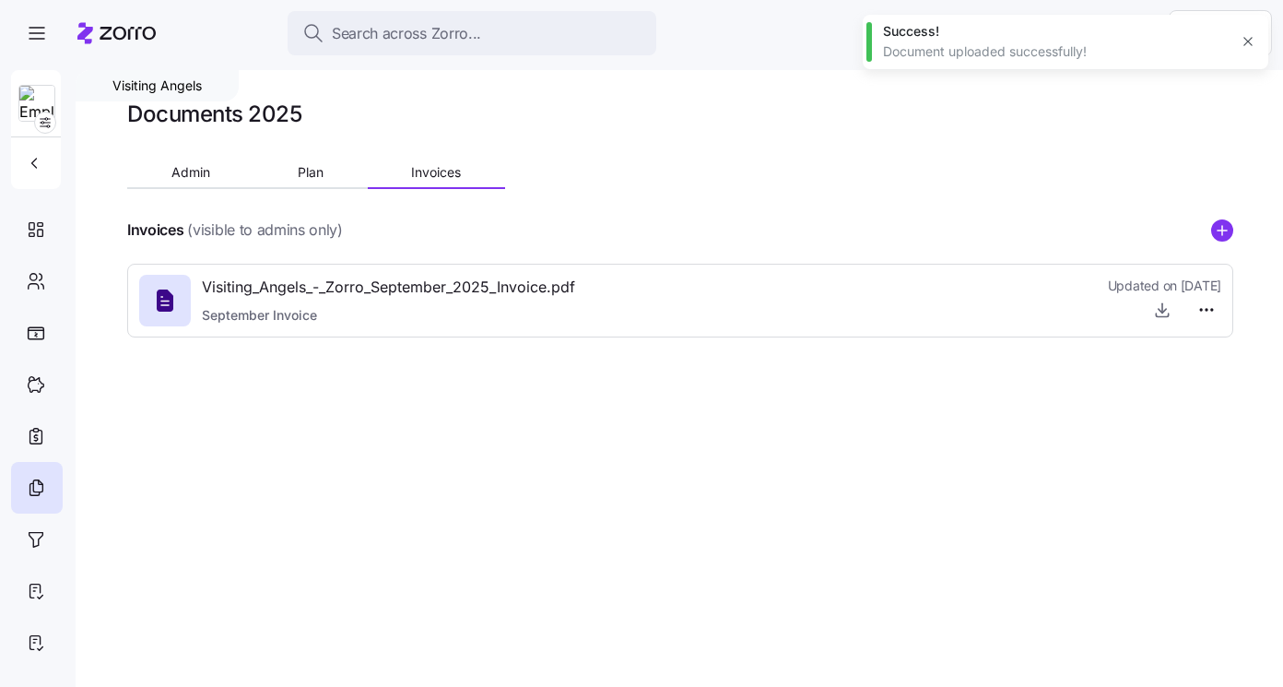
type textarea "x"
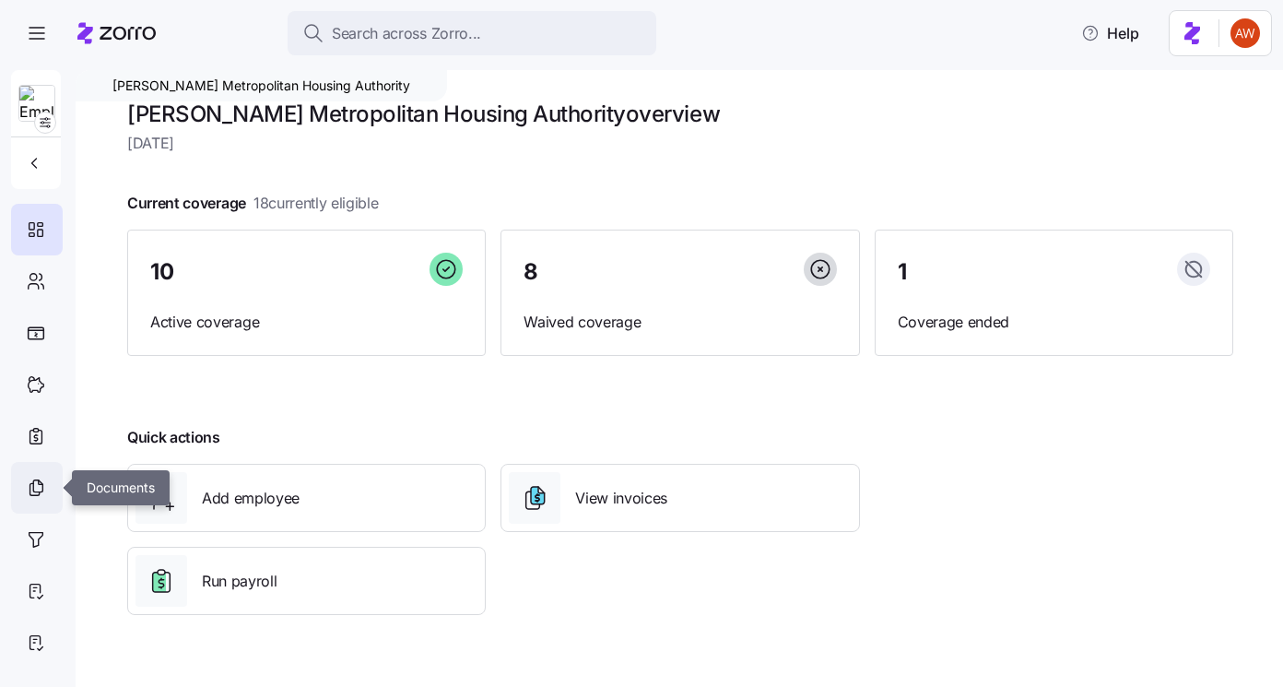
click at [35, 490] on icon at bounding box center [36, 487] width 20 height 22
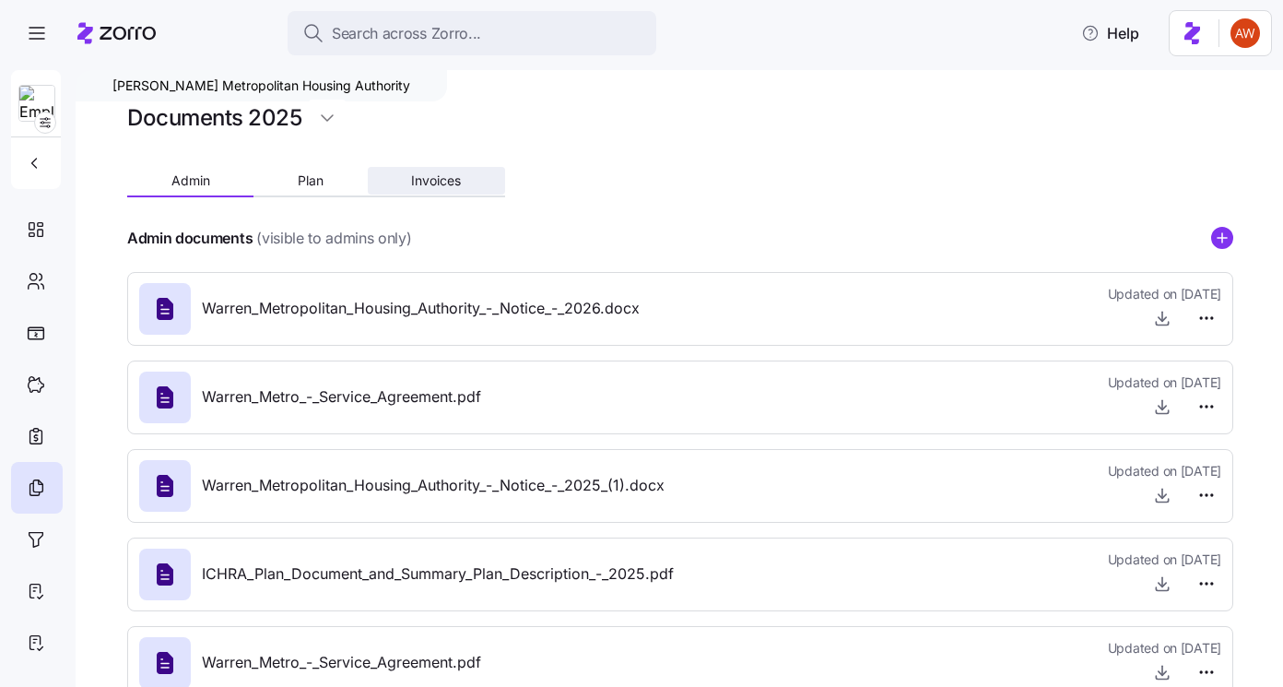
click at [451, 181] on span "Invoices" at bounding box center [436, 180] width 50 height 13
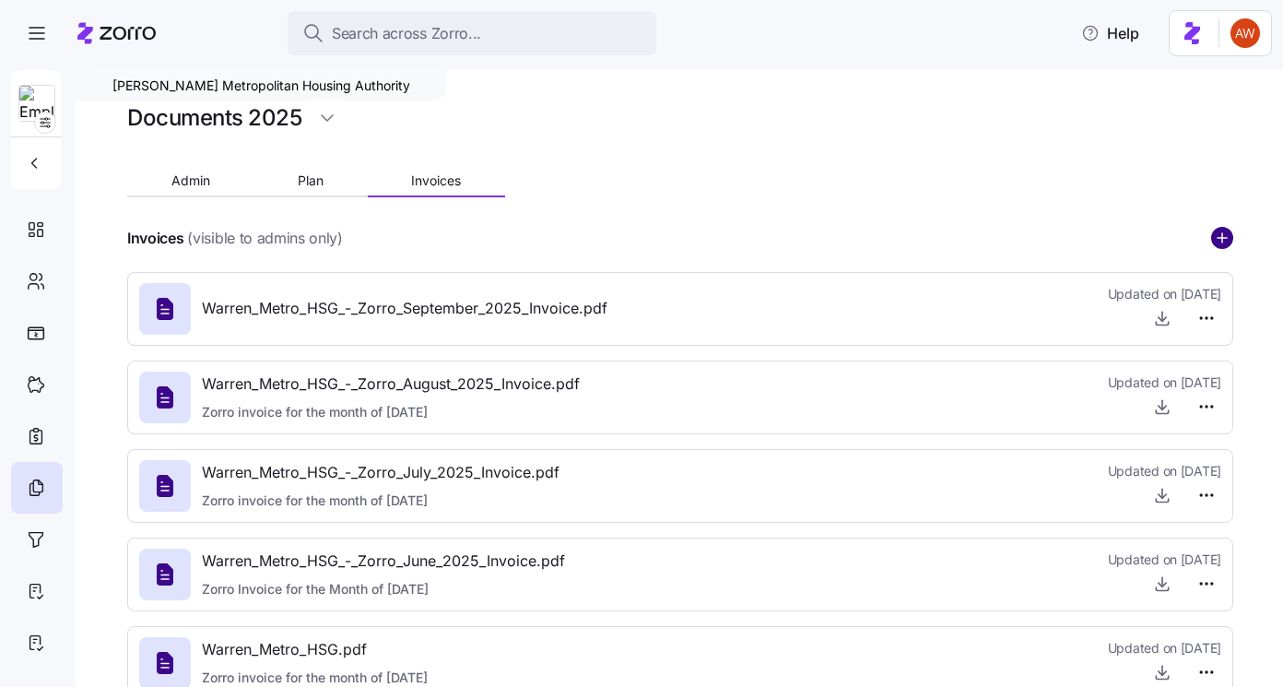
click at [1219, 235] on circle "add icon" at bounding box center [1222, 238] width 20 height 20
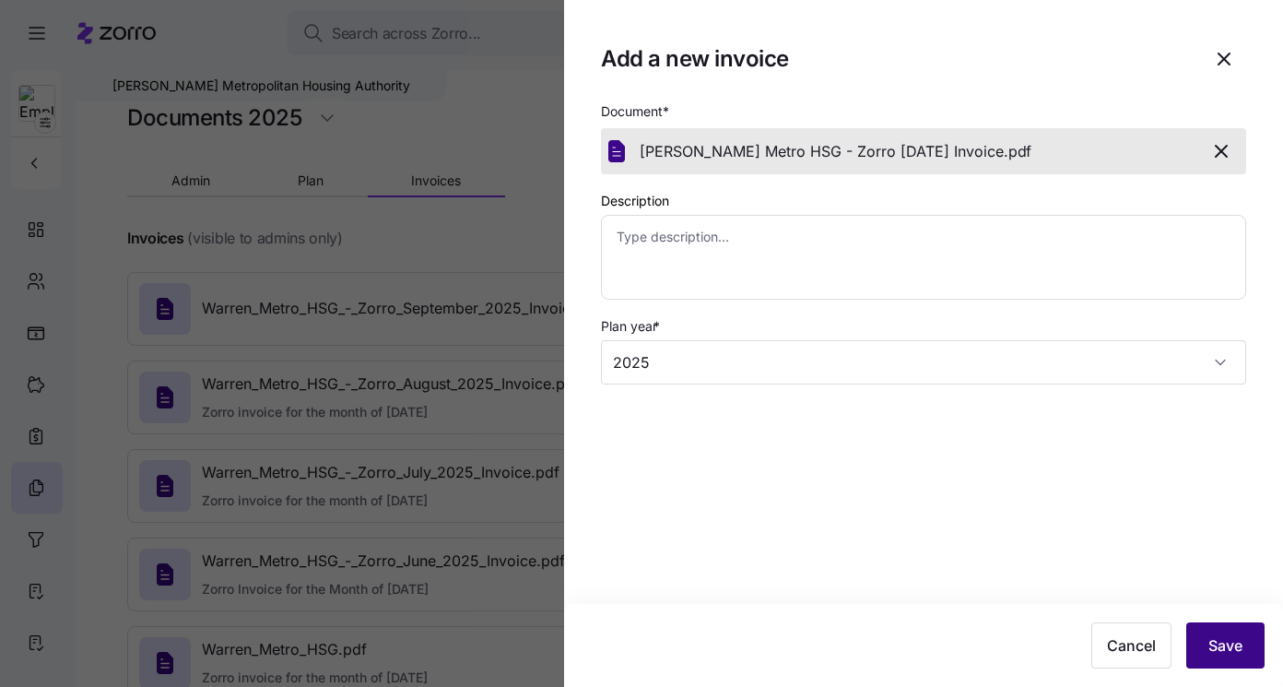
click at [1209, 652] on span "Save" at bounding box center [1225, 645] width 34 height 22
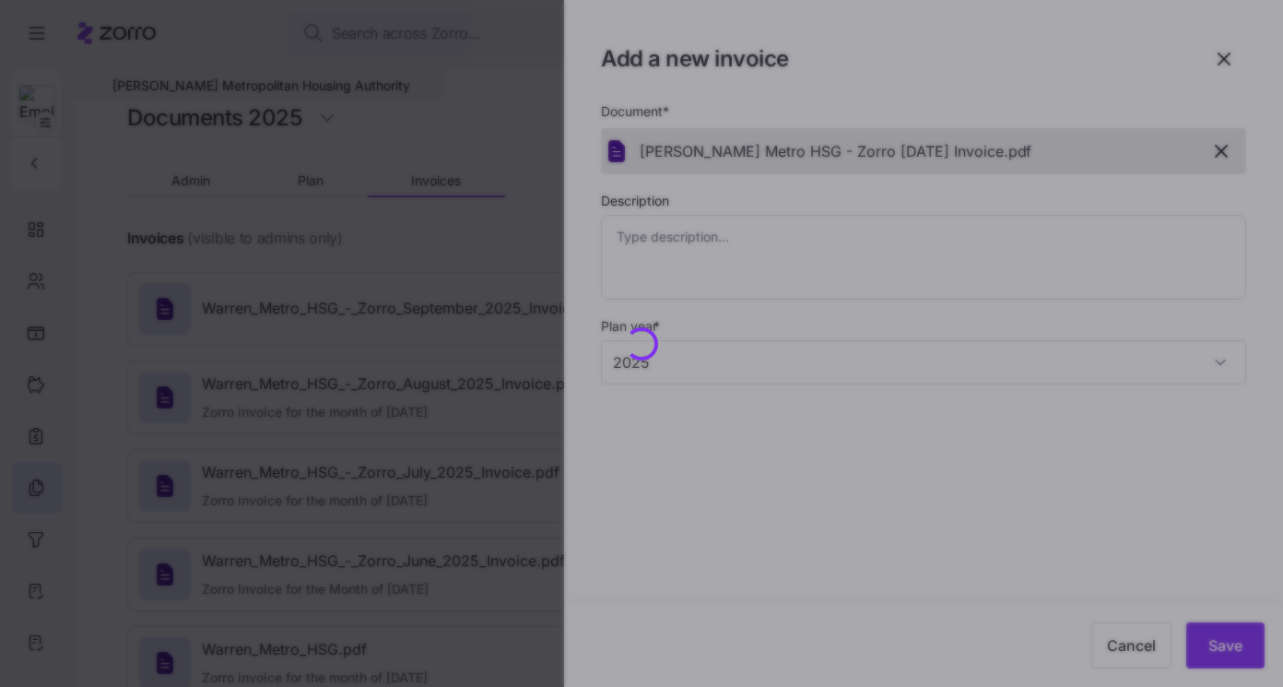
type textarea "x"
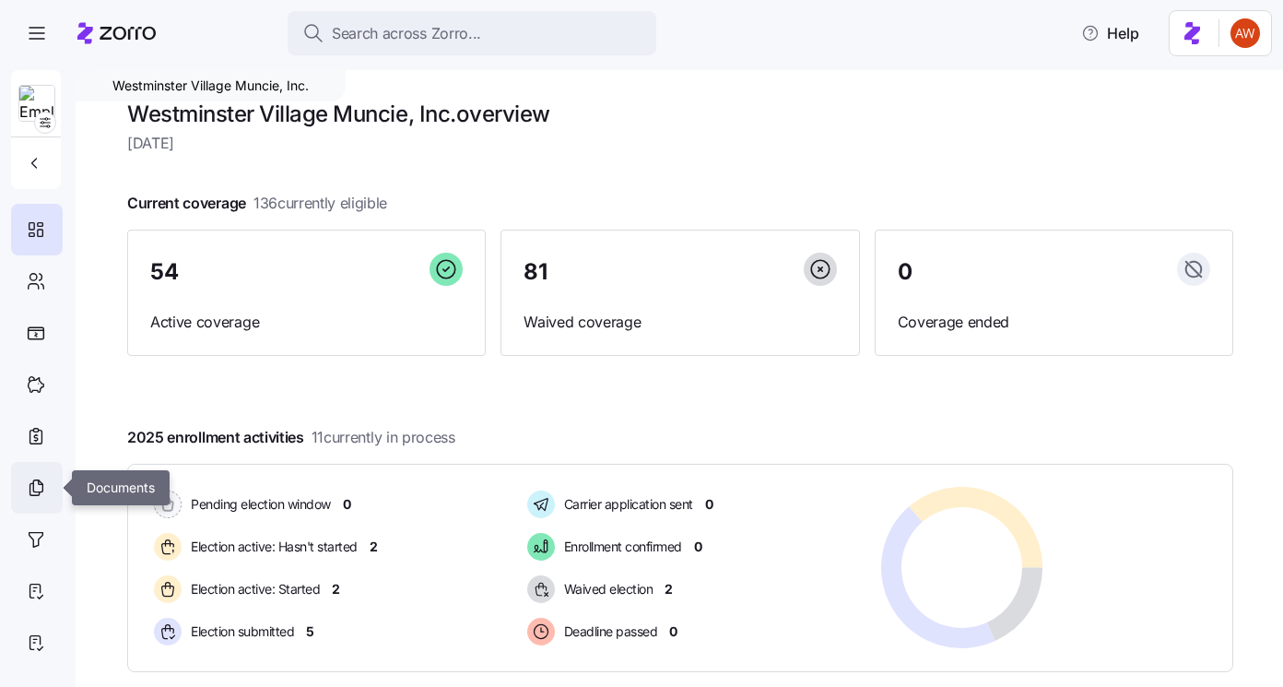
click at [42, 491] on icon at bounding box center [37, 486] width 9 height 12
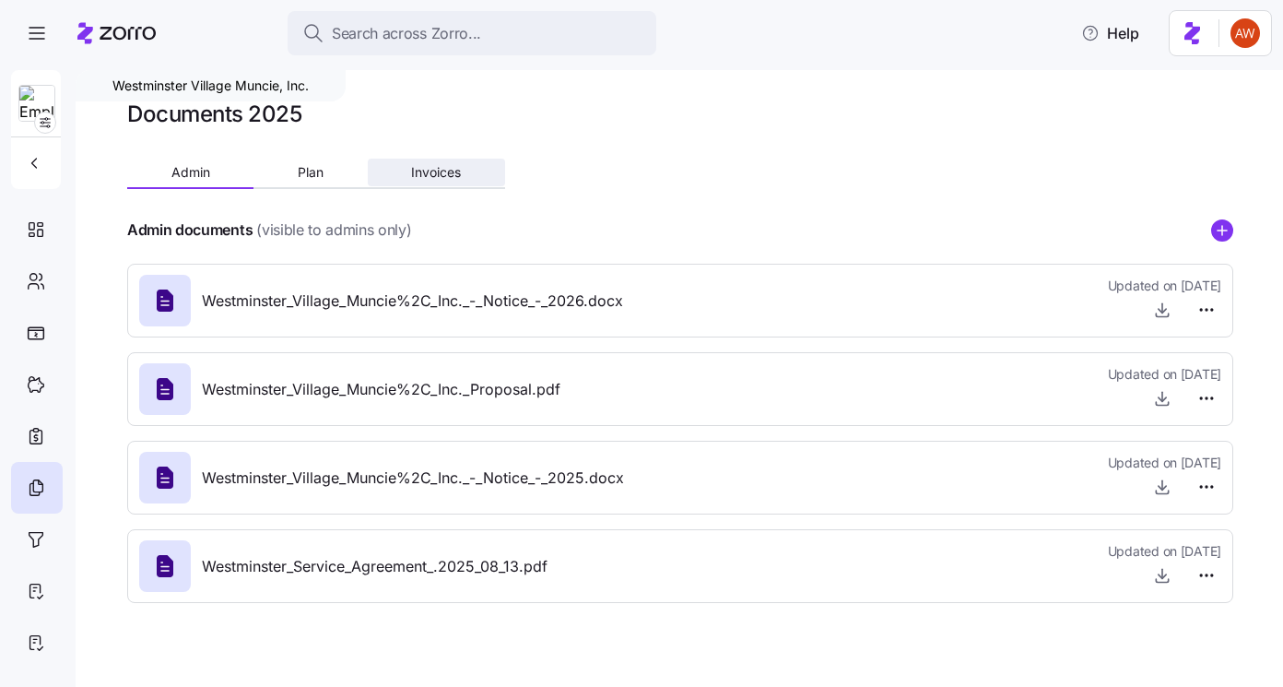
click at [406, 177] on button "Invoices" at bounding box center [436, 173] width 137 height 28
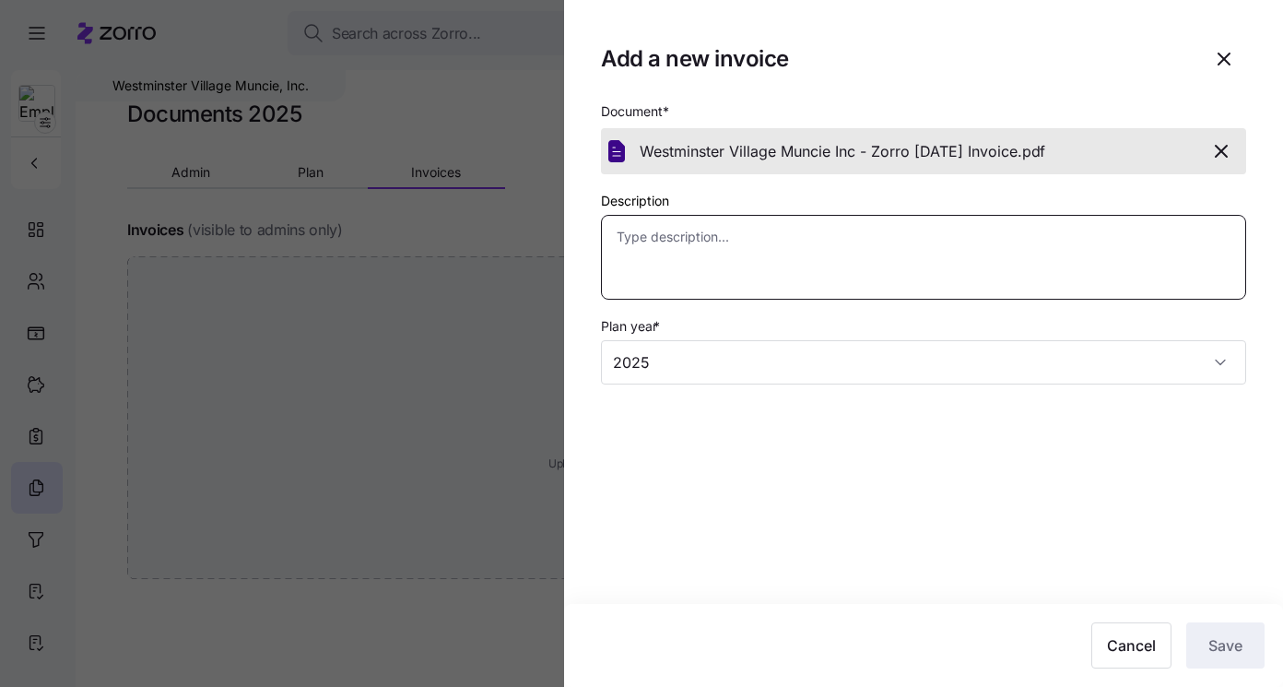
click at [888, 246] on textarea "Description" at bounding box center [923, 257] width 645 height 85
type textarea "x"
type textarea "Z"
type textarea "x"
type textarea "Zo"
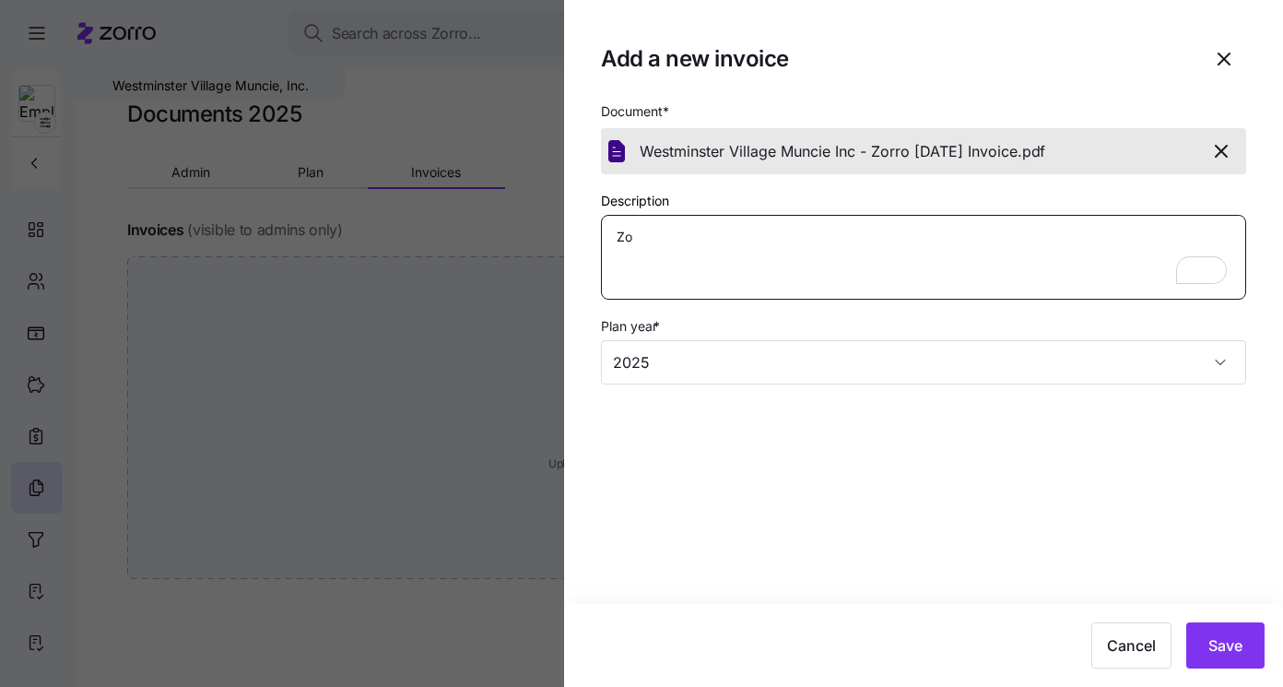
type textarea "x"
type textarea "Zor"
type textarea "x"
type textarea "Zorr"
type textarea "x"
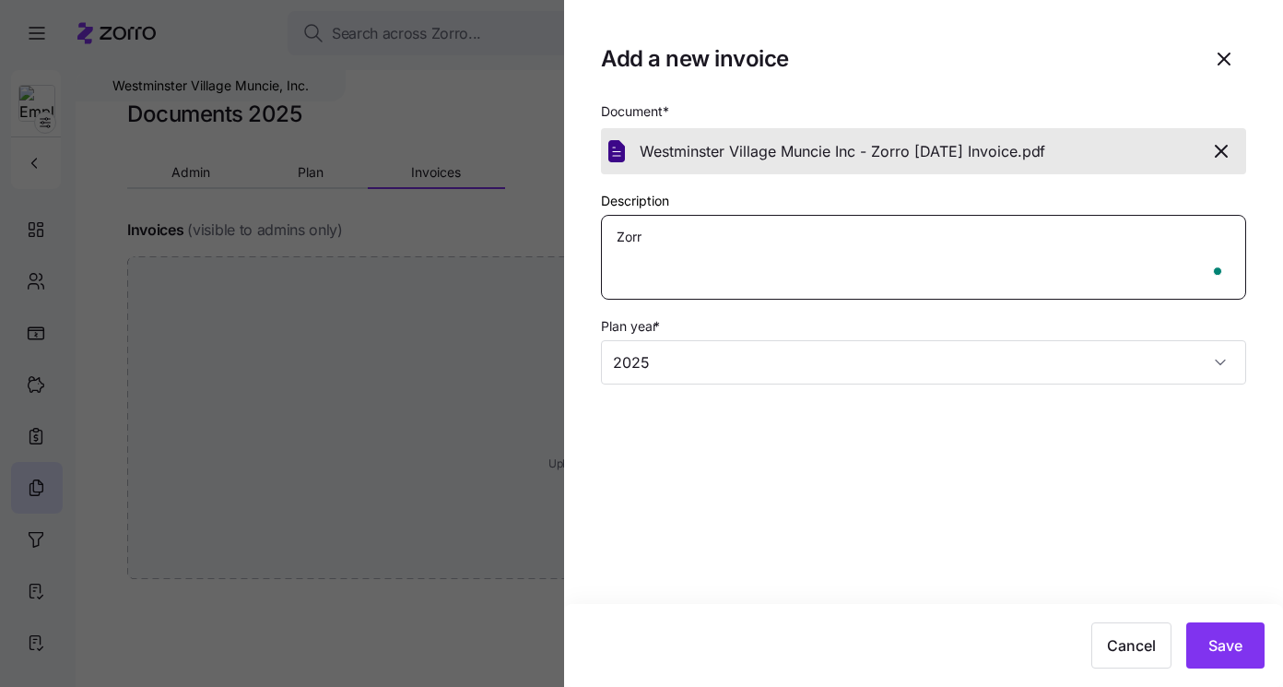
type textarea "Zorro"
type textarea "x"
type textarea "Zorro"
type textarea "x"
type textarea "Zorro I"
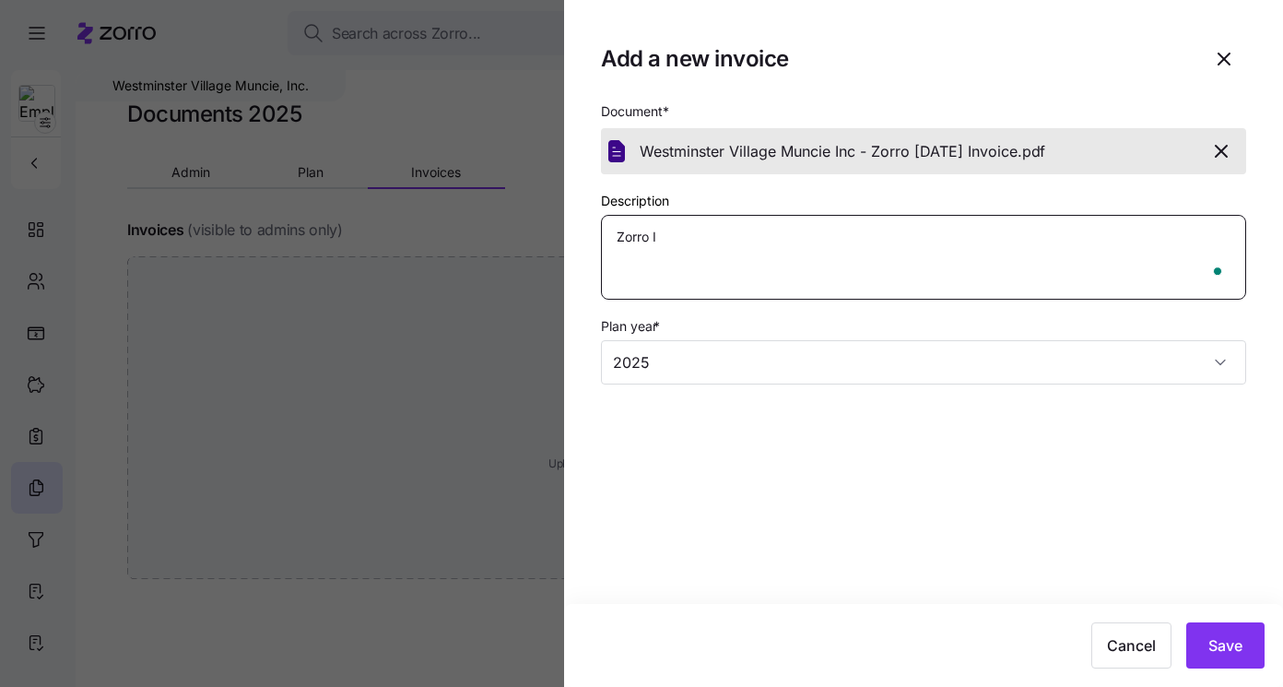
type textarea "x"
type textarea "Zorro In"
type textarea "x"
type textarea "Zorro Inv"
type textarea "x"
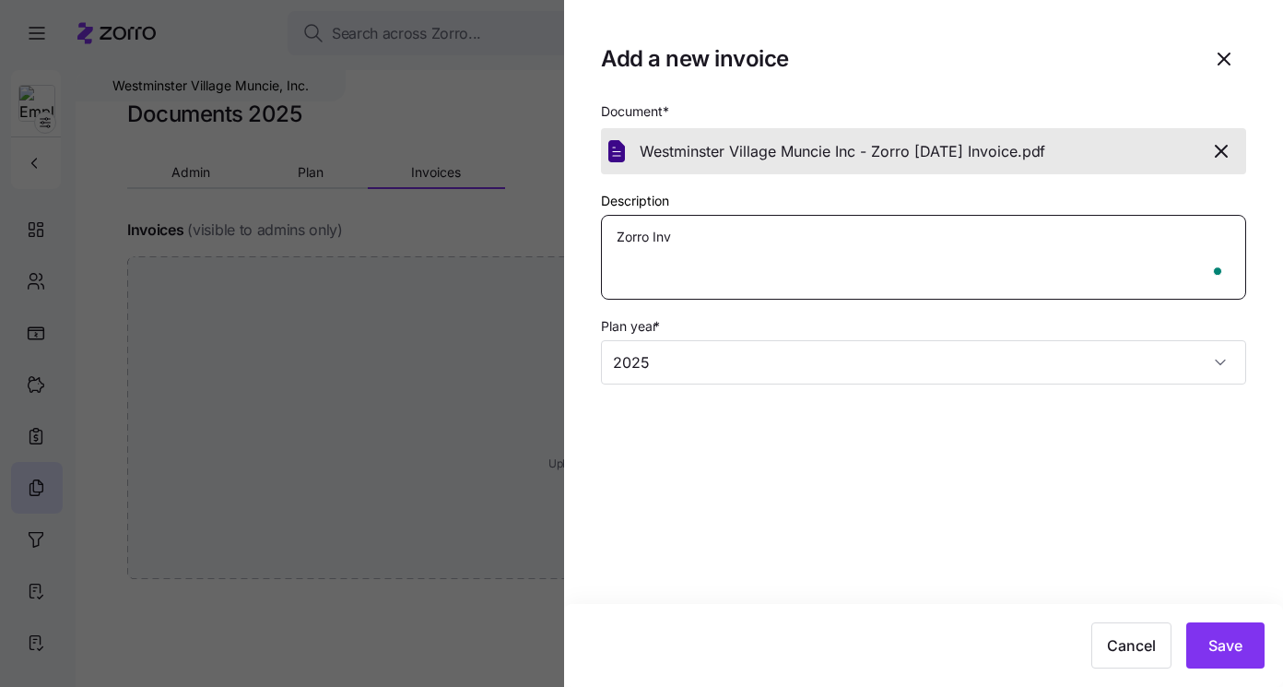
type textarea "Zorro Invo"
type textarea "x"
type textarea "Zorro Invoi"
type textarea "x"
type textarea "Zorro Invoic"
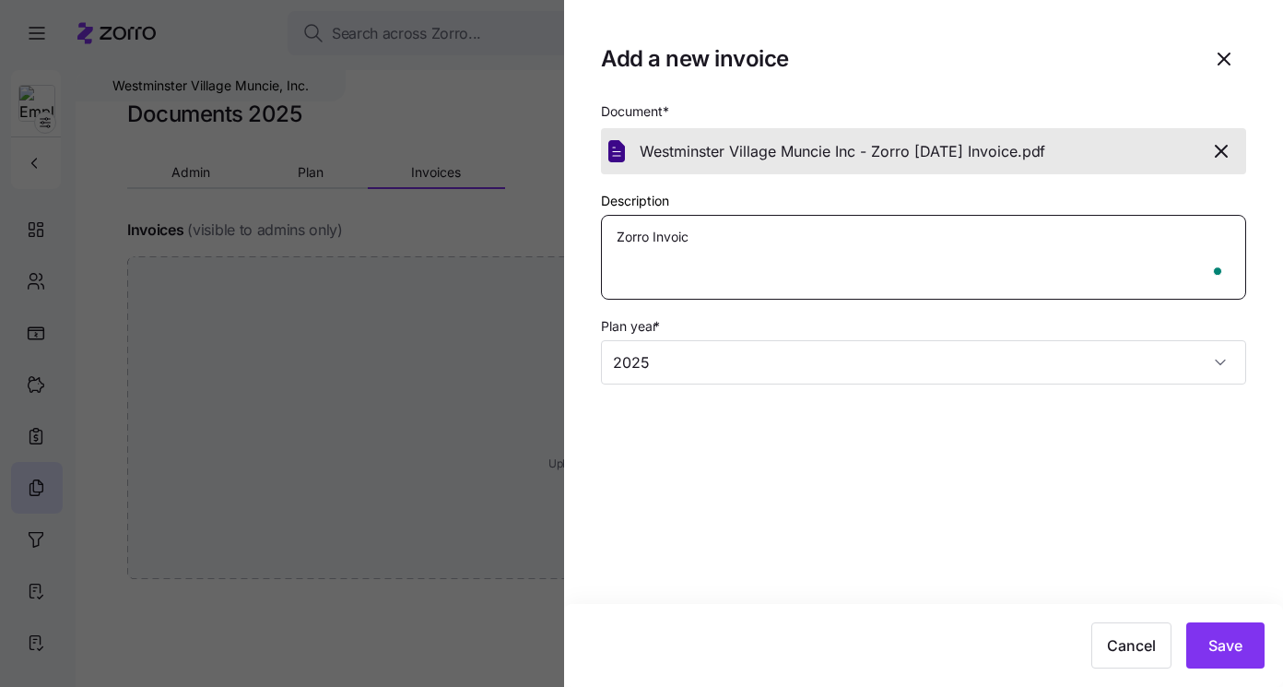
type textarea "x"
type textarea "Zorro Invoice"
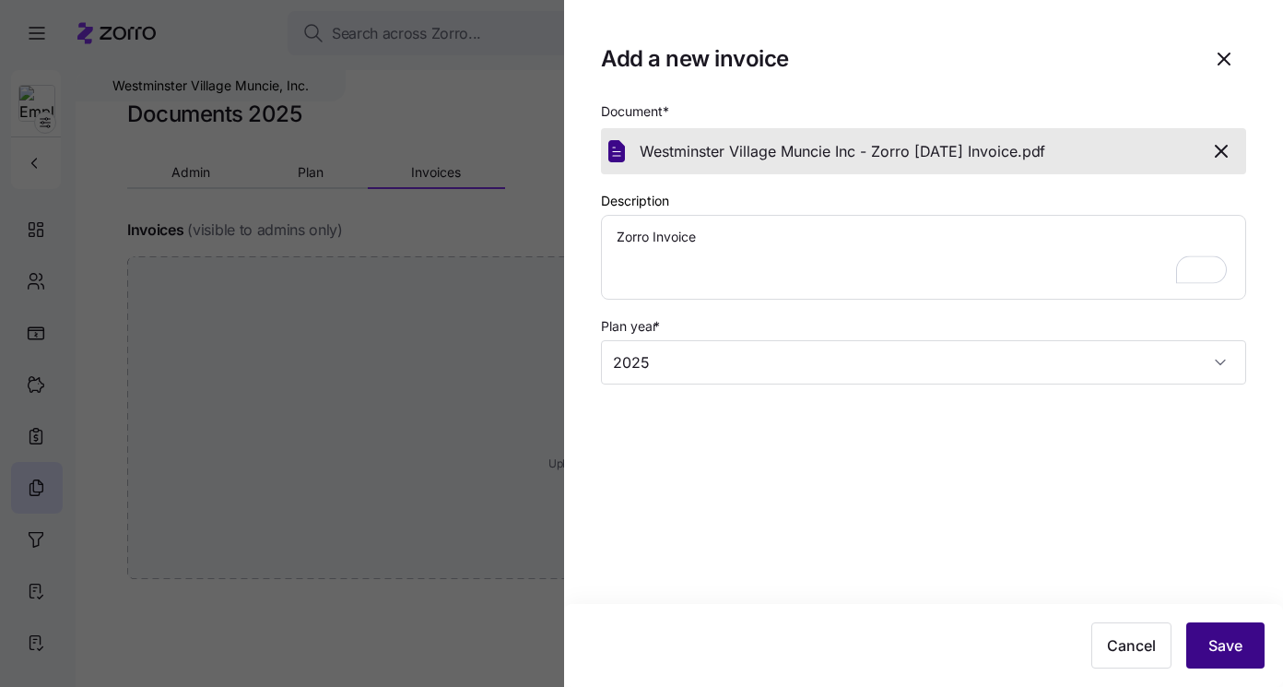
click at [1237, 636] on span "Save" at bounding box center [1225, 645] width 34 height 22
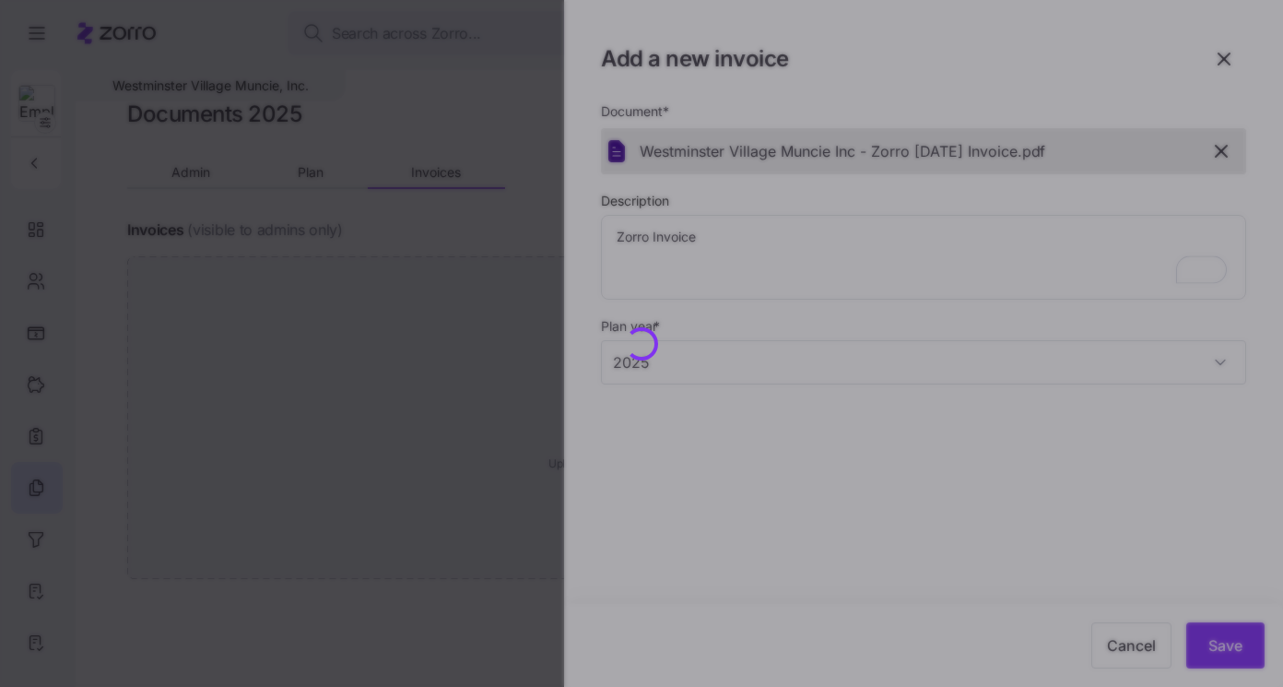
type textarea "x"
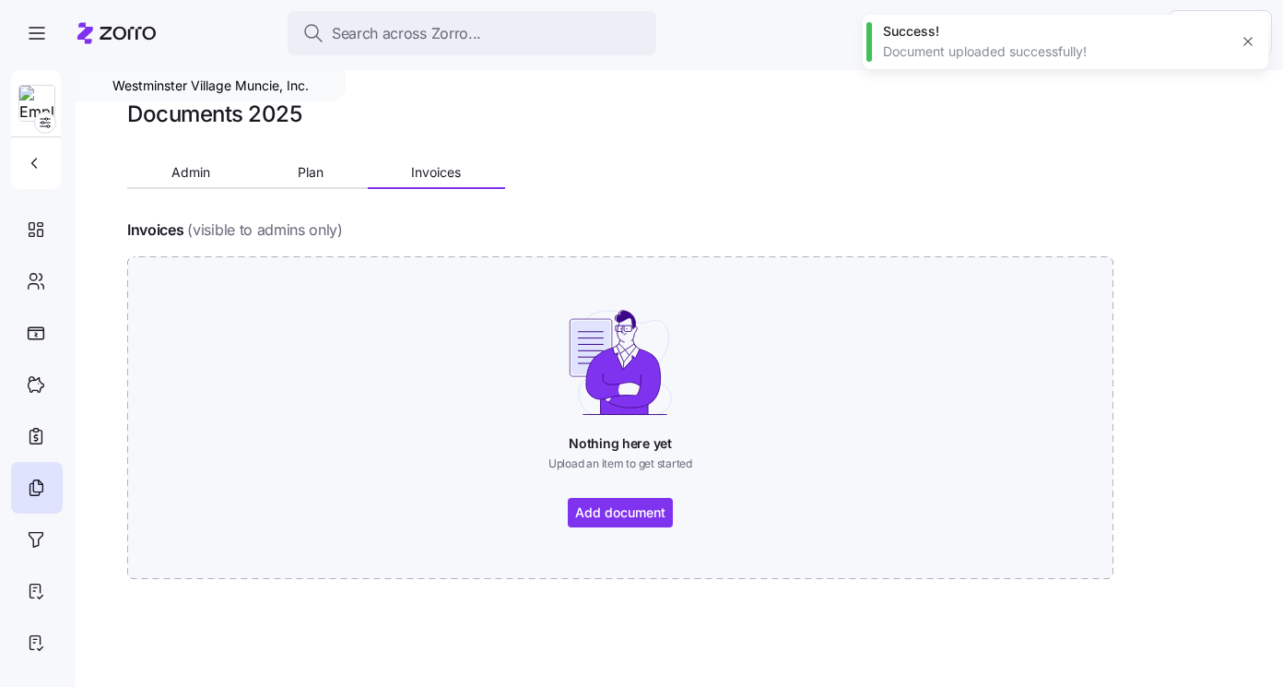
type textarea "x"
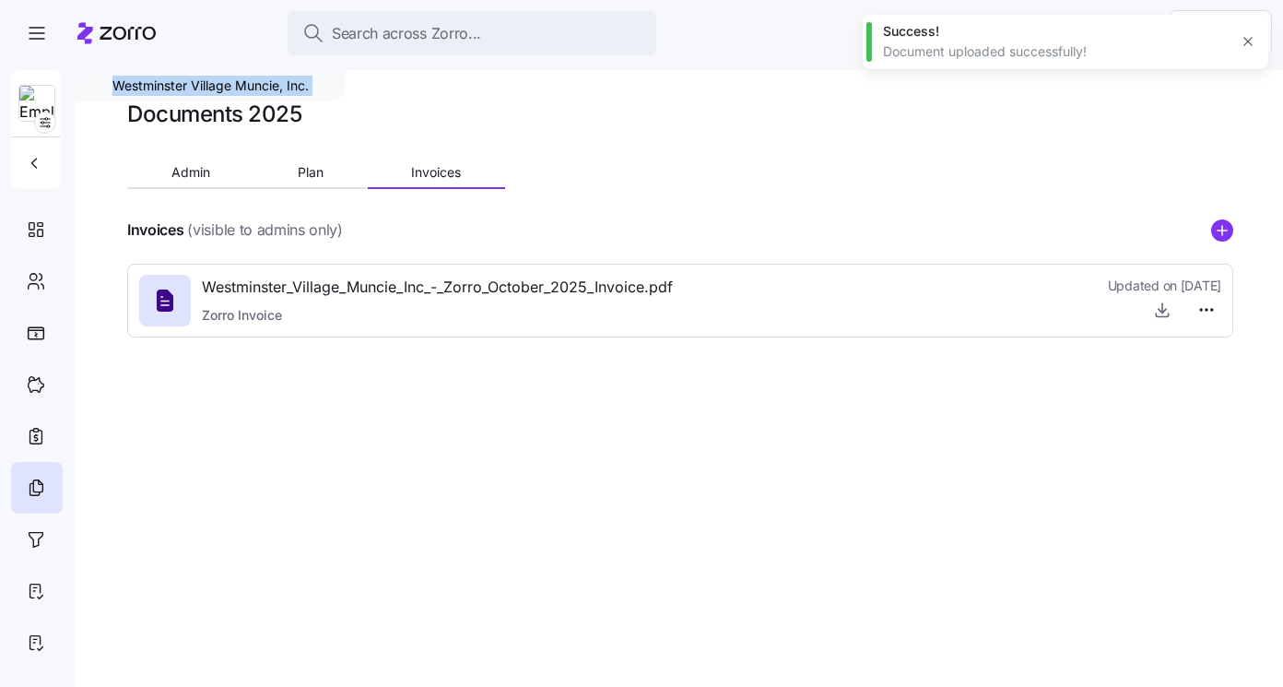
drag, startPoint x: 113, startPoint y: 85, endPoint x: 407, endPoint y: 81, distance: 294.0
click at [407, 82] on div "Westminster Village Muncie, Inc. Documents 2025 Admin Plan Invoices Invoices (v…" at bounding box center [679, 378] width 1207 height 617
copy div "Westminster Village Muncie, Inc."
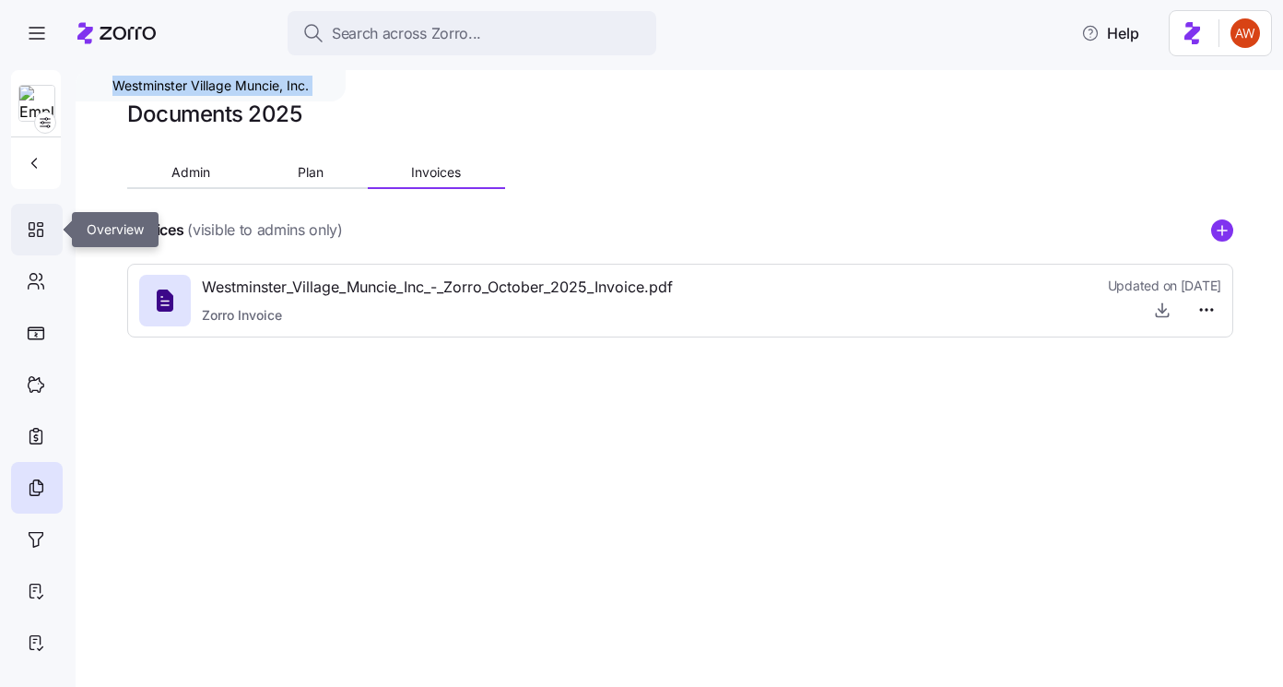
click at [36, 231] on icon at bounding box center [36, 229] width 20 height 22
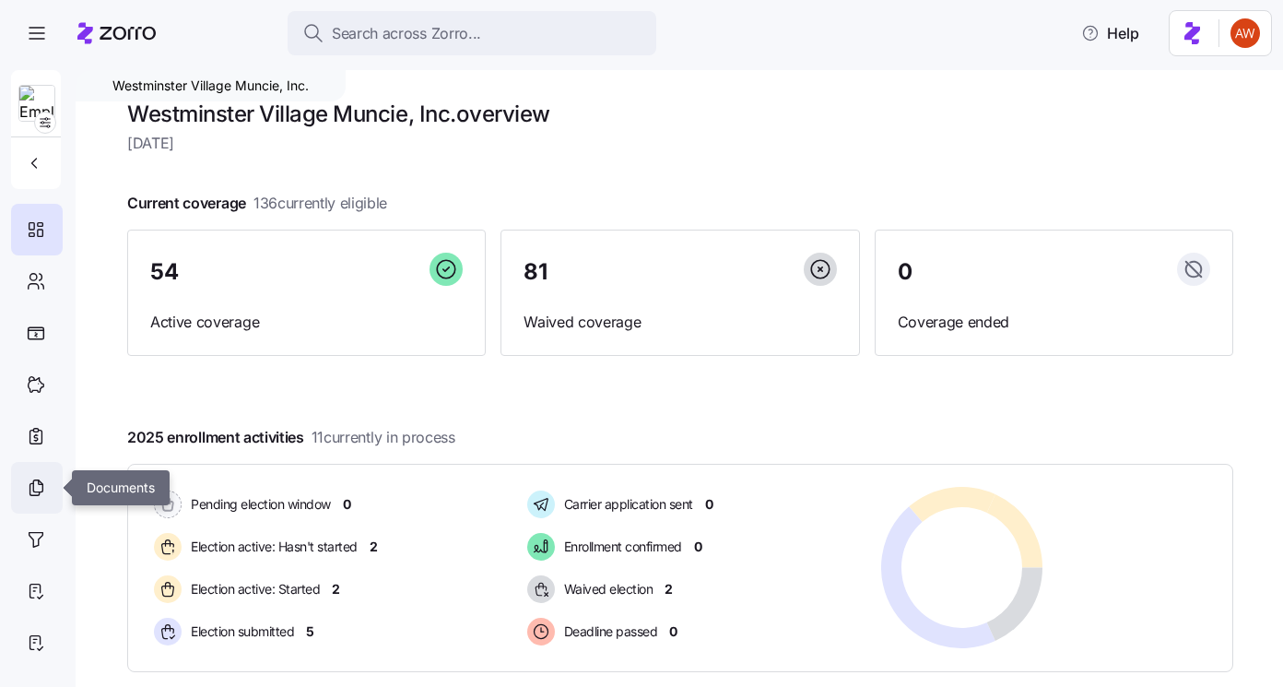
click at [35, 479] on icon at bounding box center [36, 487] width 20 height 22
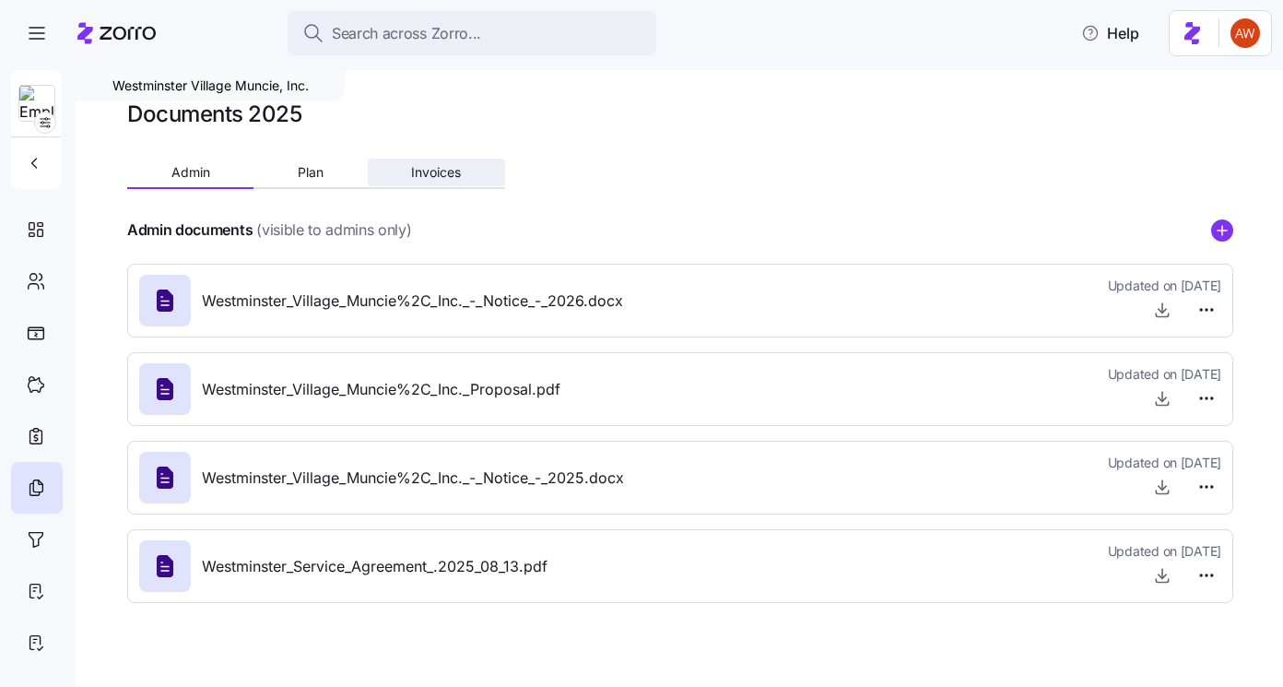
click at [452, 175] on span "Invoices" at bounding box center [436, 172] width 50 height 13
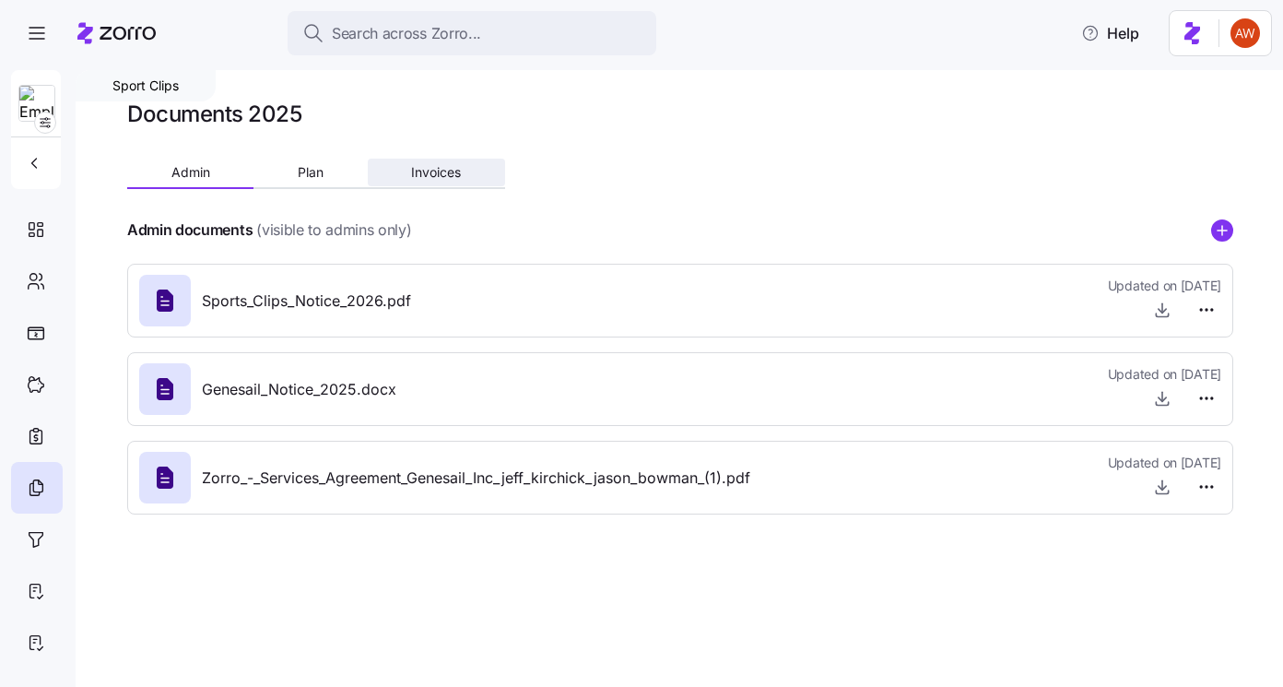
click at [440, 168] on span "Invoices" at bounding box center [436, 172] width 50 height 13
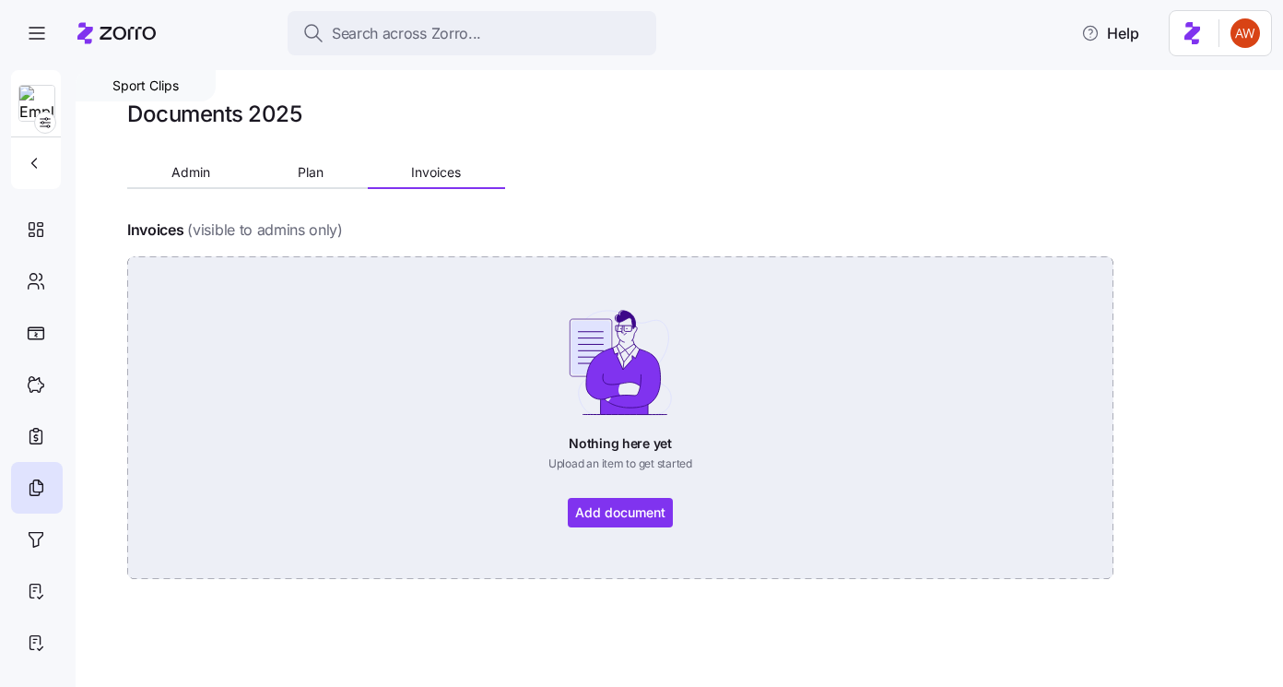
click at [608, 504] on div "Nothing here yet Upload an item to get started Add document" at bounding box center [620, 417] width 883 height 219
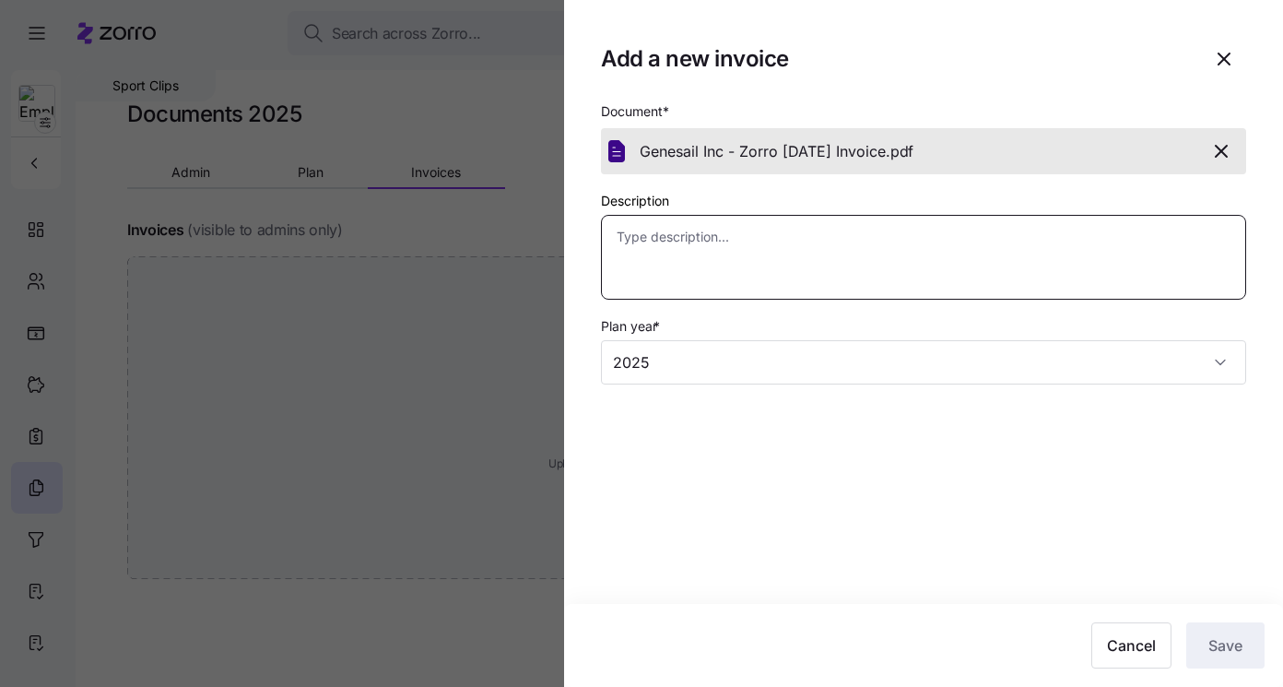
click at [908, 262] on textarea "Description" at bounding box center [923, 257] width 645 height 85
type textarea "x"
type textarea "Z"
type textarea "x"
type textarea "Zo"
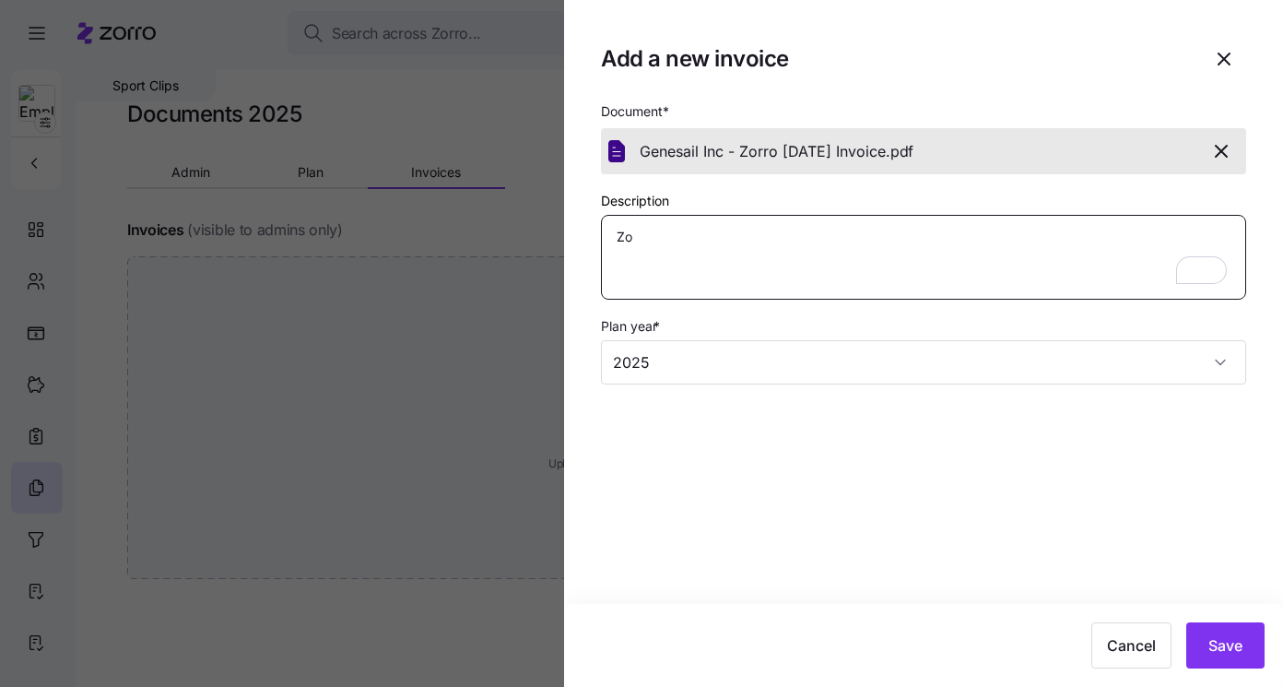
type textarea "x"
type textarea "Zor"
type textarea "x"
type textarea "Zorro"
type textarea "x"
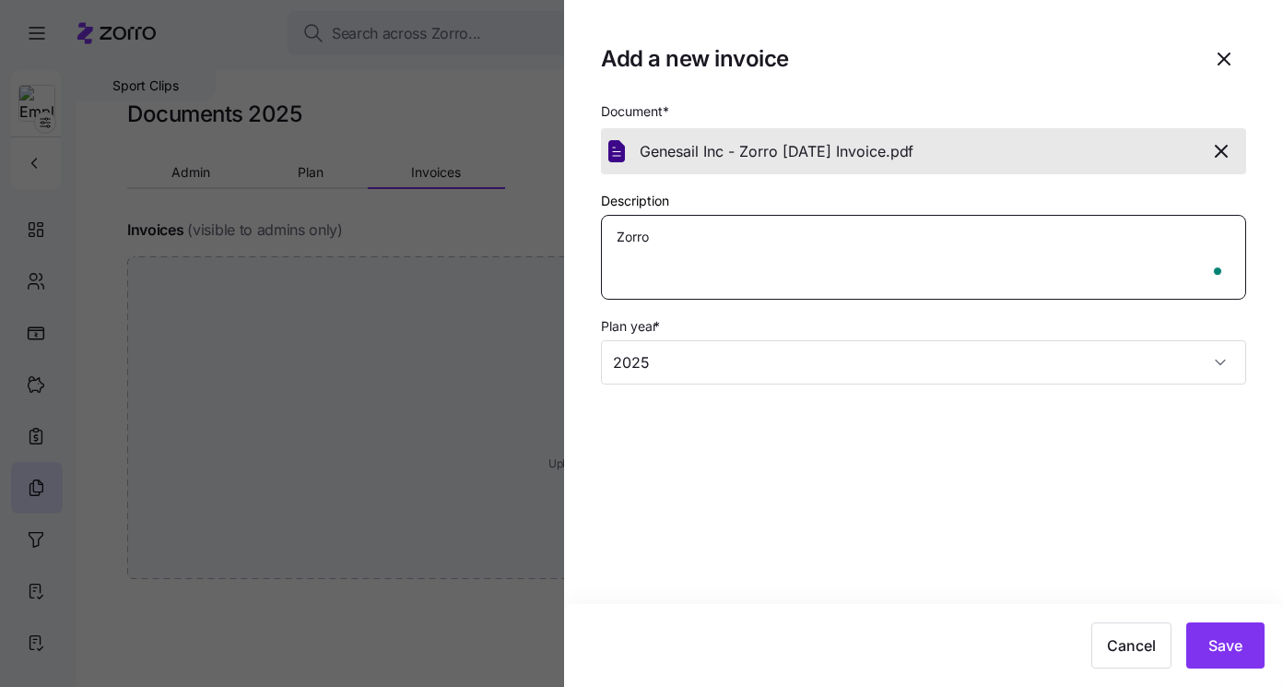
type textarea "Zorro"
type textarea "x"
type textarea "Zorro I"
type textarea "x"
type textarea "Zorro In"
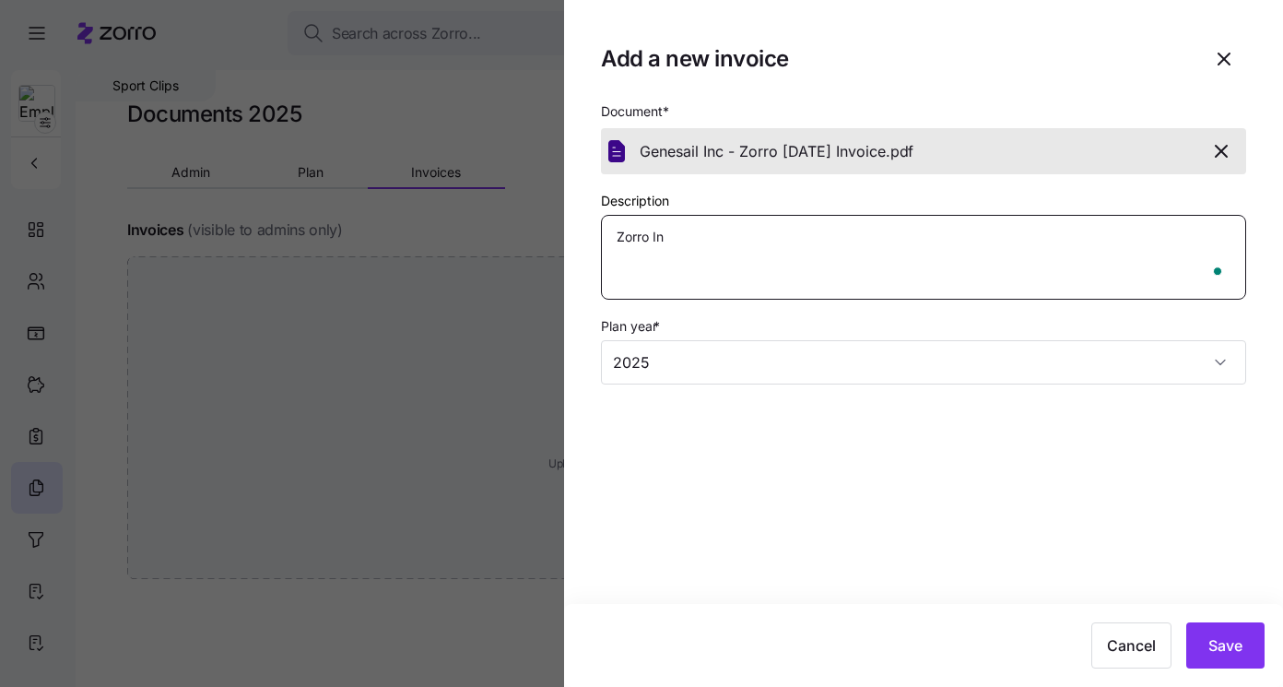
type textarea "x"
type textarea "Zorro Inv"
type textarea "x"
type textarea "Zorro Invo"
type textarea "x"
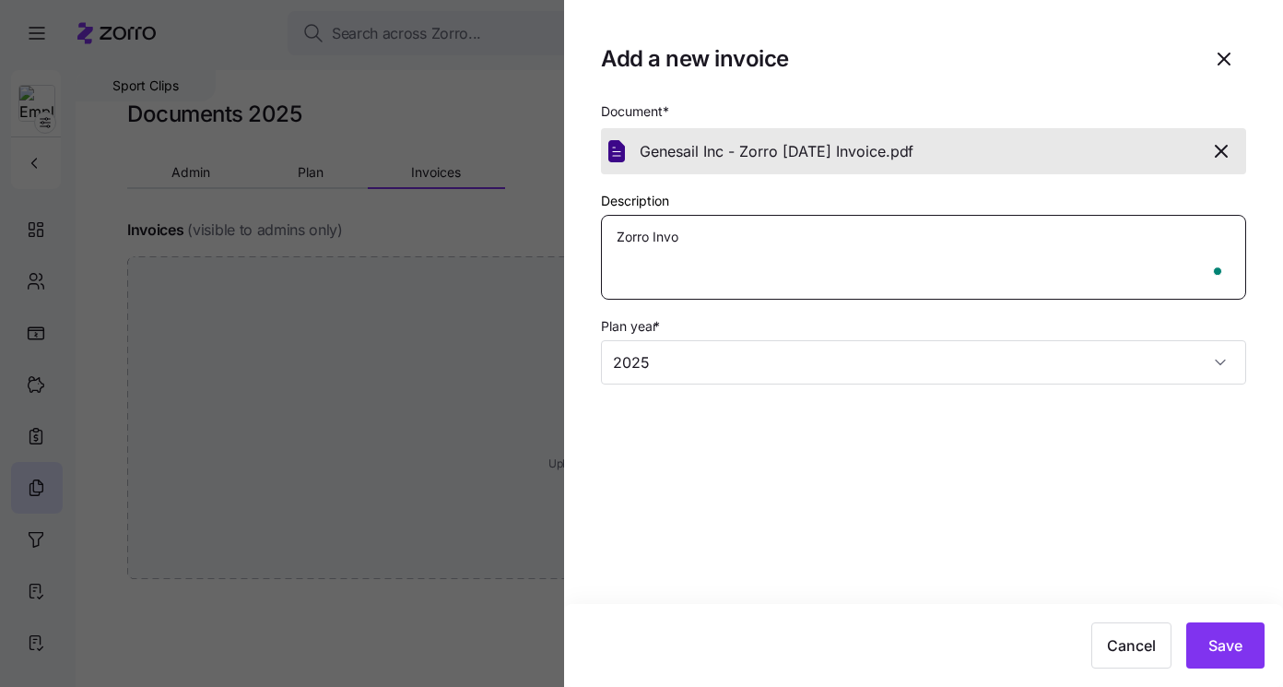
type textarea "Zorro Invoi"
type textarea "x"
type textarea "Zorro Invoic"
type textarea "x"
type textarea "Zorro Invoice"
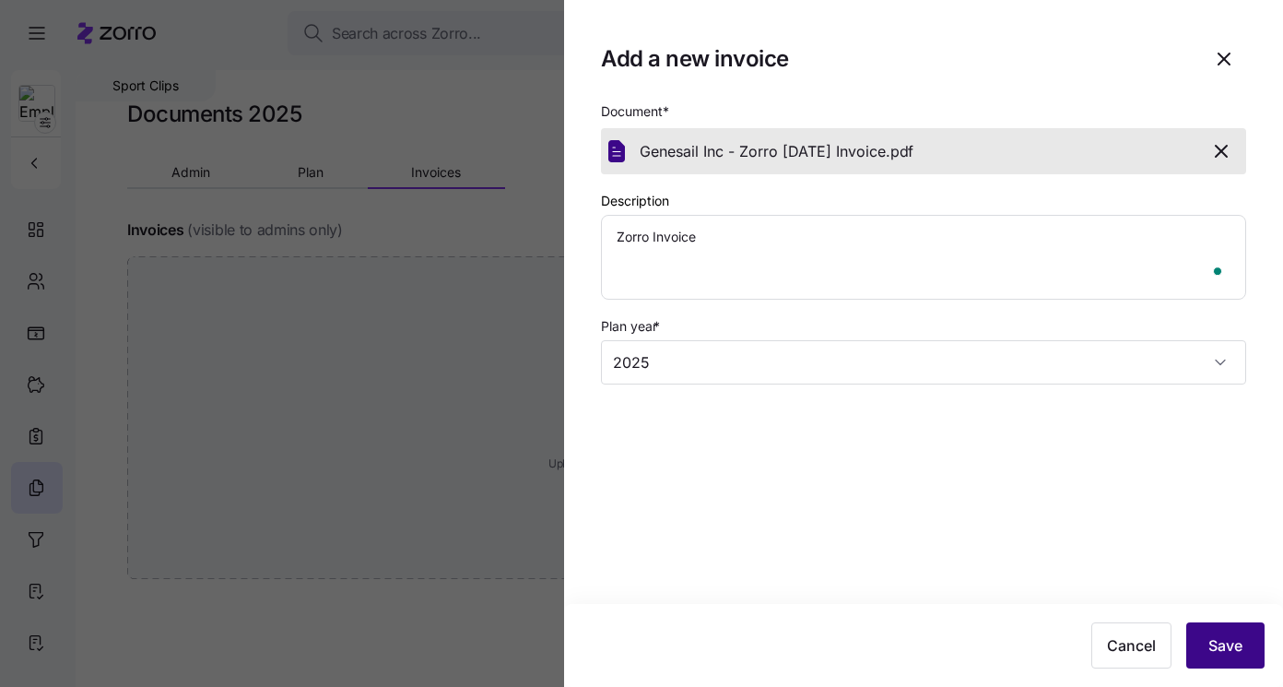
click at [1206, 643] on button "Save" at bounding box center [1225, 645] width 78 height 46
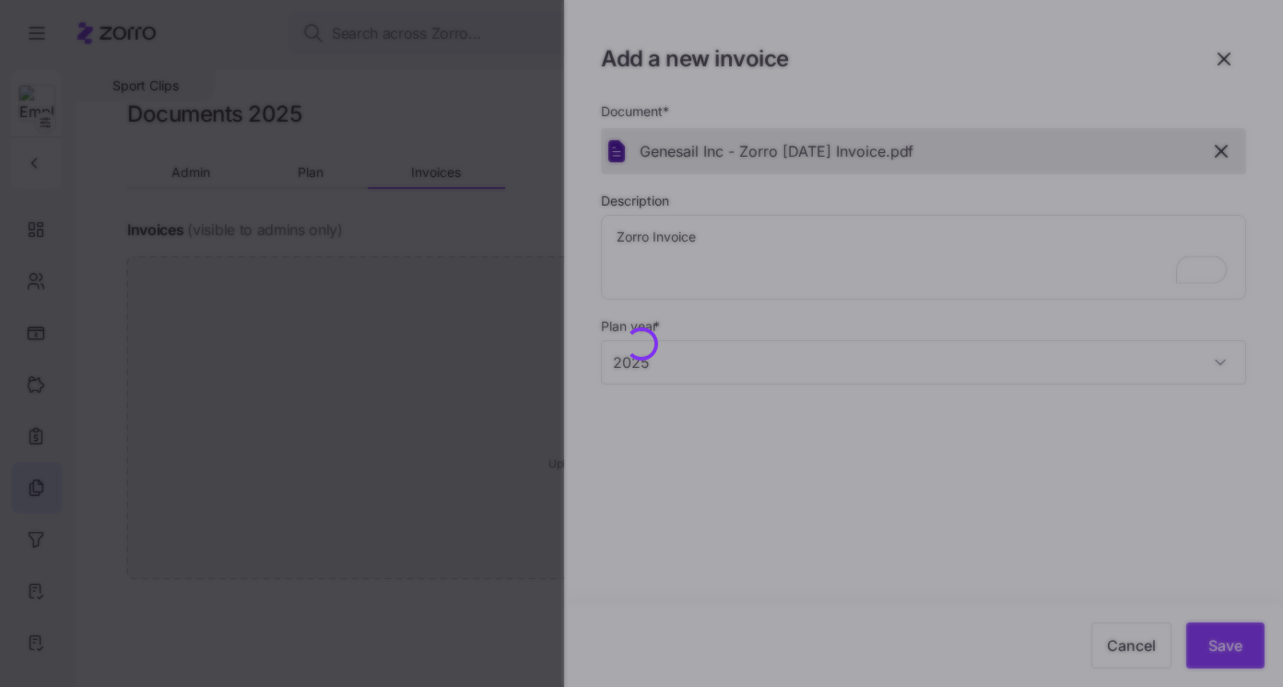
type textarea "x"
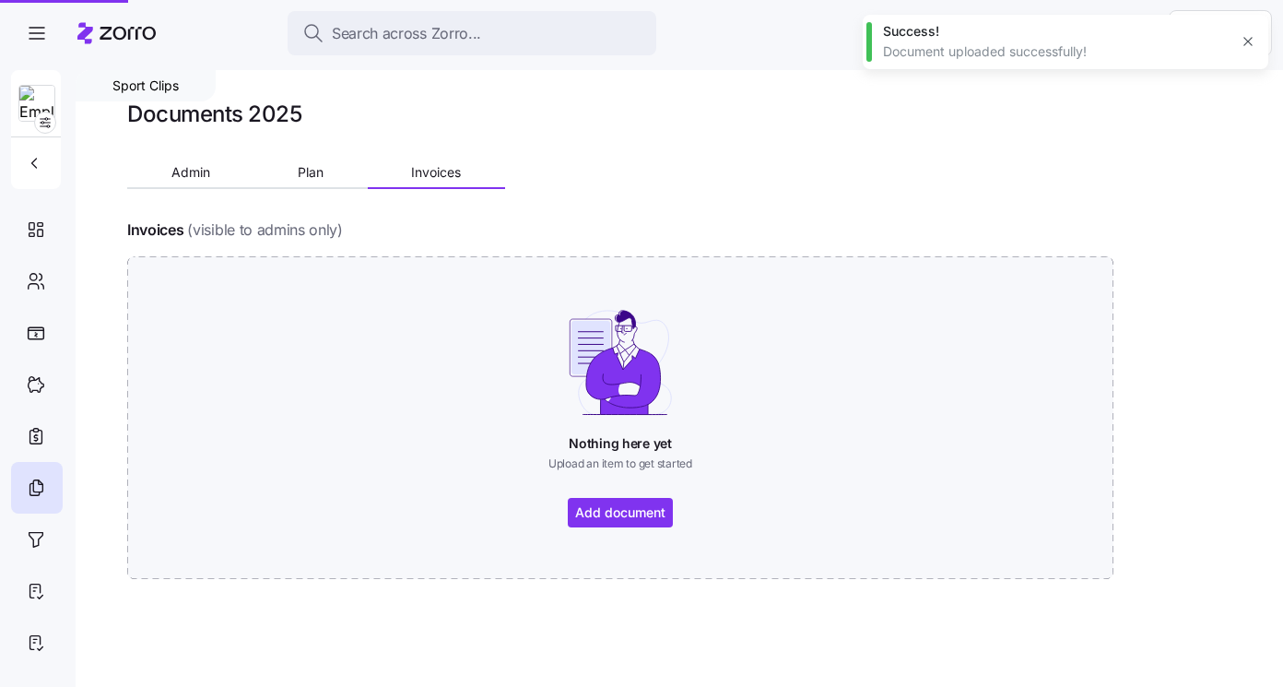
type textarea "x"
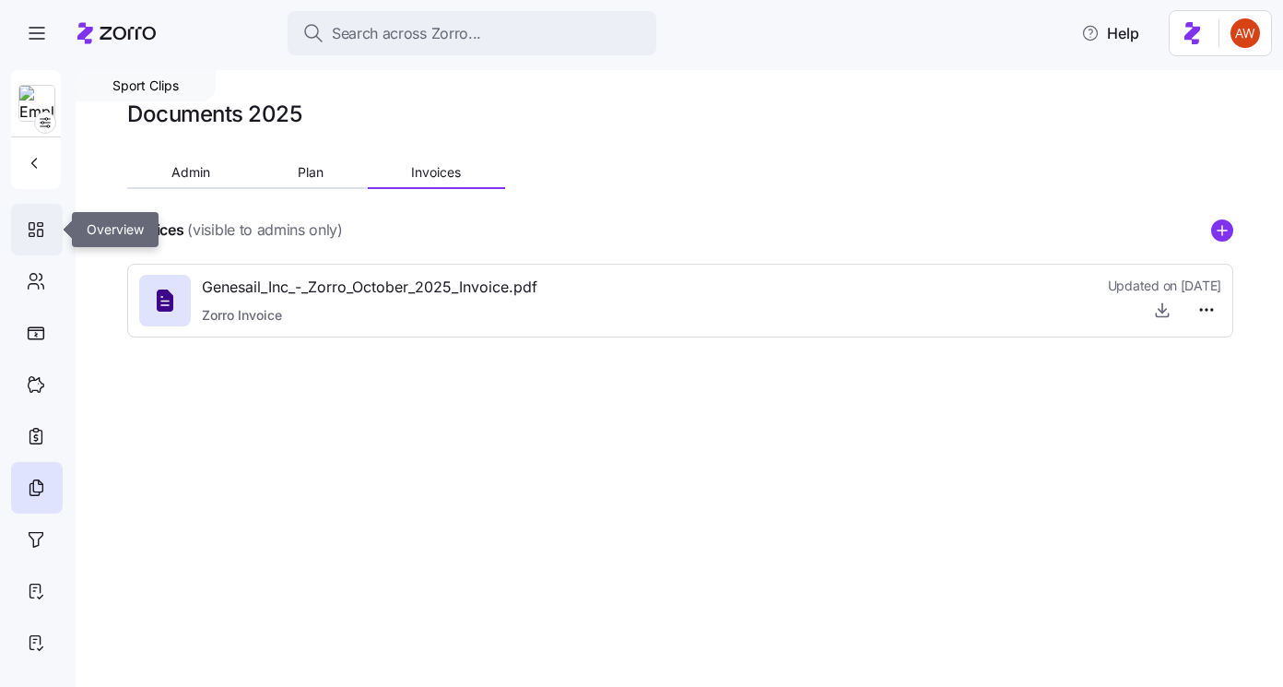
click at [40, 234] on icon at bounding box center [36, 229] width 20 height 22
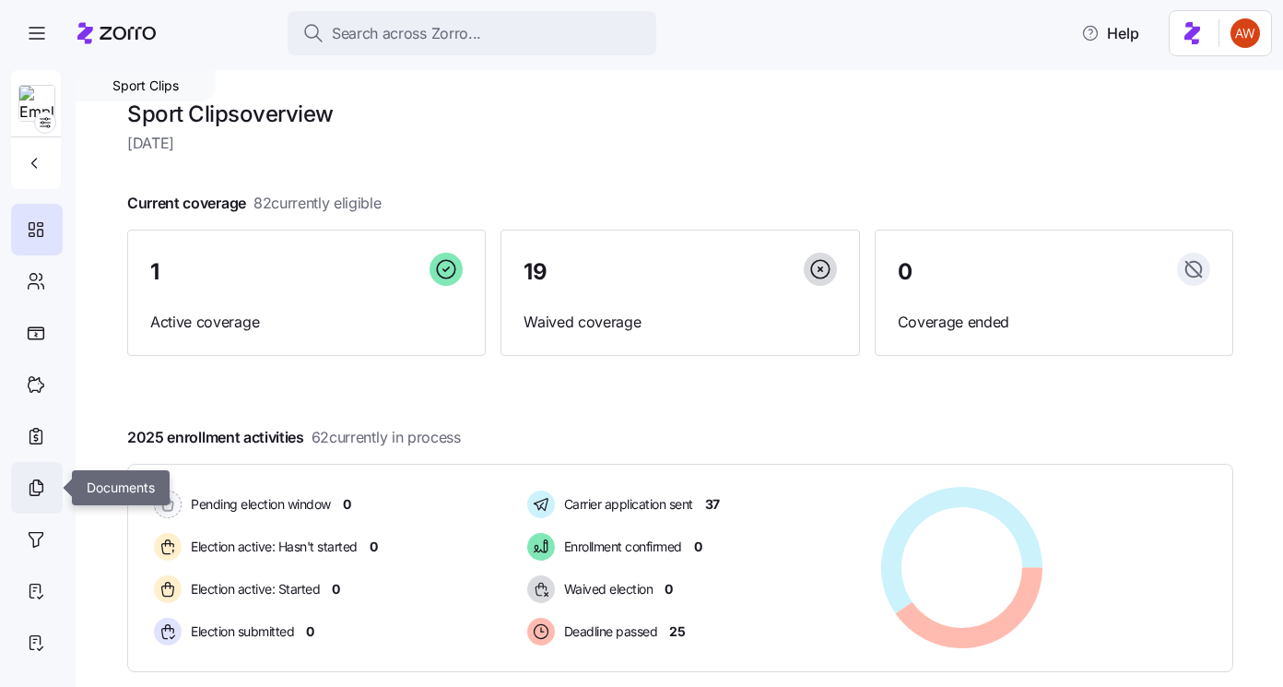
click at [40, 487] on icon at bounding box center [36, 487] width 20 height 22
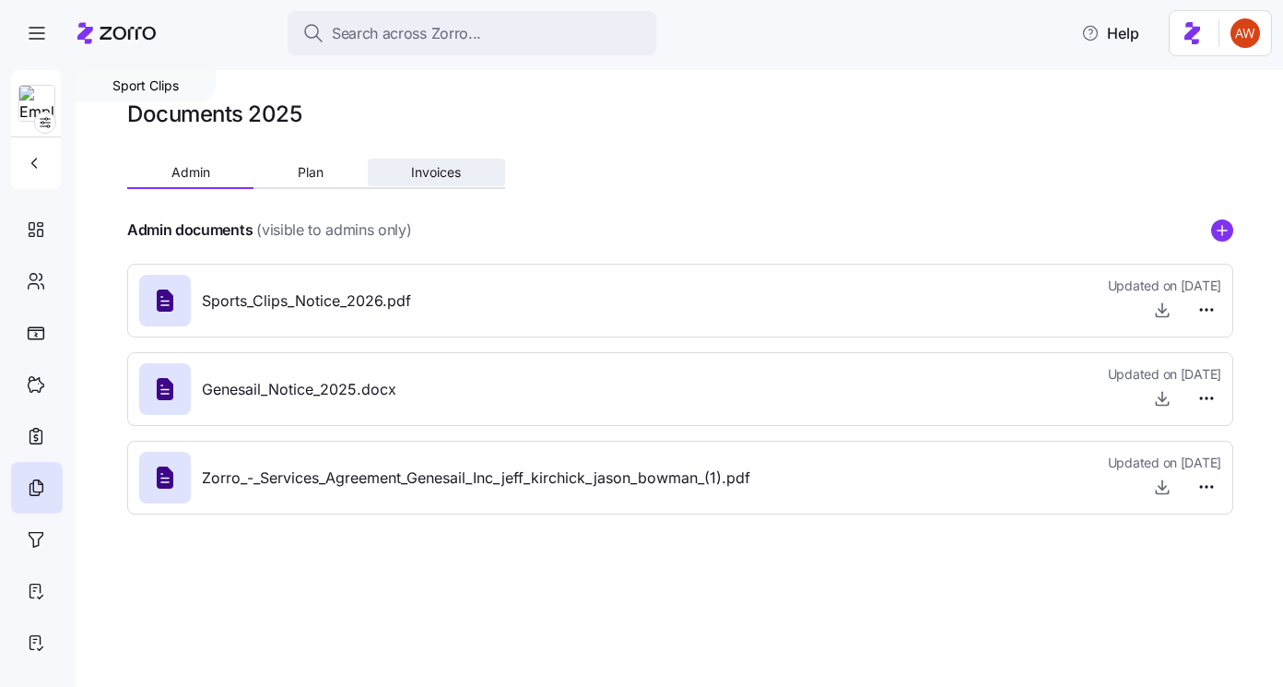
click at [429, 173] on span "Invoices" at bounding box center [436, 172] width 50 height 13
